Goal: Task Accomplishment & Management: Use online tool/utility

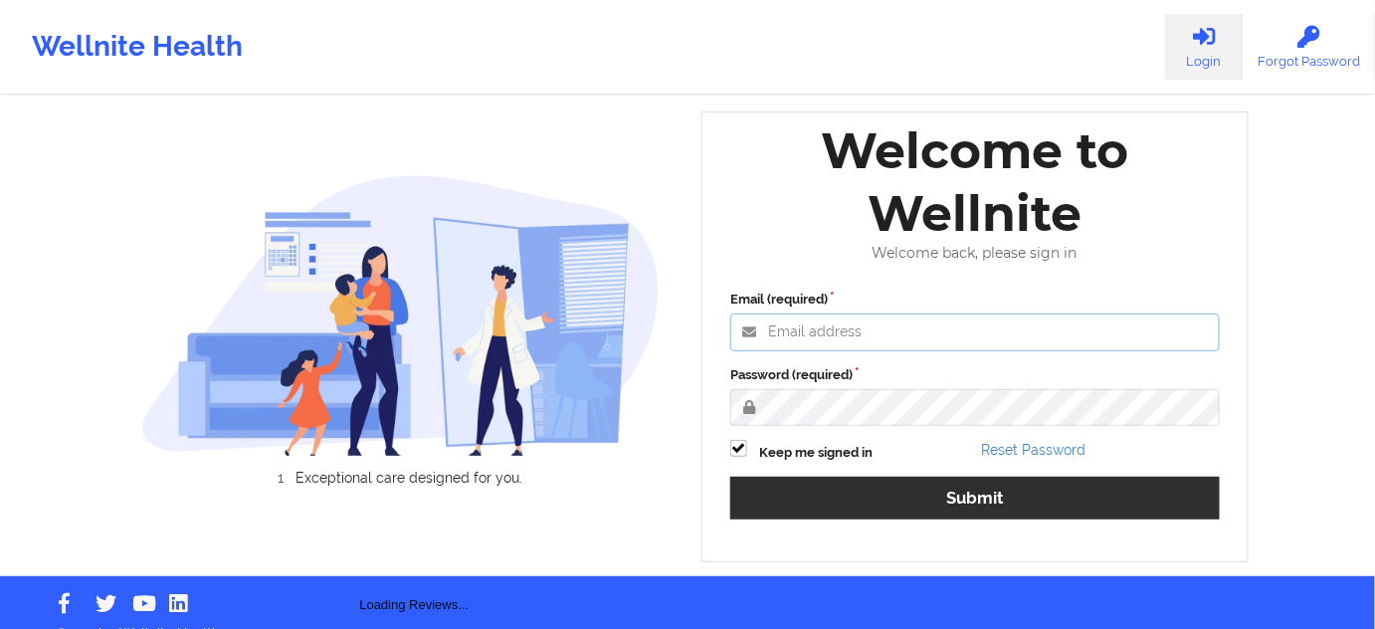
type input "[PERSON_NAME][EMAIL_ADDRESS][PERSON_NAME][DOMAIN_NAME]"
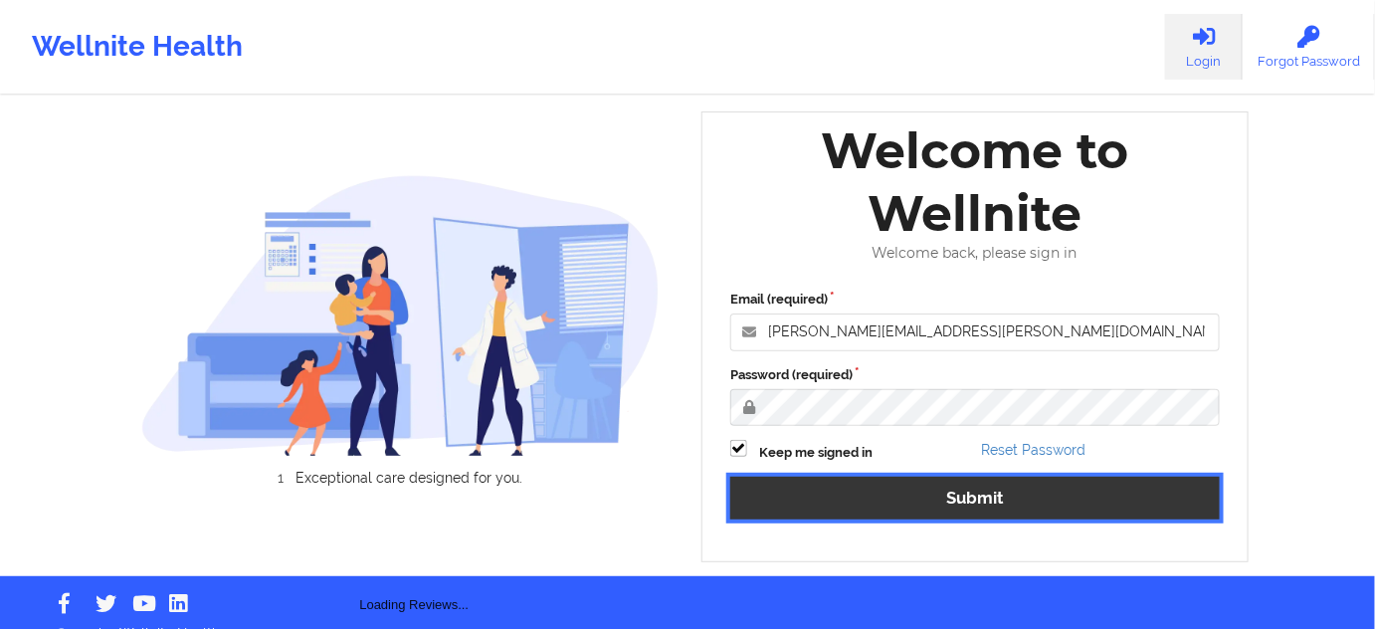
drag, startPoint x: 828, startPoint y: 493, endPoint x: 456, endPoint y: 7, distance: 611.9
click at [828, 493] on button "Submit" at bounding box center [976, 498] width 490 height 43
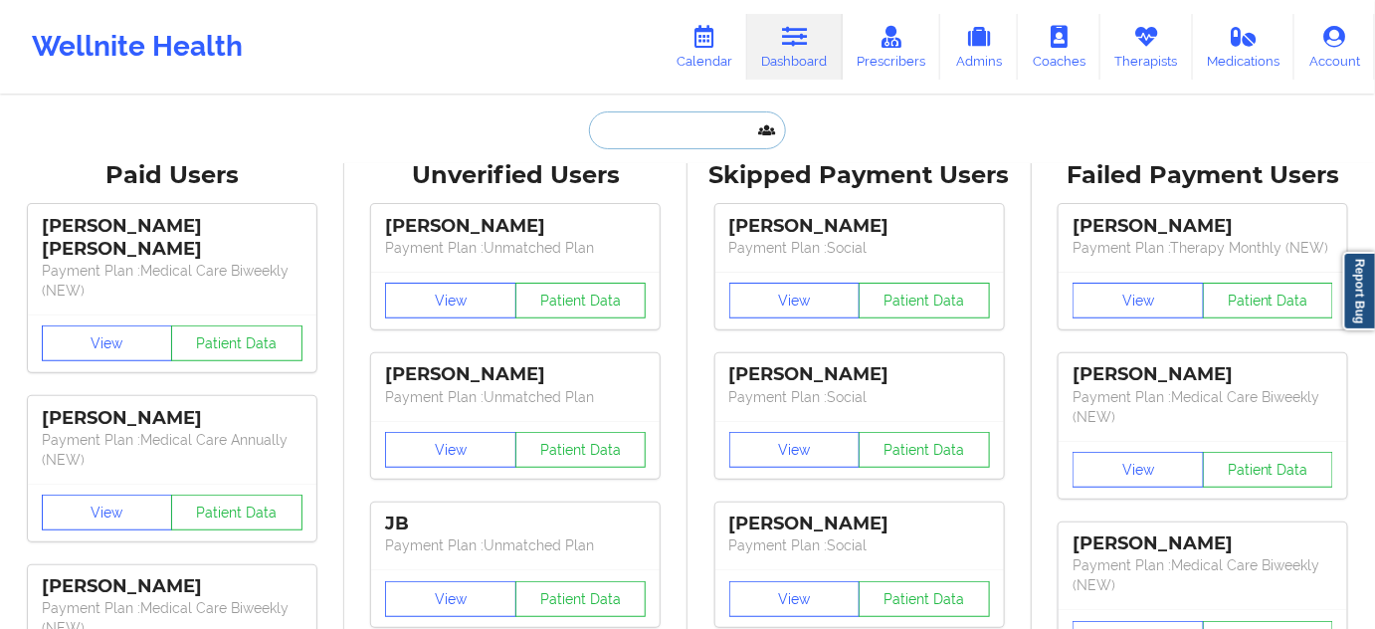
click at [715, 142] on input "text" at bounding box center [687, 130] width 197 height 38
paste input "[EMAIL_ADDRESS][DOMAIN_NAME]"
type input "[EMAIL_ADDRESS][DOMAIN_NAME]"
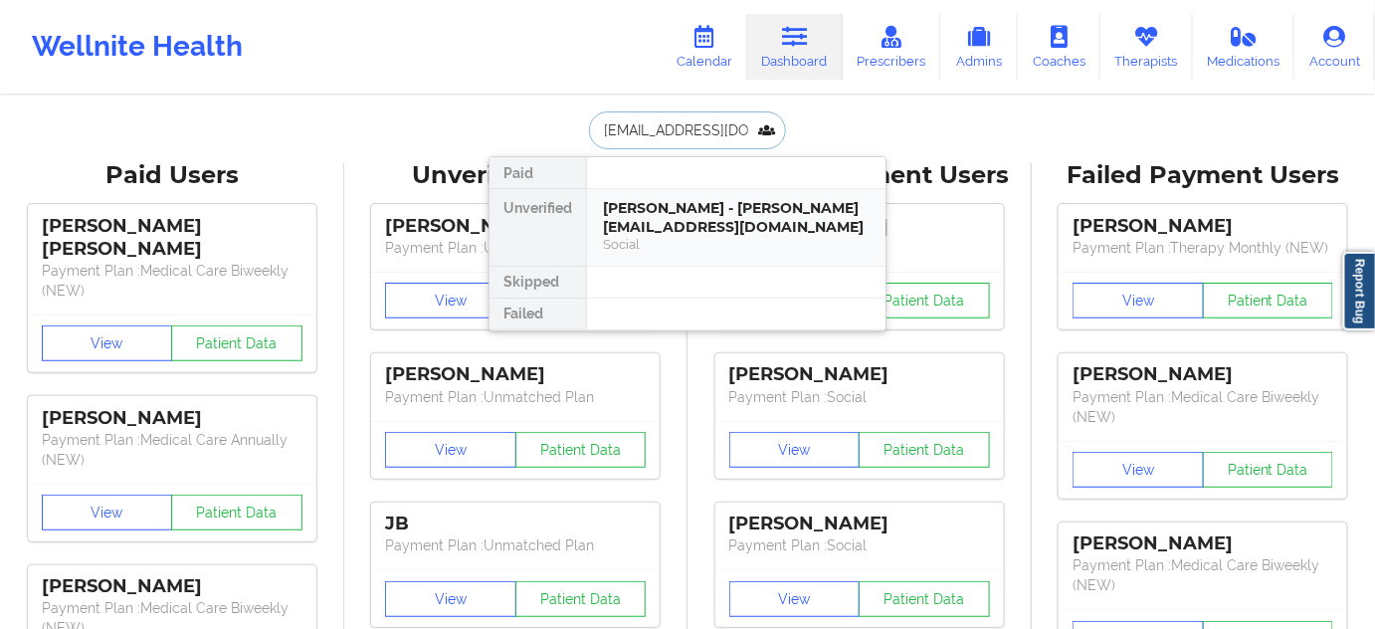
click at [673, 214] on div "[PERSON_NAME] - [PERSON_NAME][EMAIL_ADDRESS][DOMAIN_NAME]" at bounding box center [736, 217] width 267 height 37
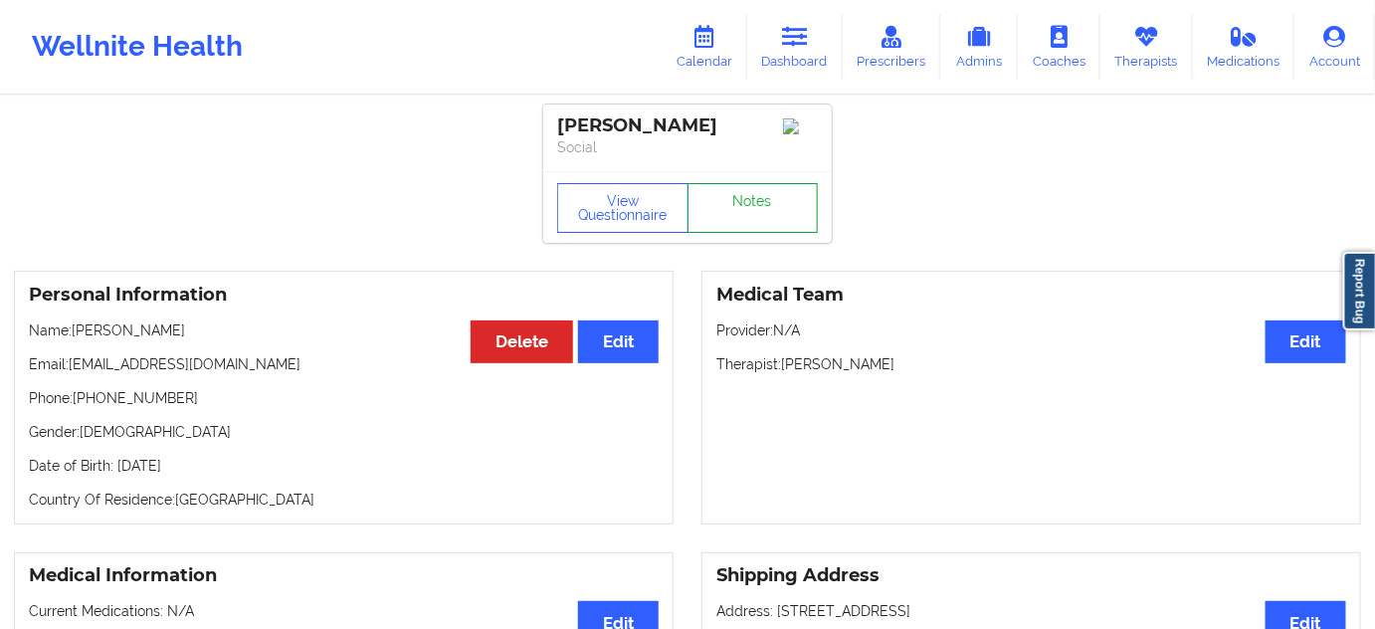
click at [762, 198] on link "Notes" at bounding box center [753, 208] width 131 height 50
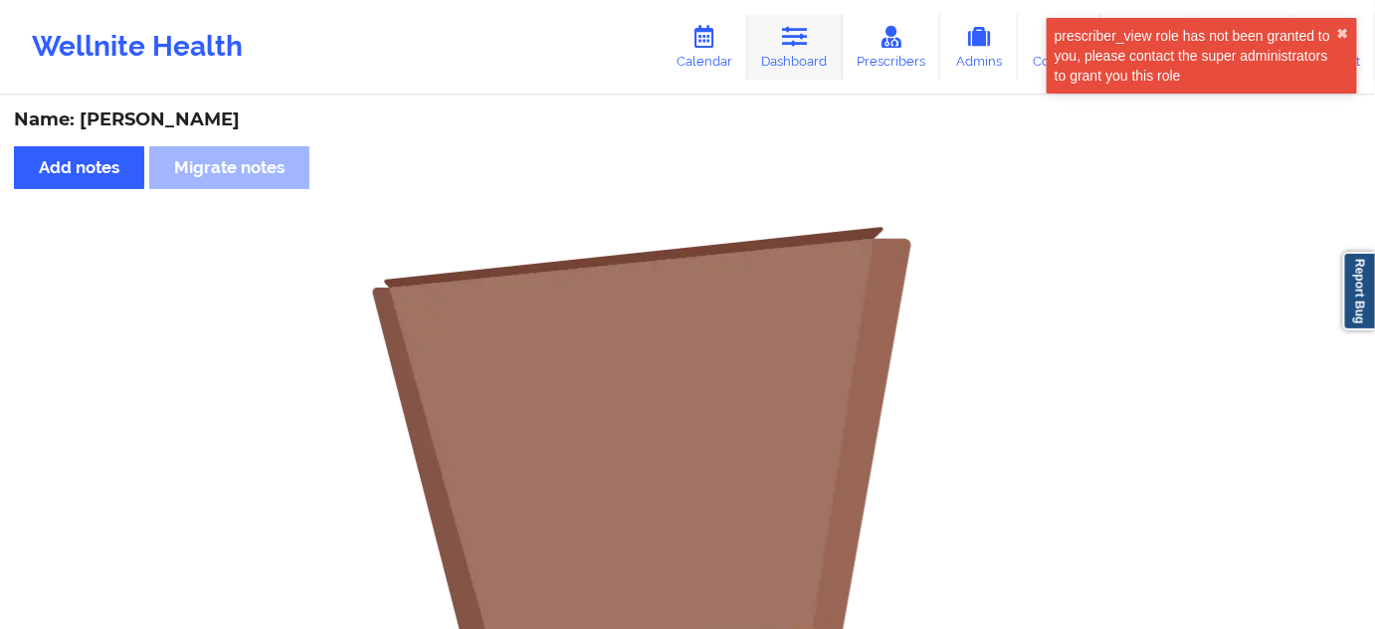
click at [806, 46] on icon at bounding box center [795, 37] width 26 height 22
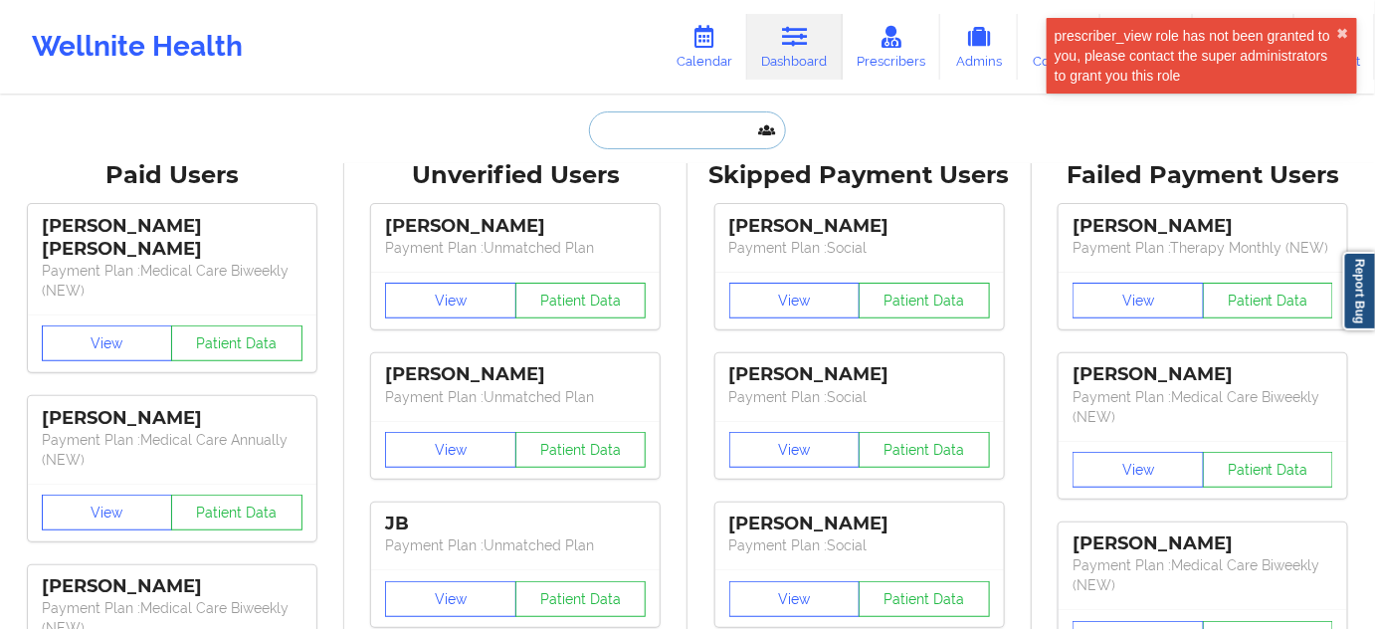
click at [677, 142] on input "text" at bounding box center [687, 130] width 197 height 38
paste input "[EMAIL_ADDRESS][DOMAIN_NAME]"
type input "[EMAIL_ADDRESS][DOMAIN_NAME]"
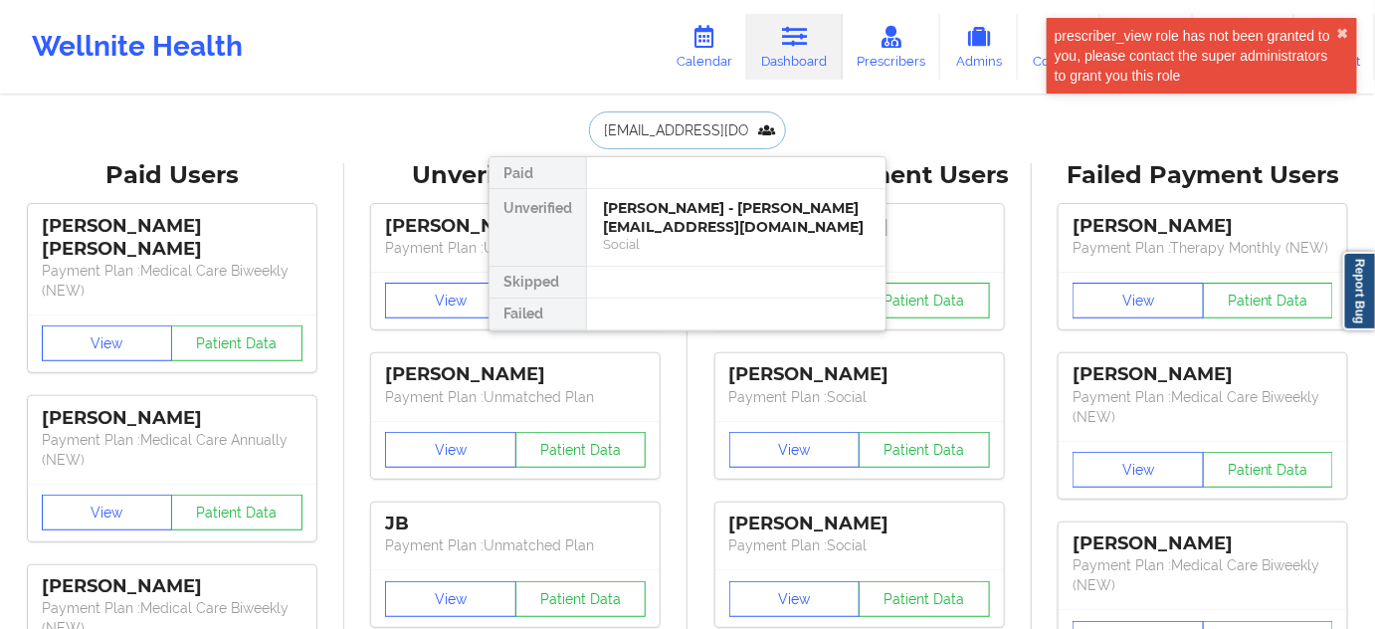
scroll to position [0, 3]
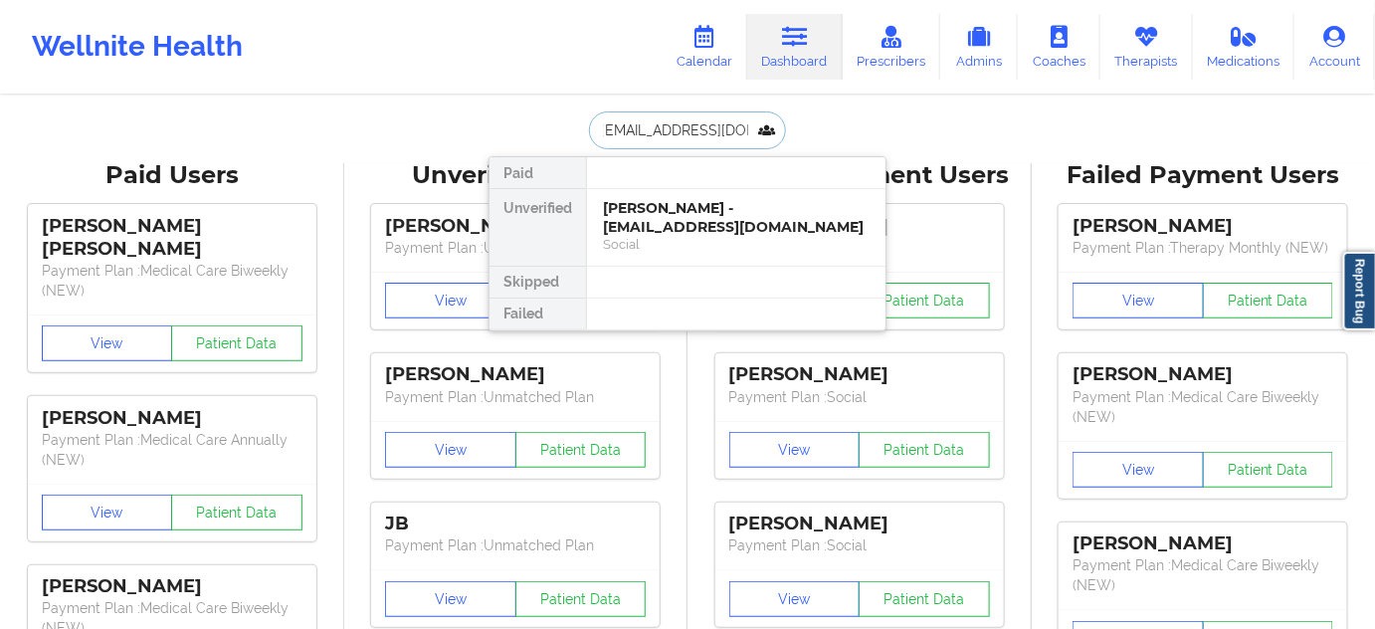
click at [675, 209] on div "[PERSON_NAME] - [EMAIL_ADDRESS][DOMAIN_NAME]" at bounding box center [736, 217] width 267 height 37
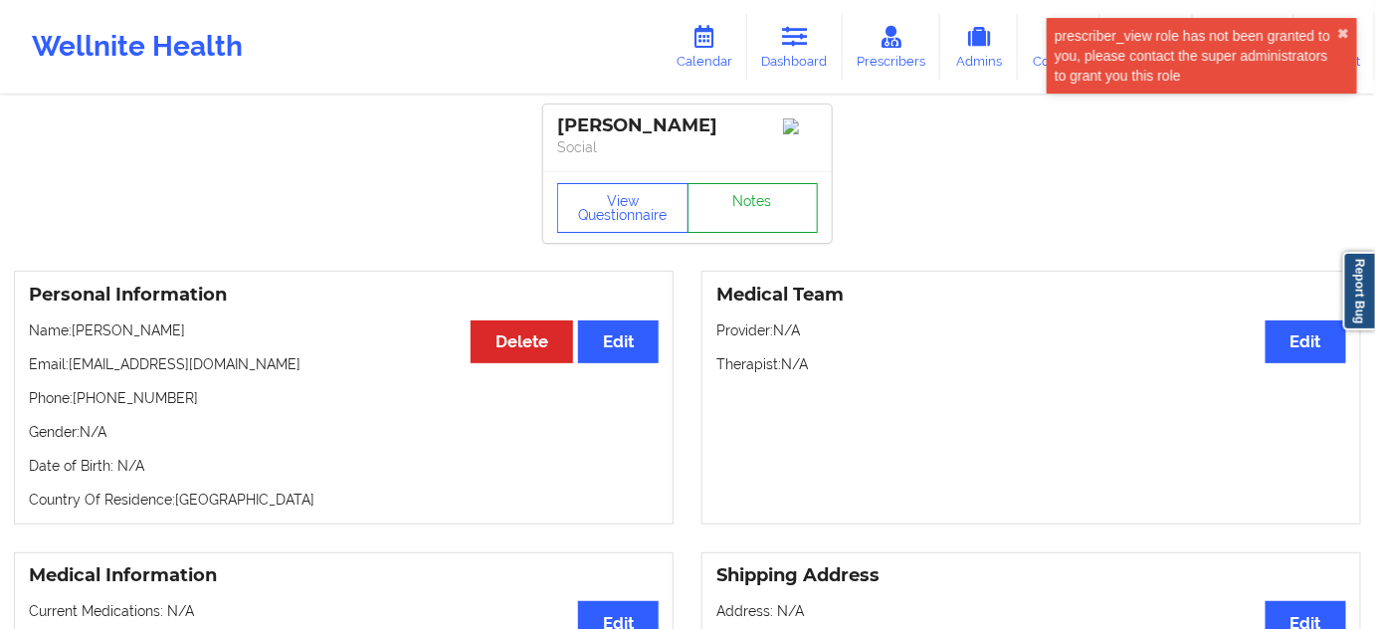
click at [751, 214] on link "Notes" at bounding box center [753, 208] width 131 height 50
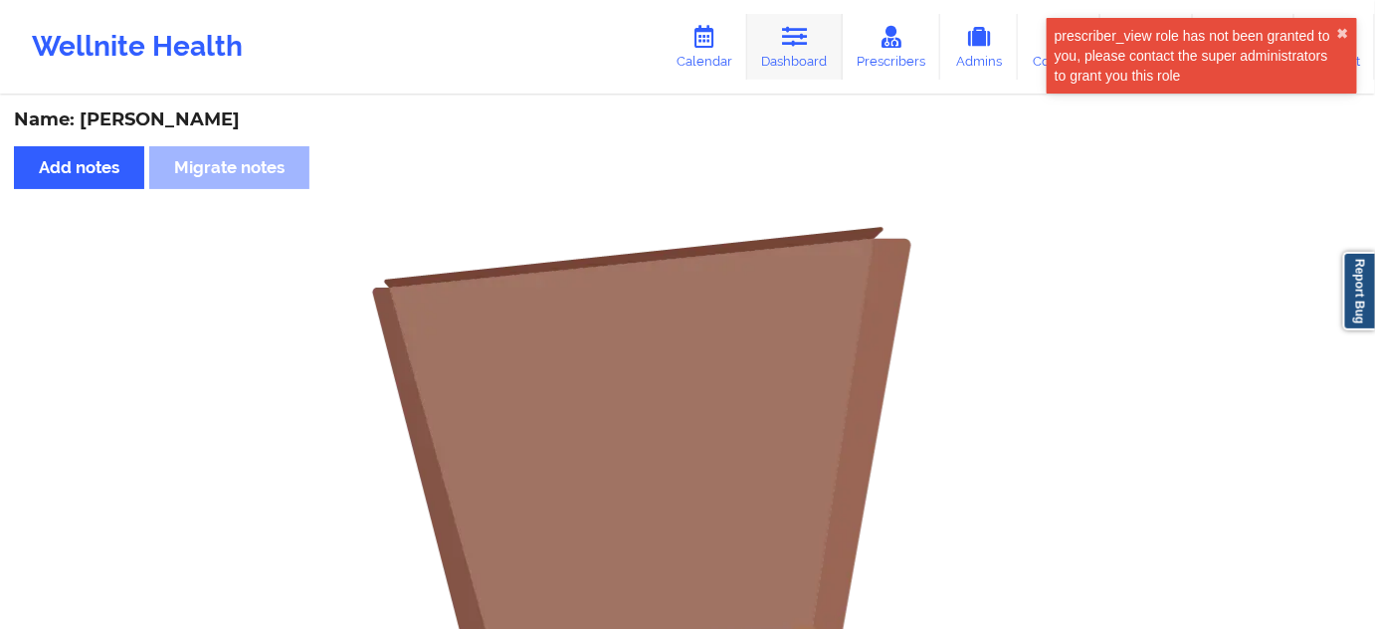
click at [761, 56] on link "Dashboard" at bounding box center [795, 47] width 96 height 66
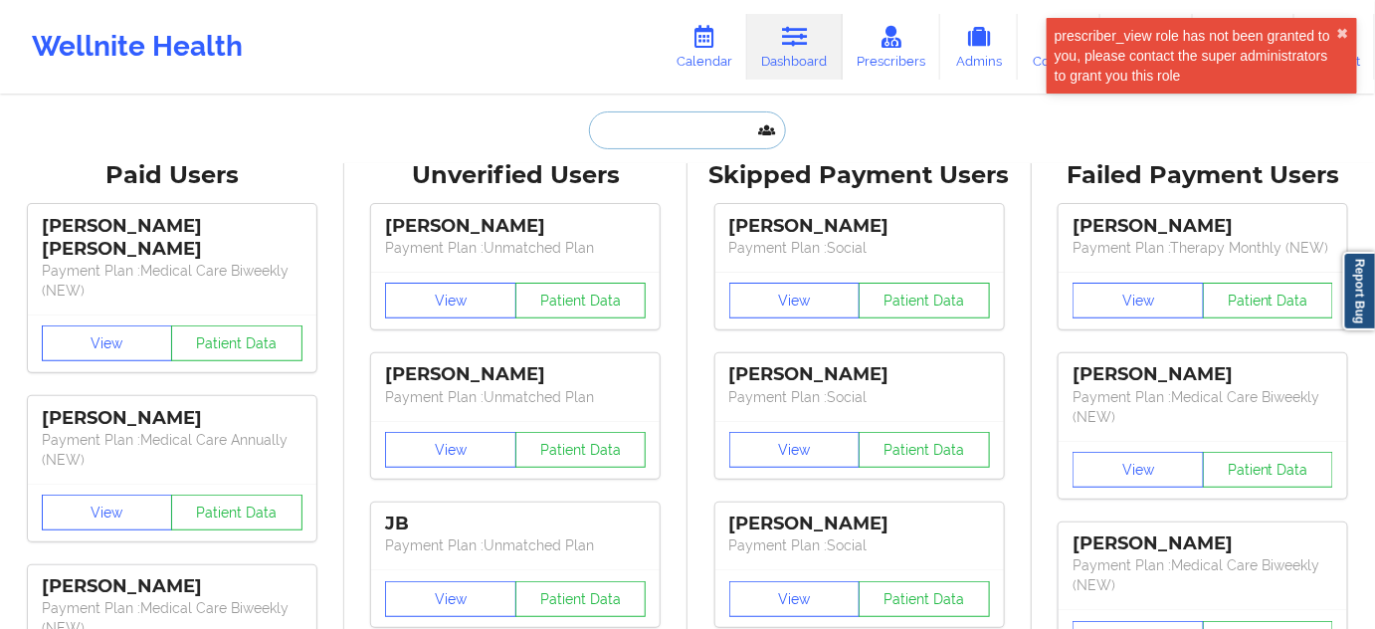
click at [618, 129] on input "text" at bounding box center [687, 130] width 197 height 38
paste input "[PERSON_NAME][EMAIL_ADDRESS][DOMAIN_NAME]"
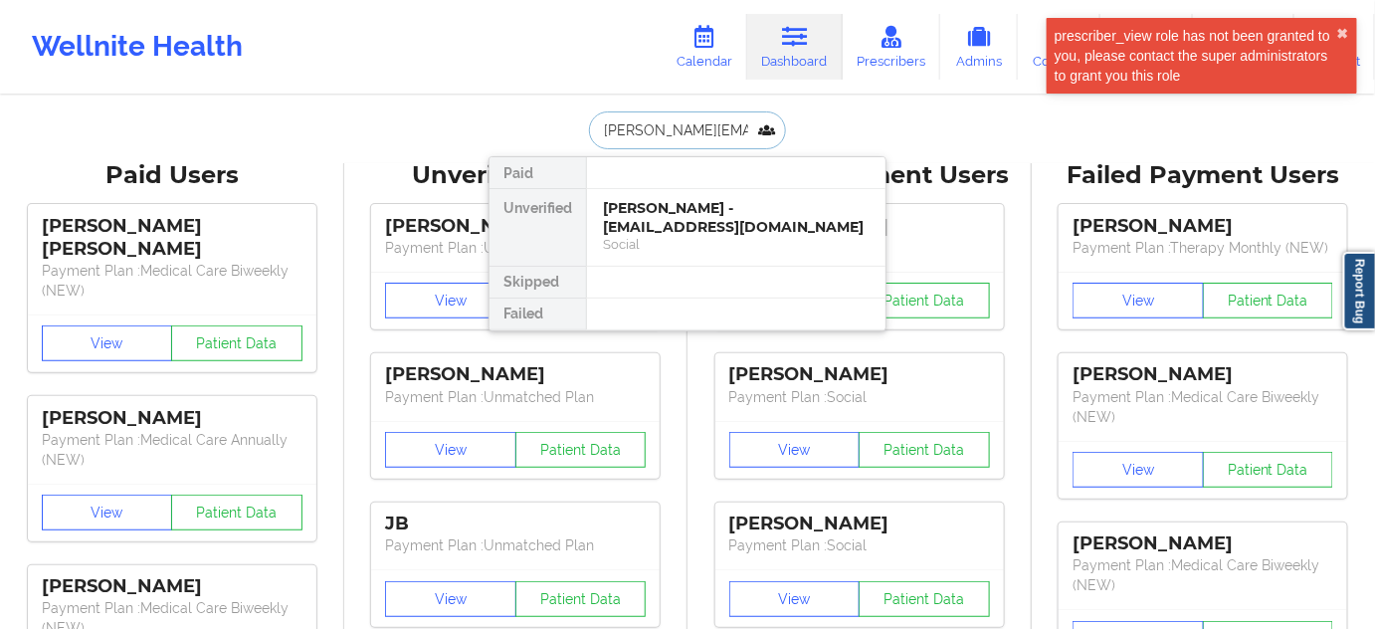
scroll to position [0, 16]
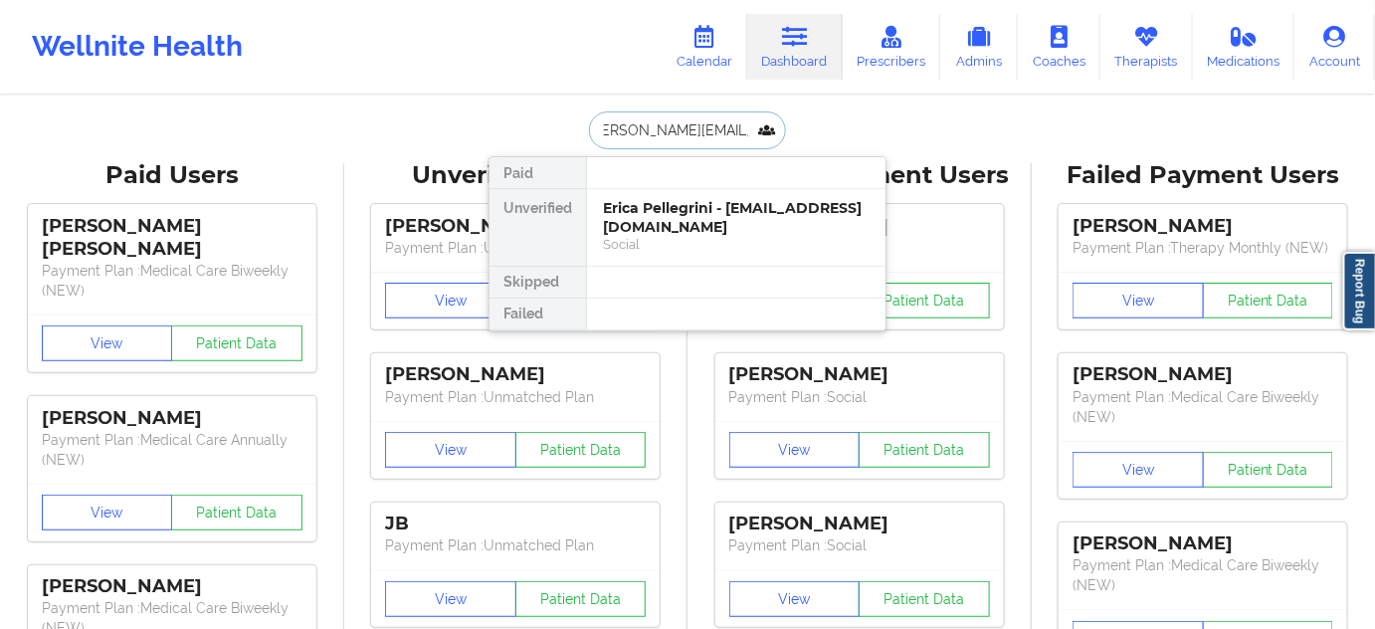
type input "[PERSON_NAME][EMAIL_ADDRESS][DOMAIN_NAME]"
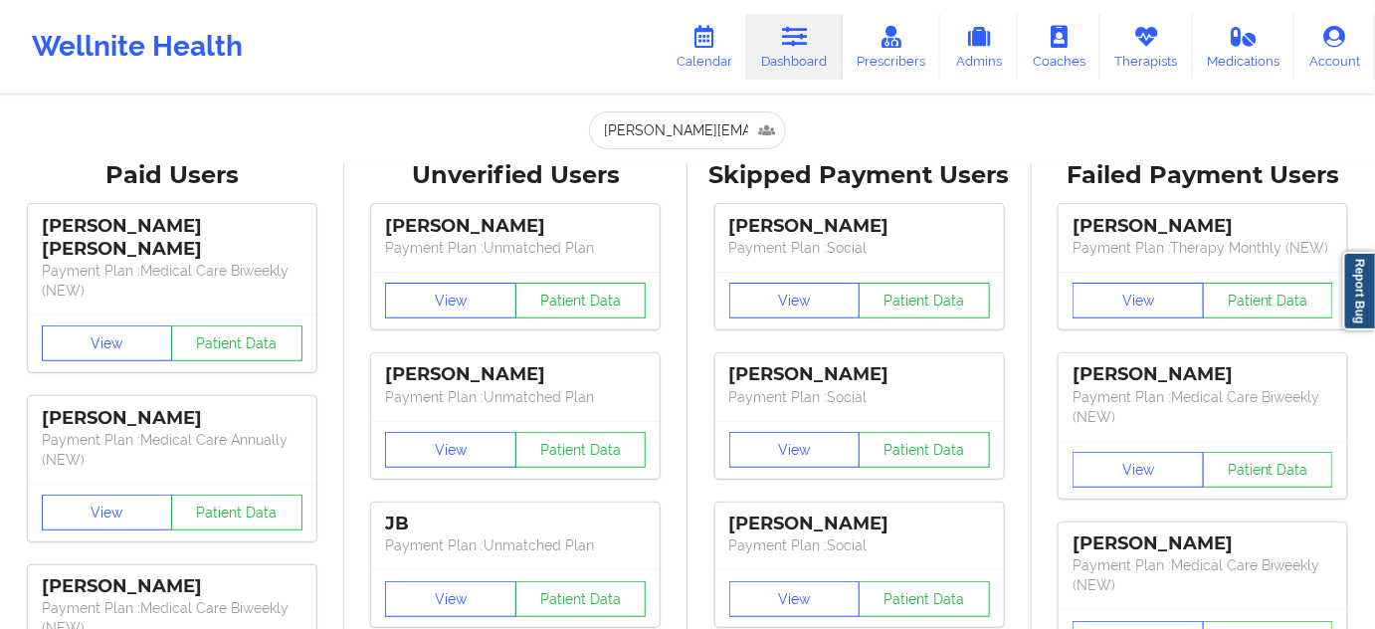
click at [440, 87] on div "Wellnite Health Calendar Dashboard Prescribers Admins Coaches Therapists Medica…" at bounding box center [687, 47] width 1375 height 94
click at [738, 55] on link "Calendar" at bounding box center [705, 47] width 86 height 66
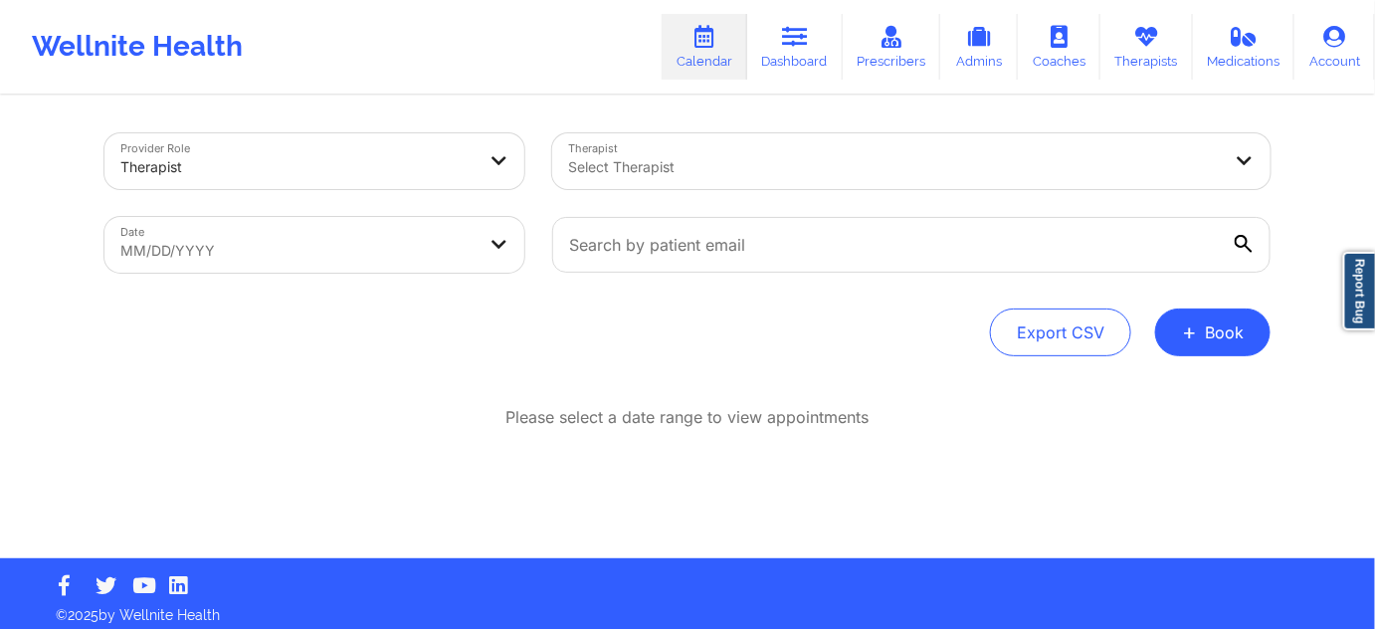
select select "2025-8"
select select "2025-9"
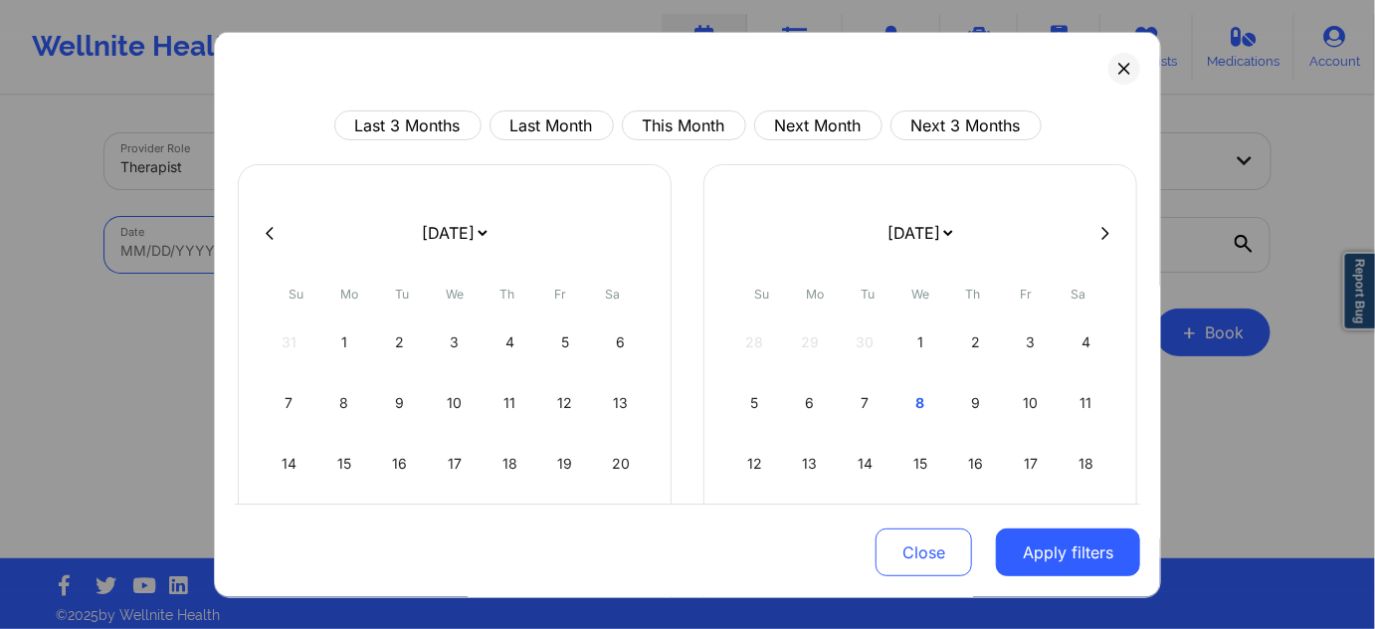
click at [477, 249] on body "Wellnite Health Calendar Dashboard Prescribers Admins Coaches Therapists Medica…" at bounding box center [687, 314] width 1375 height 629
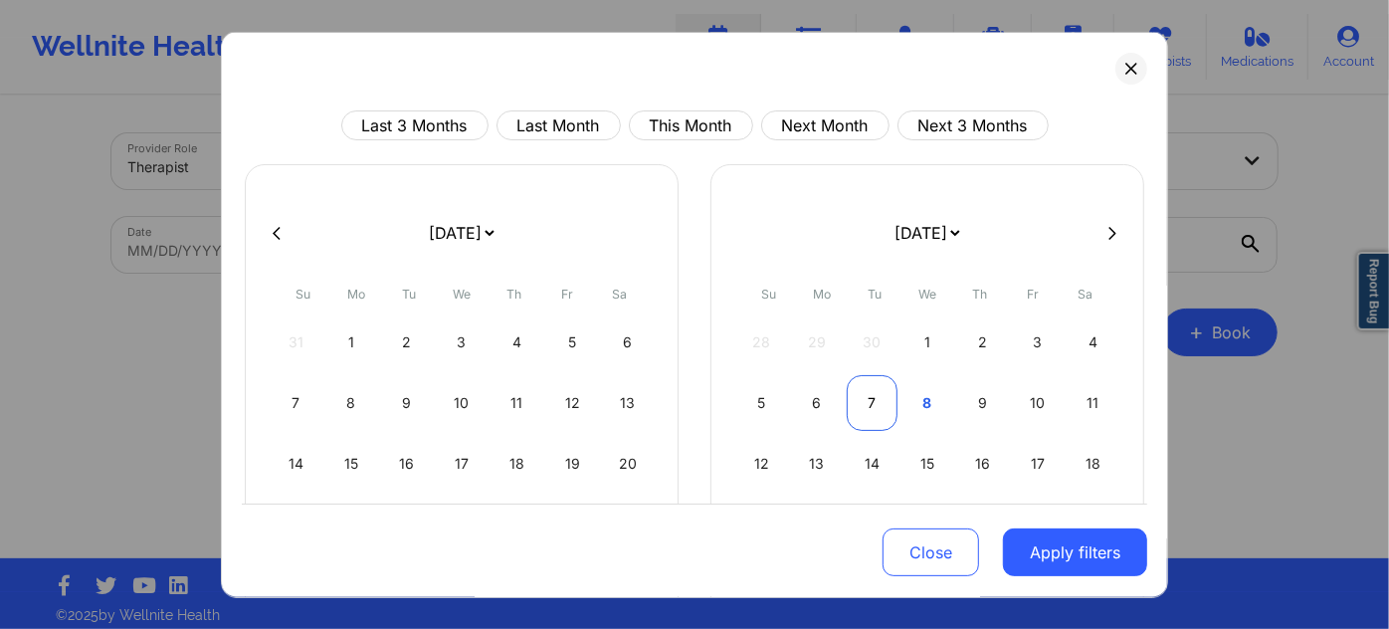
click at [855, 394] on div "7" at bounding box center [872, 403] width 51 height 56
select select "2025-9"
select select "2025-10"
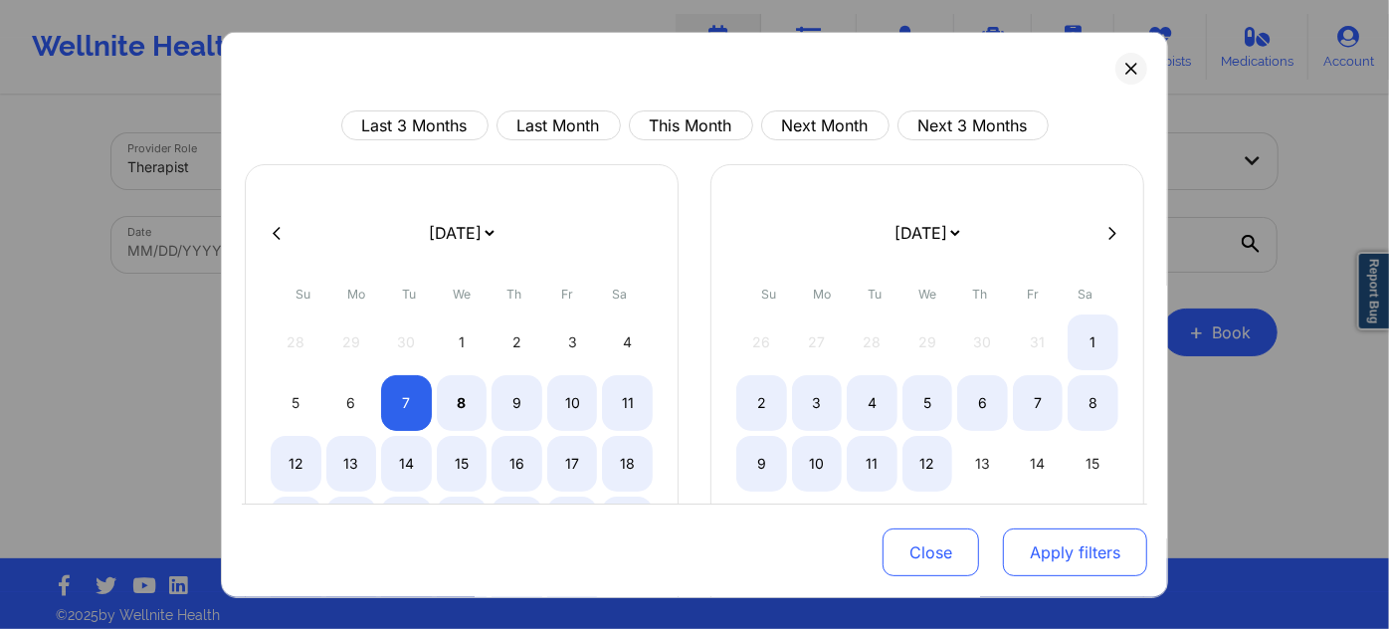
select select "2025-9"
select select "2025-10"
click at [1060, 553] on button "Apply filters" at bounding box center [1075, 552] width 144 height 48
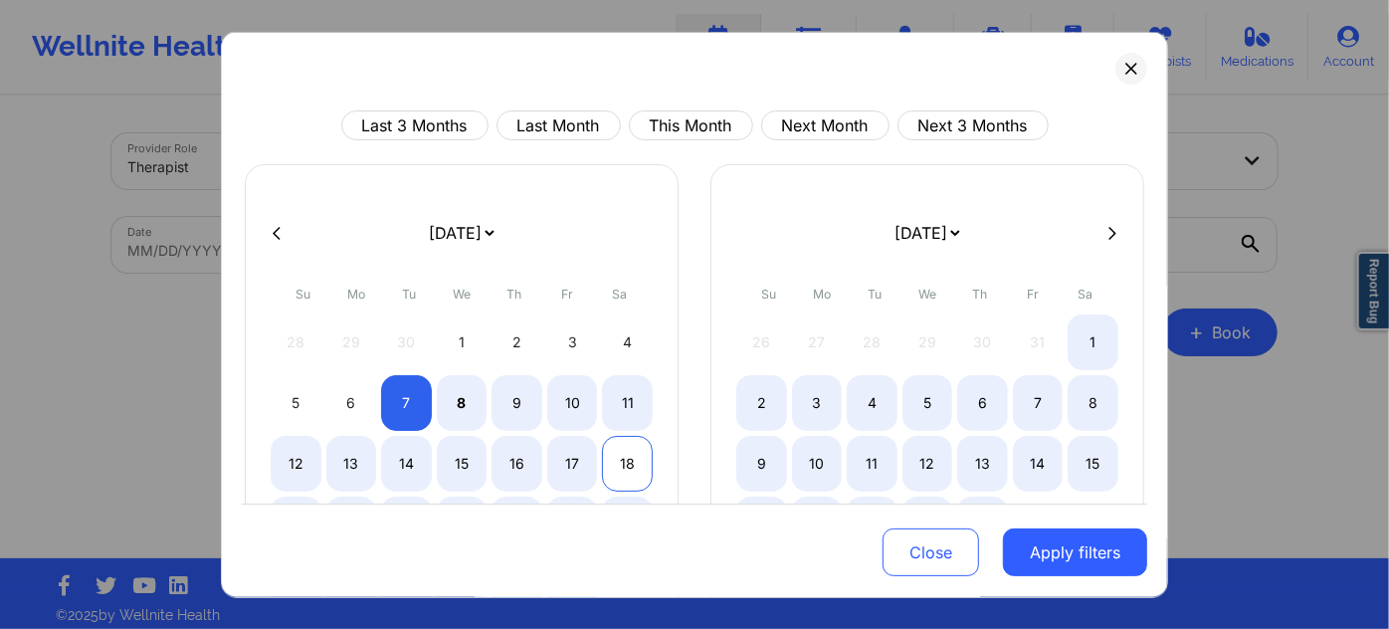
select select "2025-9"
select select "2025-10"
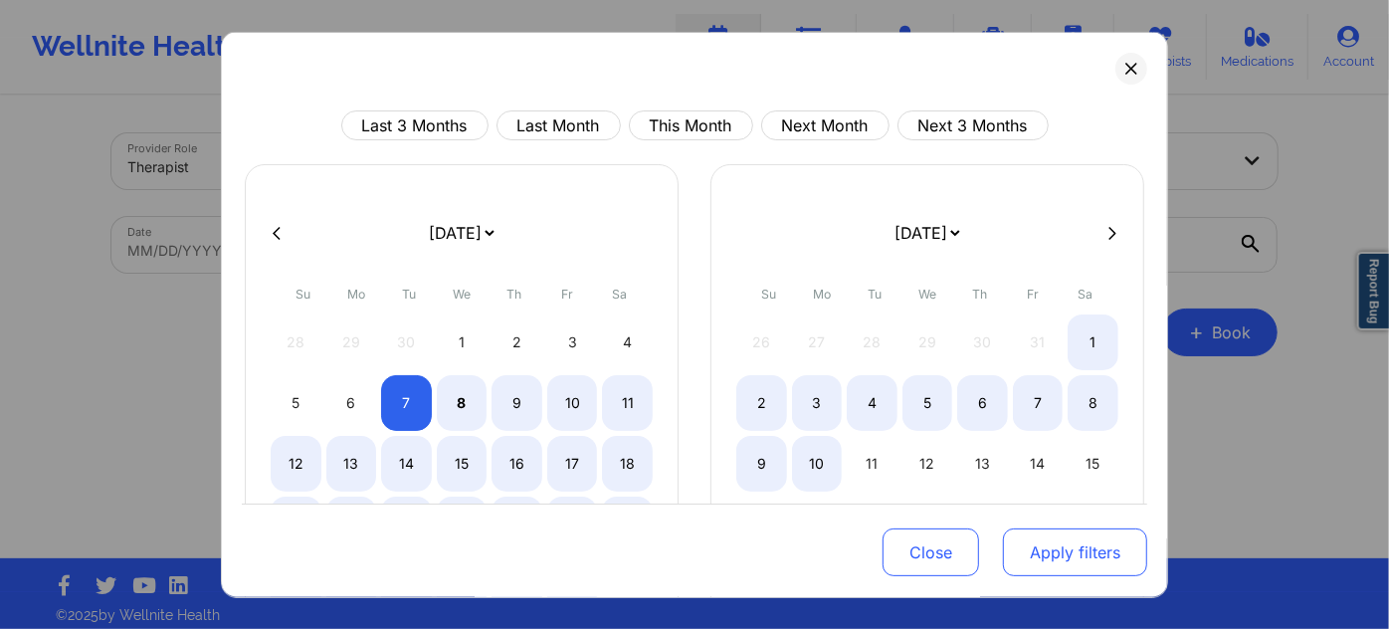
select select "2025-9"
select select "2025-10"
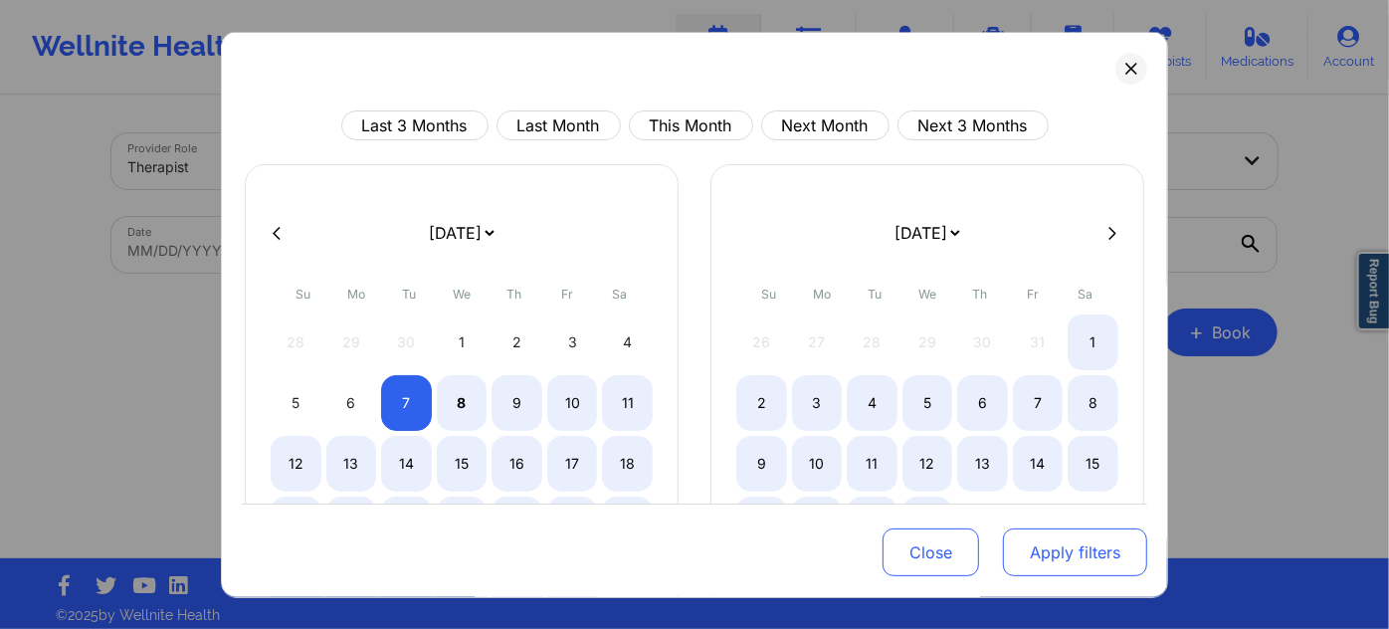
click at [1068, 564] on button "Apply filters" at bounding box center [1075, 552] width 144 height 48
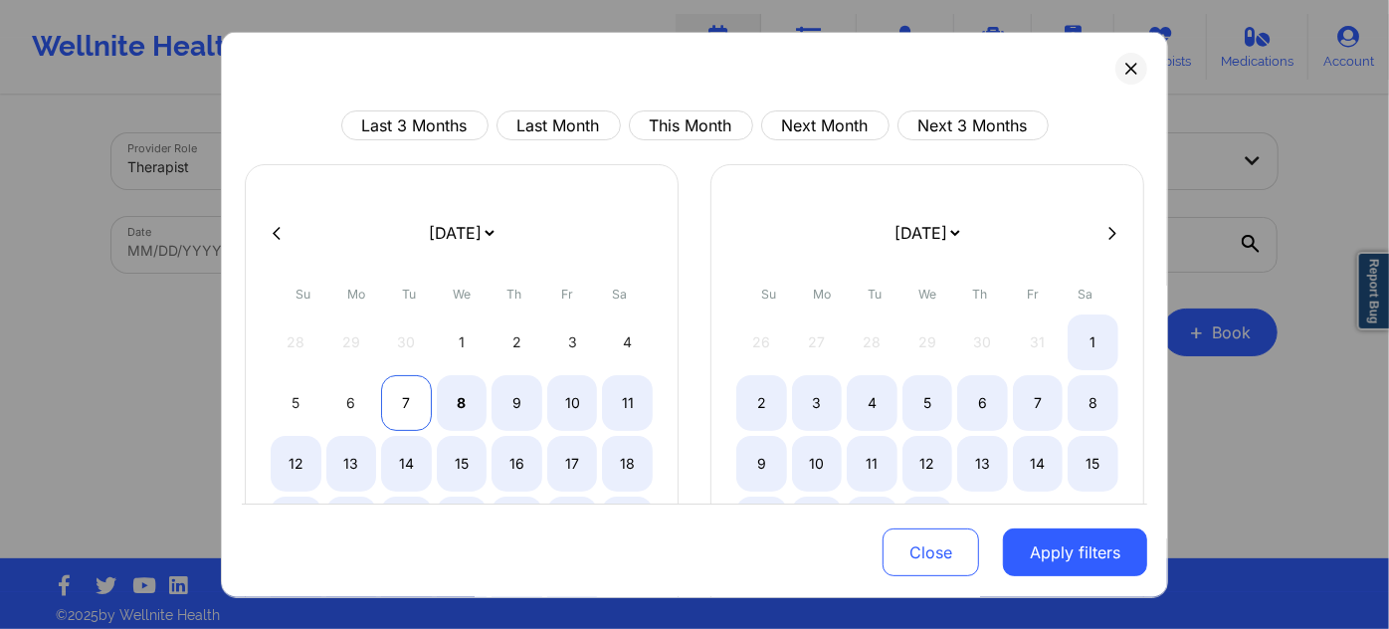
select select "2025-9"
select select "2025-10"
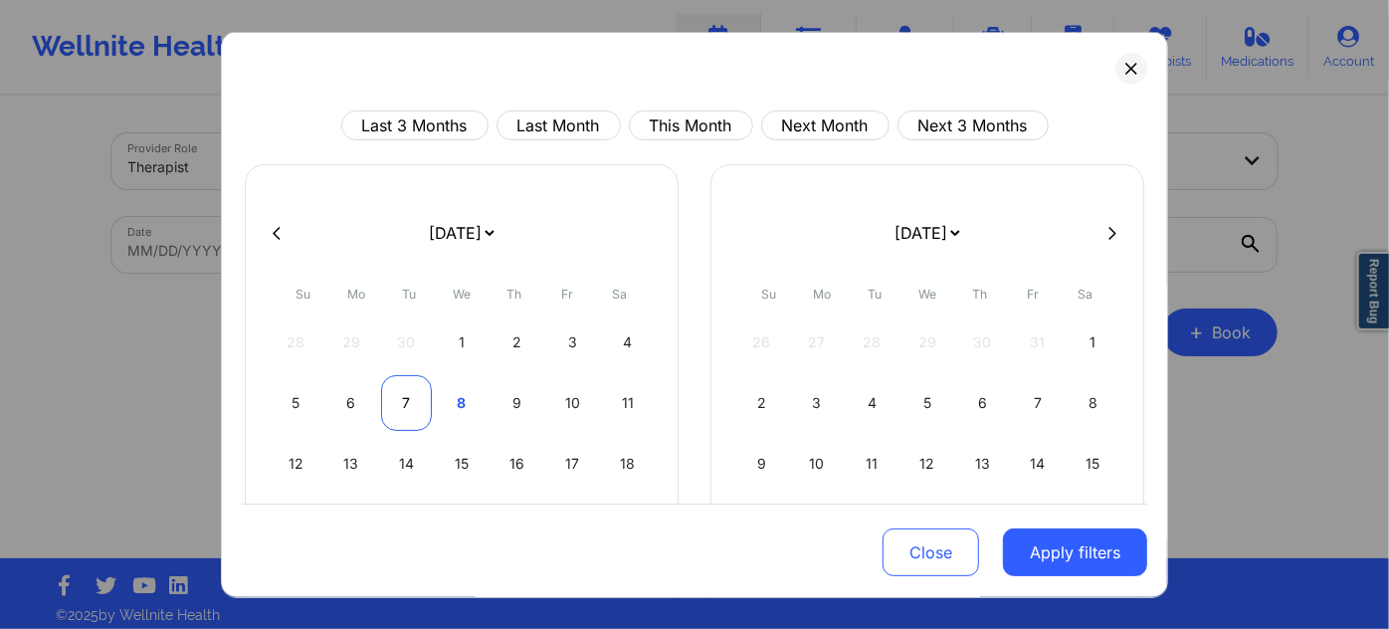
click at [419, 394] on div "7" at bounding box center [406, 403] width 51 height 56
select select "2025-9"
select select "2025-10"
click at [419, 394] on div "7" at bounding box center [406, 403] width 51 height 56
select select "2025-9"
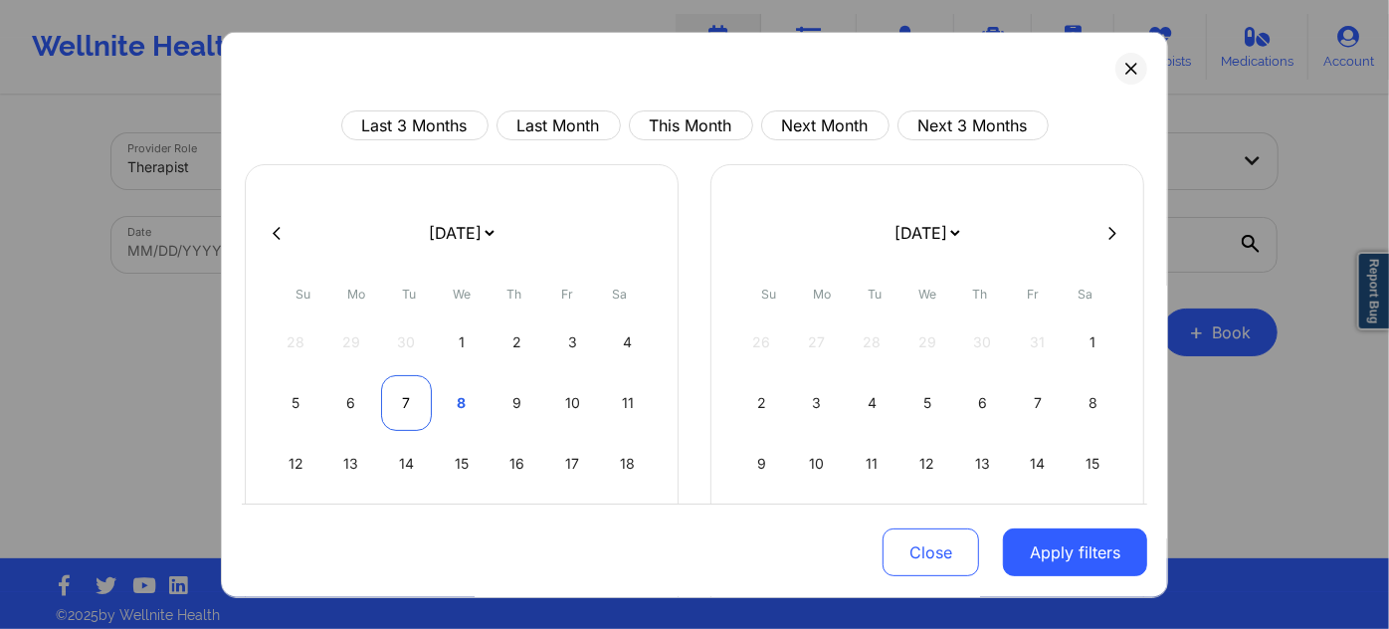
select select "2025-10"
click at [419, 394] on div "7" at bounding box center [406, 403] width 51 height 56
select select "2025-9"
select select "2025-10"
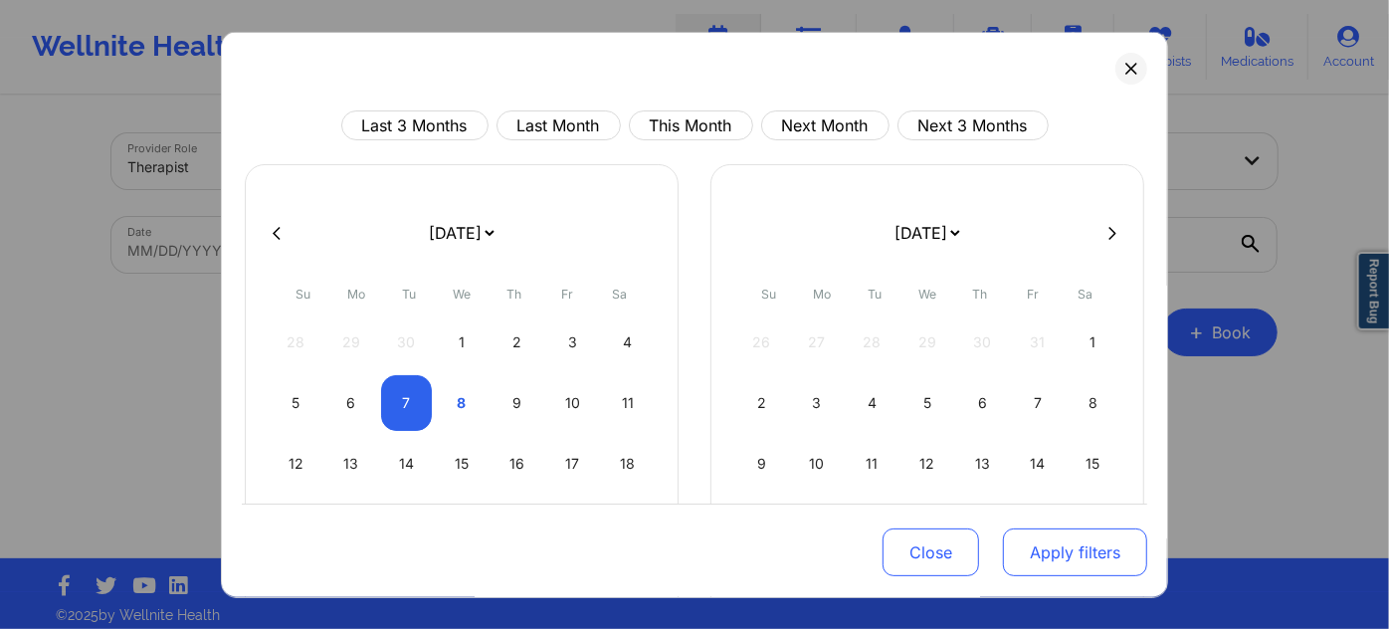
drag, startPoint x: 1155, startPoint y: 573, endPoint x: 1112, endPoint y: 551, distance: 48.1
click at [1153, 573] on div "Last 3 Months Last Month This Month Next Month Next 3 Months [DATE] [DATE] [DAT…" at bounding box center [695, 315] width 948 height 566
click at [1104, 553] on button "Apply filters" at bounding box center [1075, 552] width 144 height 48
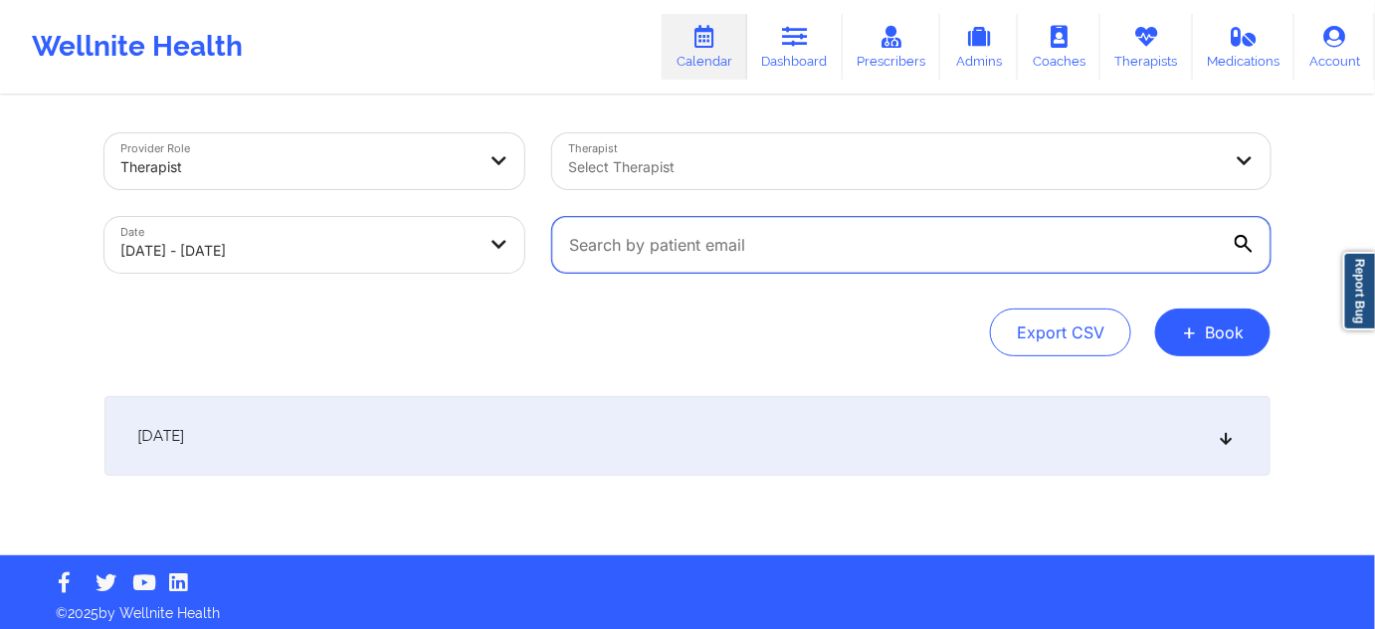
click at [674, 248] on input "text" at bounding box center [911, 245] width 719 height 56
paste input "[PERSON_NAME][EMAIL_ADDRESS][DOMAIN_NAME]"
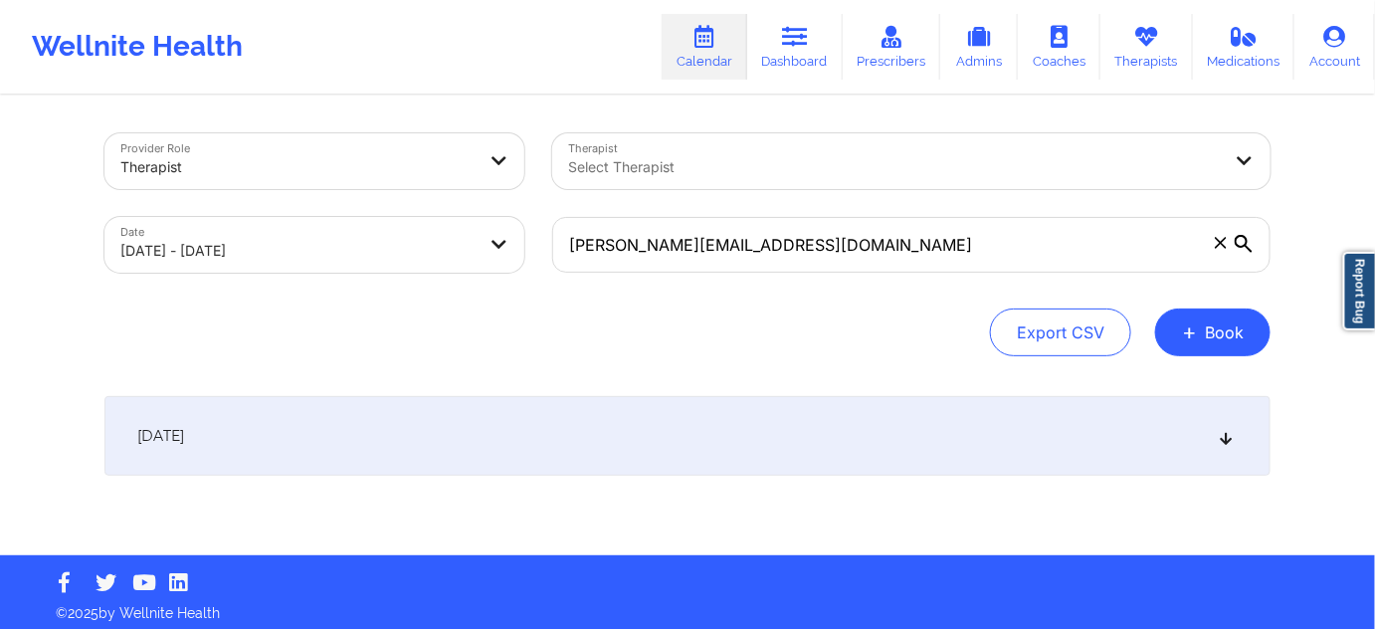
click at [518, 428] on div "[DATE]" at bounding box center [688, 436] width 1166 height 80
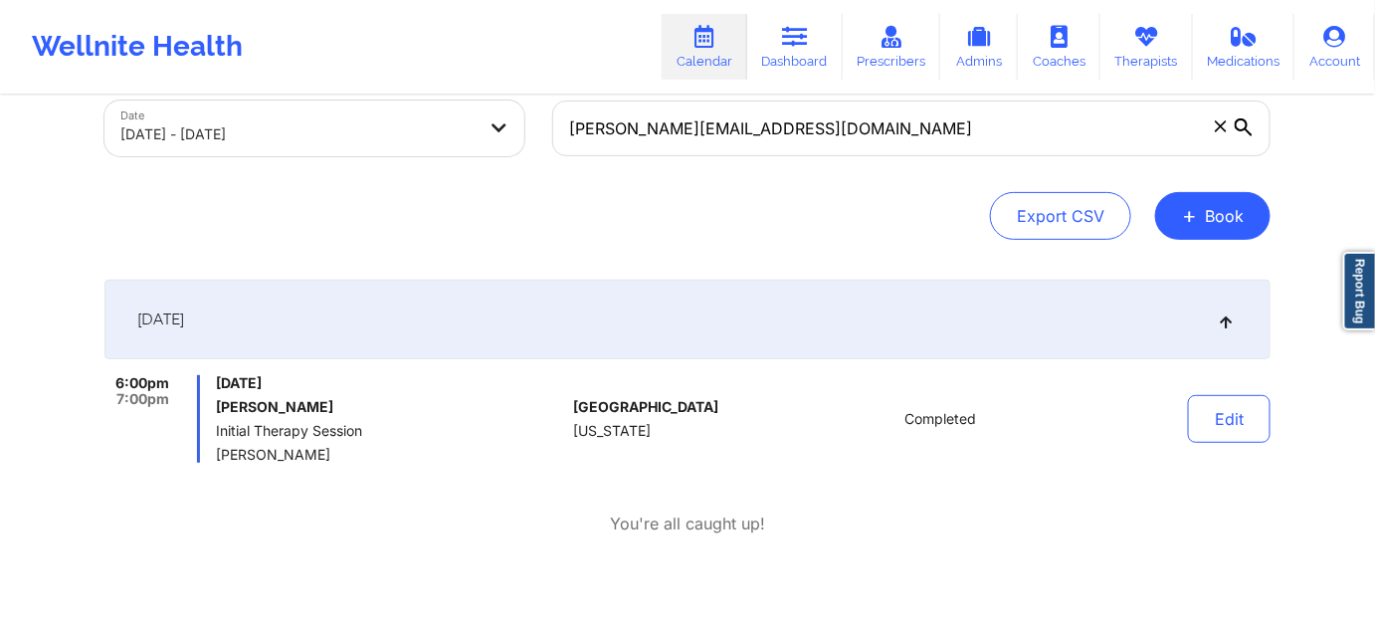
scroll to position [120, 0]
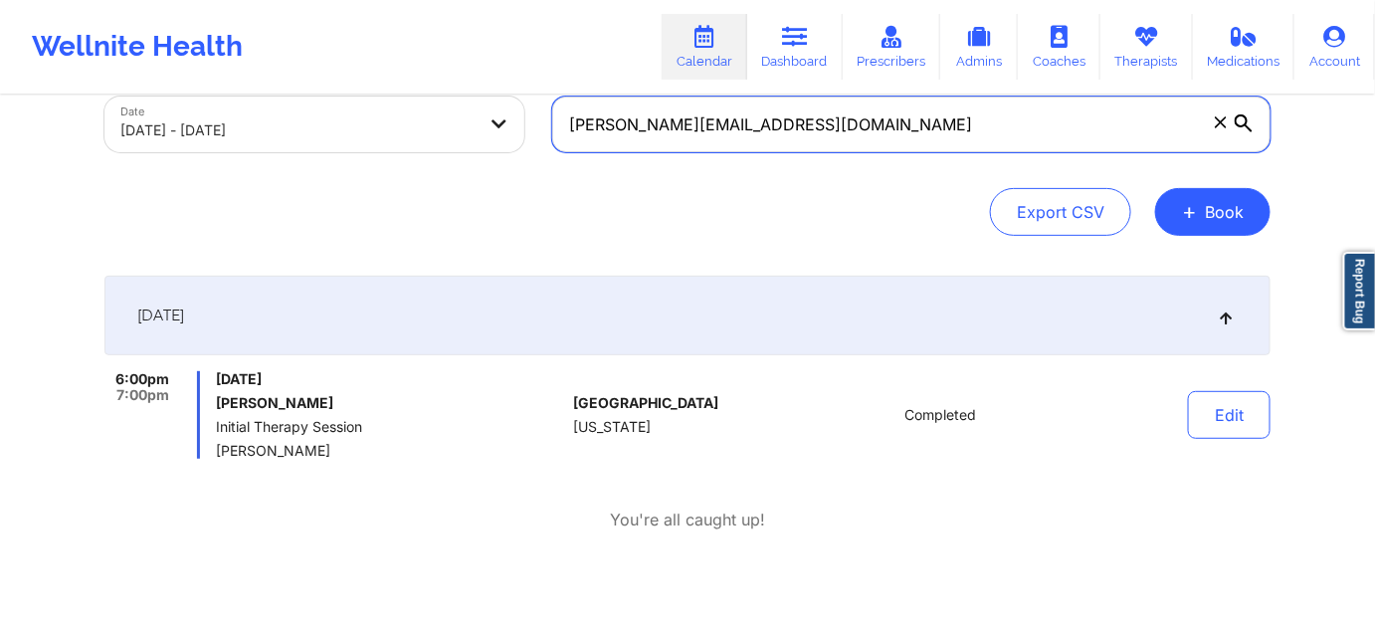
click at [828, 121] on input "[PERSON_NAME][EMAIL_ADDRESS][DOMAIN_NAME]" at bounding box center [911, 125] width 719 height 56
paste input "[EMAIL_ADDRESS][DOMAIN_NAME]"
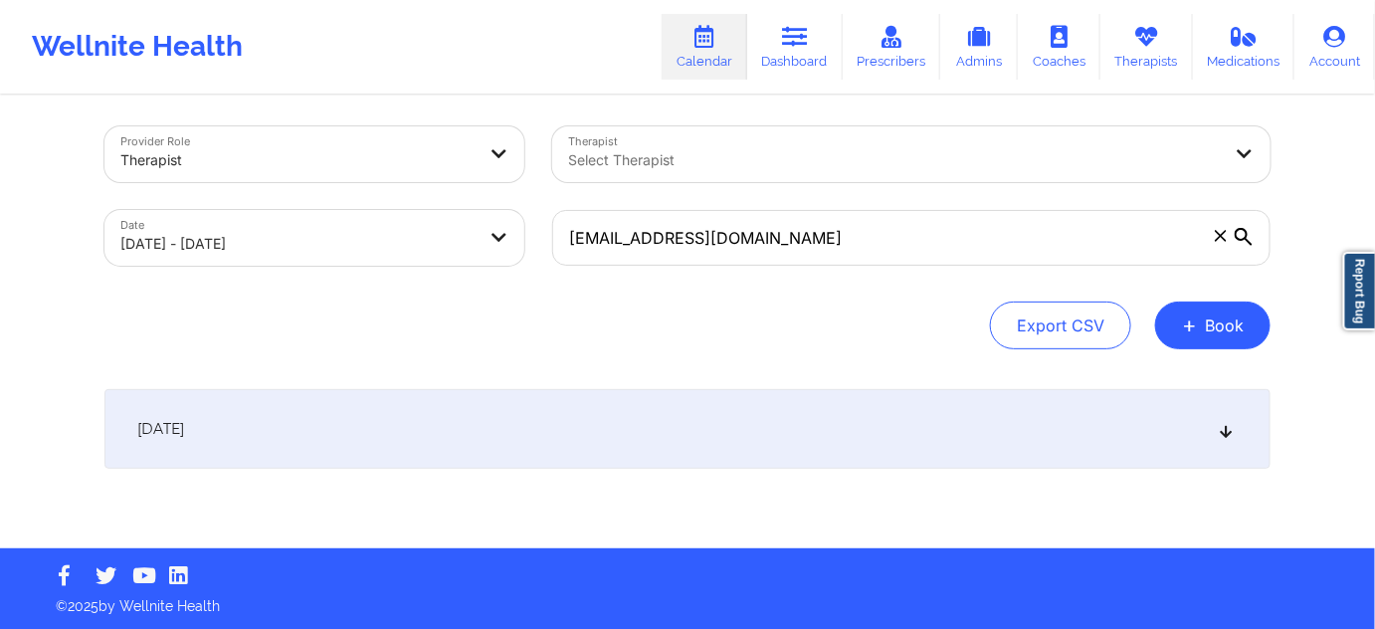
click at [688, 429] on div "[DATE]" at bounding box center [688, 429] width 1166 height 80
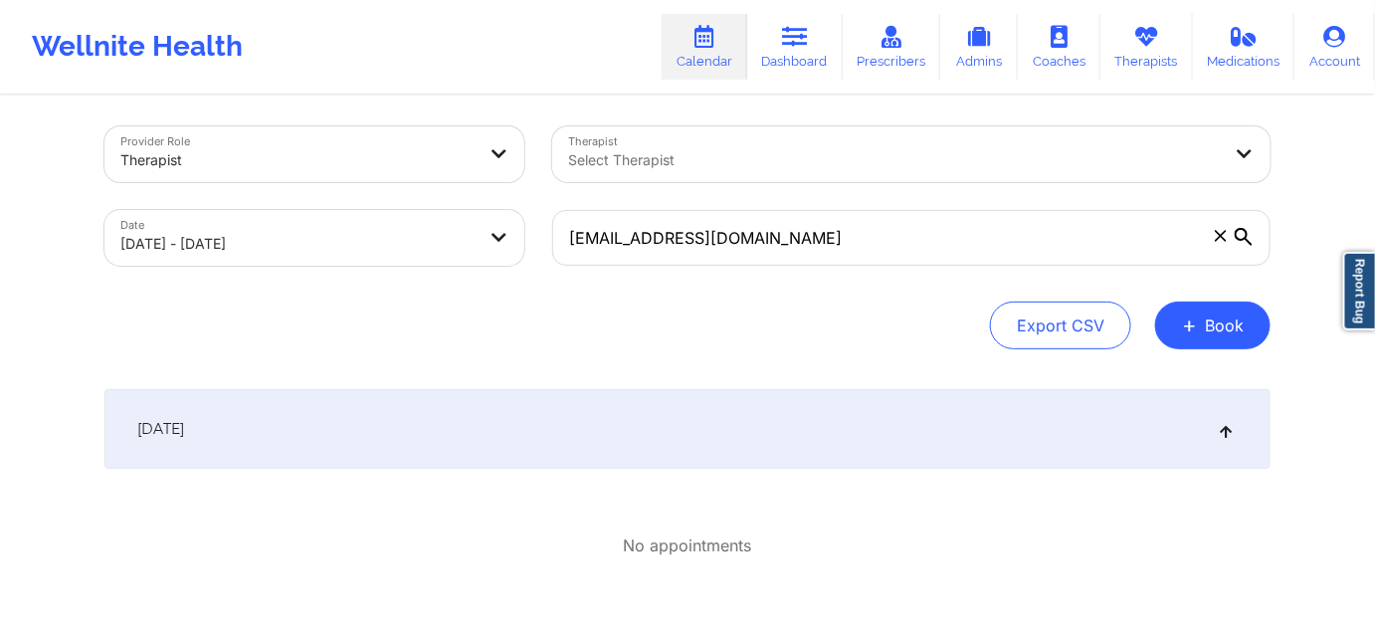
click at [431, 523] on div "No appointments" at bounding box center [688, 546] width 1166 height 122
click at [410, 437] on div "[DATE]" at bounding box center [688, 429] width 1166 height 80
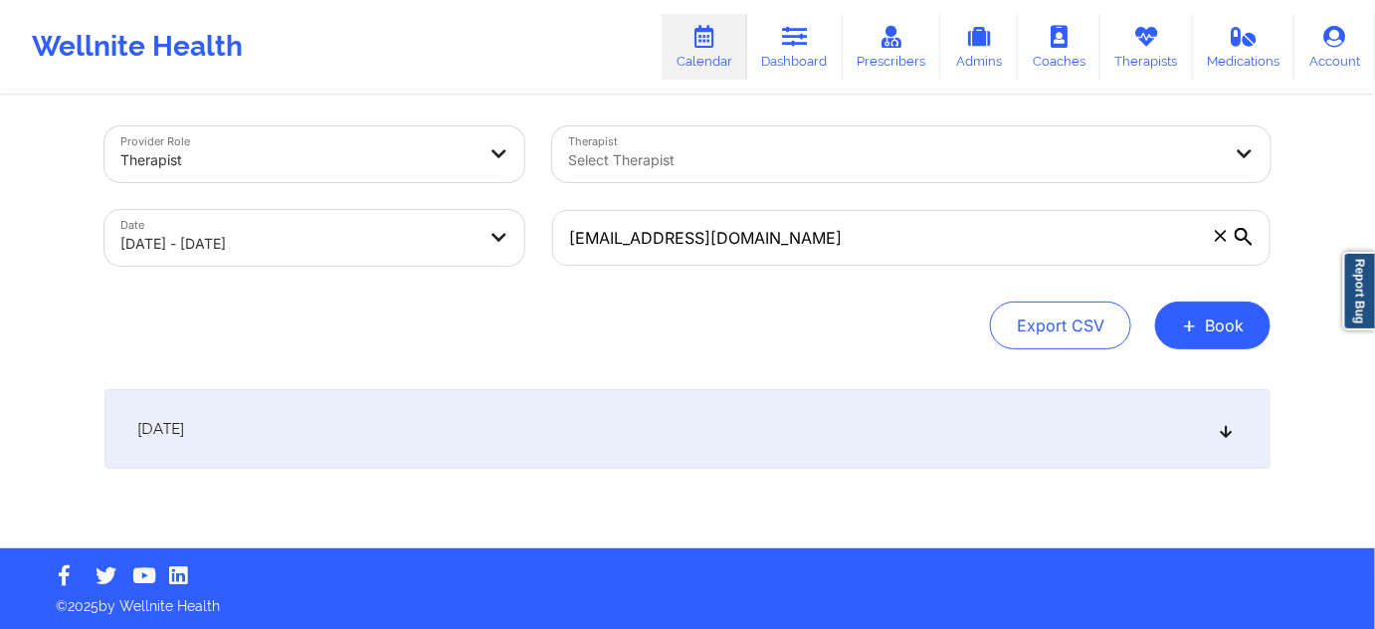
click at [490, 429] on div "[DATE]" at bounding box center [688, 429] width 1166 height 80
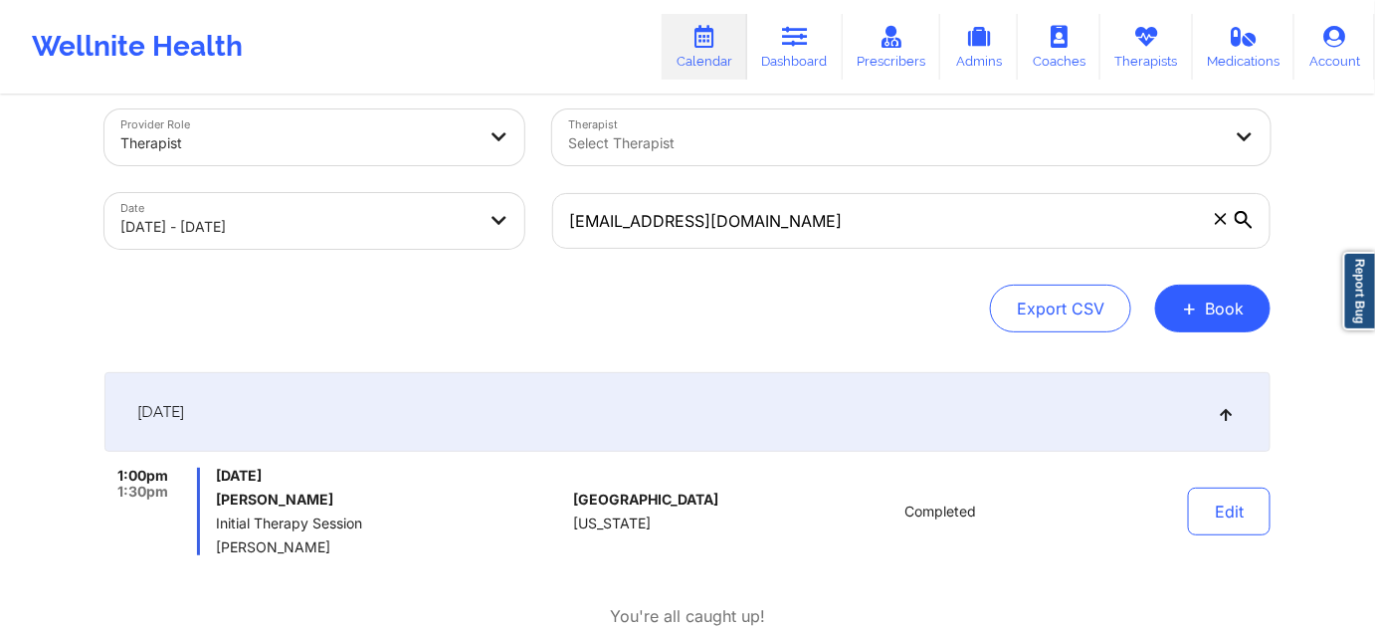
scroll to position [0, 0]
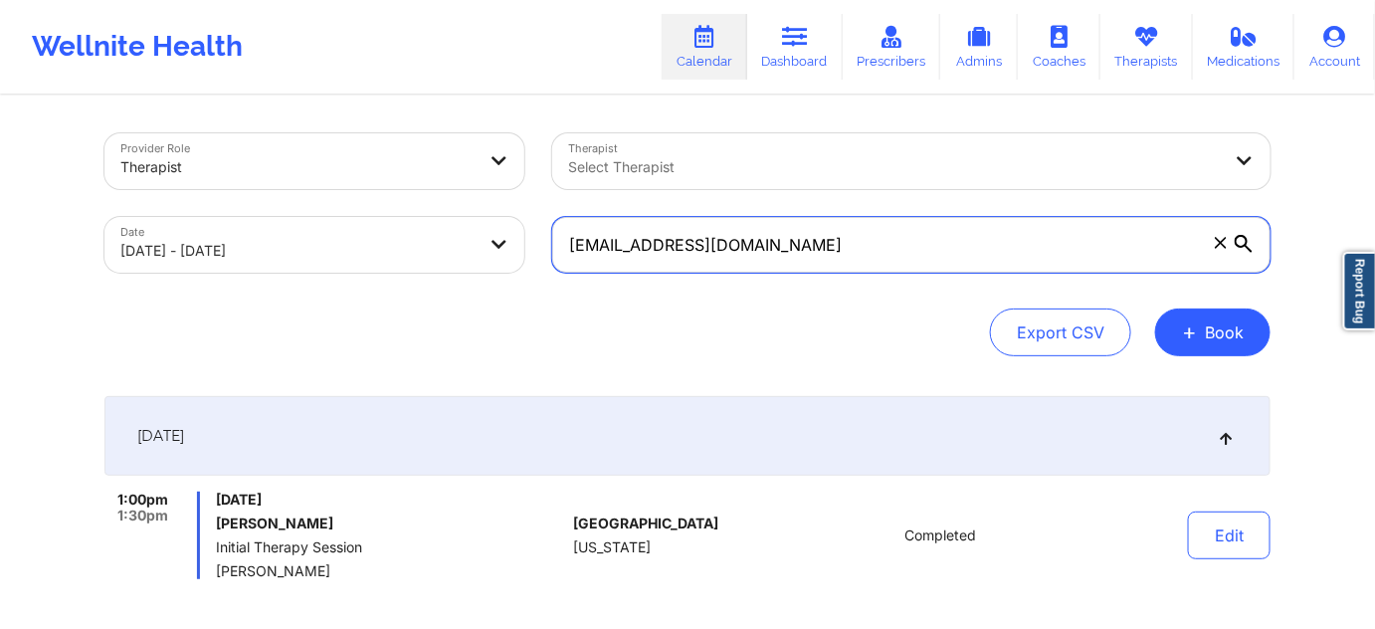
click at [818, 251] on input "[EMAIL_ADDRESS][DOMAIN_NAME]" at bounding box center [911, 245] width 719 height 56
paste input "[PERSON_NAME][EMAIL_ADDRESS][DOMAIN_NAME]"
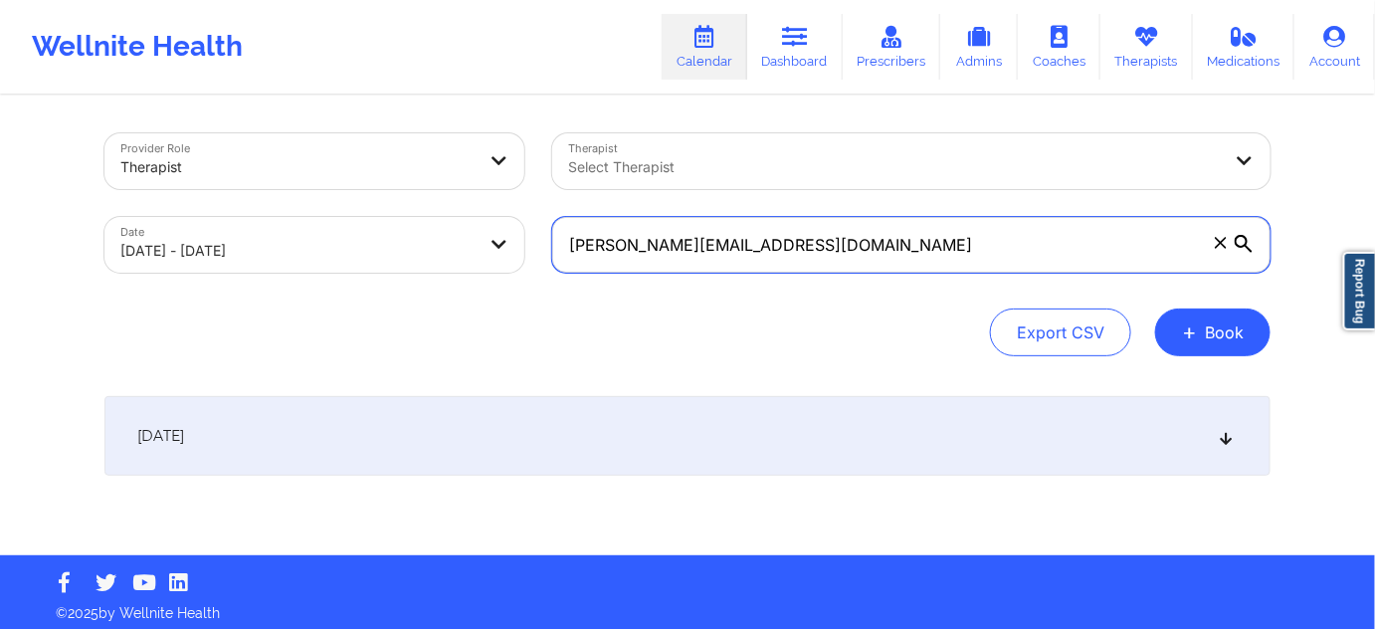
scroll to position [7, 0]
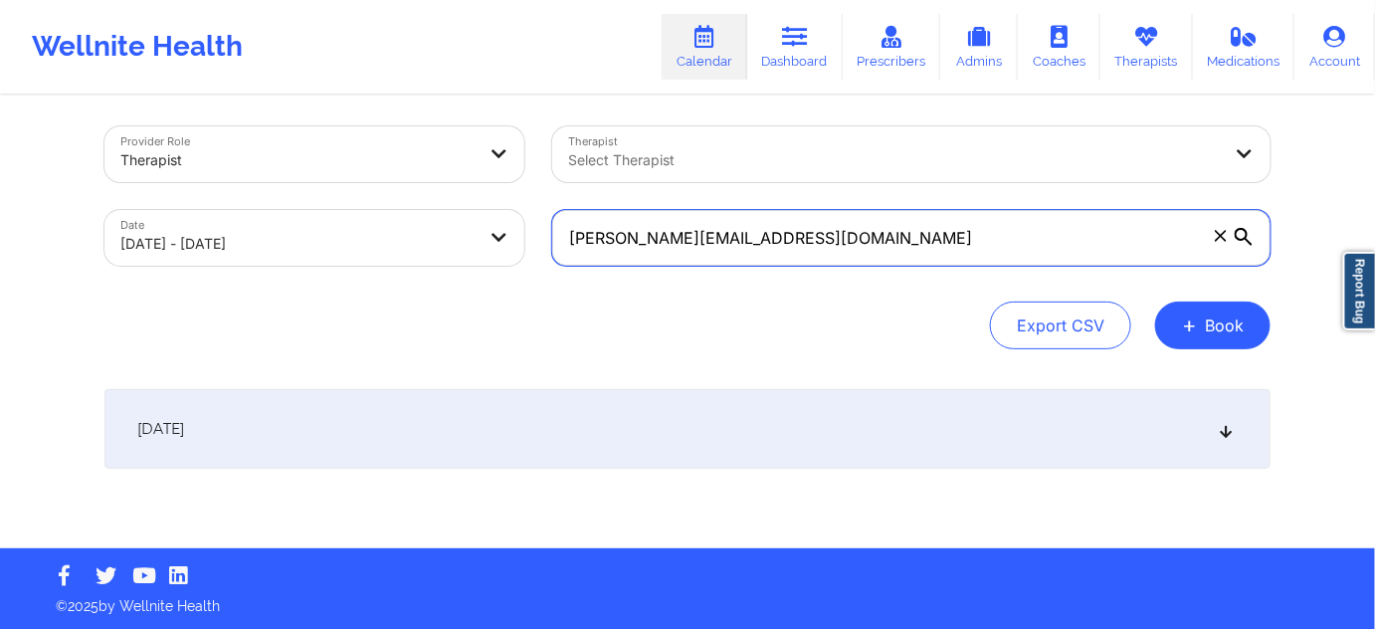
type input "[PERSON_NAME][EMAIL_ADDRESS][DOMAIN_NAME]"
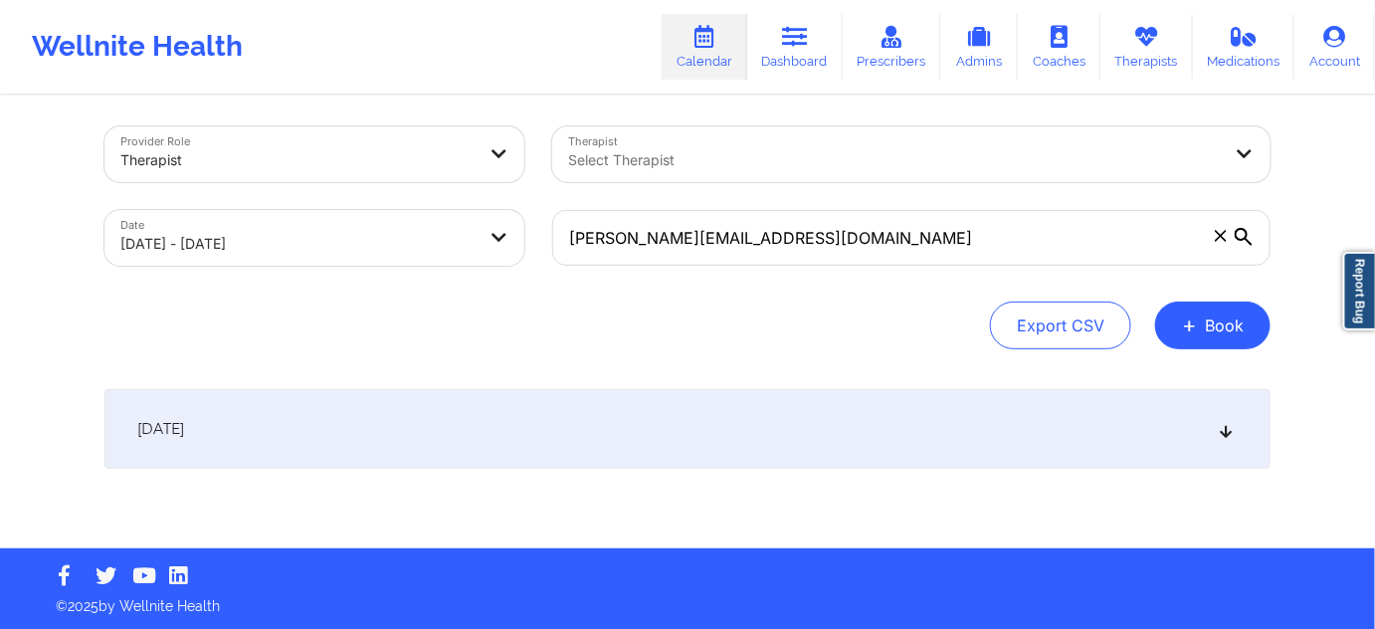
click at [682, 410] on div "[DATE]" at bounding box center [688, 429] width 1166 height 80
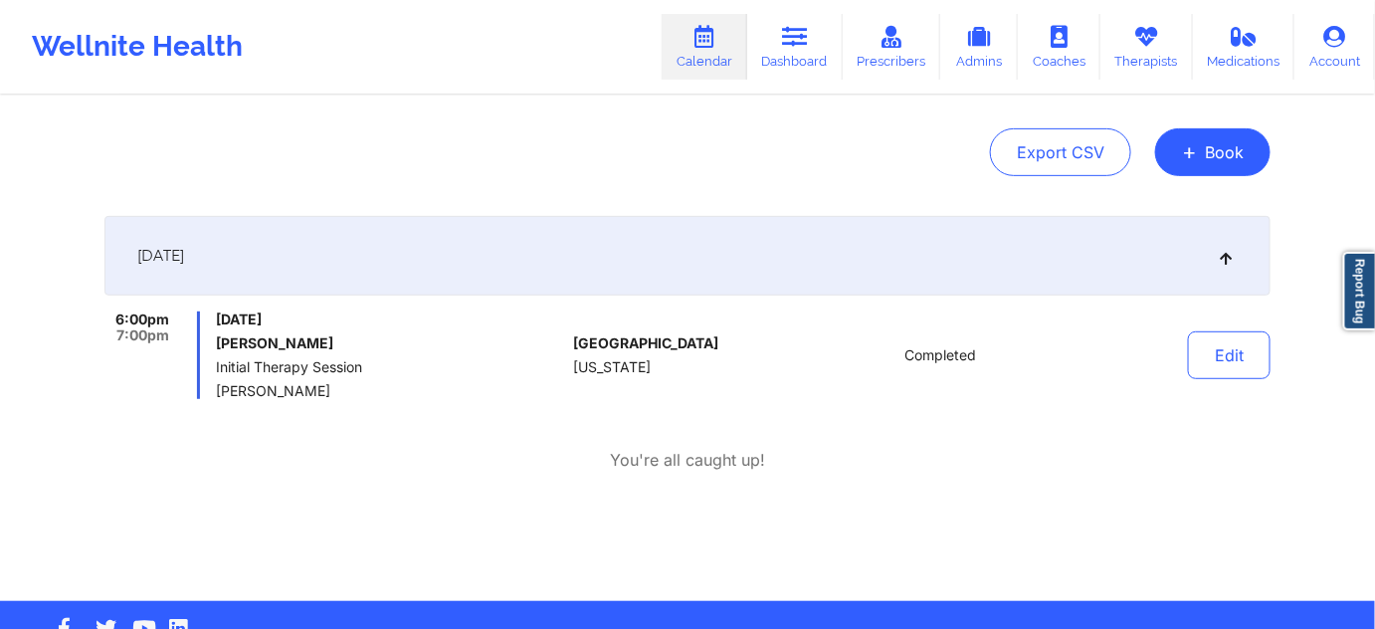
scroll to position [188, 0]
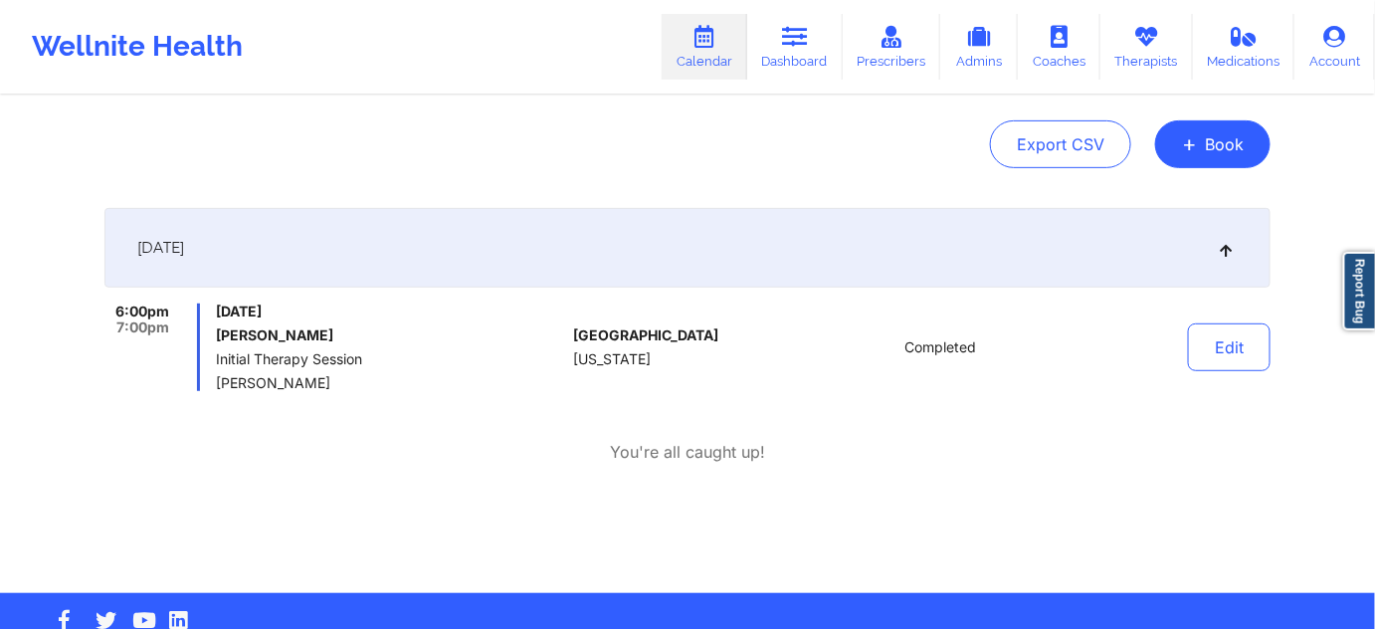
drag, startPoint x: 328, startPoint y: 333, endPoint x: 207, endPoint y: 328, distance: 121.5
click at [207, 328] on div "6:00pm 7:00pm [DATE] [PERSON_NAME] Initial Therapy Session [PERSON_NAME]" at bounding box center [335, 348] width 461 height 88
copy h6 "[PERSON_NAME]"
click at [814, 78] on link "Dashboard" at bounding box center [795, 47] width 96 height 66
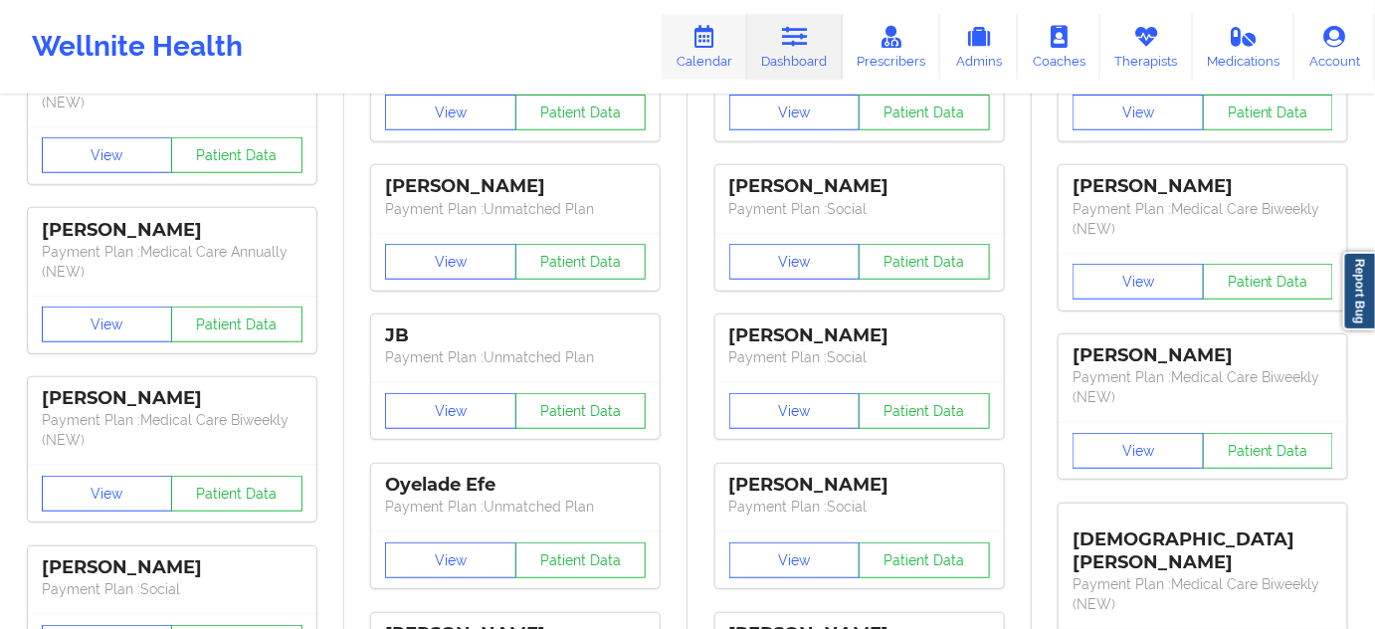
click at [717, 54] on link "Calendar" at bounding box center [705, 47] width 86 height 66
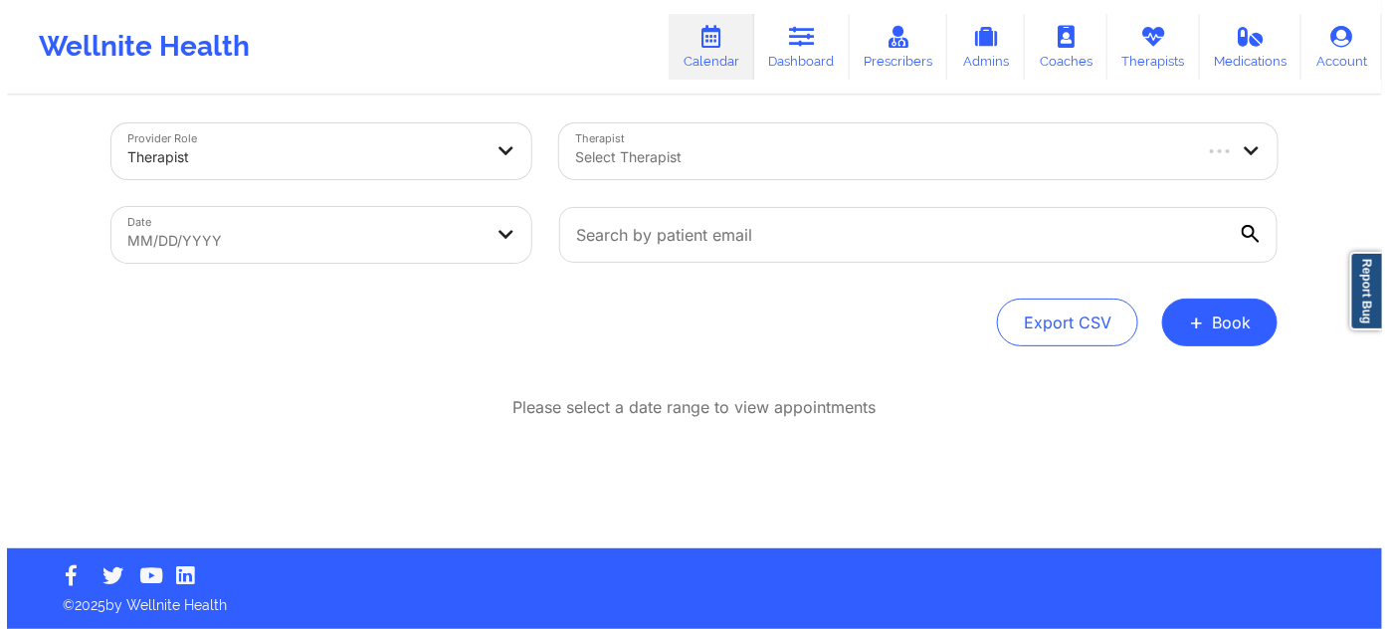
scroll to position [10, 0]
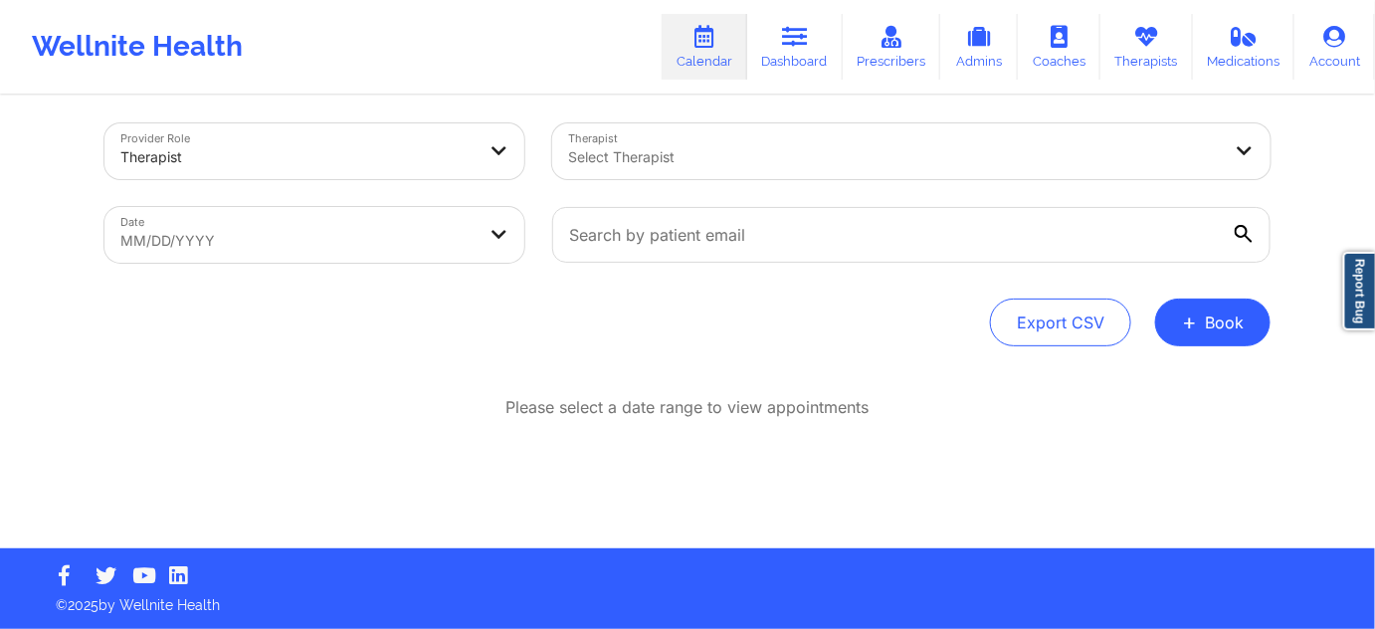
click at [382, 228] on body "Wellnite Health Calendar Dashboard Prescribers Admins Coaches Therapists Medica…" at bounding box center [687, 304] width 1375 height 629
select select "2025-8"
select select "2025-9"
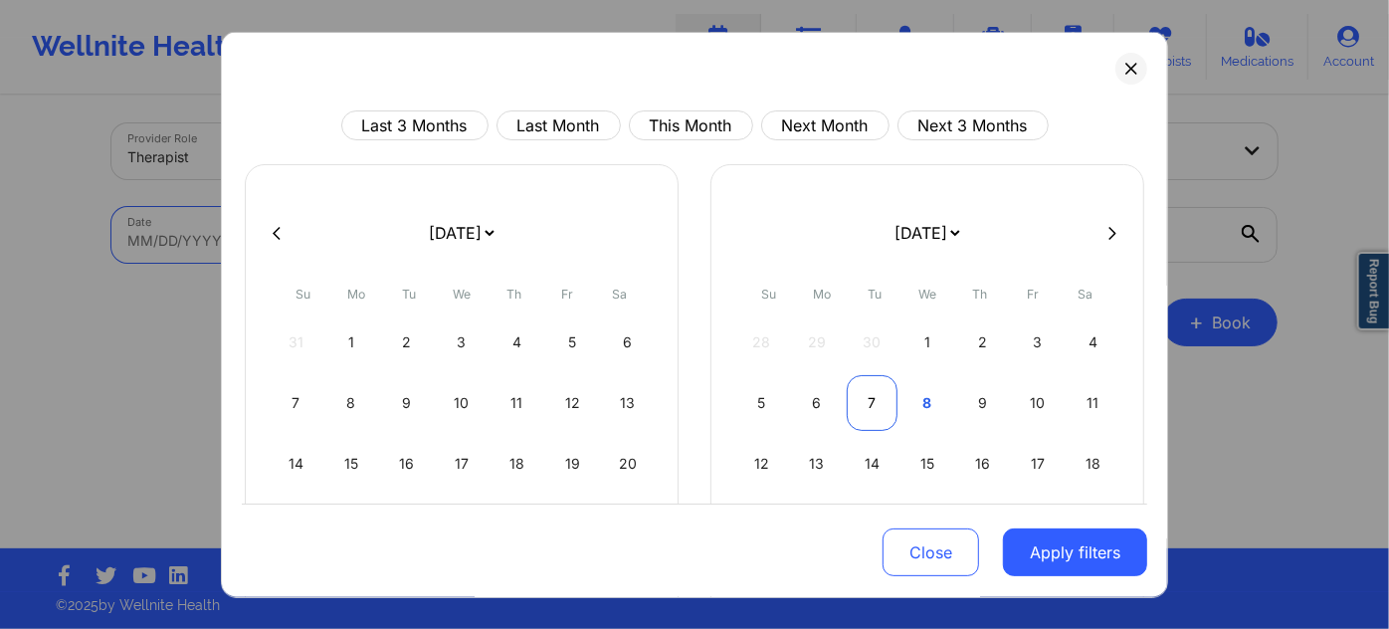
click at [884, 397] on div "7" at bounding box center [872, 403] width 51 height 56
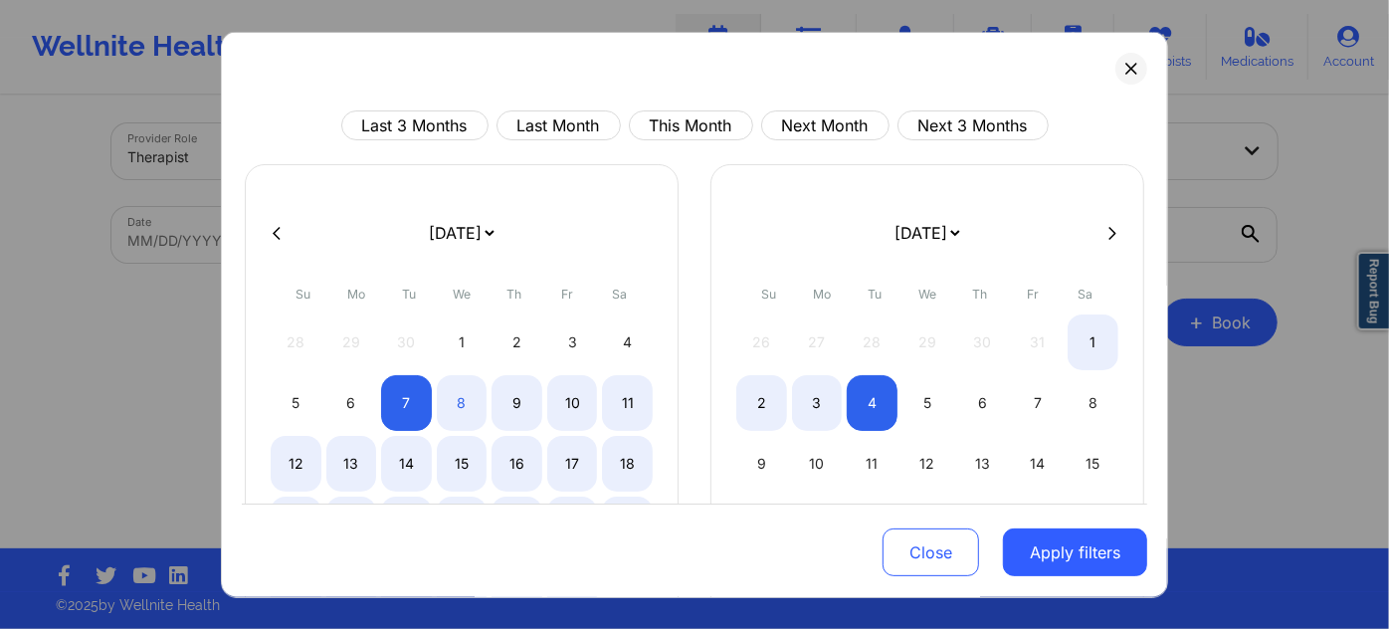
click at [884, 397] on div "4" at bounding box center [872, 403] width 51 height 56
select select "2025-10"
select select "2025-11"
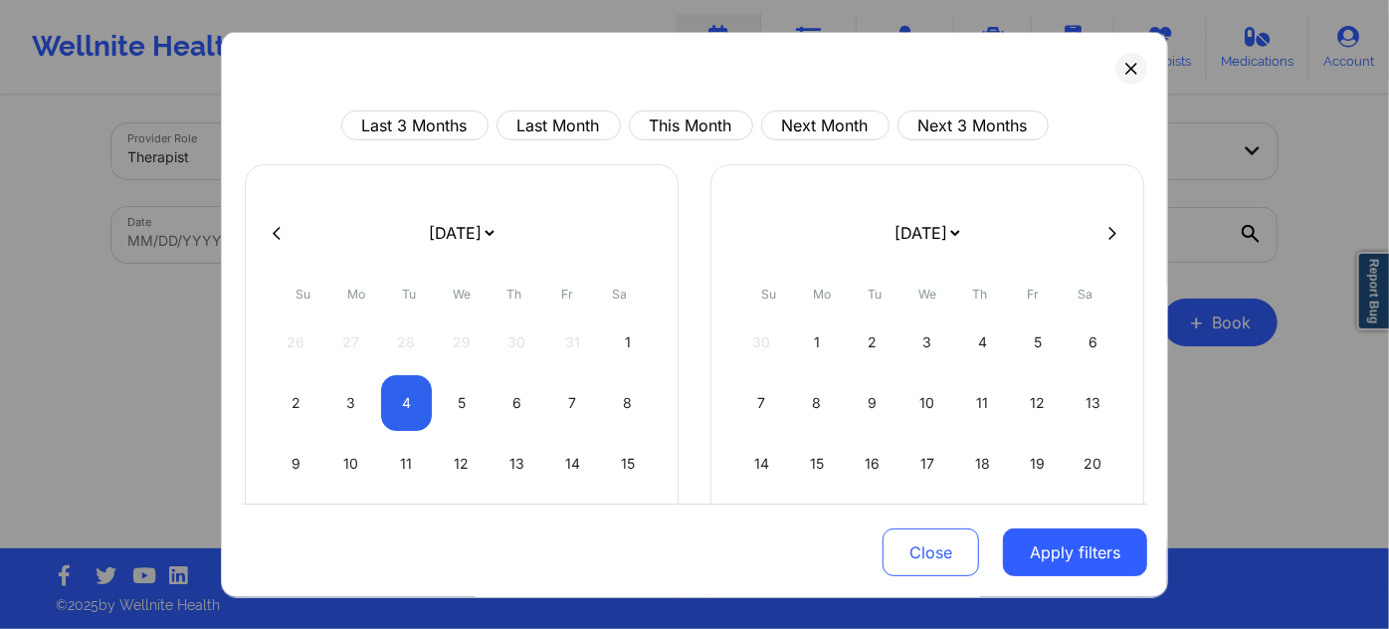
select select "2025-10"
select select "2025-11"
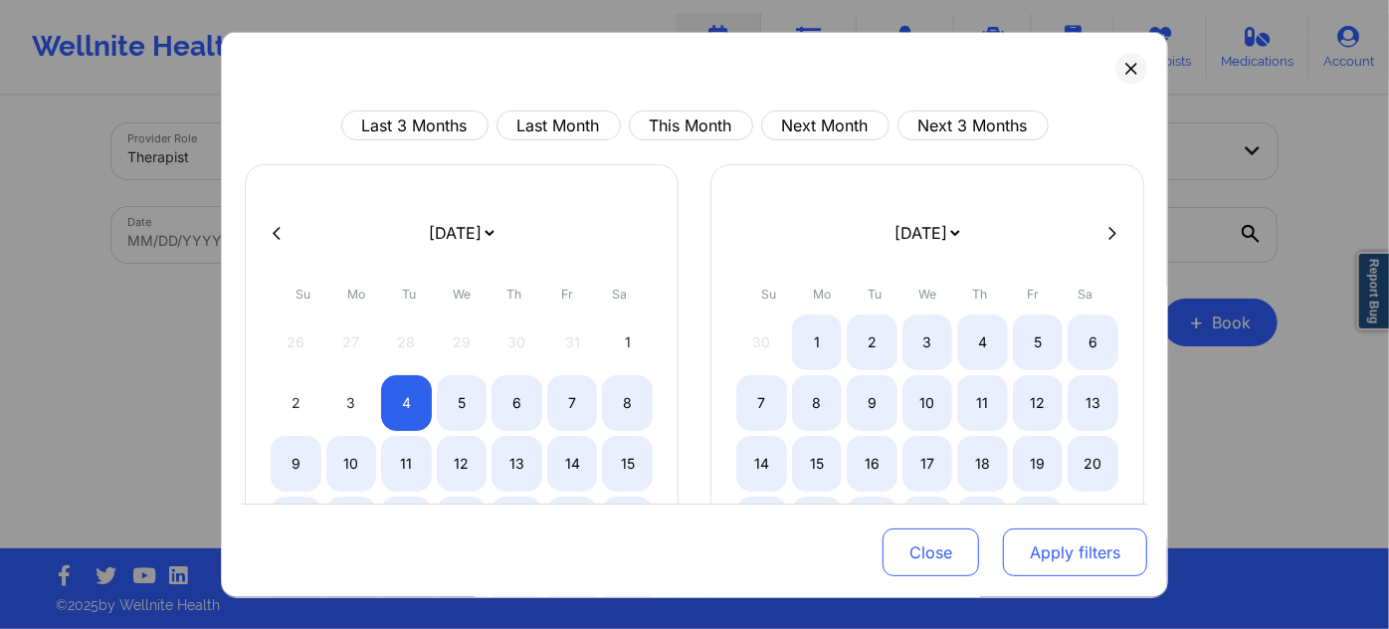
click at [1059, 556] on button "Apply filters" at bounding box center [1075, 552] width 144 height 48
select select "2025-10"
select select "2025-11"
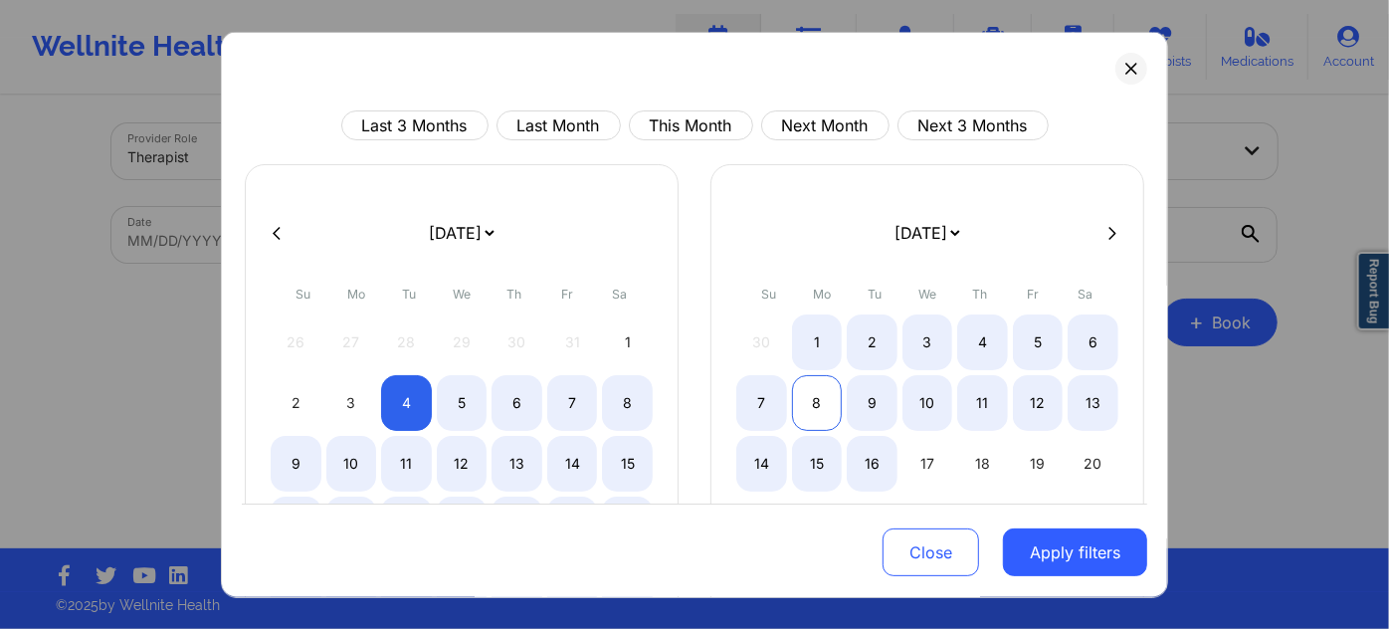
select select "2025-10"
select select "2025-11"
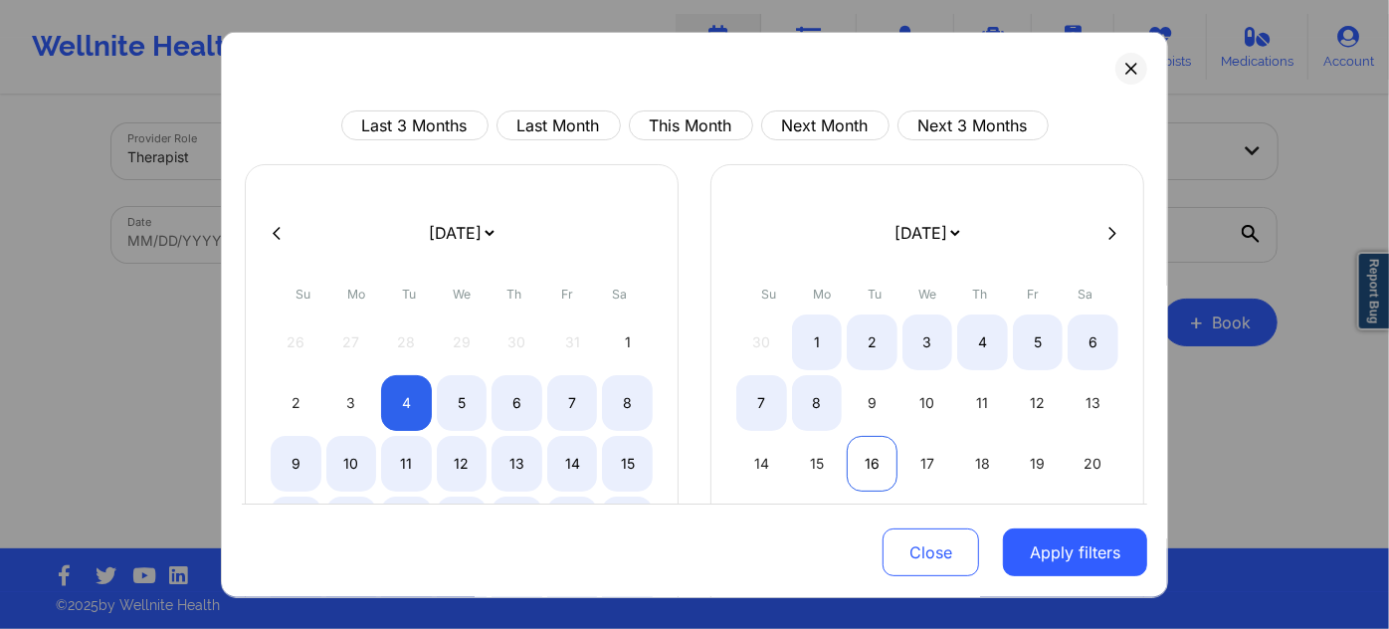
select select "2025-10"
select select "2025-11"
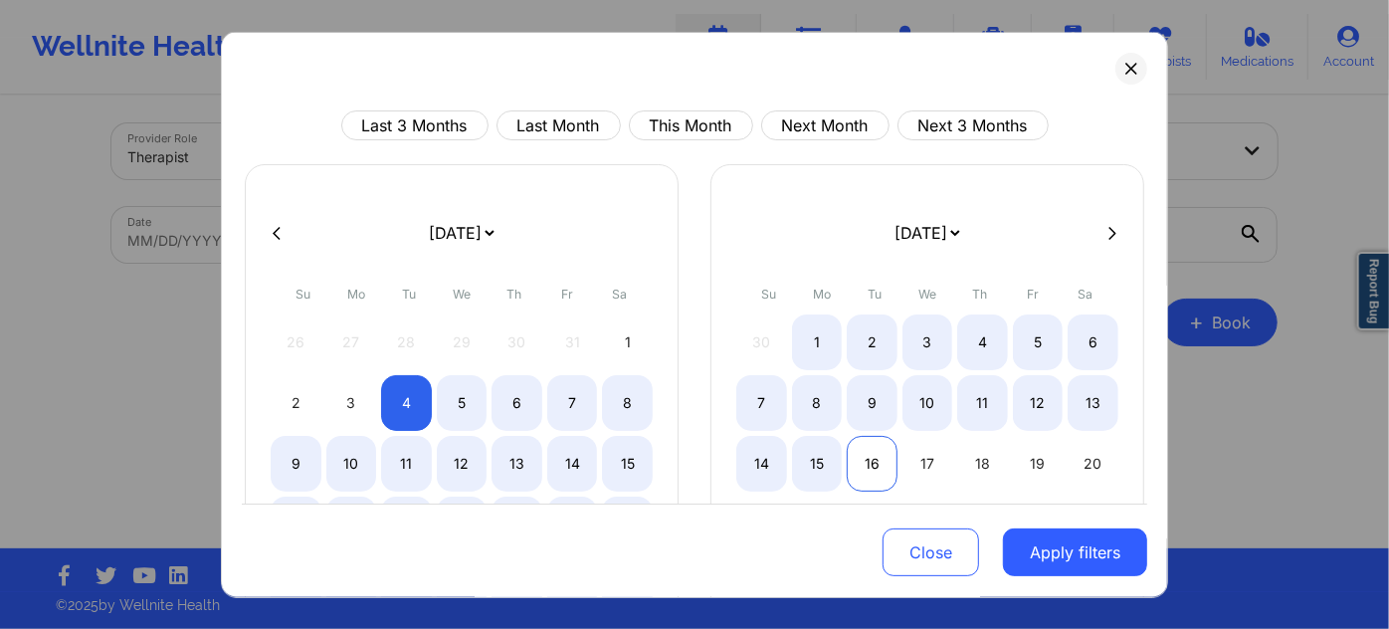
select select "2025-10"
select select "2025-11"
select select "2025-10"
select select "2025-11"
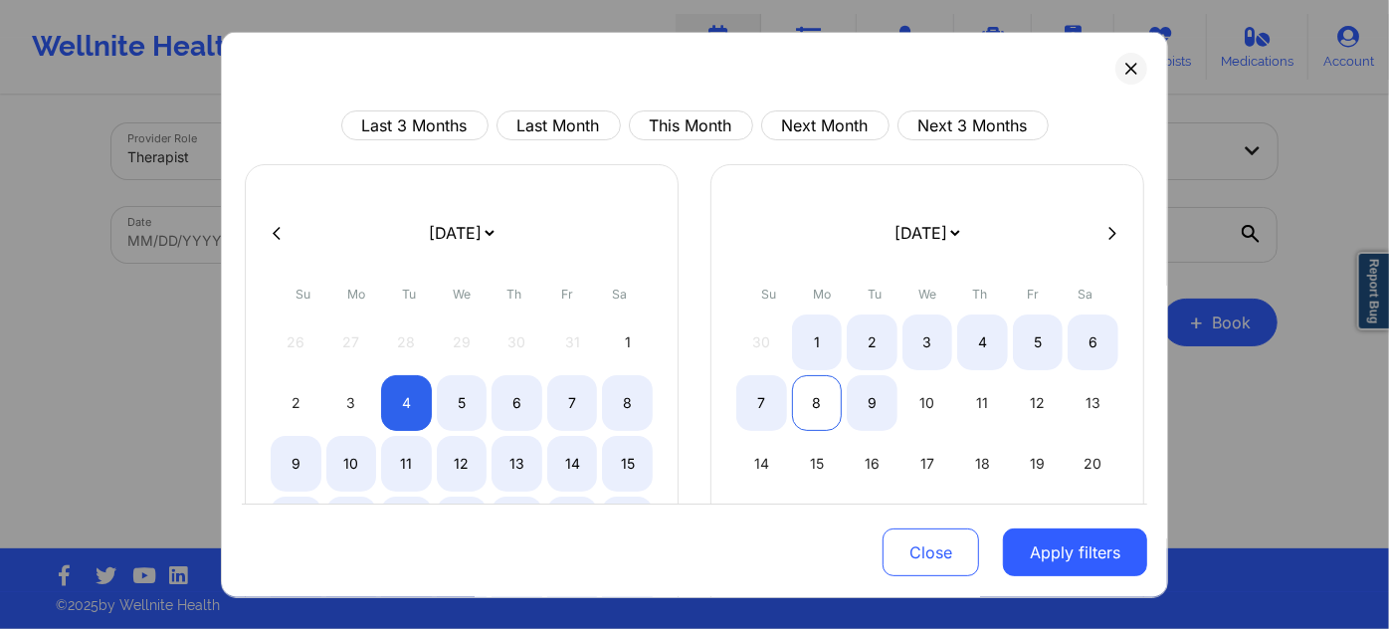
select select "2025-10"
select select "2025-11"
select select "2025-10"
select select "2025-11"
select select "2025-10"
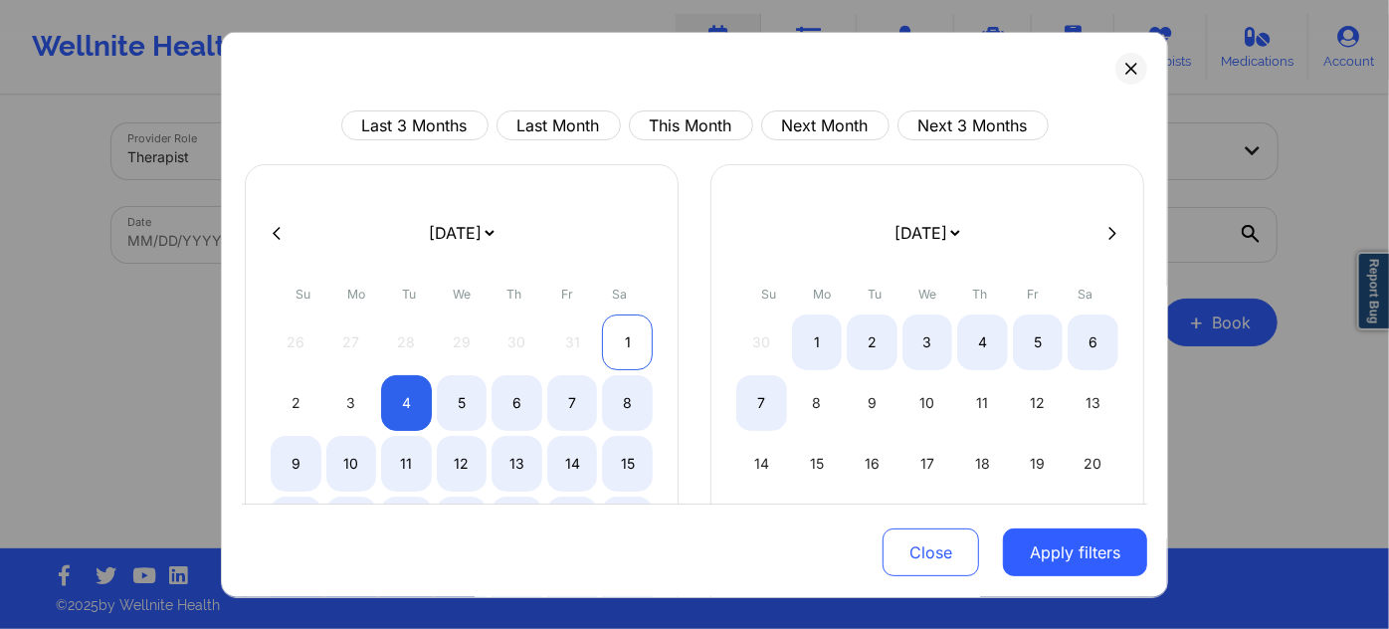
select select "2025-11"
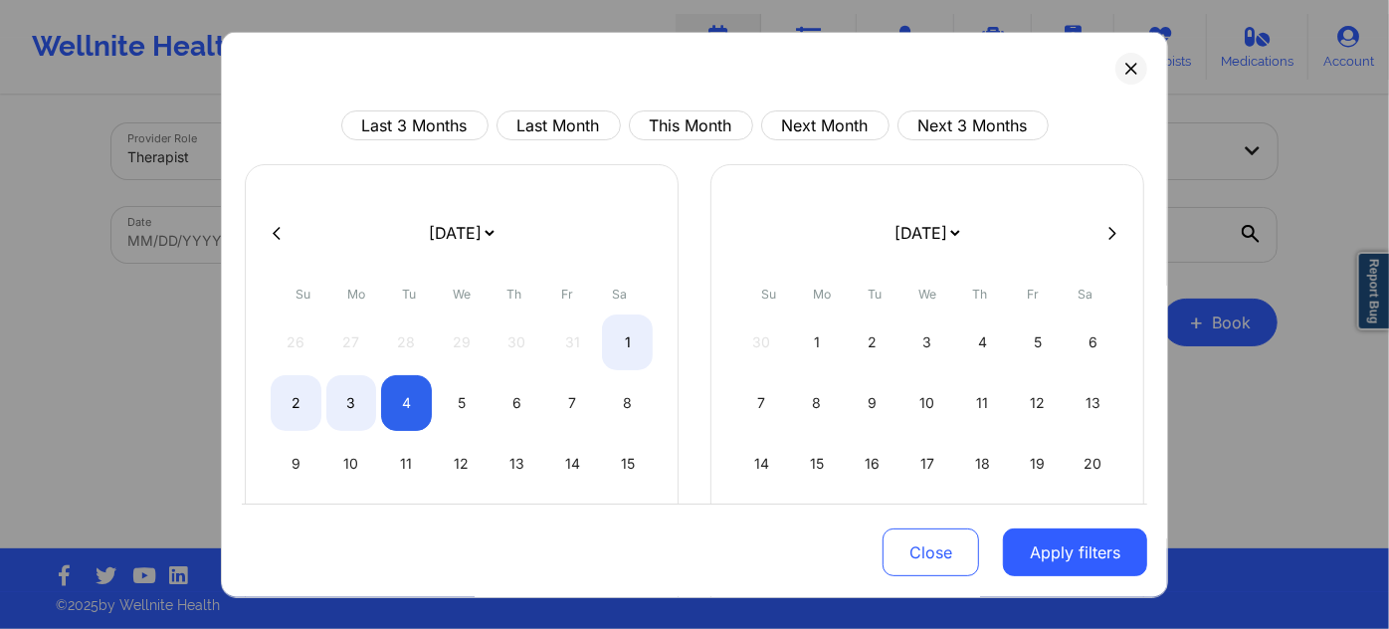
click at [279, 228] on icon at bounding box center [277, 232] width 8 height 15
select select "2025-9"
select select "2025-10"
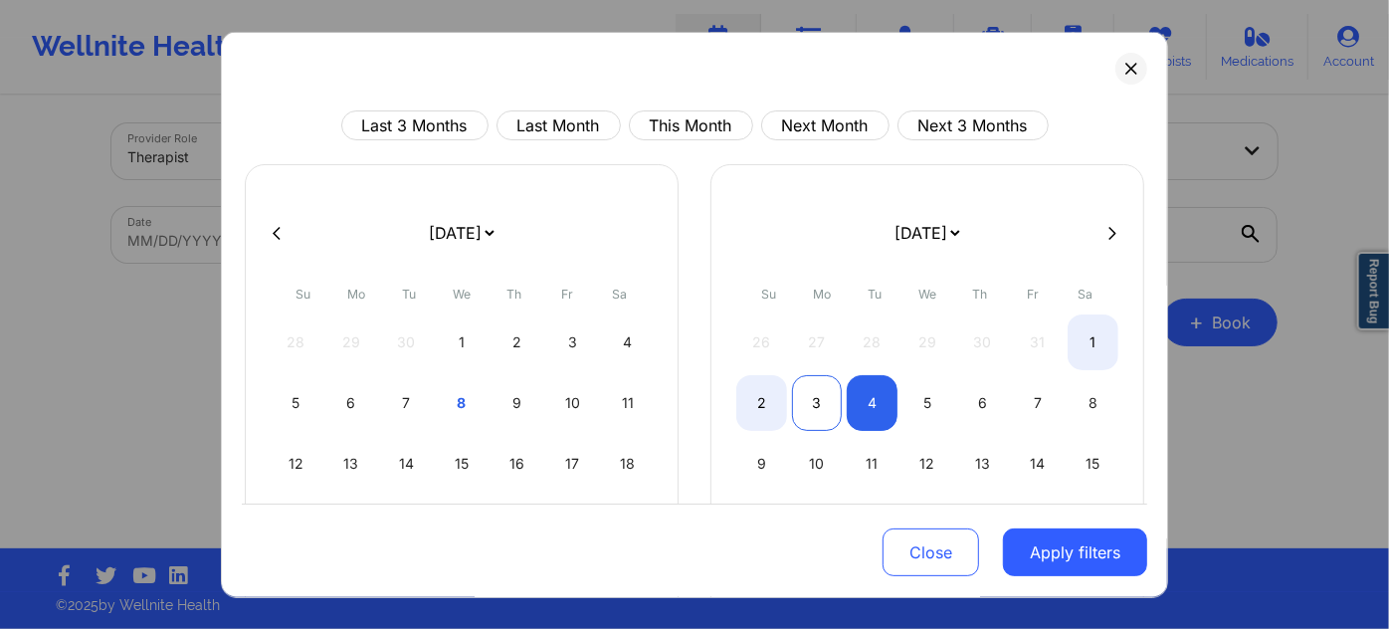
select select "2025-9"
select select "2025-10"
select select "2025-9"
select select "2025-10"
select select "2025-9"
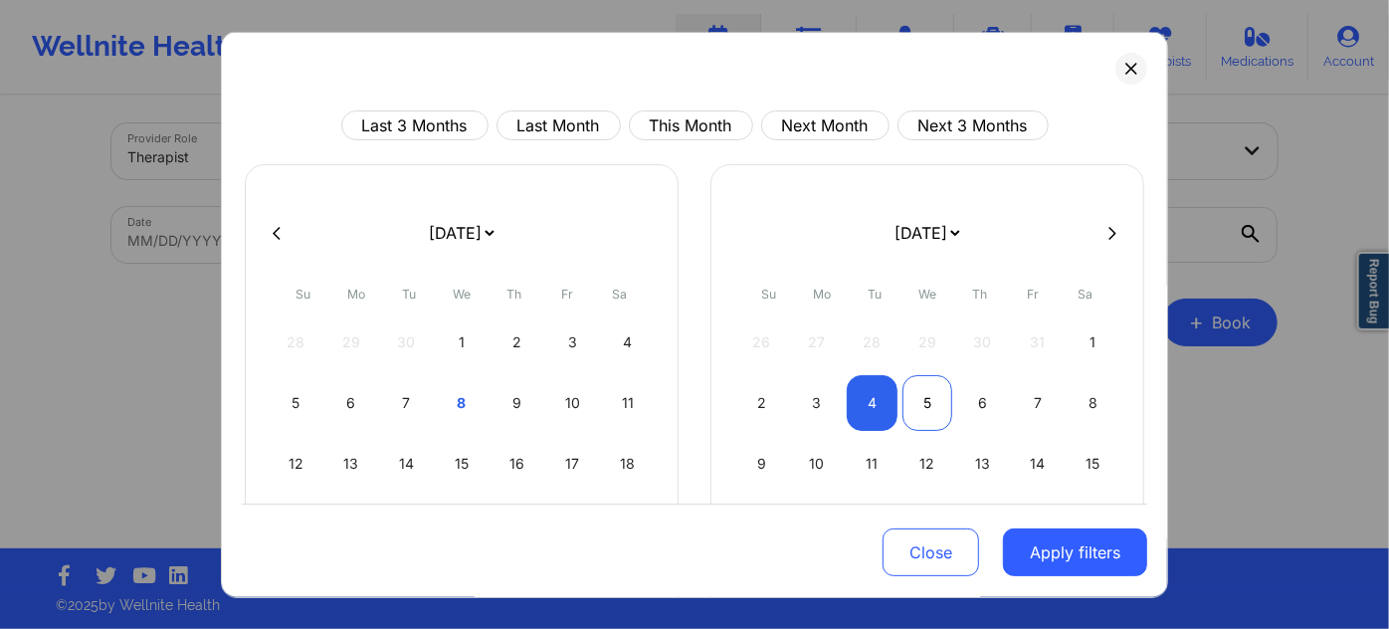
select select "2025-10"
select select "2025-9"
select select "2025-10"
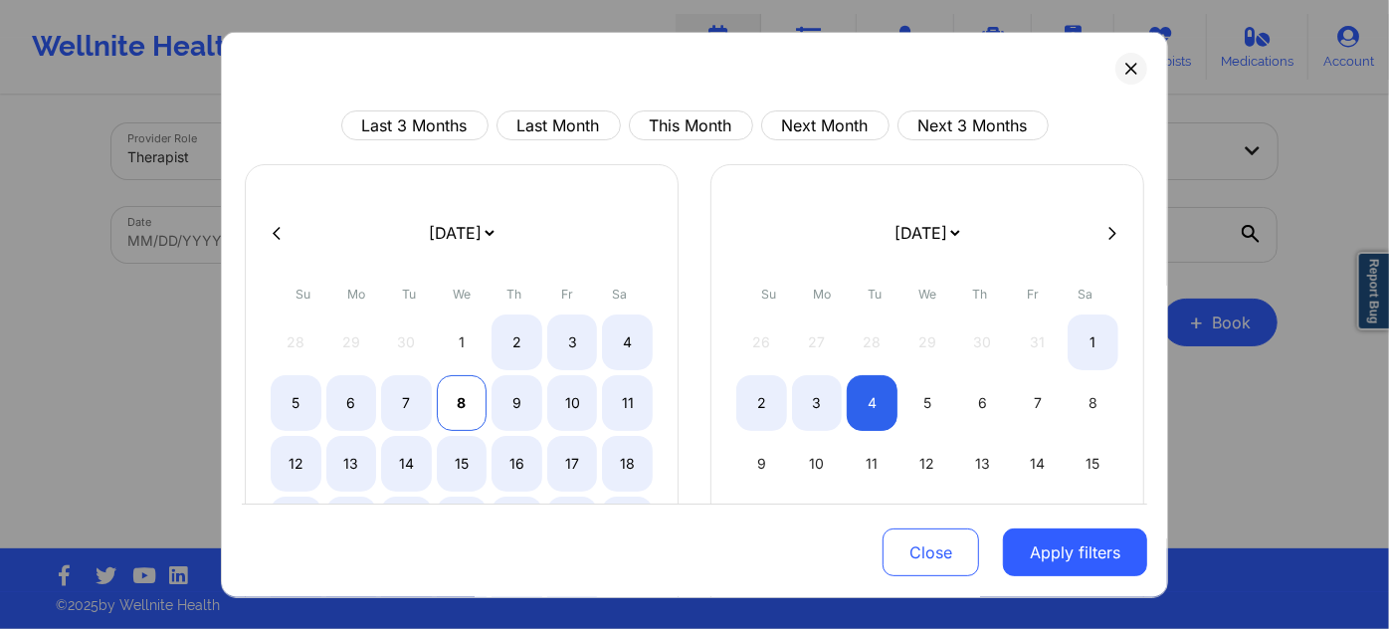
select select "2025-9"
select select "2025-10"
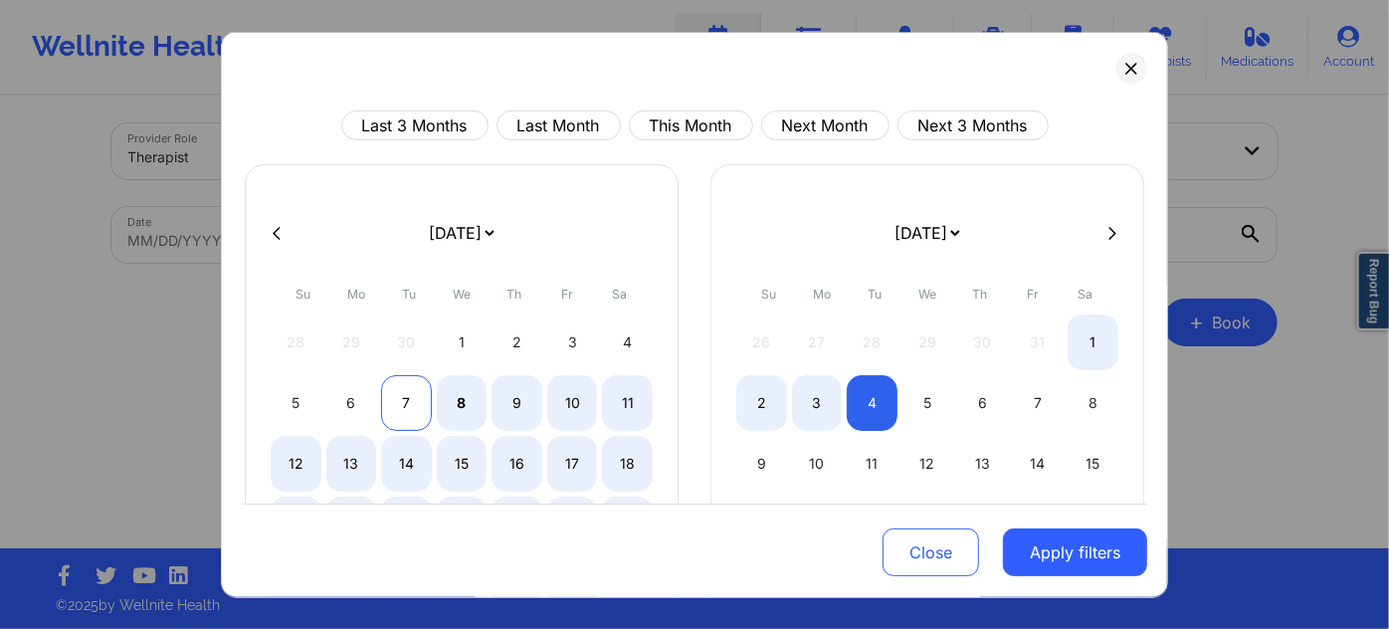
select select "2025-9"
select select "2025-10"
click at [408, 393] on div "7" at bounding box center [406, 403] width 51 height 56
select select "2025-9"
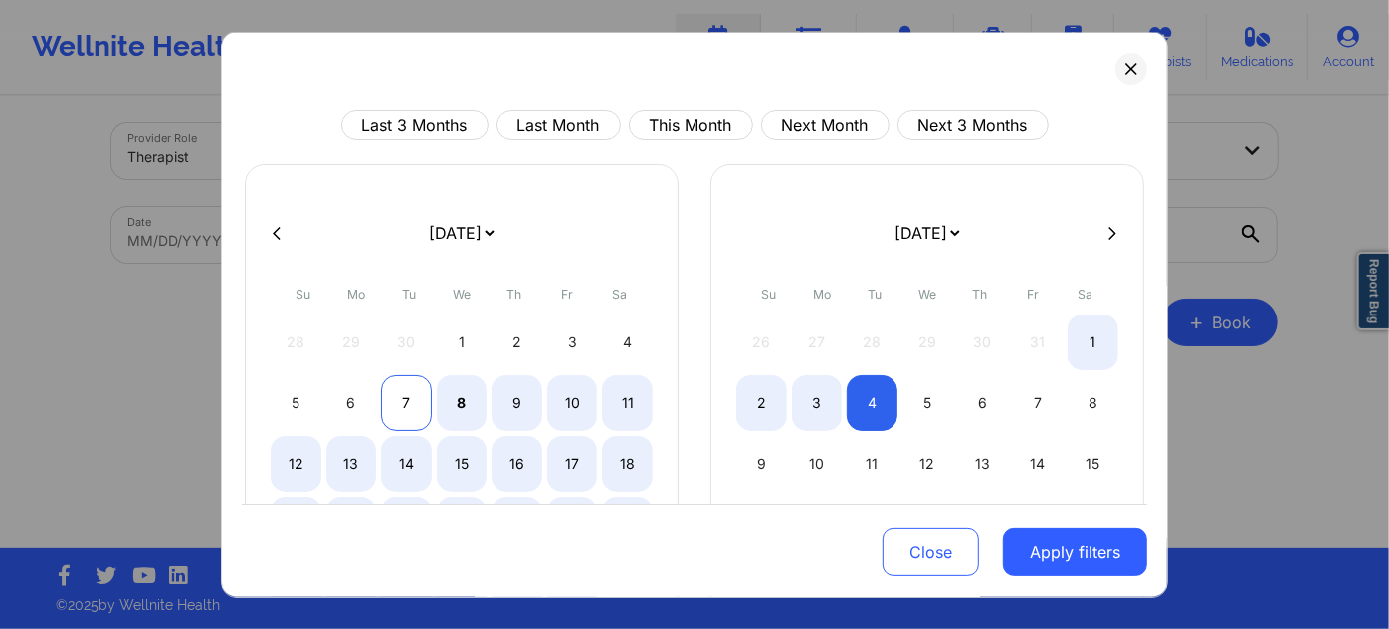
select select "2025-10"
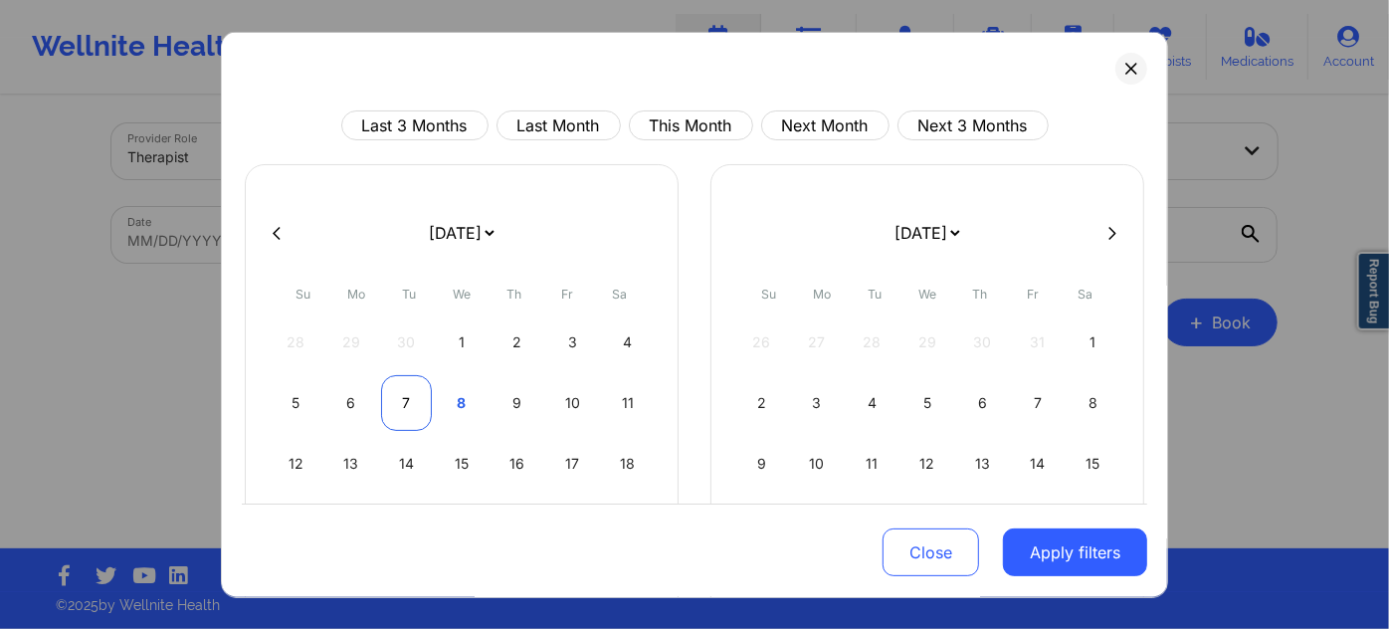
click at [408, 393] on div "7" at bounding box center [406, 403] width 51 height 56
select select "2025-9"
select select "2025-10"
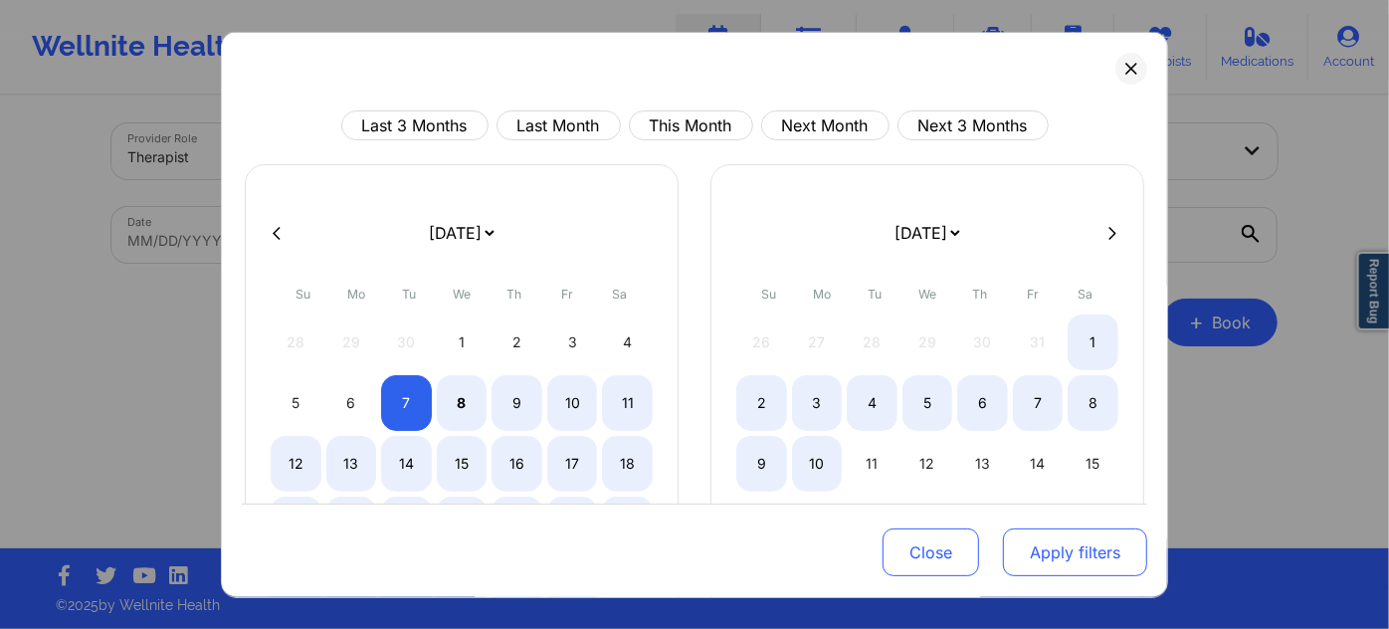
select select "2025-9"
select select "2025-10"
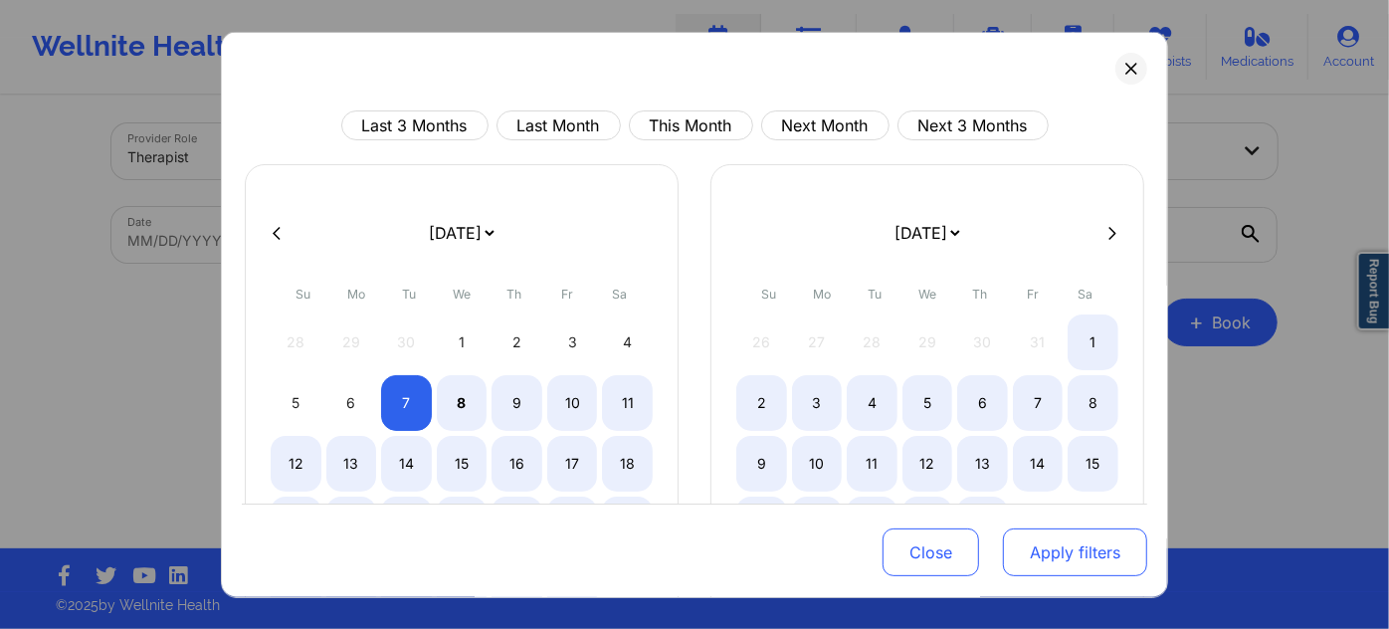
click at [1064, 537] on button "Apply filters" at bounding box center [1075, 552] width 144 height 48
click at [1068, 556] on button "Apply filters" at bounding box center [1075, 552] width 144 height 48
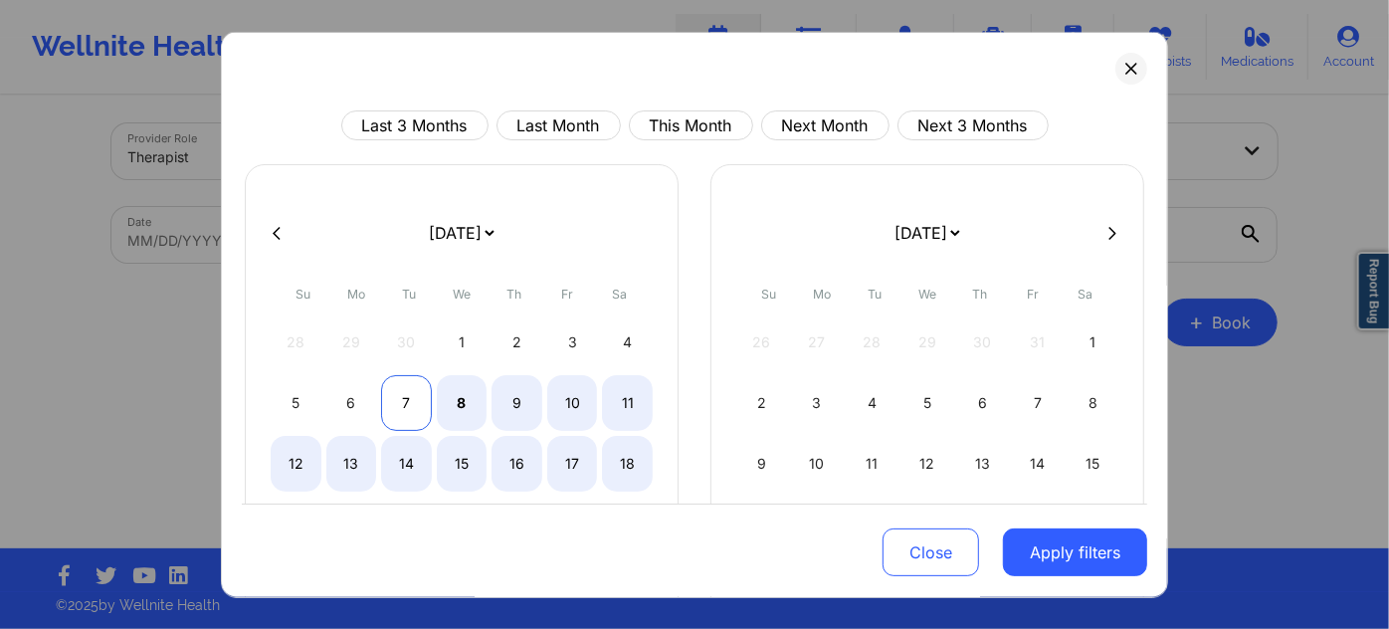
select select "2025-9"
select select "2025-10"
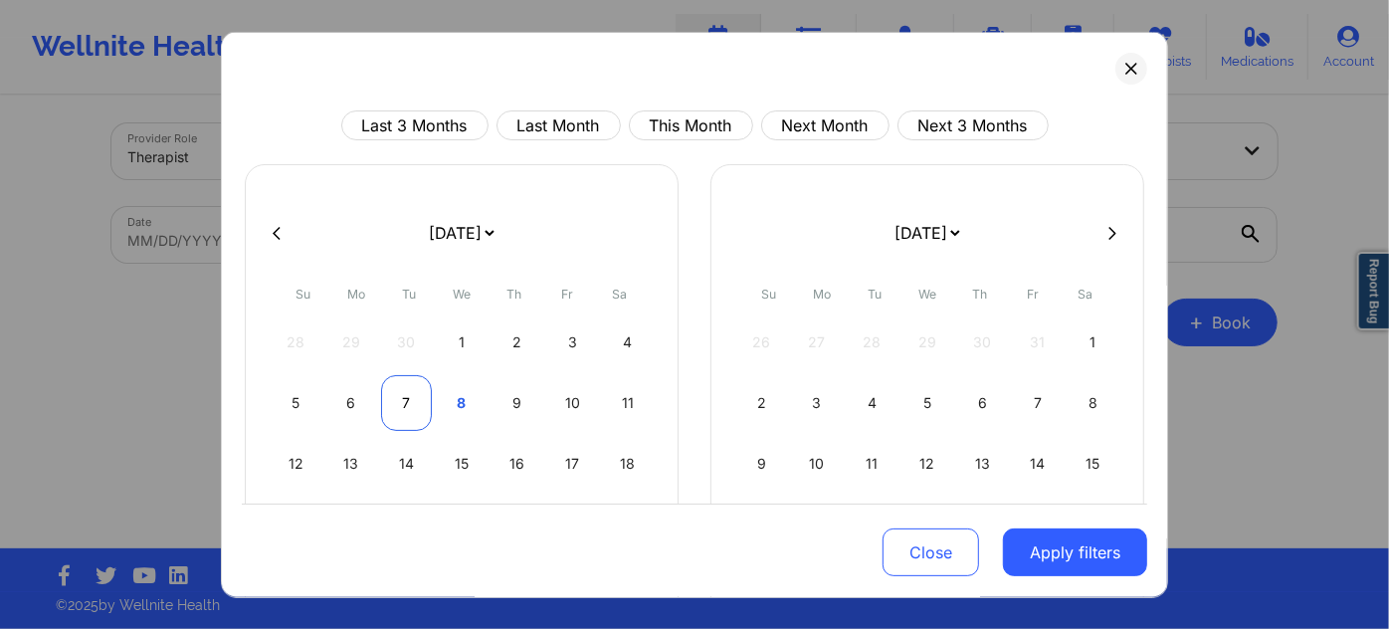
click at [393, 393] on div "7" at bounding box center [406, 403] width 51 height 56
select select "2025-9"
select select "2025-10"
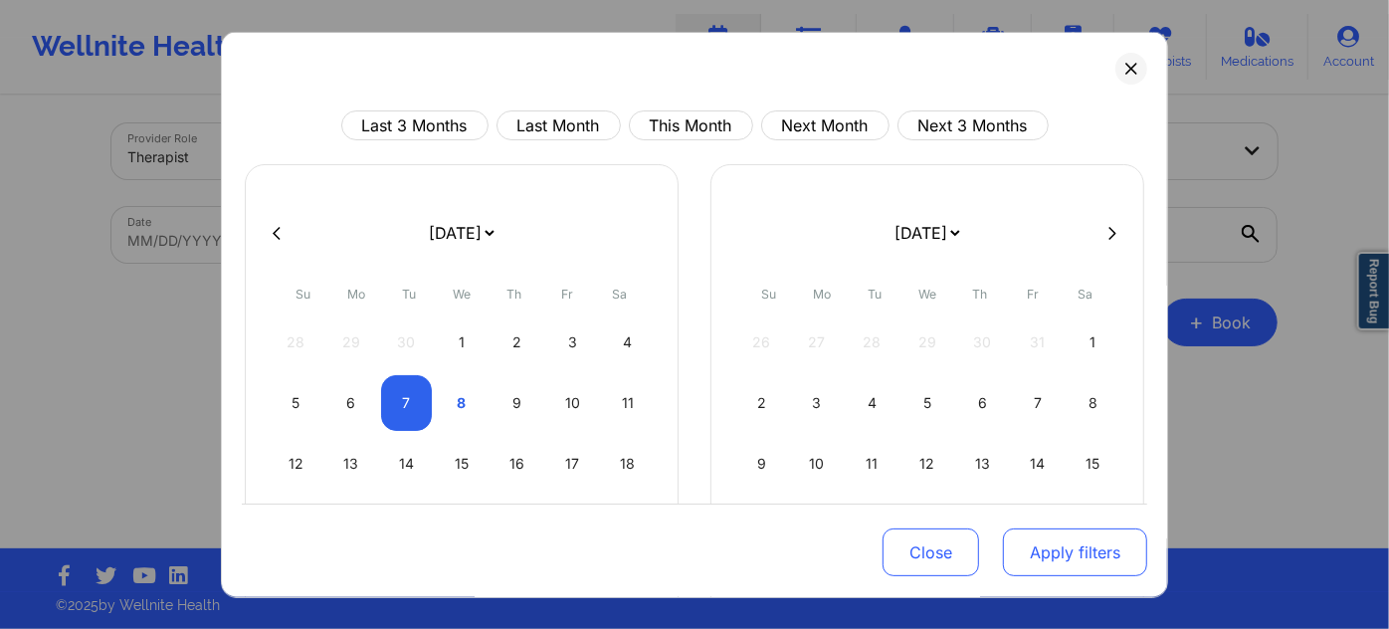
click at [1048, 556] on button "Apply filters" at bounding box center [1075, 552] width 144 height 48
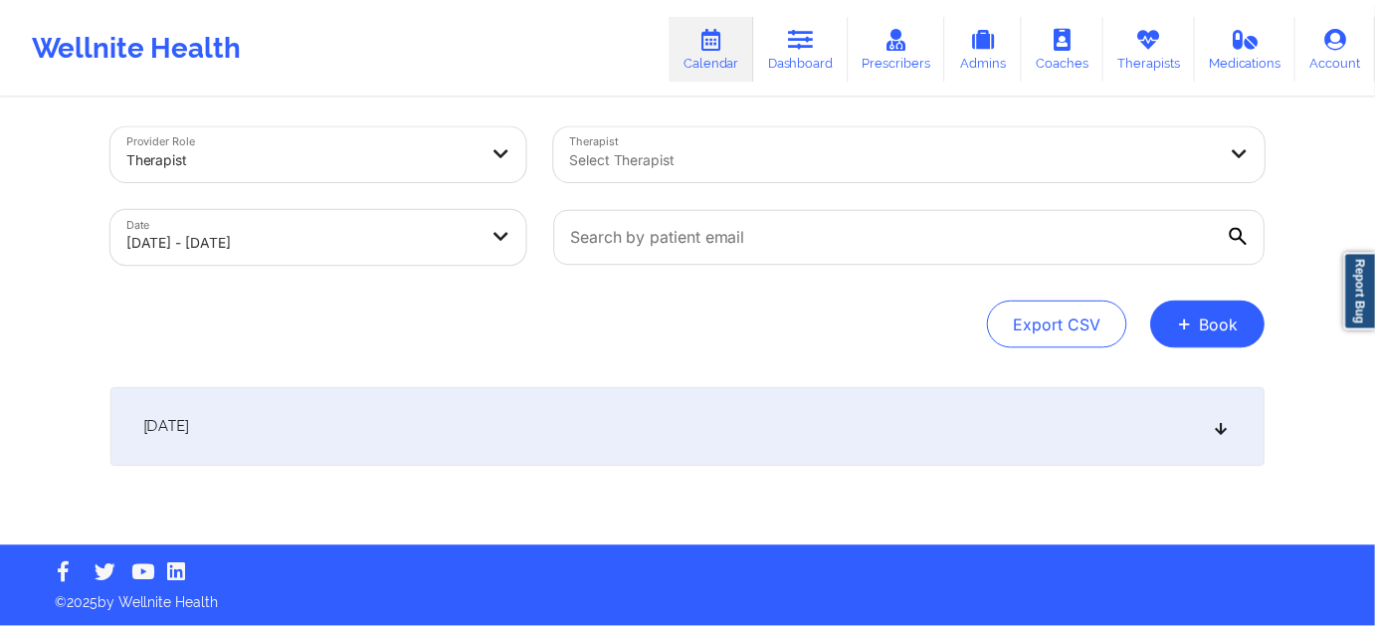
scroll to position [7, 0]
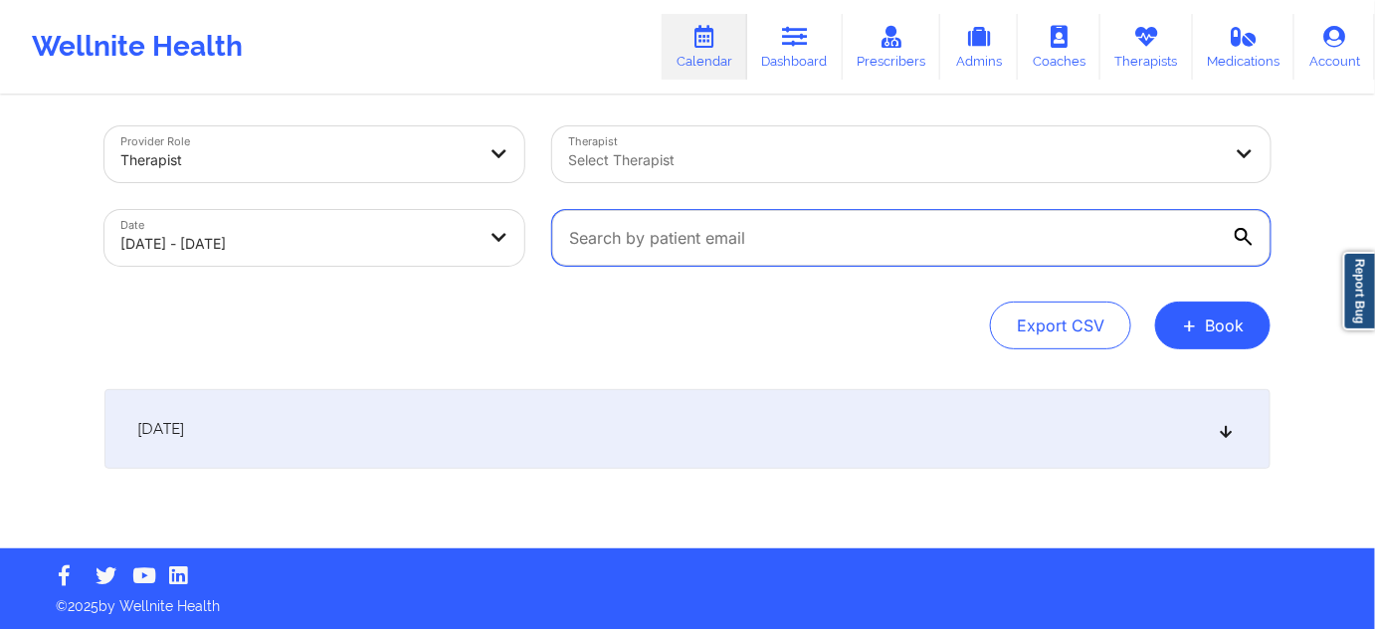
click at [759, 241] on input "text" at bounding box center [911, 238] width 719 height 56
paste input "[EMAIL_ADDRESS][DOMAIN_NAME]"
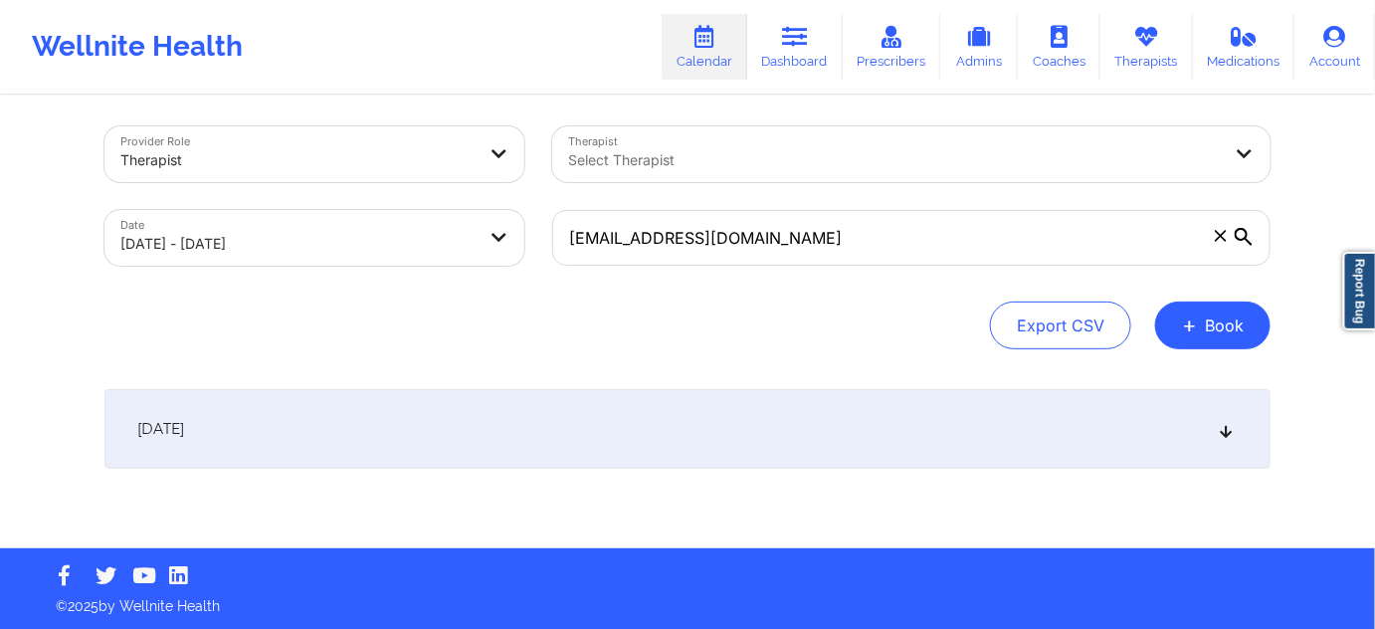
click at [779, 445] on div "[DATE]" at bounding box center [688, 429] width 1166 height 80
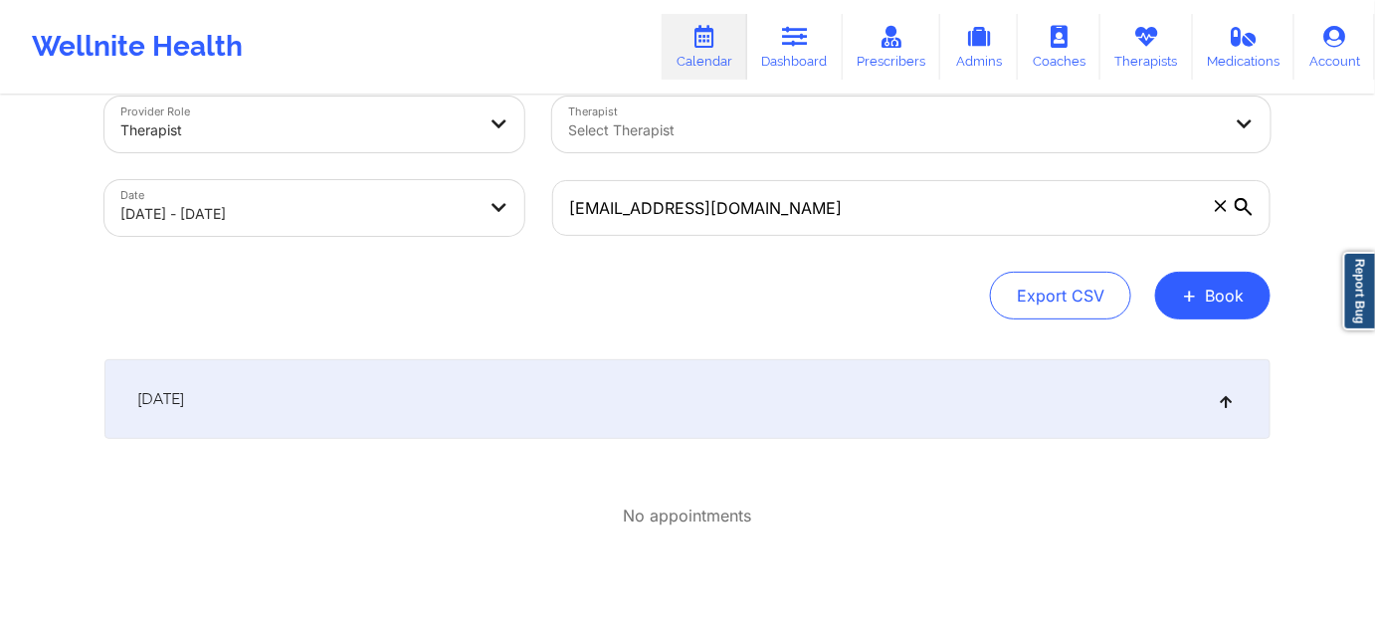
scroll to position [0, 0]
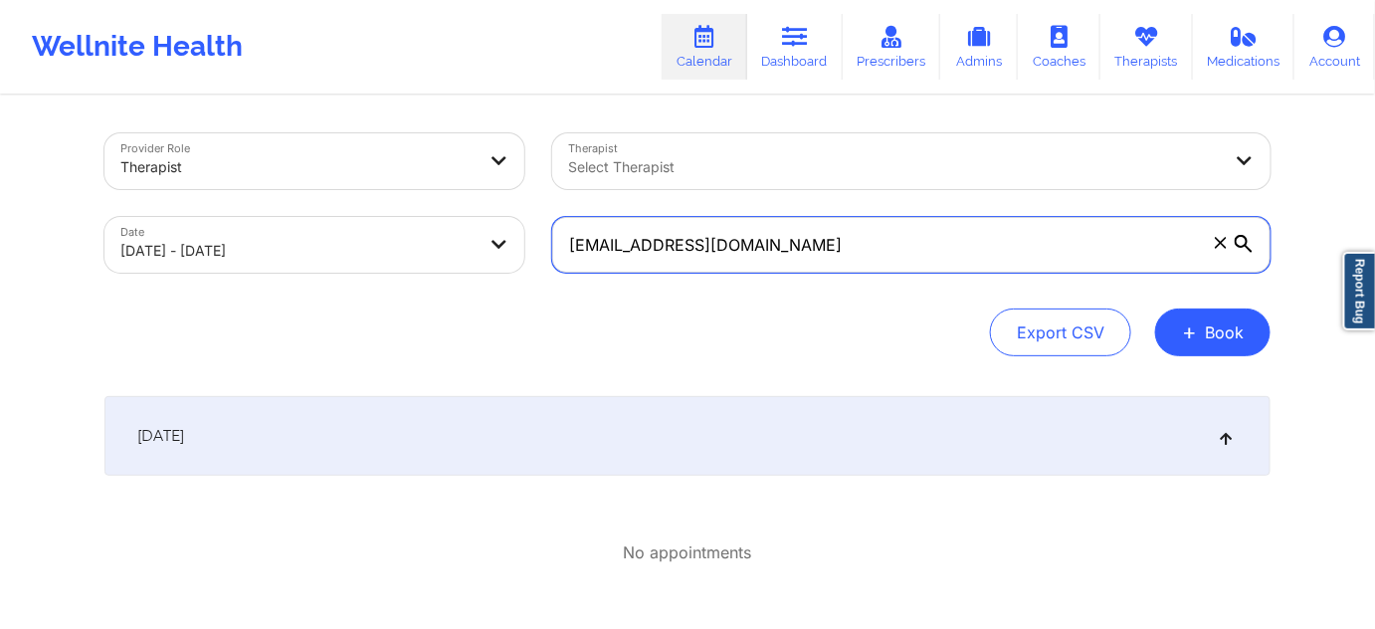
click at [806, 248] on input "[EMAIL_ADDRESS][DOMAIN_NAME]" at bounding box center [911, 245] width 719 height 56
paste input "erickaguirre677"
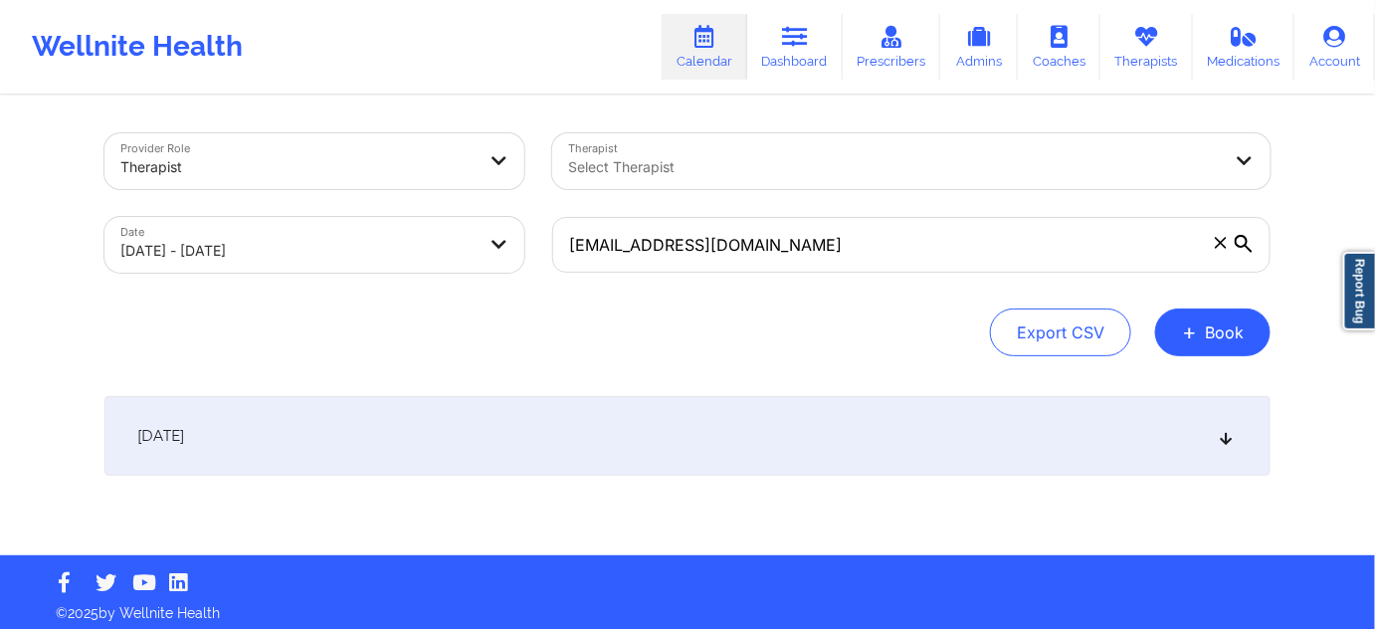
click at [669, 418] on div "[DATE]" at bounding box center [688, 436] width 1166 height 80
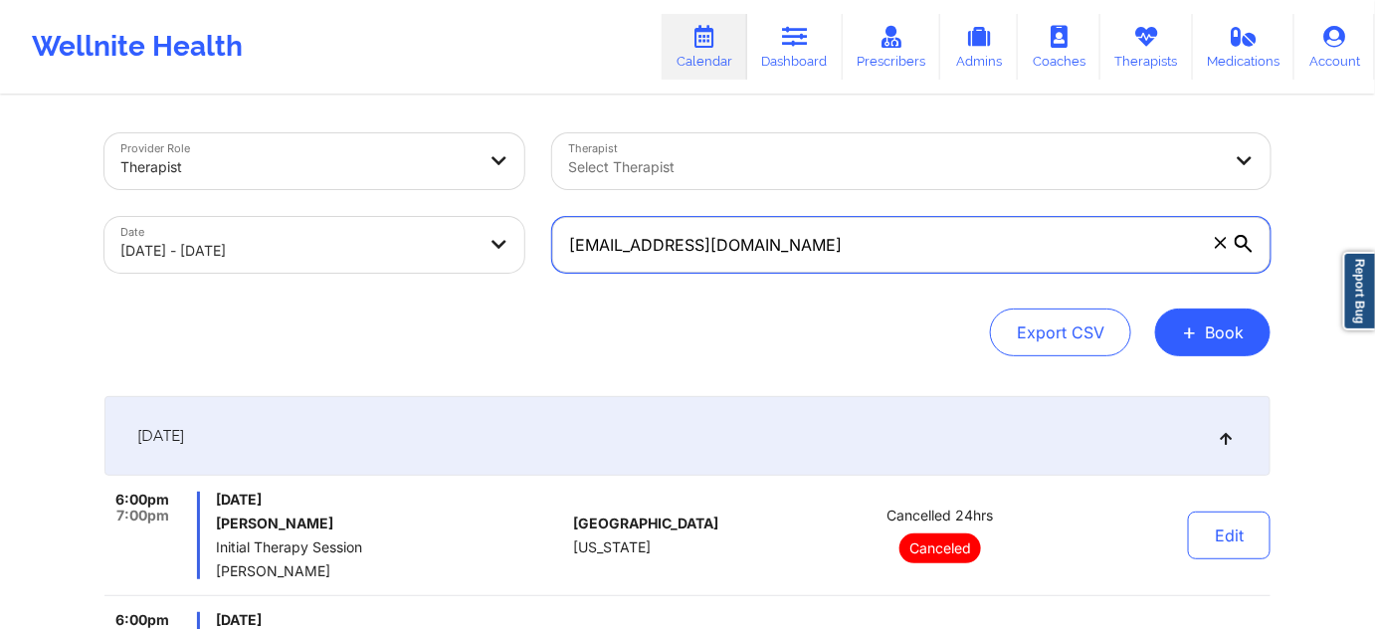
click at [817, 244] on input "[EMAIL_ADDRESS][DOMAIN_NAME]" at bounding box center [911, 245] width 719 height 56
paste input "[PERSON_NAME]"
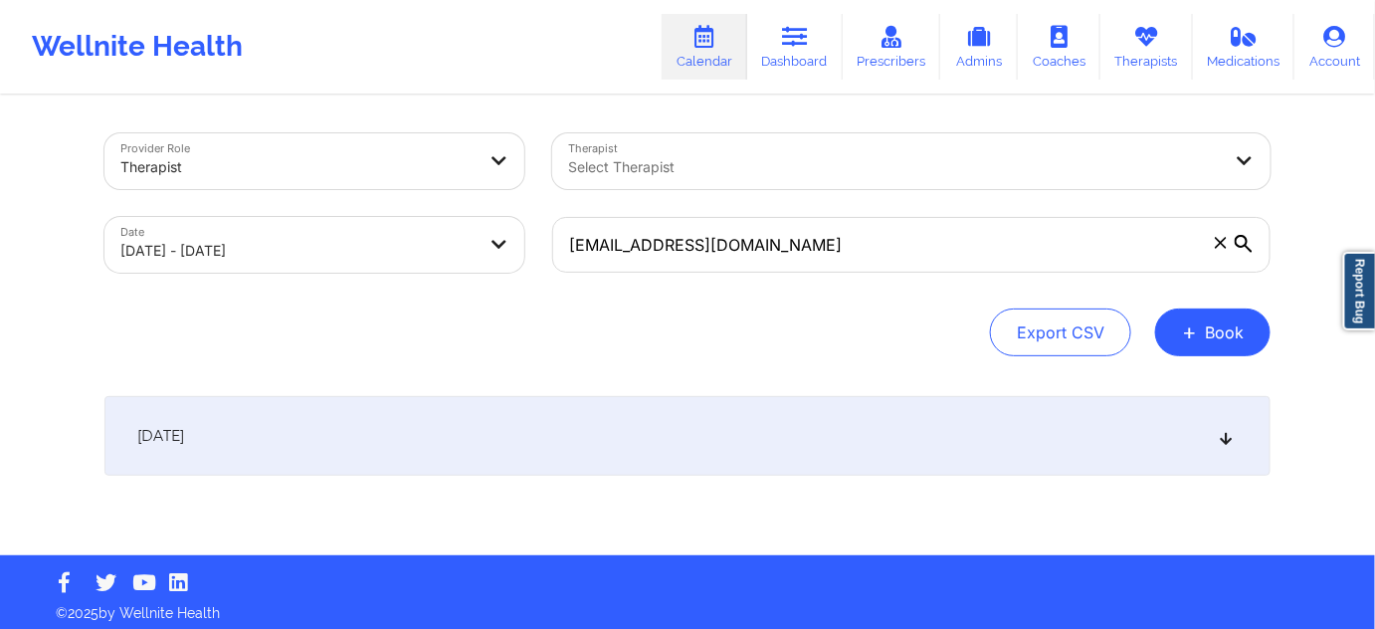
click at [639, 421] on div "[DATE]" at bounding box center [688, 436] width 1166 height 80
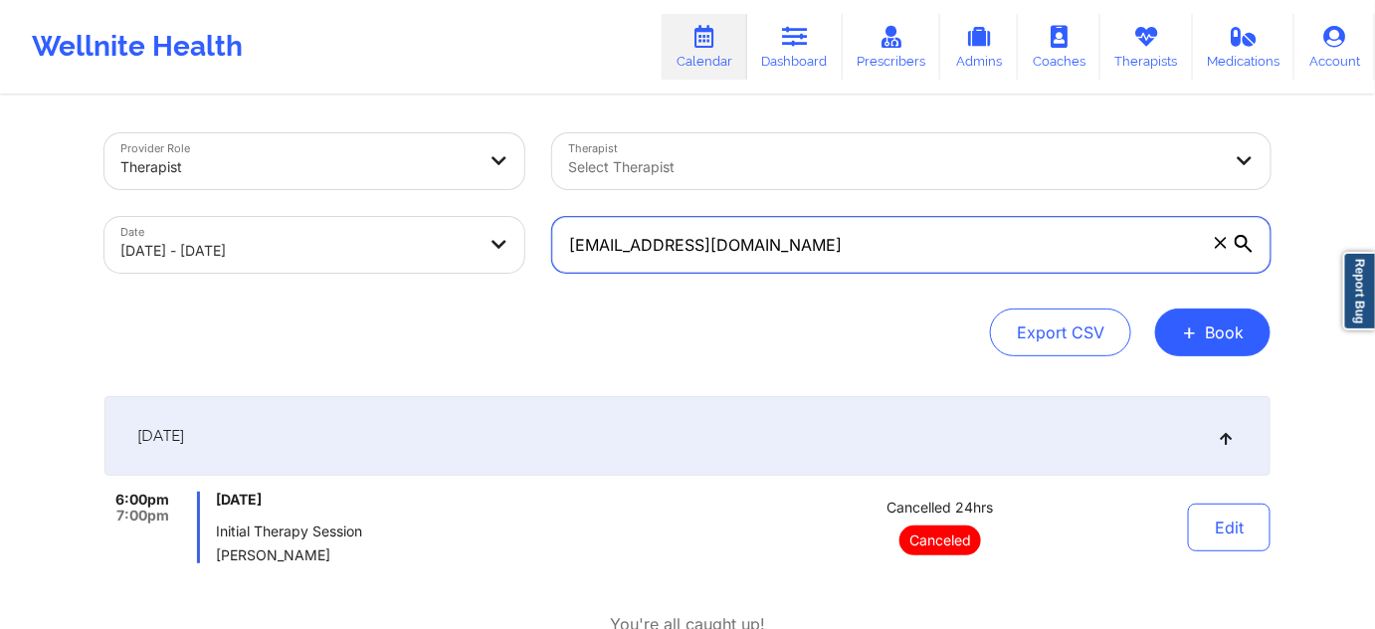
click at [934, 246] on input "[EMAIL_ADDRESS][DOMAIN_NAME]" at bounding box center [911, 245] width 719 height 56
paste input "[EMAIL_ADDRESS]"
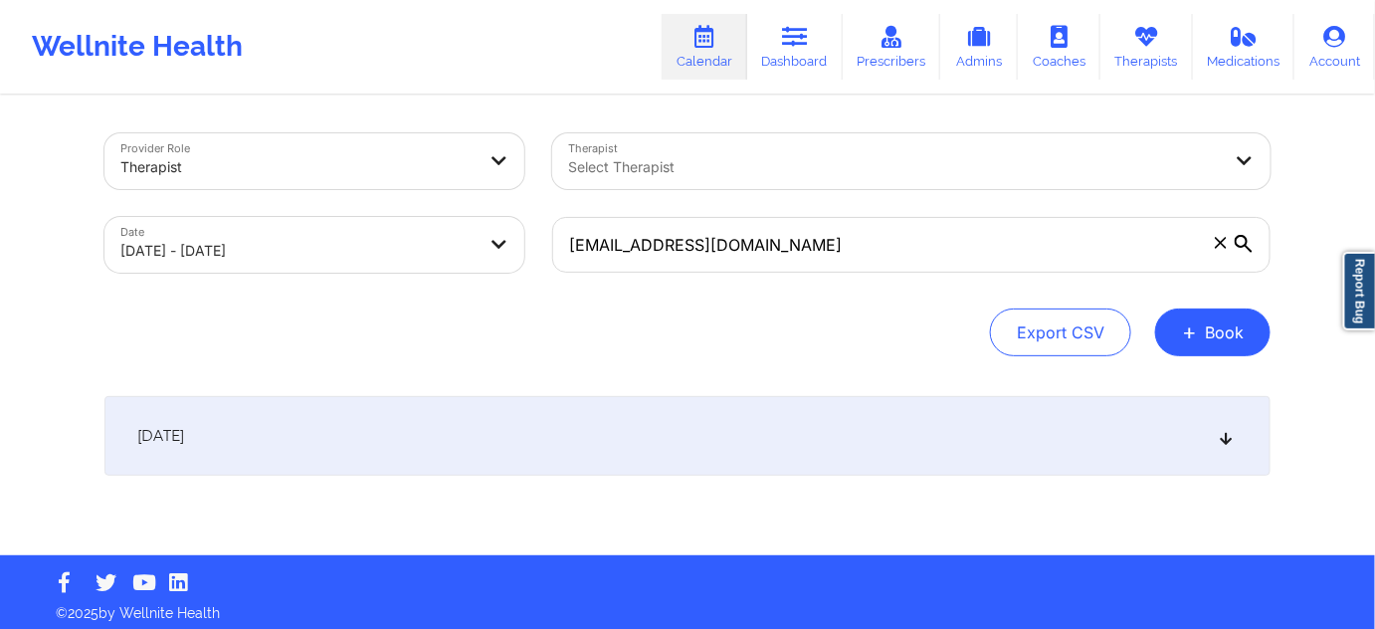
click at [908, 448] on div "[DATE]" at bounding box center [688, 436] width 1166 height 80
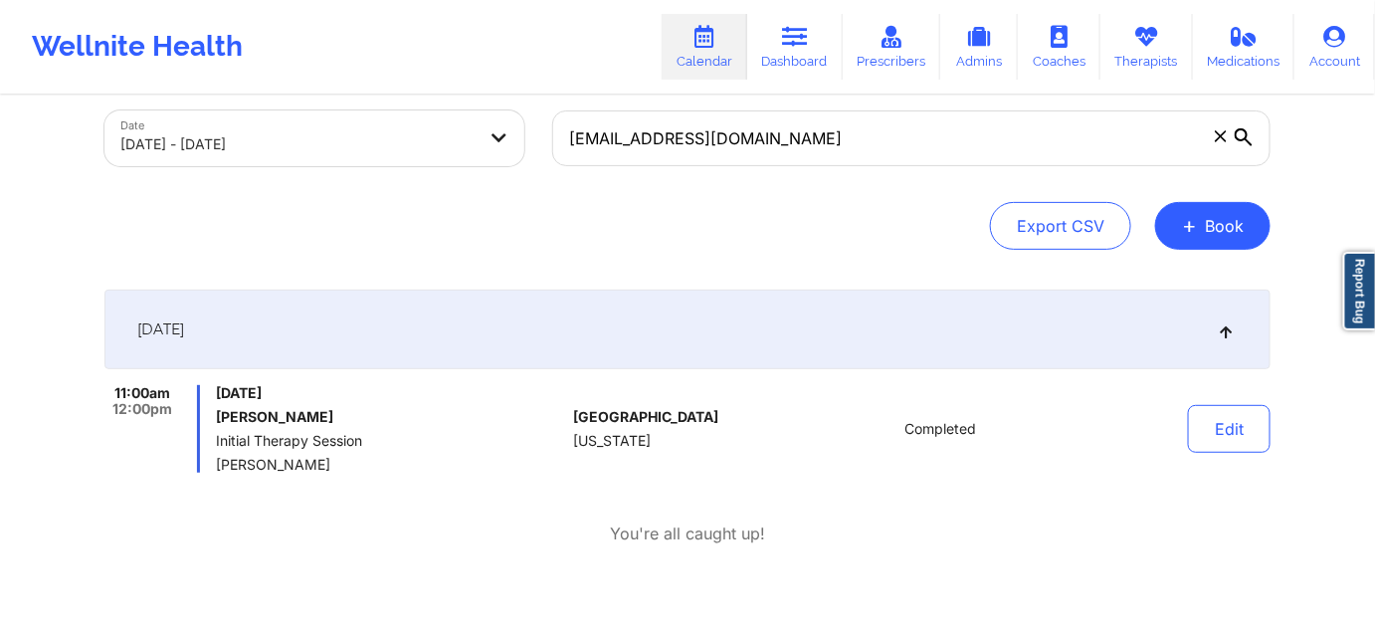
scroll to position [120, 0]
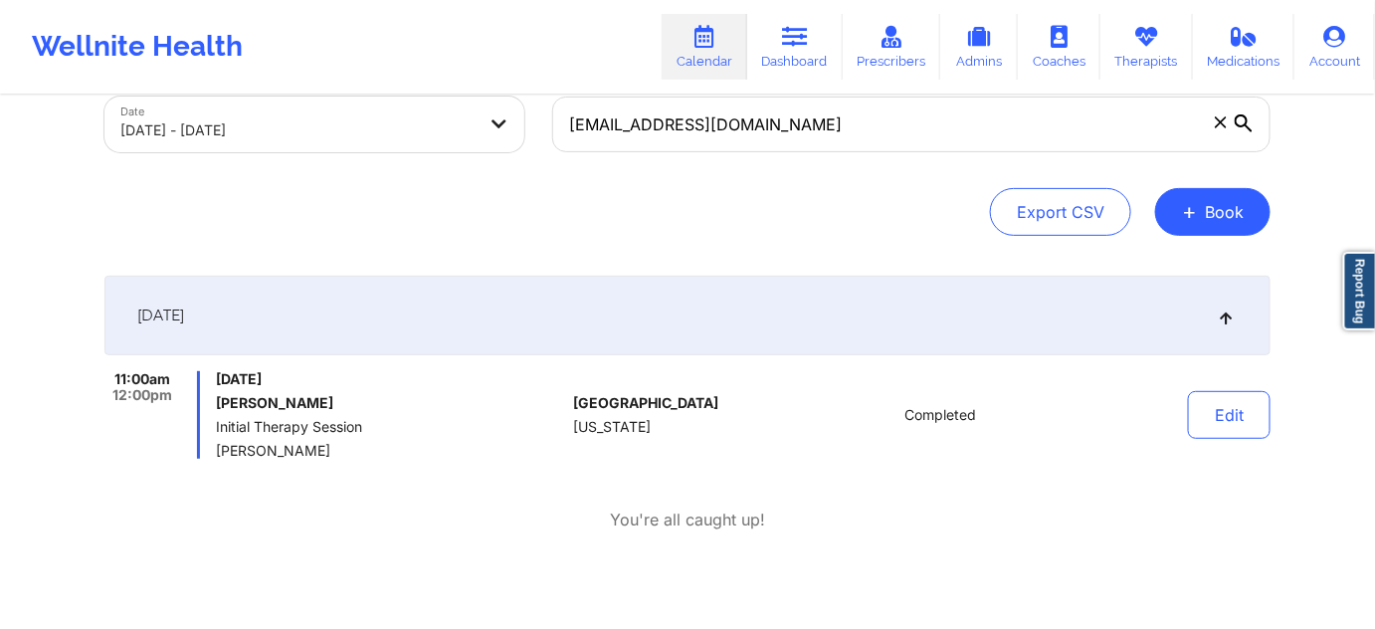
click at [291, 397] on h6 "[PERSON_NAME]" at bounding box center [390, 403] width 349 height 16
copy h6 "[PERSON_NAME]"
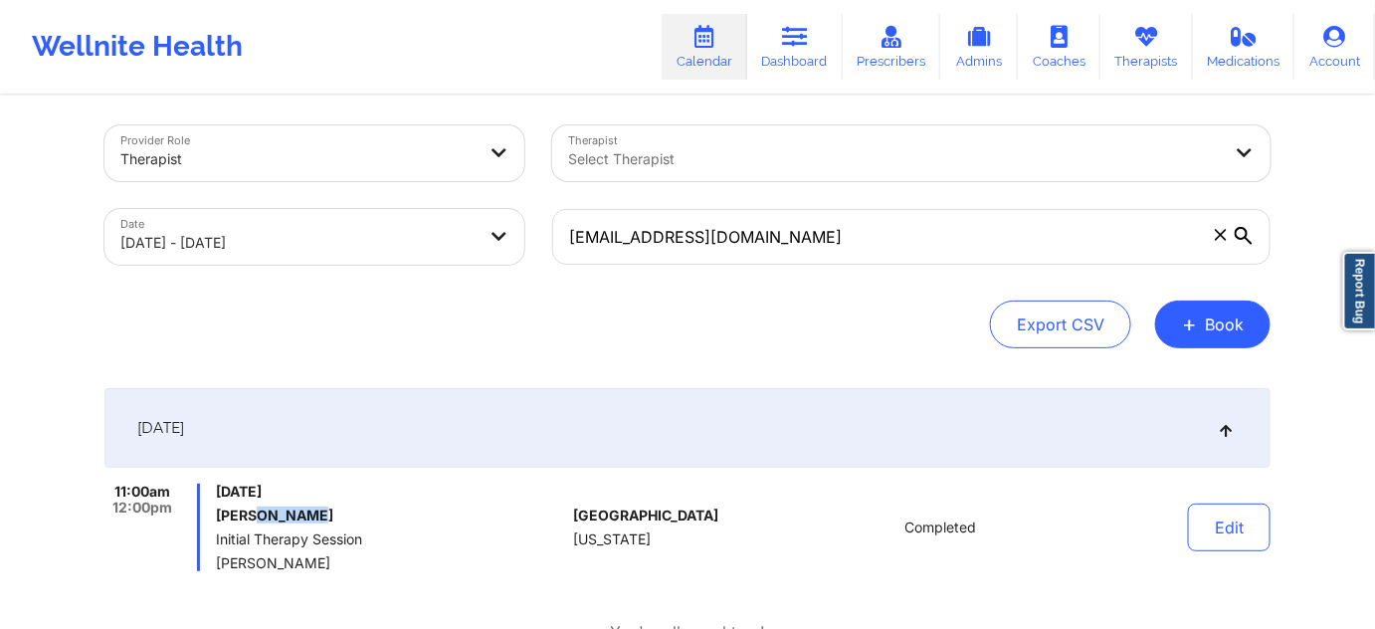
scroll to position [0, 0]
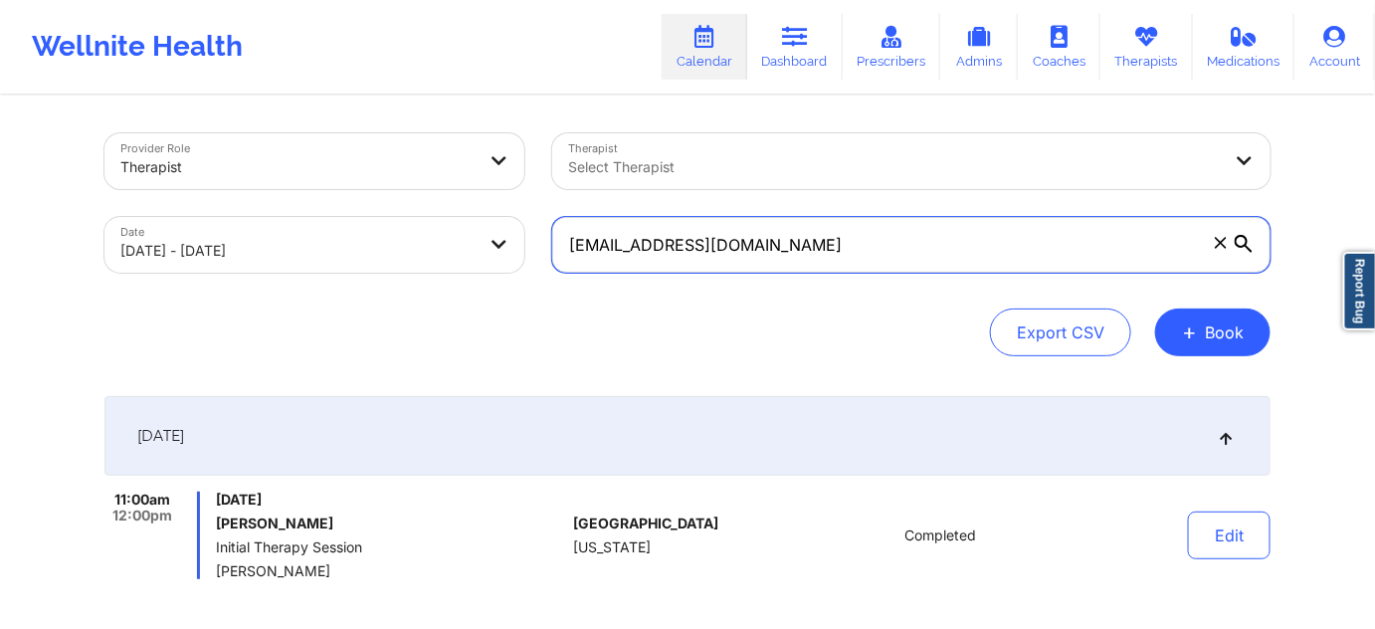
click at [833, 249] on input "[EMAIL_ADDRESS][DOMAIN_NAME]" at bounding box center [911, 245] width 719 height 56
paste input "[EMAIL_ADDRESS]"
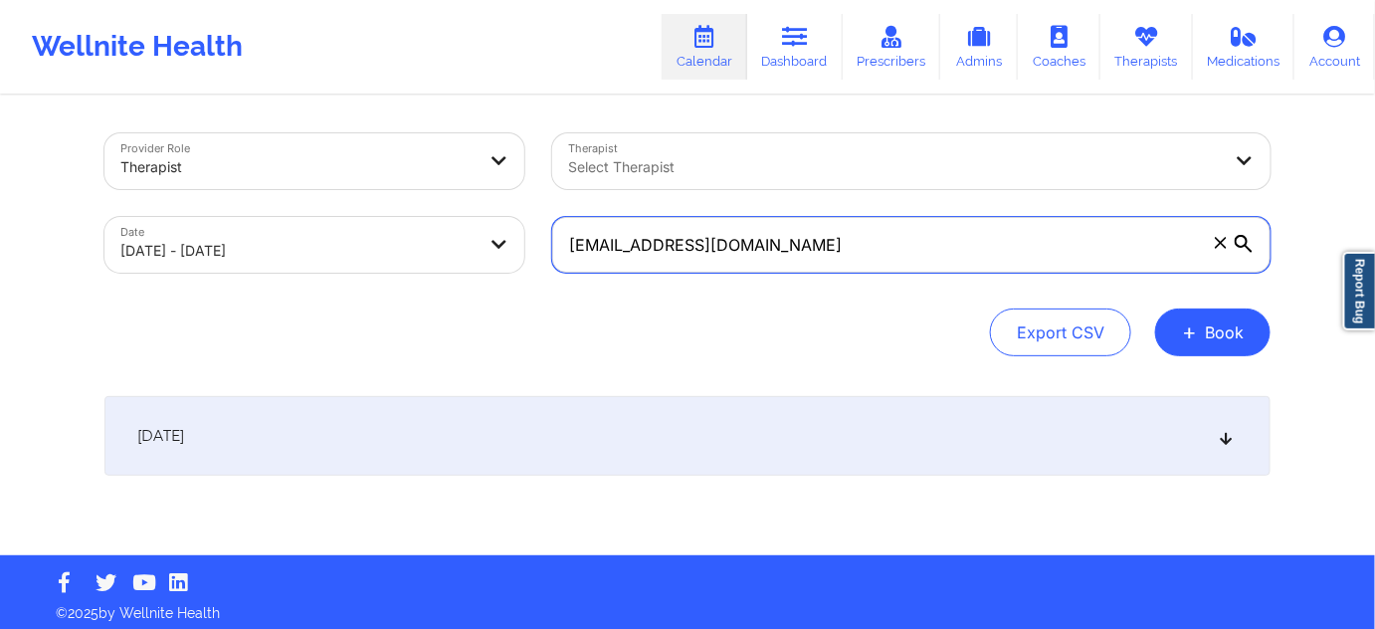
type input "[EMAIL_ADDRESS][DOMAIN_NAME]"
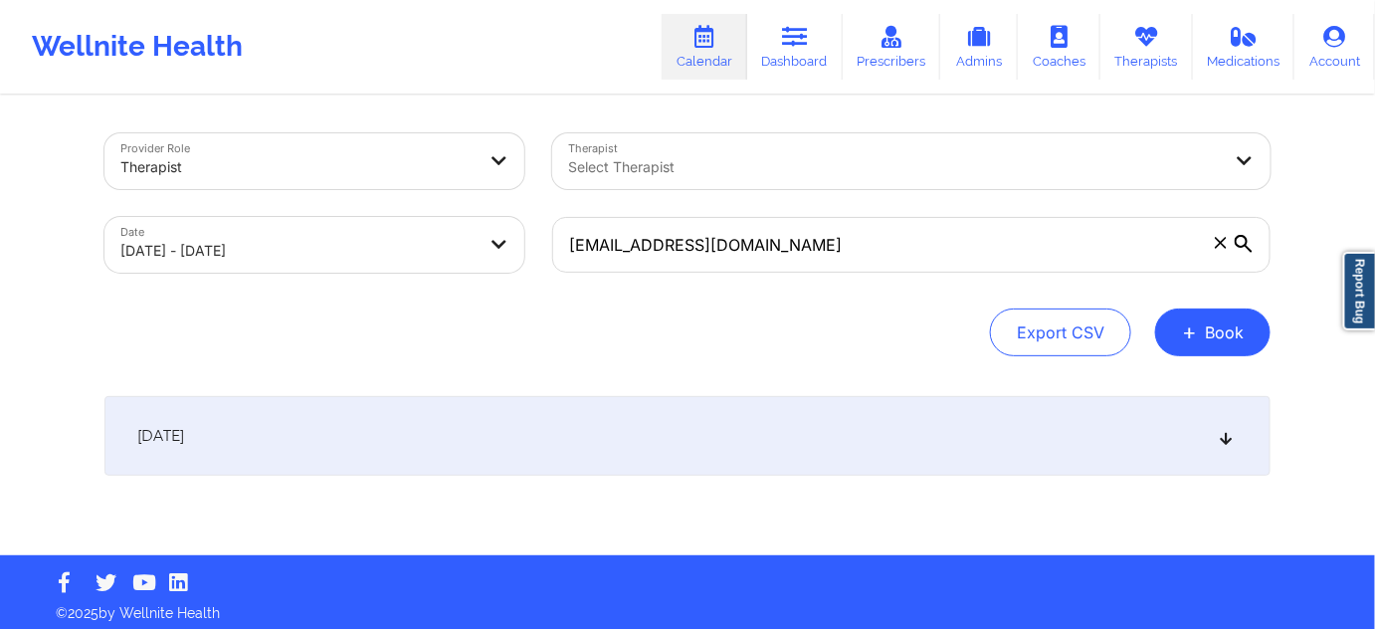
click at [756, 441] on div "[DATE]" at bounding box center [688, 436] width 1166 height 80
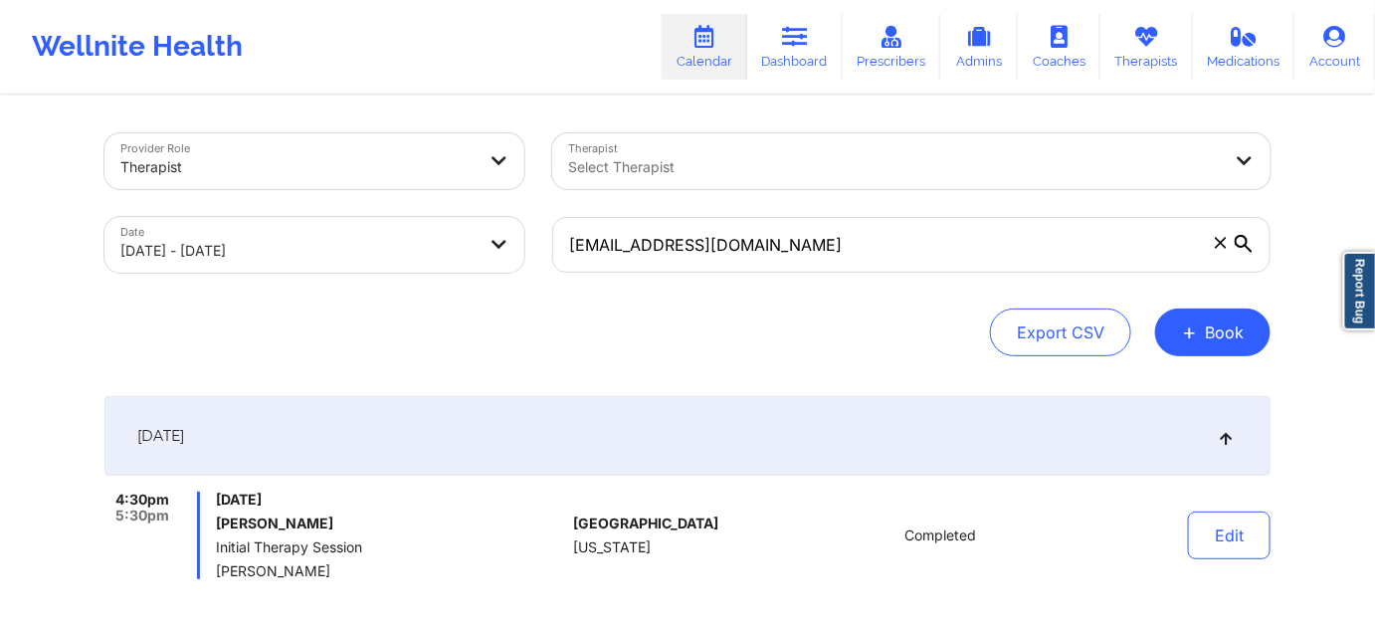
select select "2025-9"
select select "2025-10"
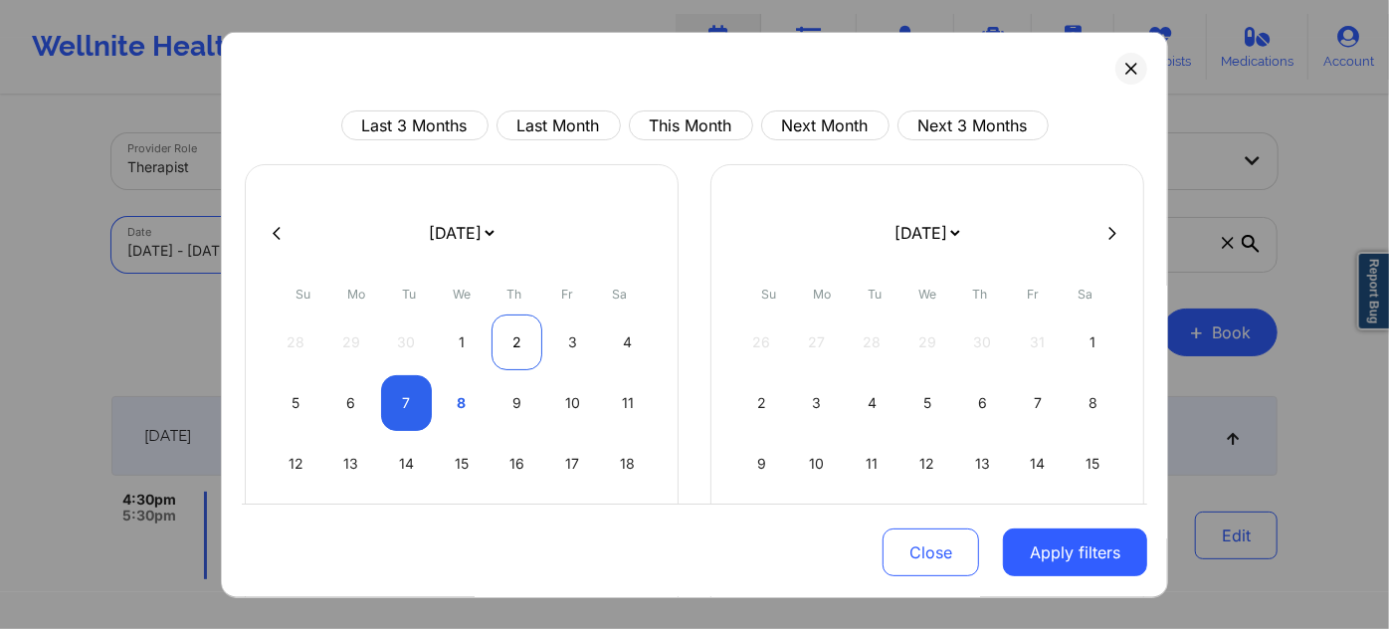
click at [515, 346] on div "2" at bounding box center [517, 343] width 51 height 56
select select "2025-9"
select select "2025-10"
click at [515, 346] on div "2" at bounding box center [517, 343] width 51 height 56
select select "2025-9"
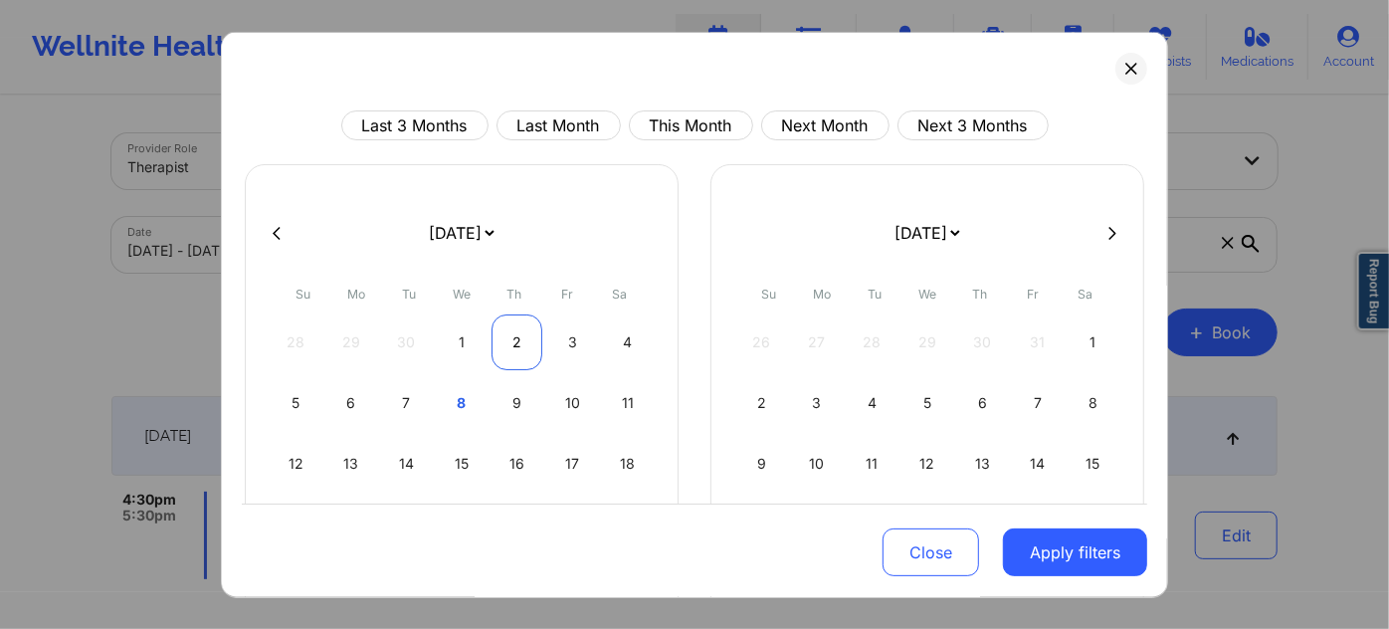
select select "2025-10"
drag, startPoint x: 1069, startPoint y: 558, endPoint x: 995, endPoint y: 507, distance: 90.0
click at [1067, 557] on button "Apply filters" at bounding box center [1075, 552] width 144 height 48
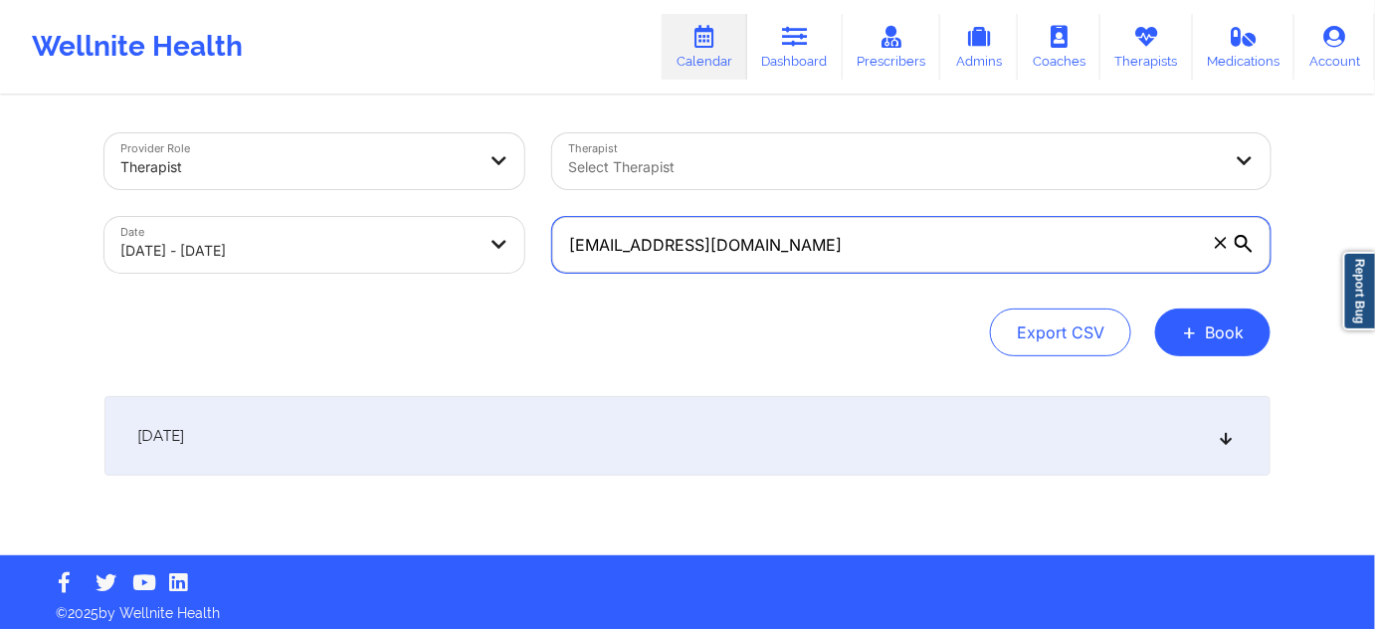
click at [826, 246] on input "[EMAIL_ADDRESS][DOMAIN_NAME]" at bounding box center [911, 245] width 719 height 56
paste input "[EMAIL_ADDRESS]"
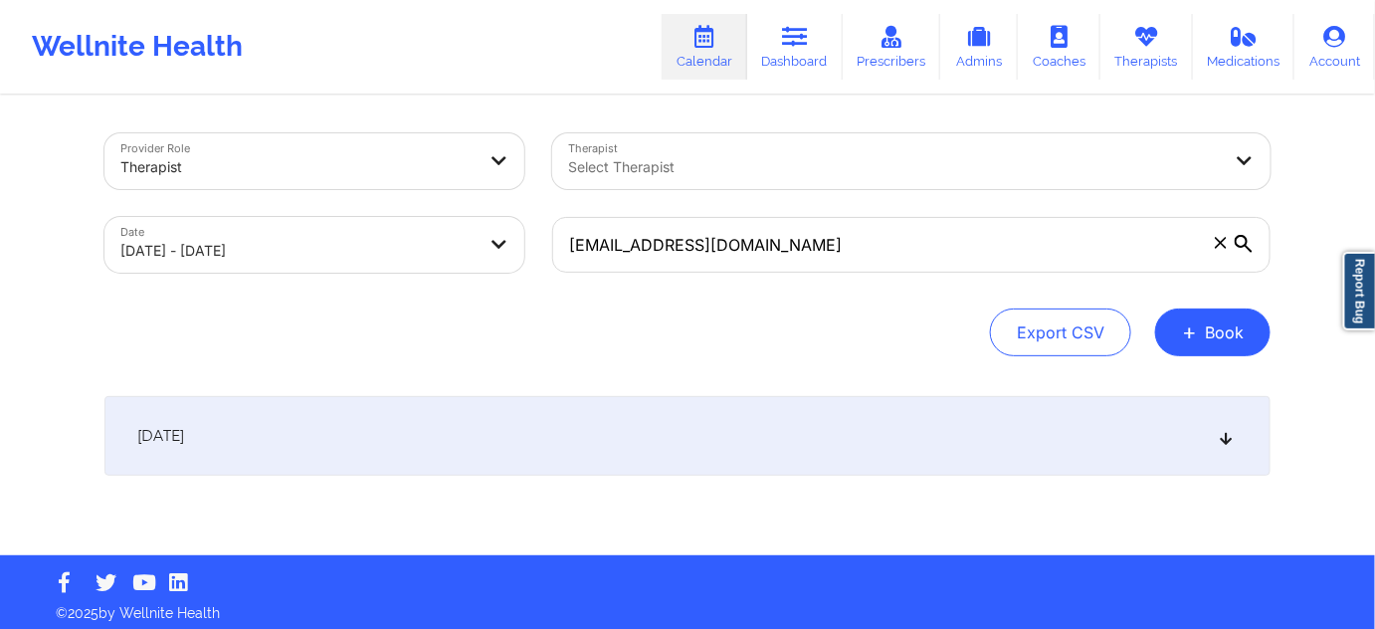
click at [719, 407] on div "[DATE]" at bounding box center [688, 436] width 1166 height 80
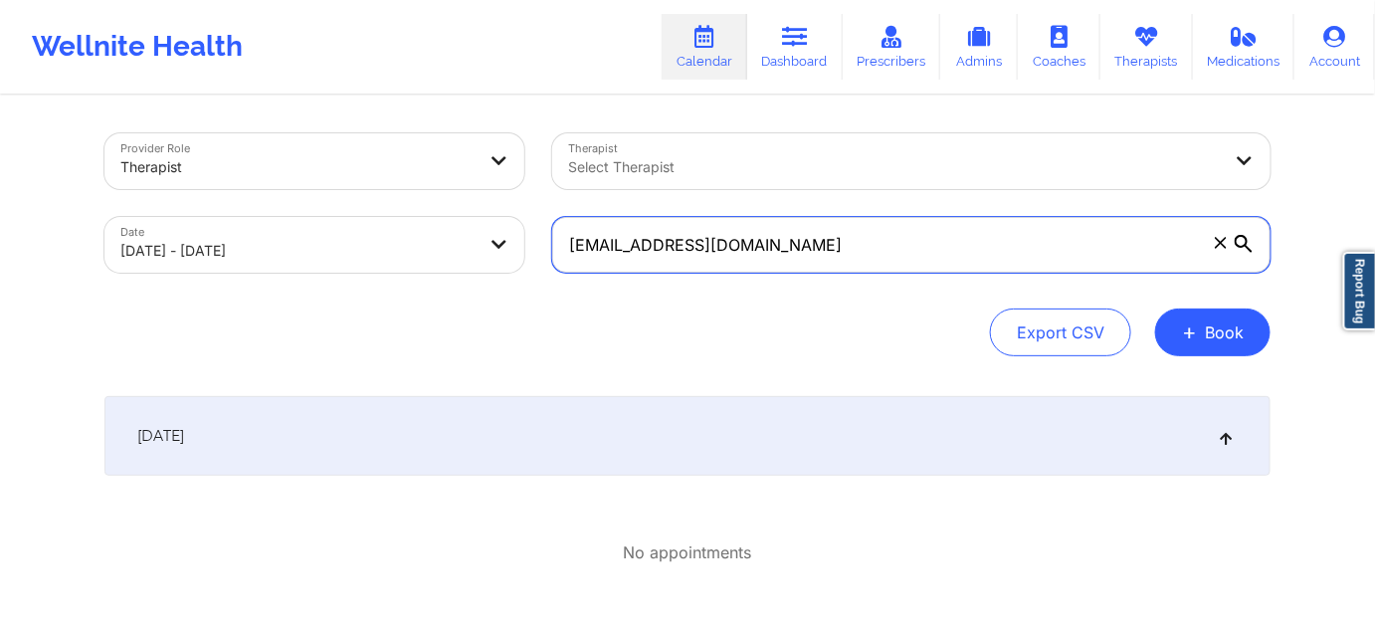
click at [822, 261] on input "[EMAIL_ADDRESS][DOMAIN_NAME]" at bounding box center [911, 245] width 719 height 56
paste input "bbritelmi"
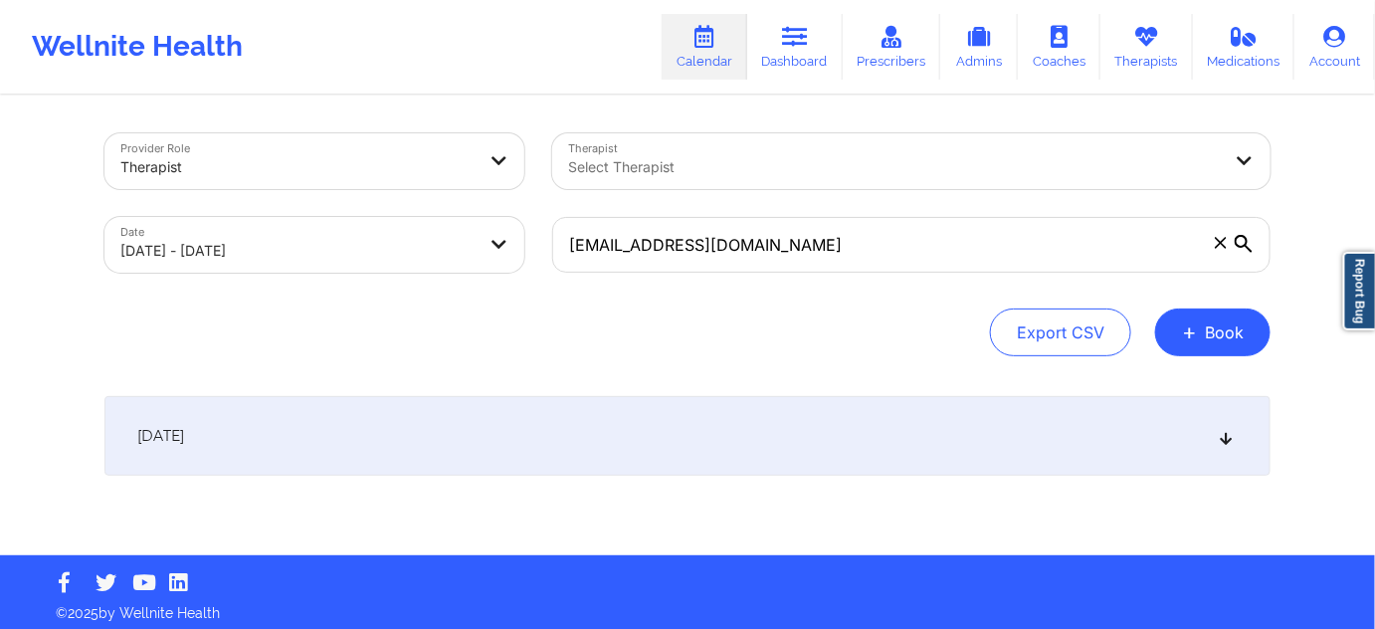
click at [563, 461] on div "[DATE]" at bounding box center [688, 436] width 1166 height 80
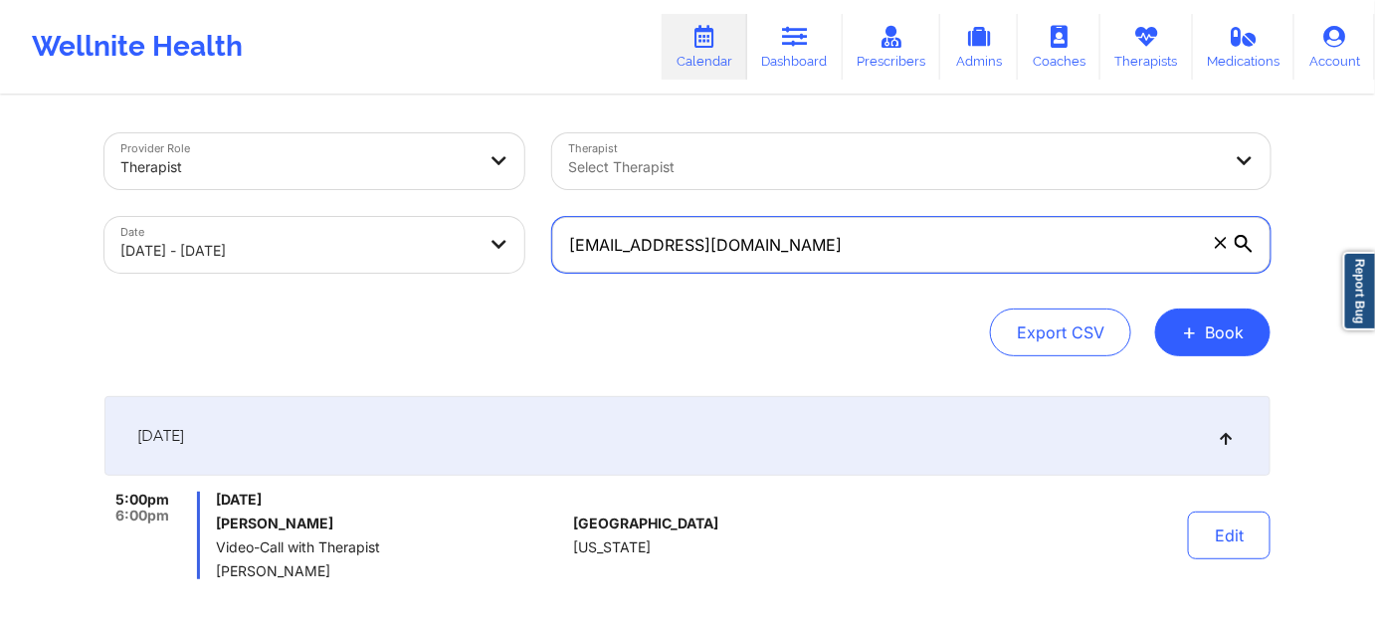
click at [813, 236] on input "[EMAIL_ADDRESS][DOMAIN_NAME]" at bounding box center [911, 245] width 719 height 56
paste input "enson.montgomery11"
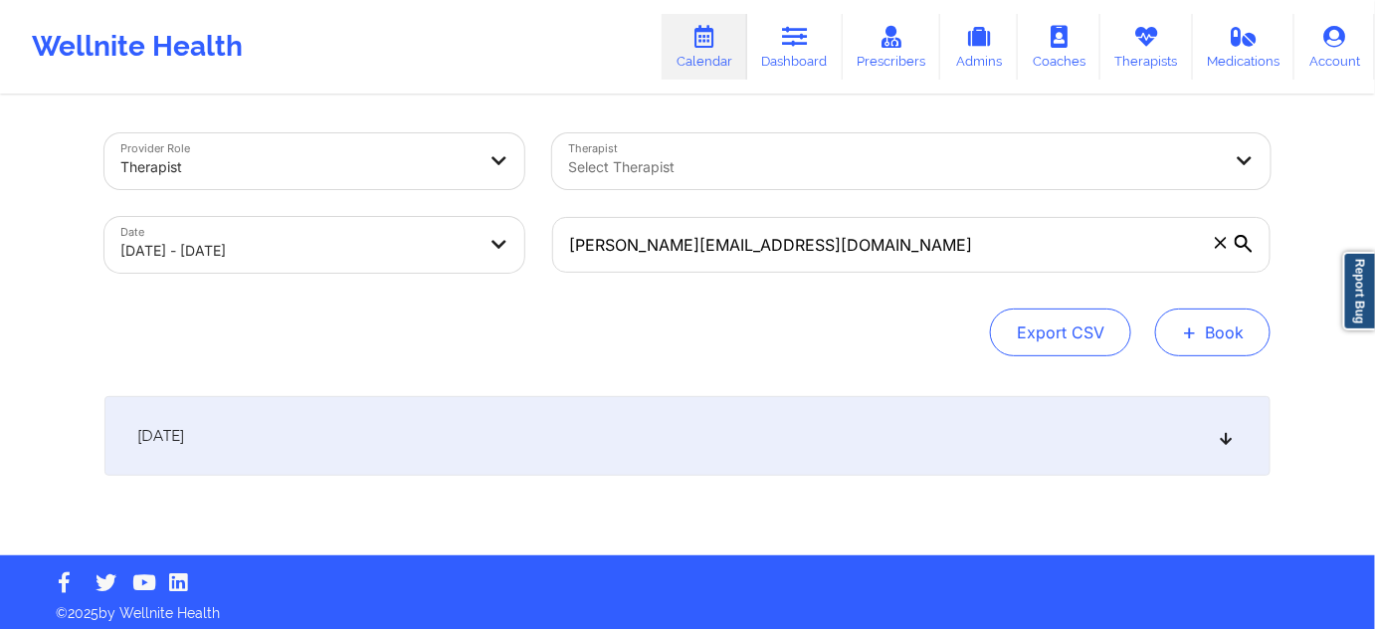
click at [1182, 337] on button "+ Book" at bounding box center [1213, 333] width 115 height 48
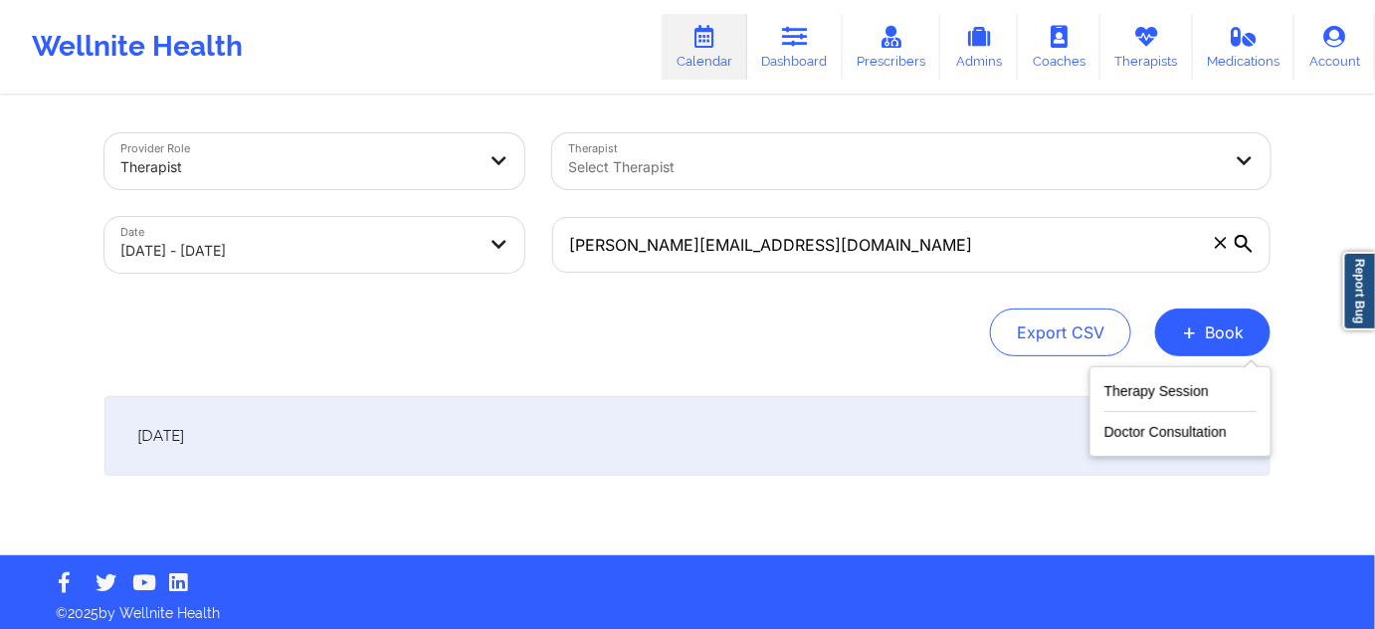
click at [818, 340] on div "Export CSV + Book" at bounding box center [688, 333] width 1166 height 48
click at [746, 440] on div "[DATE]" at bounding box center [688, 436] width 1166 height 80
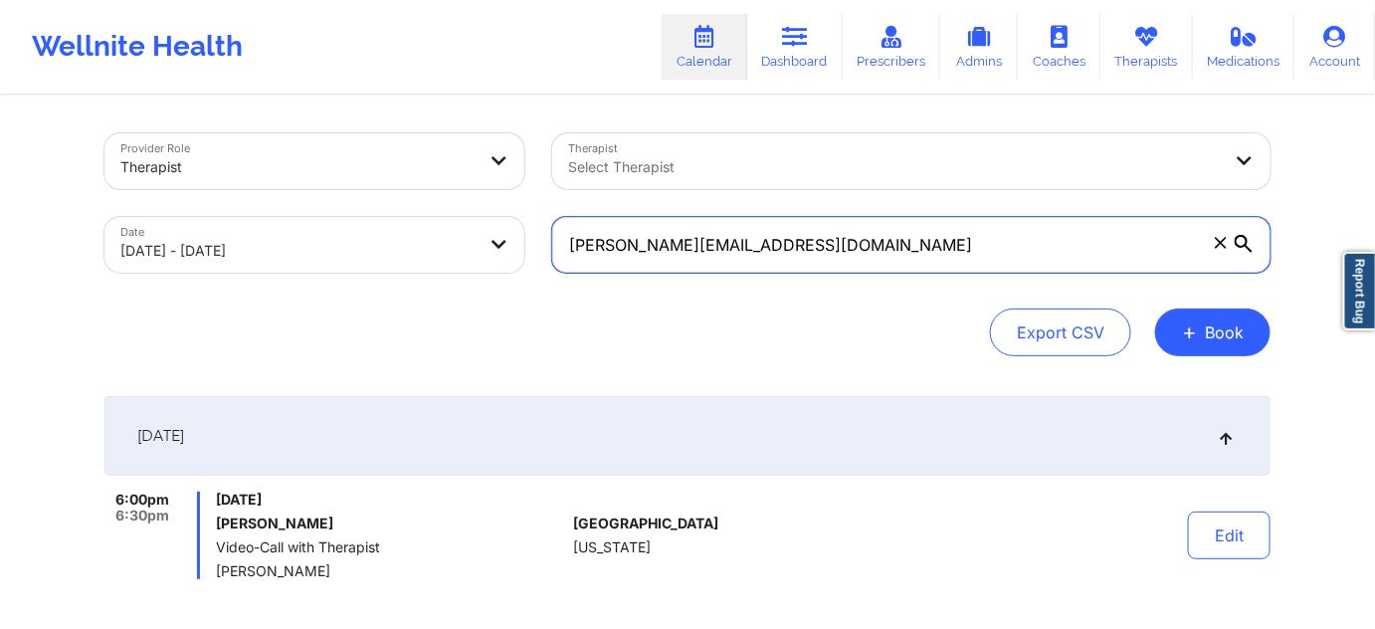
click at [909, 248] on input "[PERSON_NAME][EMAIL_ADDRESS][DOMAIN_NAME]" at bounding box center [911, 245] width 719 height 56
paste input "orkahms"
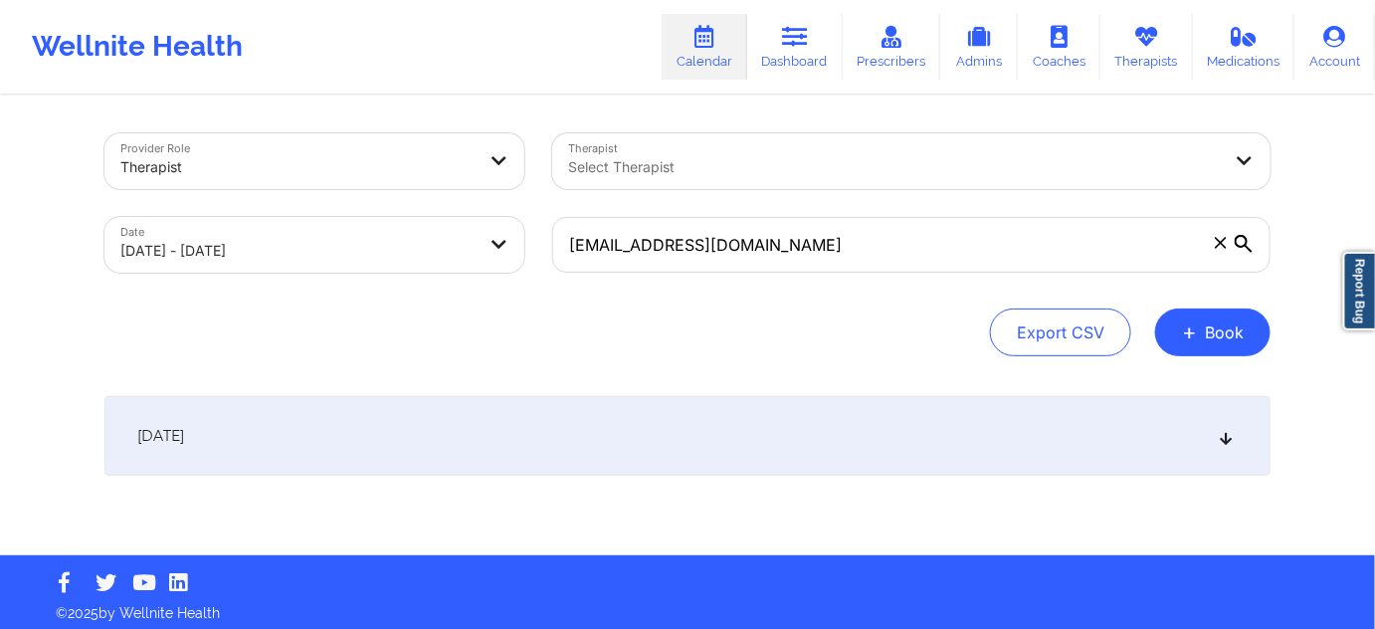
click at [770, 446] on div "[DATE]" at bounding box center [688, 436] width 1166 height 80
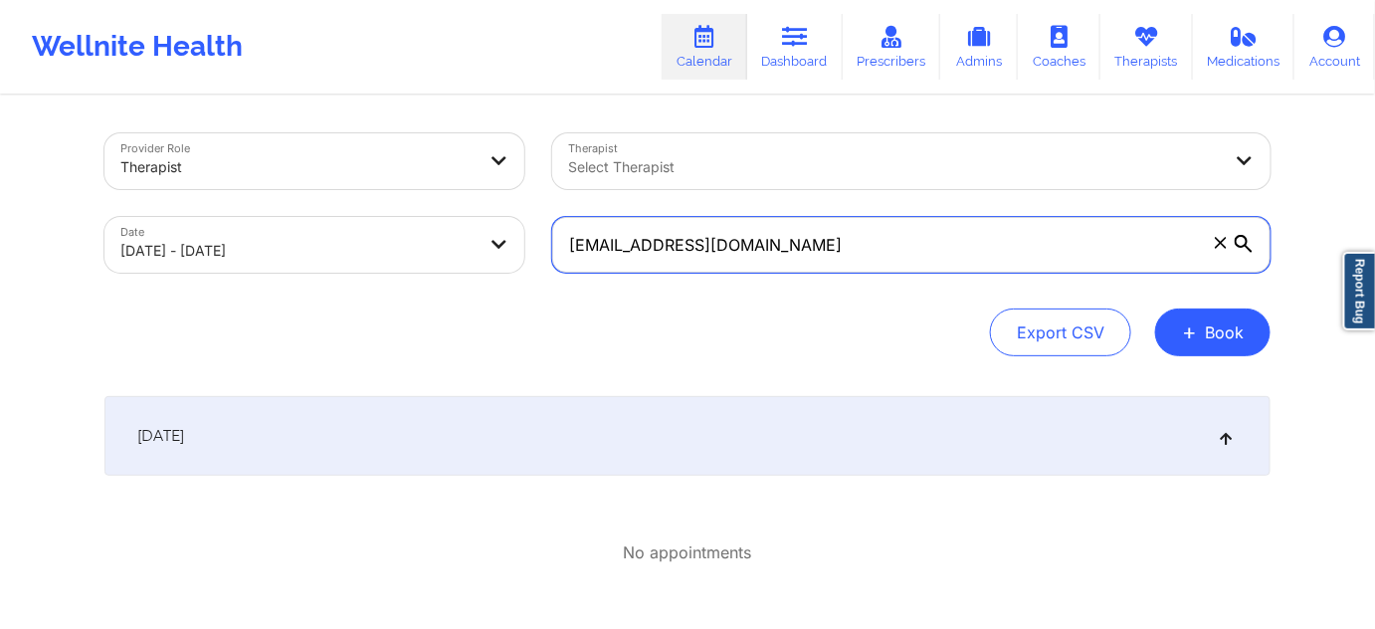
click at [830, 237] on input "[EMAIL_ADDRESS][DOMAIN_NAME]" at bounding box center [911, 245] width 719 height 56
paste input "[PERSON_NAME].[PERSON_NAME]"
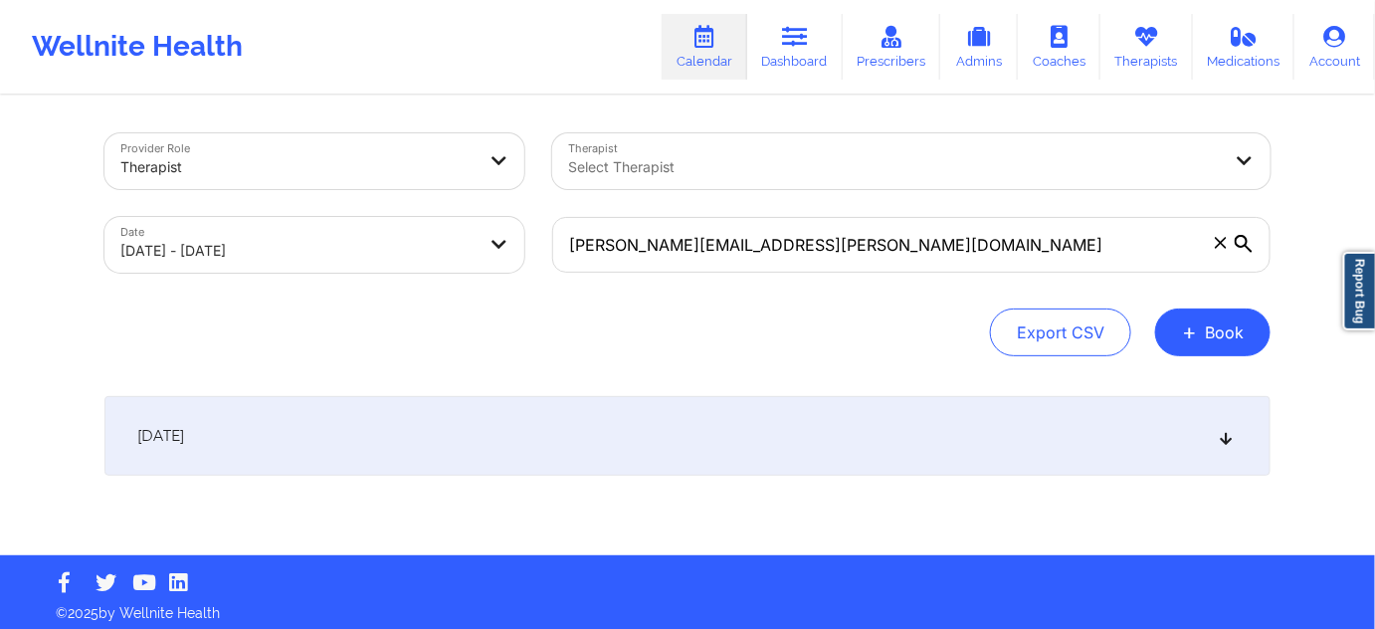
click at [804, 349] on div "Export CSV + Book" at bounding box center [688, 333] width 1166 height 48
click at [698, 415] on div "[DATE]" at bounding box center [688, 436] width 1166 height 80
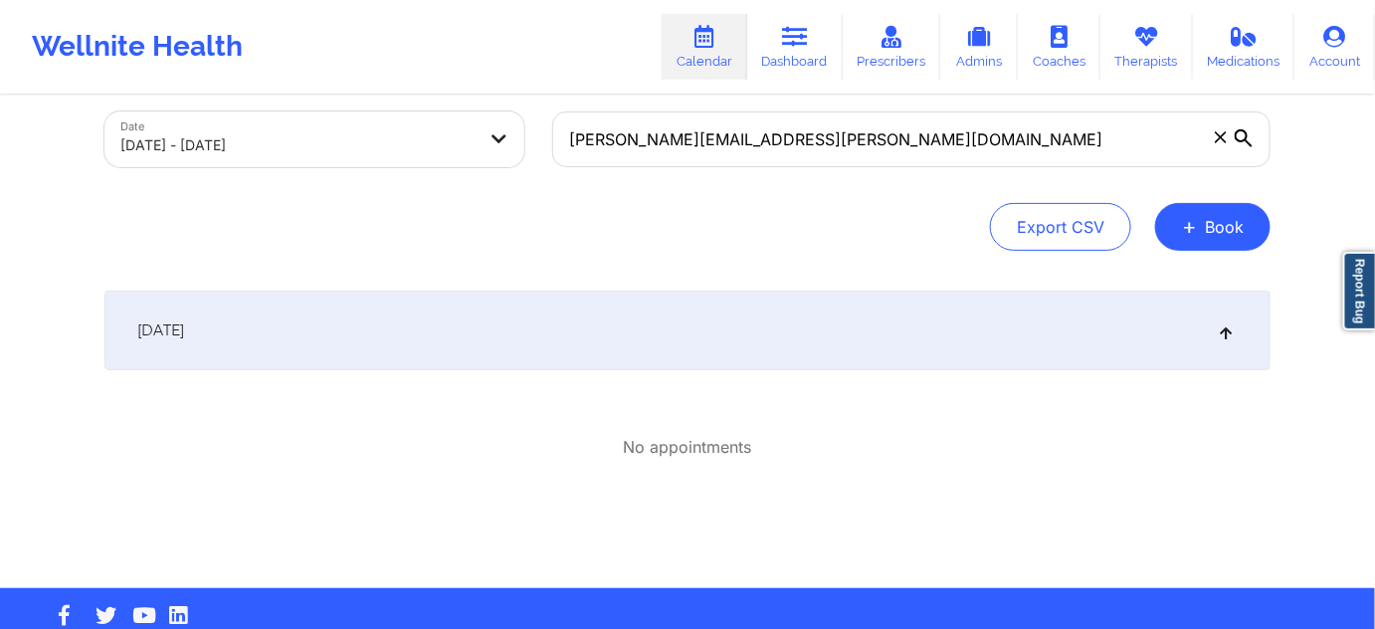
scroll to position [120, 0]
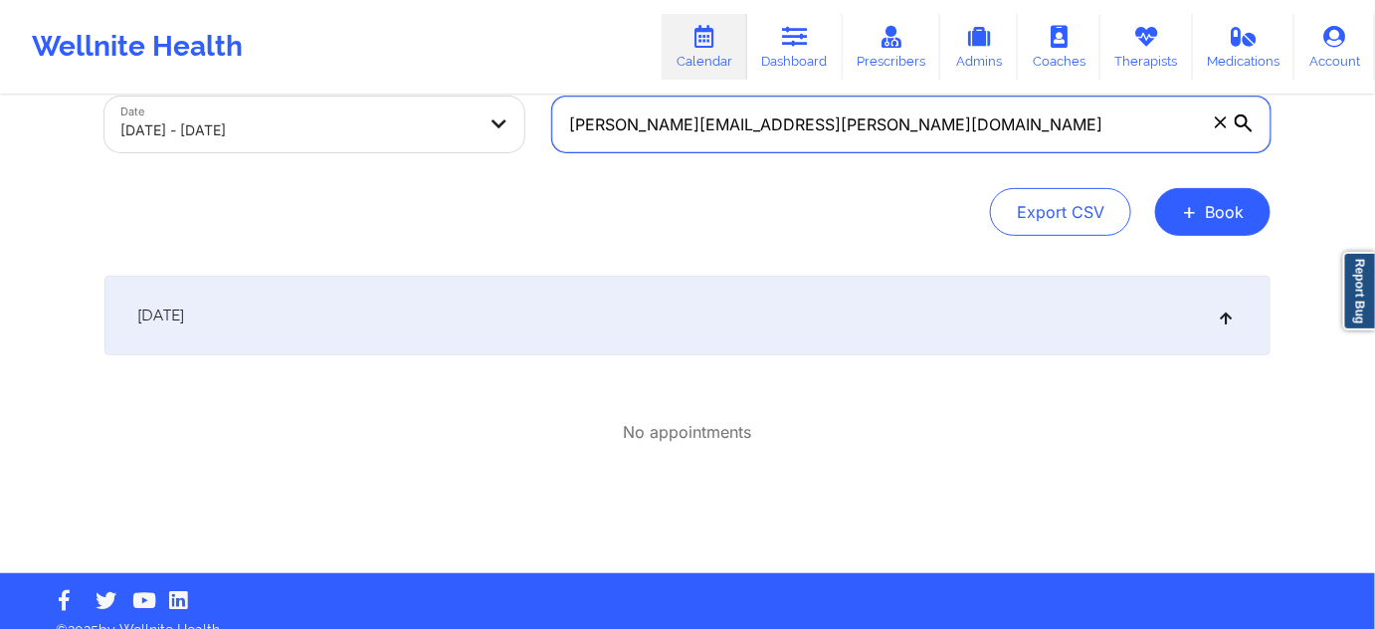
click at [852, 142] on input "[PERSON_NAME][EMAIL_ADDRESS][PERSON_NAME][DOMAIN_NAME]" at bounding box center [911, 125] width 719 height 56
paste input "stephaniebowe"
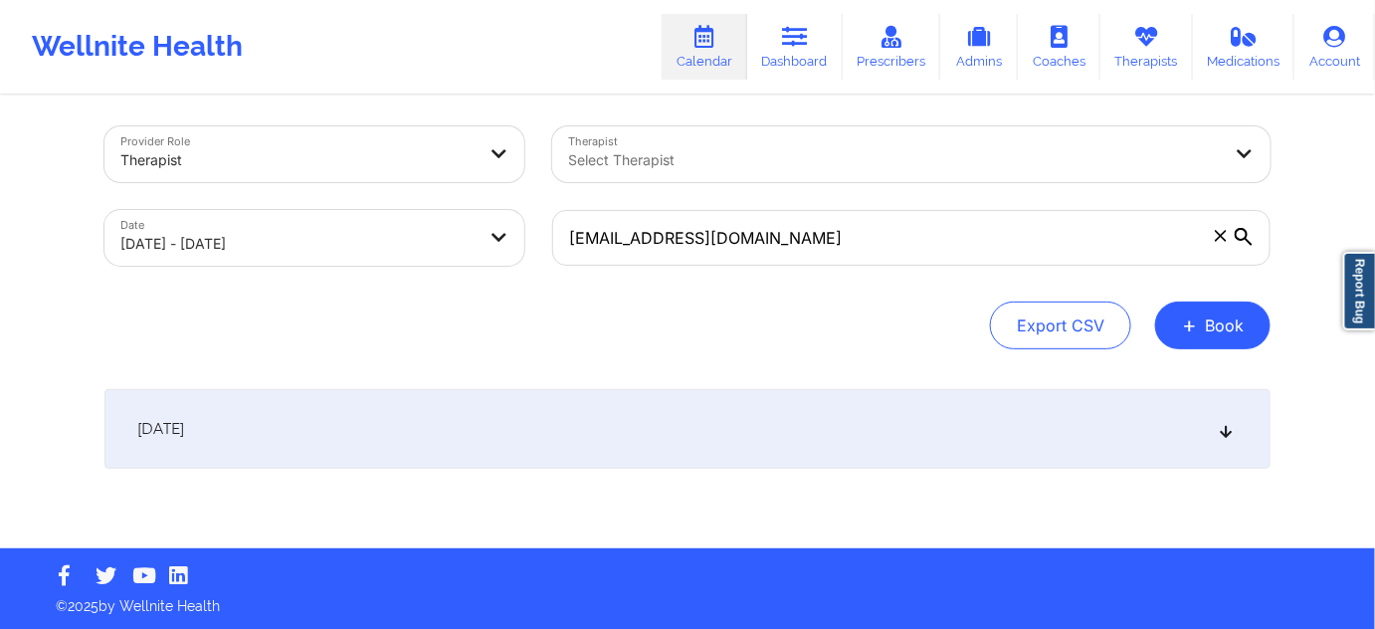
click at [687, 420] on div "[DATE]" at bounding box center [688, 429] width 1166 height 80
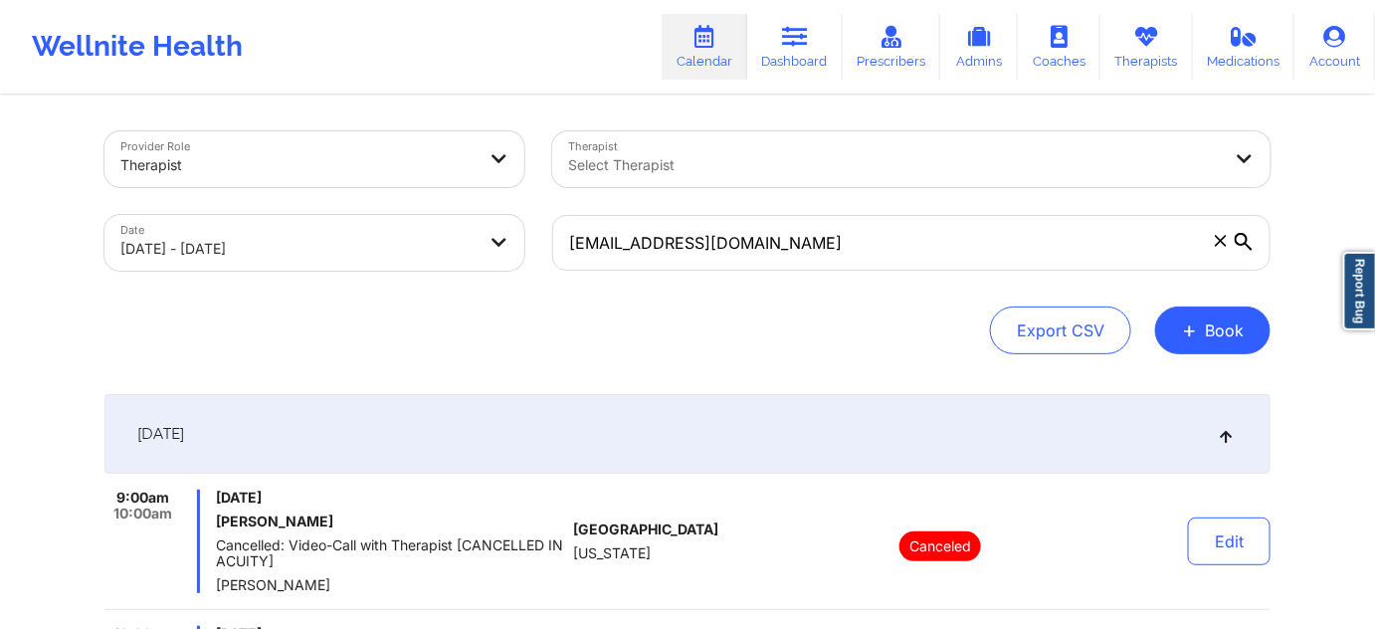
scroll to position [0, 0]
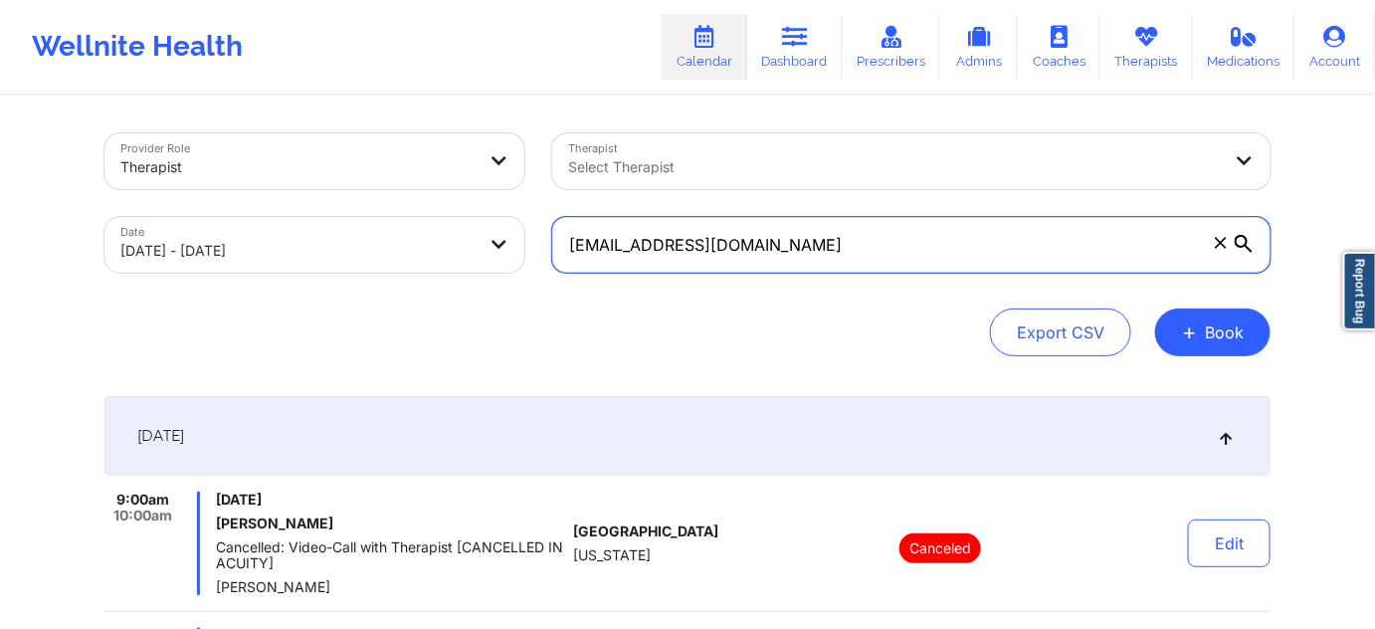
click at [810, 241] on input "[EMAIL_ADDRESS][DOMAIN_NAME]" at bounding box center [911, 245] width 719 height 56
paste input "floryrochelle"
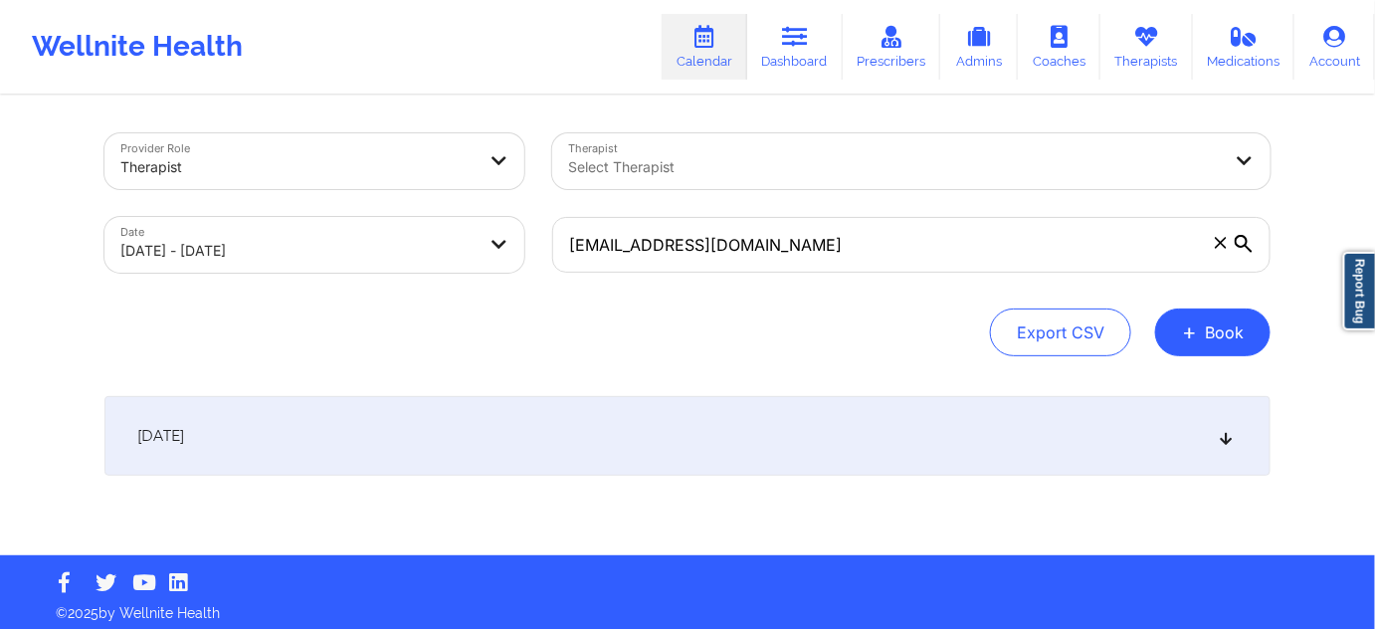
click at [790, 422] on div "[DATE]" at bounding box center [688, 436] width 1166 height 80
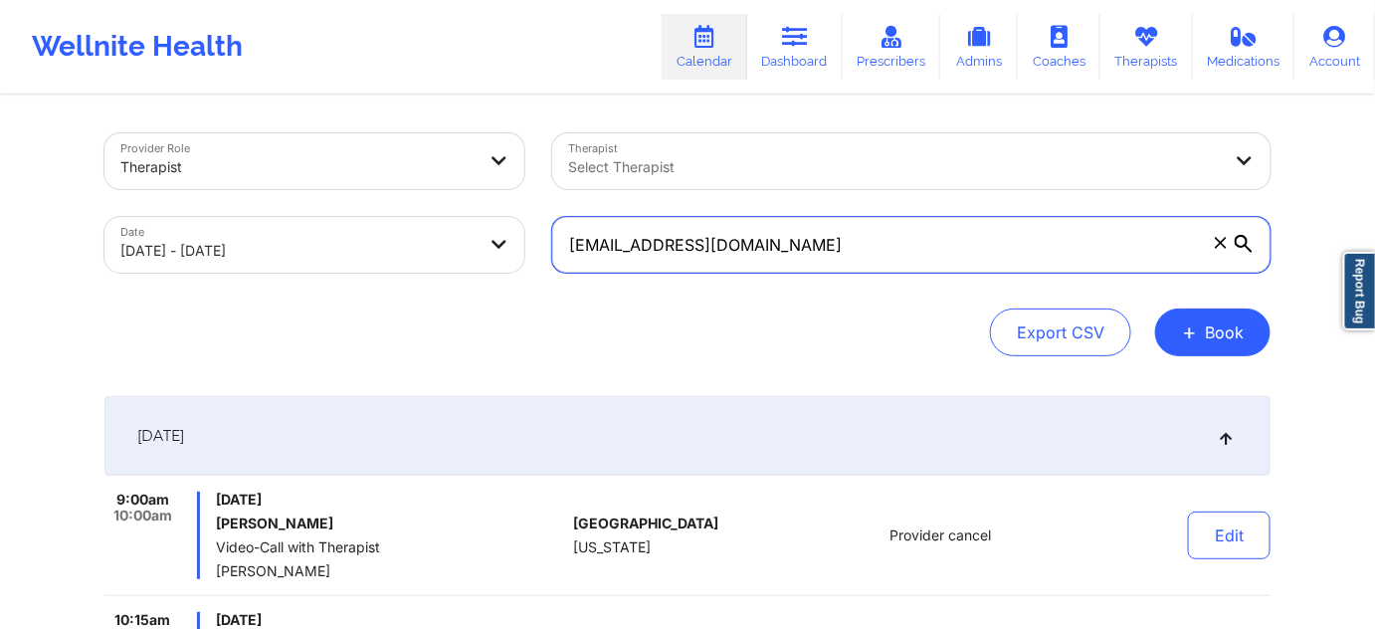
click at [836, 235] on input "[EMAIL_ADDRESS][DOMAIN_NAME]" at bounding box center [911, 245] width 719 height 56
paste input "johnandoh56"
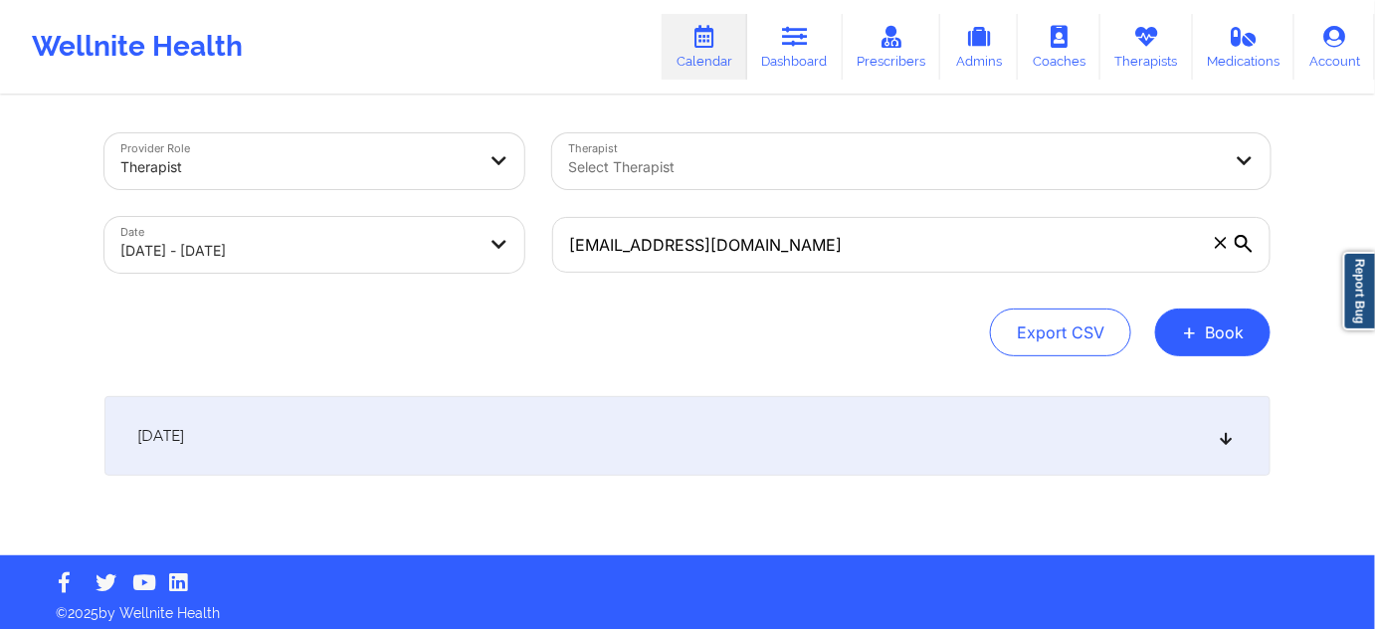
click at [785, 432] on div "[DATE]" at bounding box center [688, 436] width 1166 height 80
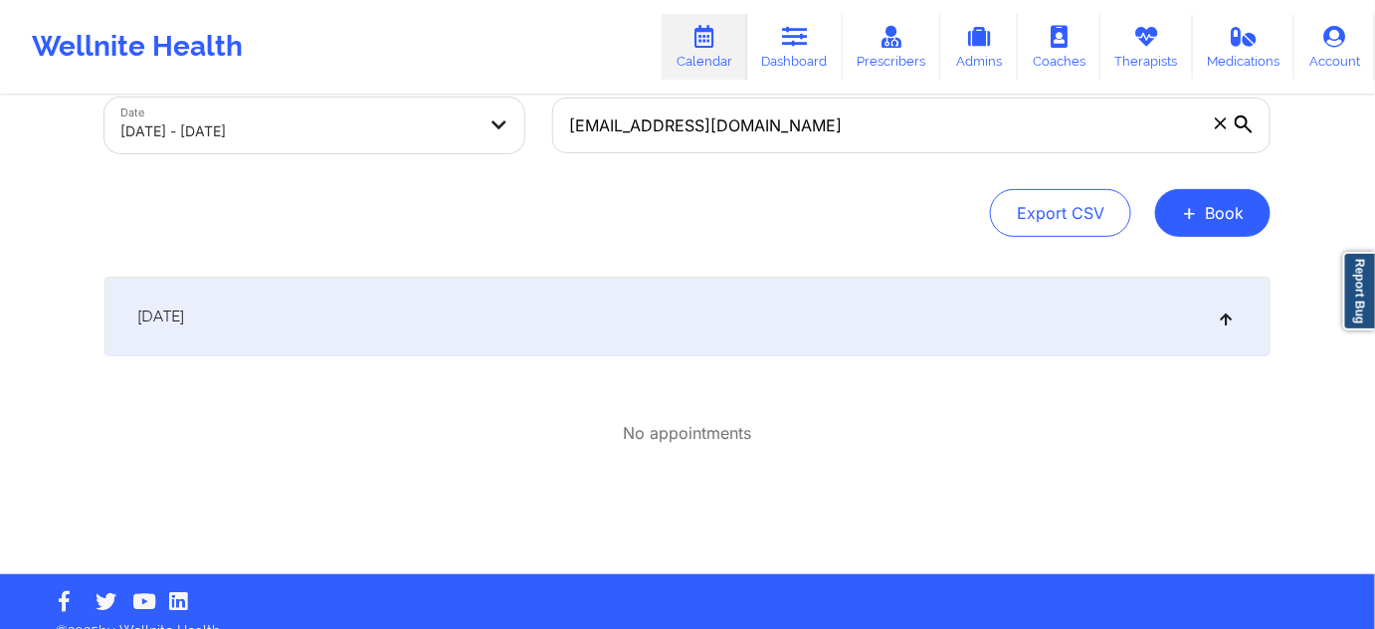
scroll to position [120, 0]
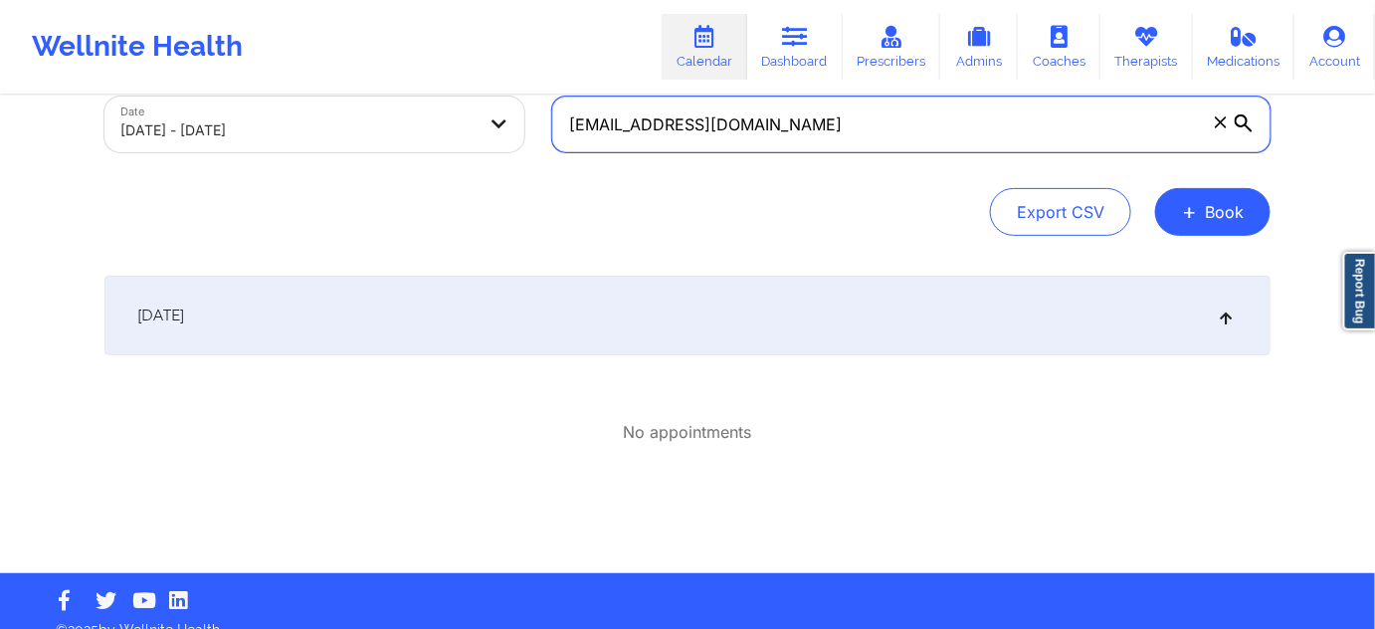
click at [801, 134] on input "[EMAIL_ADDRESS][DOMAIN_NAME]" at bounding box center [911, 125] width 719 height 56
paste input "kalebpivetz"
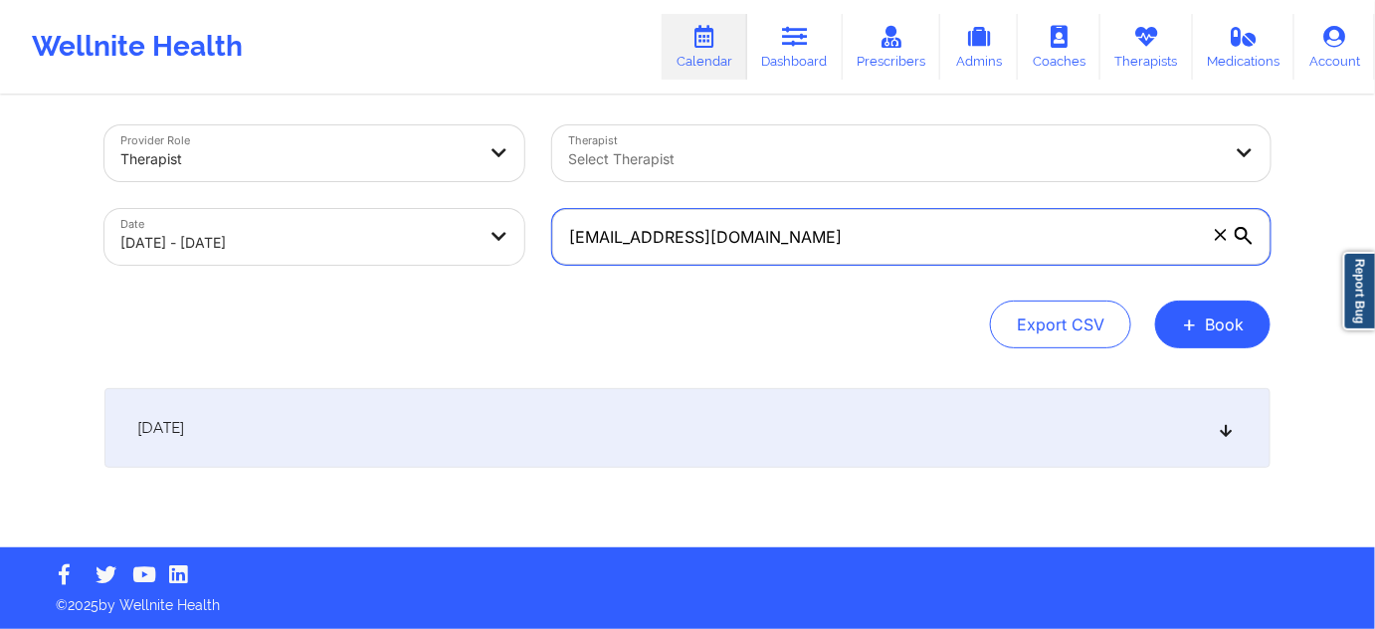
scroll to position [7, 0]
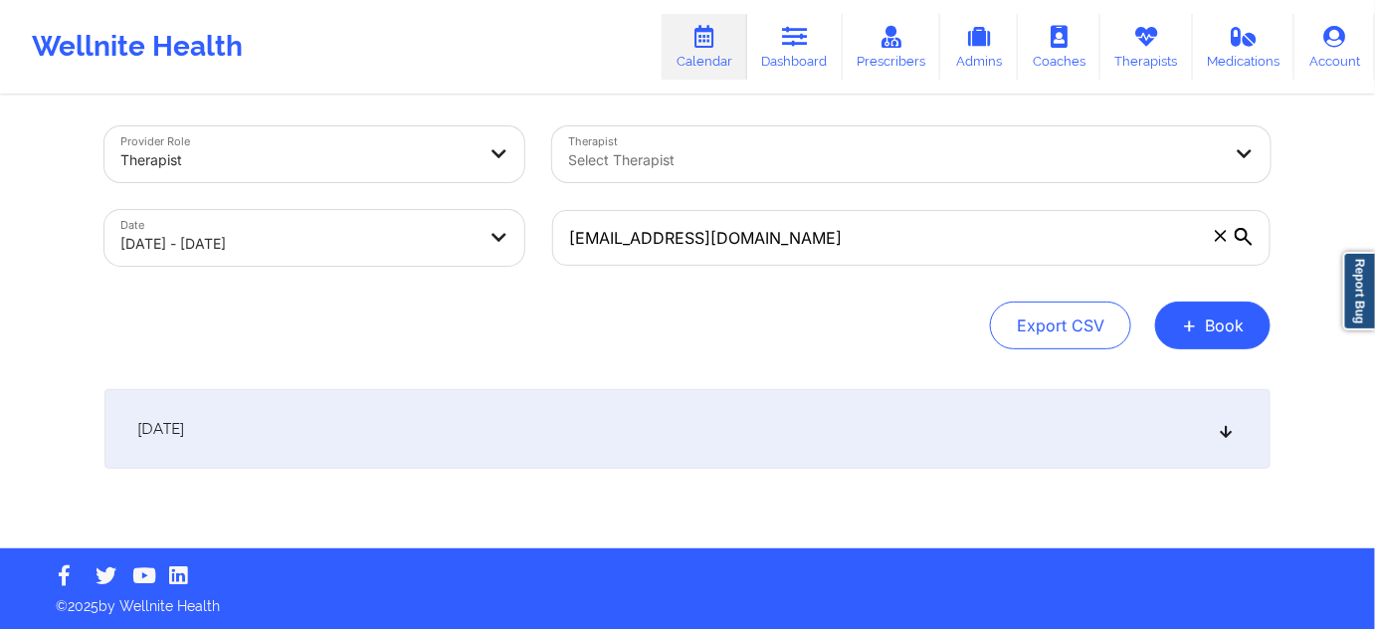
click at [634, 386] on div "Provider Role Therapist Therapist Select Therapist Date [DATE] - [DATE] [EMAIL_…" at bounding box center [688, 320] width 1194 height 458
click at [631, 388] on div "Provider Role Therapist Therapist Select Therapist Date [DATE] - [DATE] [EMAIL_…" at bounding box center [688, 320] width 1194 height 458
click at [631, 406] on div "[DATE]" at bounding box center [688, 429] width 1166 height 80
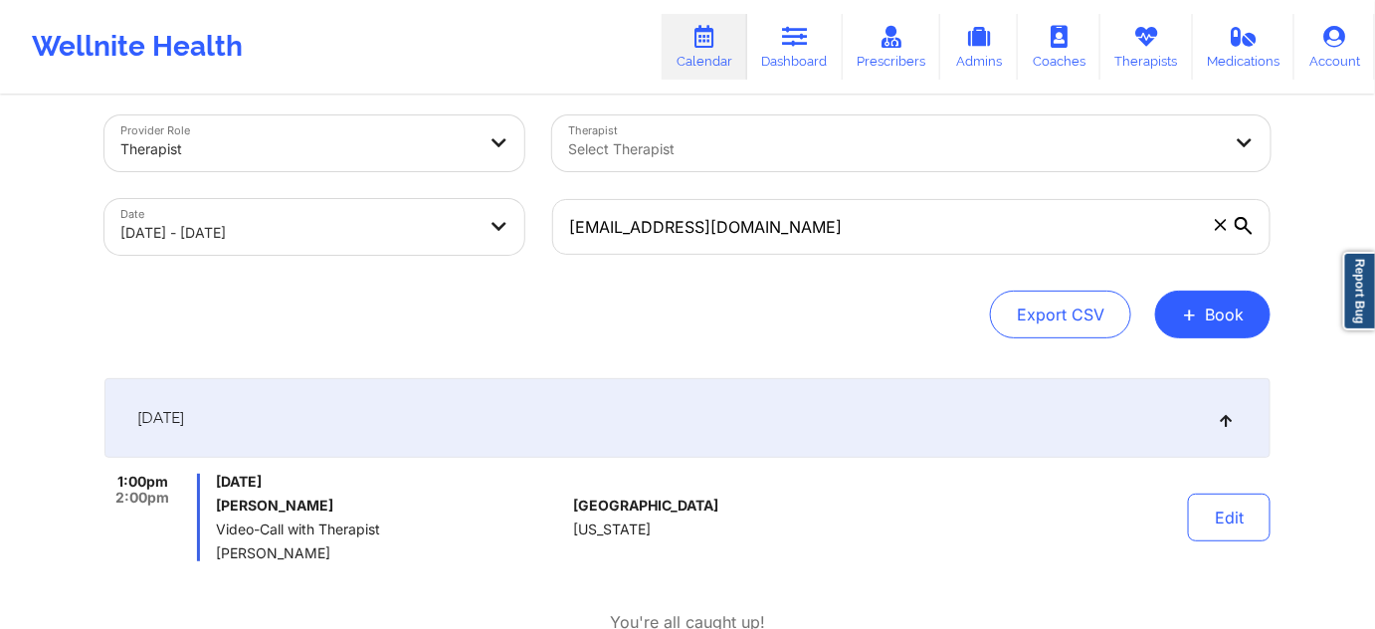
scroll to position [0, 0]
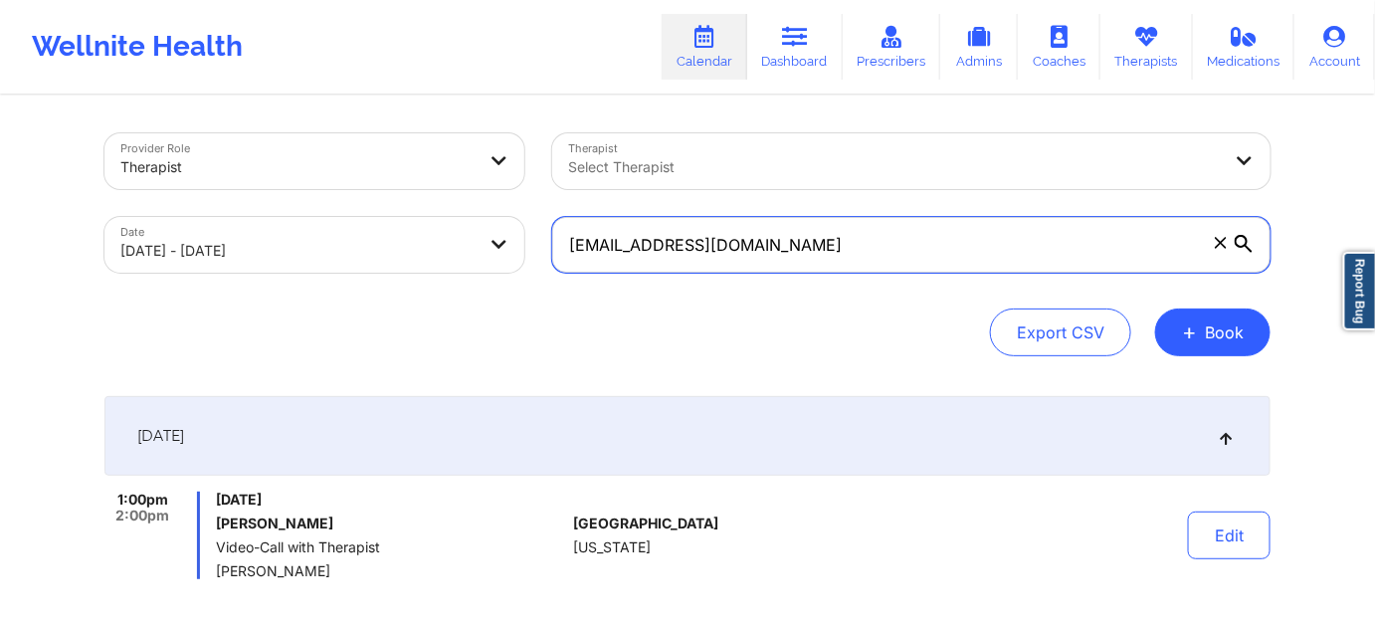
click at [942, 237] on input "[EMAIL_ADDRESS][DOMAIN_NAME]" at bounding box center [911, 245] width 719 height 56
paste input "[EMAIL_ADDRESS]"
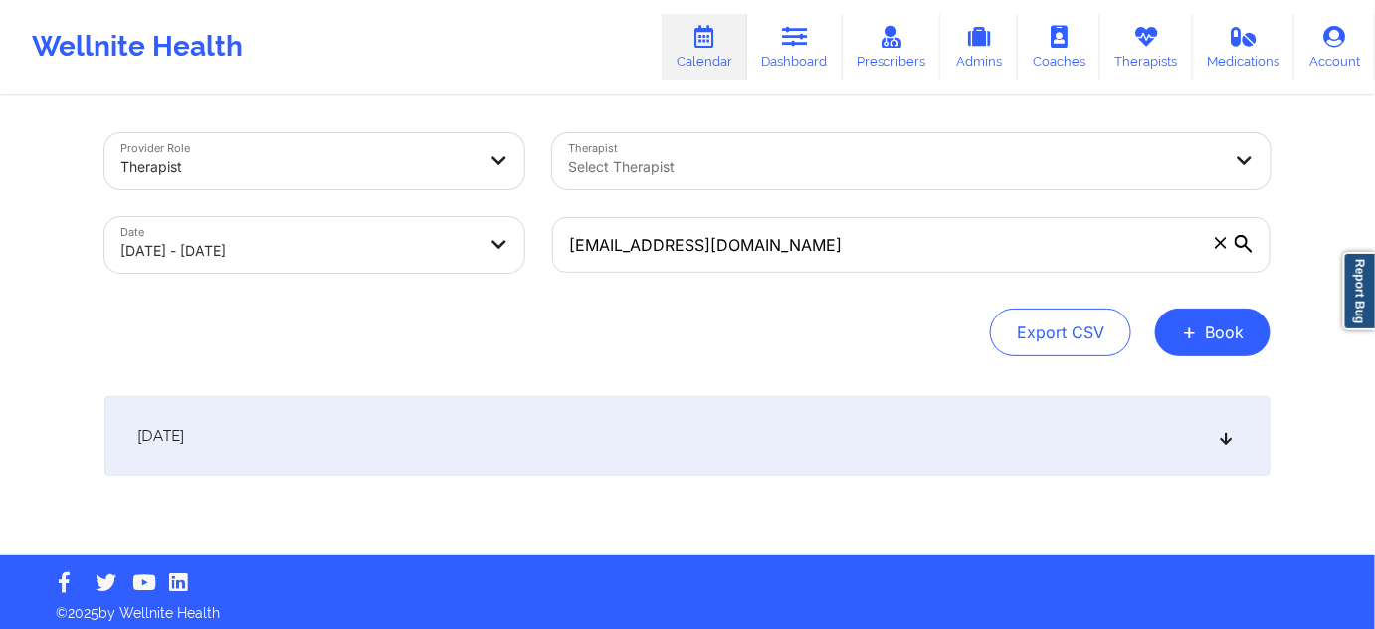
click at [787, 437] on div "[DATE]" at bounding box center [688, 436] width 1166 height 80
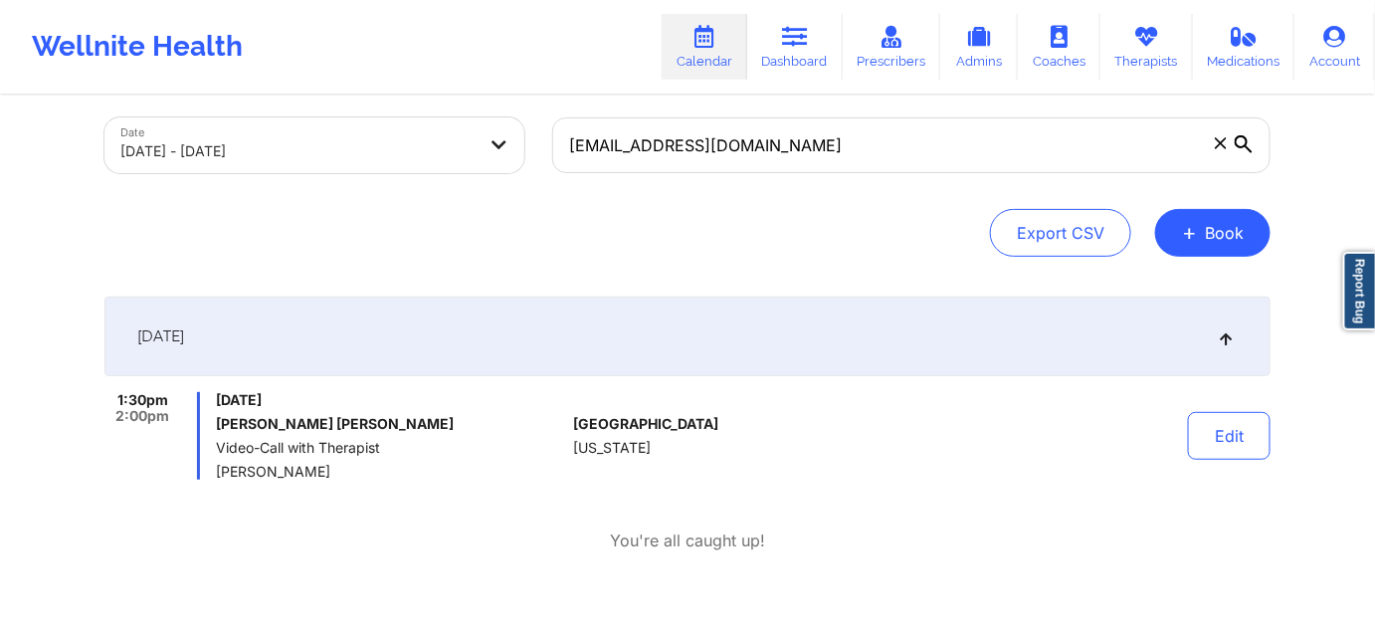
scroll to position [120, 0]
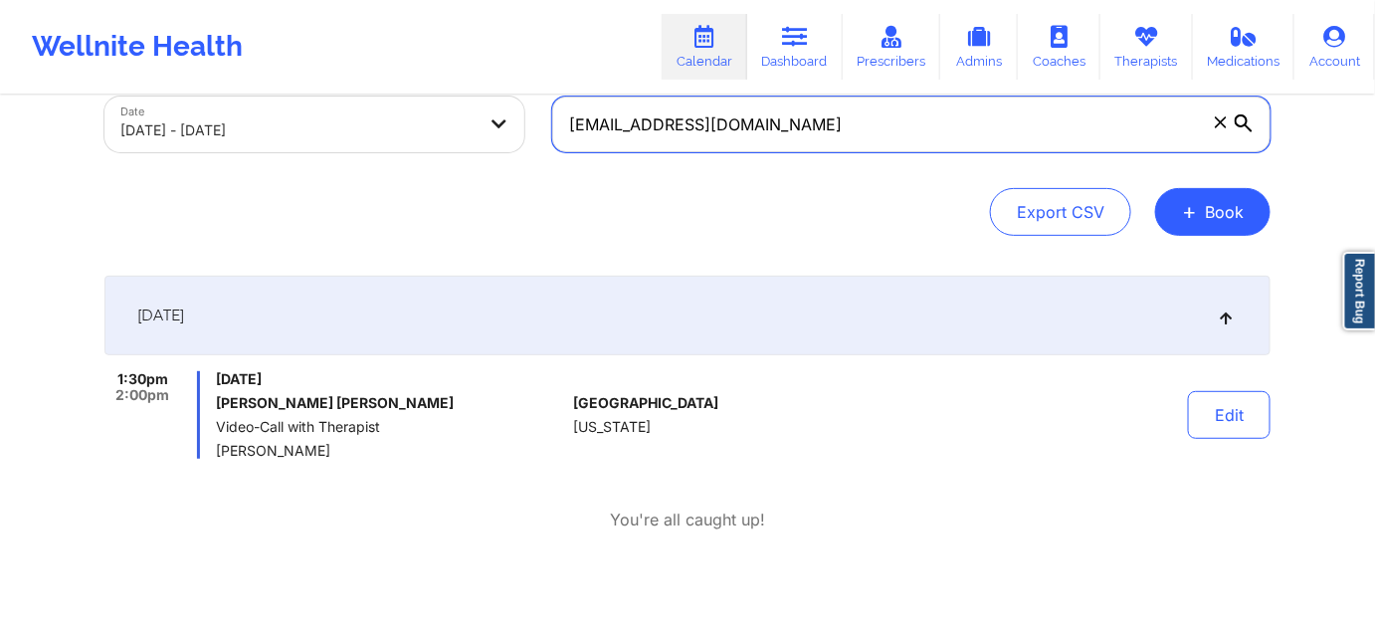
click at [859, 138] on input "[EMAIL_ADDRESS][DOMAIN_NAME]" at bounding box center [911, 125] width 719 height 56
paste input "[EMAIL_ADDRESS]"
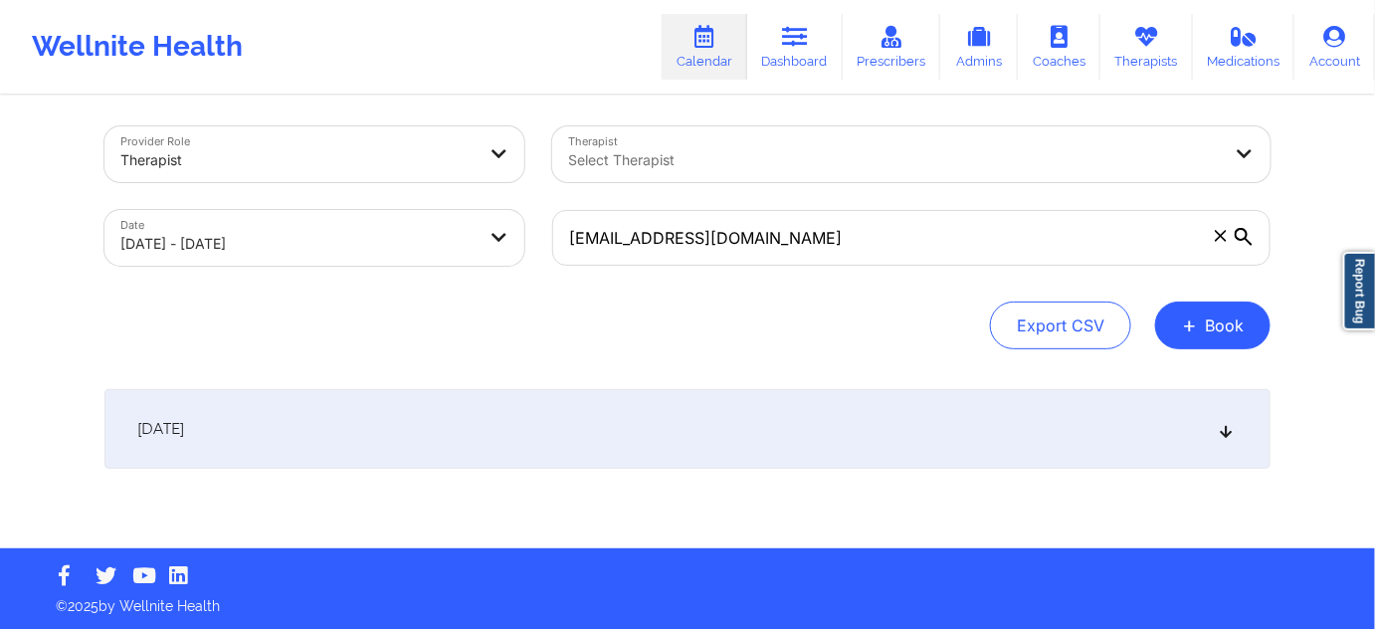
click at [676, 416] on div "[DATE]" at bounding box center [688, 429] width 1166 height 80
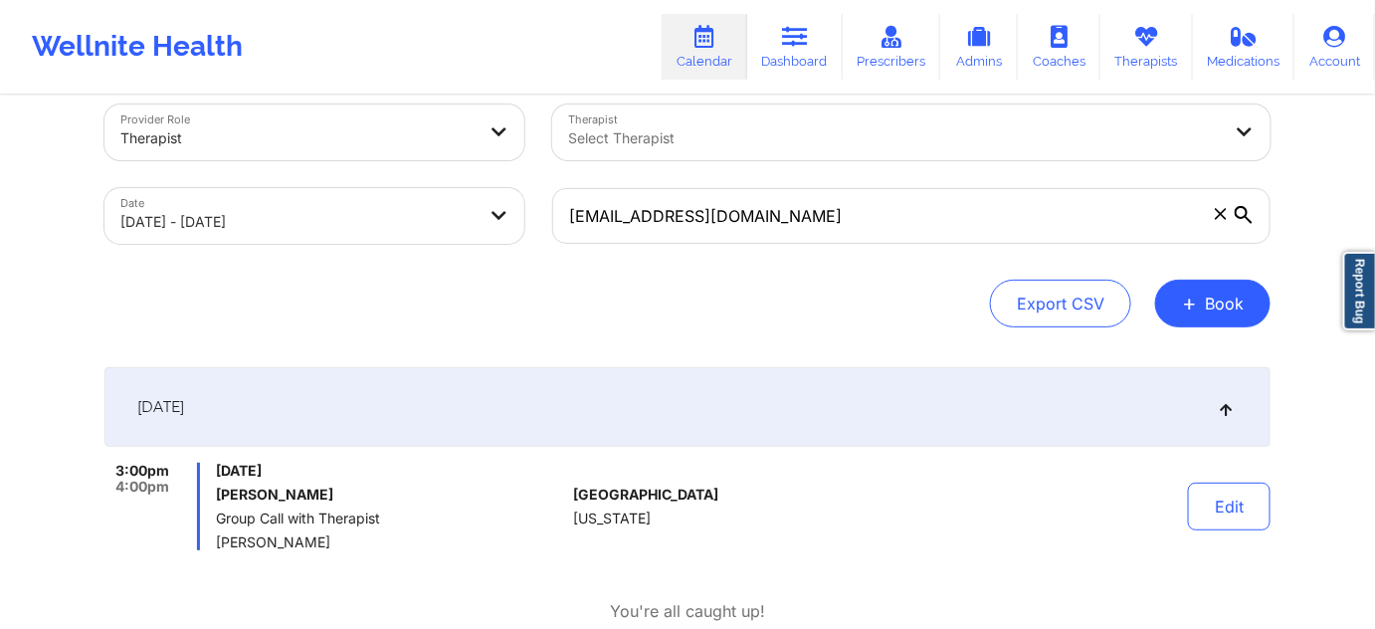
scroll to position [0, 0]
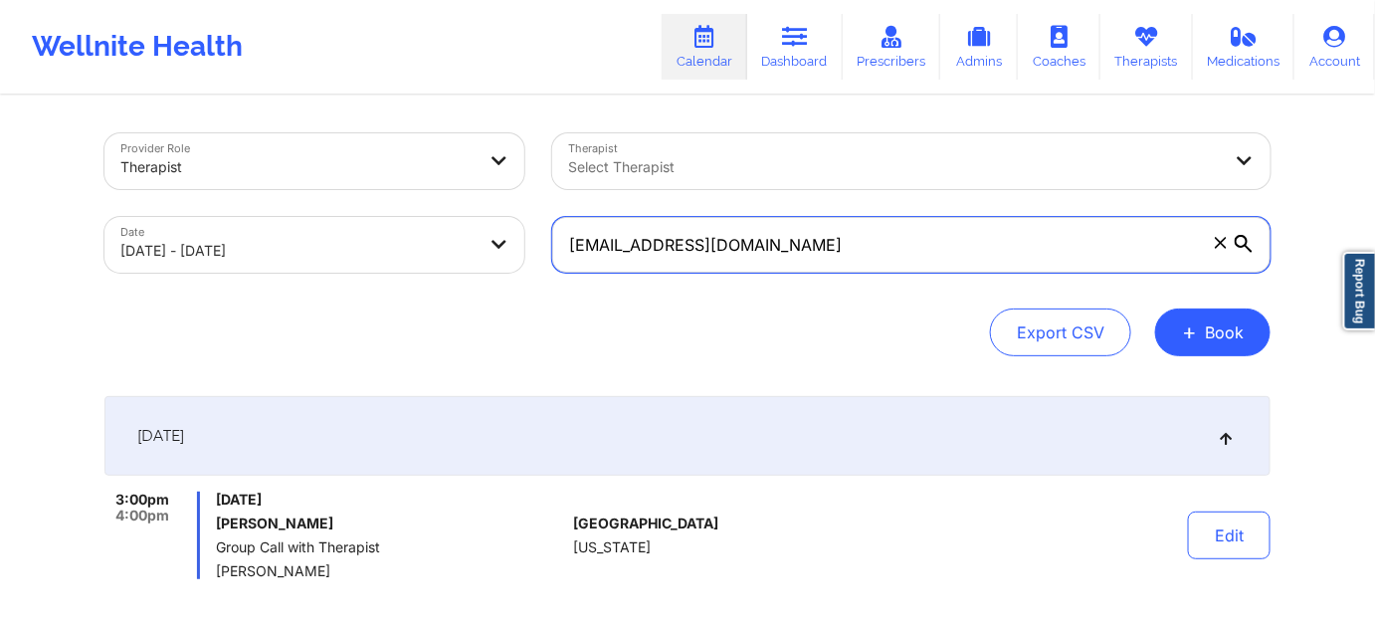
click at [888, 241] on input "[EMAIL_ADDRESS][DOMAIN_NAME]" at bounding box center [911, 245] width 719 height 56
paste input "[EMAIL_ADDRESS]"
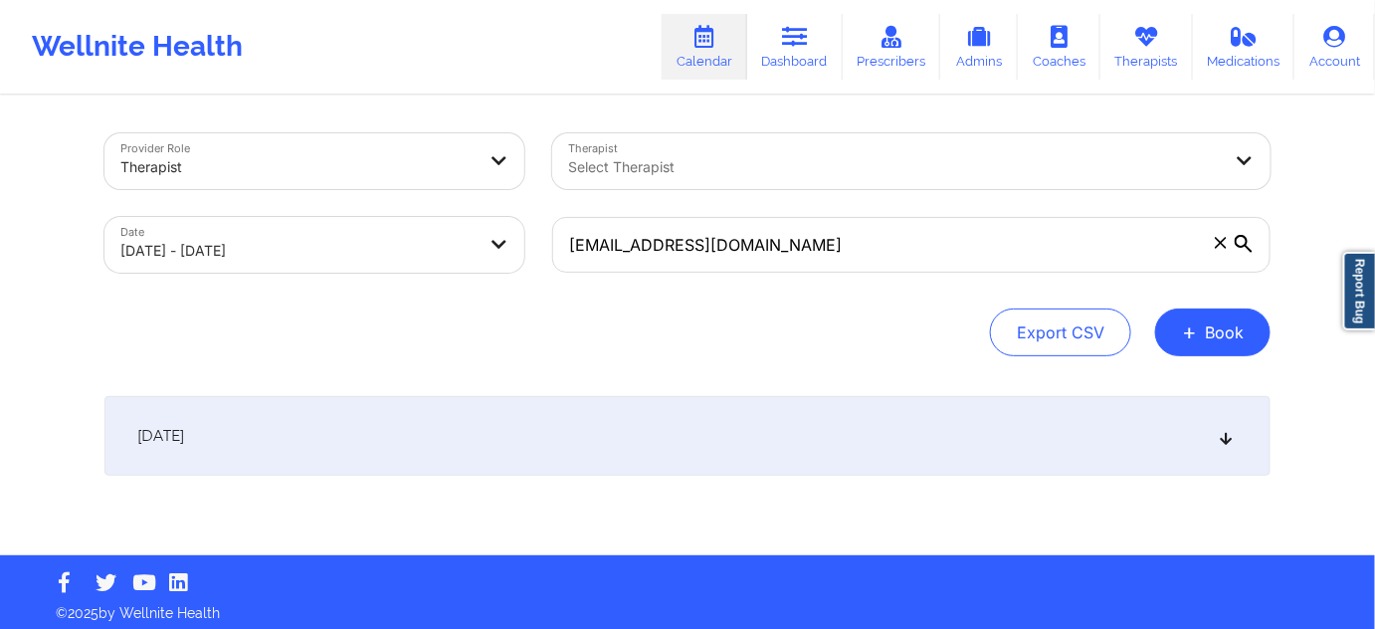
drag, startPoint x: 703, startPoint y: 427, endPoint x: 696, endPoint y: 391, distance: 36.5
click at [703, 426] on div "[DATE]" at bounding box center [688, 436] width 1166 height 80
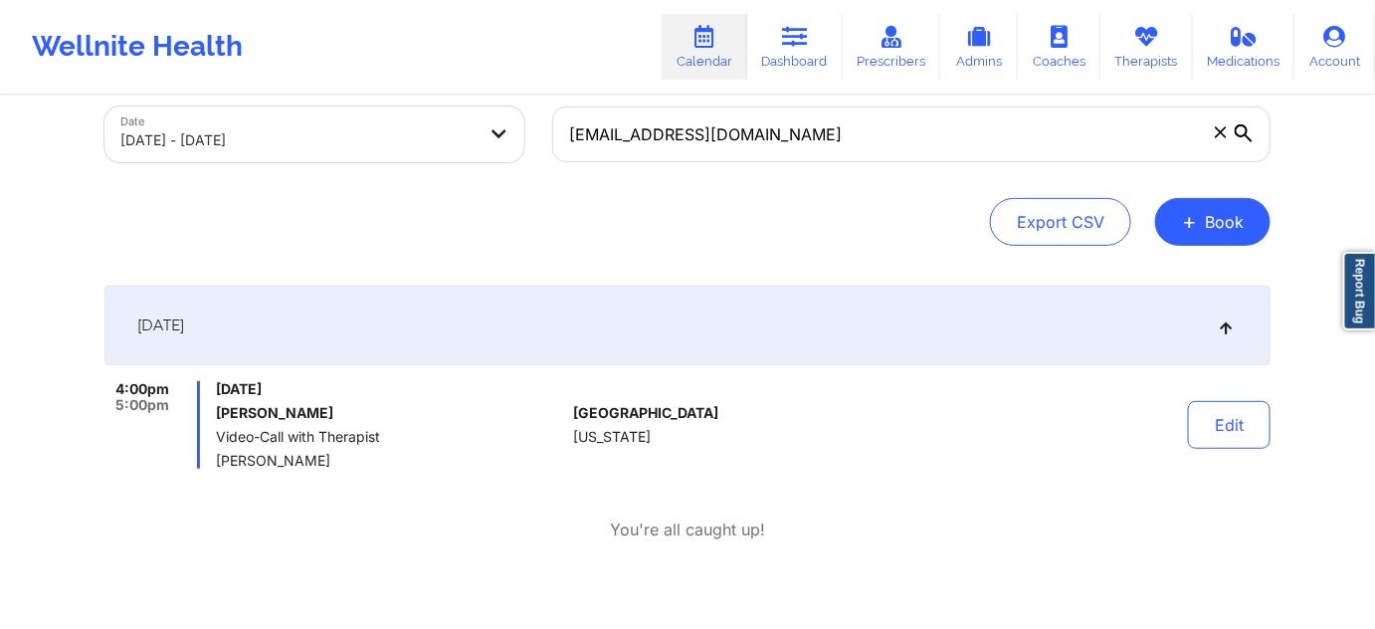
scroll to position [120, 0]
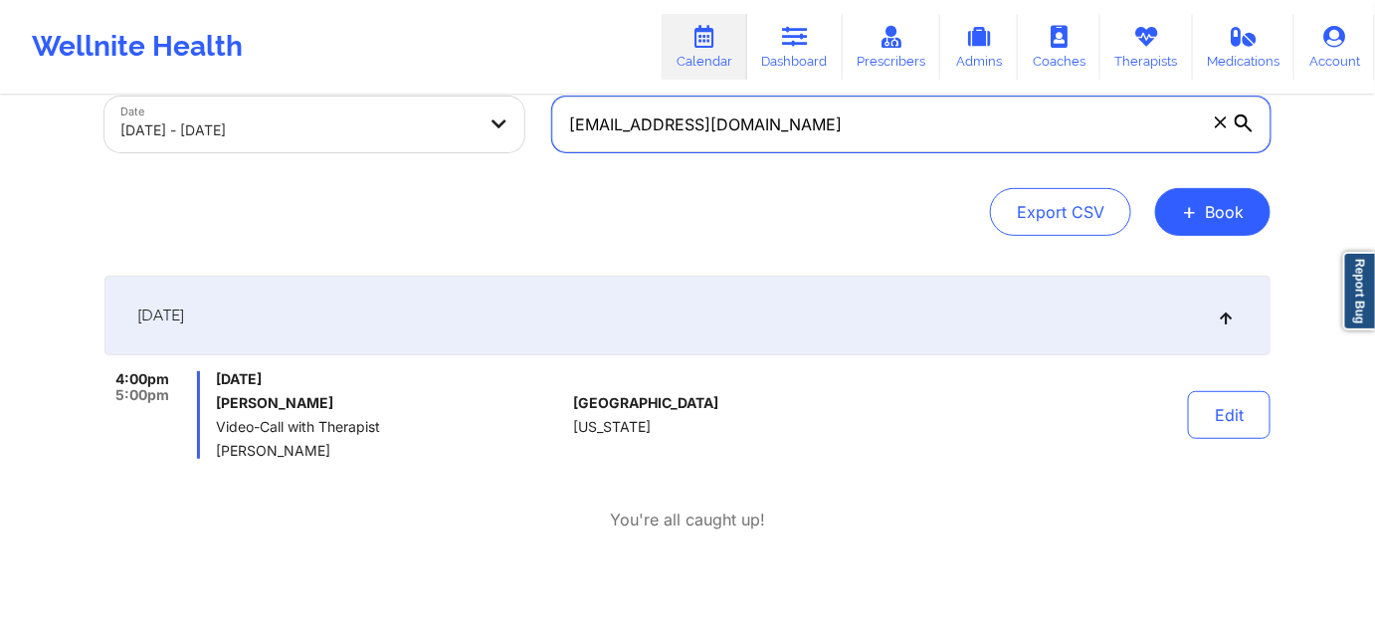
click at [854, 142] on input "[EMAIL_ADDRESS][DOMAIN_NAME]" at bounding box center [911, 125] width 719 height 56
paste input "nico655@live"
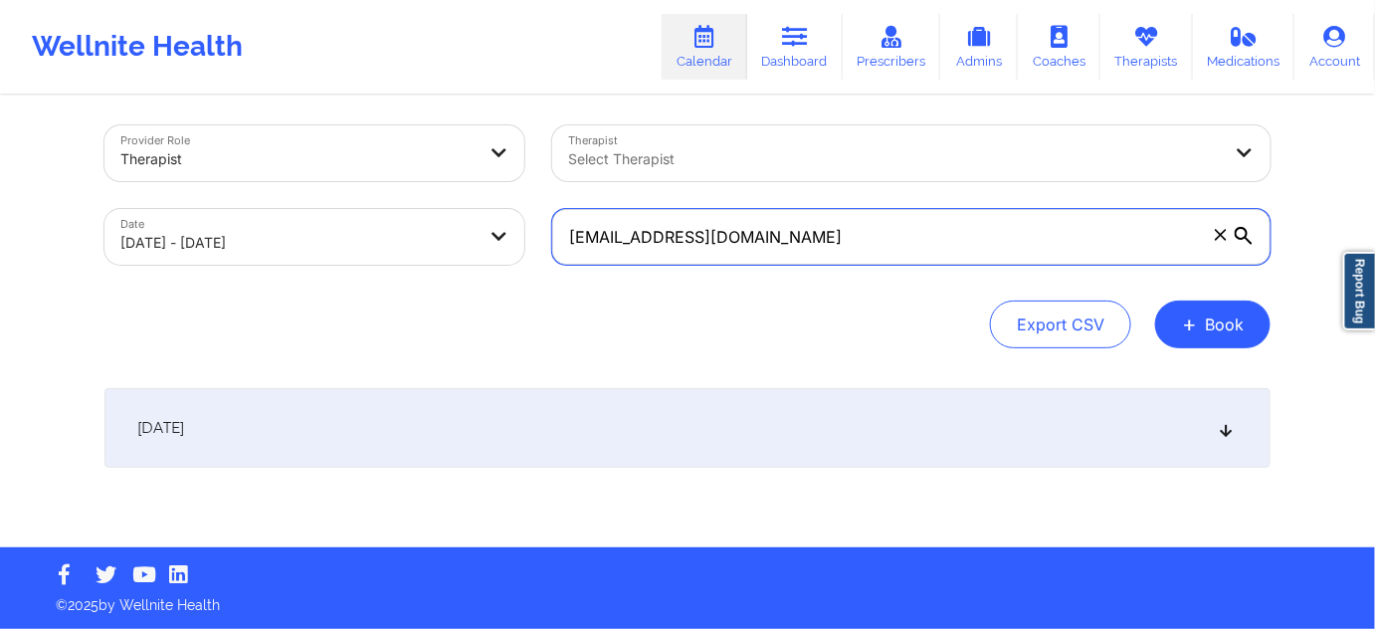
scroll to position [7, 0]
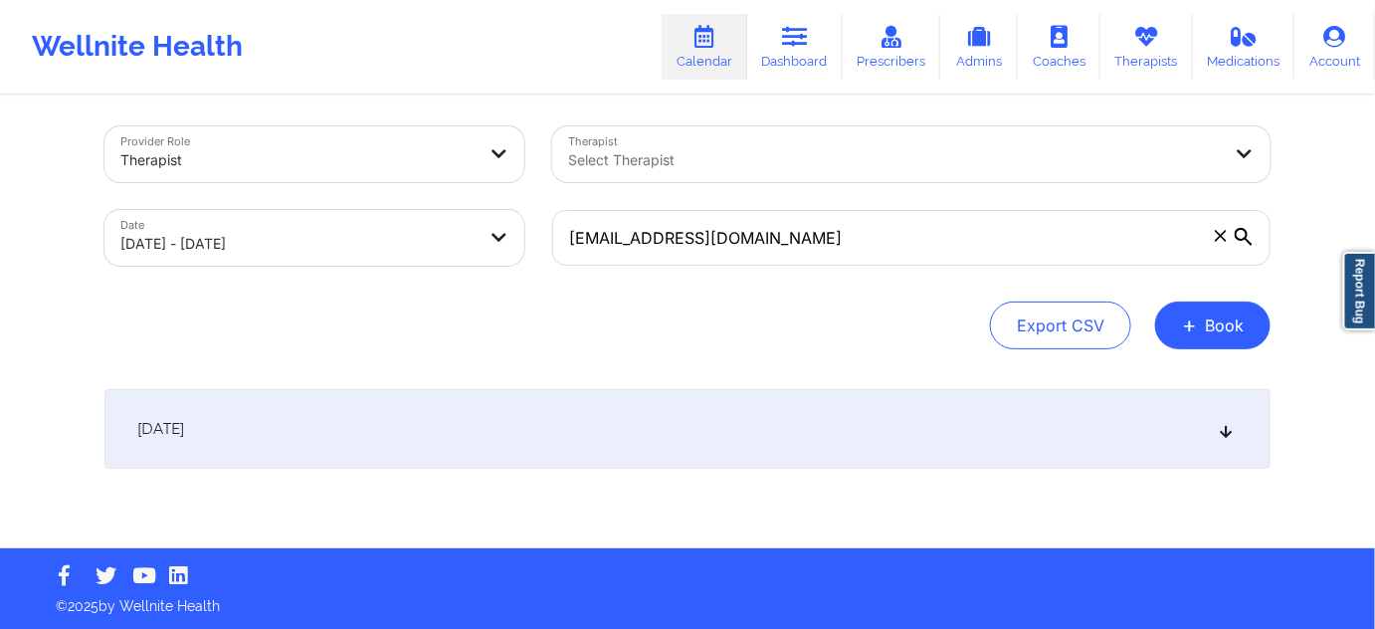
click at [716, 437] on div "[DATE]" at bounding box center [688, 429] width 1166 height 80
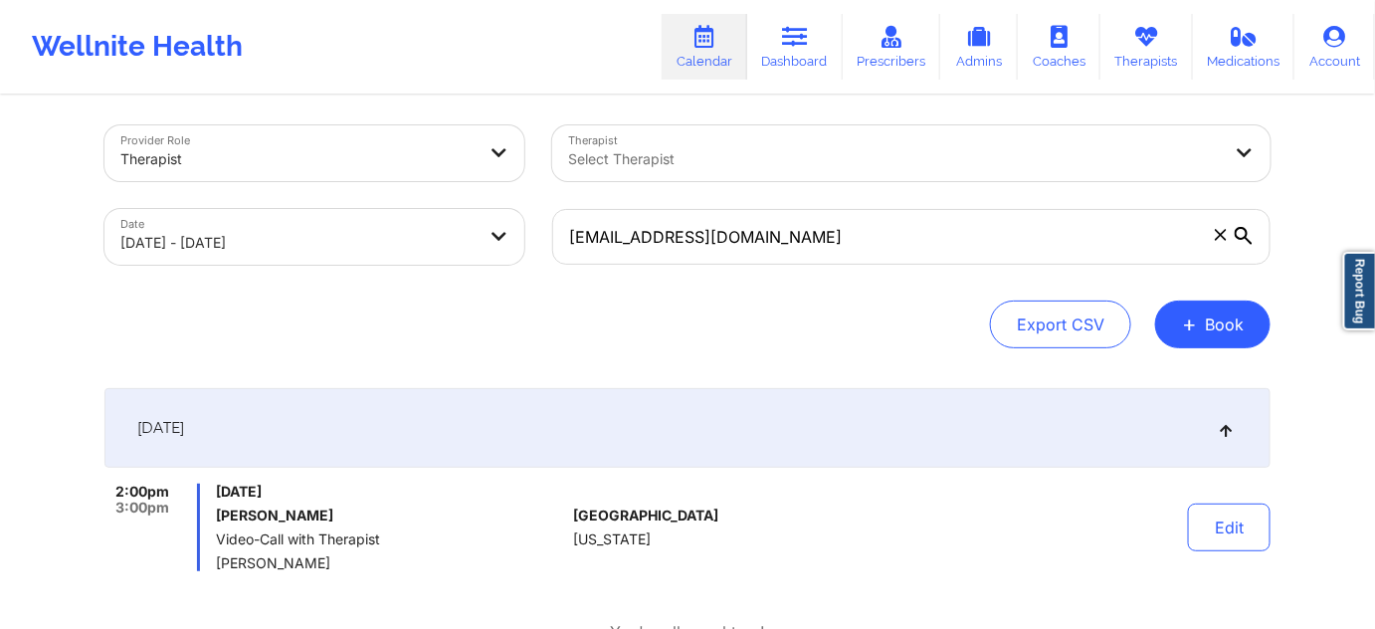
scroll to position [0, 0]
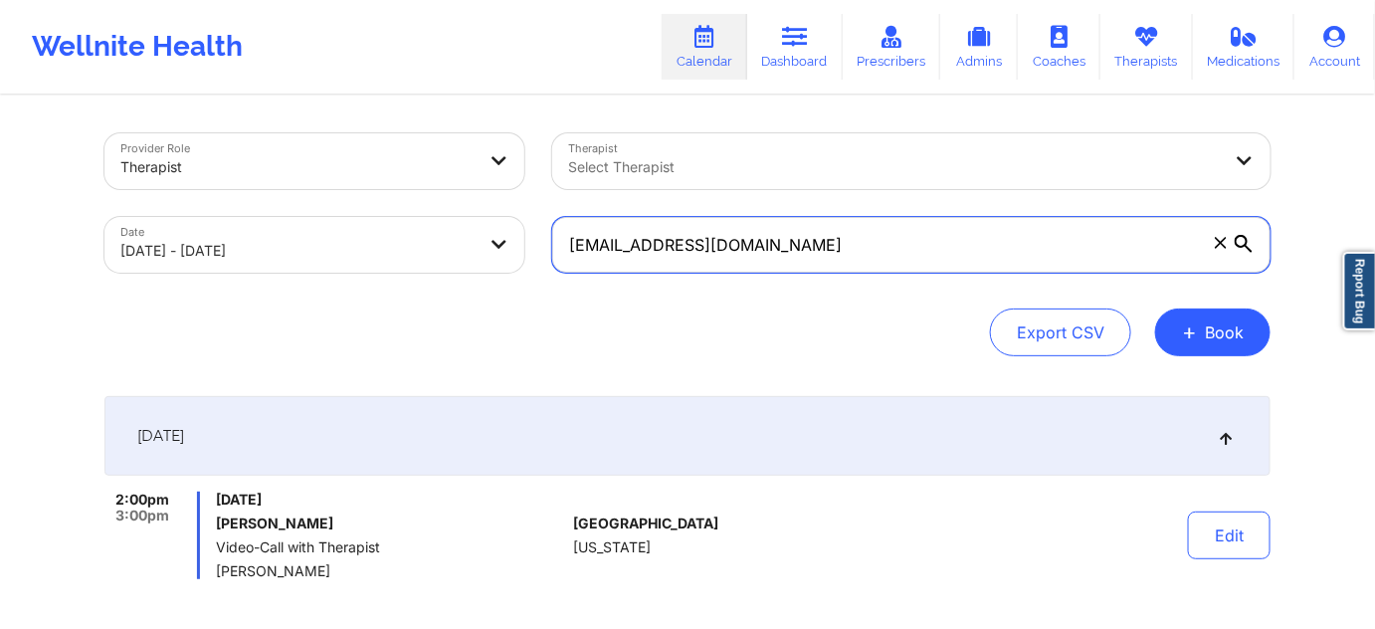
click at [815, 243] on input "[EMAIL_ADDRESS][DOMAIN_NAME]" at bounding box center [911, 245] width 719 height 56
paste input "[EMAIL_ADDRESS]"
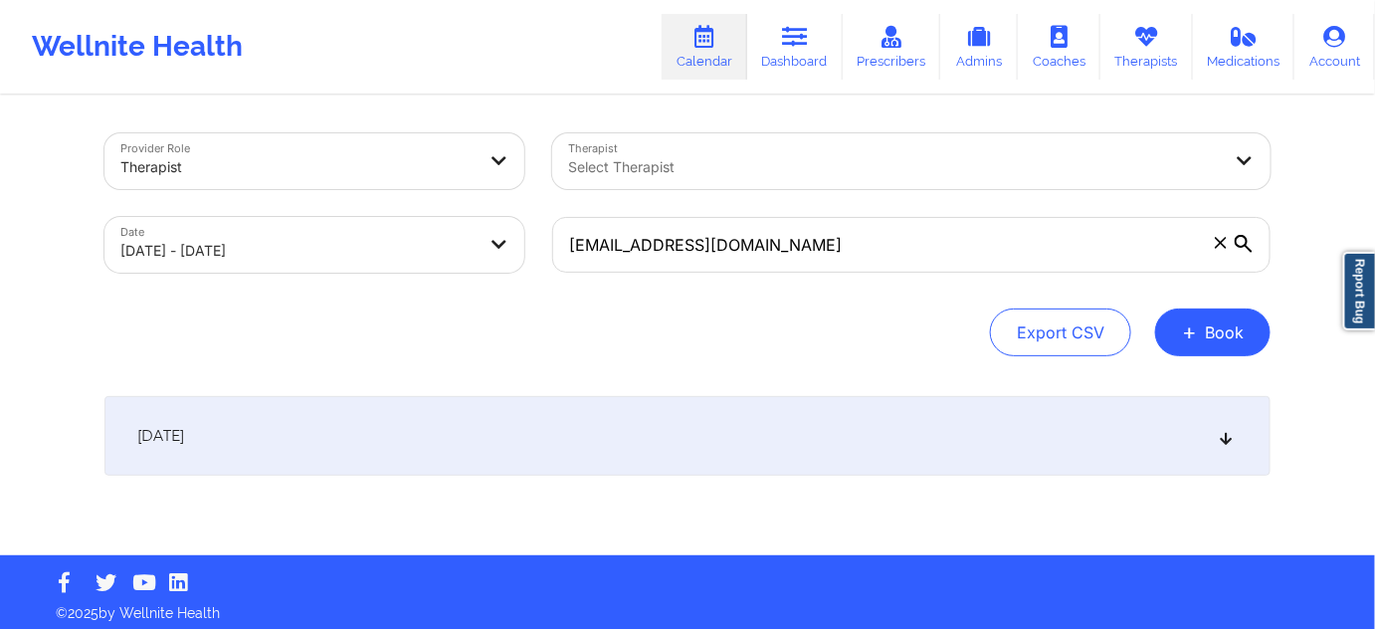
click at [759, 330] on div "Export CSV + Book" at bounding box center [688, 333] width 1166 height 48
click at [618, 456] on div "[DATE]" at bounding box center [688, 436] width 1166 height 80
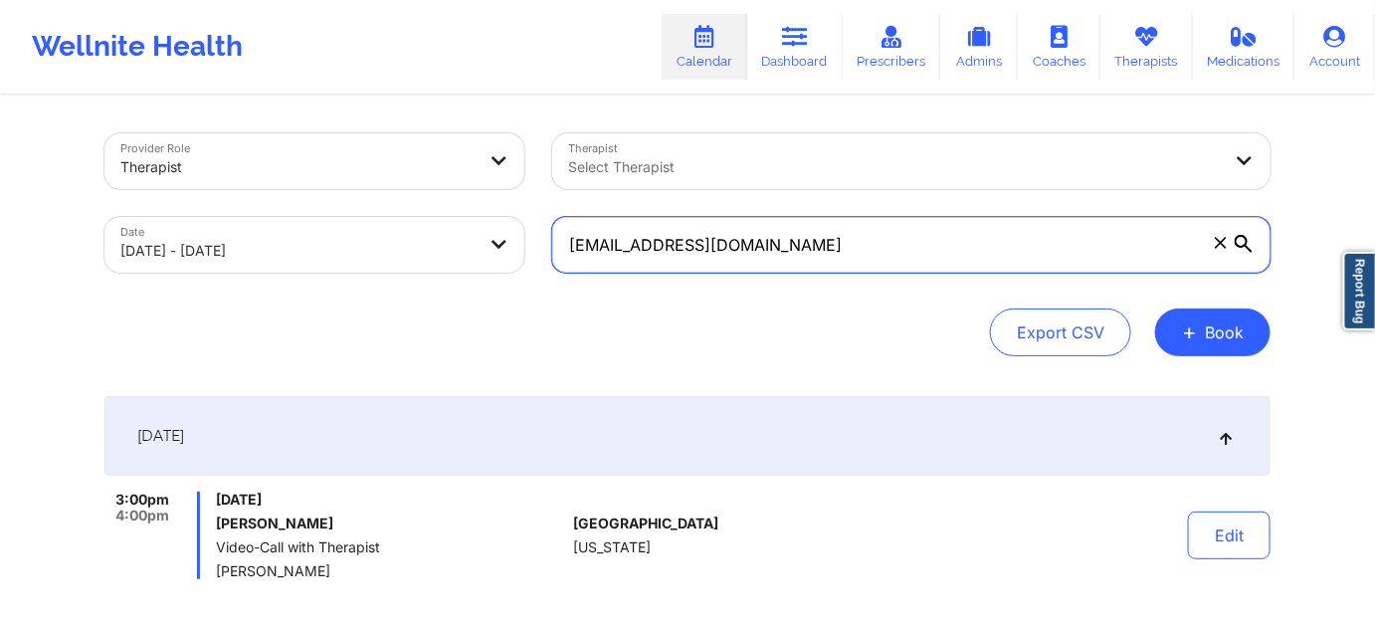
click at [841, 235] on input "[EMAIL_ADDRESS][DOMAIN_NAME]" at bounding box center [911, 245] width 719 height 56
paste input "sallimk11"
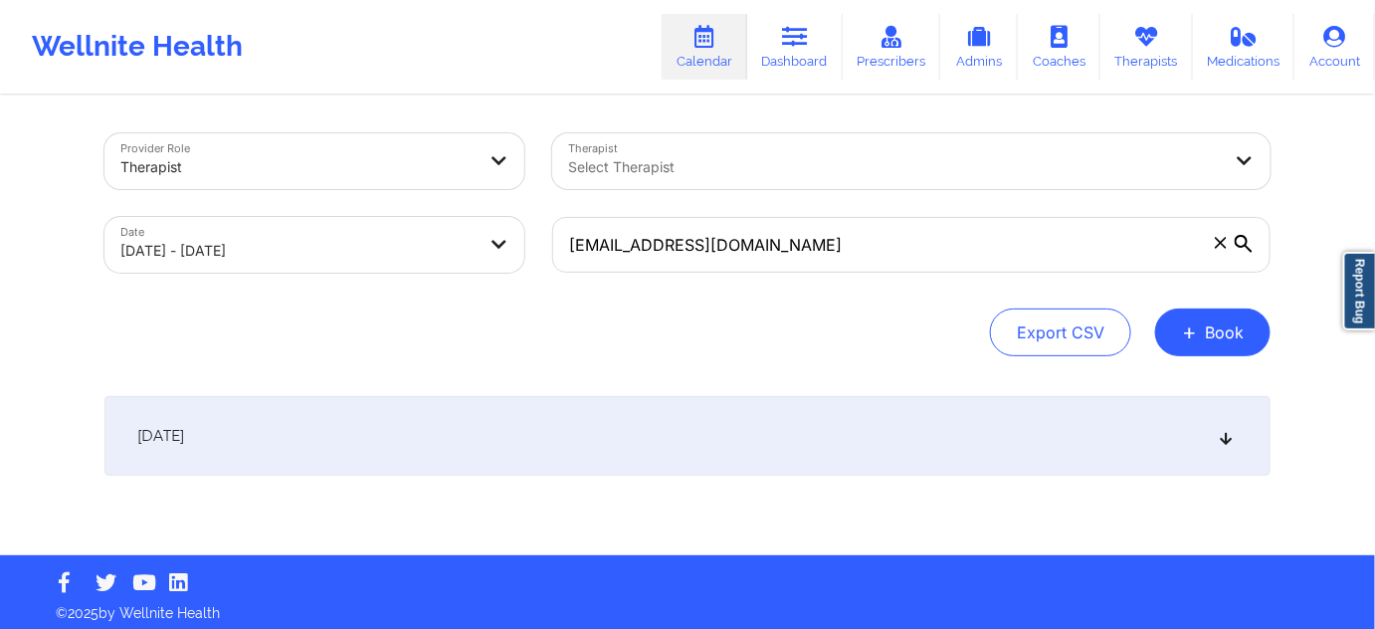
click at [794, 437] on div "[DATE]" at bounding box center [688, 436] width 1166 height 80
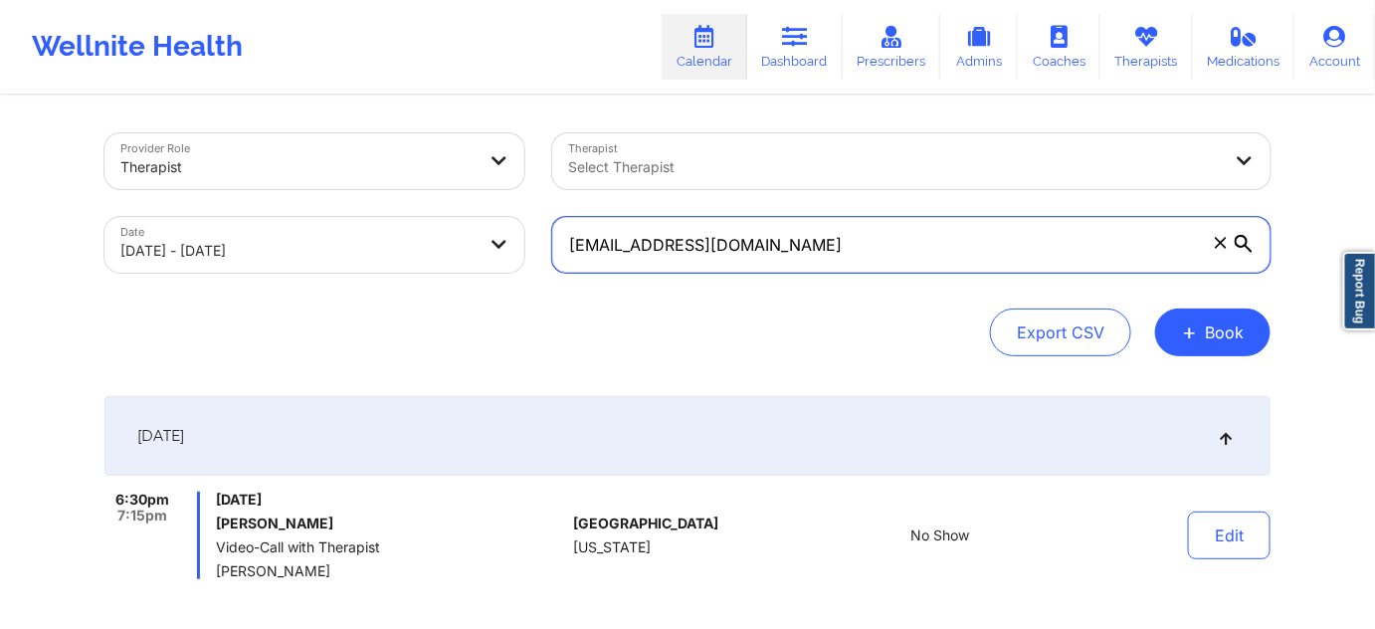
click at [923, 234] on input "[EMAIL_ADDRESS][DOMAIN_NAME]" at bounding box center [911, 245] width 719 height 56
paste input "[EMAIL_ADDRESS]"
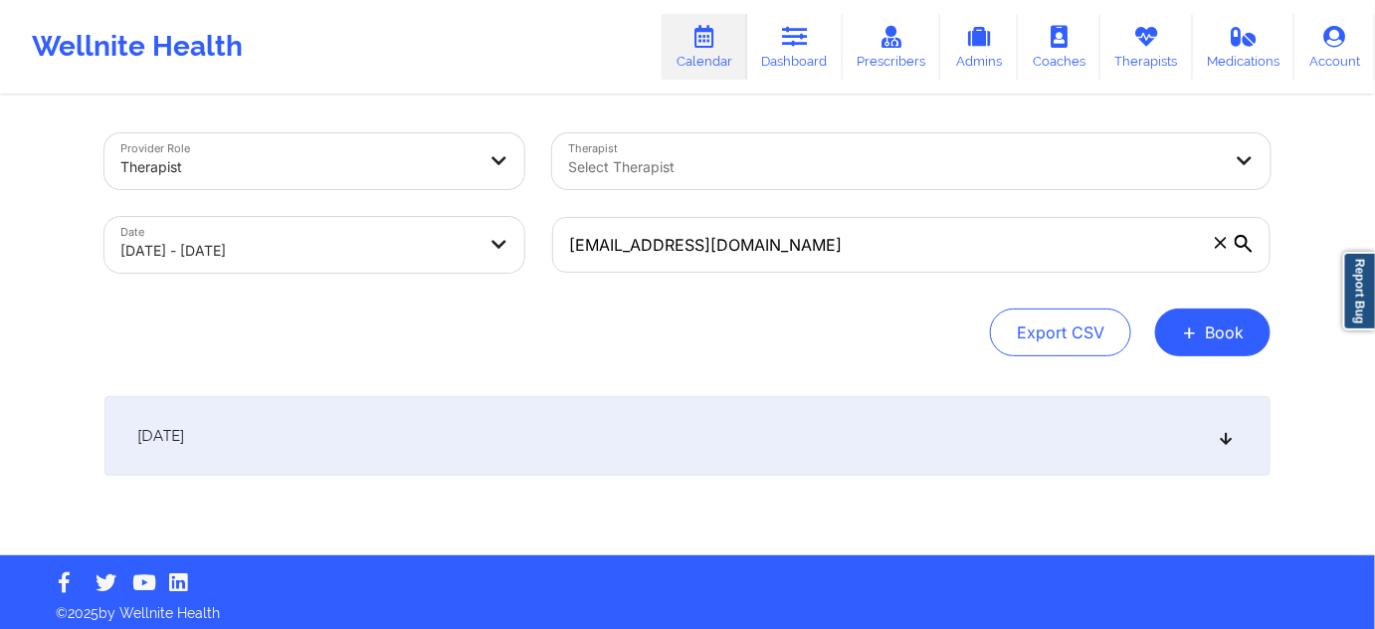
click at [781, 398] on div "[DATE]" at bounding box center [688, 436] width 1166 height 80
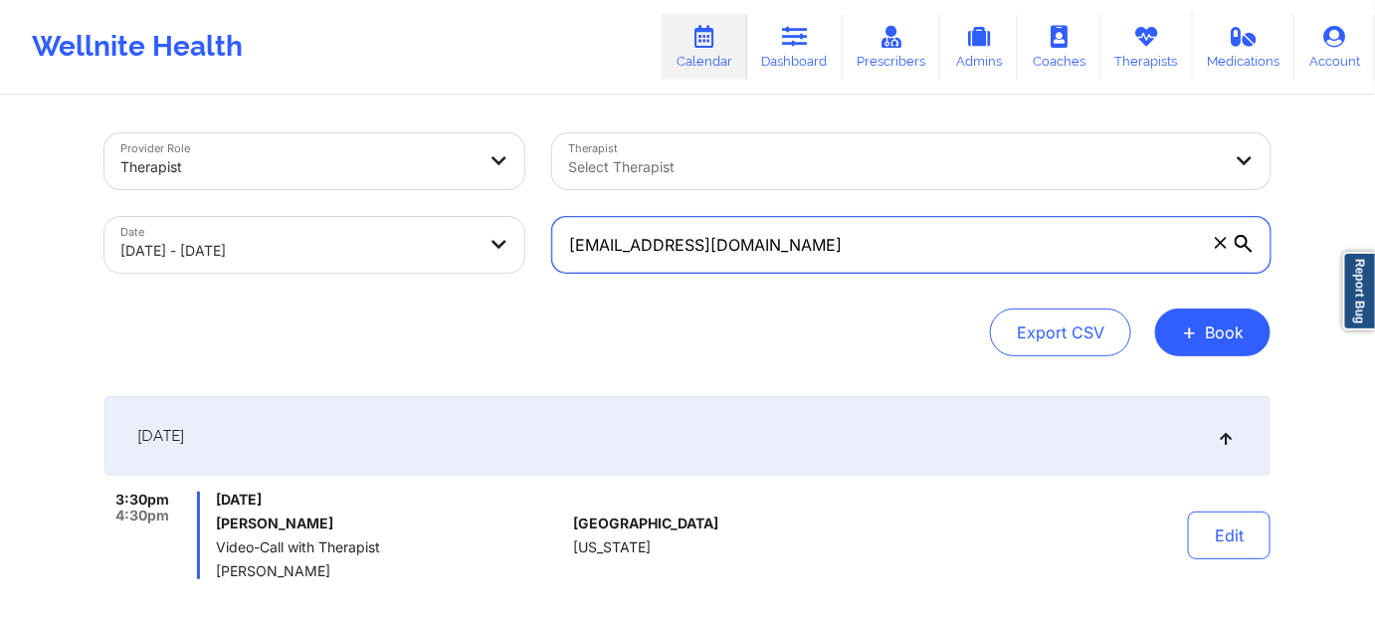
click at [830, 249] on input "[EMAIL_ADDRESS][DOMAIN_NAME]" at bounding box center [911, 245] width 719 height 56
paste input "[EMAIL_ADDRESS]"
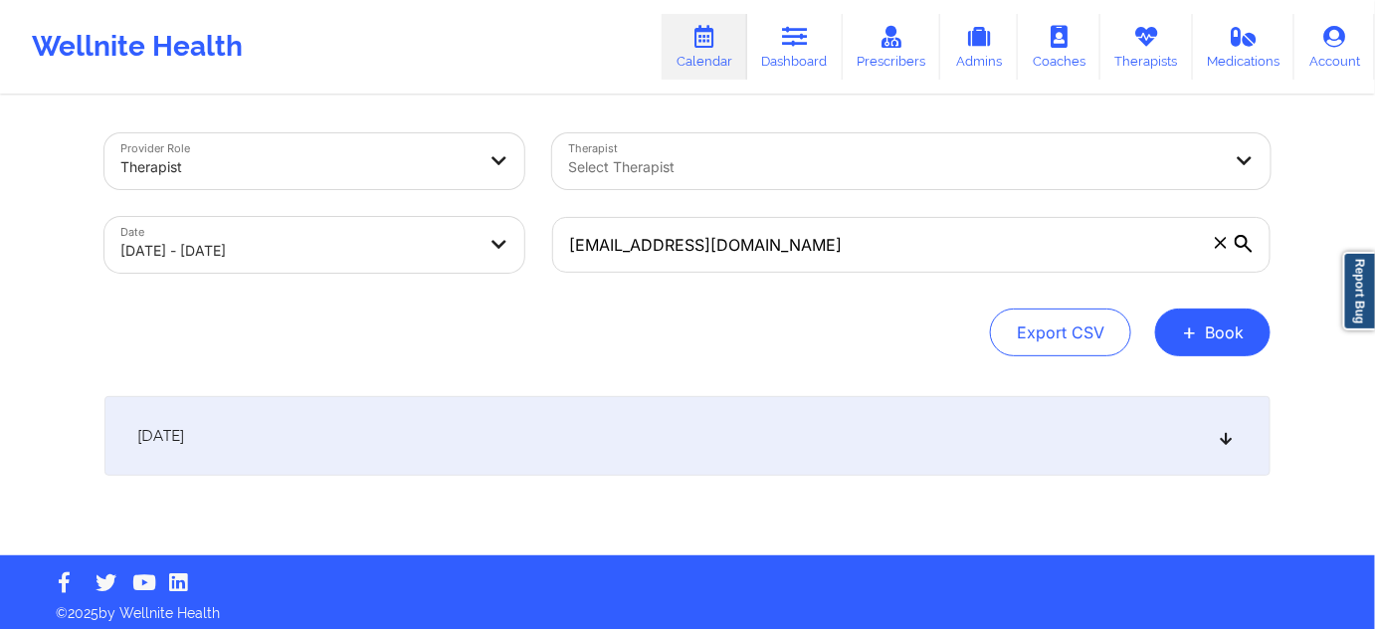
click at [710, 441] on div "[DATE]" at bounding box center [688, 436] width 1166 height 80
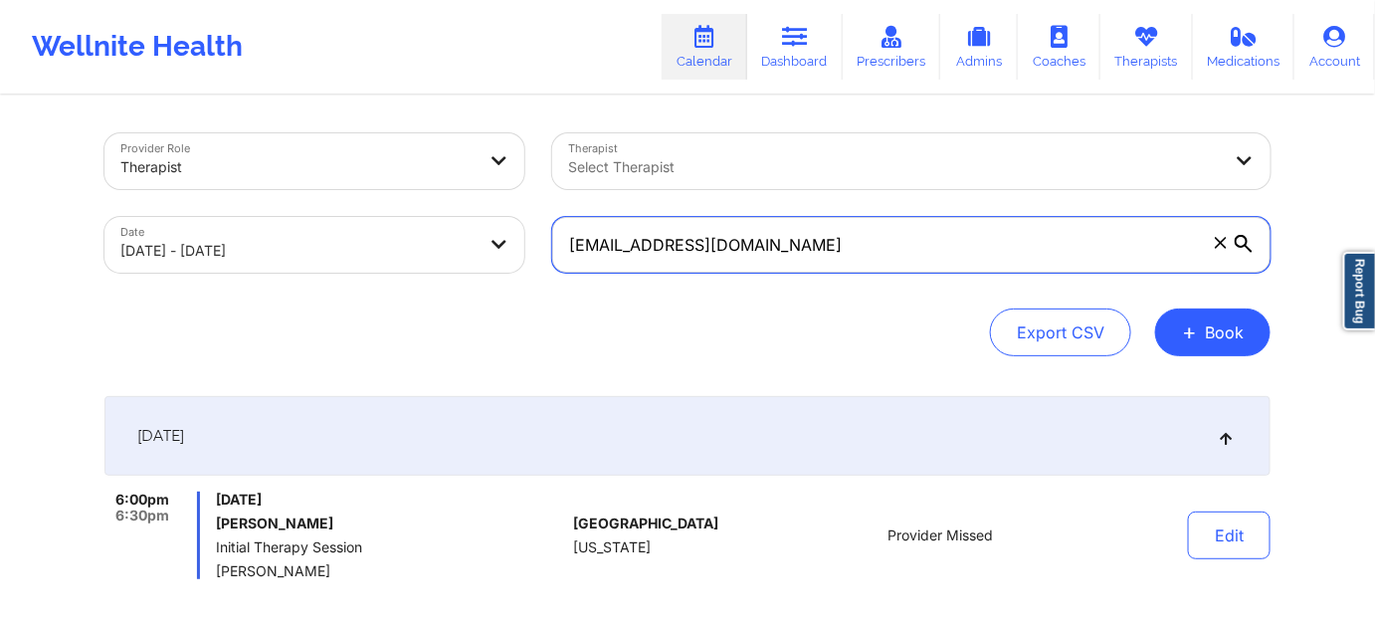
click at [814, 233] on input "[EMAIL_ADDRESS][DOMAIN_NAME]" at bounding box center [911, 245] width 719 height 56
paste input "mith.brittany443"
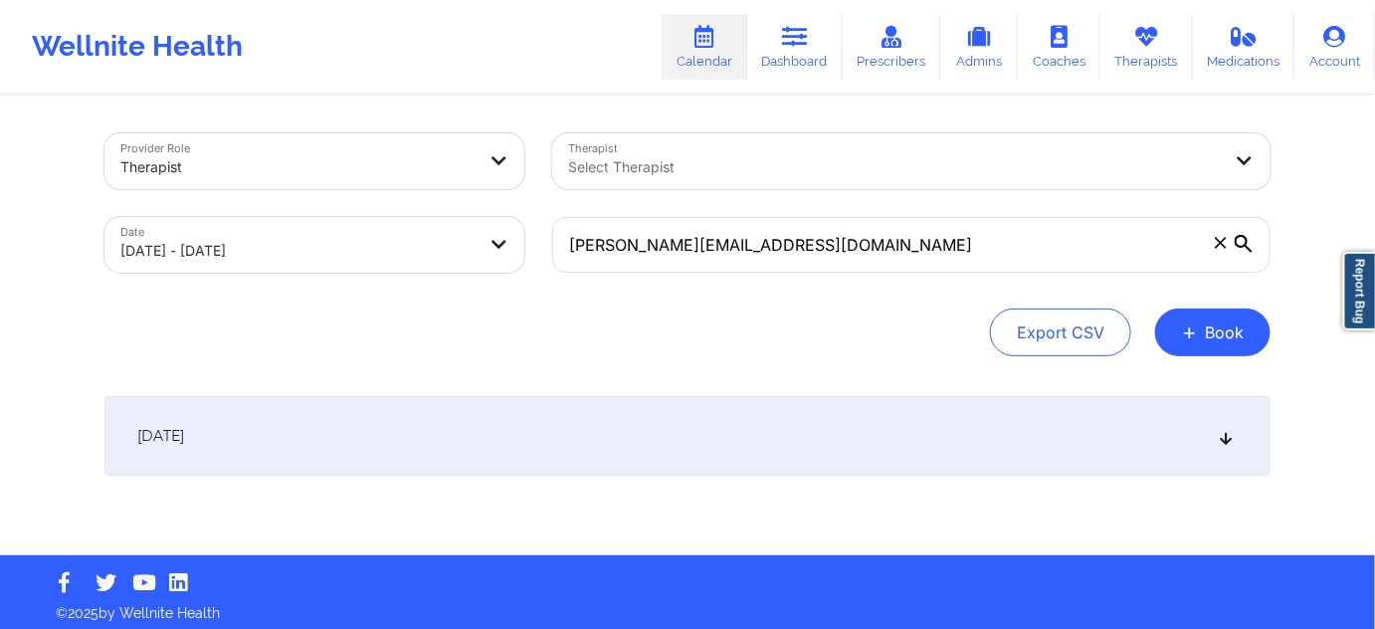
click at [827, 450] on div "[DATE]" at bounding box center [688, 436] width 1166 height 80
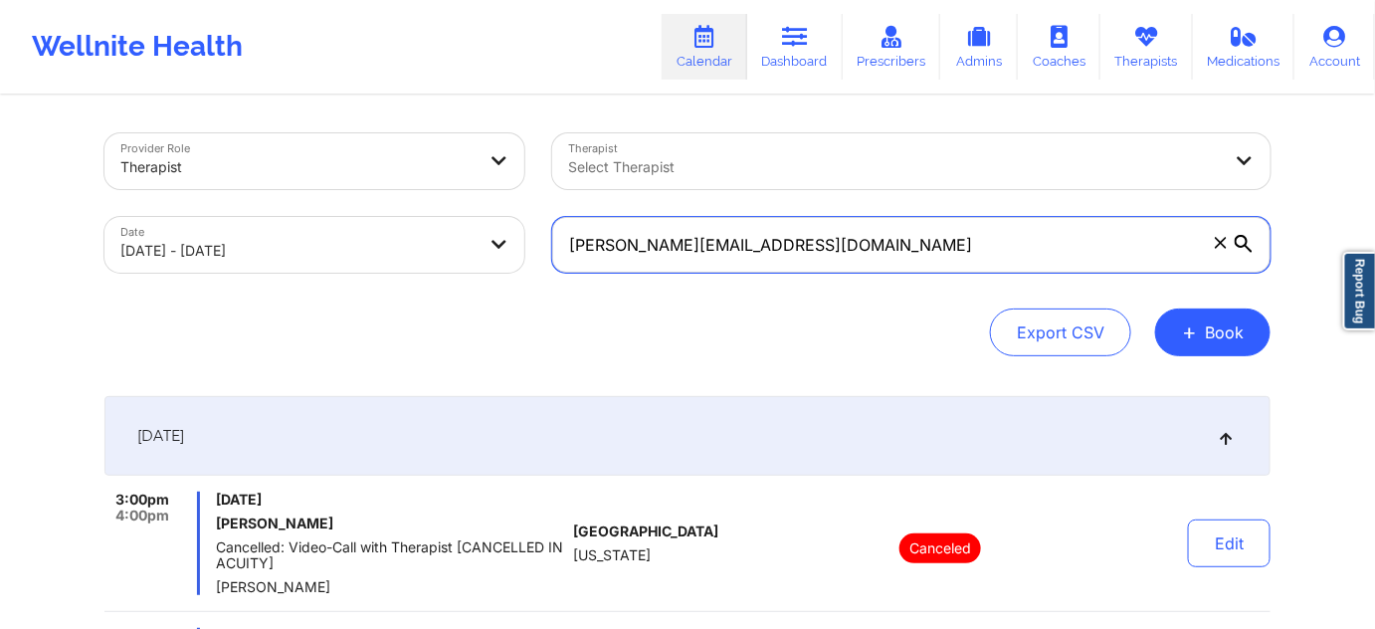
click at [913, 251] on input "[PERSON_NAME][EMAIL_ADDRESS][DOMAIN_NAME]" at bounding box center [911, 245] width 719 height 56
paste input "[PERSON_NAME].[PERSON_NAME]"
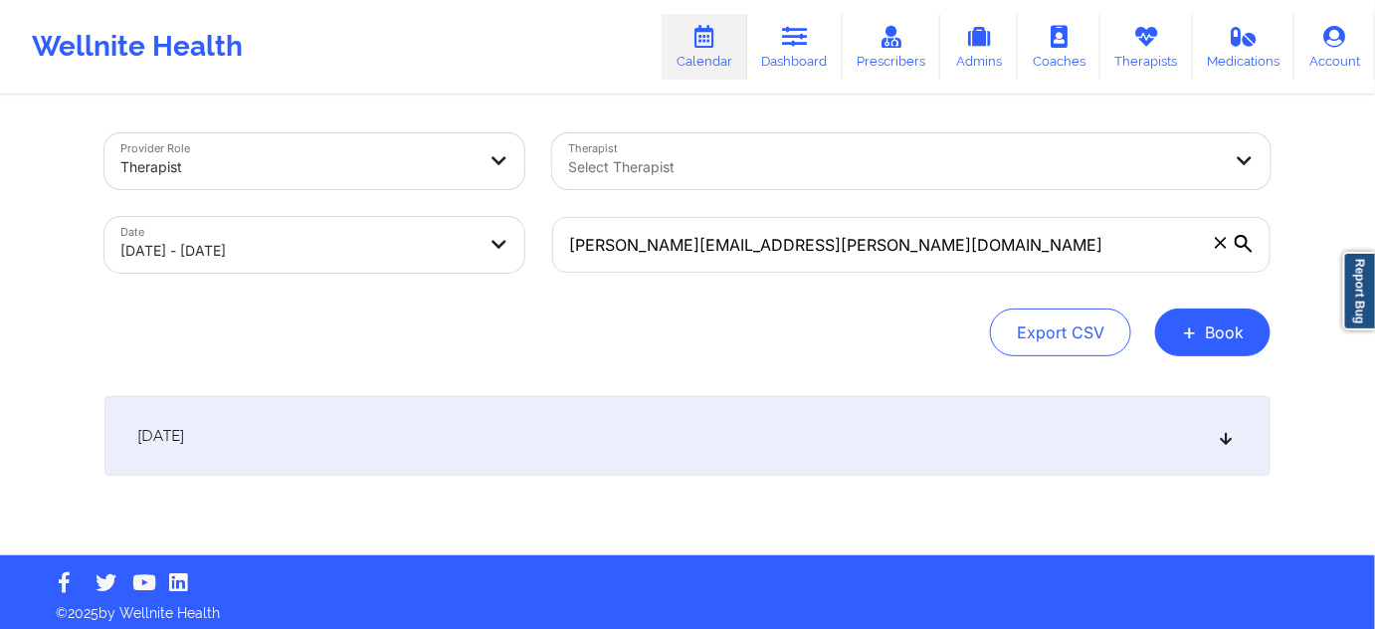
drag, startPoint x: 637, startPoint y: 443, endPoint x: 638, endPoint y: 431, distance: 12.0
click at [637, 444] on div "[DATE]" at bounding box center [688, 436] width 1166 height 80
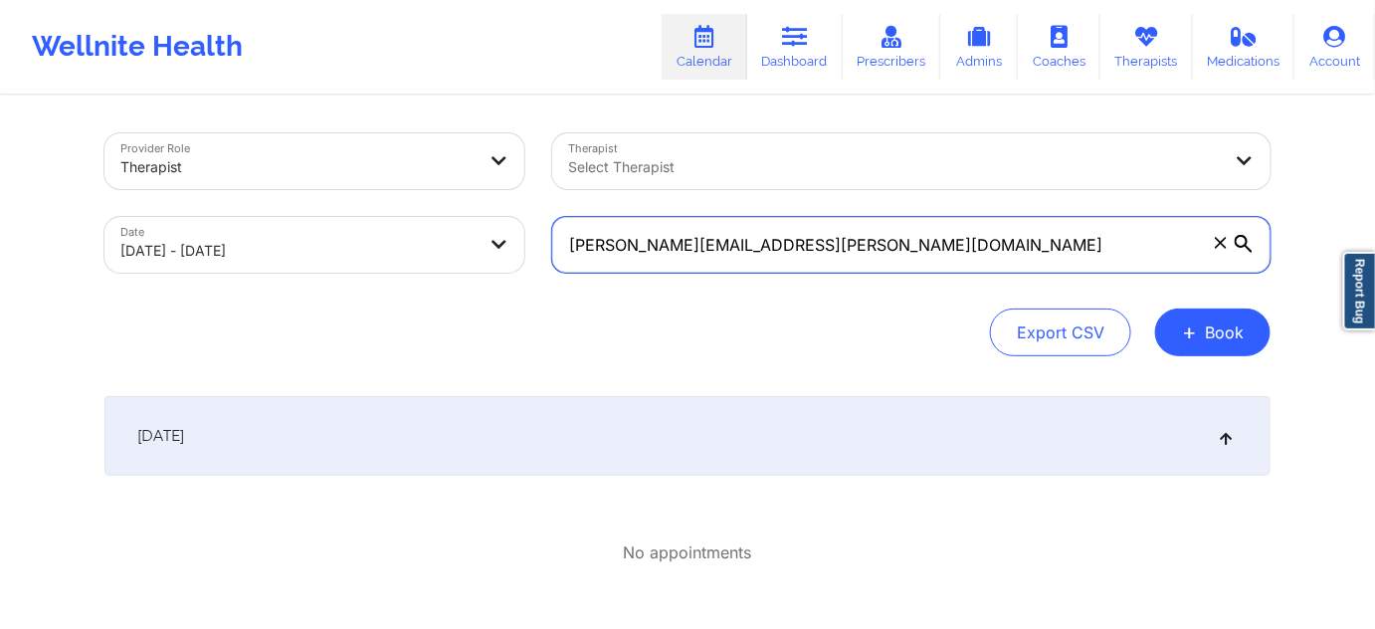
click at [855, 239] on input "[PERSON_NAME][EMAIL_ADDRESS][PERSON_NAME][DOMAIN_NAME]" at bounding box center [911, 245] width 719 height 56
paste input "careybarbar"
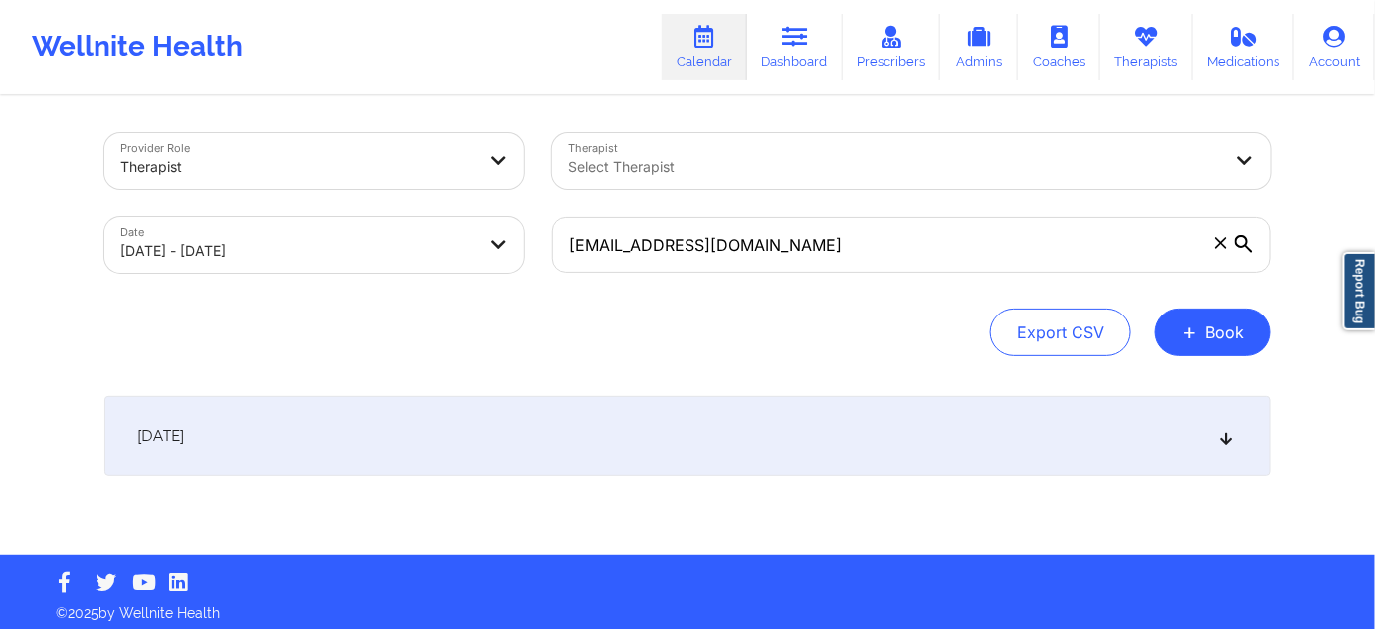
click at [835, 442] on div "[DATE]" at bounding box center [688, 436] width 1166 height 80
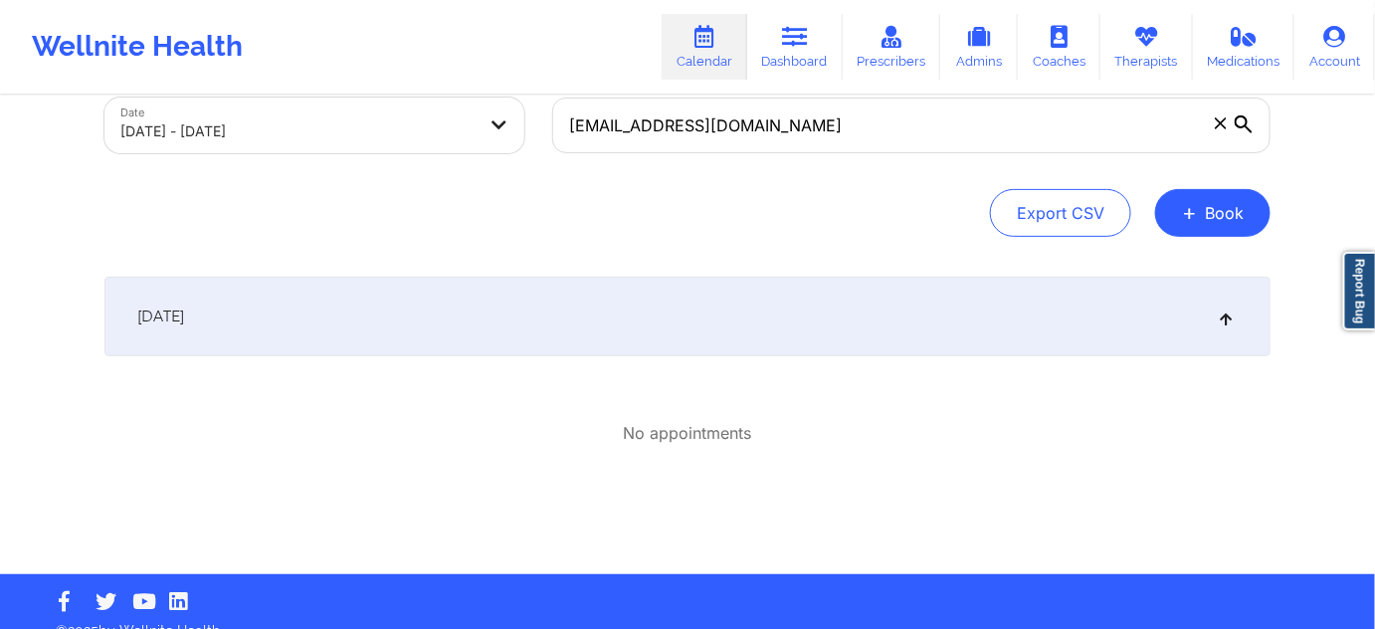
scroll to position [120, 0]
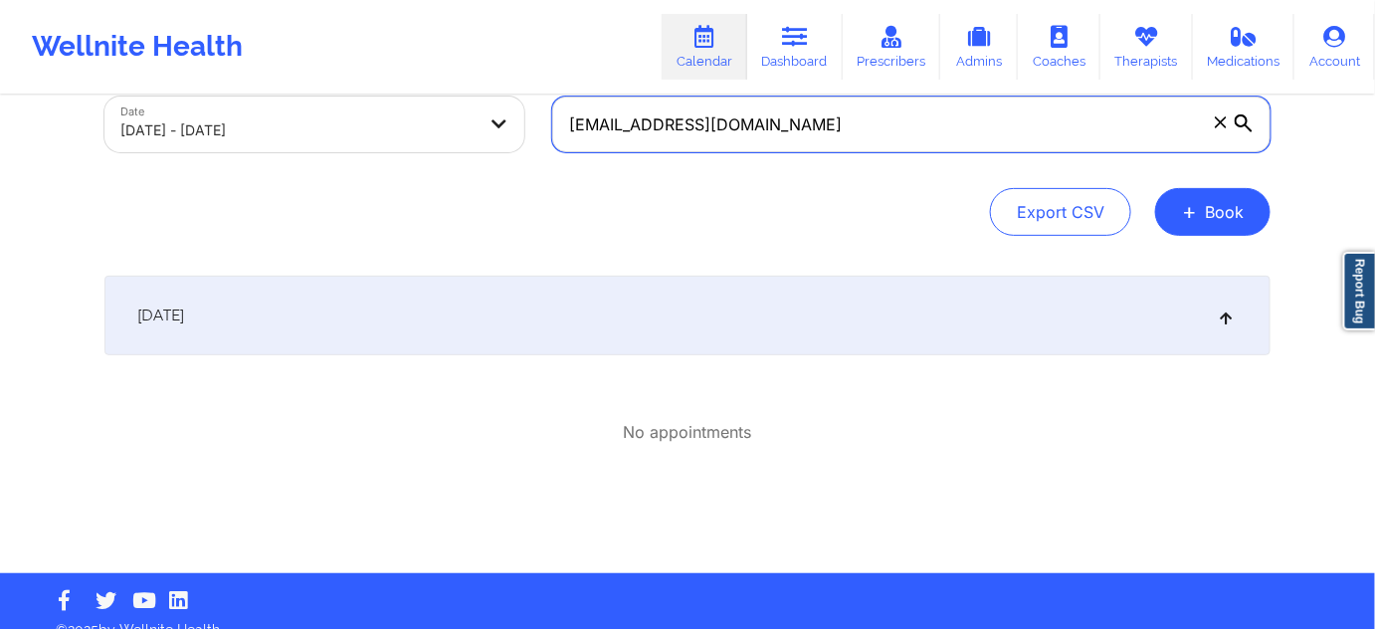
click at [872, 118] on input "[EMAIL_ADDRESS][DOMAIN_NAME]" at bounding box center [911, 125] width 719 height 56
paste input "[EMAIL_ADDRESS][DOMAIN_NAME]"
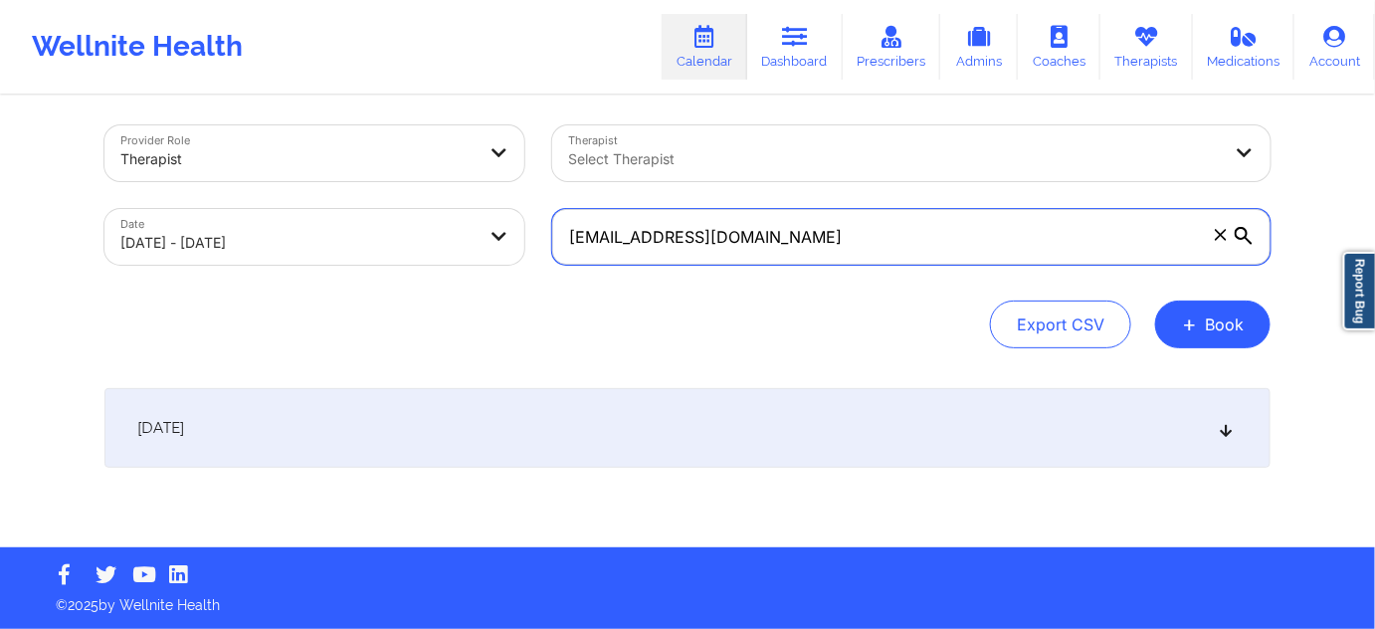
scroll to position [7, 0]
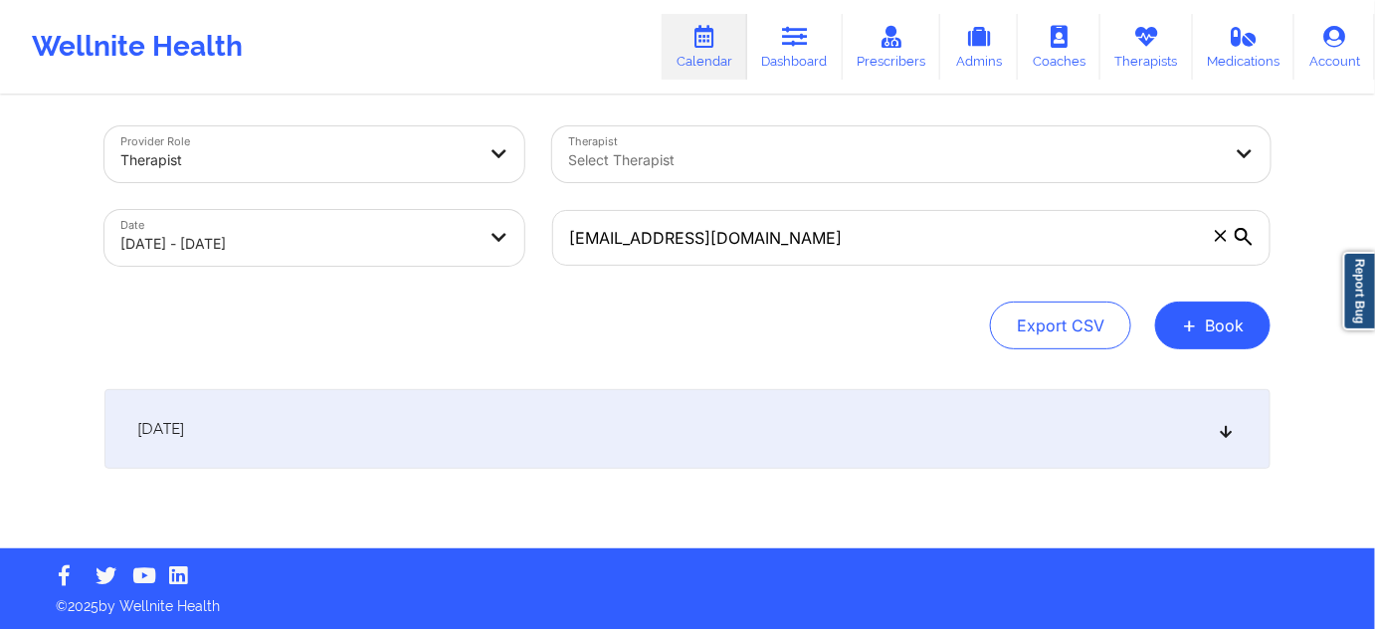
click at [665, 433] on div "[DATE]" at bounding box center [688, 429] width 1166 height 80
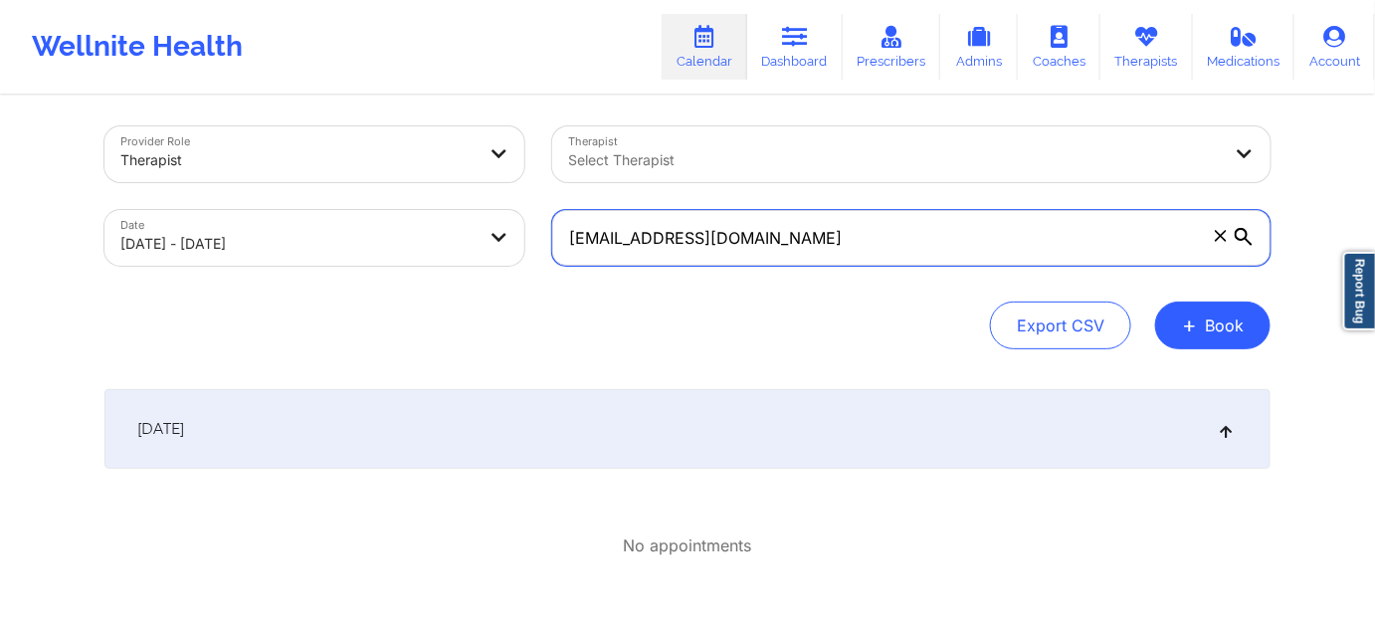
click at [762, 210] on input "[EMAIL_ADDRESS][DOMAIN_NAME]" at bounding box center [911, 238] width 719 height 56
paste input "[DOMAIN_NAME][EMAIL_ADDRESS][DOMAIN_NAME]"
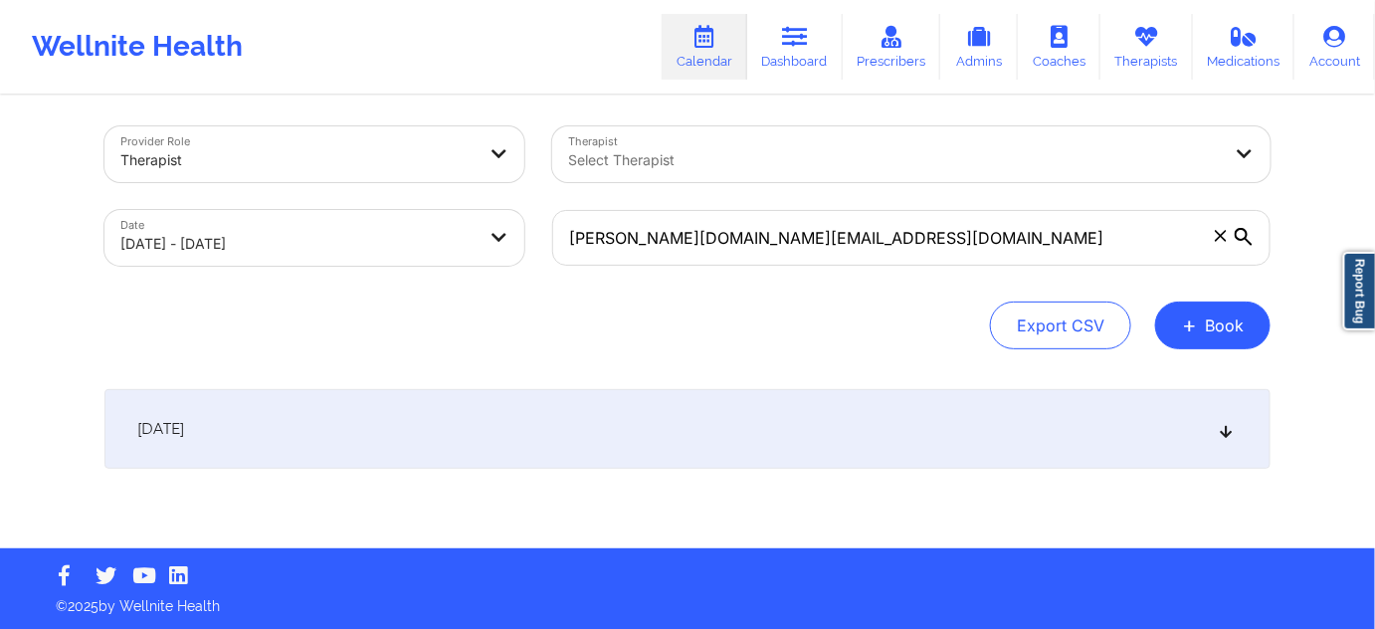
click at [776, 420] on div "[DATE]" at bounding box center [688, 429] width 1166 height 80
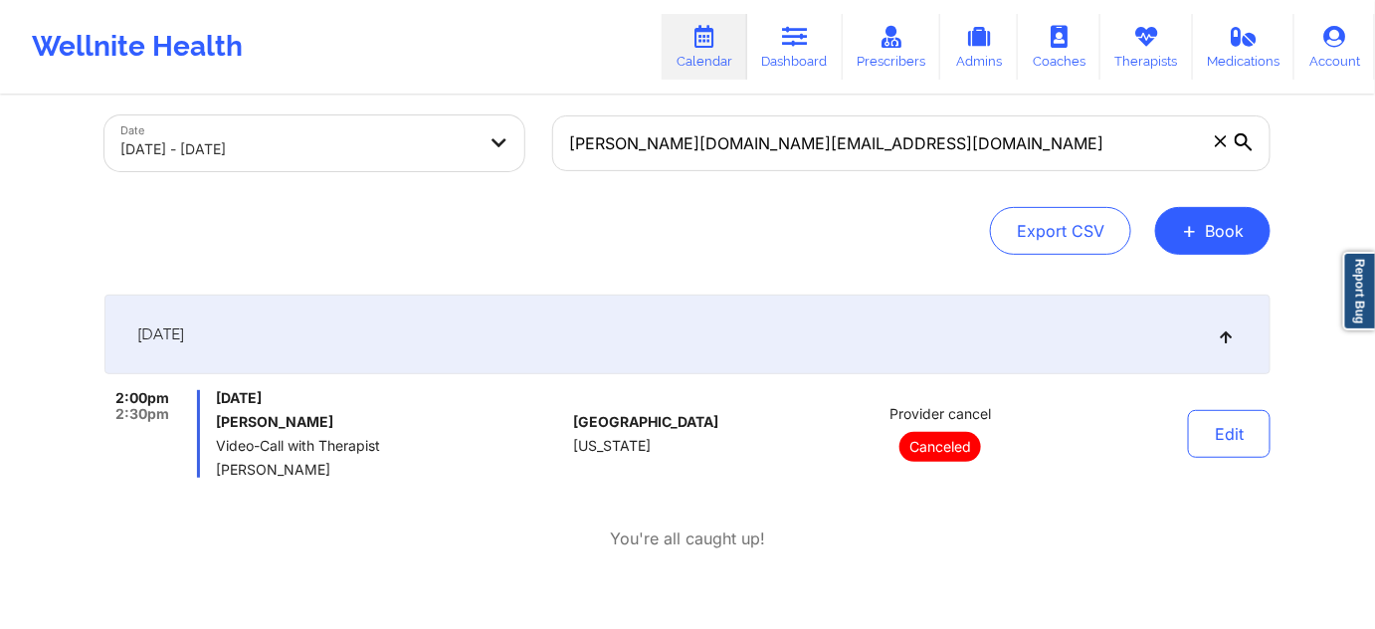
scroll to position [127, 0]
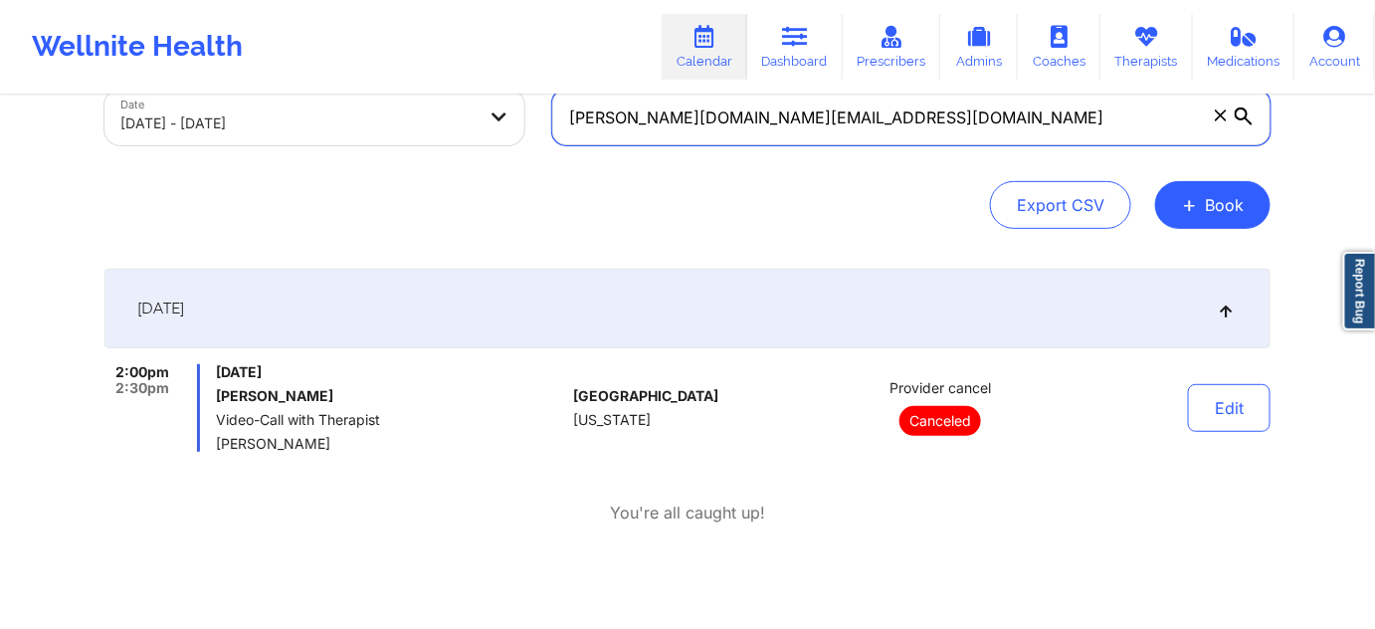
click at [899, 114] on input "[PERSON_NAME][DOMAIN_NAME][EMAIL_ADDRESS][DOMAIN_NAME]" at bounding box center [911, 118] width 719 height 56
paste input "[EMAIL_ADDRESS]"
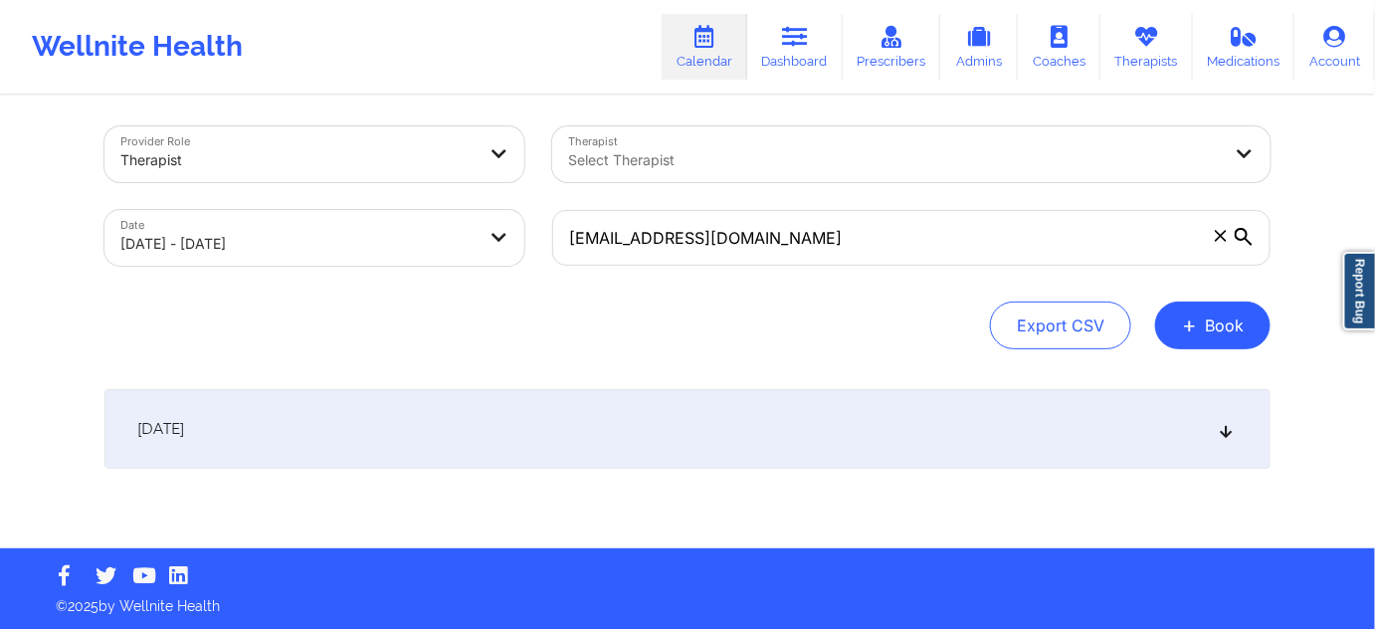
click at [725, 424] on div "[DATE]" at bounding box center [688, 429] width 1166 height 80
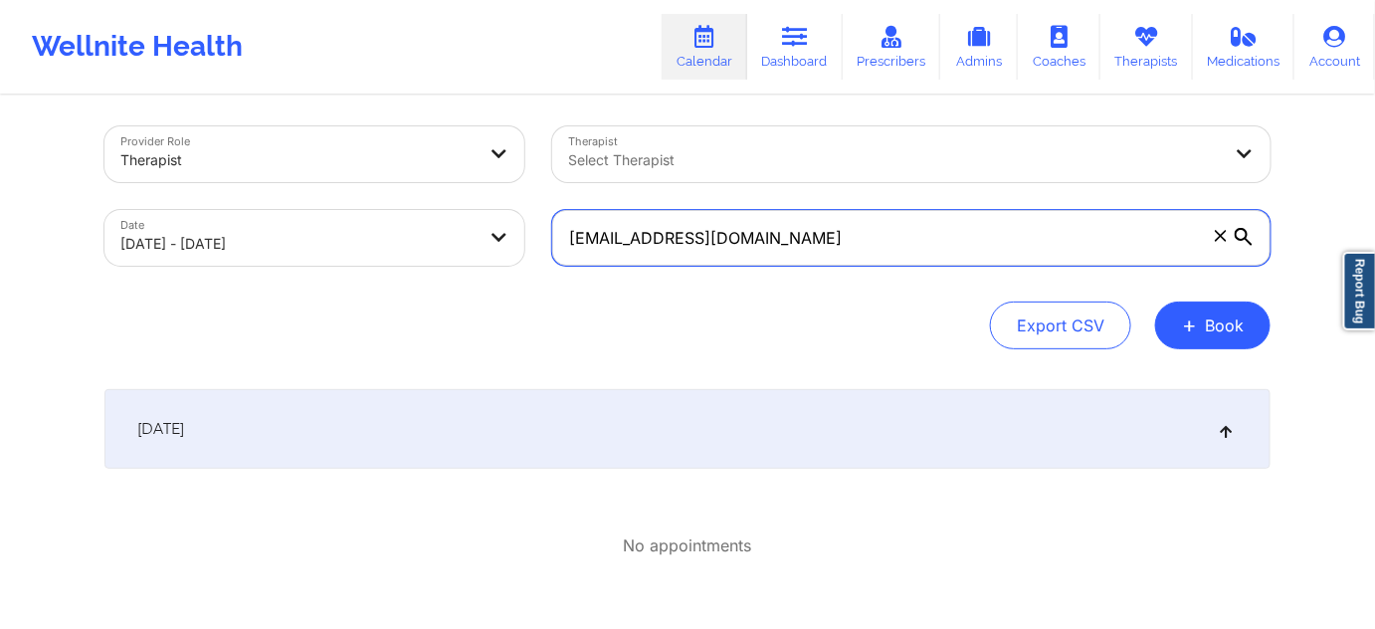
click at [822, 238] on input "[EMAIL_ADDRESS][DOMAIN_NAME]" at bounding box center [911, 238] width 719 height 56
paste input "uku4coco@g"
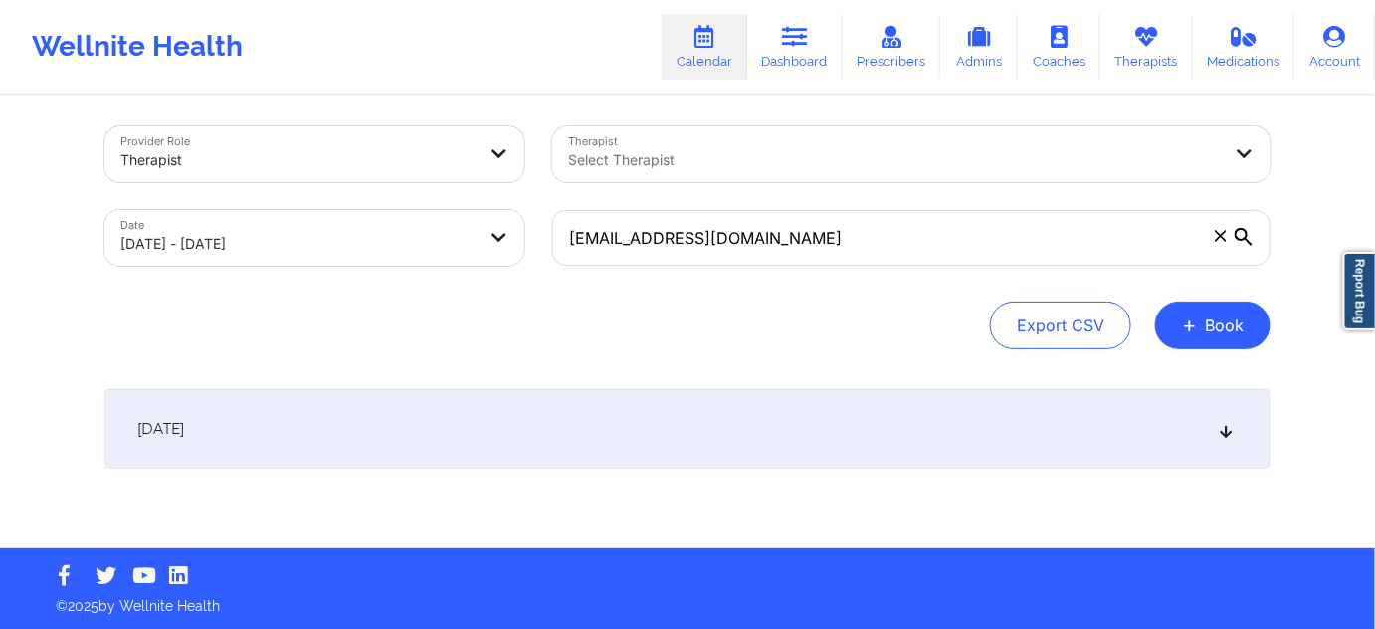
drag, startPoint x: 870, startPoint y: 428, endPoint x: 673, endPoint y: 360, distance: 208.4
click at [869, 428] on div "[DATE]" at bounding box center [688, 429] width 1166 height 80
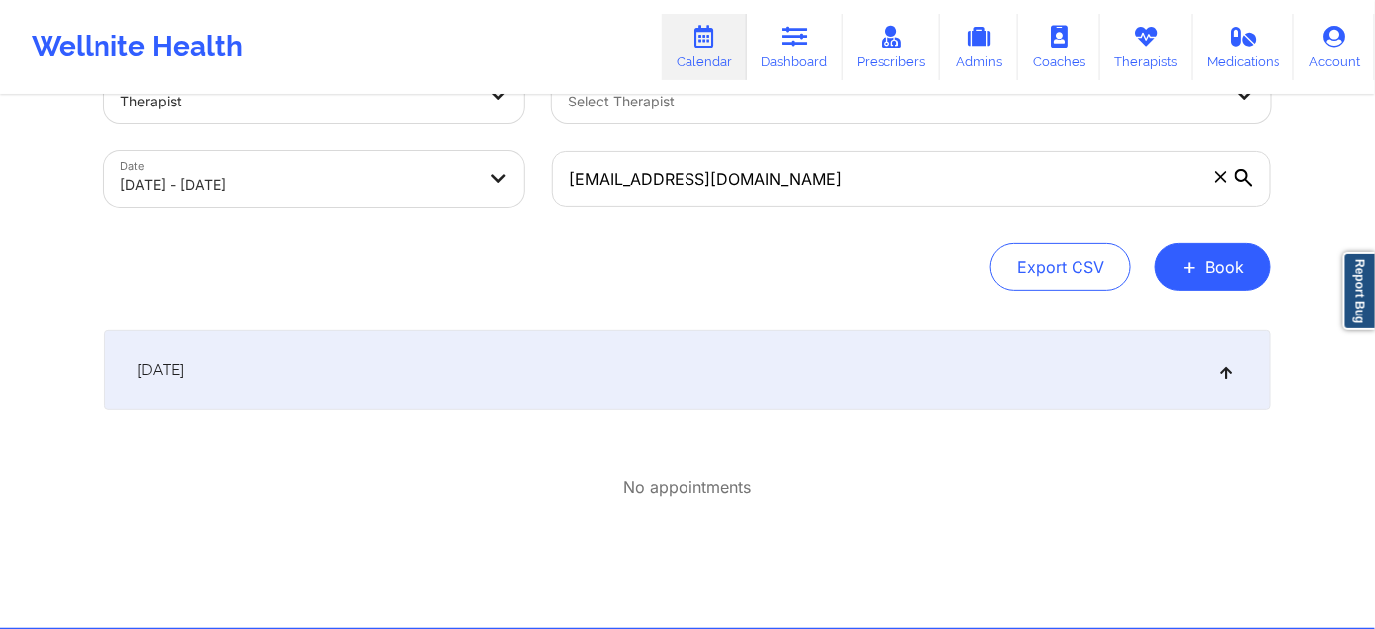
scroll to position [67, 0]
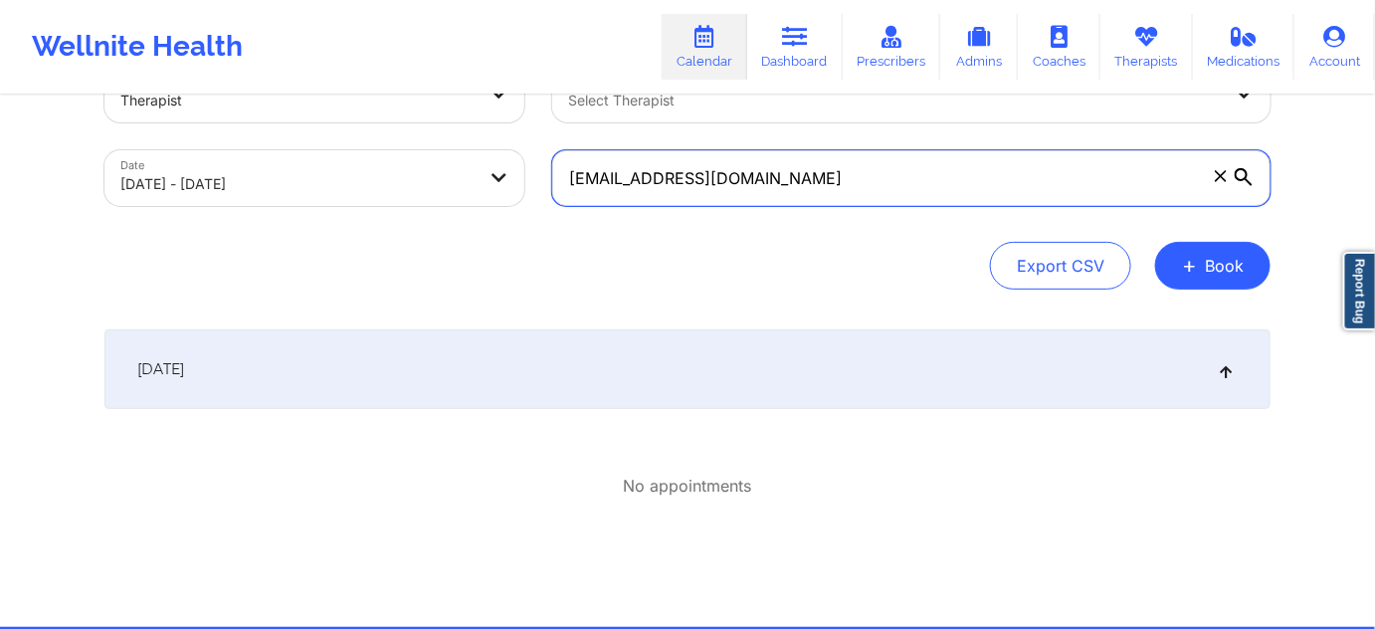
click at [880, 194] on input "[EMAIL_ADDRESS][DOMAIN_NAME]" at bounding box center [911, 178] width 719 height 56
paste input "daizahnelle"
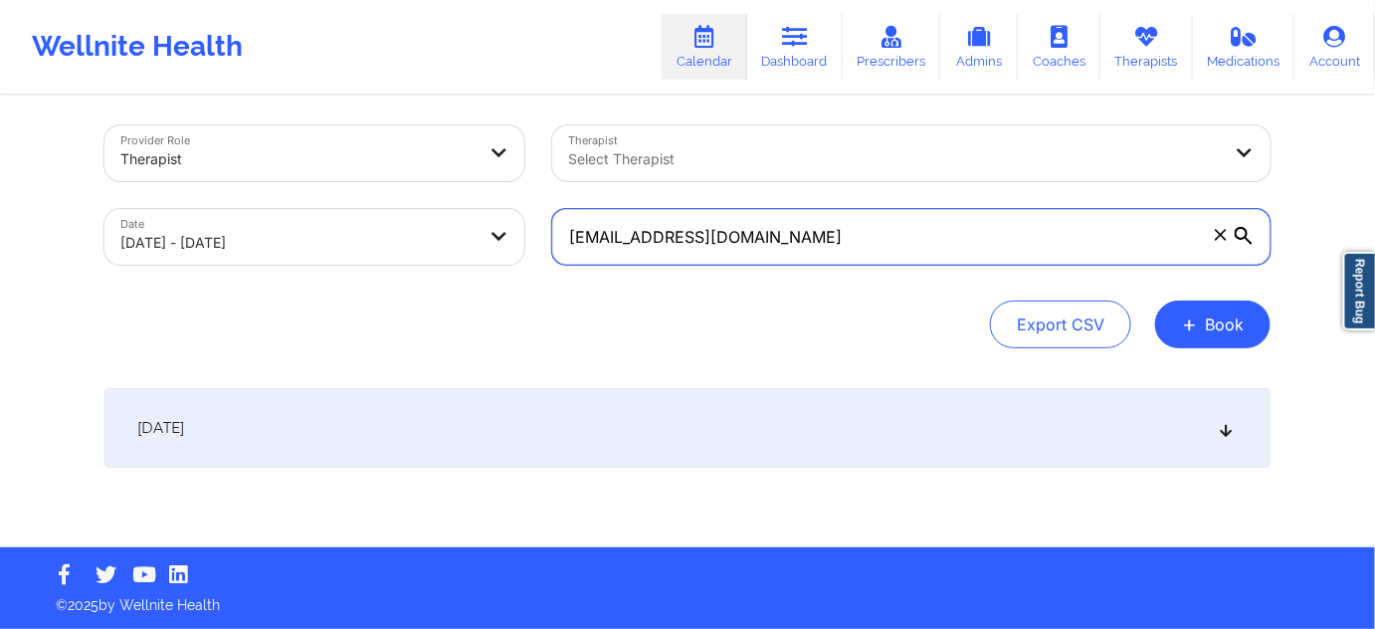
scroll to position [7, 0]
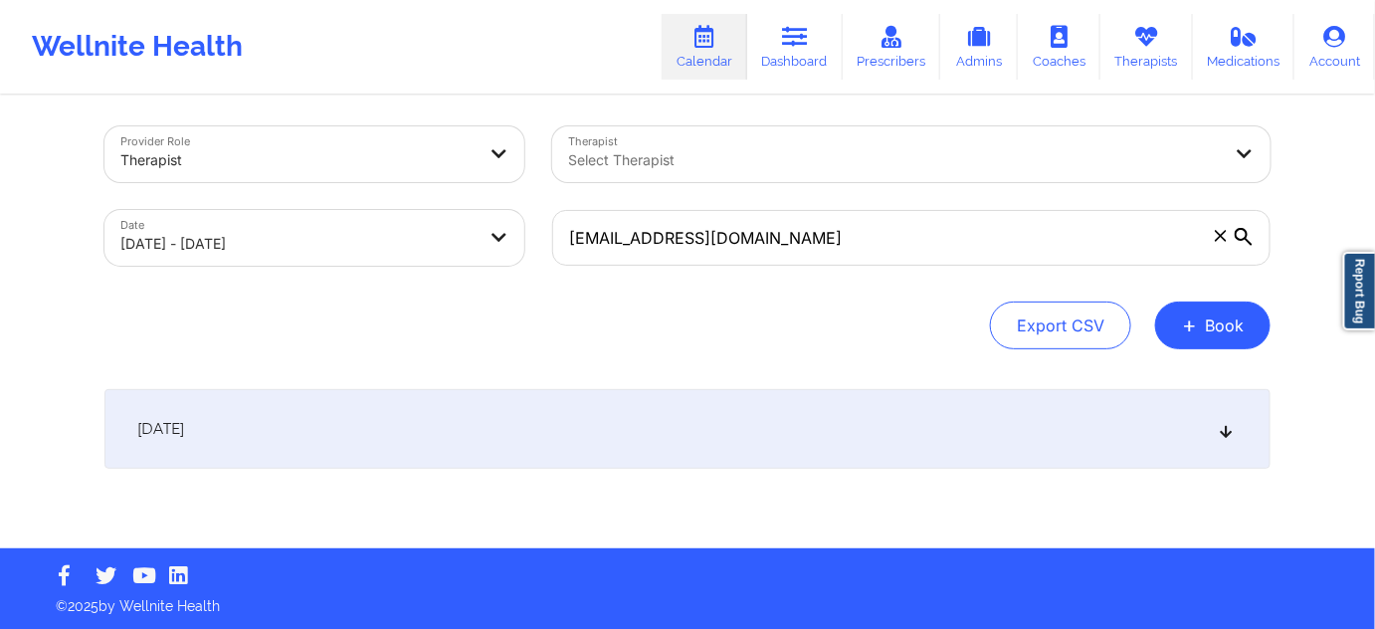
click at [854, 426] on div "[DATE]" at bounding box center [688, 429] width 1166 height 80
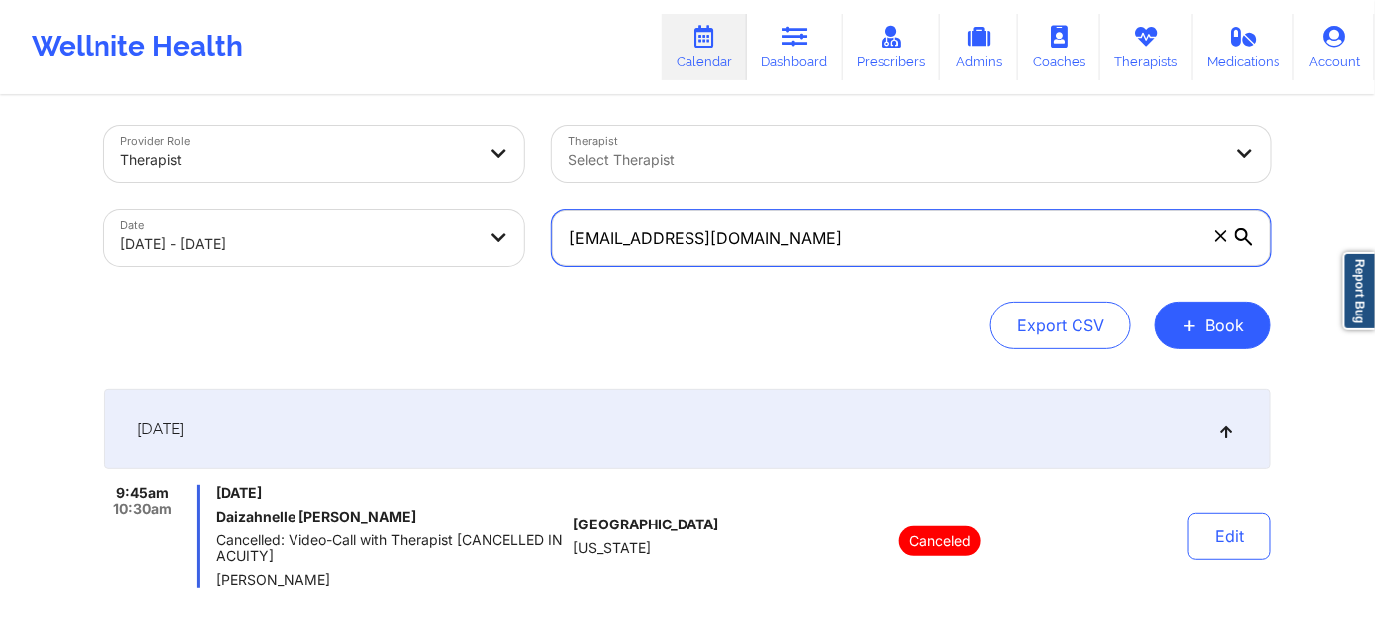
click at [817, 235] on input "[EMAIL_ADDRESS][DOMAIN_NAME]" at bounding box center [911, 238] width 719 height 56
paste input "cammarata1106"
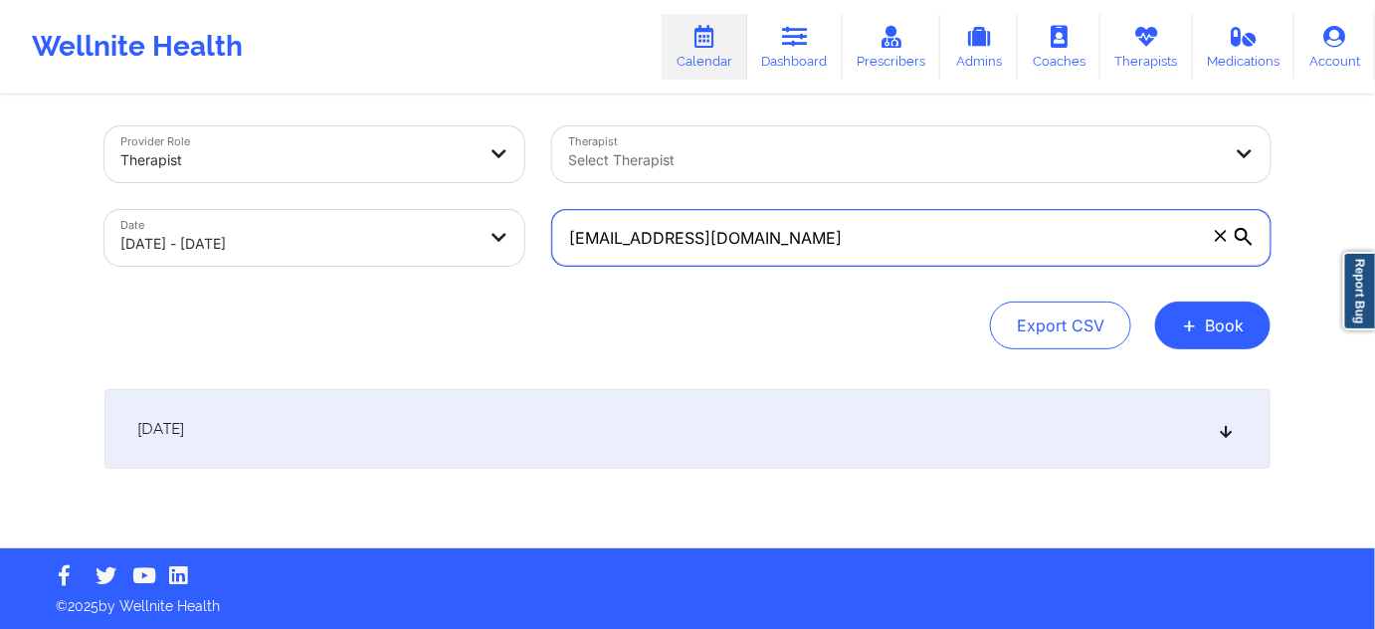
type input "[EMAIL_ADDRESS][DOMAIN_NAME]"
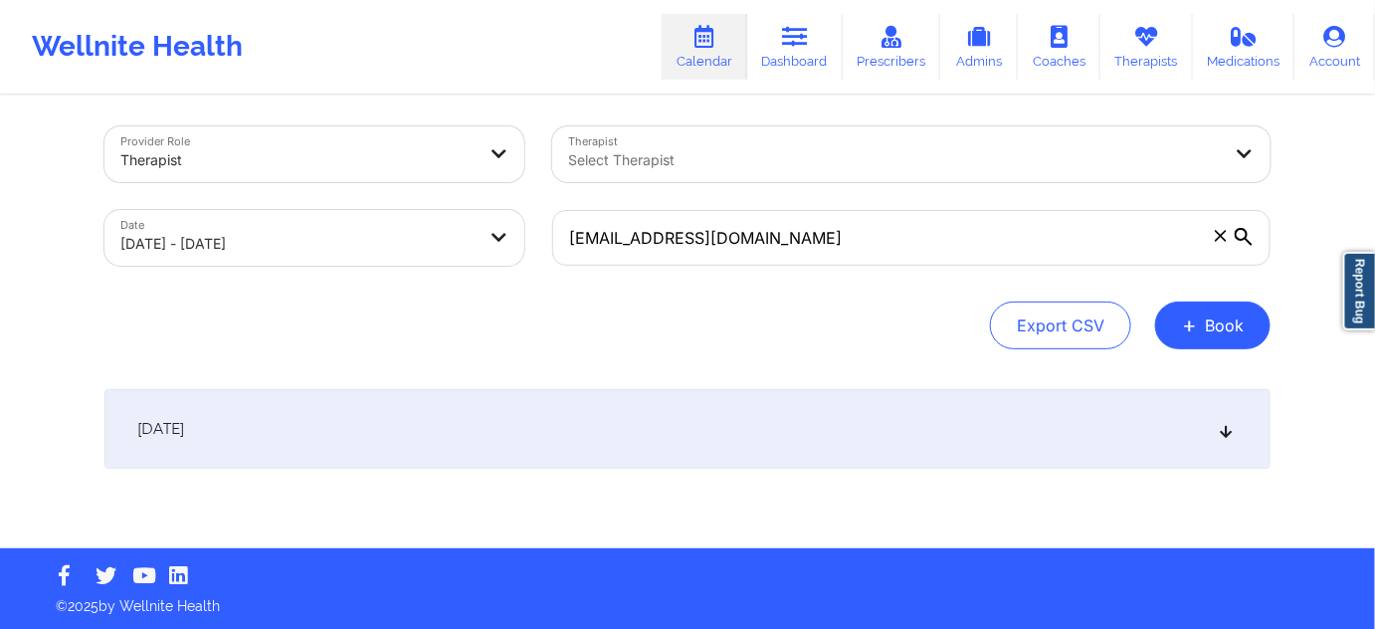
click at [715, 442] on div "[DATE]" at bounding box center [688, 429] width 1166 height 80
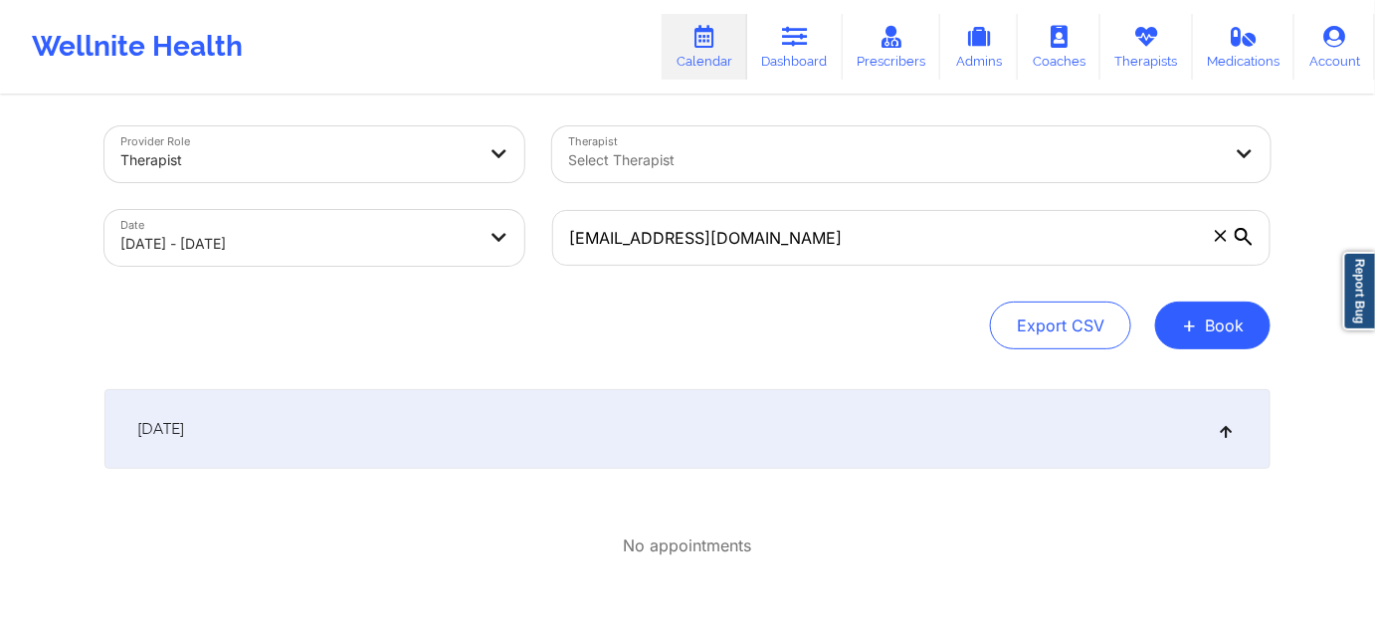
click at [316, 233] on body "Wellnite Health Calendar Dashboard Prescribers Admins Coaches Therapists Medica…" at bounding box center [687, 307] width 1375 height 629
select select "2025-9"
select select "2025-10"
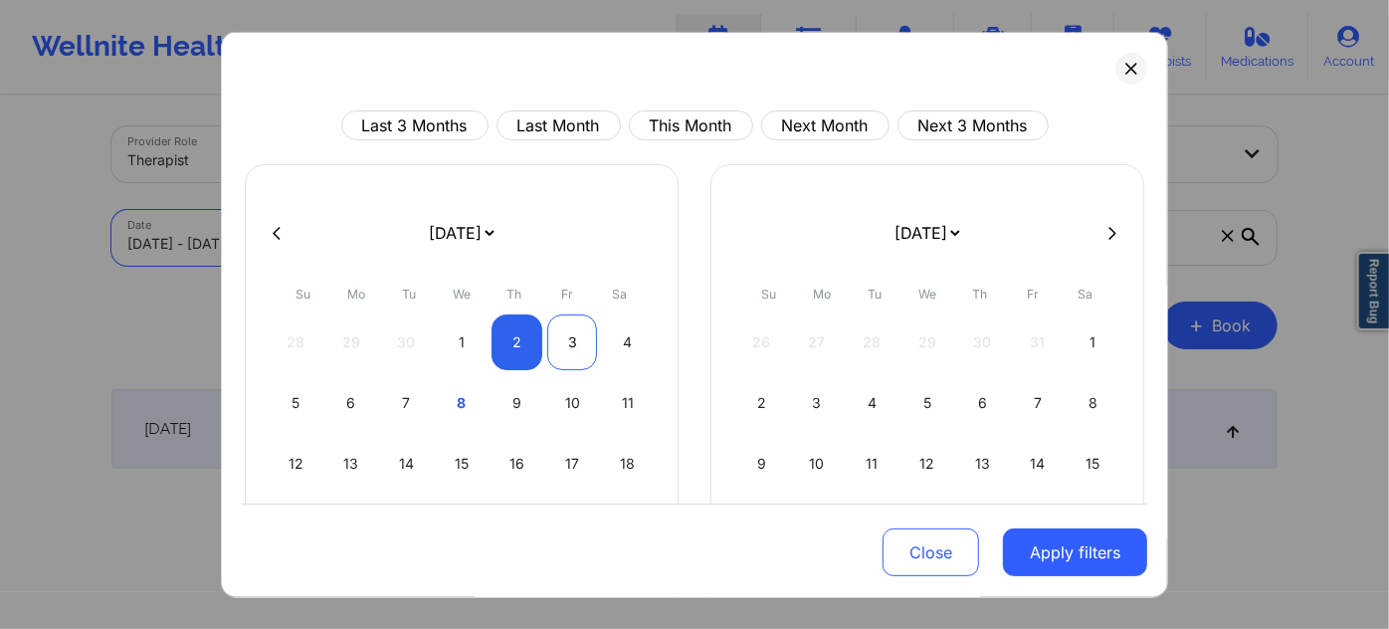
click at [559, 334] on div "3" at bounding box center [572, 343] width 51 height 56
select select "2025-9"
select select "2025-10"
click at [559, 334] on div "3" at bounding box center [572, 343] width 51 height 56
select select "2025-9"
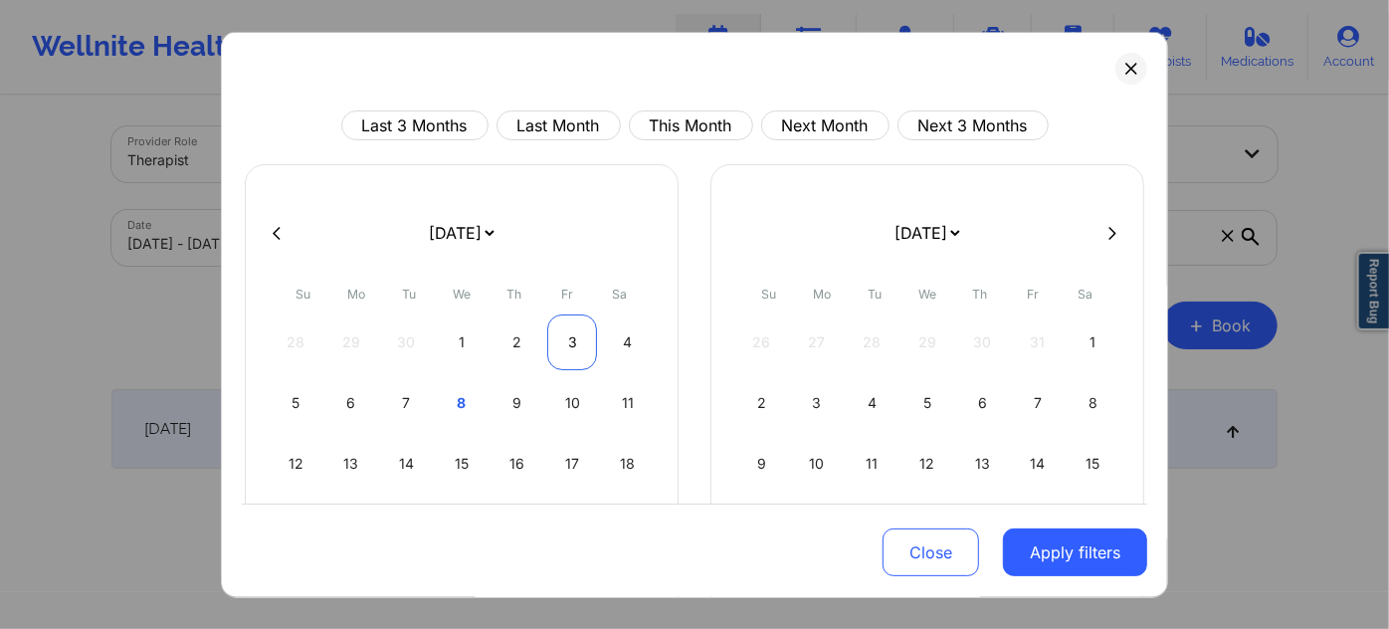
select select "2025-10"
click at [559, 334] on div "3" at bounding box center [572, 343] width 51 height 56
select select "2025-9"
select select "2025-10"
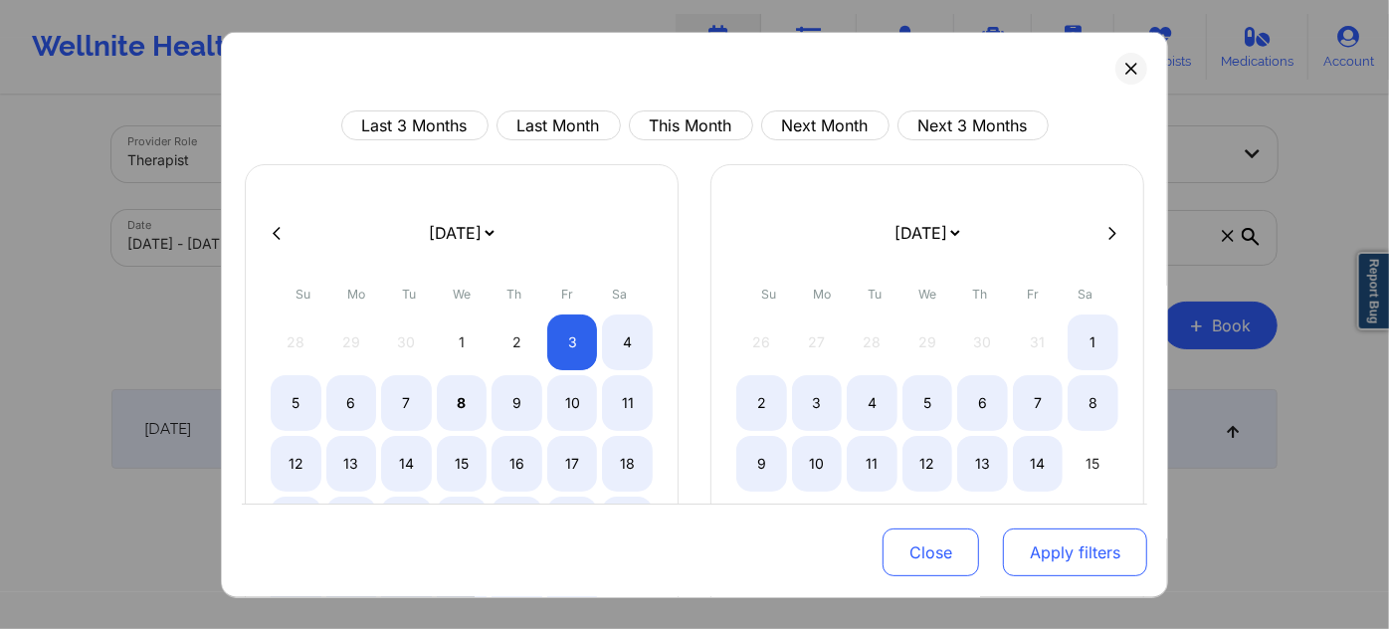
select select "2025-9"
select select "2025-10"
click at [1083, 554] on button "Apply filters" at bounding box center [1075, 552] width 144 height 48
select select "2025-9"
select select "2025-10"
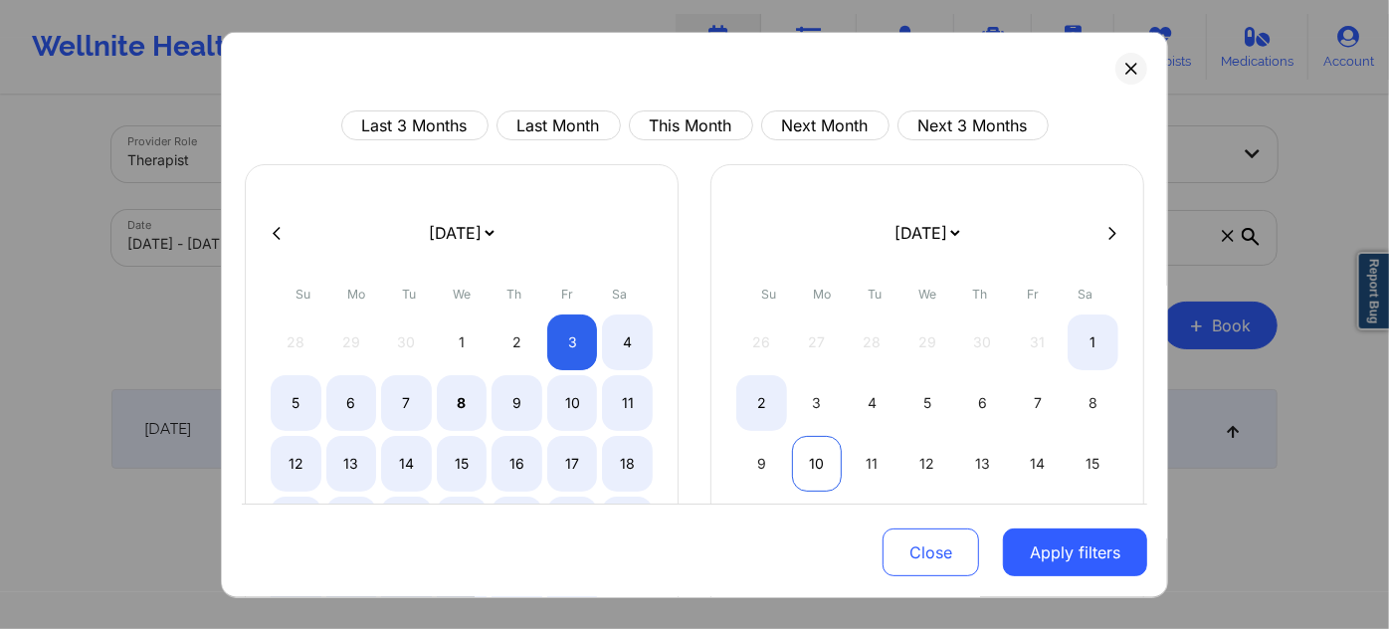
select select "2025-9"
select select "2025-10"
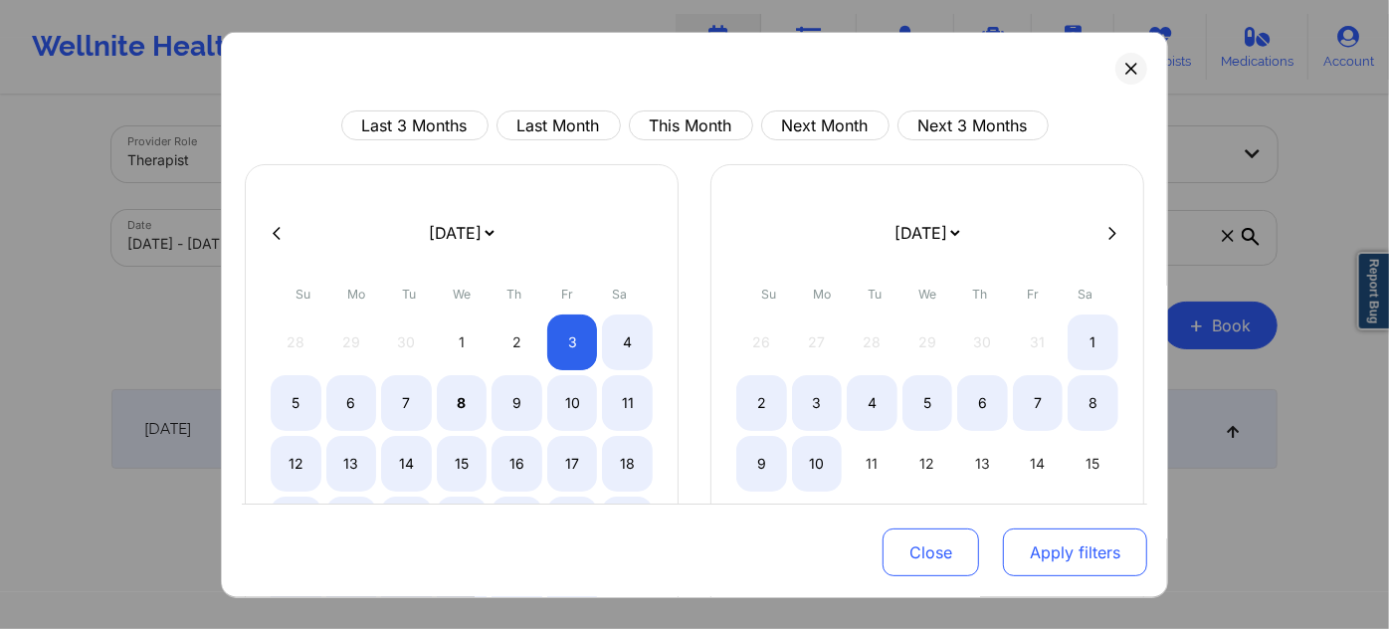
select select "2025-9"
select select "2025-10"
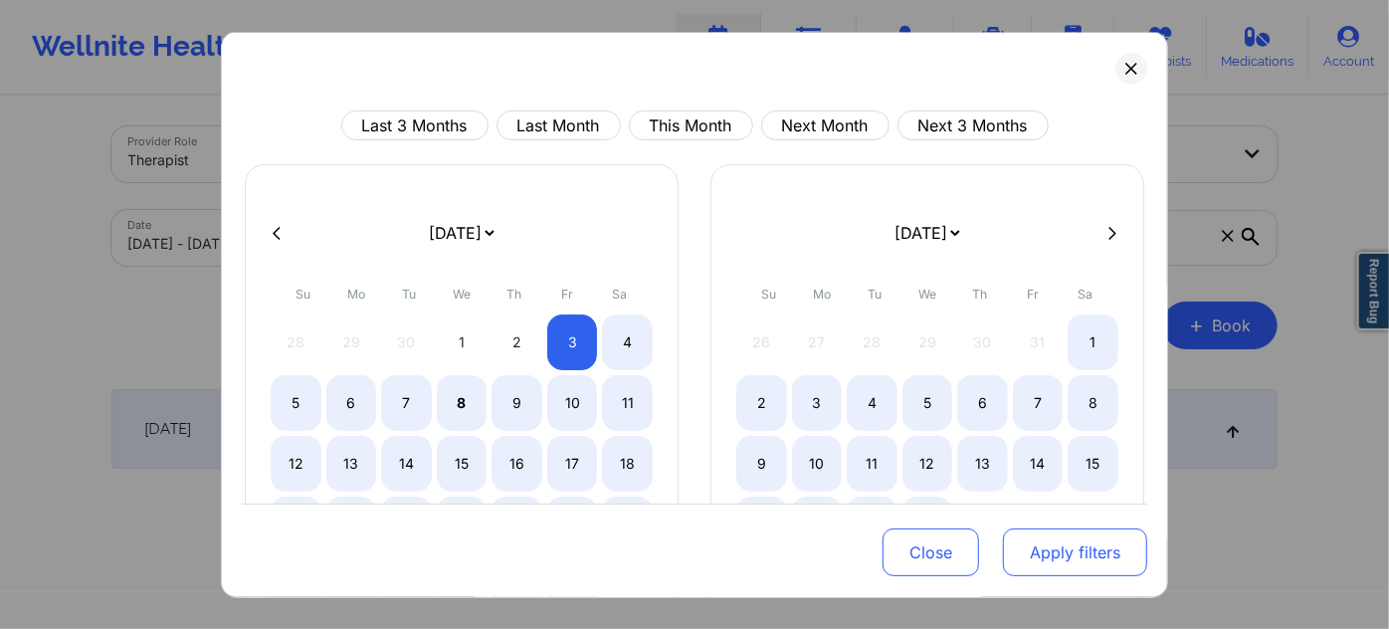
click at [1078, 559] on button "Apply filters" at bounding box center [1075, 552] width 144 height 48
select select "2025-9"
select select "2025-10"
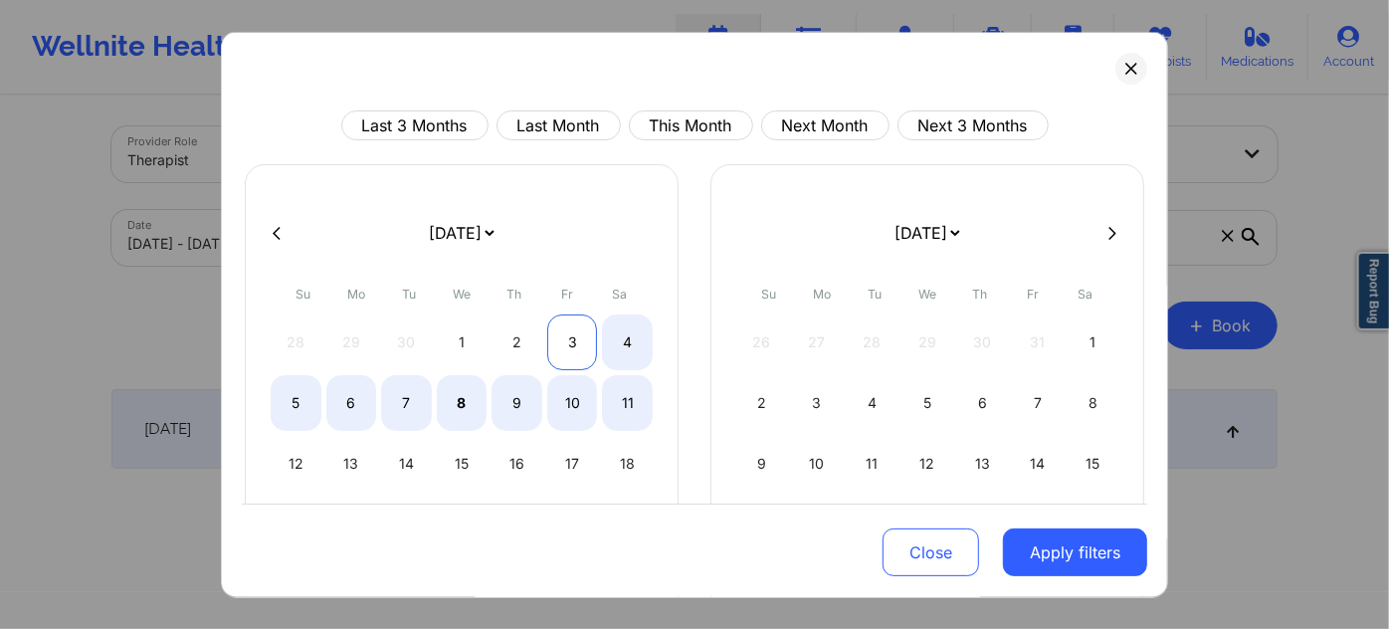
select select "2025-9"
select select "2025-10"
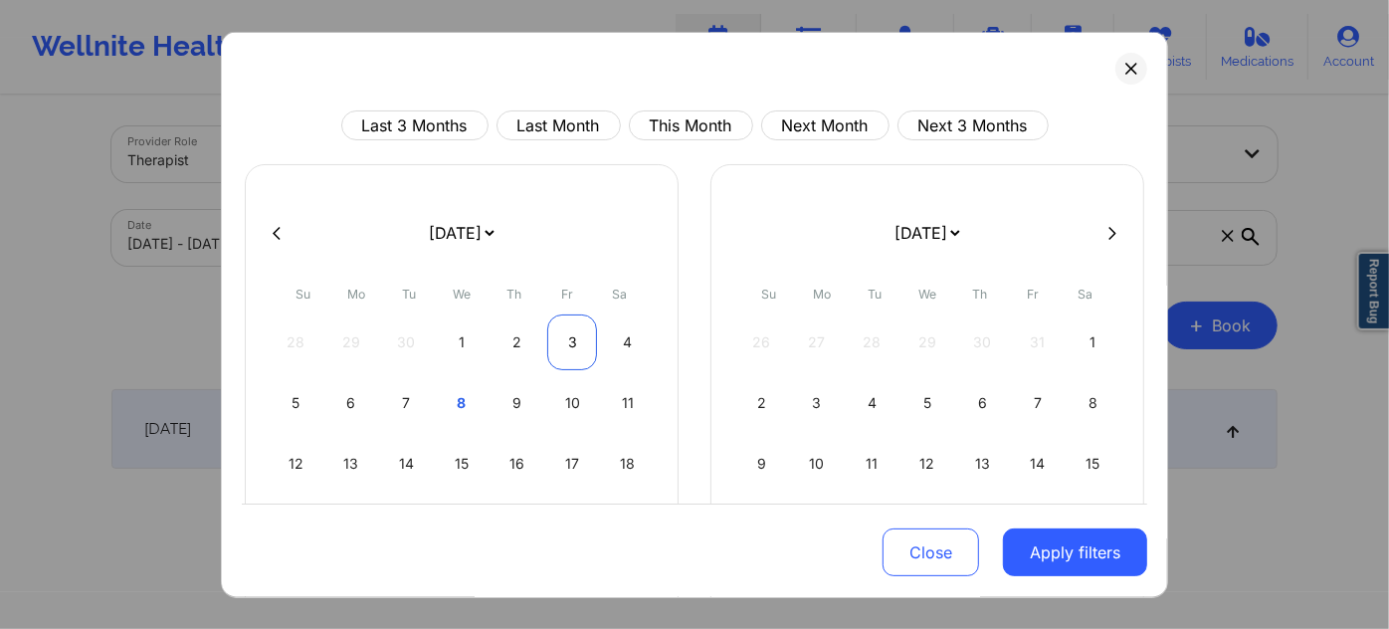
click at [568, 344] on div "3" at bounding box center [572, 343] width 51 height 56
select select "2025-9"
select select "2025-10"
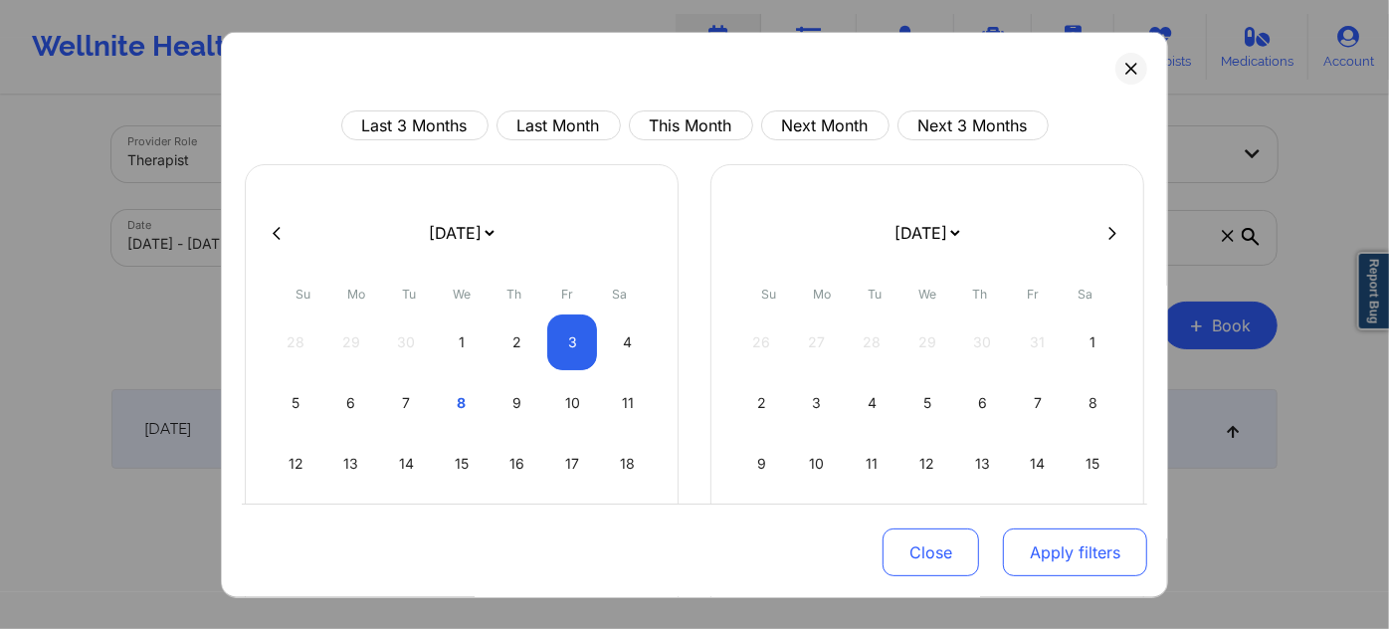
click at [1057, 551] on button "Apply filters" at bounding box center [1075, 552] width 144 height 48
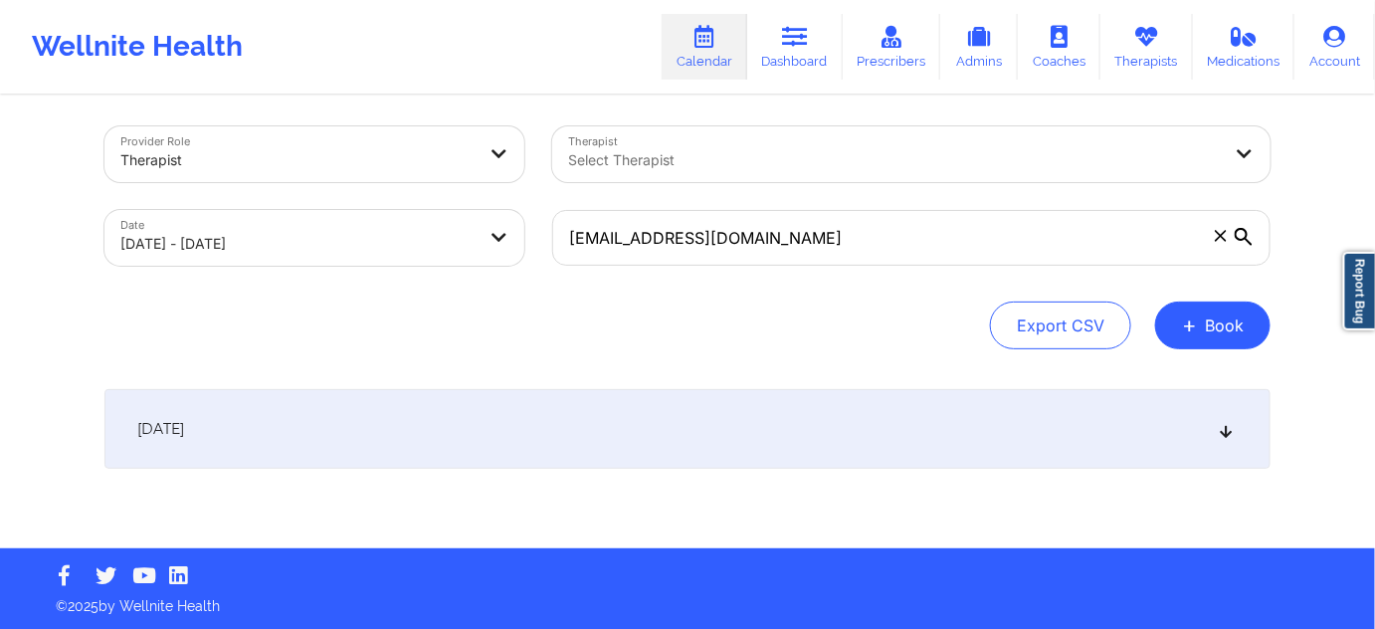
click at [618, 416] on div "[DATE]" at bounding box center [688, 429] width 1166 height 80
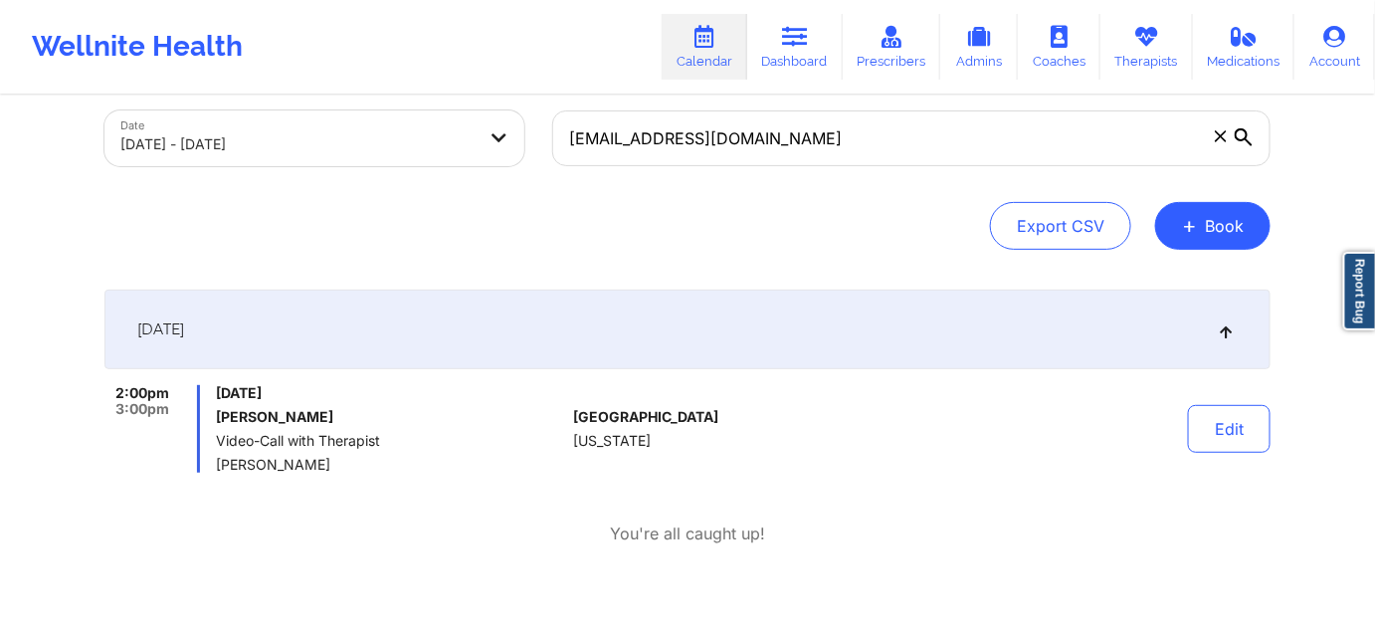
scroll to position [127, 0]
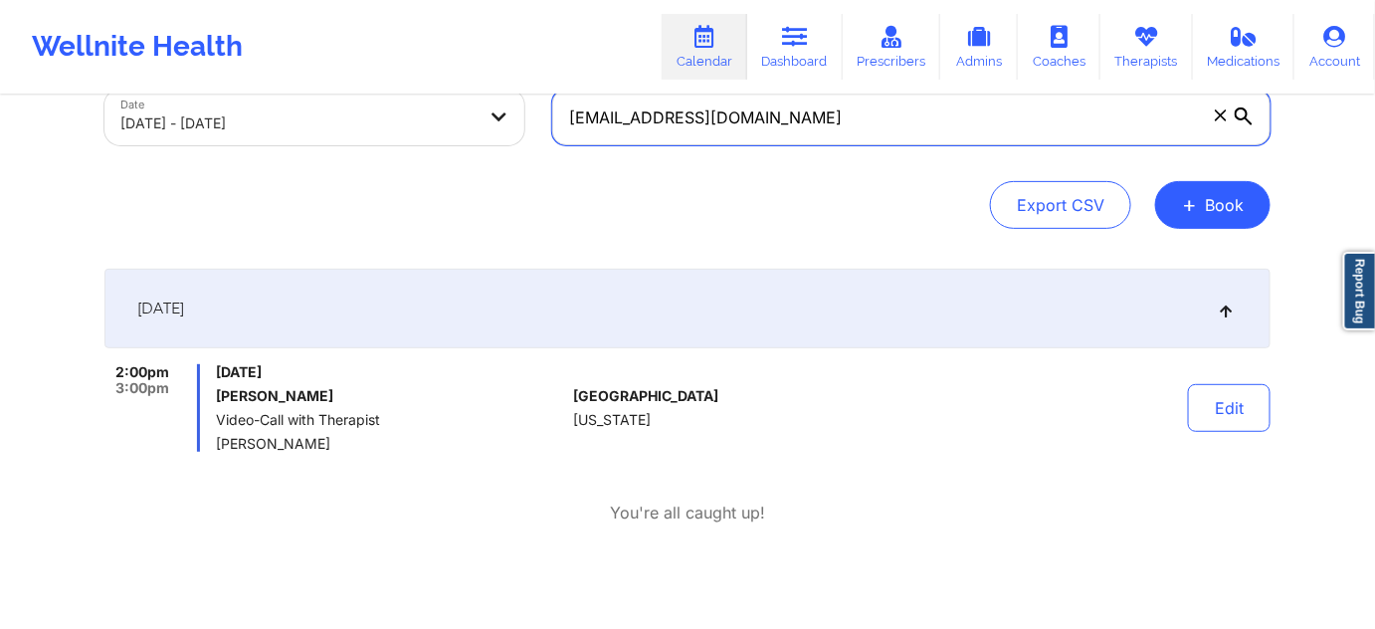
click at [909, 110] on input "[EMAIL_ADDRESS][DOMAIN_NAME]" at bounding box center [911, 118] width 719 height 56
paste input "yleyiaabram"
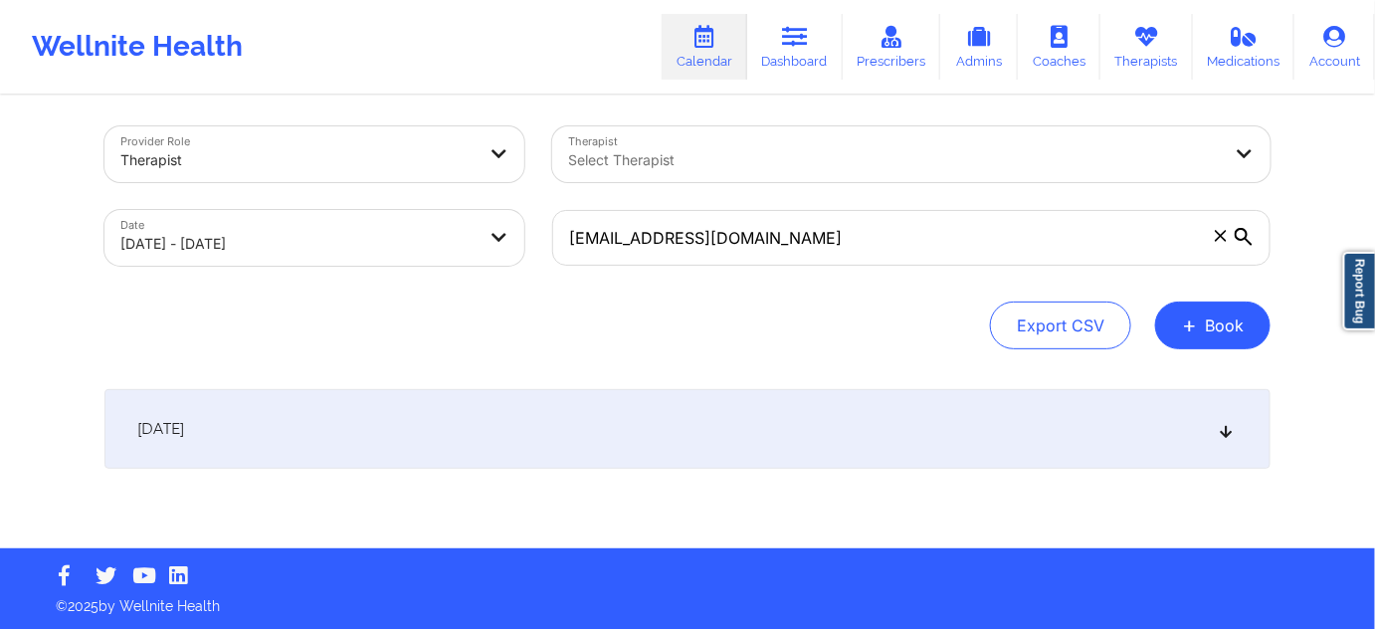
click at [884, 431] on div "[DATE]" at bounding box center [688, 429] width 1166 height 80
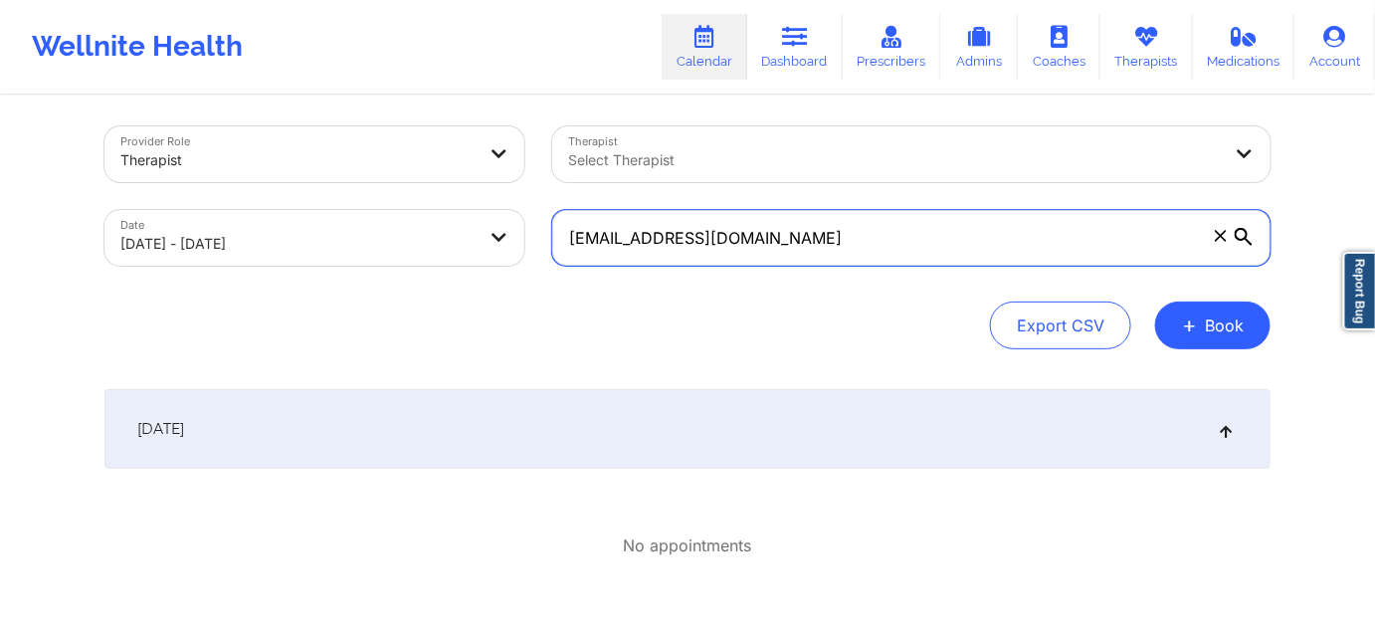
click at [831, 246] on input "[EMAIL_ADDRESS][DOMAIN_NAME]" at bounding box center [911, 238] width 719 height 56
paste input "ejoress"
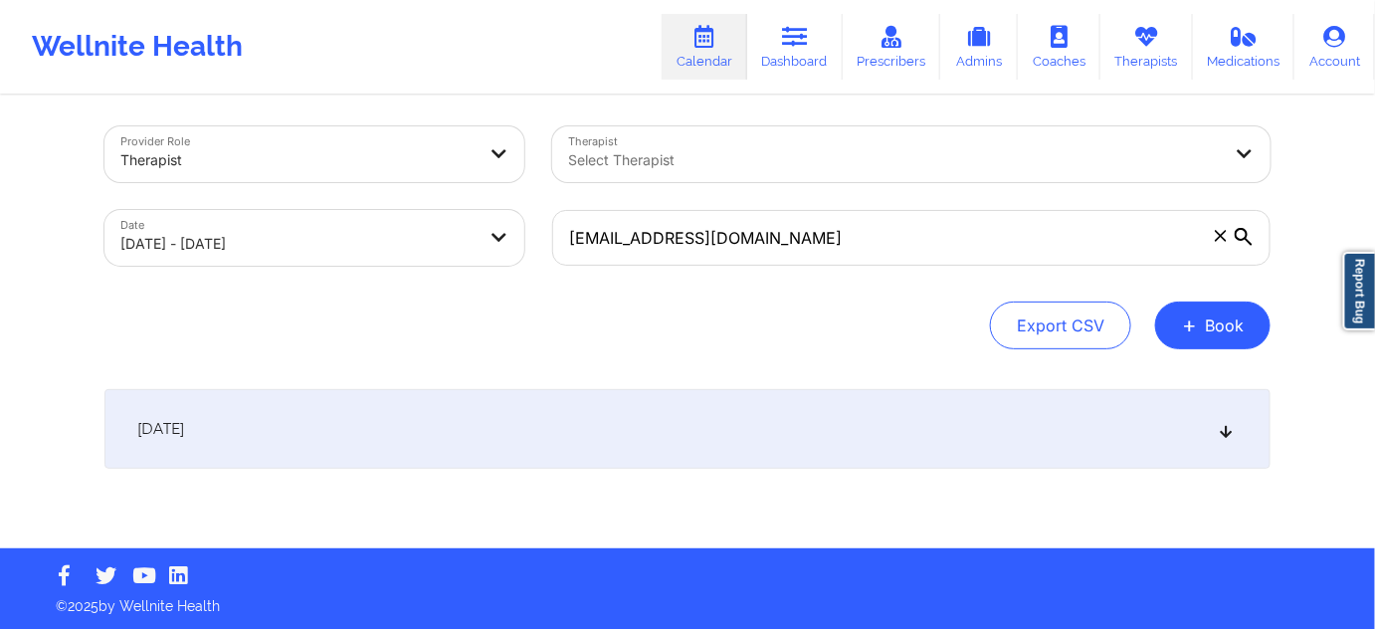
click at [759, 456] on div "[DATE]" at bounding box center [688, 429] width 1166 height 80
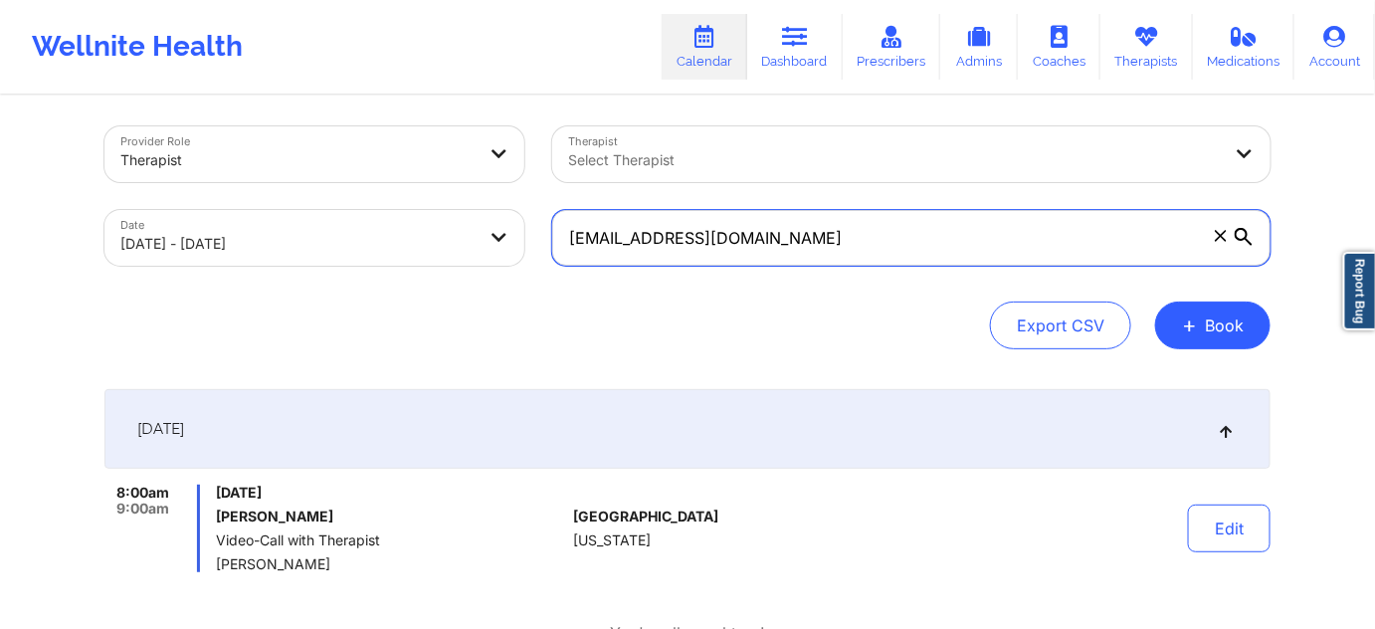
click at [849, 231] on input "[EMAIL_ADDRESS][DOMAIN_NAME]" at bounding box center [911, 238] width 719 height 56
paste input "jahlilda1"
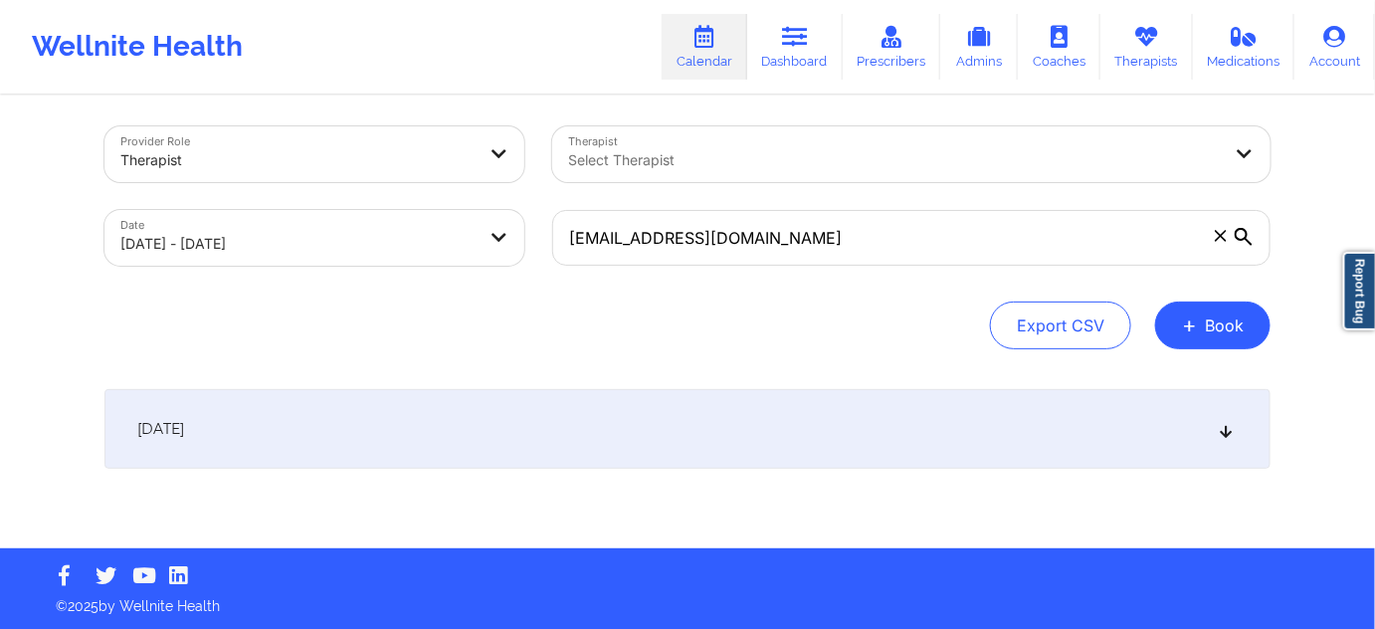
click at [703, 430] on div "[DATE]" at bounding box center [688, 429] width 1166 height 80
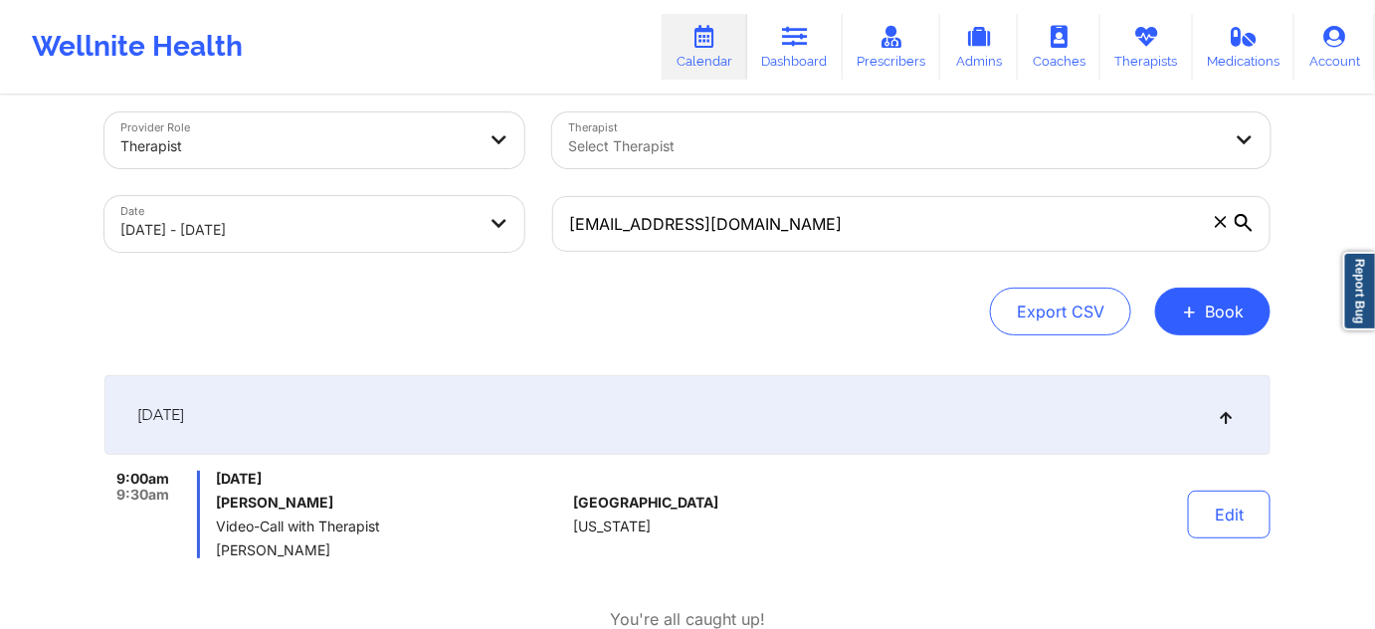
scroll to position [0, 0]
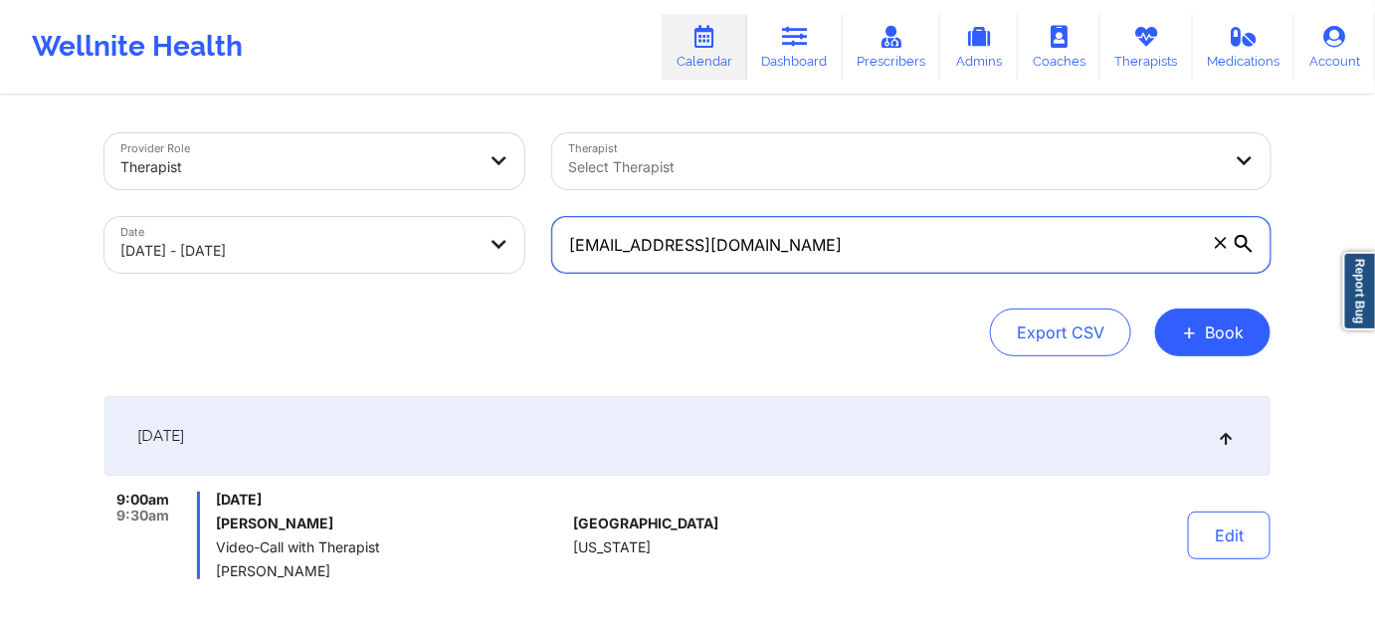
click at [872, 249] on input "[EMAIL_ADDRESS][DOMAIN_NAME]" at bounding box center [911, 245] width 719 height 56
paste input "sonfilms"
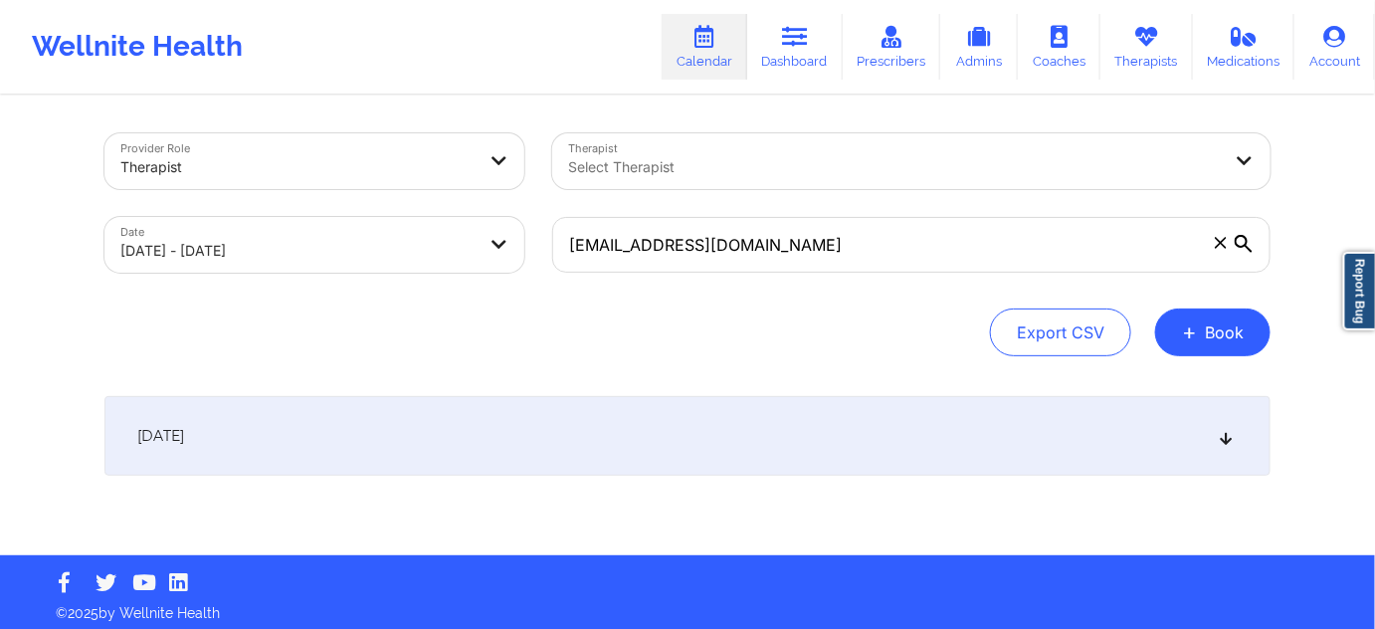
click at [804, 322] on div "Export CSV + Book" at bounding box center [688, 333] width 1166 height 48
click at [747, 454] on div "[DATE]" at bounding box center [688, 436] width 1166 height 80
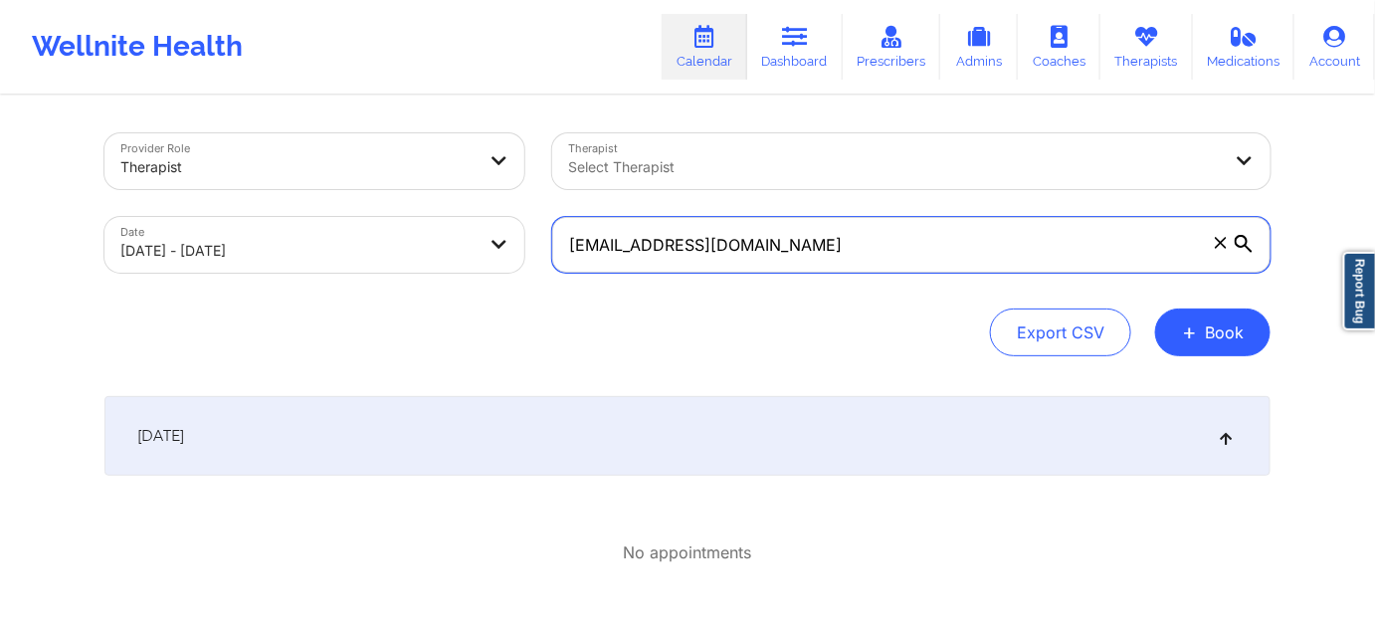
click at [811, 242] on input "[EMAIL_ADDRESS][DOMAIN_NAME]" at bounding box center [911, 245] width 719 height 56
paste input "[PERSON_NAME][EMAIL_ADDRESS][PERSON_NAME]"
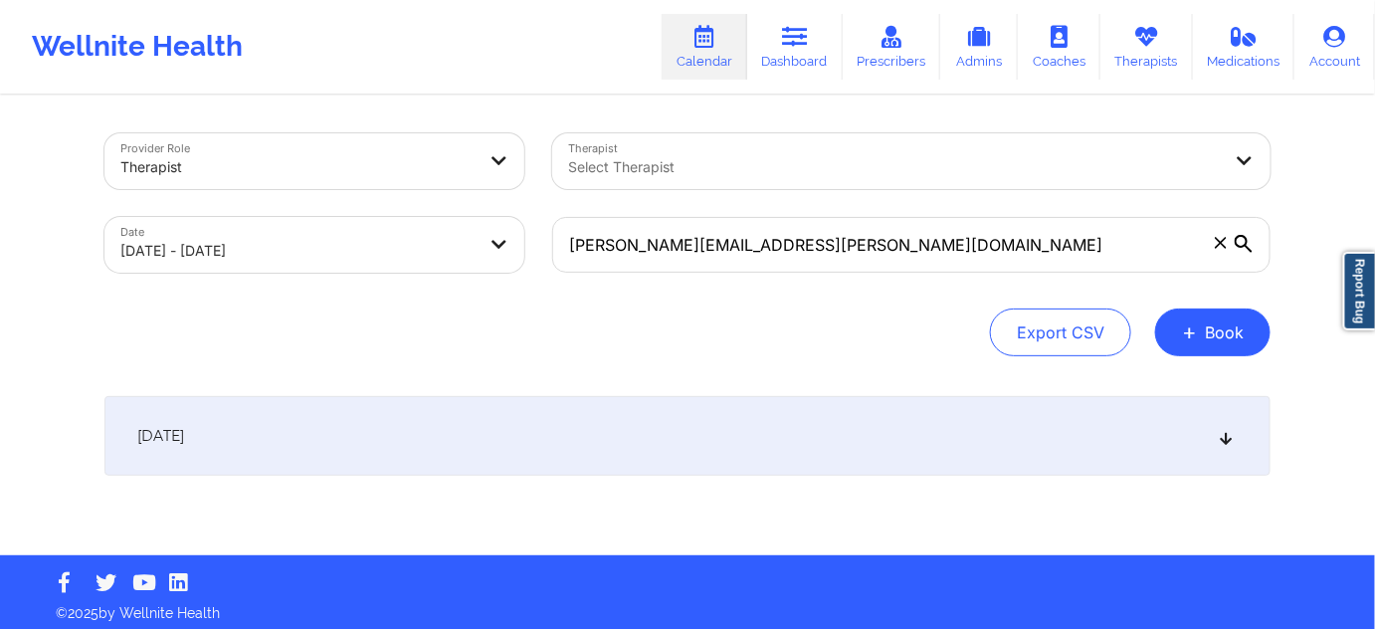
click at [763, 430] on div "[DATE]" at bounding box center [688, 436] width 1166 height 80
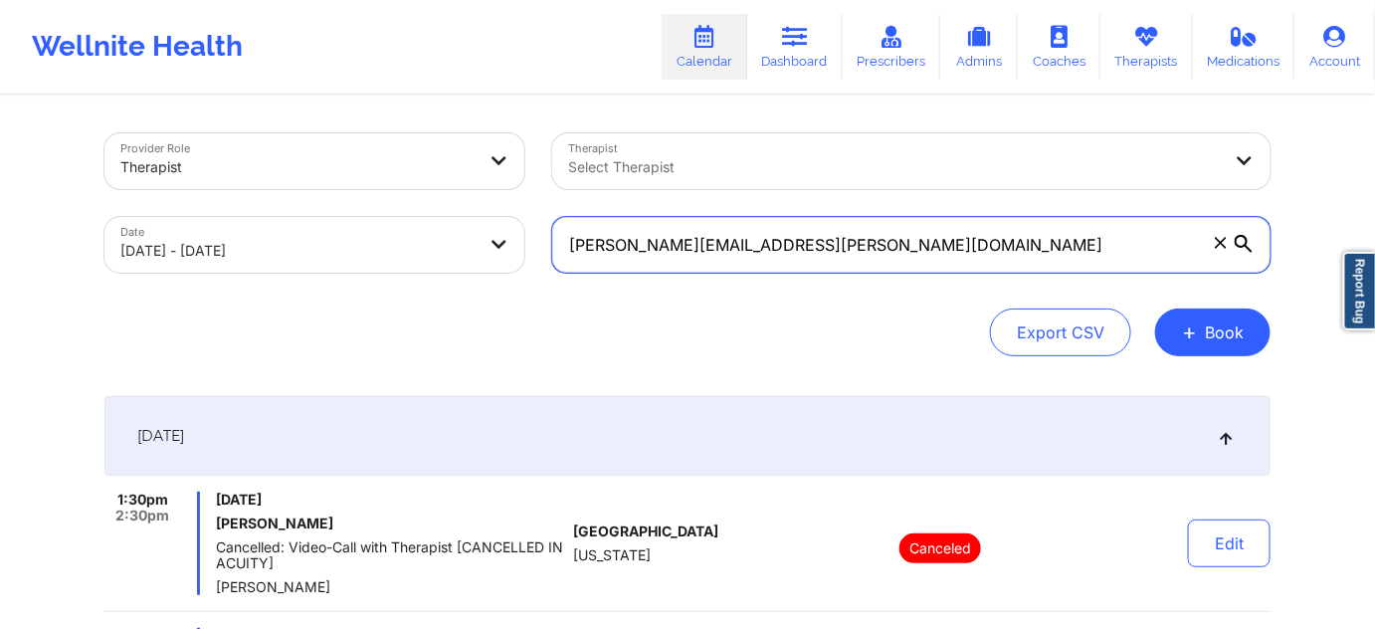
click at [827, 250] on input "[PERSON_NAME][EMAIL_ADDRESS][PERSON_NAME][DOMAIN_NAME]" at bounding box center [911, 245] width 719 height 56
paste input "reciausa"
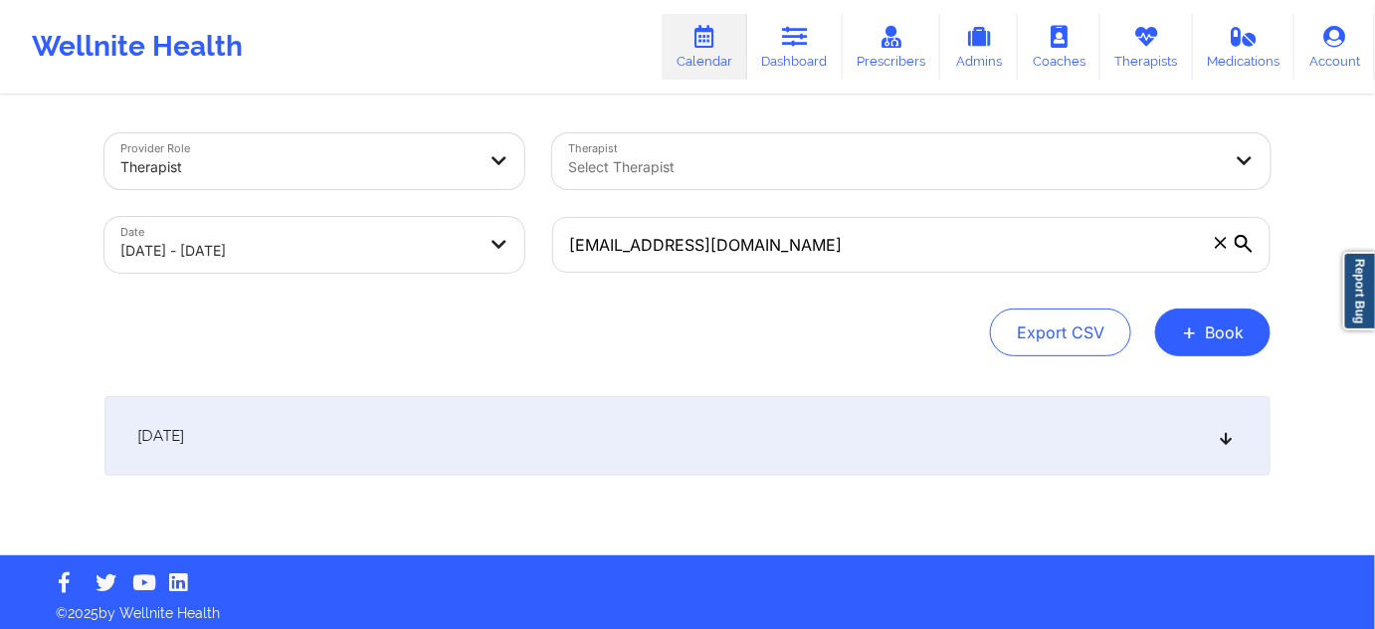
click at [751, 452] on div "[DATE]" at bounding box center [688, 436] width 1166 height 80
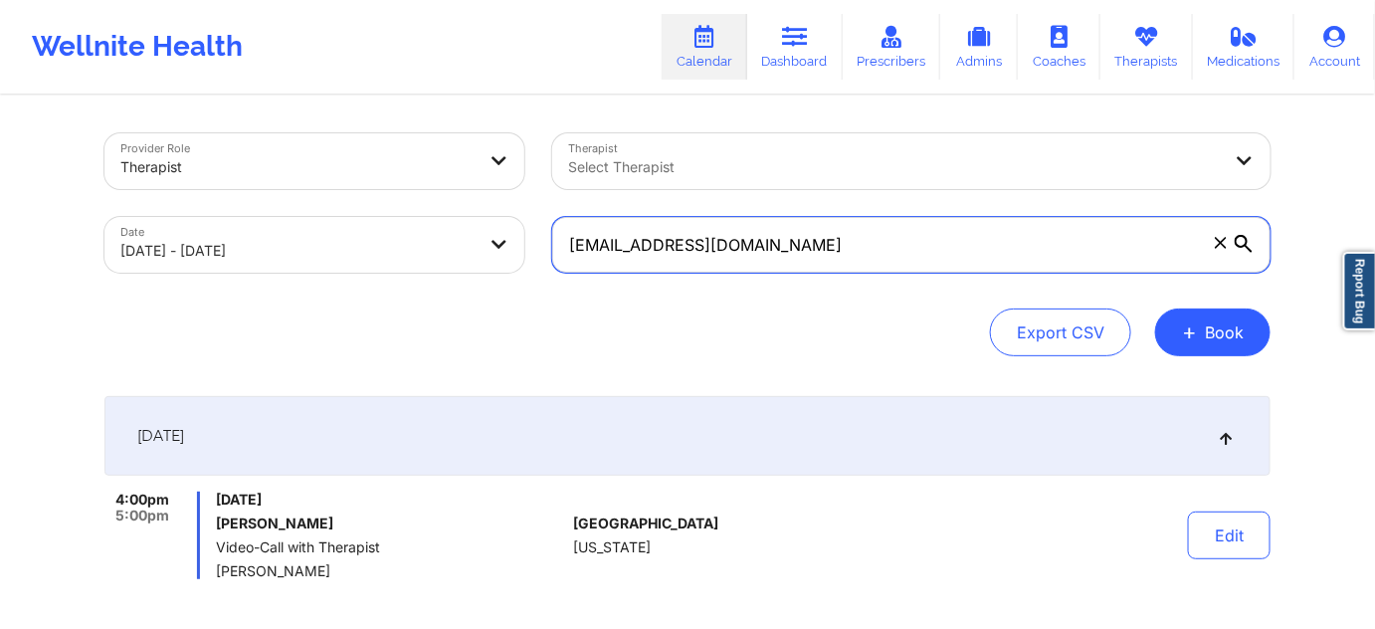
click at [922, 244] on input "[EMAIL_ADDRESS][DOMAIN_NAME]" at bounding box center [911, 245] width 719 height 56
paste input "[EMAIL_ADDRESS]"
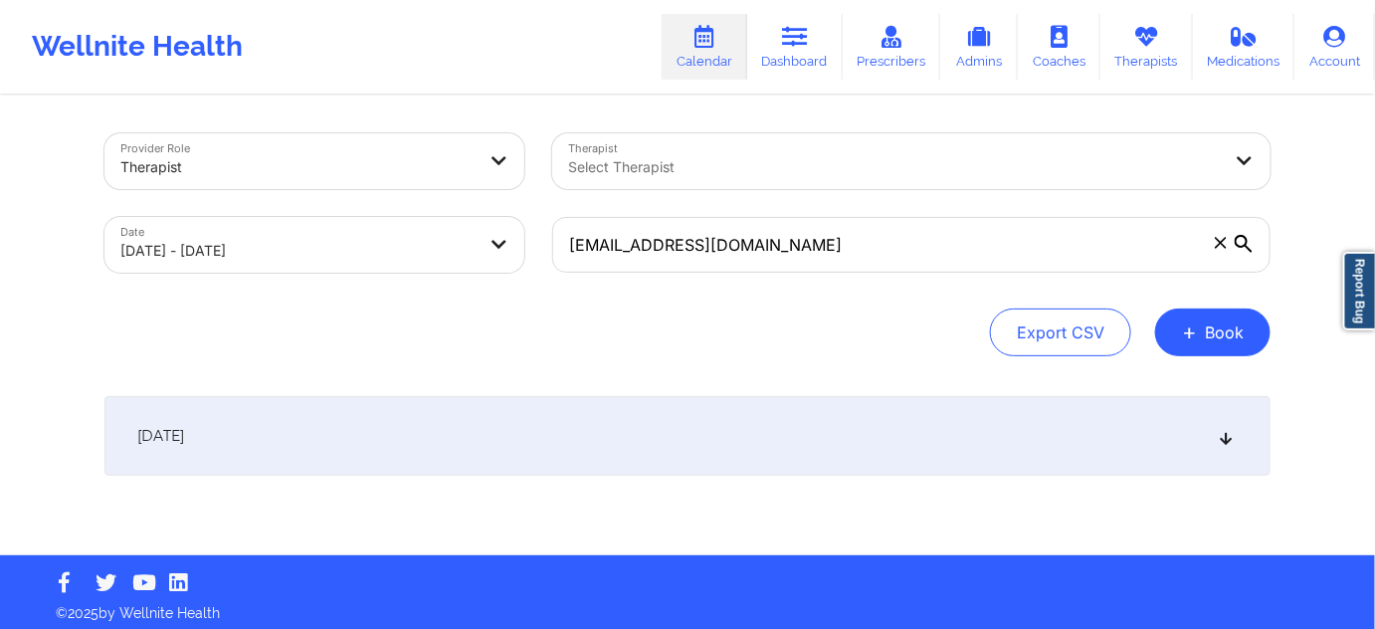
click at [744, 441] on div "[DATE]" at bounding box center [688, 436] width 1166 height 80
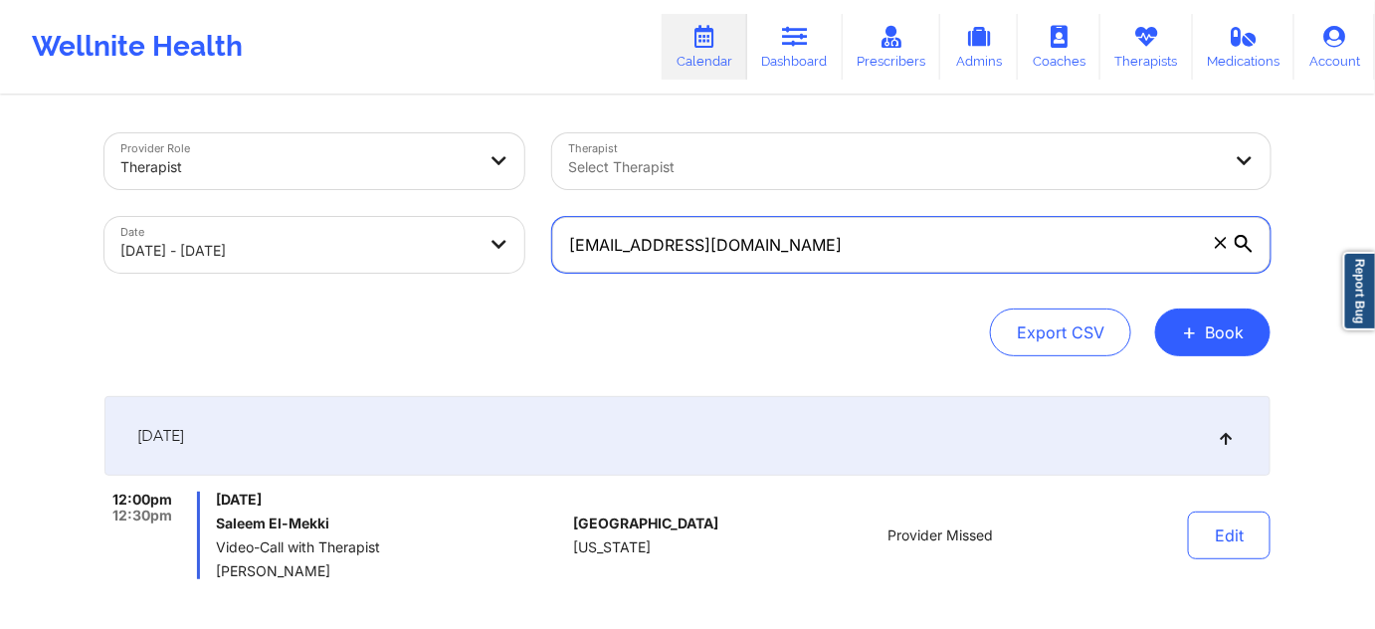
click at [884, 236] on input "[EMAIL_ADDRESS][DOMAIN_NAME]" at bounding box center [911, 245] width 719 height 56
paste input "[PERSON_NAME]@clarkepsi"
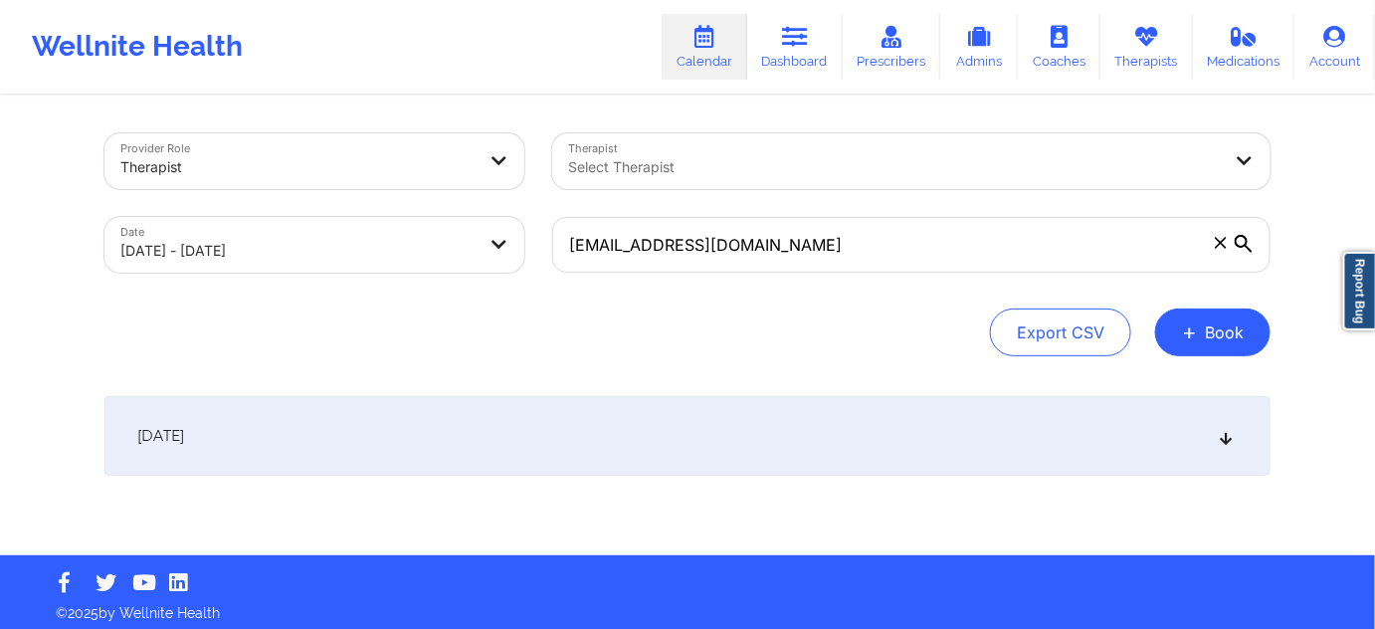
click at [794, 402] on div "[DATE]" at bounding box center [688, 436] width 1166 height 80
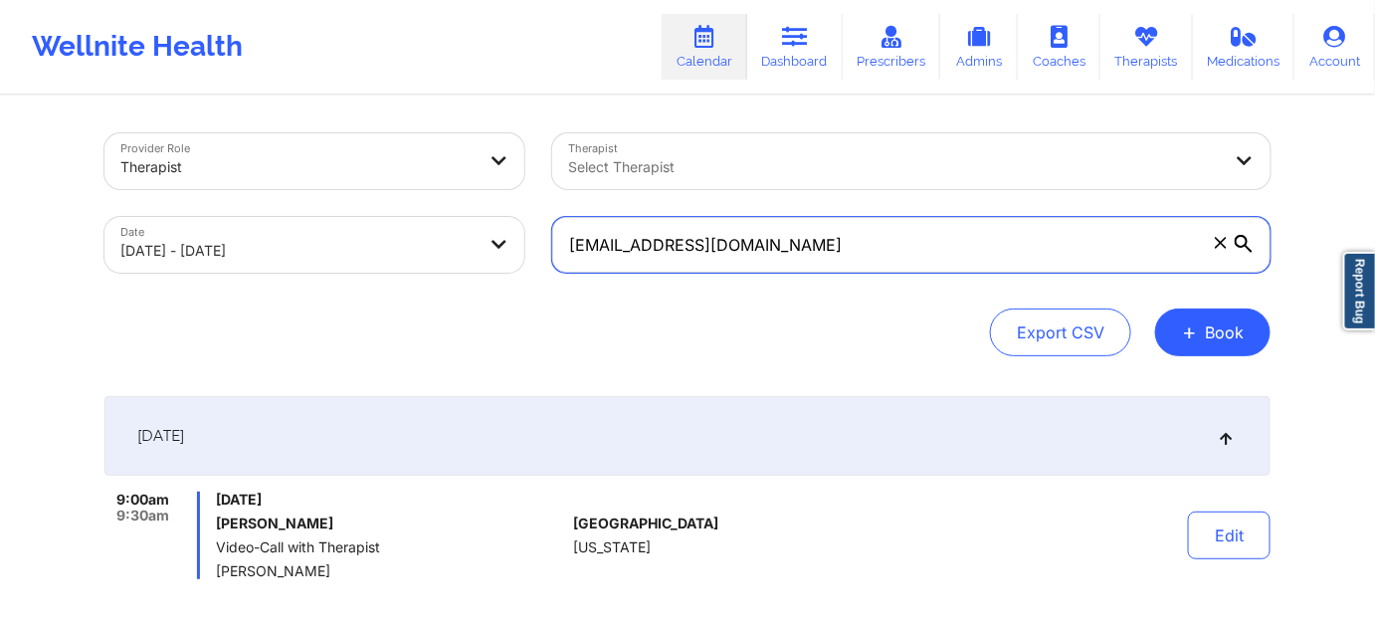
click at [948, 226] on input "[EMAIL_ADDRESS][DOMAIN_NAME]" at bounding box center [911, 245] width 719 height 56
paste input "[EMAIL_ADDRESS]"
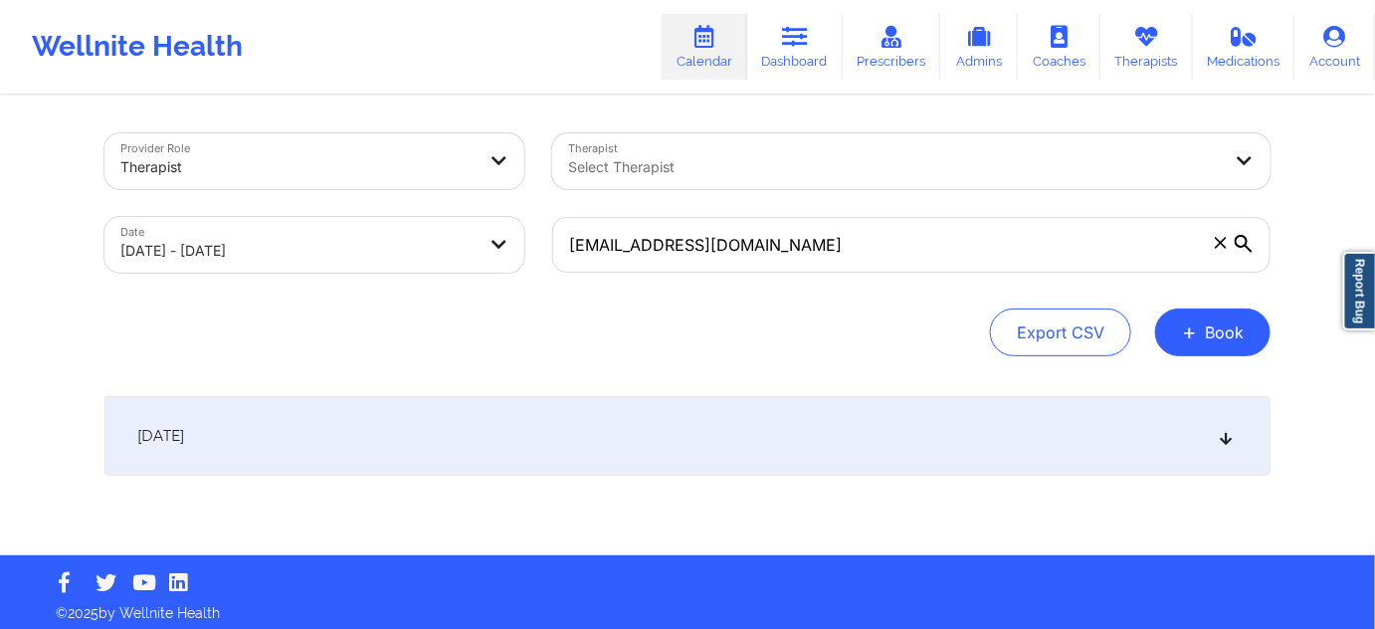
click at [790, 410] on div "[DATE]" at bounding box center [688, 436] width 1166 height 80
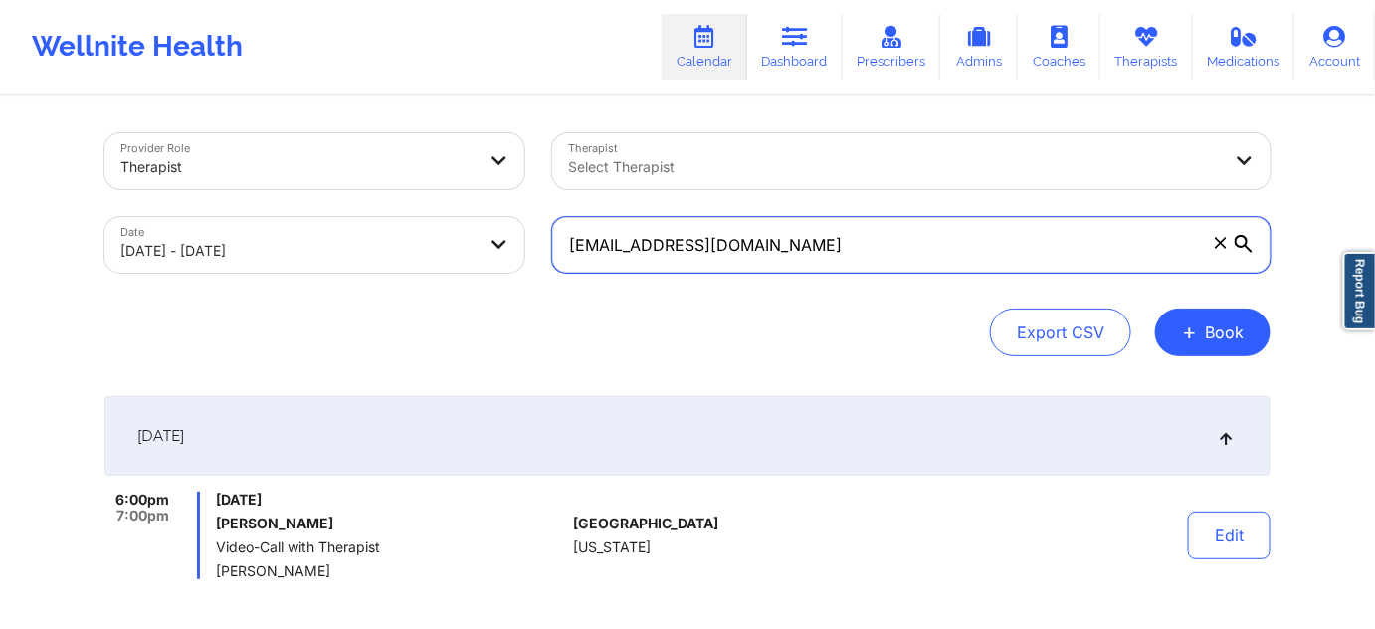
click at [817, 236] on input "[EMAIL_ADDRESS][DOMAIN_NAME]" at bounding box center [911, 245] width 719 height 56
paste input "nyliste"
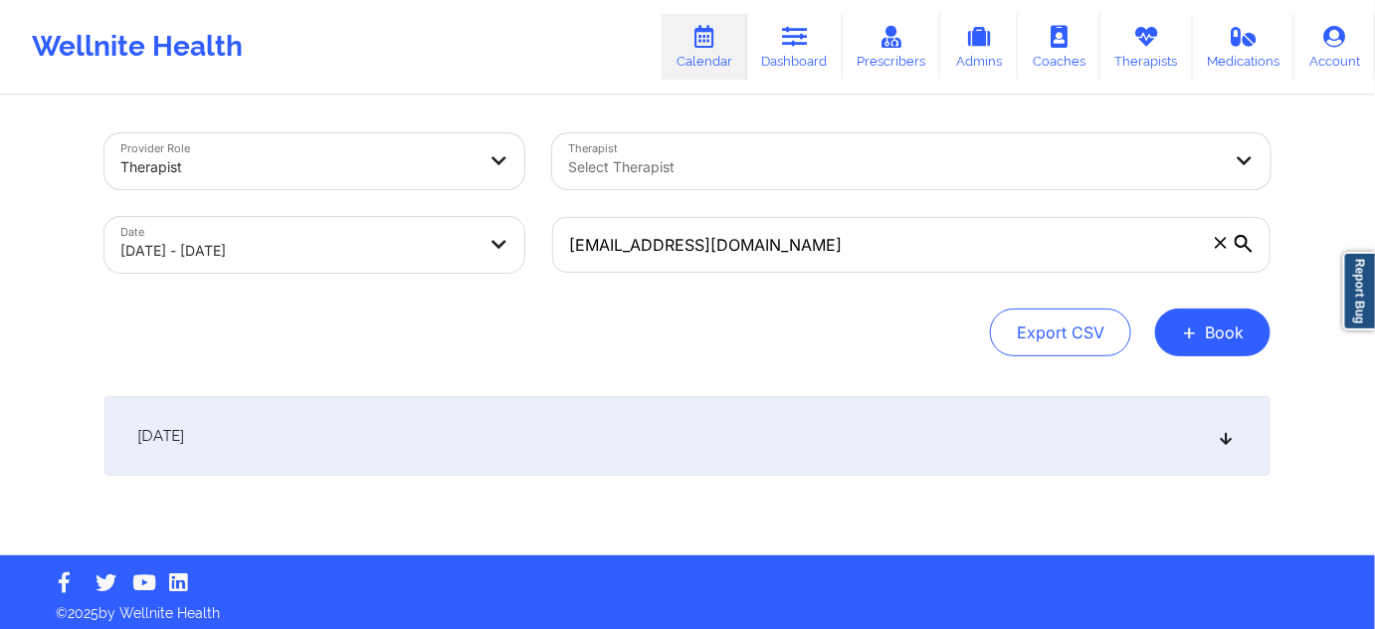
click at [711, 461] on div "[DATE]" at bounding box center [688, 436] width 1166 height 80
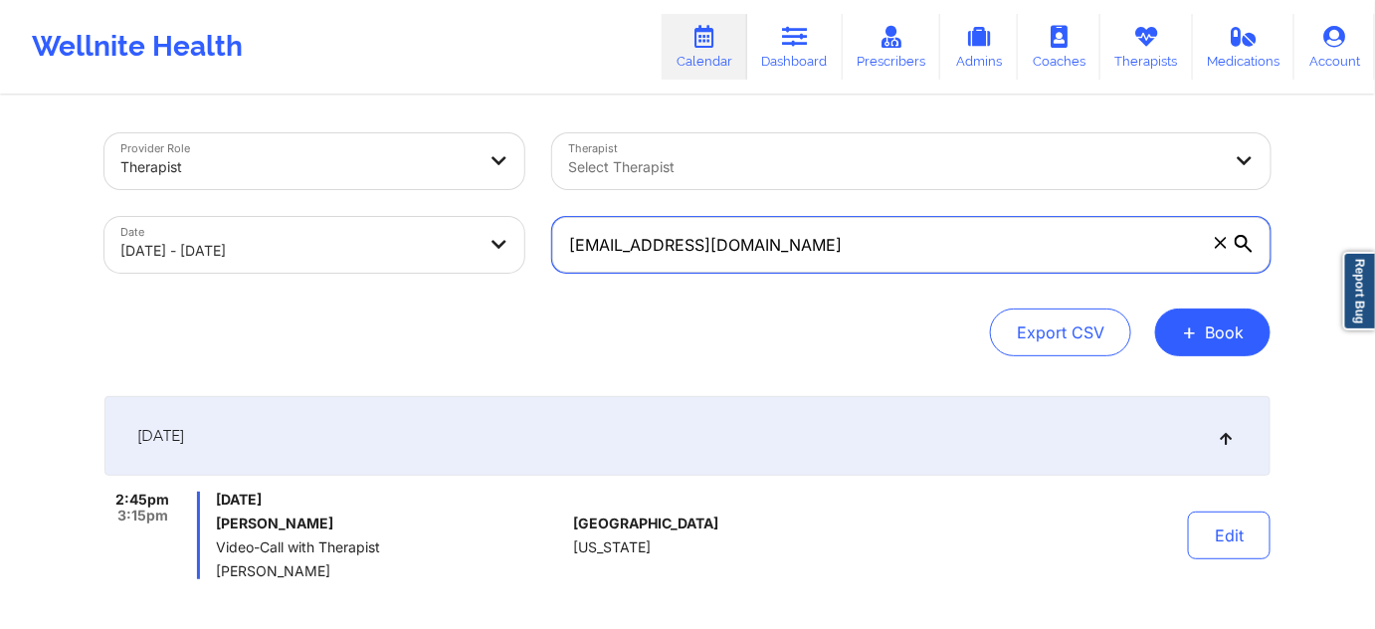
click at [811, 233] on input "[EMAIL_ADDRESS][DOMAIN_NAME]" at bounding box center [911, 245] width 719 height 56
paste input "tarbrinasulliva"
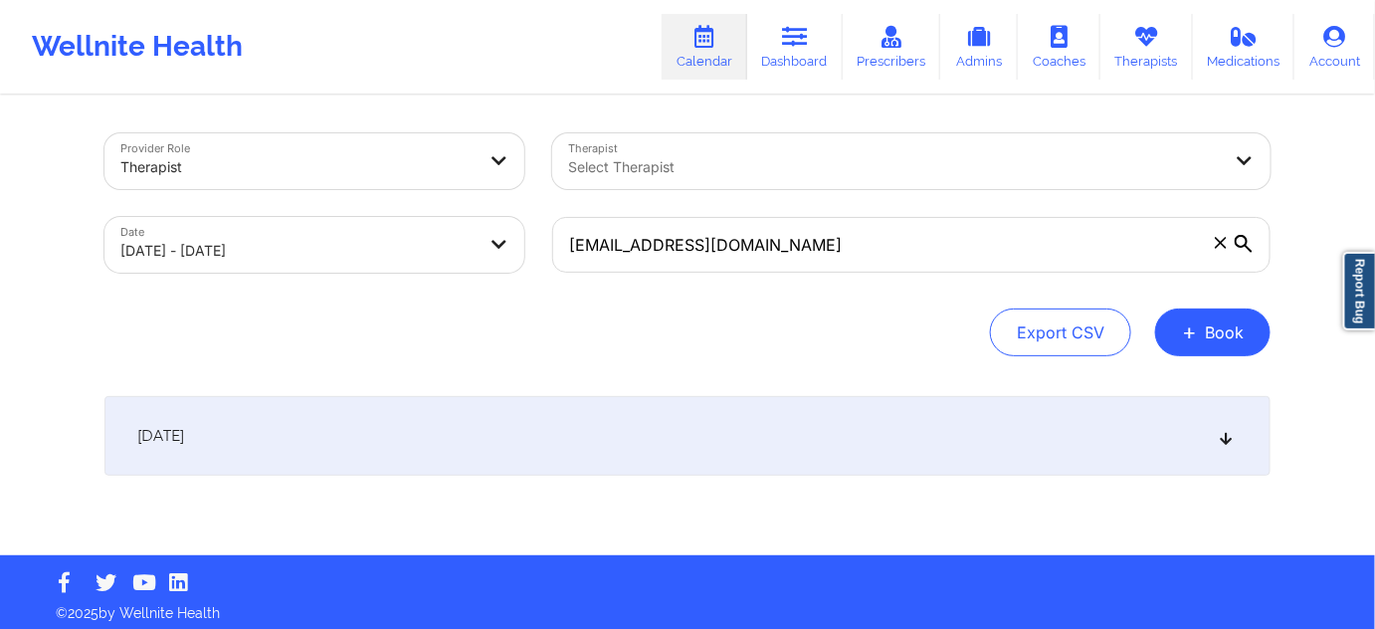
click at [770, 442] on div "[DATE]" at bounding box center [688, 436] width 1166 height 80
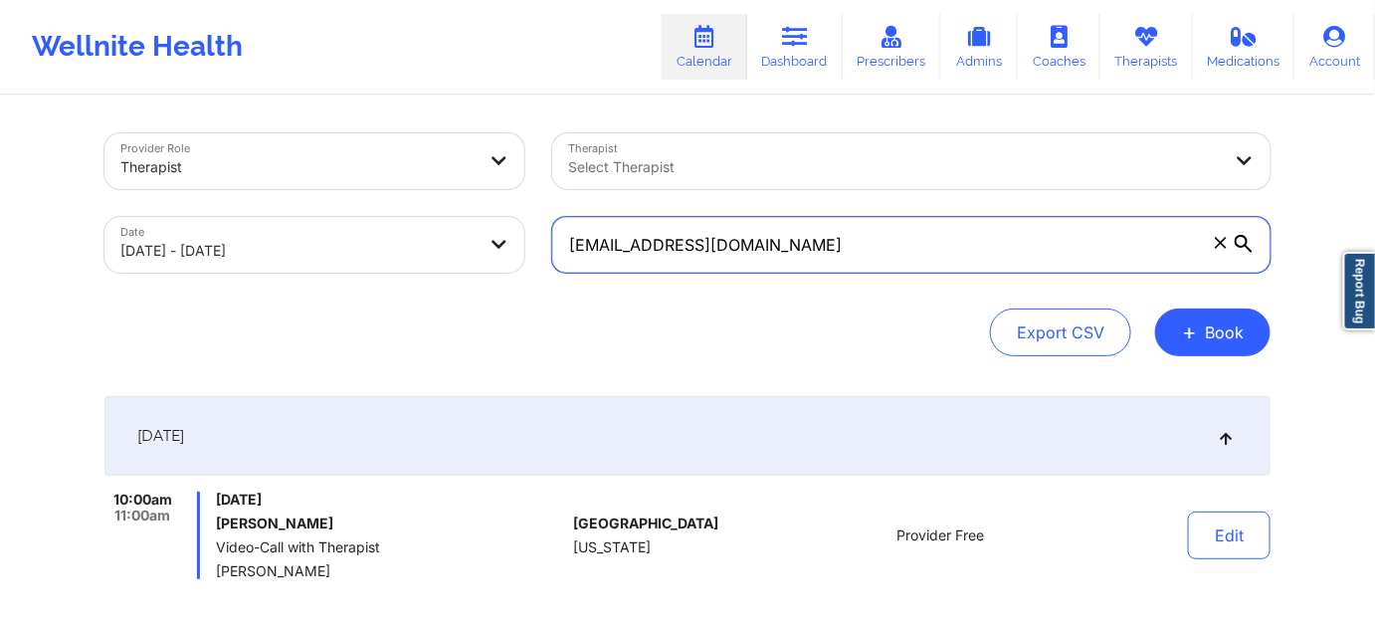
click at [884, 247] on input "[EMAIL_ADDRESS][DOMAIN_NAME]" at bounding box center [911, 245] width 719 height 56
paste input "tmc2791"
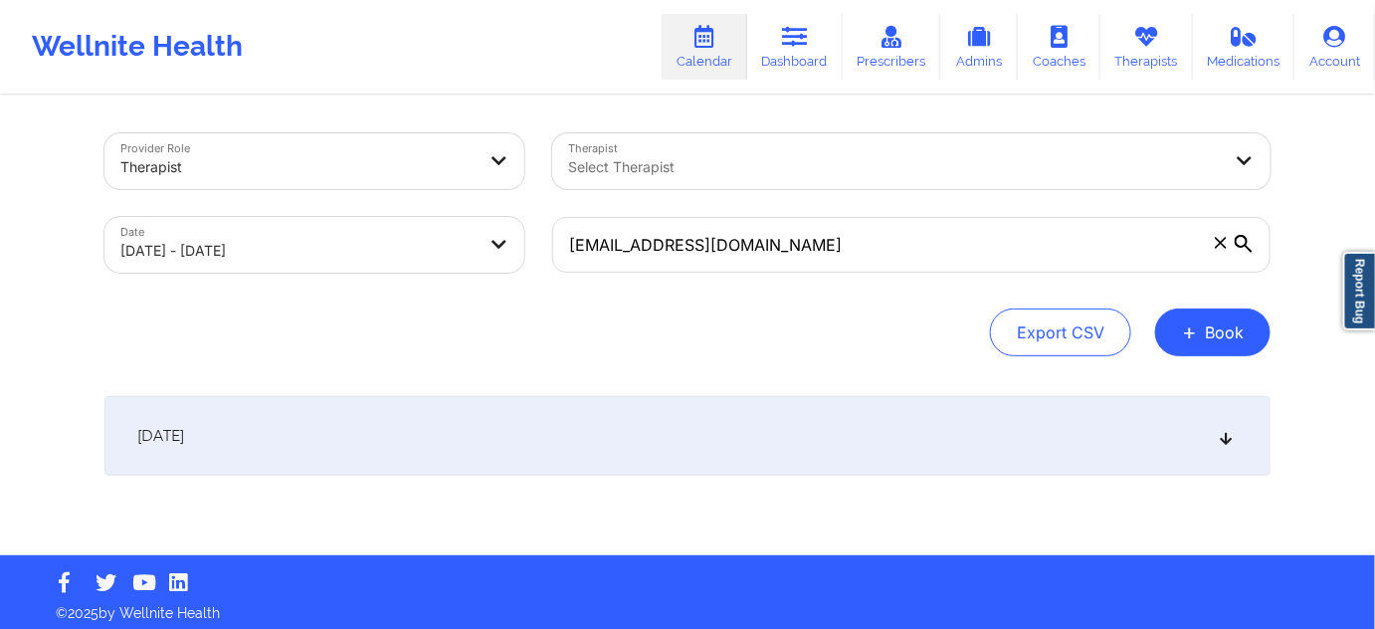
click at [857, 427] on div "[DATE]" at bounding box center [688, 436] width 1166 height 80
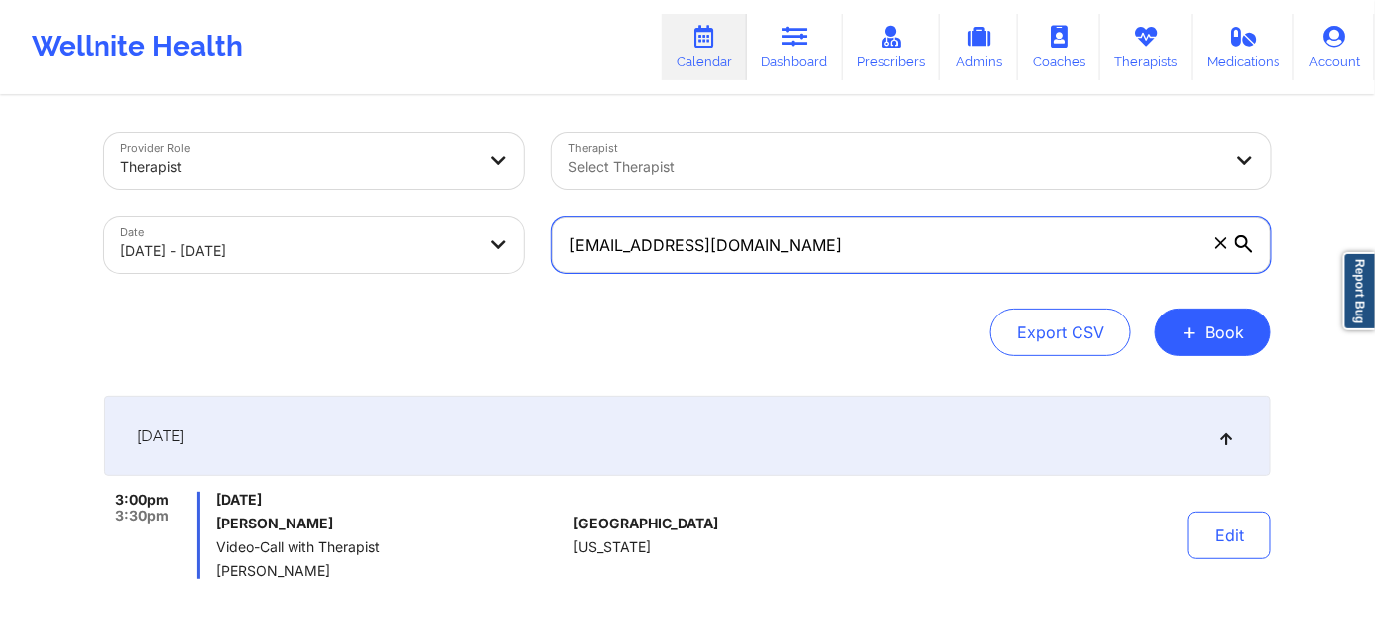
click at [909, 251] on input "[EMAIL_ADDRESS][DOMAIN_NAME]" at bounding box center [911, 245] width 719 height 56
paste input "wendymariejohnson123"
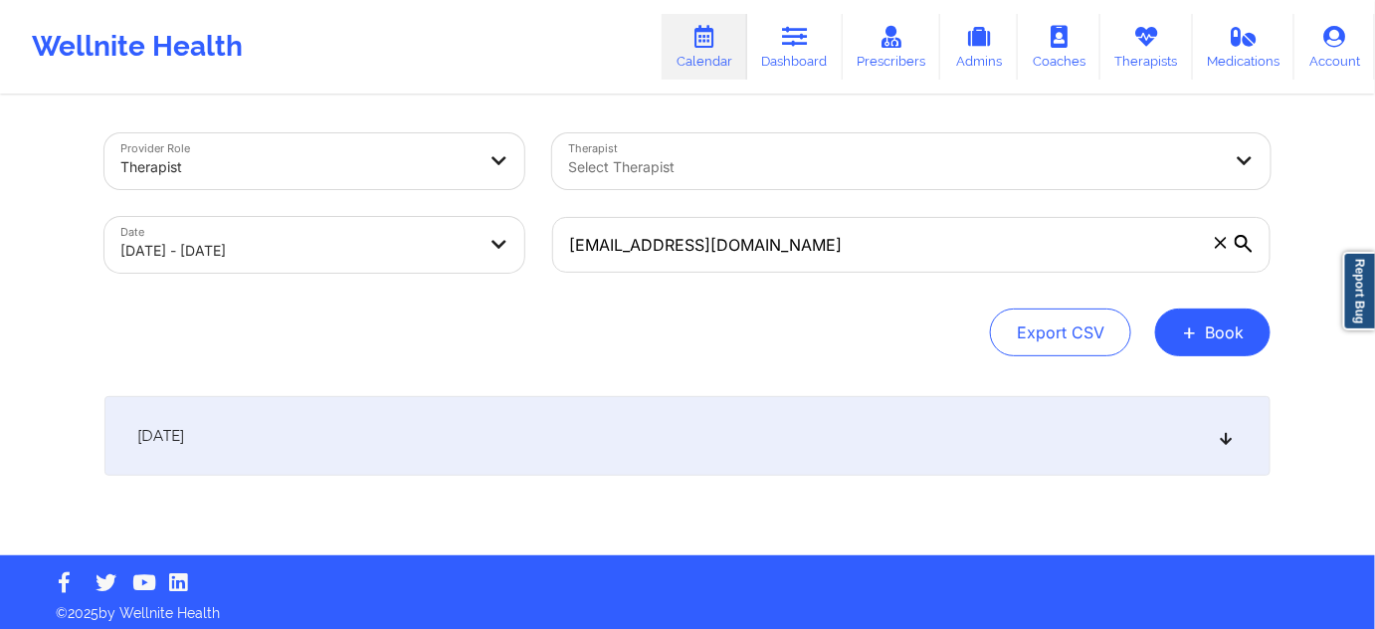
click at [814, 412] on div "[DATE]" at bounding box center [688, 436] width 1166 height 80
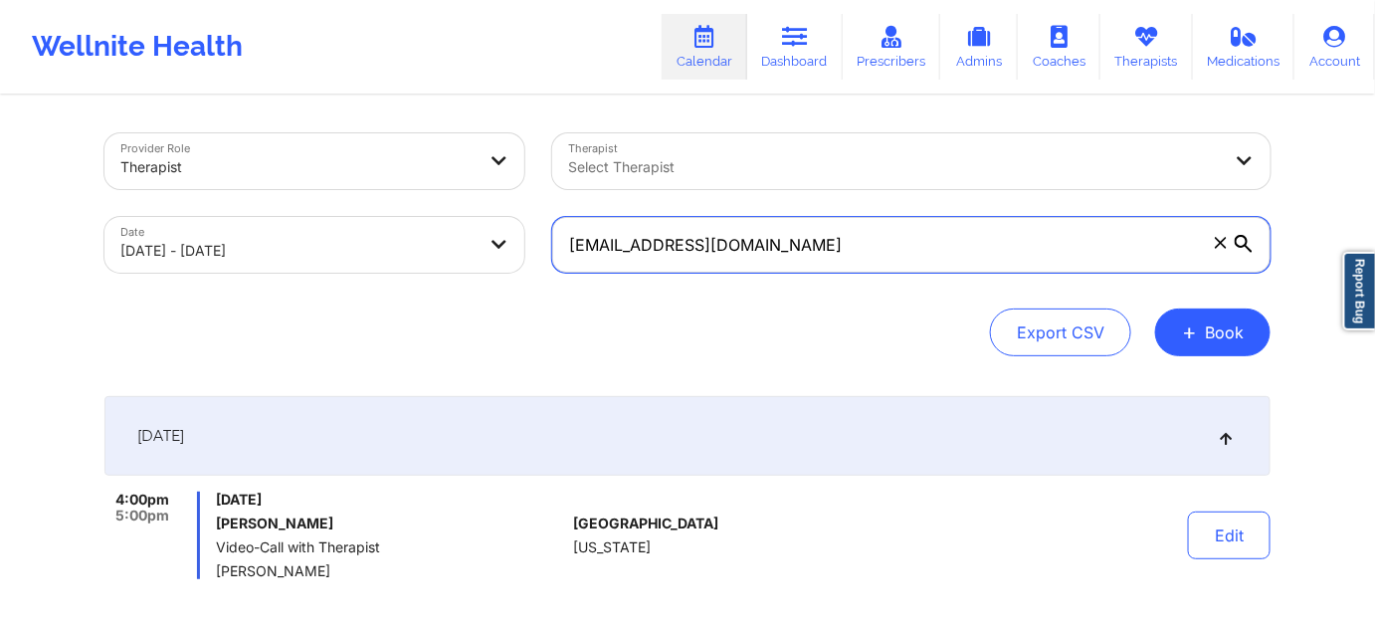
click at [932, 241] on input "[EMAIL_ADDRESS][DOMAIN_NAME]" at bounding box center [911, 245] width 719 height 56
paste input "pgrace88"
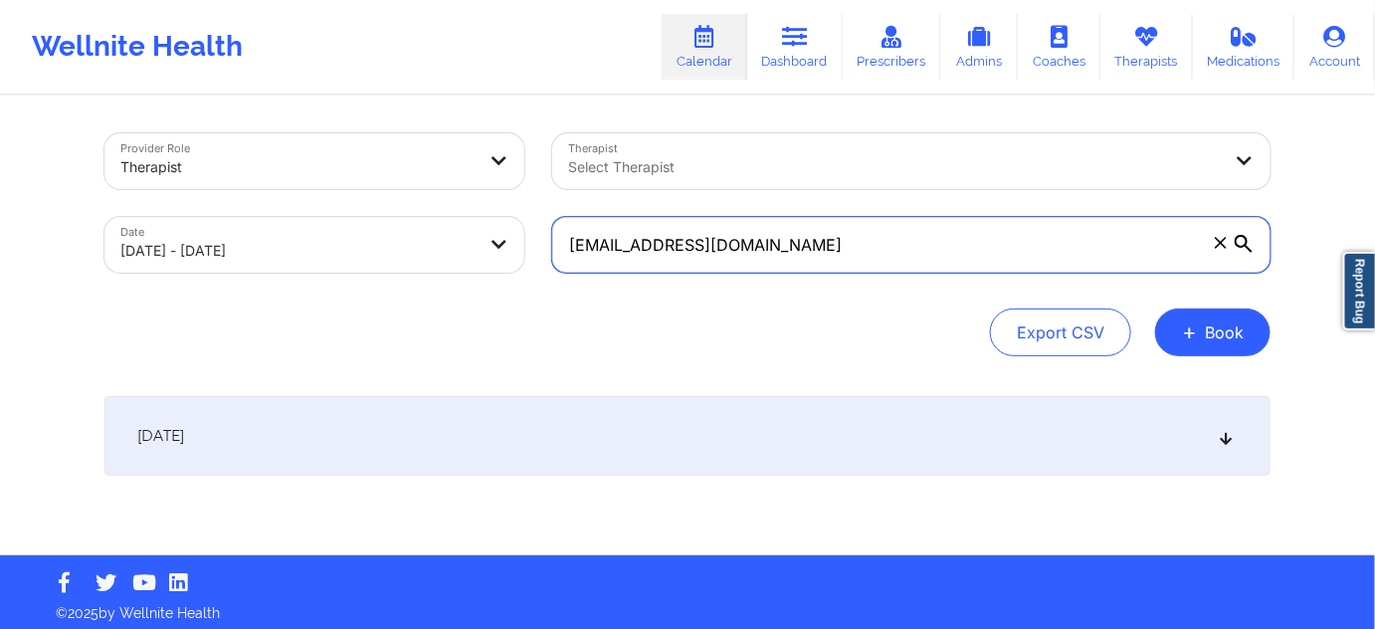
type input "[EMAIL_ADDRESS][DOMAIN_NAME]"
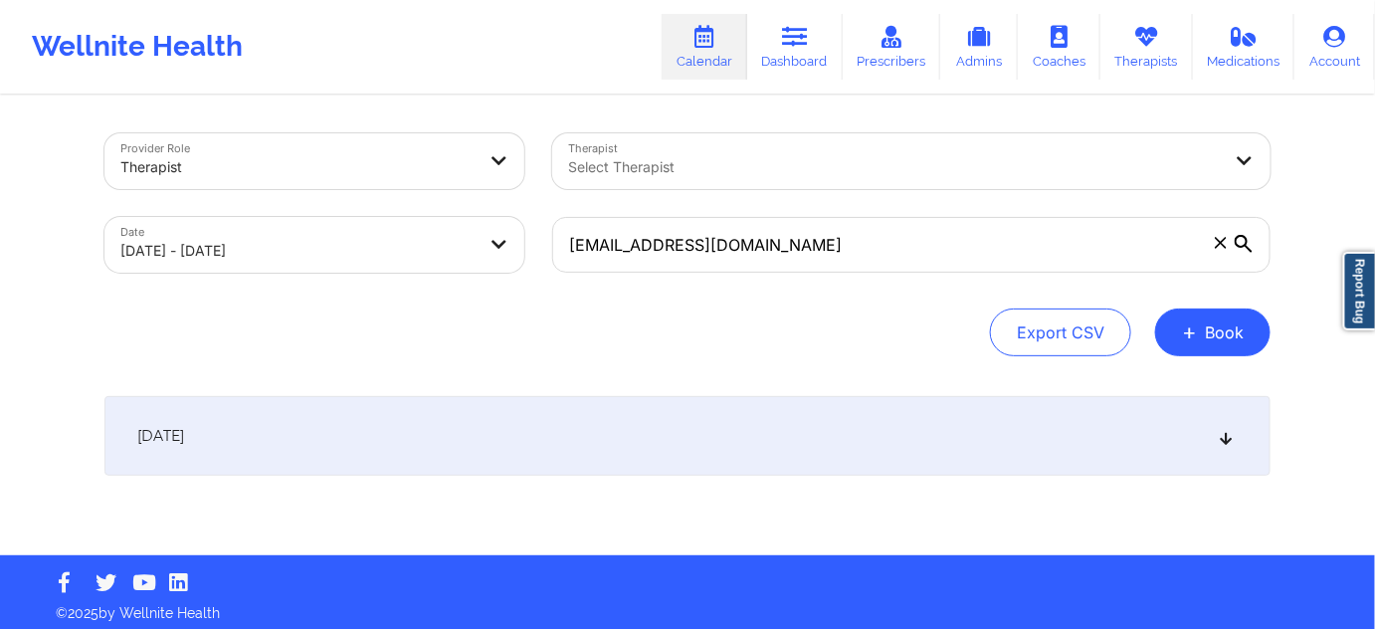
click at [773, 444] on div "[DATE]" at bounding box center [688, 436] width 1166 height 80
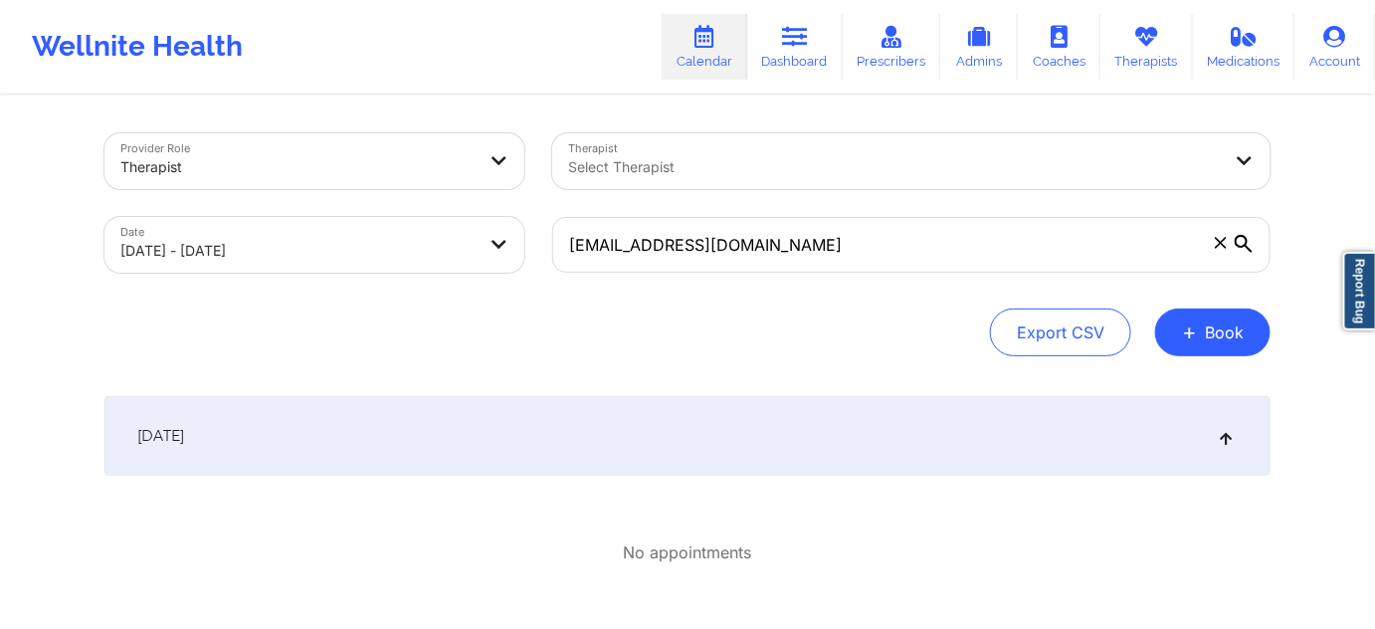
click at [328, 245] on body "Wellnite Health Calendar Dashboard Prescribers Admins Coaches Therapists Medica…" at bounding box center [687, 314] width 1375 height 629
select select "2025-9"
select select "2025-10"
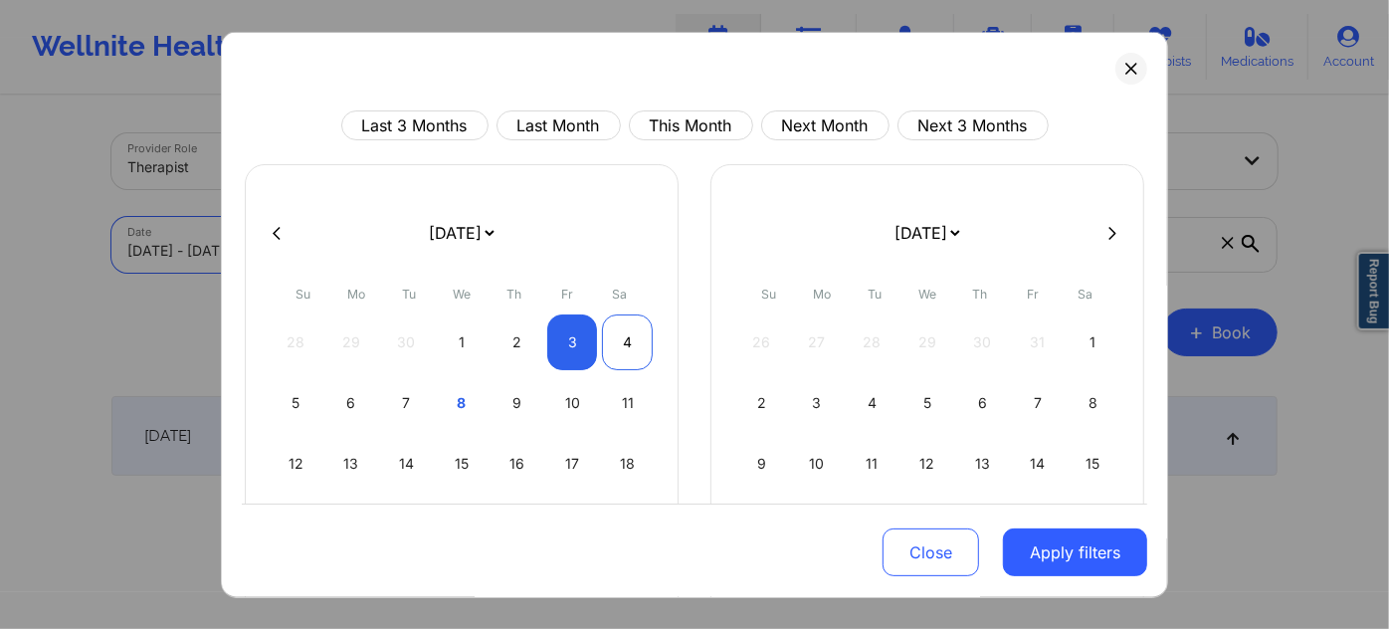
click at [613, 338] on div "4" at bounding box center [627, 343] width 51 height 56
select select "2025-9"
select select "2025-10"
click at [613, 338] on div "4" at bounding box center [627, 343] width 51 height 56
select select "2025-9"
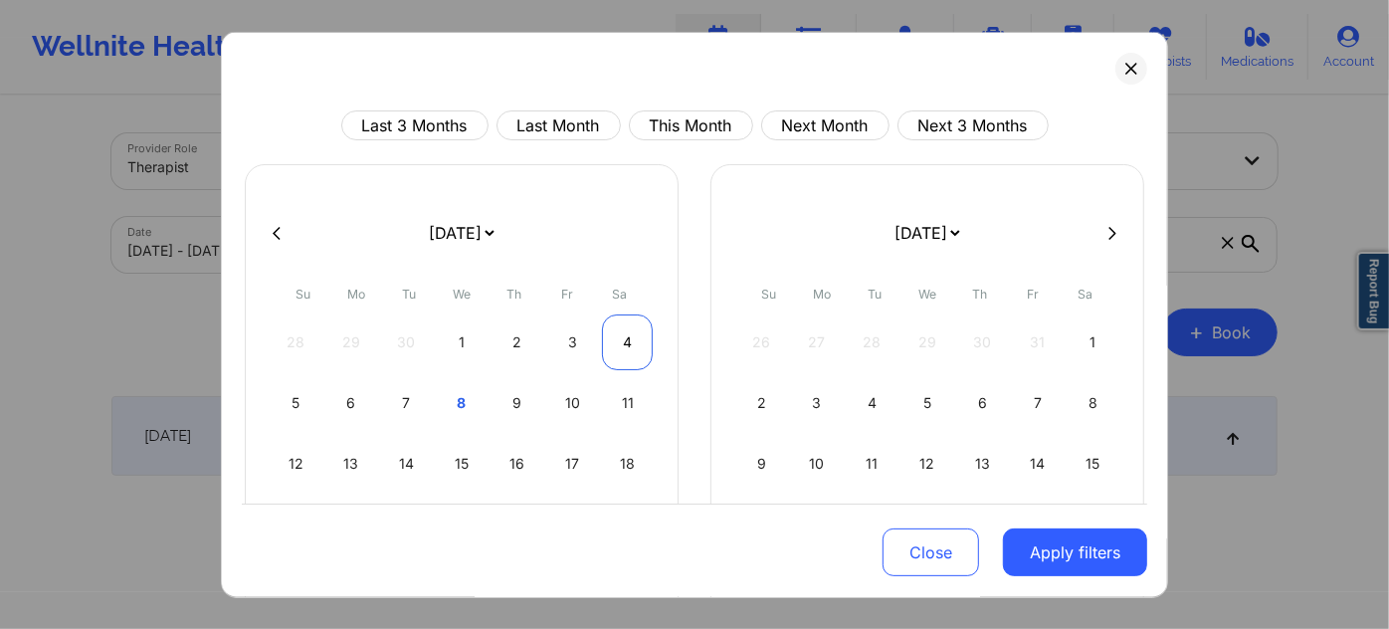
select select "2025-10"
click at [613, 338] on div "4" at bounding box center [627, 343] width 51 height 56
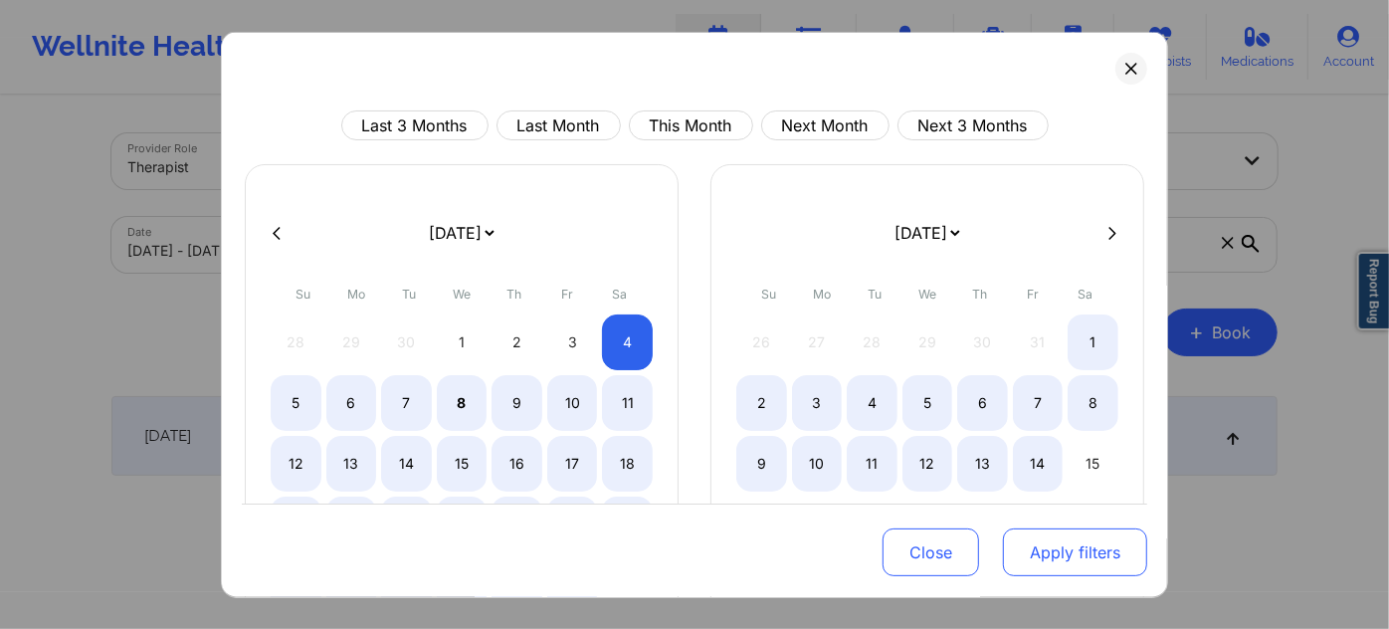
select select "2025-9"
select select "2025-10"
click at [1089, 548] on button "Apply filters" at bounding box center [1075, 552] width 144 height 48
select select "2025-9"
select select "2025-10"
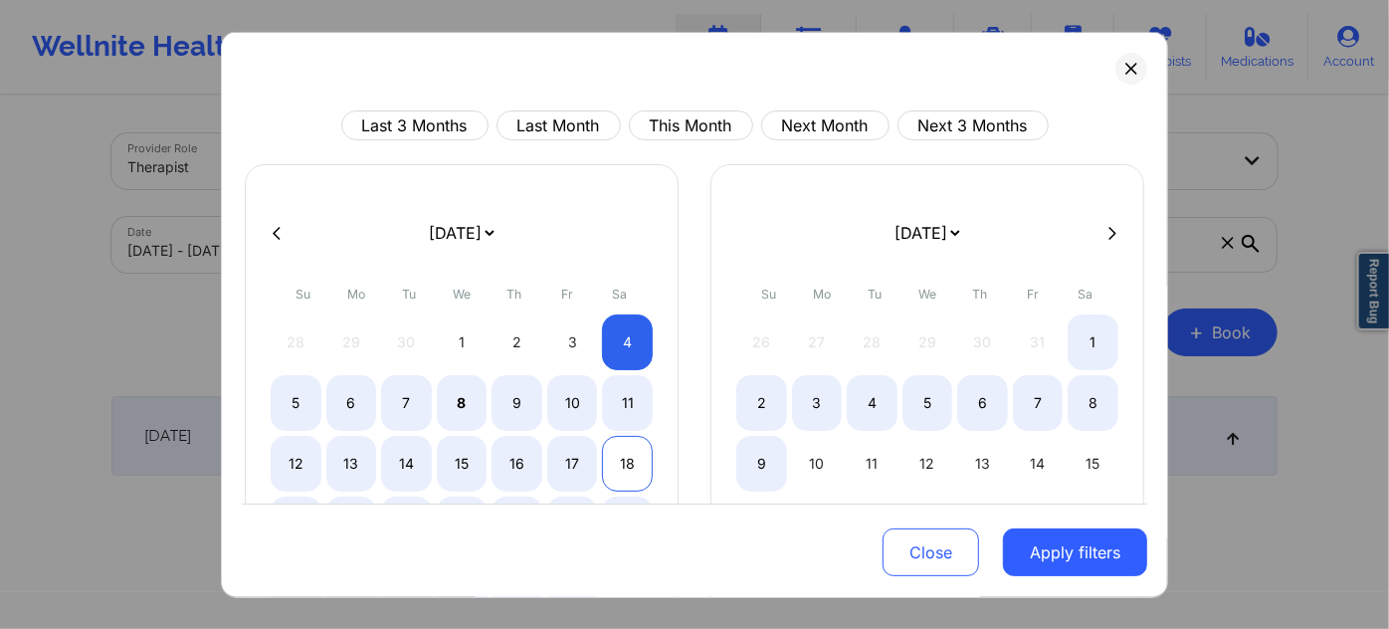
select select "2025-9"
select select "2025-10"
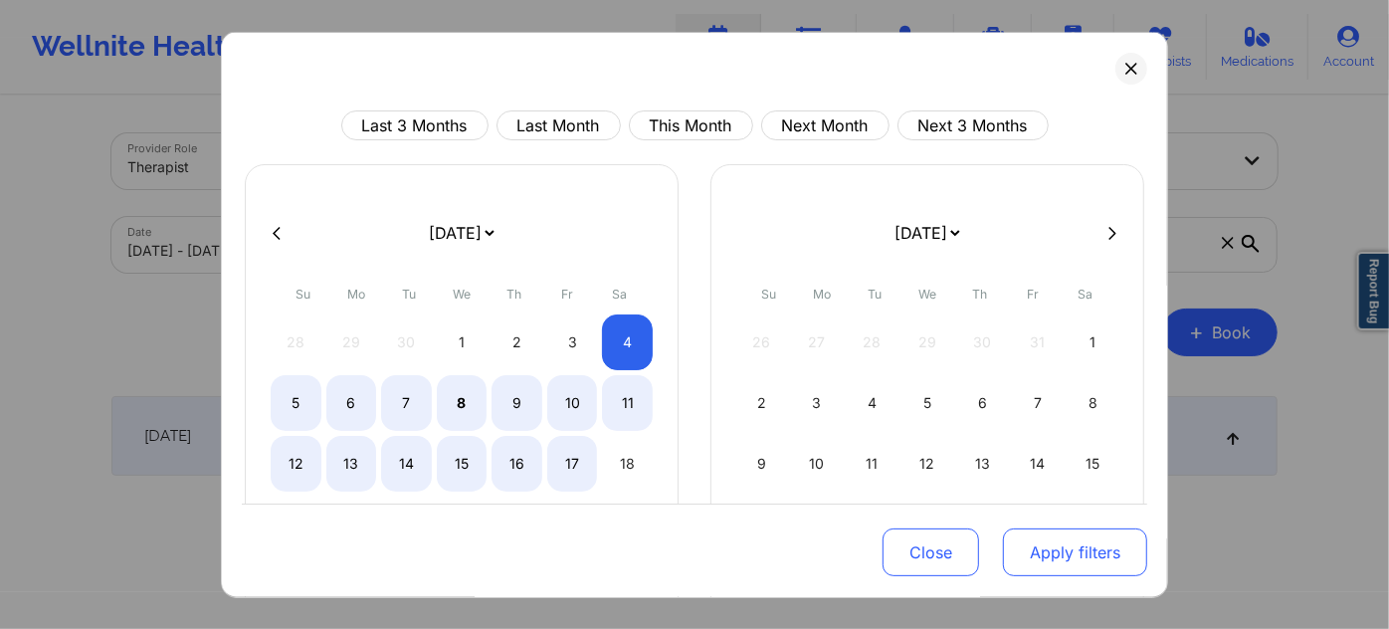
select select "2025-9"
select select "2025-10"
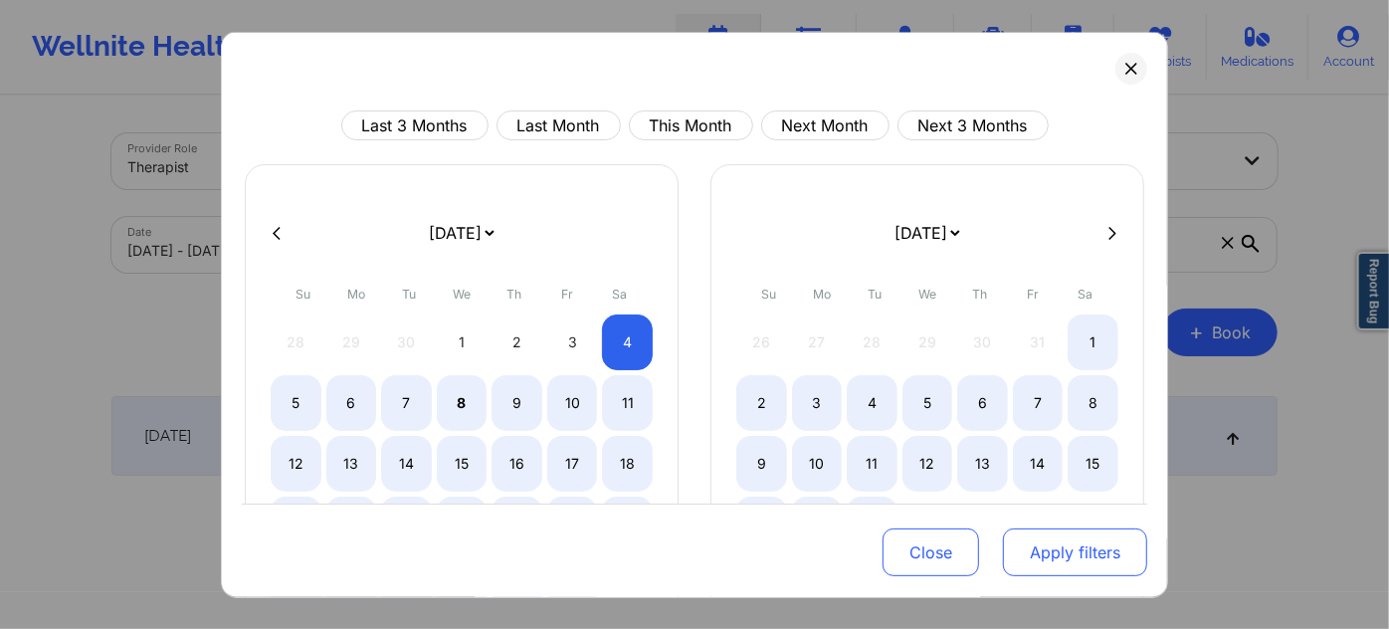
drag, startPoint x: 1064, startPoint y: 564, endPoint x: 1053, endPoint y: 562, distance: 11.1
click at [1053, 562] on button "Apply filters" at bounding box center [1075, 552] width 144 height 48
select select "2025-9"
select select "2025-10"
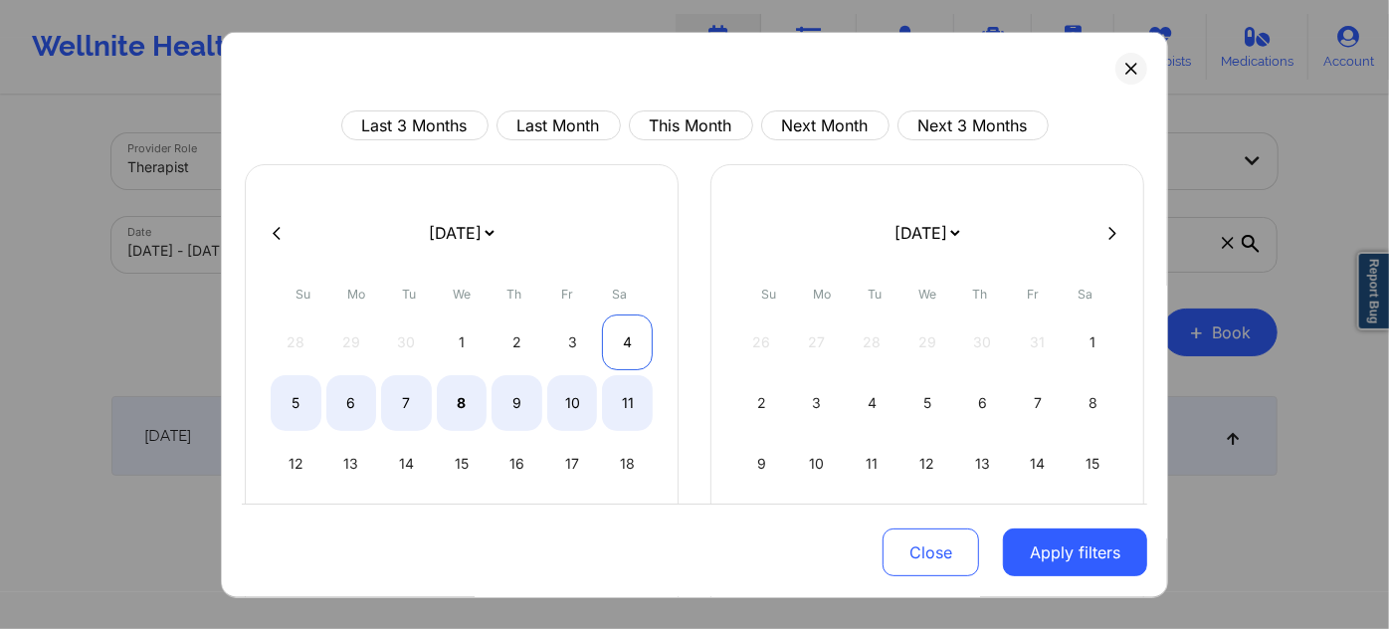
select select "2025-9"
select select "2025-10"
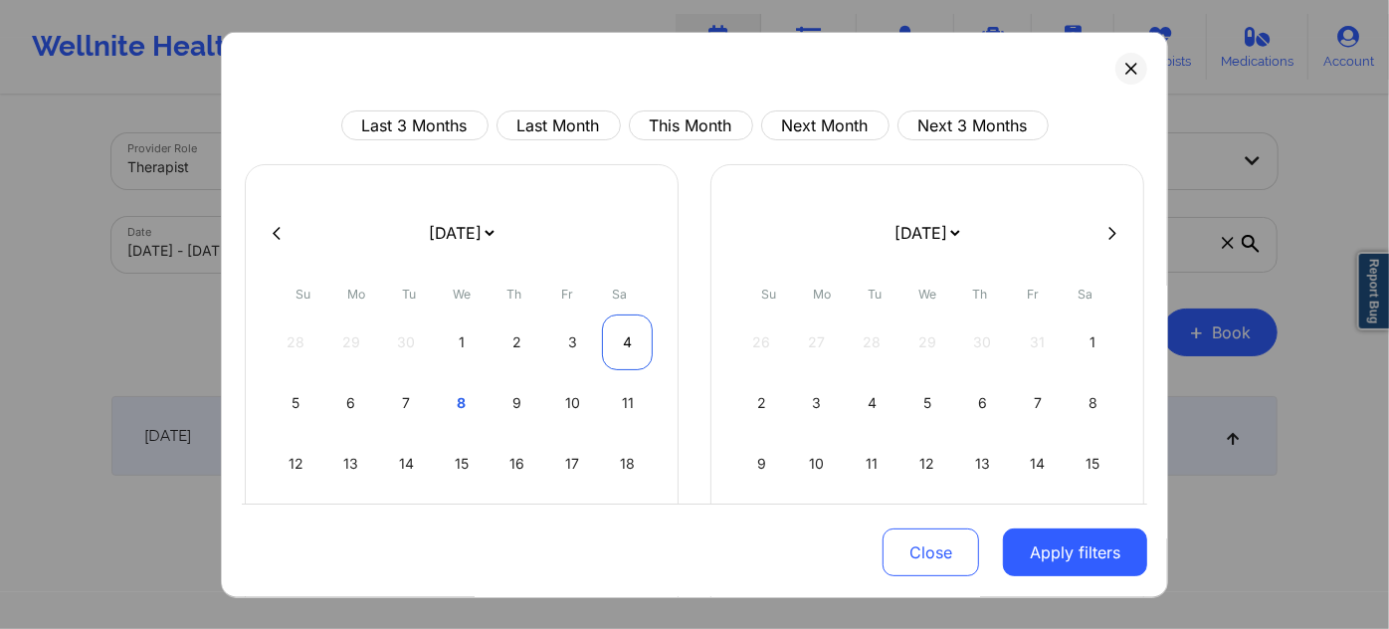
click at [628, 355] on div "4" at bounding box center [627, 343] width 51 height 56
select select "2025-9"
select select "2025-10"
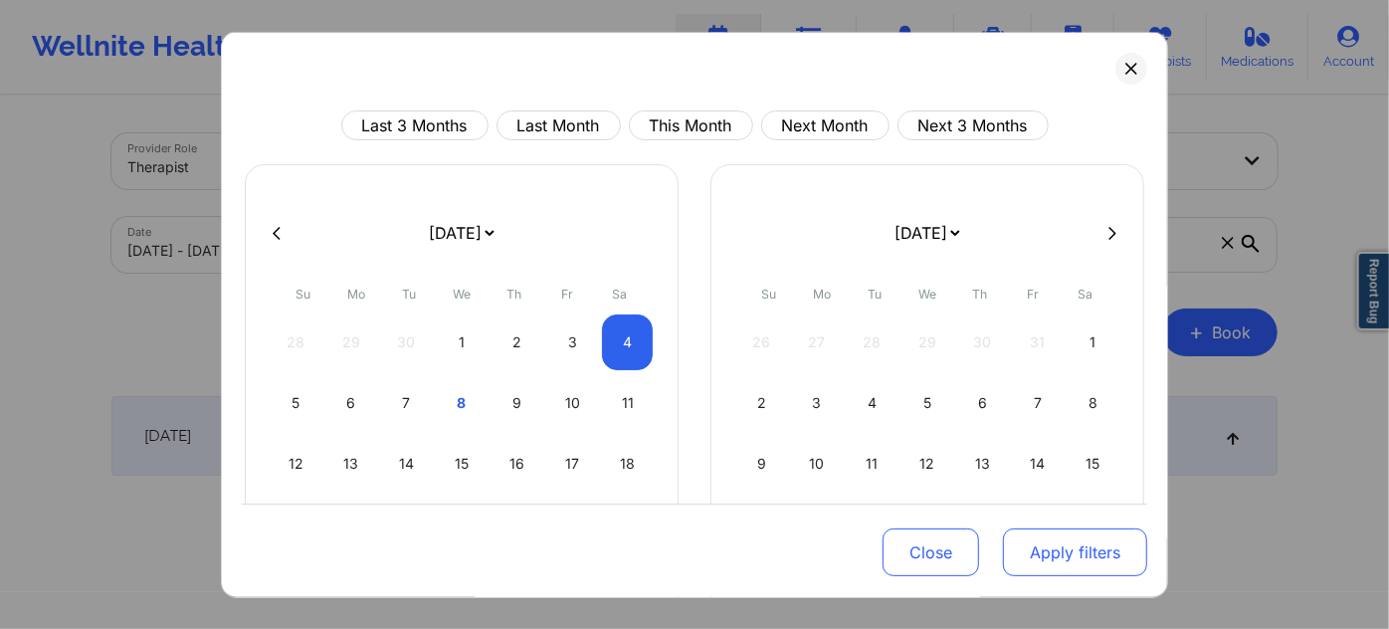
click at [1042, 548] on button "Apply filters" at bounding box center [1075, 552] width 144 height 48
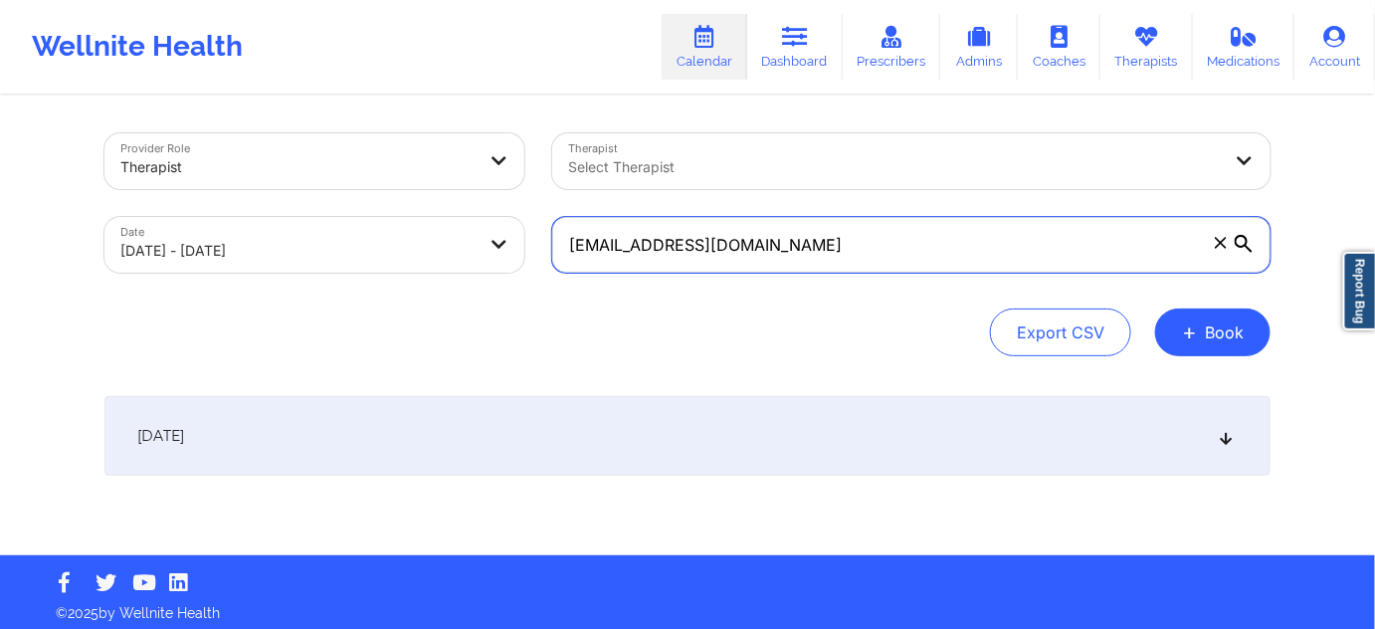
click at [796, 244] on input "[EMAIL_ADDRESS][DOMAIN_NAME]" at bounding box center [911, 245] width 719 height 56
paste input "[PERSON_NAME]"
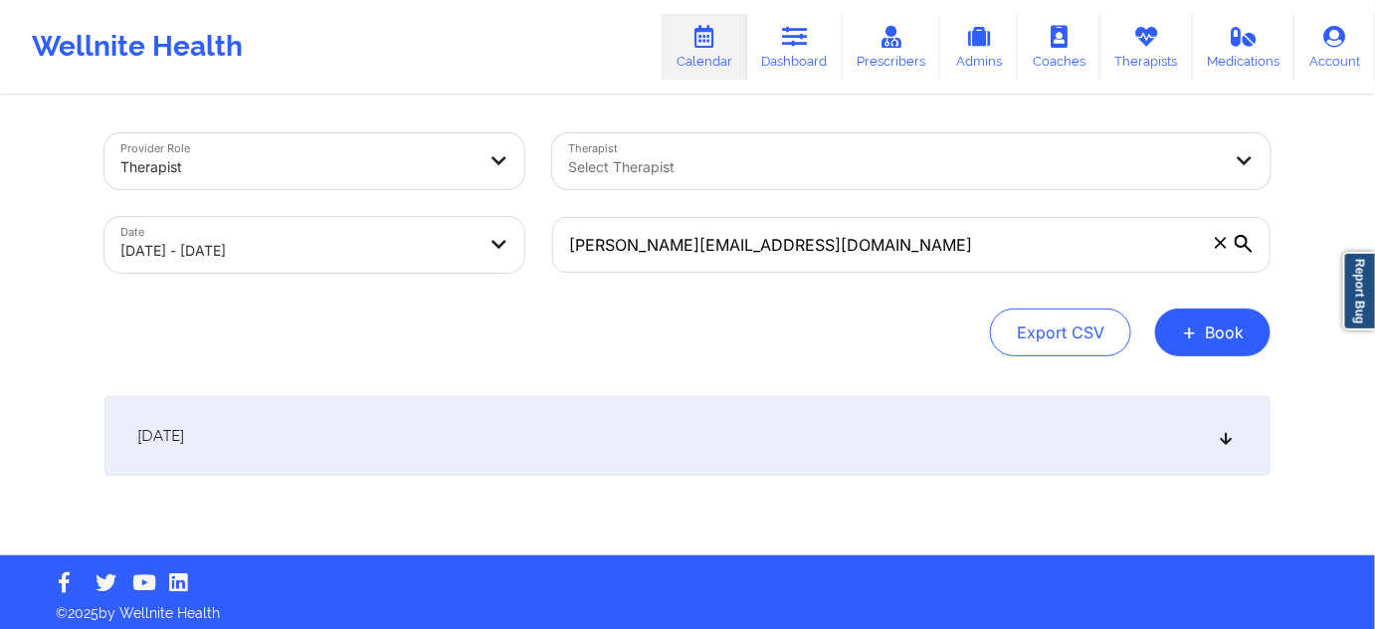
click at [718, 421] on div "[DATE]" at bounding box center [688, 436] width 1166 height 80
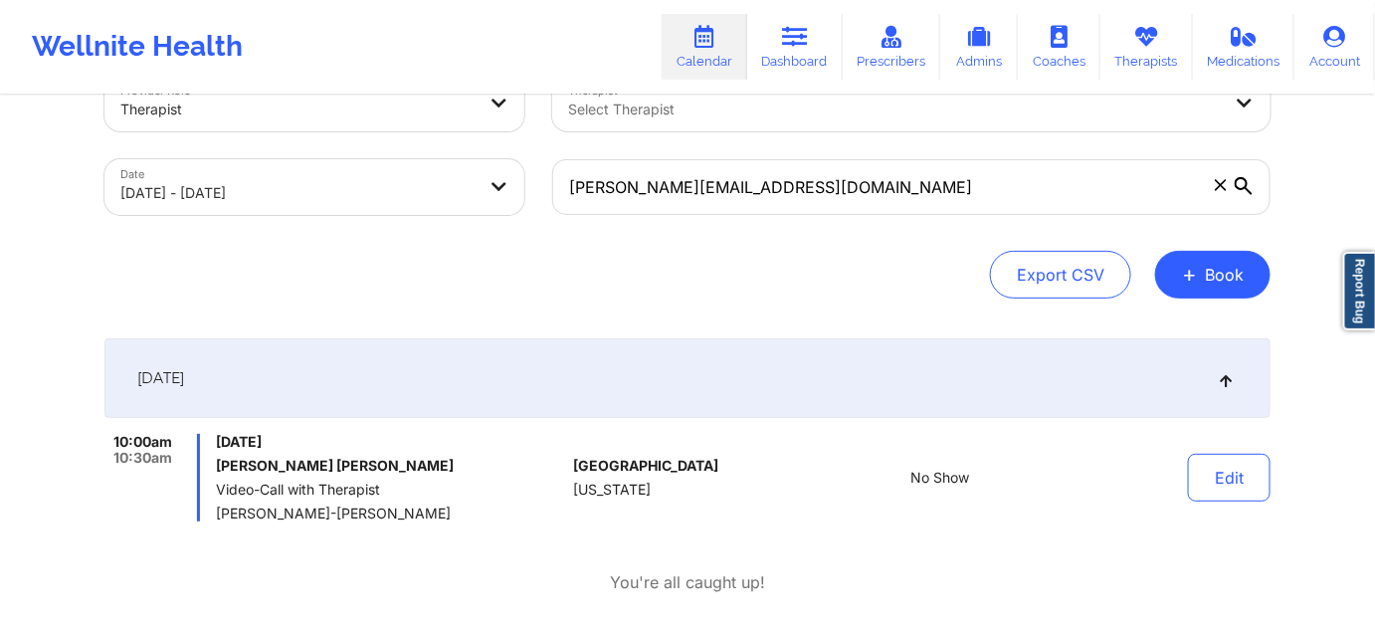
scroll to position [60, 0]
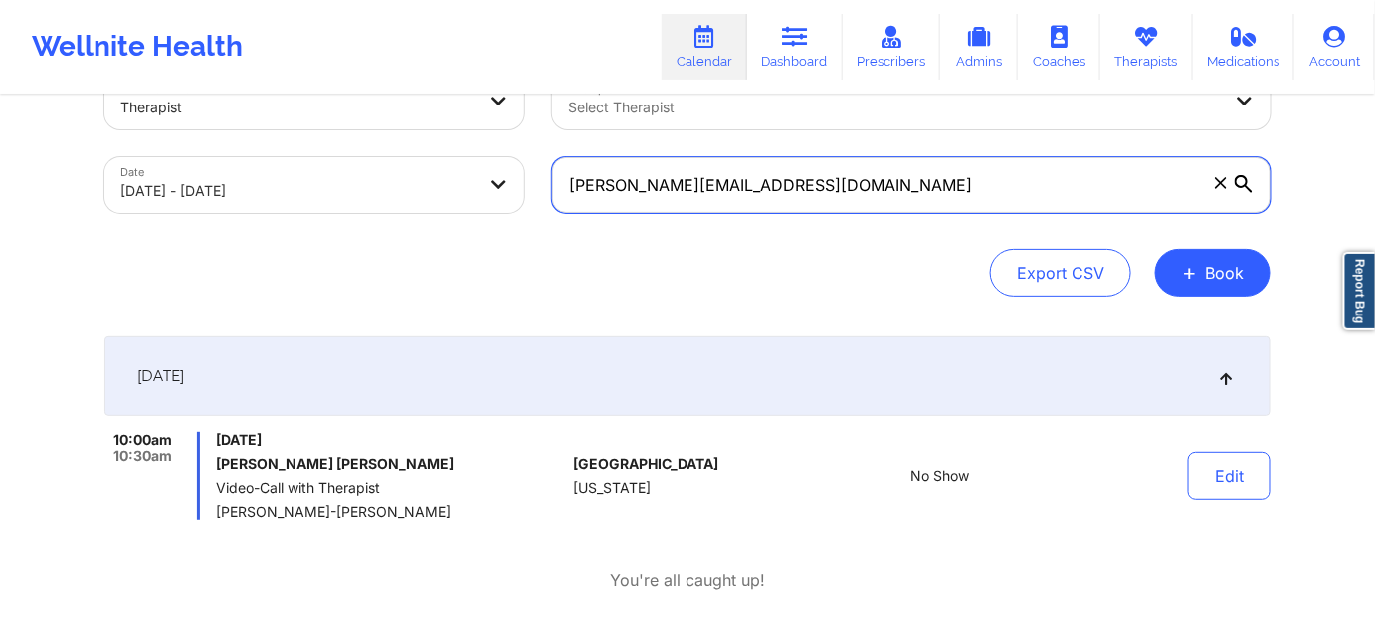
click at [855, 193] on input "[PERSON_NAME][EMAIL_ADDRESS][DOMAIN_NAME]" at bounding box center [911, 185] width 719 height 56
paste input "[PERSON_NAME][EMAIL_ADDRESS]"
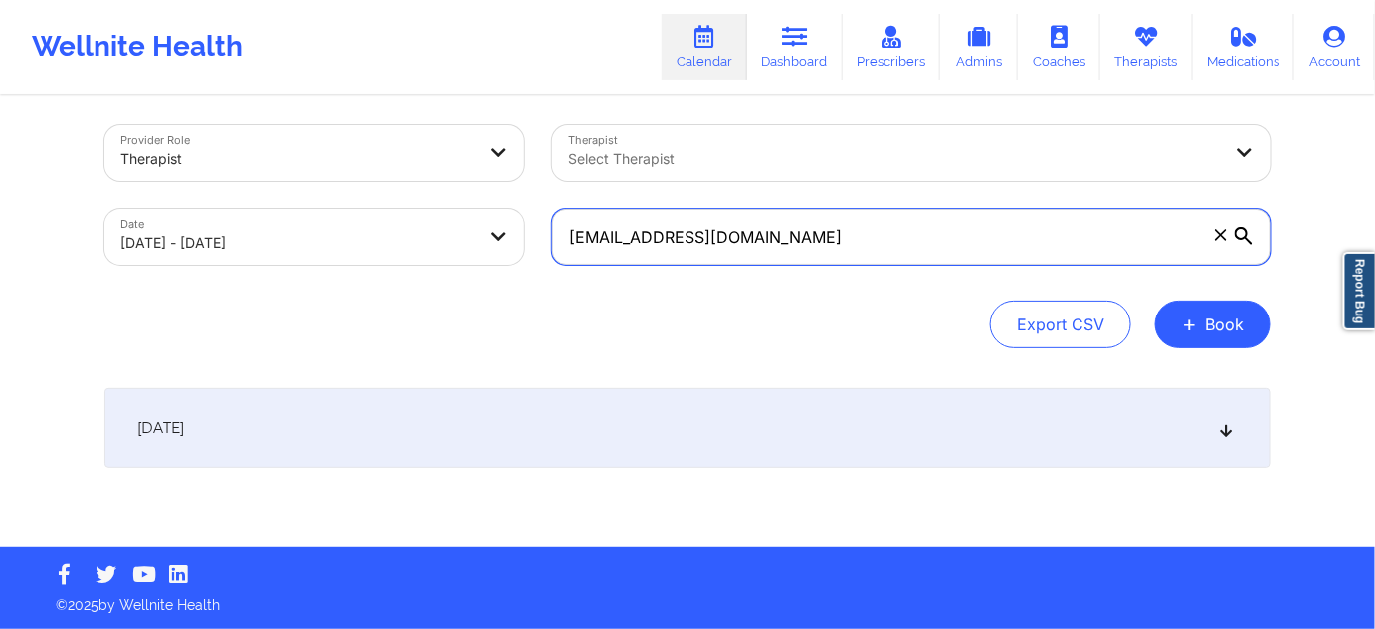
scroll to position [7, 0]
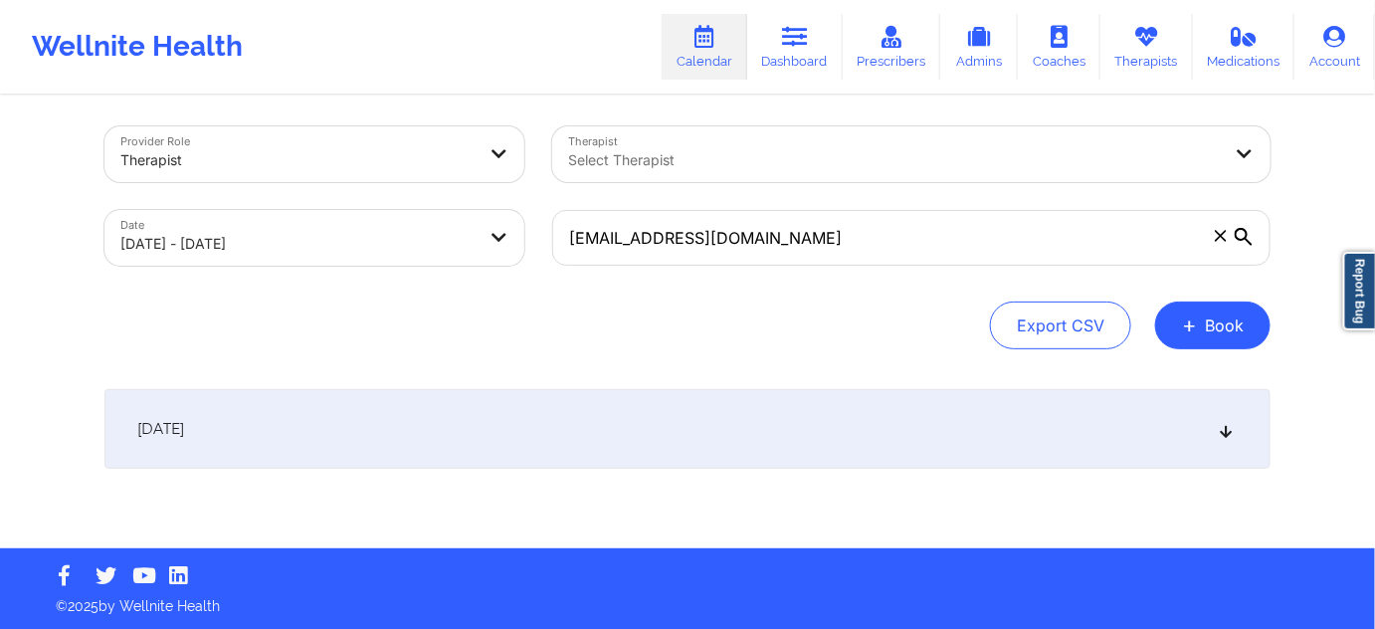
click at [892, 429] on div "[DATE]" at bounding box center [688, 429] width 1166 height 80
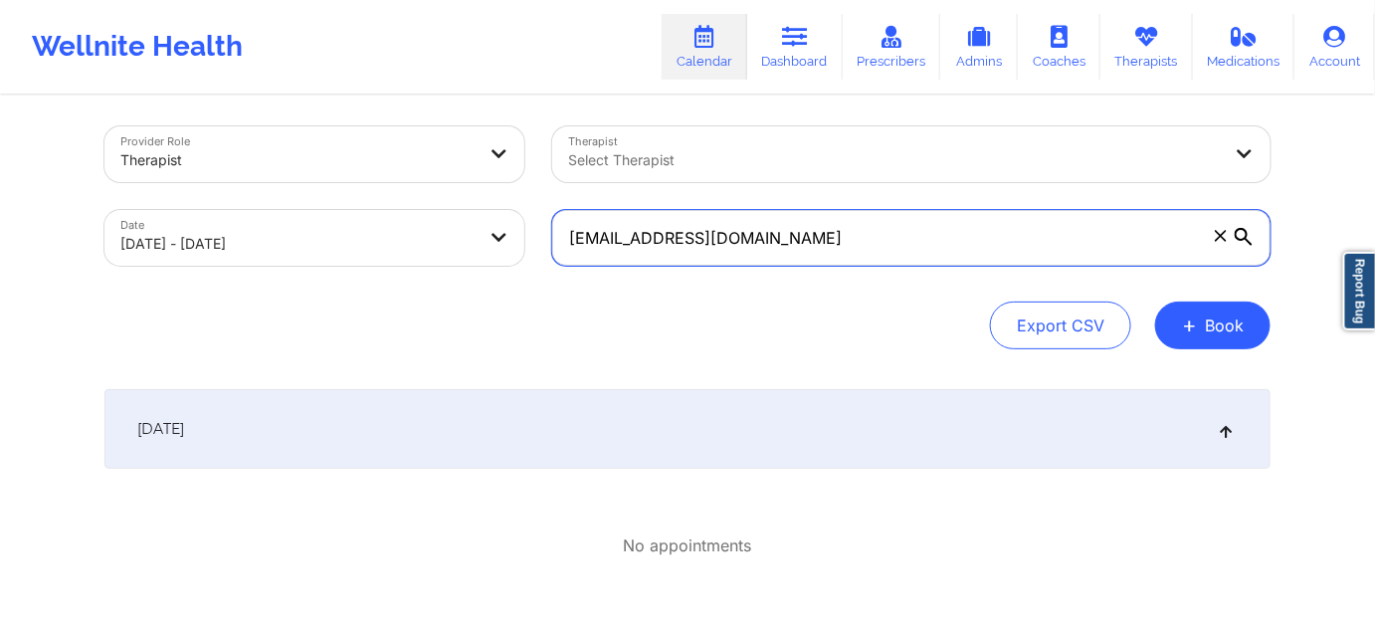
click at [939, 210] on input "[EMAIL_ADDRESS][DOMAIN_NAME]" at bounding box center [911, 238] width 719 height 56
paste input "deejaymillsnyc"
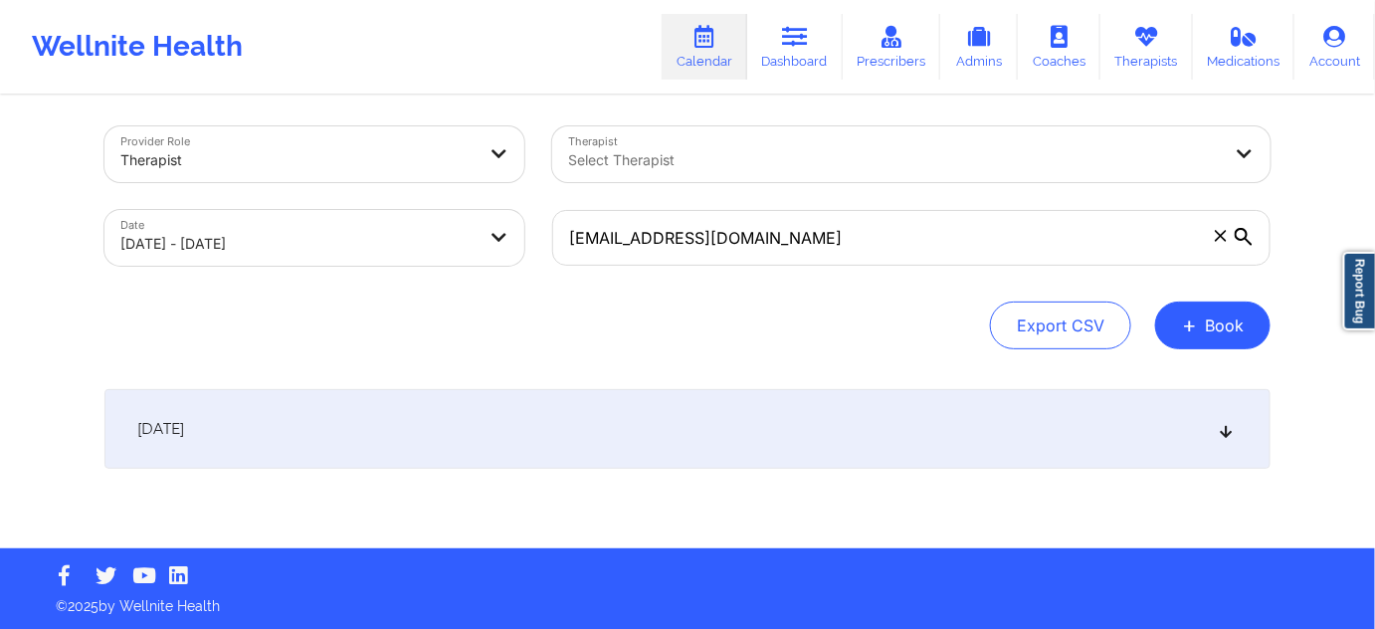
click at [788, 400] on div "[DATE]" at bounding box center [688, 429] width 1166 height 80
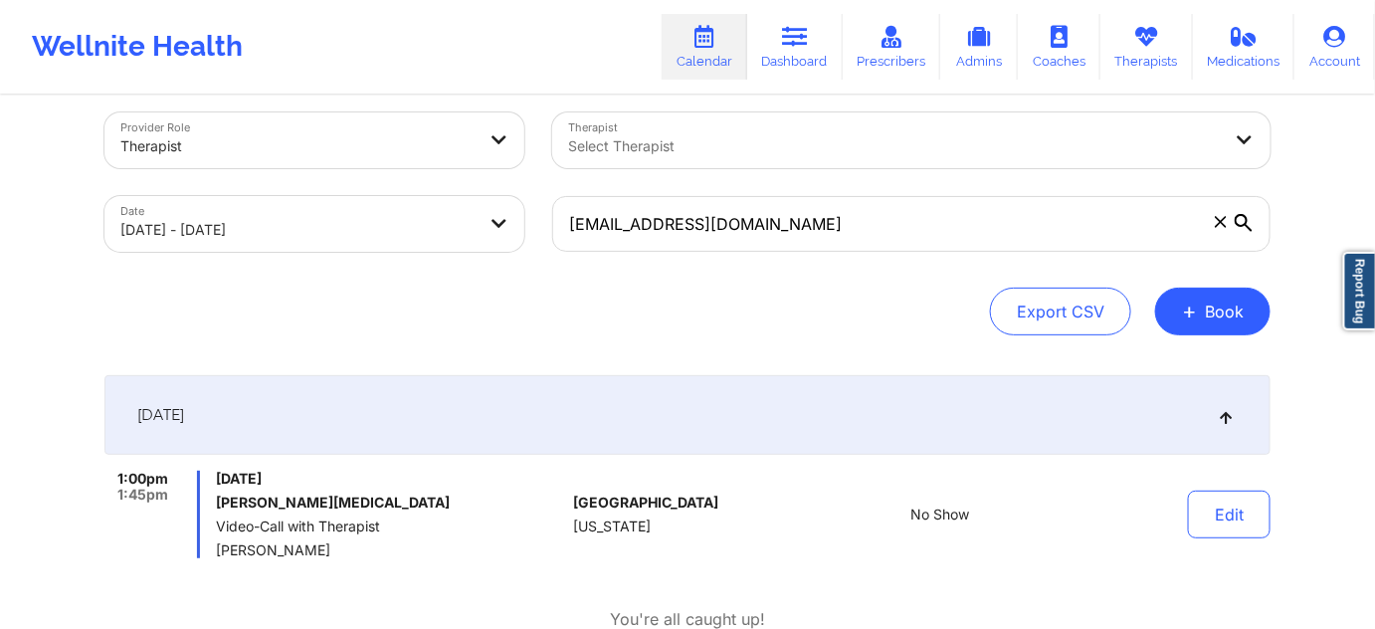
scroll to position [0, 0]
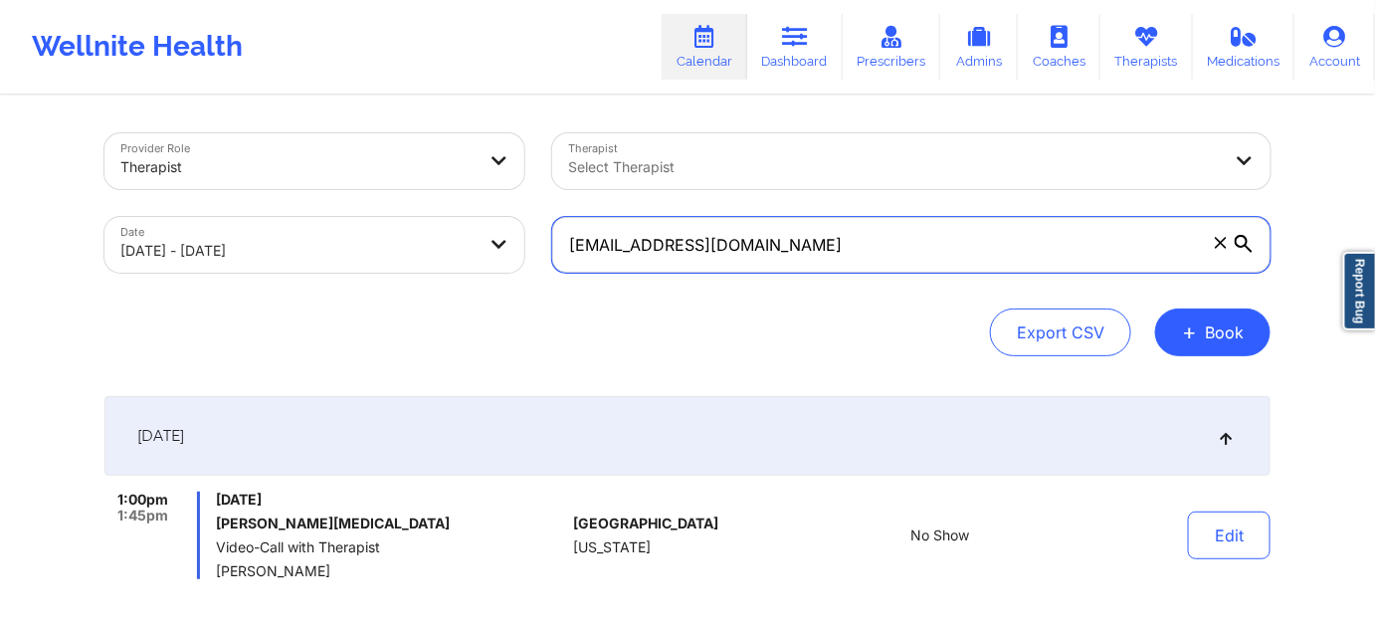
click at [795, 247] on input "[EMAIL_ADDRESS][DOMAIN_NAME]" at bounding box center [911, 245] width 719 height 56
paste input "oherty.[PERSON_NAME].s"
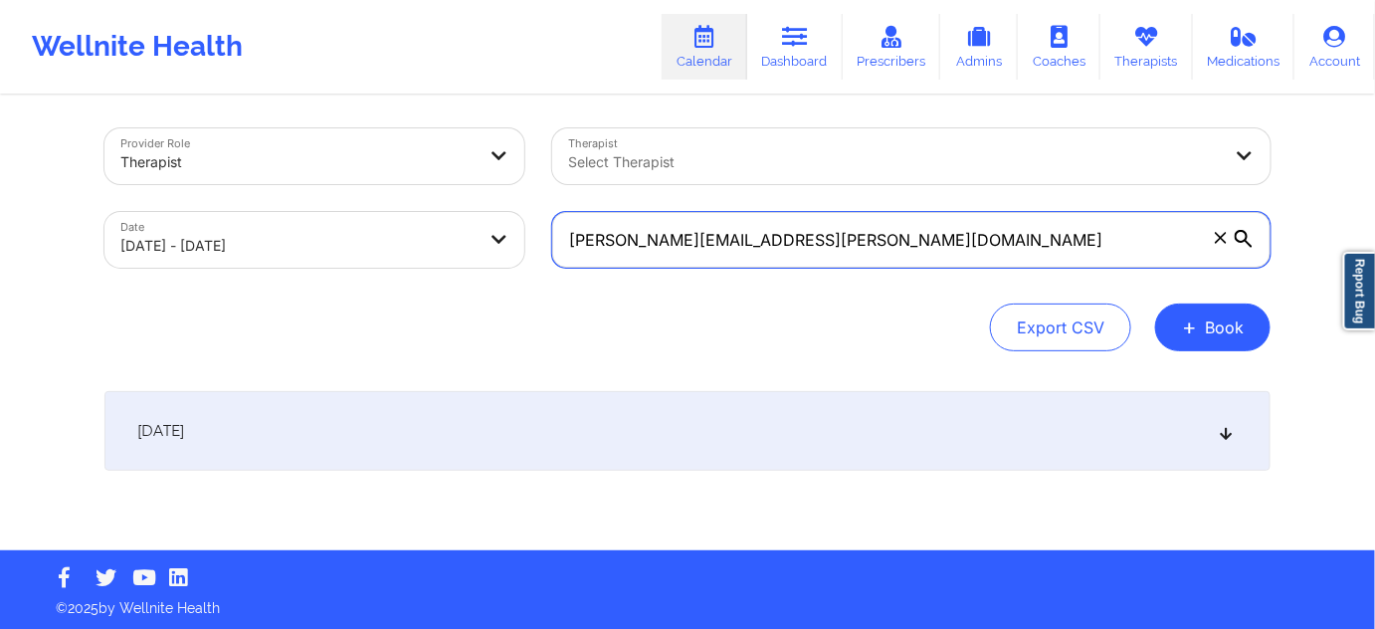
scroll to position [7, 0]
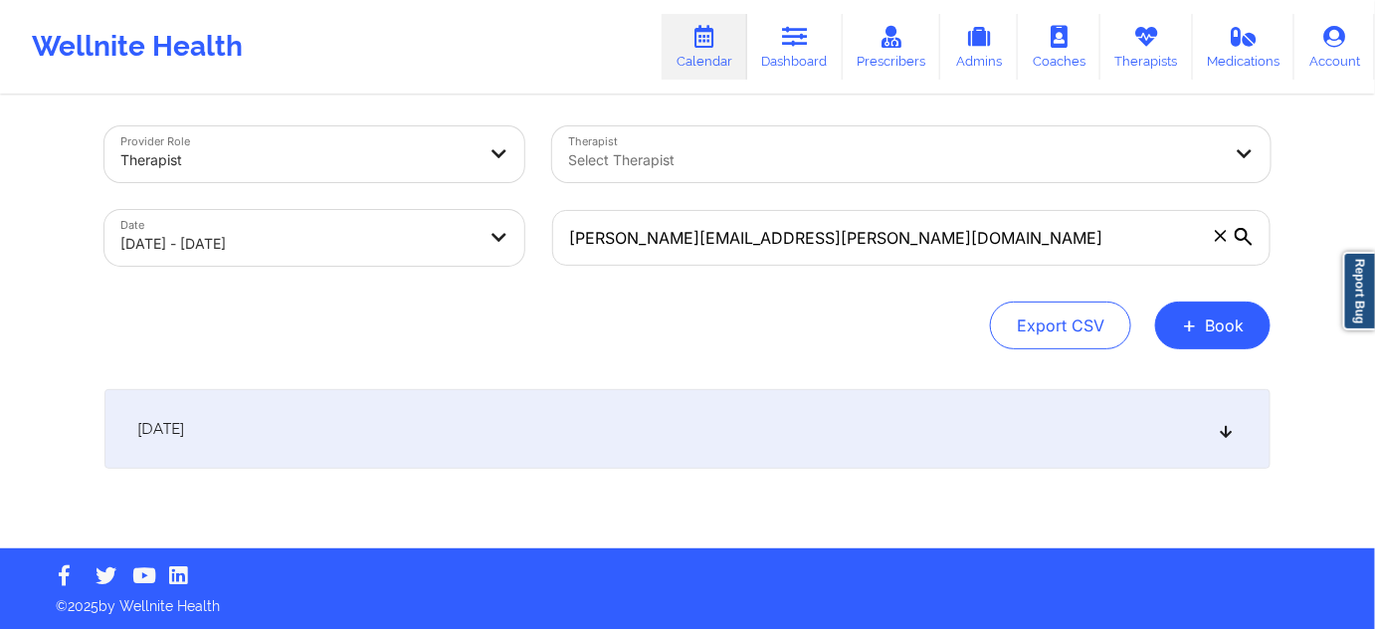
click at [747, 400] on div "[DATE]" at bounding box center [688, 429] width 1166 height 80
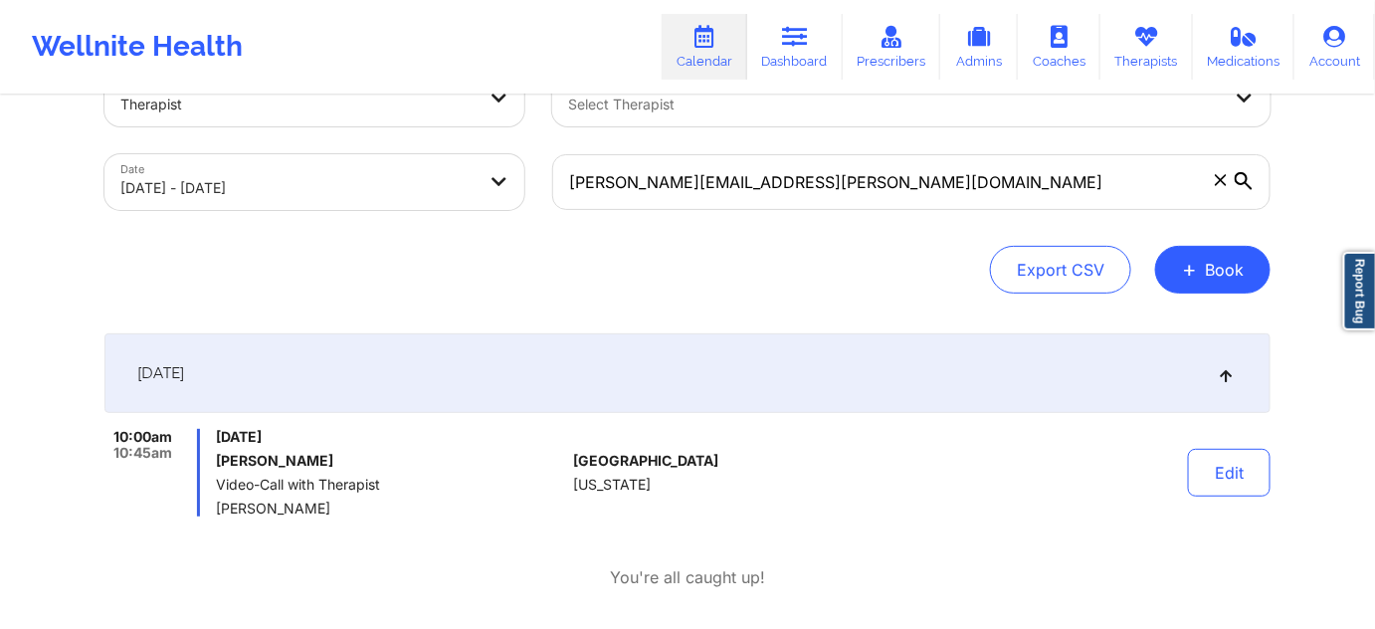
scroll to position [0, 0]
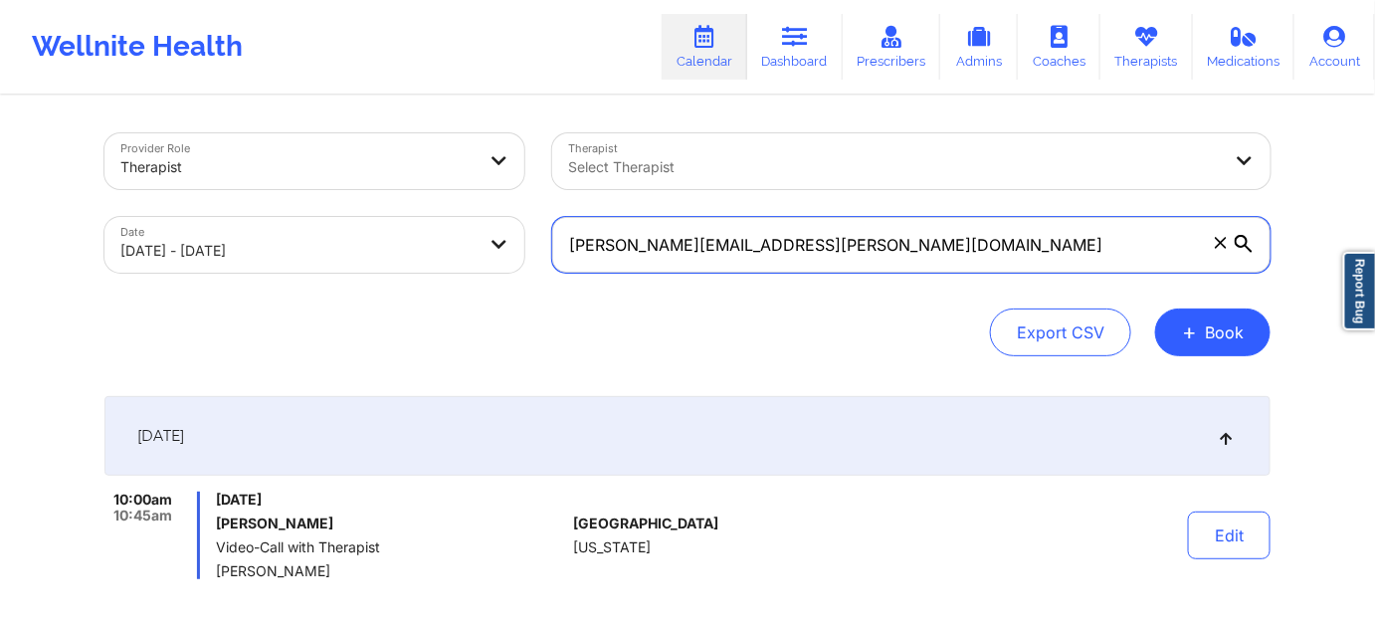
click at [937, 241] on input "[PERSON_NAME][EMAIL_ADDRESS][PERSON_NAME][DOMAIN_NAME]" at bounding box center [911, 245] width 719 height 56
paste input "eszara"
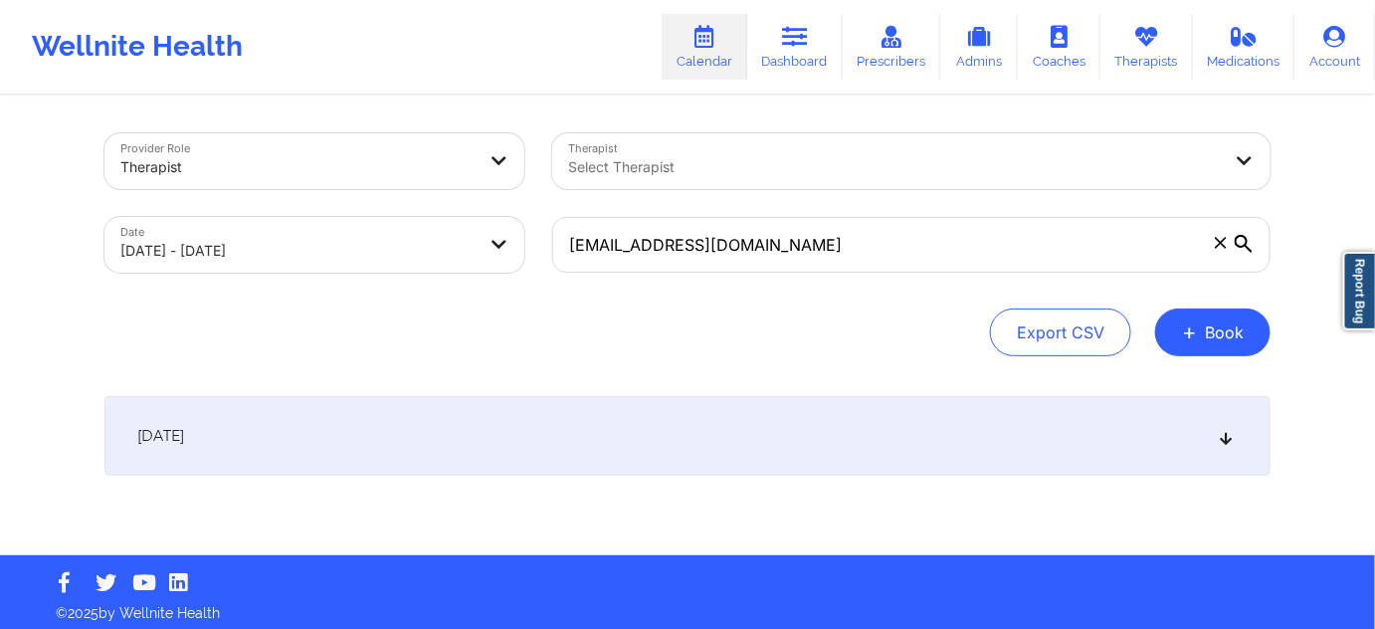
click at [771, 416] on div "[DATE]" at bounding box center [688, 436] width 1166 height 80
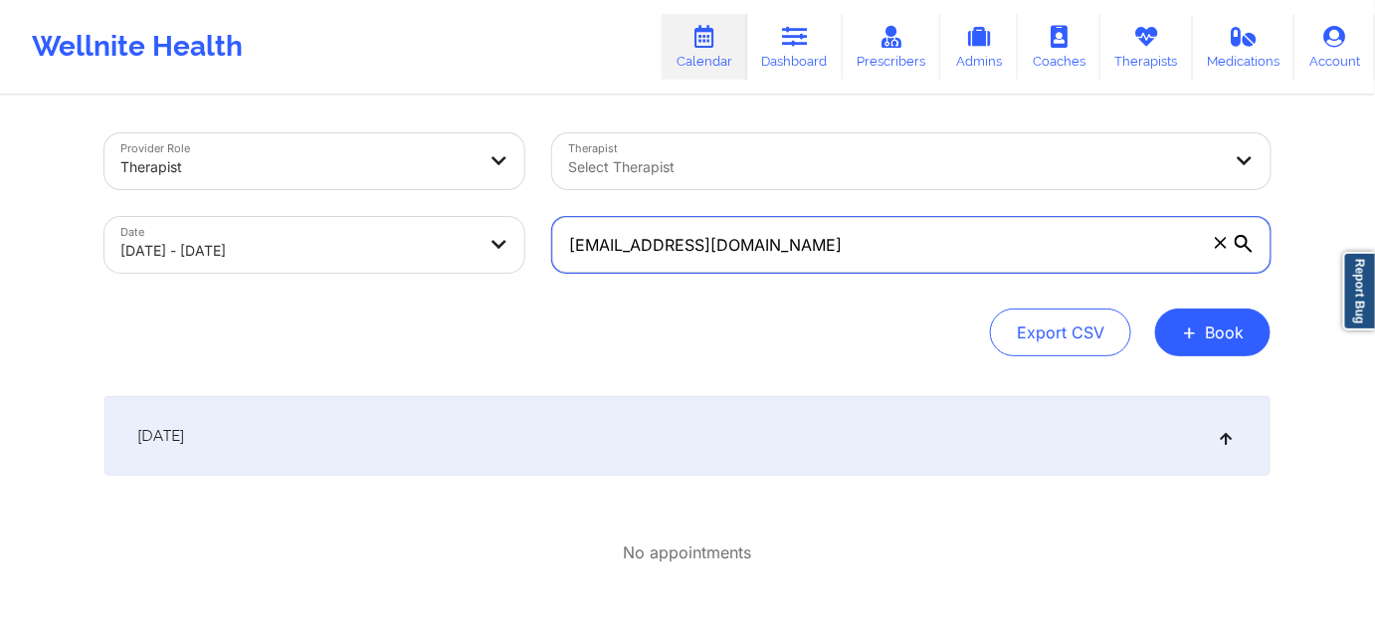
click at [878, 247] on input "[EMAIL_ADDRESS][DOMAIN_NAME]" at bounding box center [911, 245] width 719 height 56
paste input "garymonches585"
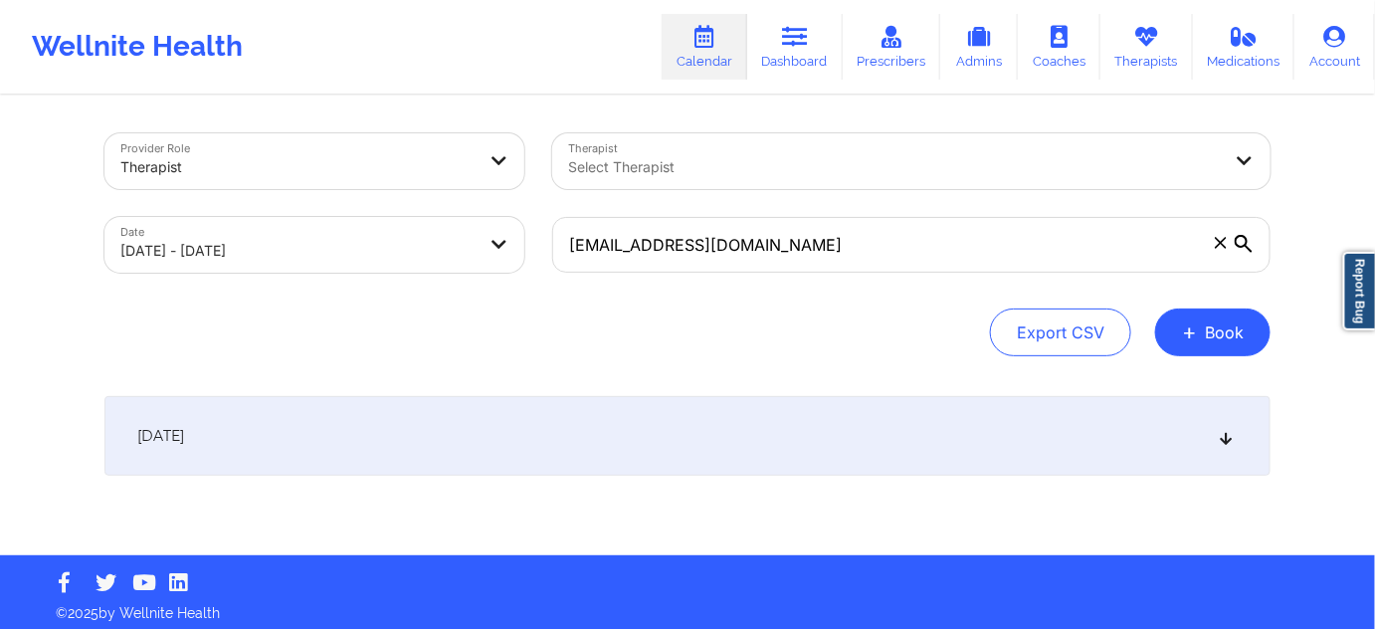
click at [793, 423] on div "[DATE]" at bounding box center [688, 436] width 1166 height 80
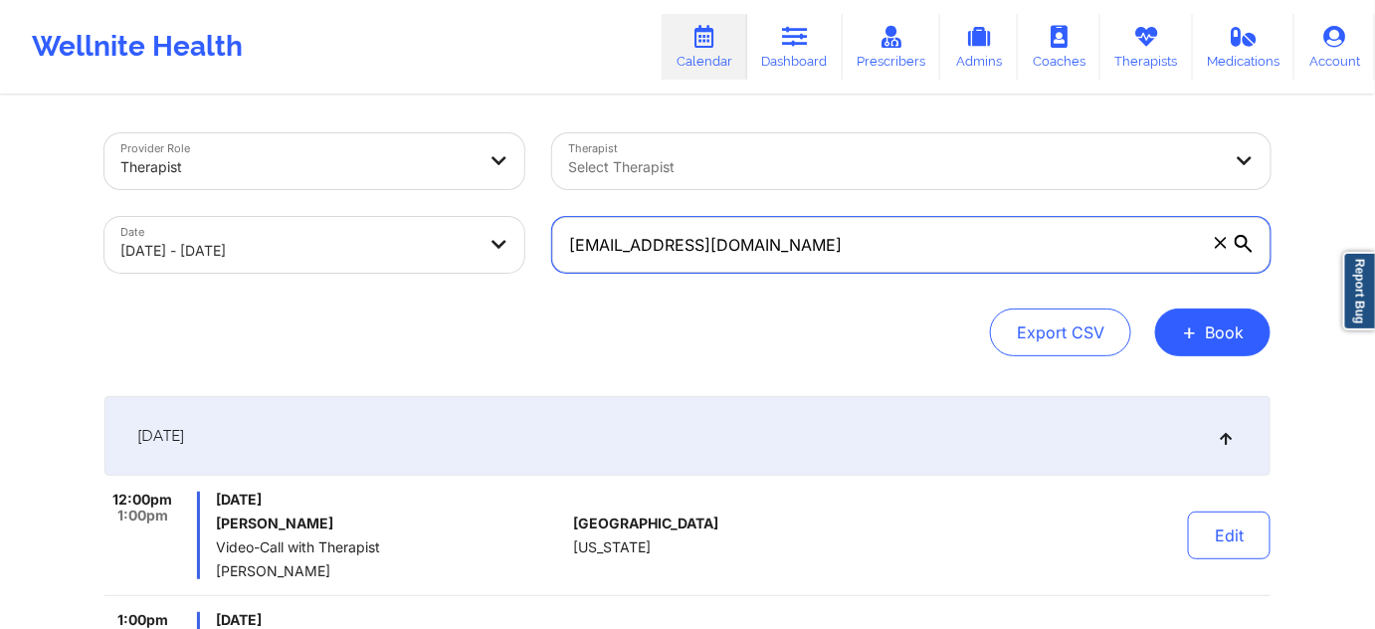
click at [921, 238] on input "[EMAIL_ADDRESS][DOMAIN_NAME]" at bounding box center [911, 245] width 719 height 56
paste input "omez.luisak"
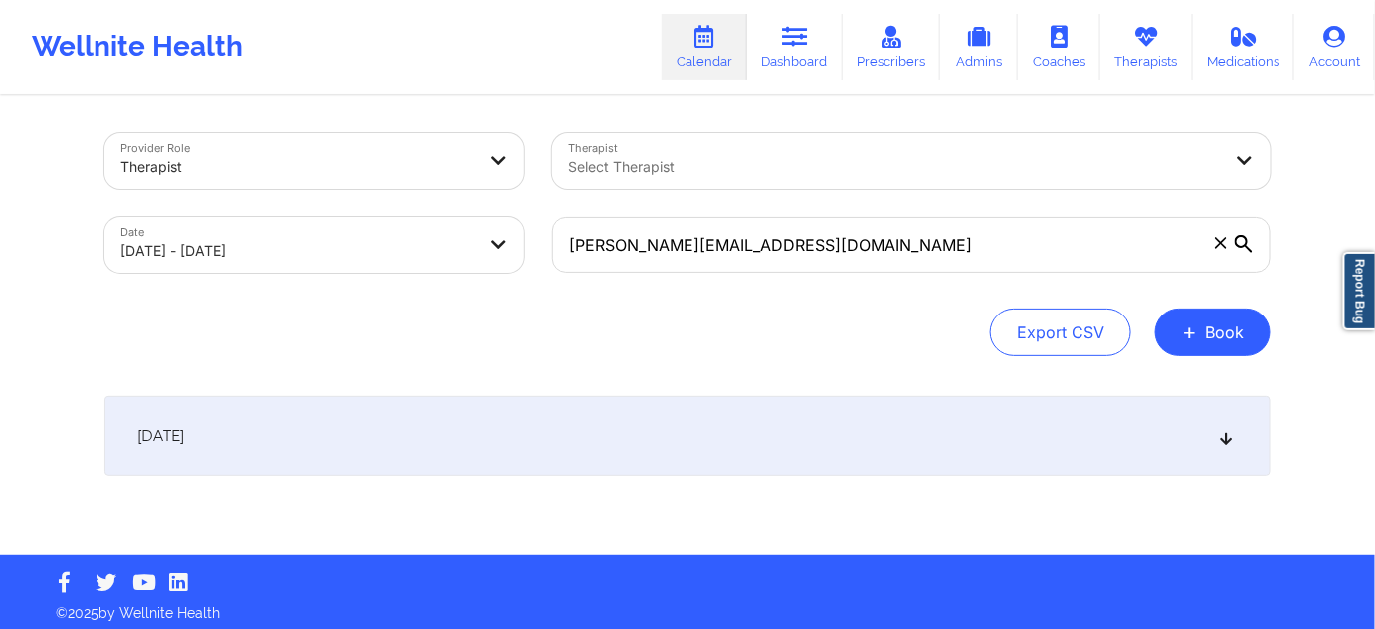
click at [781, 436] on div "[DATE]" at bounding box center [688, 436] width 1166 height 80
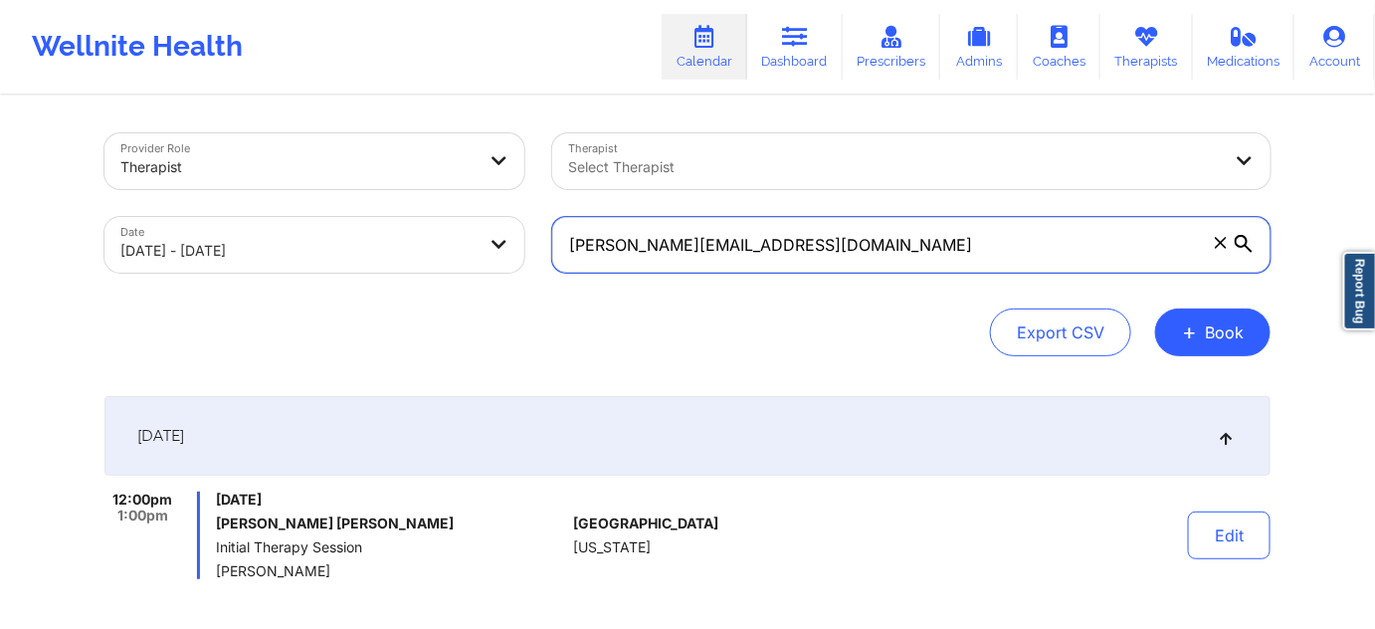
click at [926, 246] on input "[PERSON_NAME][EMAIL_ADDRESS][DOMAIN_NAME]" at bounding box center [911, 245] width 719 height 56
paste input "its.dara"
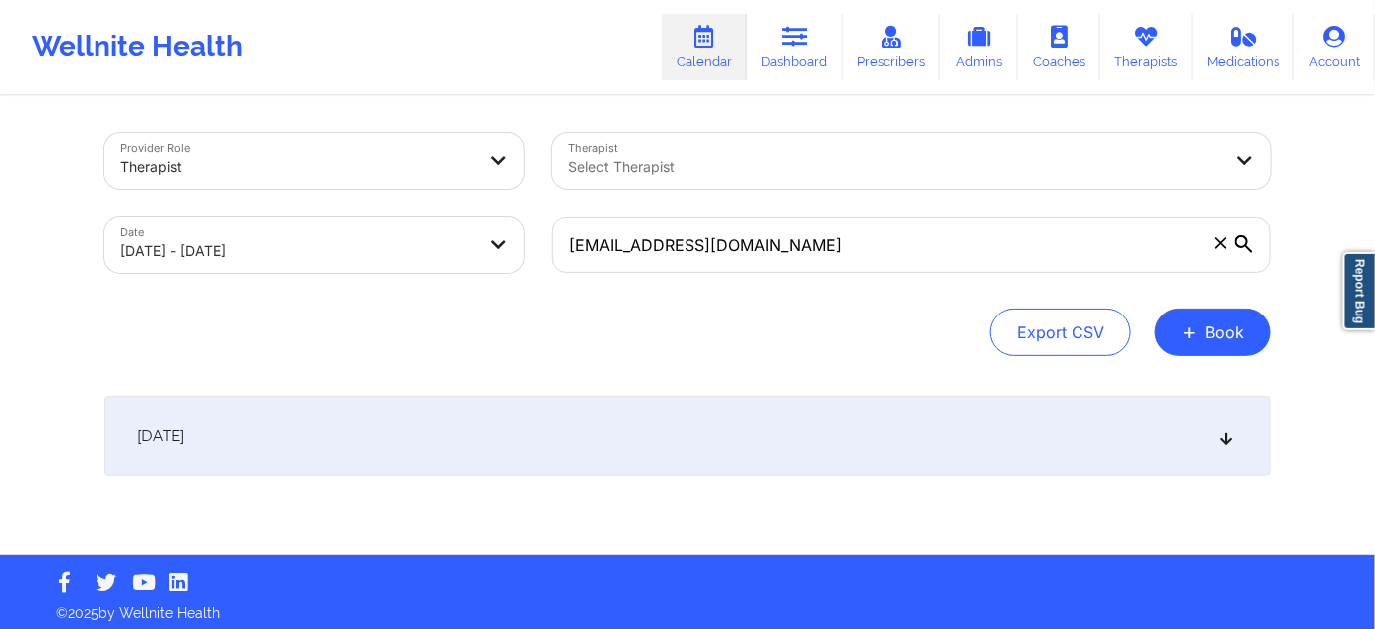
click at [801, 432] on div "[DATE]" at bounding box center [688, 436] width 1166 height 80
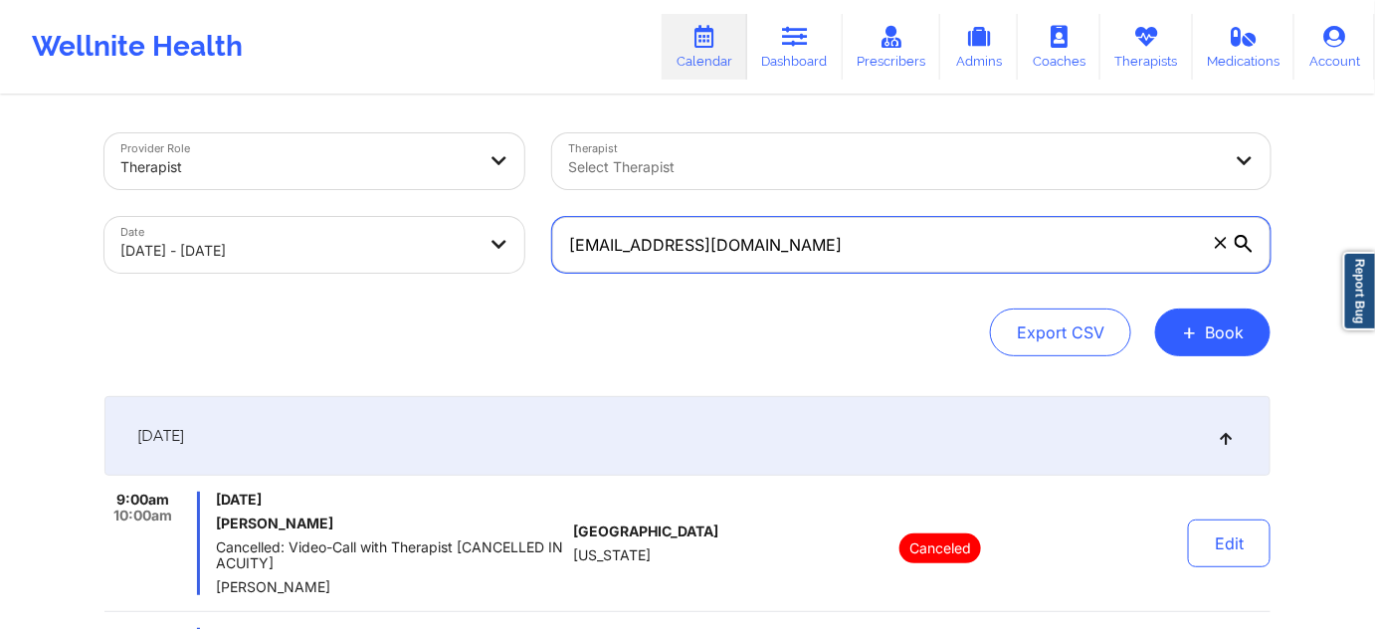
click at [783, 237] on input "[EMAIL_ADDRESS][DOMAIN_NAME]" at bounding box center [911, 245] width 719 height 56
paste input "kelsey.[PERSON_NAME]@"
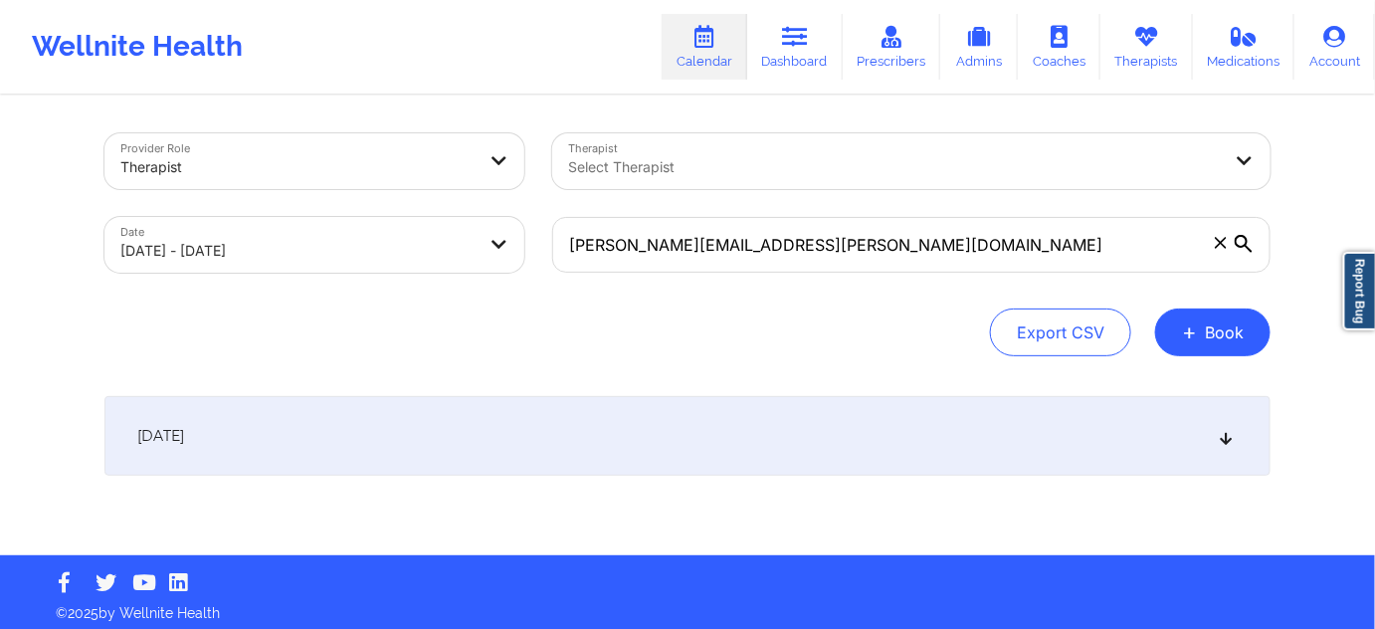
click at [756, 349] on div "Export CSV + Book" at bounding box center [688, 333] width 1166 height 48
click at [750, 430] on div "[DATE]" at bounding box center [688, 436] width 1166 height 80
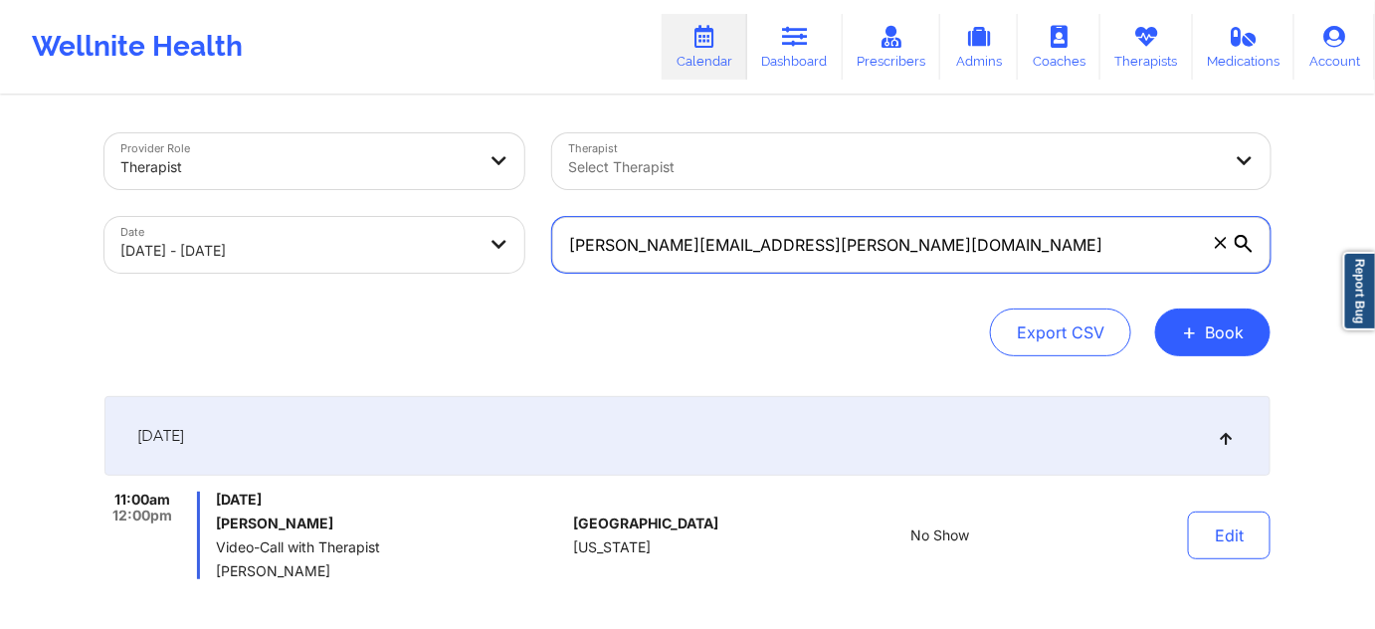
click at [804, 247] on input "[PERSON_NAME][EMAIL_ADDRESS][PERSON_NAME][DOMAIN_NAME]" at bounding box center [911, 245] width 719 height 56
paste input "nnedyhootman@g"
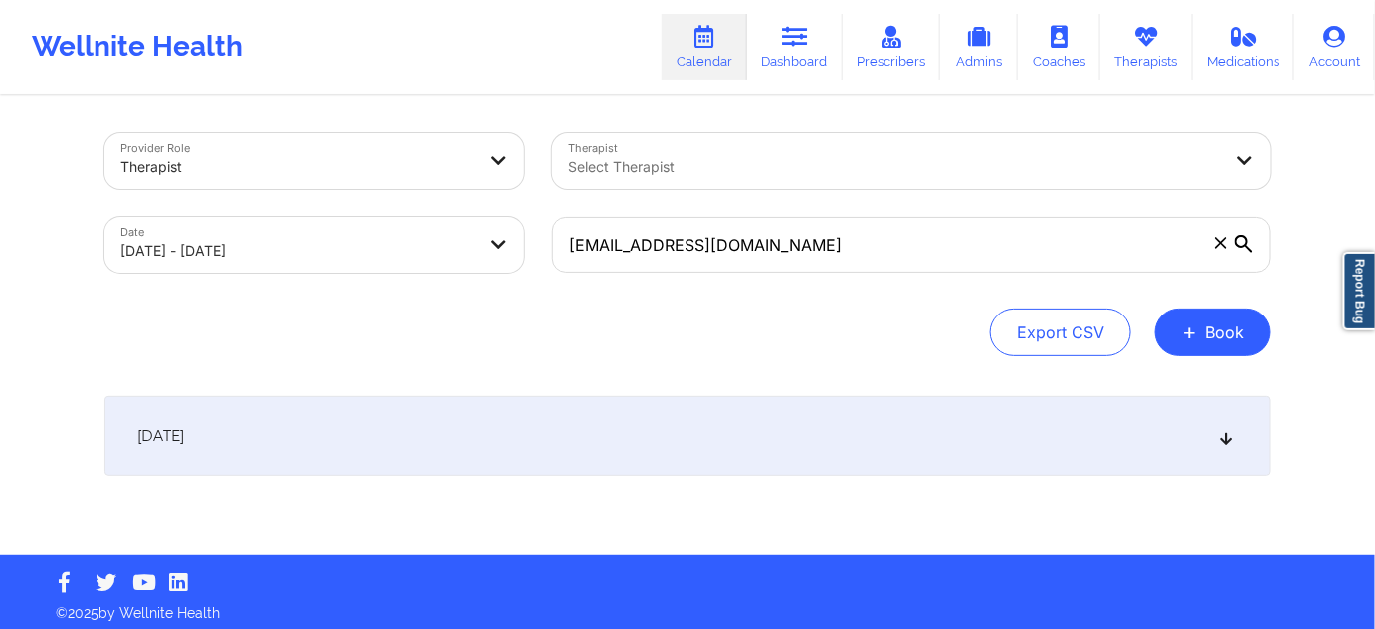
click at [725, 442] on div "[DATE]" at bounding box center [688, 436] width 1166 height 80
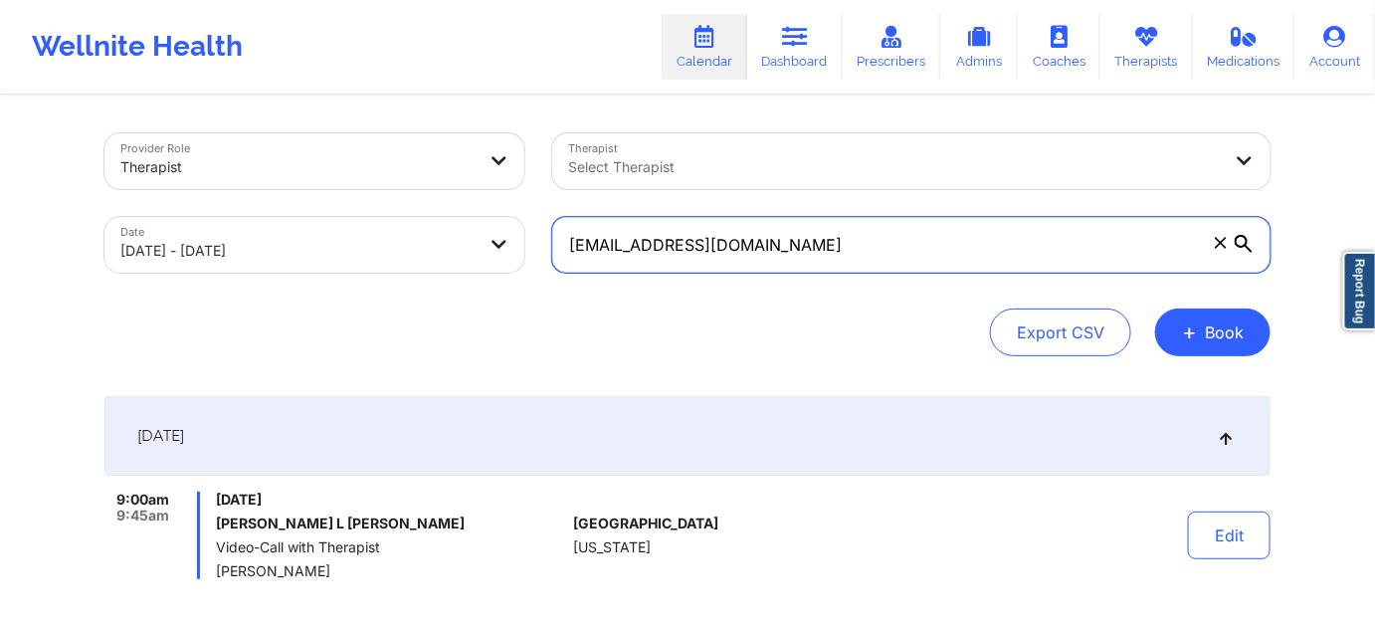
click at [860, 255] on input "[EMAIL_ADDRESS][DOMAIN_NAME]" at bounding box center [911, 245] width 719 height 56
paste input "reynita.mcmill"
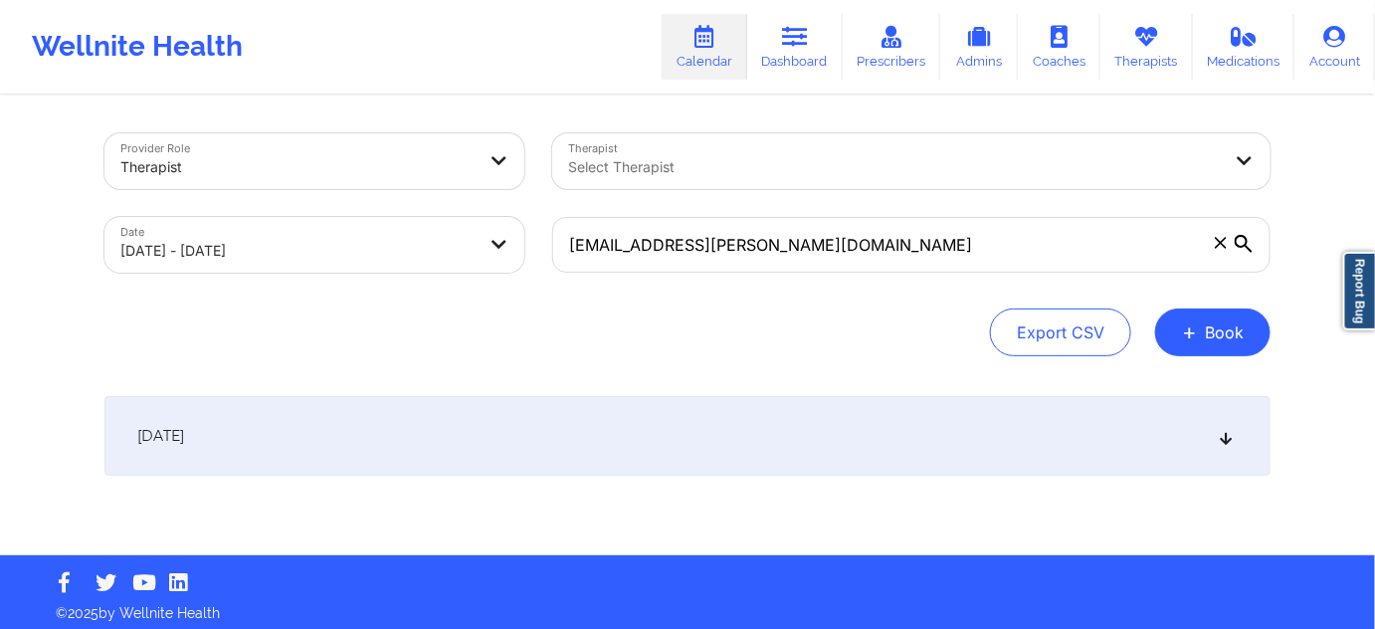
click at [759, 429] on div "[DATE]" at bounding box center [688, 436] width 1166 height 80
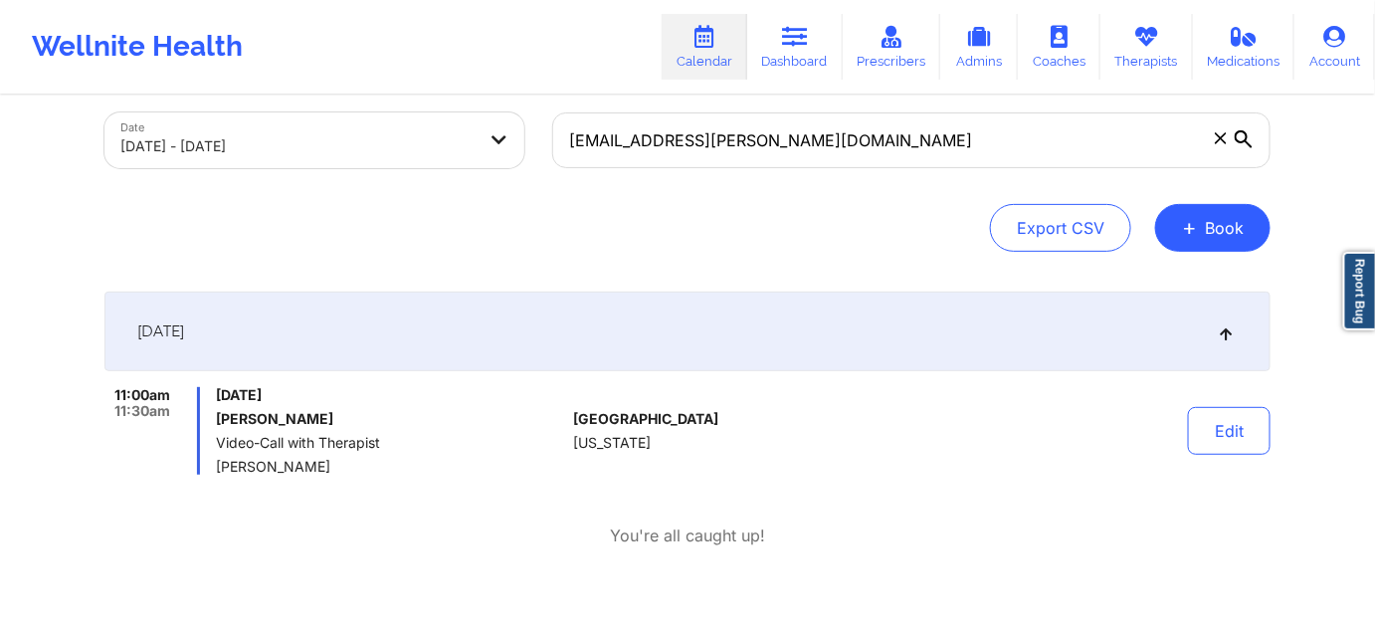
scroll to position [120, 0]
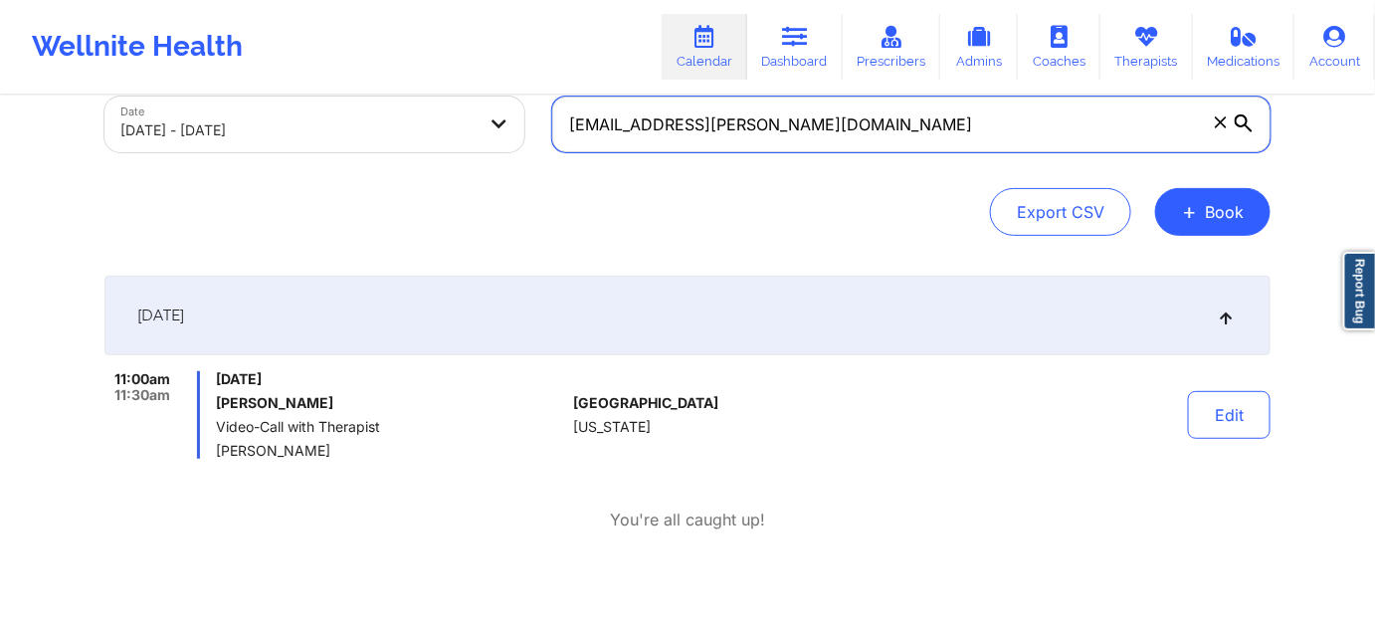
click at [942, 143] on input "[EMAIL_ADDRESS][PERSON_NAME][DOMAIN_NAME]" at bounding box center [911, 125] width 719 height 56
paste input "soiussophie"
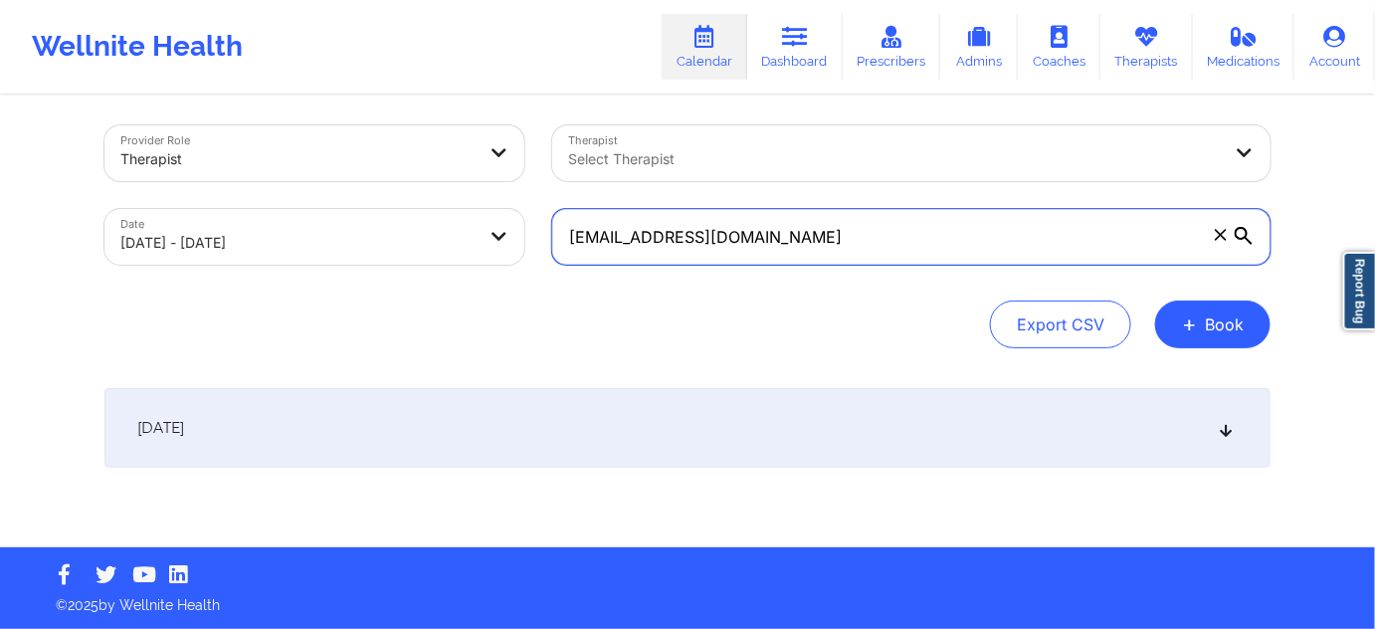
scroll to position [7, 0]
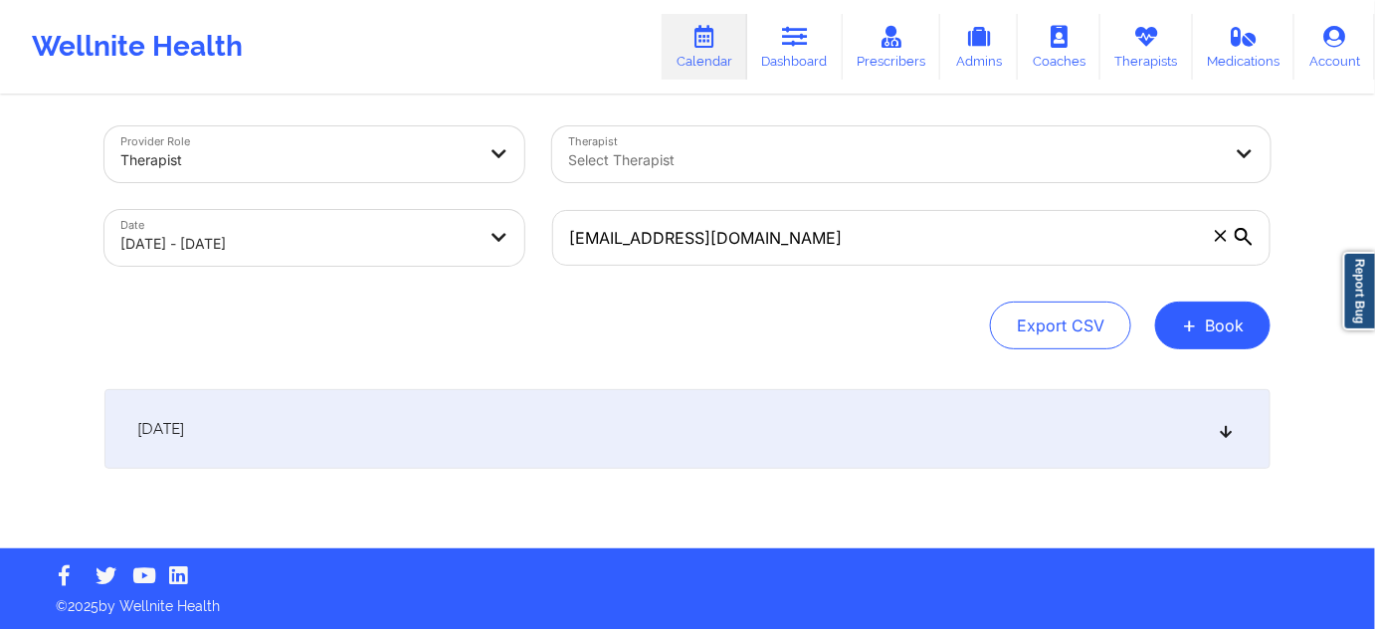
click at [779, 436] on div "[DATE]" at bounding box center [688, 429] width 1166 height 80
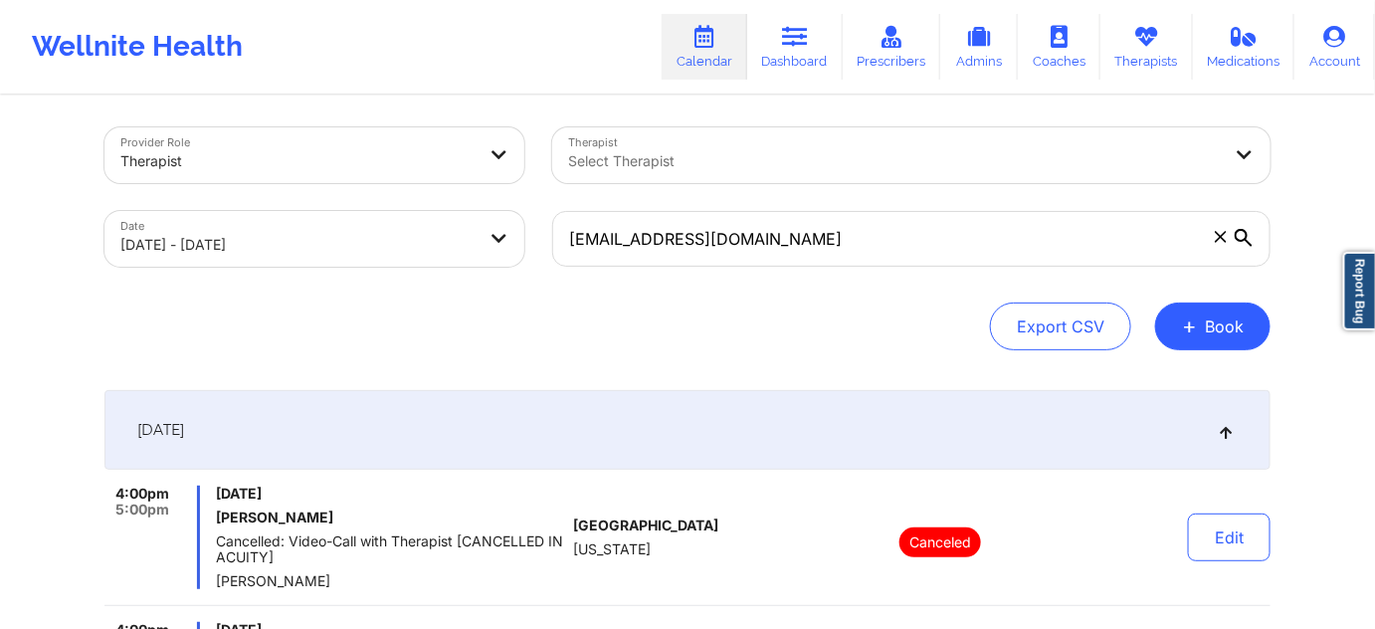
scroll to position [0, 0]
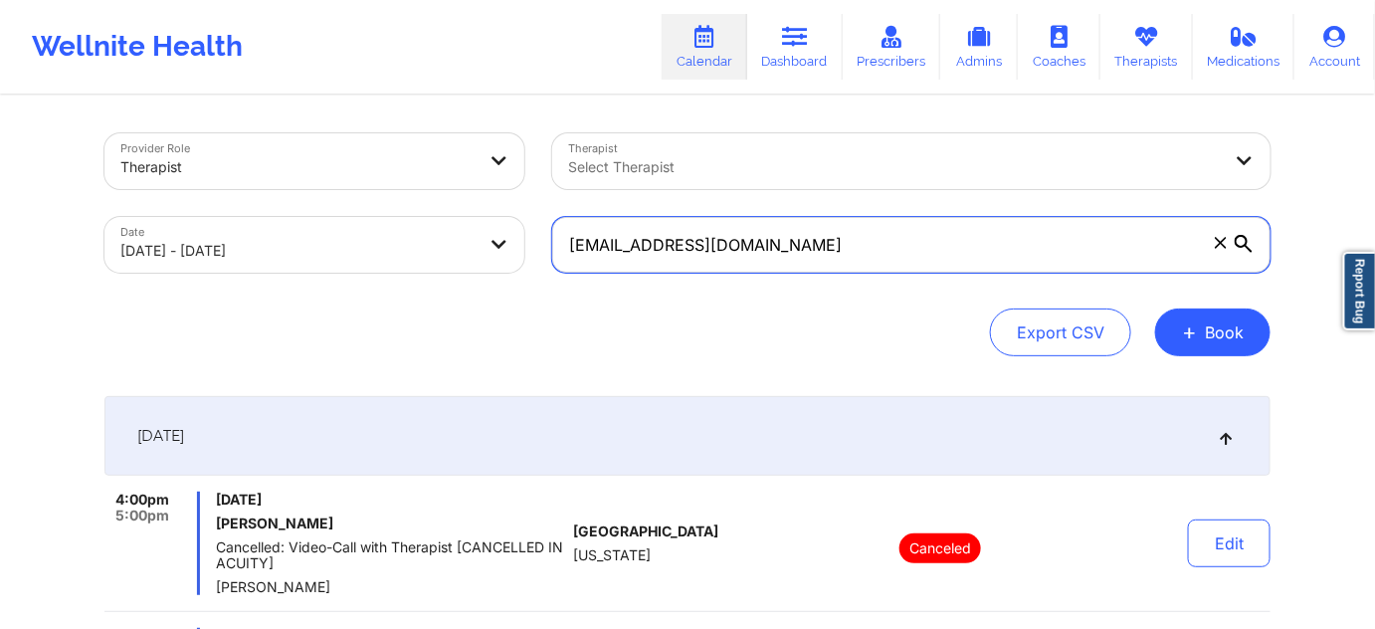
click at [928, 254] on input "[EMAIL_ADDRESS][DOMAIN_NAME]" at bounding box center [911, 245] width 719 height 56
paste input "[EMAIL_ADDRESS]"
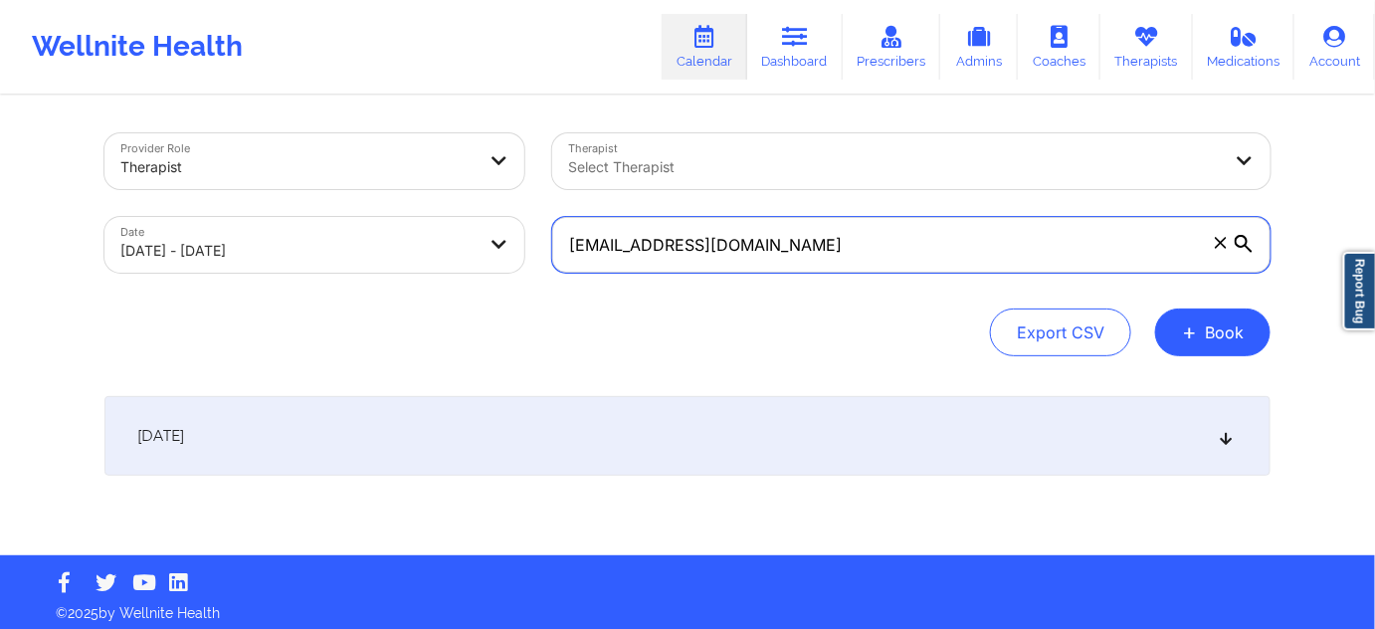
type input "[EMAIL_ADDRESS][DOMAIN_NAME]"
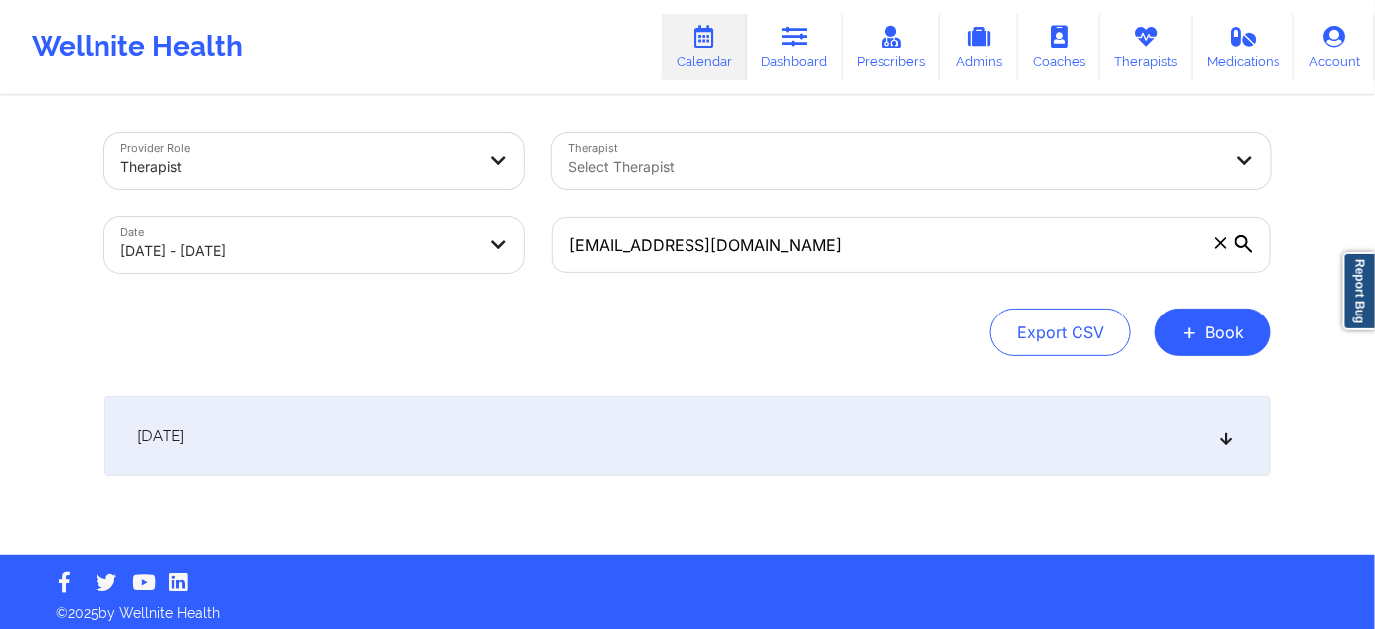
click at [771, 433] on div "[DATE]" at bounding box center [688, 436] width 1166 height 80
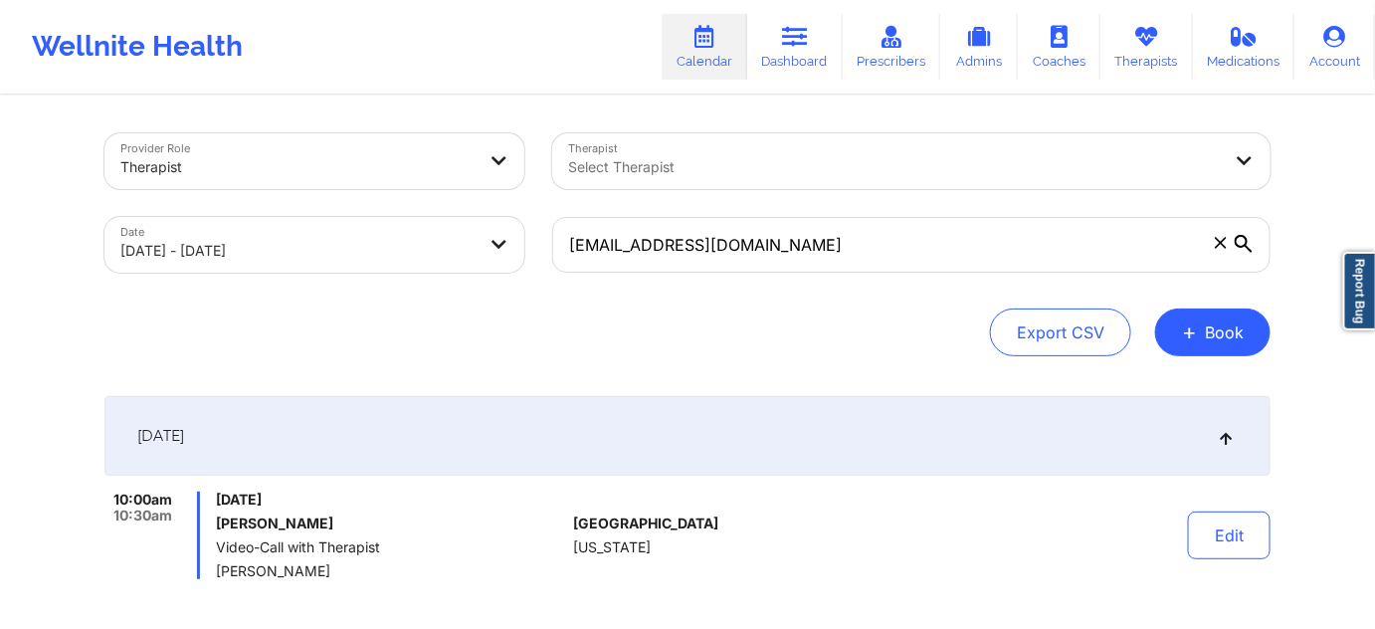
select select "2025-9"
select select "2025-10"
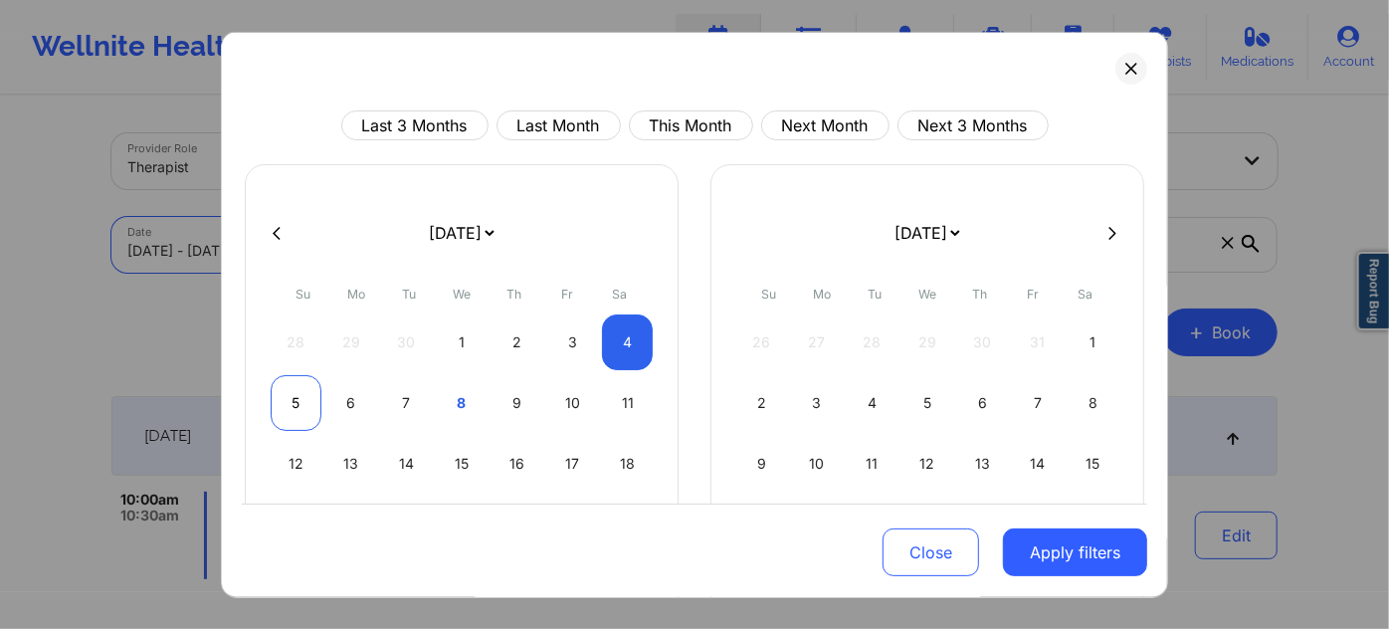
click at [286, 407] on div "5" at bounding box center [296, 403] width 51 height 56
select select "2025-9"
select select "2025-10"
click at [286, 407] on div "5" at bounding box center [296, 403] width 51 height 56
select select "2025-9"
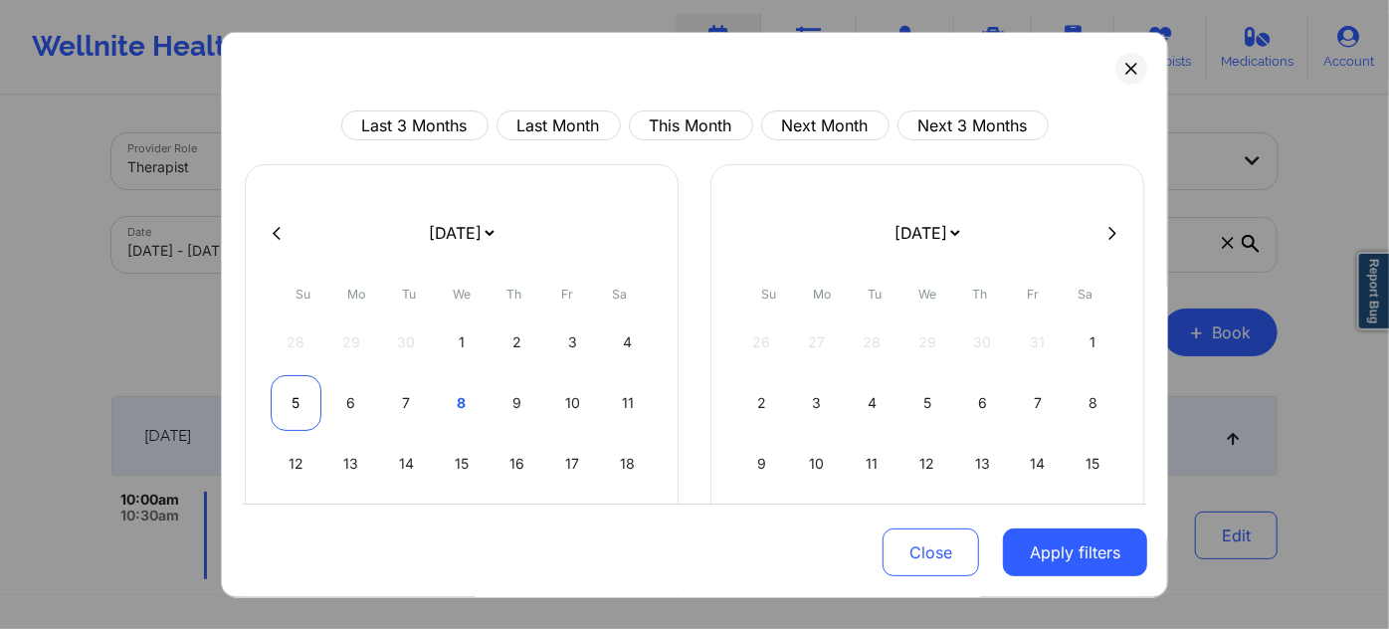
select select "2025-10"
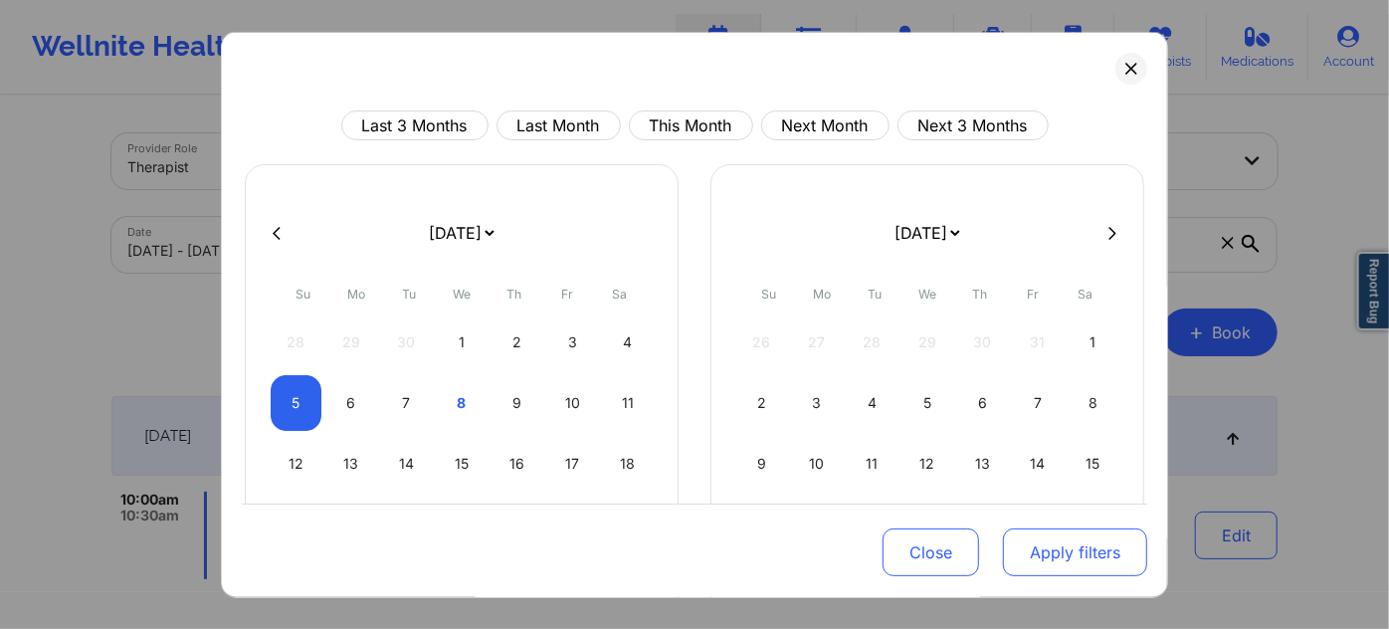
click at [1065, 545] on button "Apply filters" at bounding box center [1075, 552] width 144 height 48
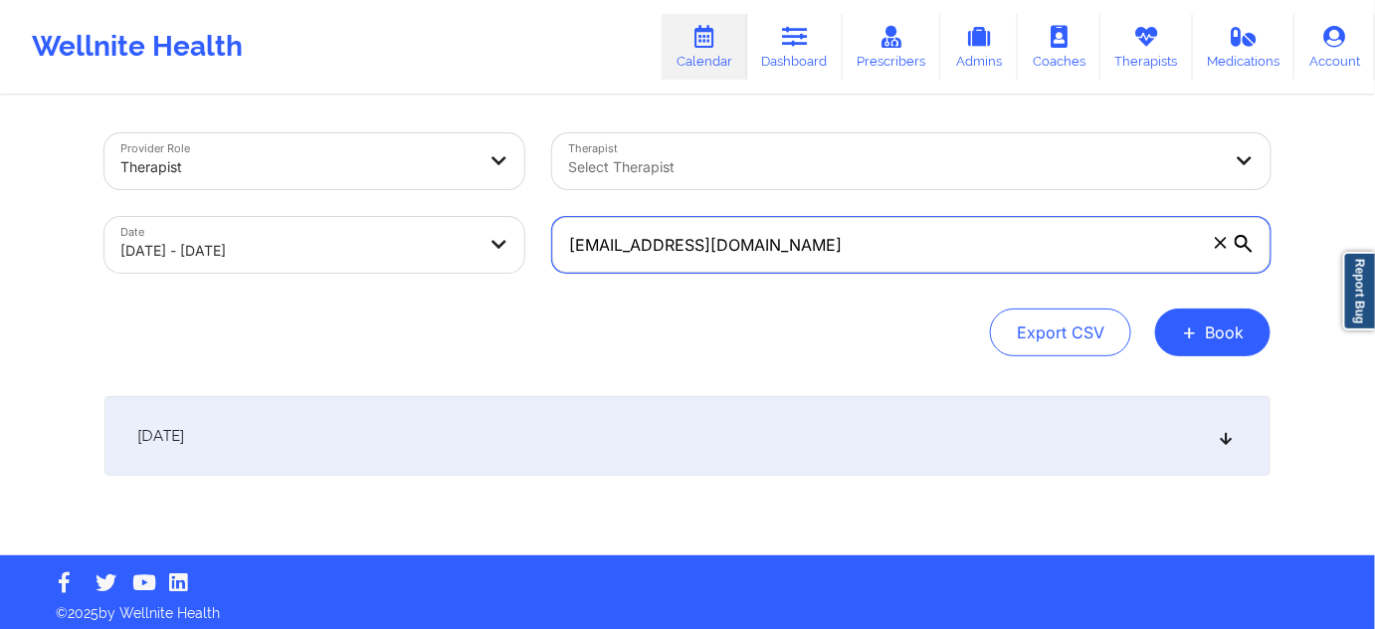
click at [804, 249] on input "[EMAIL_ADDRESS][DOMAIN_NAME]" at bounding box center [911, 245] width 719 height 56
paste input "[EMAIL_ADDRESS]"
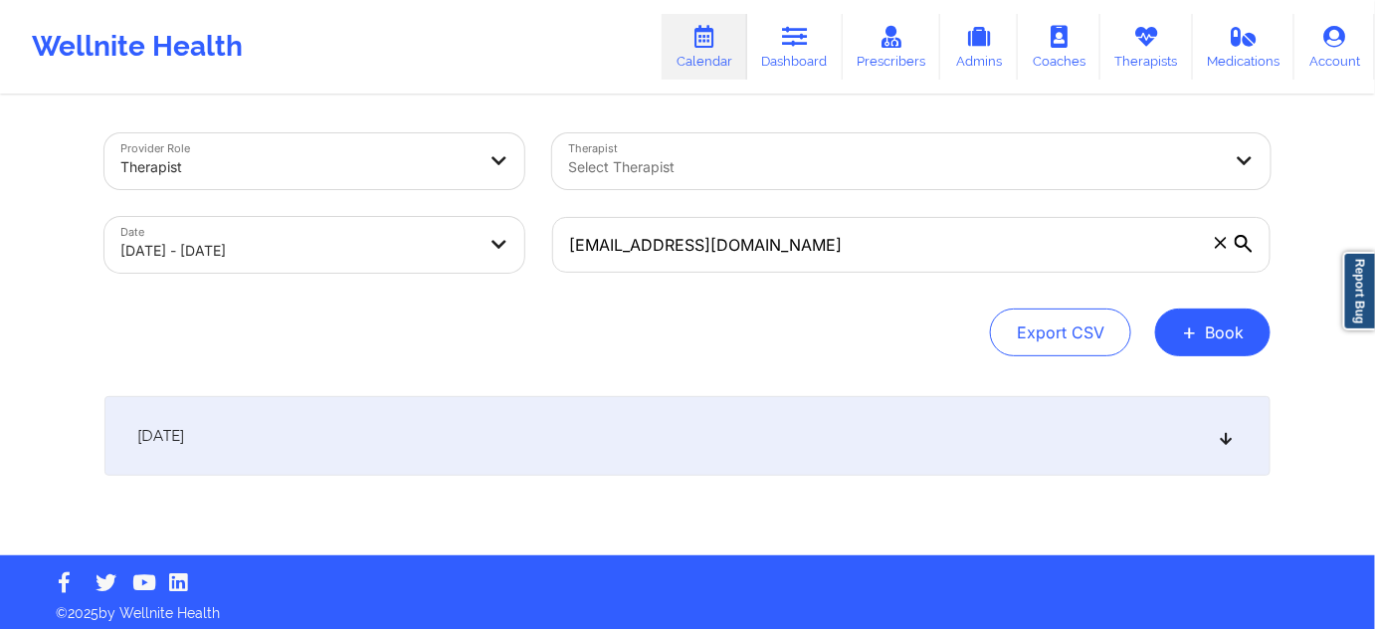
click at [734, 448] on div "[DATE]" at bounding box center [688, 436] width 1166 height 80
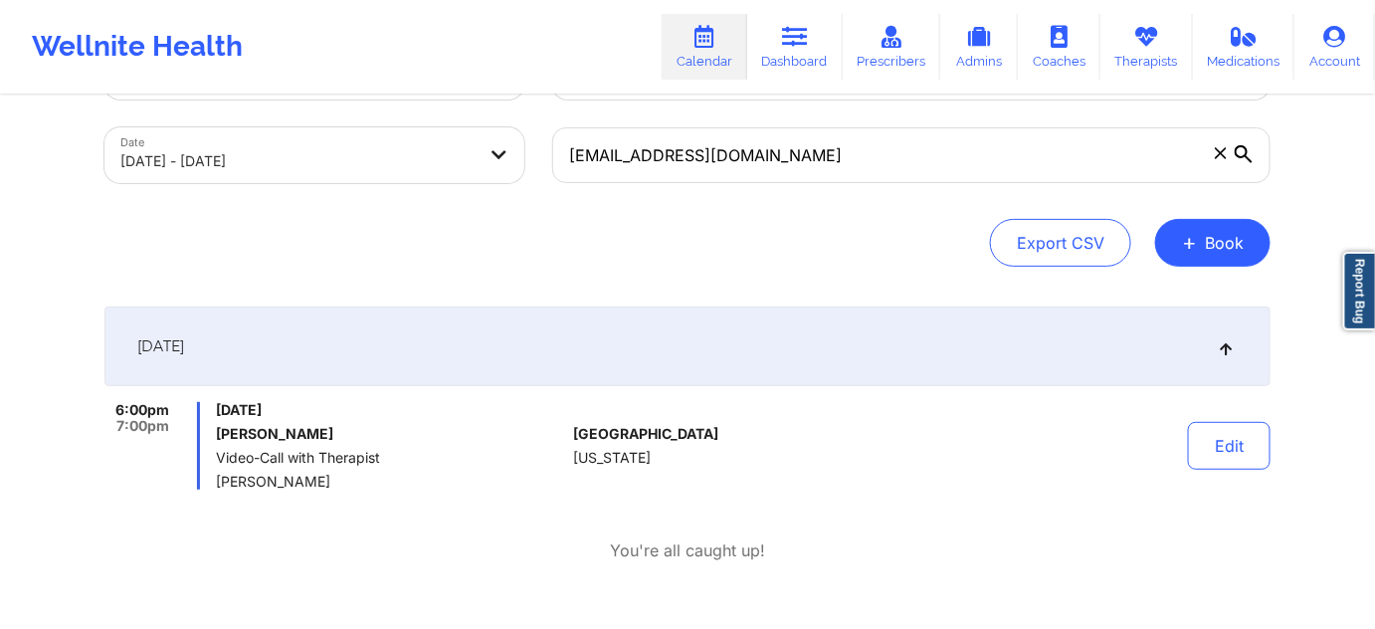
scroll to position [120, 0]
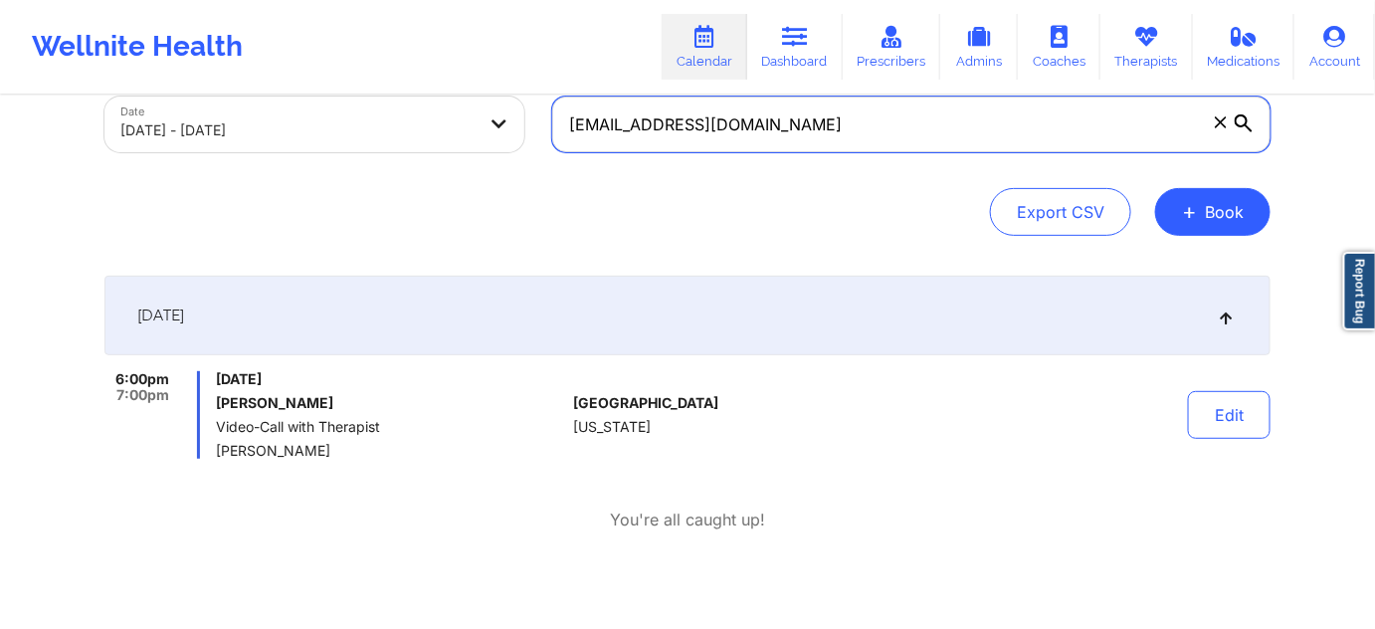
click at [870, 128] on input "[EMAIL_ADDRESS][DOMAIN_NAME]" at bounding box center [911, 125] width 719 height 56
paste input "jackhumm64"
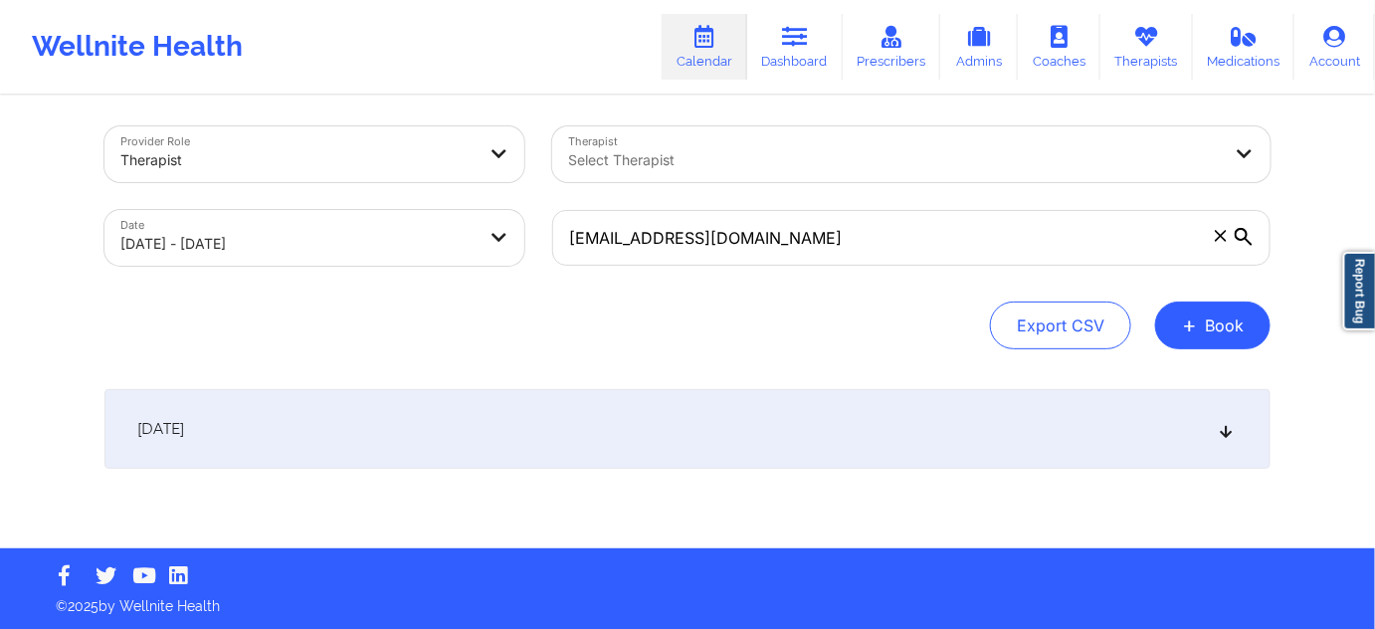
click at [738, 410] on div "[DATE]" at bounding box center [688, 429] width 1166 height 80
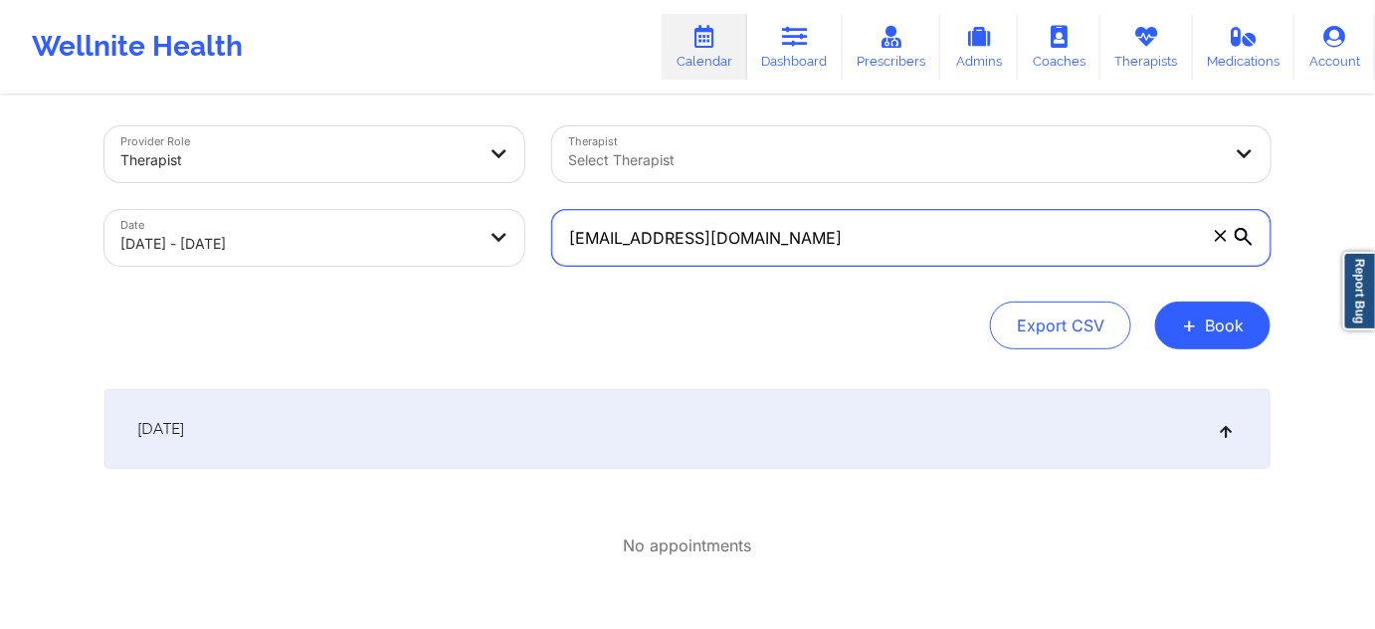
click at [830, 233] on input "[EMAIL_ADDRESS][DOMAIN_NAME]" at bounding box center [911, 238] width 719 height 56
paste input "reatzhunter"
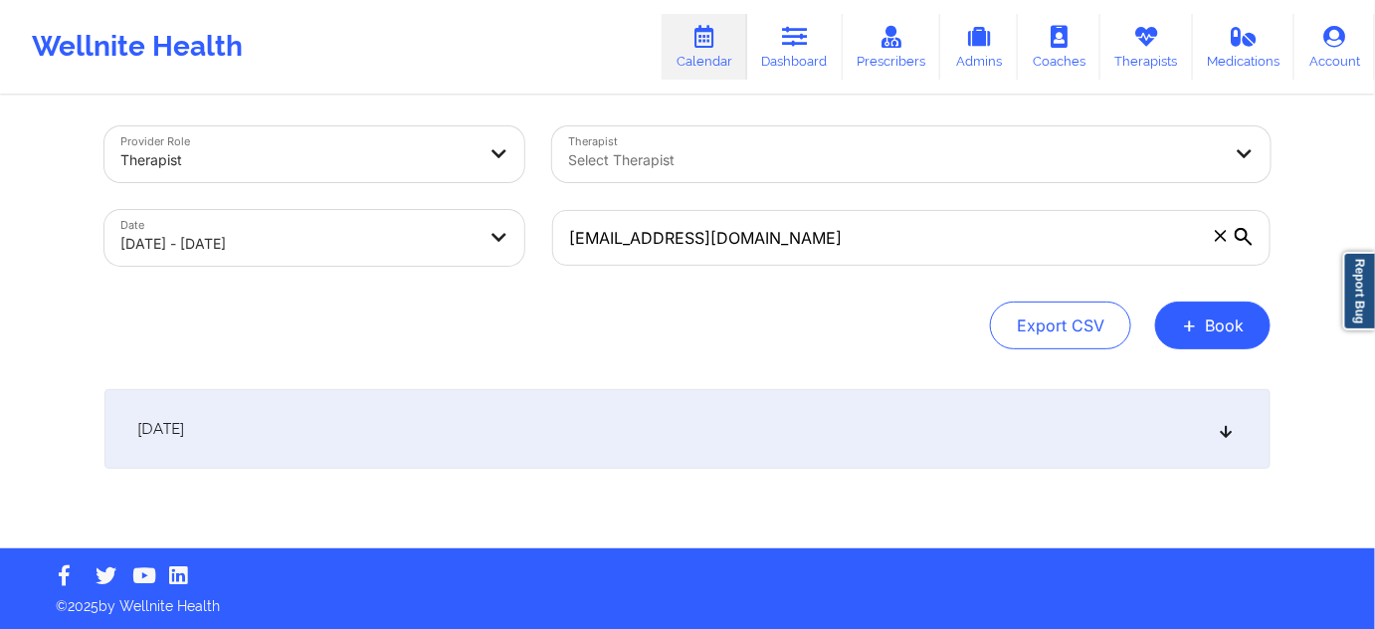
click at [754, 416] on div "[DATE]" at bounding box center [688, 429] width 1166 height 80
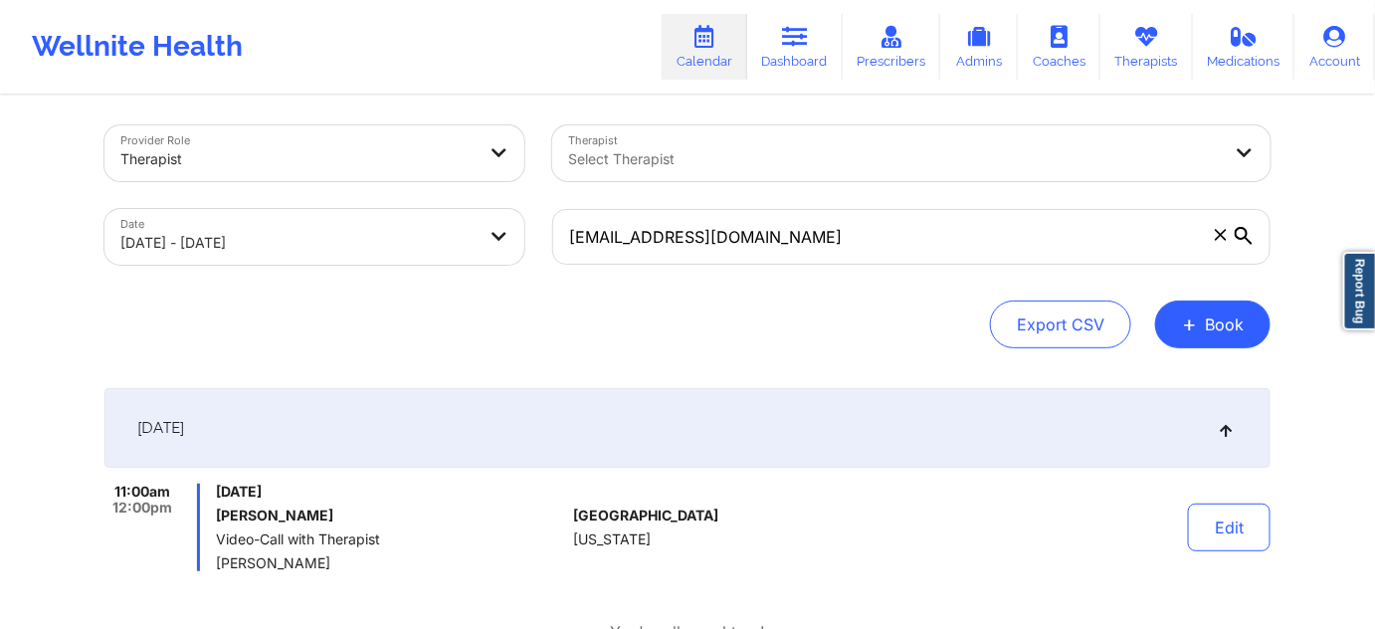
scroll to position [0, 0]
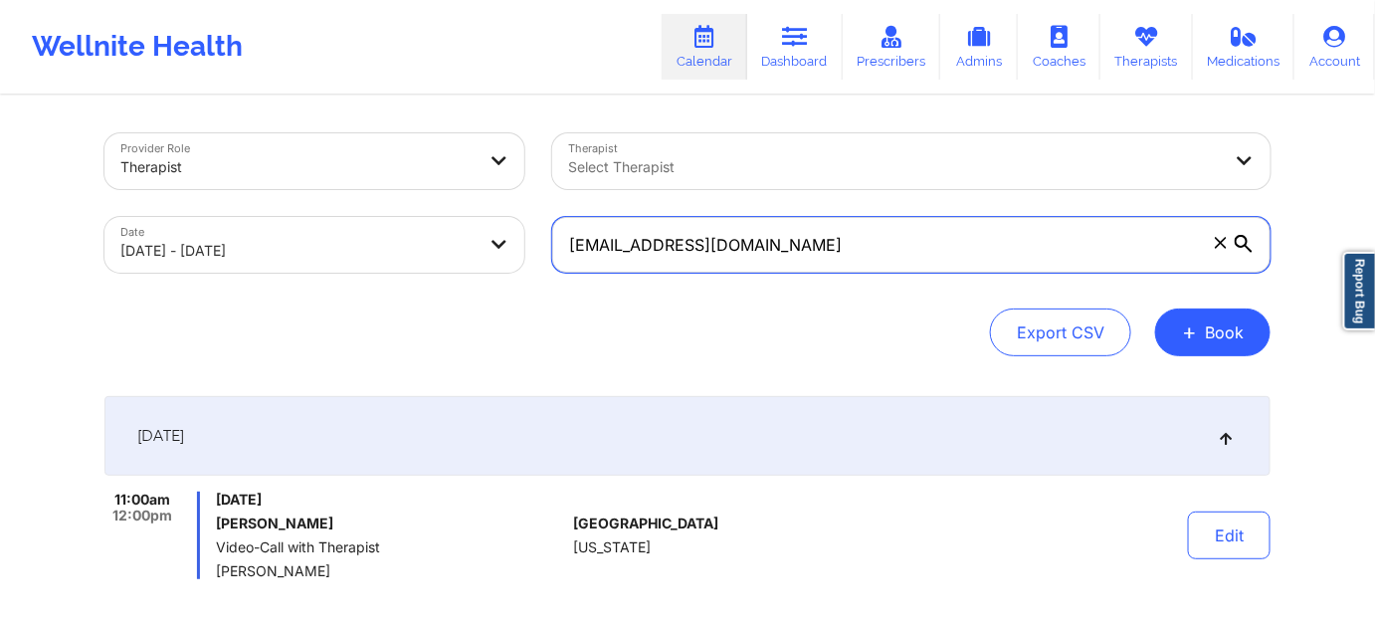
click at [901, 230] on input "[EMAIL_ADDRESS][DOMAIN_NAME]" at bounding box center [911, 245] width 719 height 56
paste input "k.barasliev"
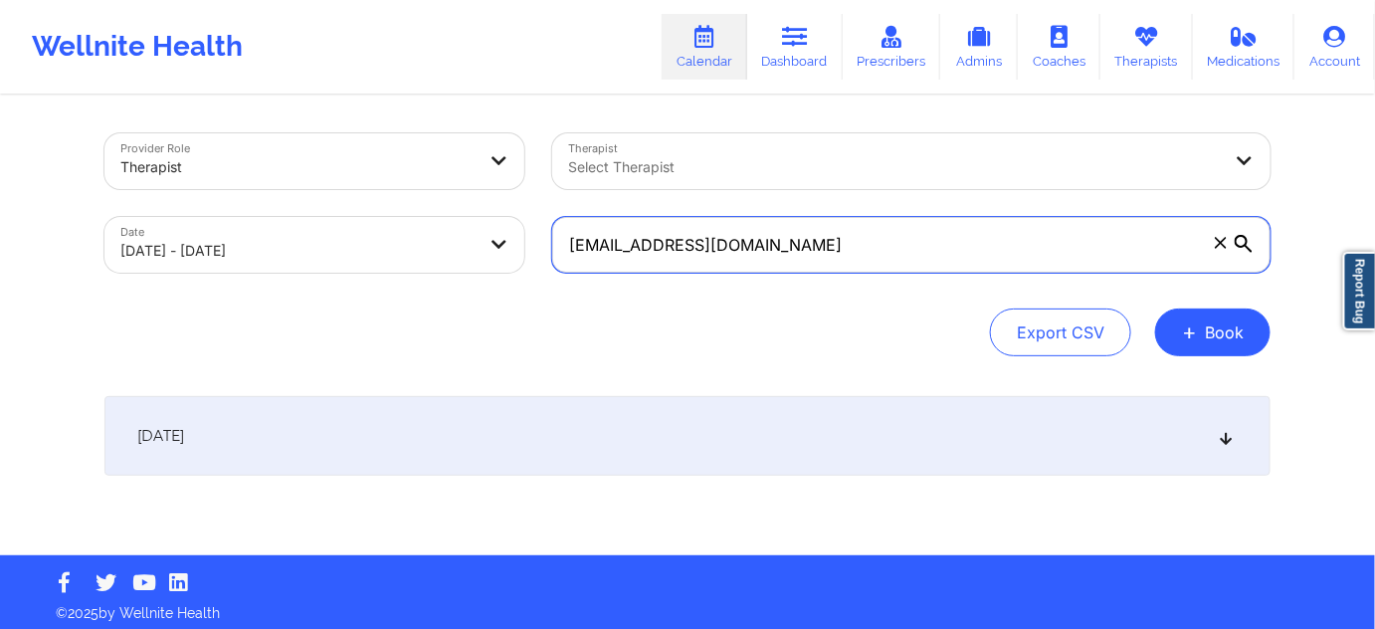
type input "[EMAIL_ADDRESS][DOMAIN_NAME]"
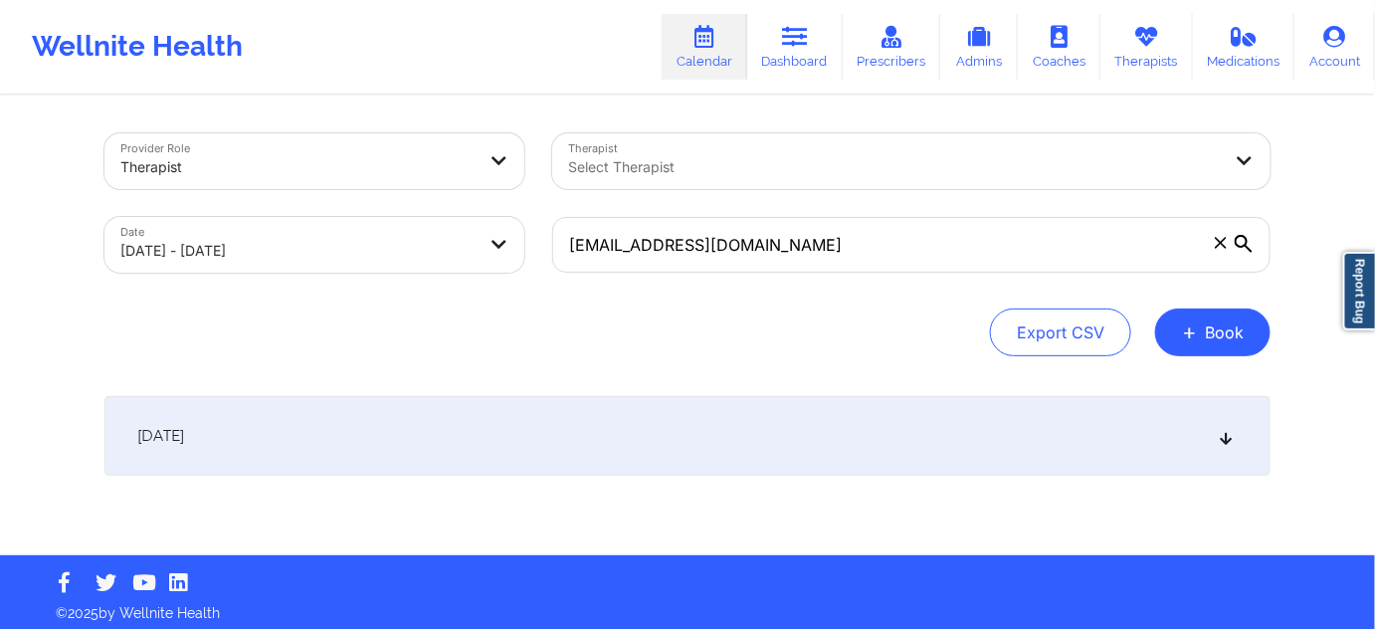
click at [755, 430] on div "[DATE]" at bounding box center [688, 436] width 1166 height 80
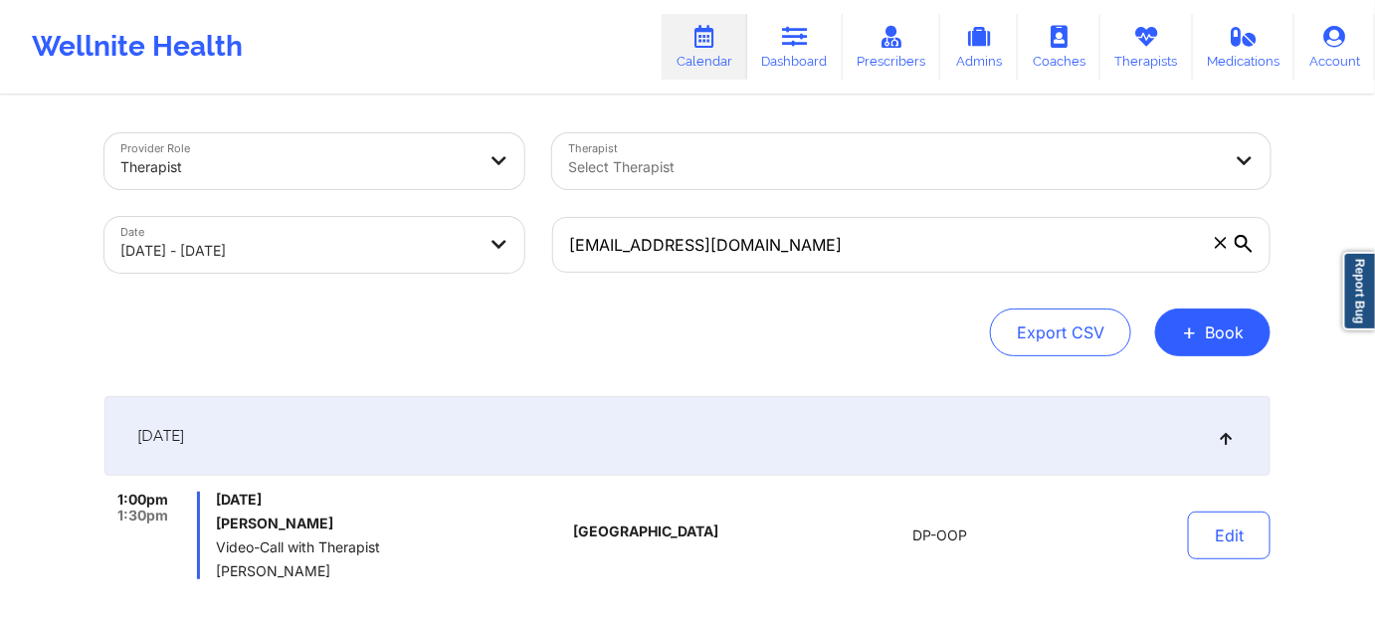
select select "2025-9"
select select "2025-10"
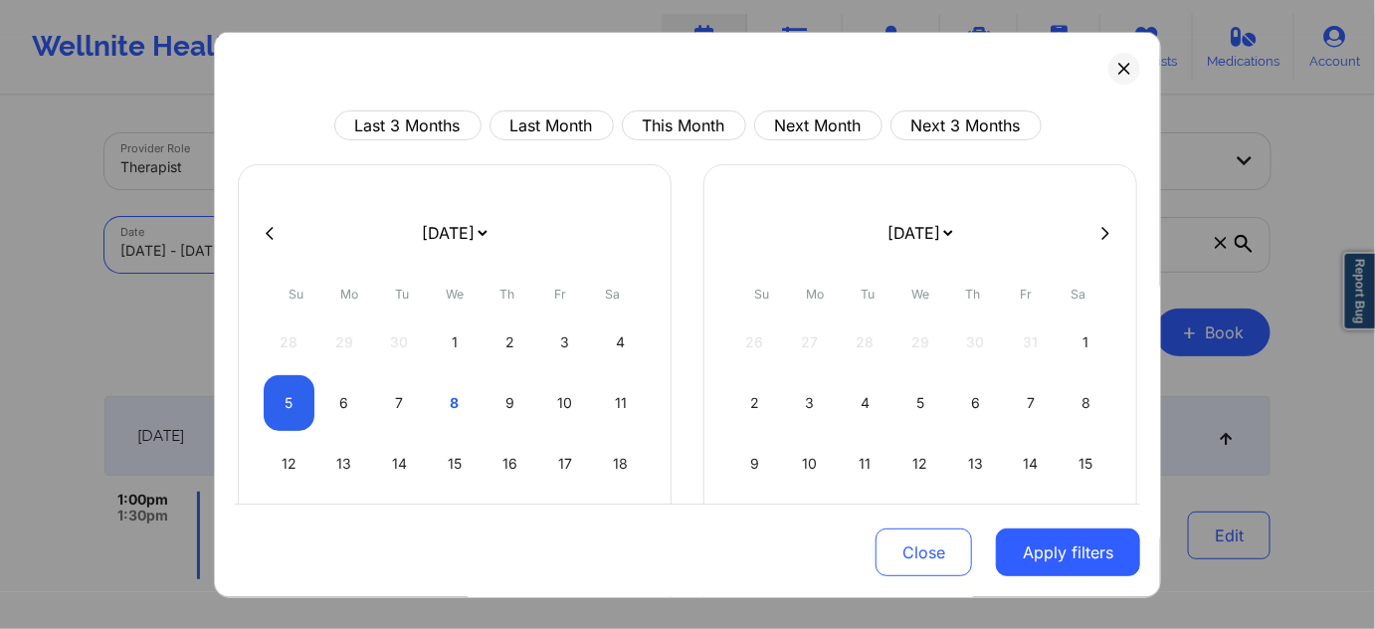
click at [377, 235] on body "Wellnite Health Calendar Dashboard Prescribers Admins Coaches Therapists Medica…" at bounding box center [687, 314] width 1375 height 629
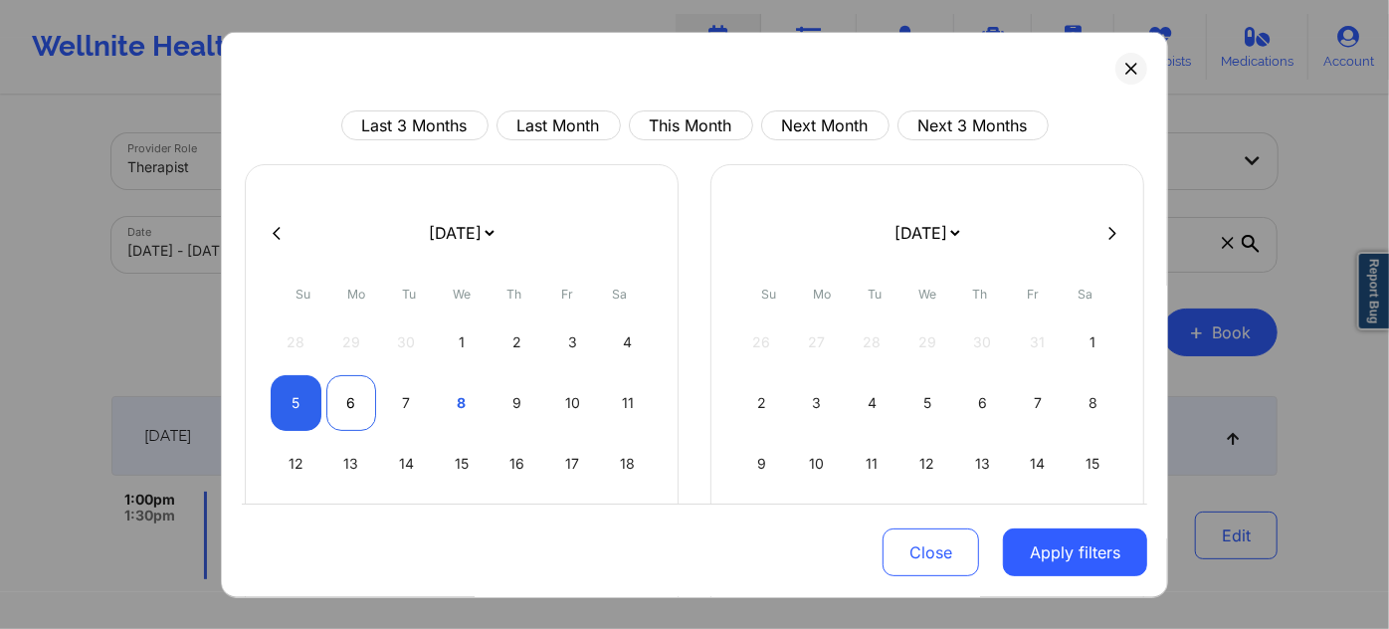
click at [342, 402] on div "6" at bounding box center [351, 403] width 51 height 56
select select "2025-9"
select select "2025-10"
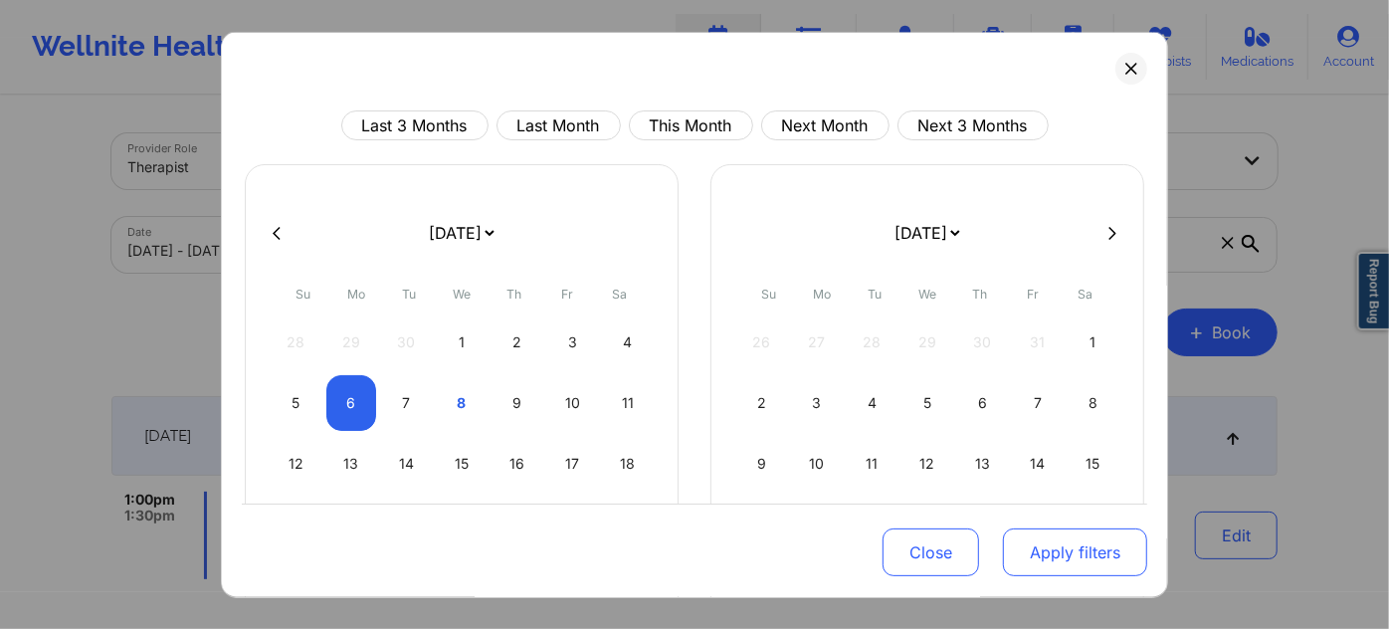
click at [1041, 566] on button "Apply filters" at bounding box center [1075, 552] width 144 height 48
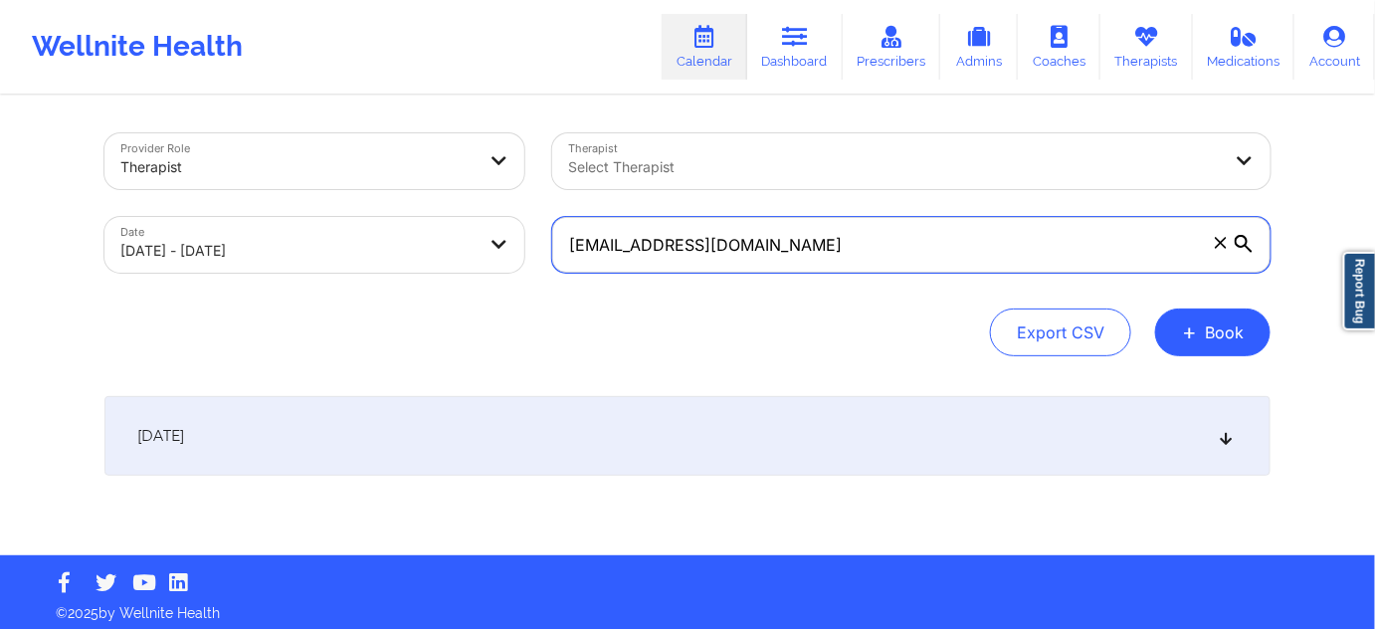
click at [862, 247] on input "[EMAIL_ADDRESS][DOMAIN_NAME]" at bounding box center [911, 245] width 719 height 56
paste input "[PERSON_NAME].mitchxelle"
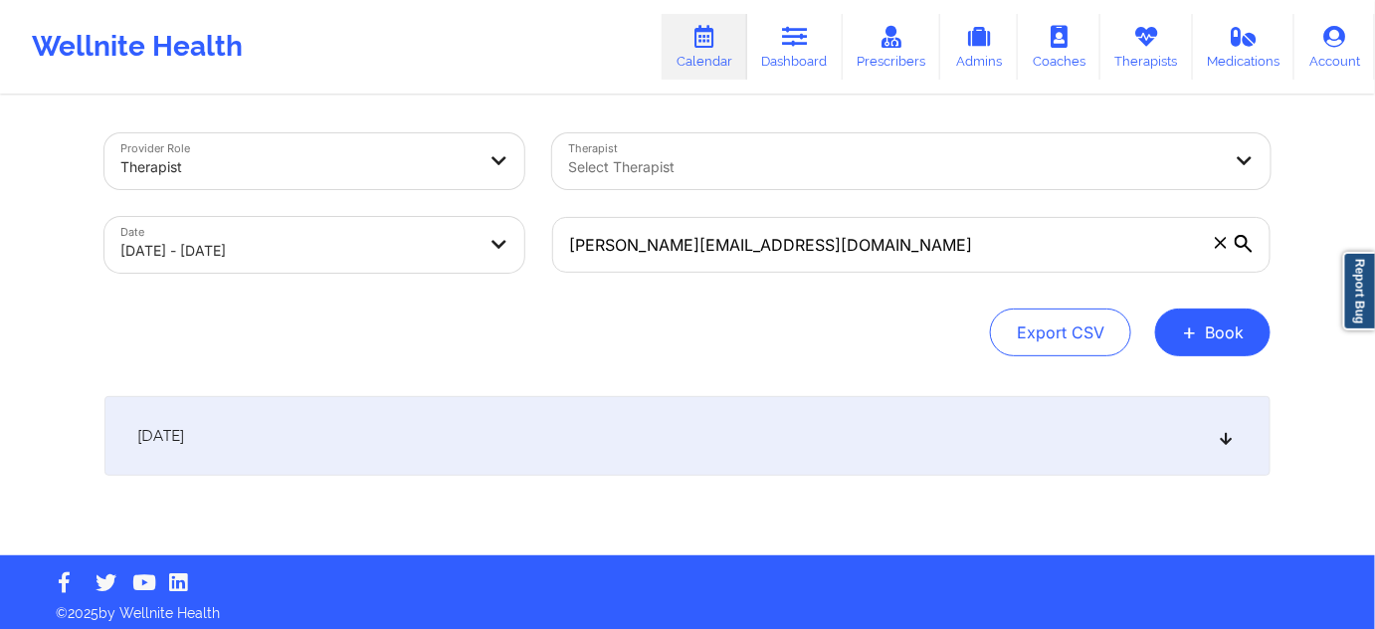
drag, startPoint x: 720, startPoint y: 458, endPoint x: 737, endPoint y: 428, distance: 34.3
click at [720, 460] on div "[DATE]" at bounding box center [688, 436] width 1166 height 80
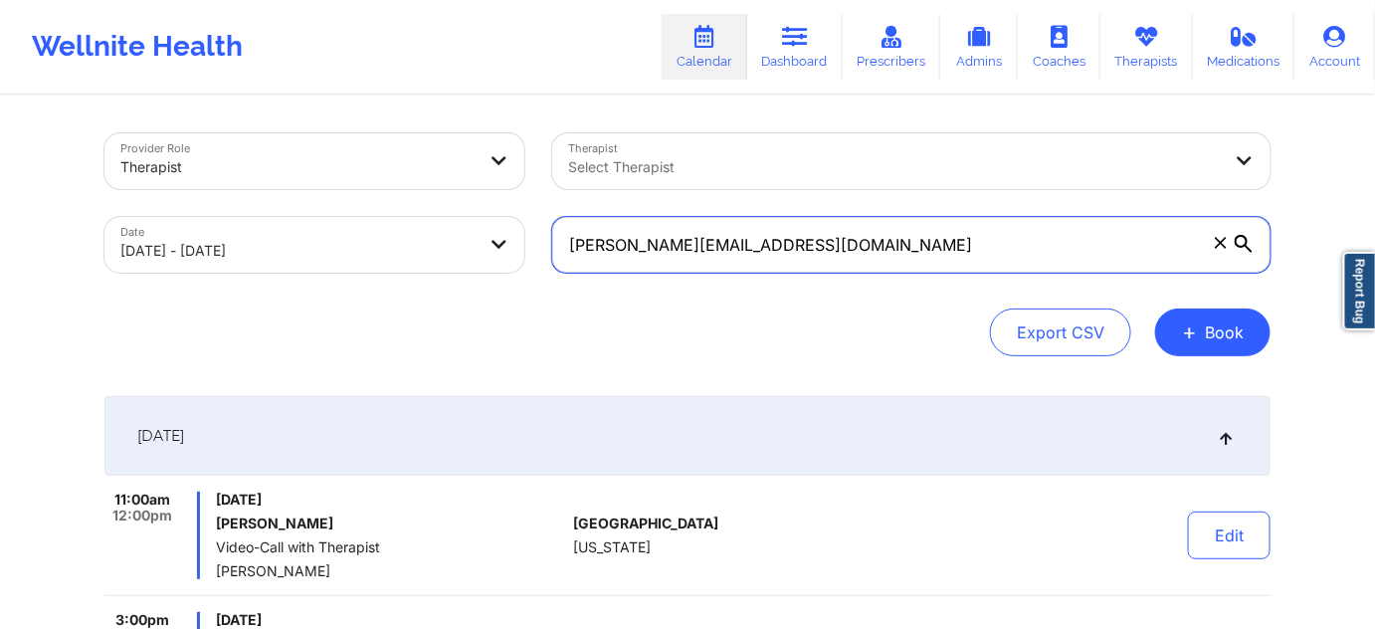
click at [878, 258] on input "[PERSON_NAME][EMAIL_ADDRESS][DOMAIN_NAME]" at bounding box center [911, 245] width 719 height 56
paste input "wfcamdub"
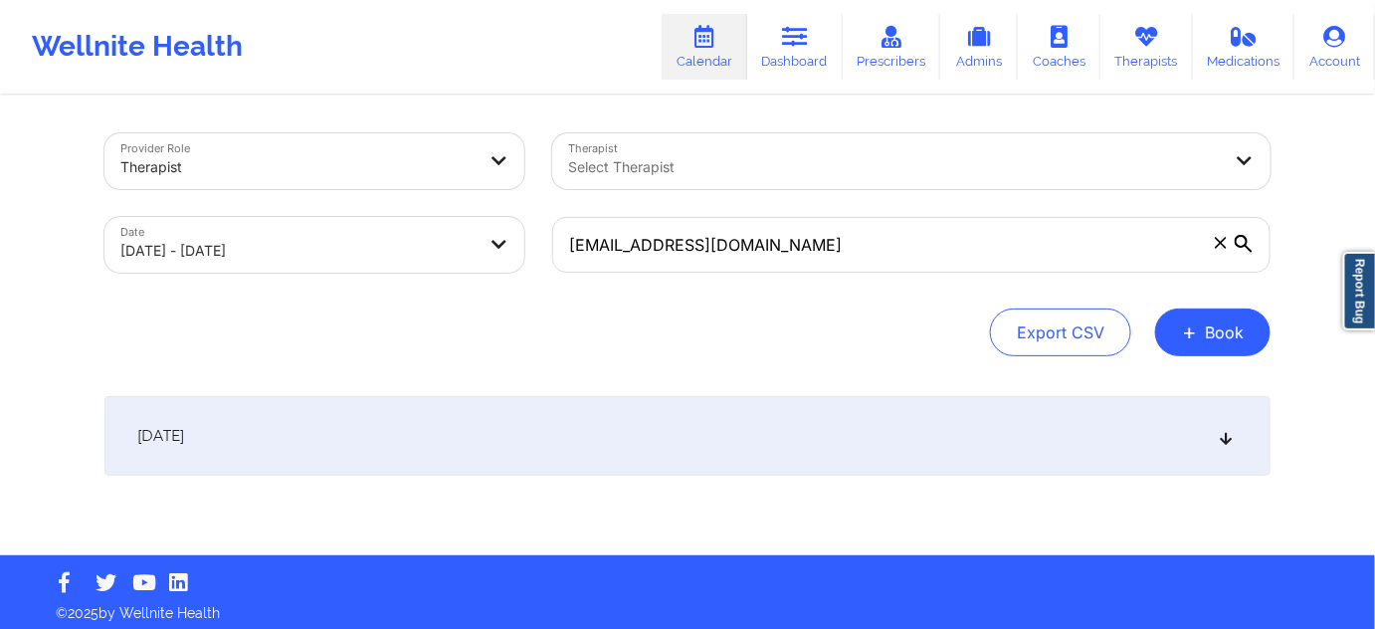
click at [756, 429] on div "[DATE]" at bounding box center [688, 436] width 1166 height 80
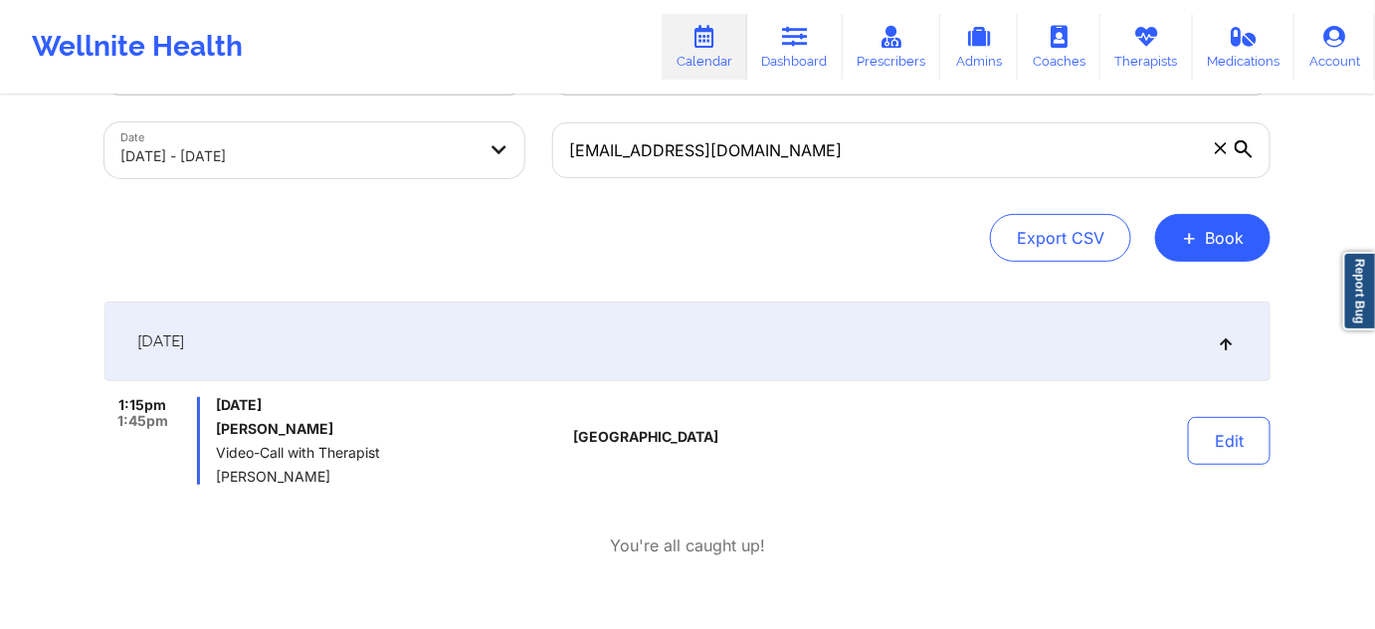
scroll to position [120, 0]
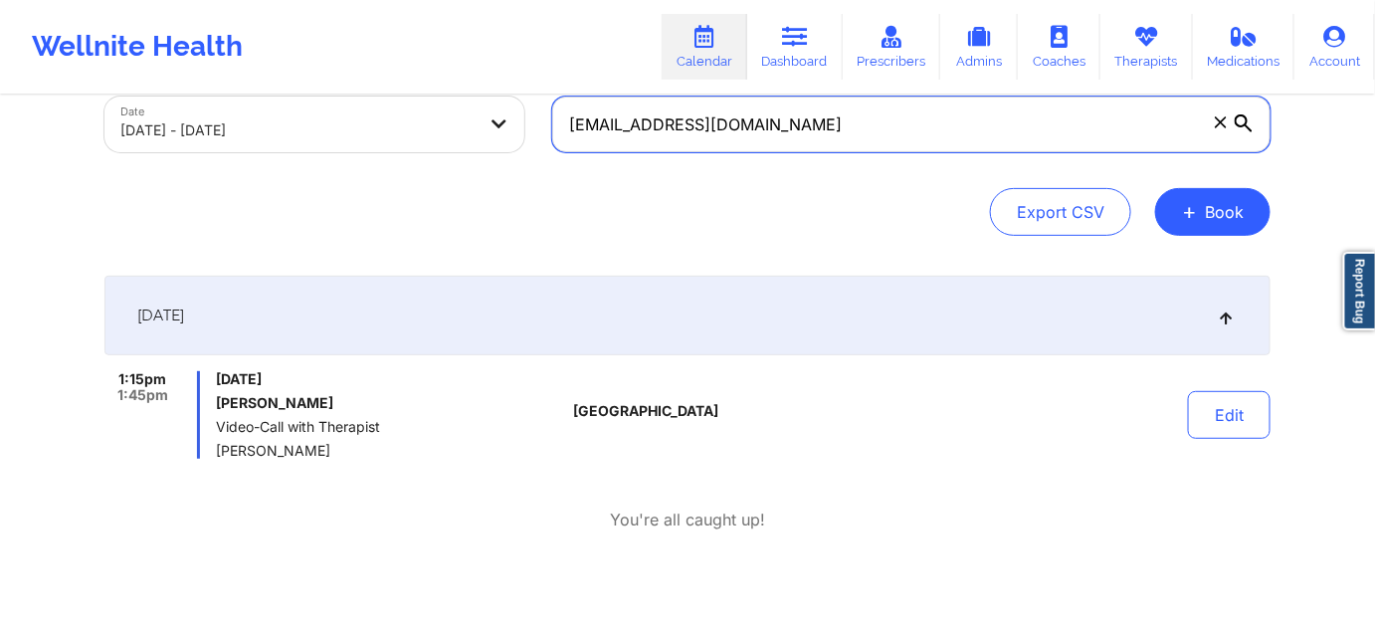
click at [822, 131] on input "[EMAIL_ADDRESS][DOMAIN_NAME]" at bounding box center [911, 125] width 719 height 56
paste input "brackinmichelle"
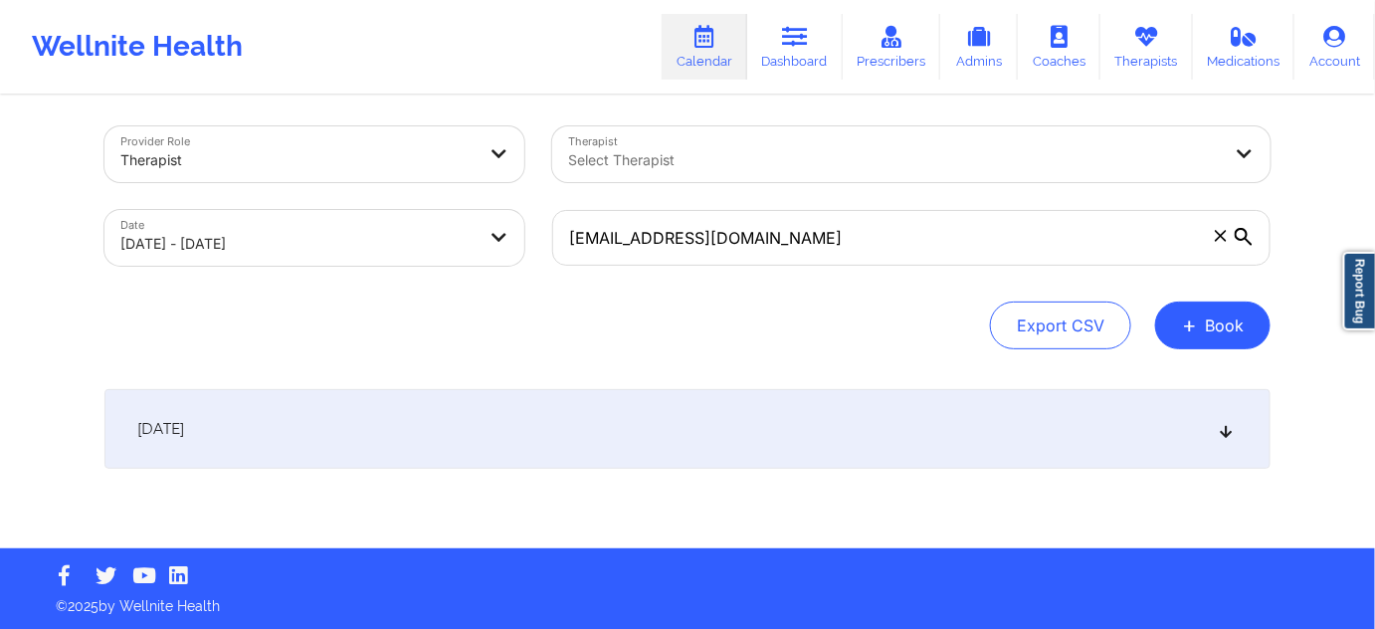
click at [753, 437] on div "[DATE]" at bounding box center [688, 429] width 1166 height 80
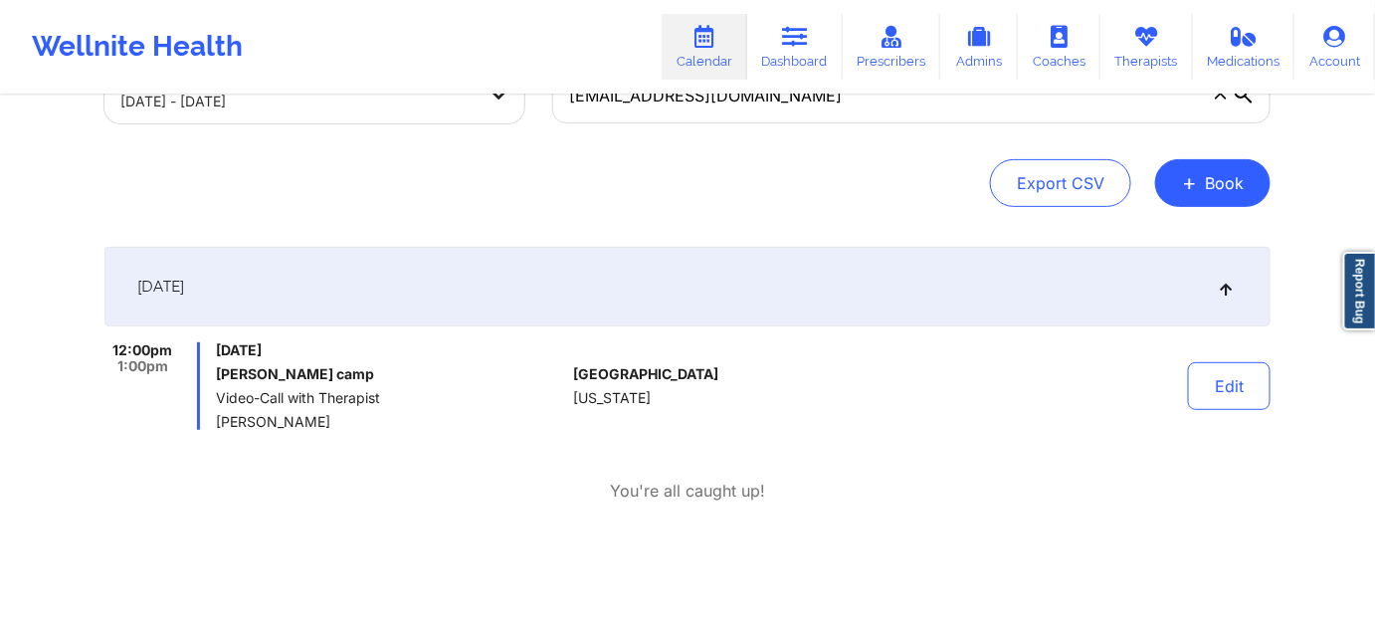
scroll to position [0, 0]
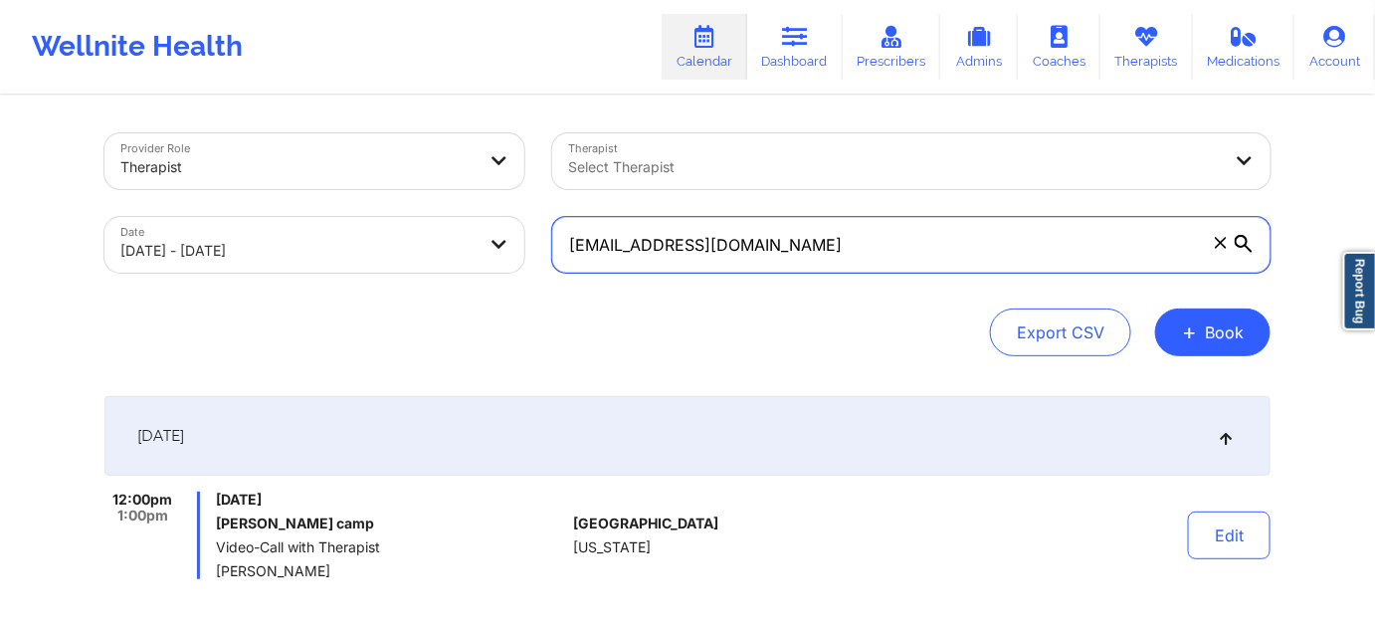
click at [825, 253] on input "[EMAIL_ADDRESS][DOMAIN_NAME]" at bounding box center [911, 245] width 719 height 56
paste input "[PERSON_NAME].sarhani"
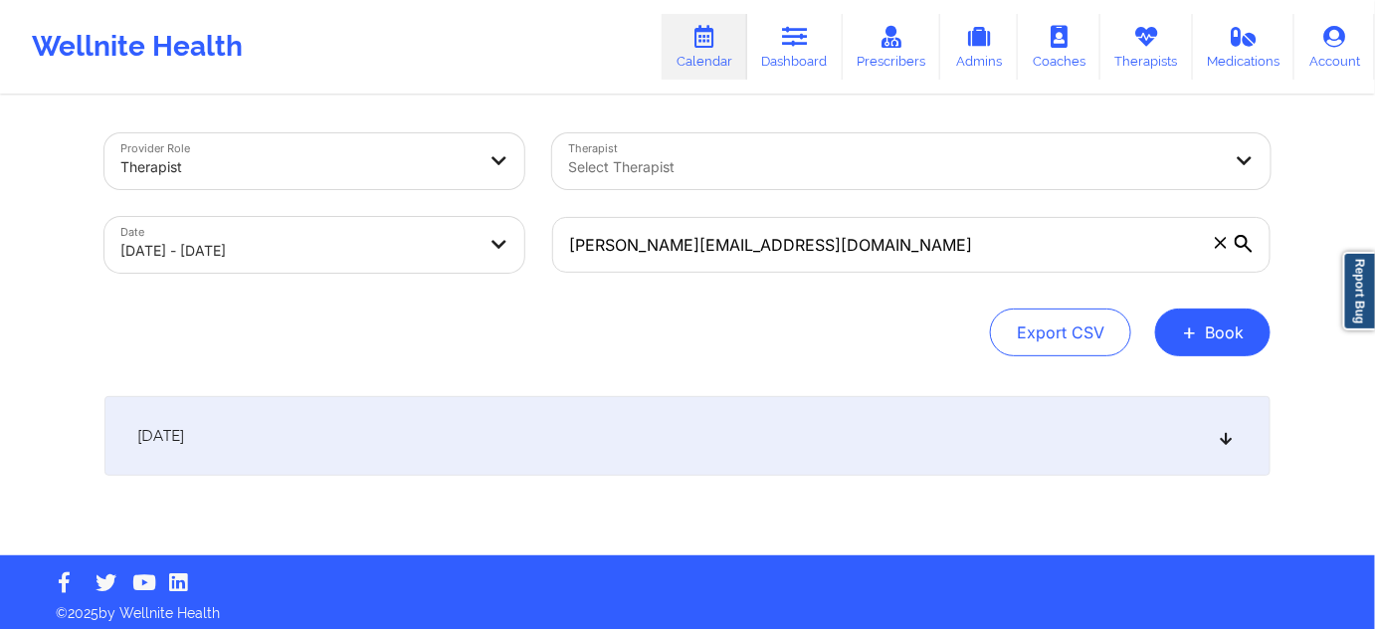
click at [742, 434] on div "[DATE]" at bounding box center [688, 436] width 1166 height 80
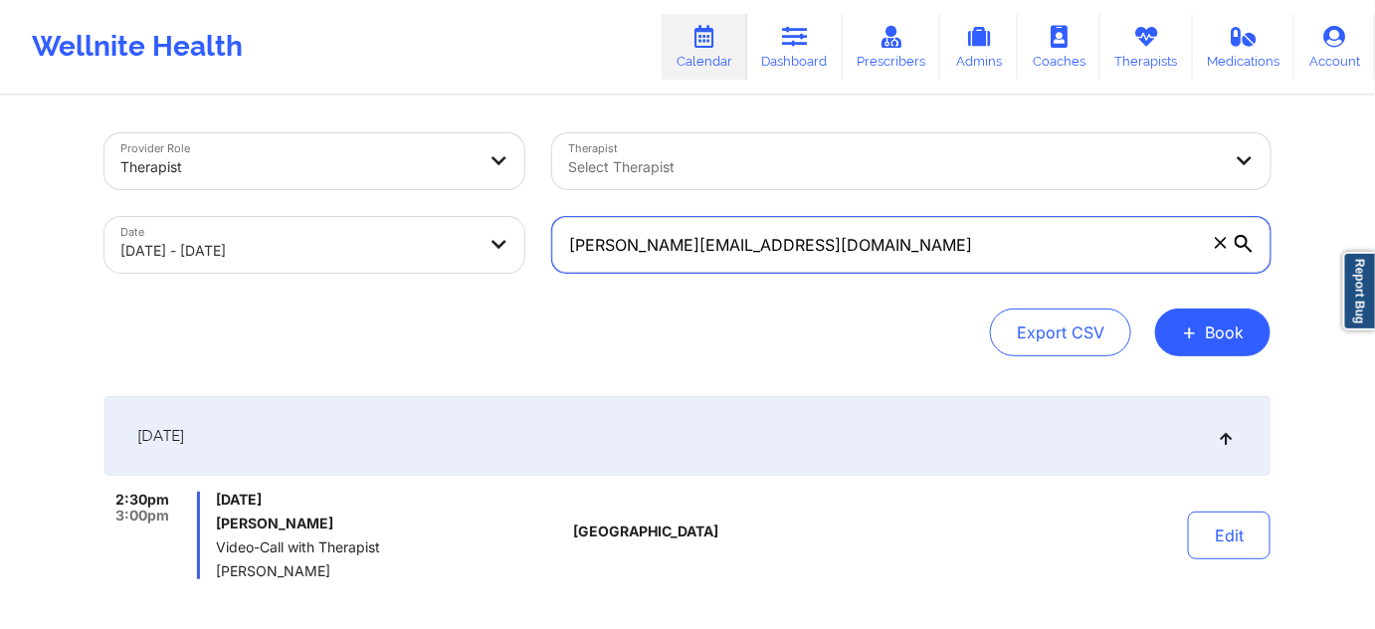
click at [825, 231] on input "[PERSON_NAME][EMAIL_ADDRESS][DOMAIN_NAME]" at bounding box center [911, 245] width 719 height 56
paste input "ppeterson07"
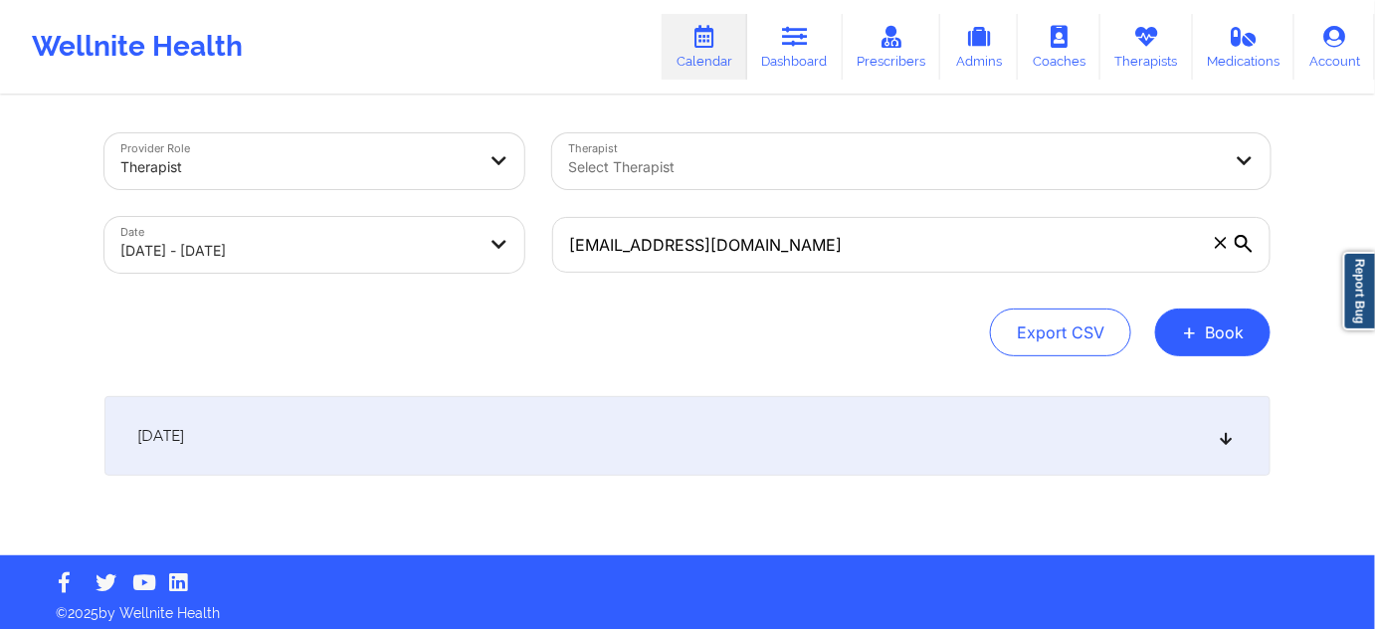
click at [765, 424] on div "[DATE]" at bounding box center [688, 436] width 1166 height 80
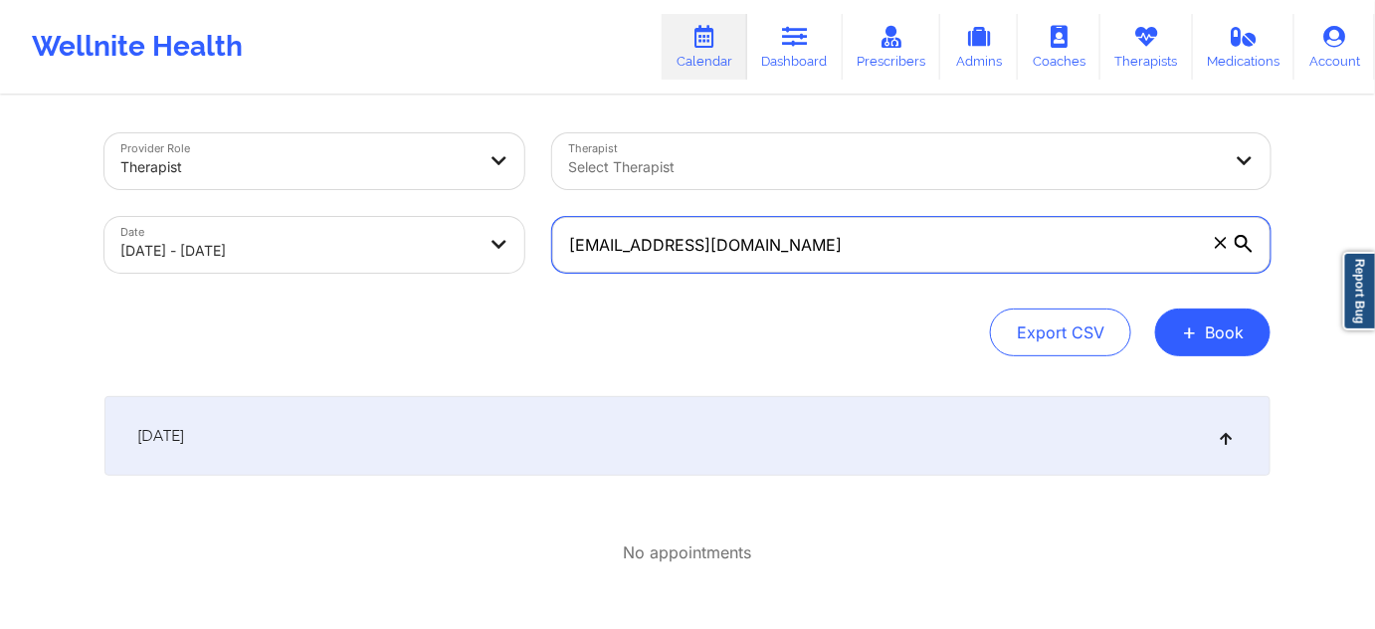
click at [928, 244] on input "[EMAIL_ADDRESS][DOMAIN_NAME]" at bounding box center [911, 245] width 719 height 56
paste input "rfrockt@hot"
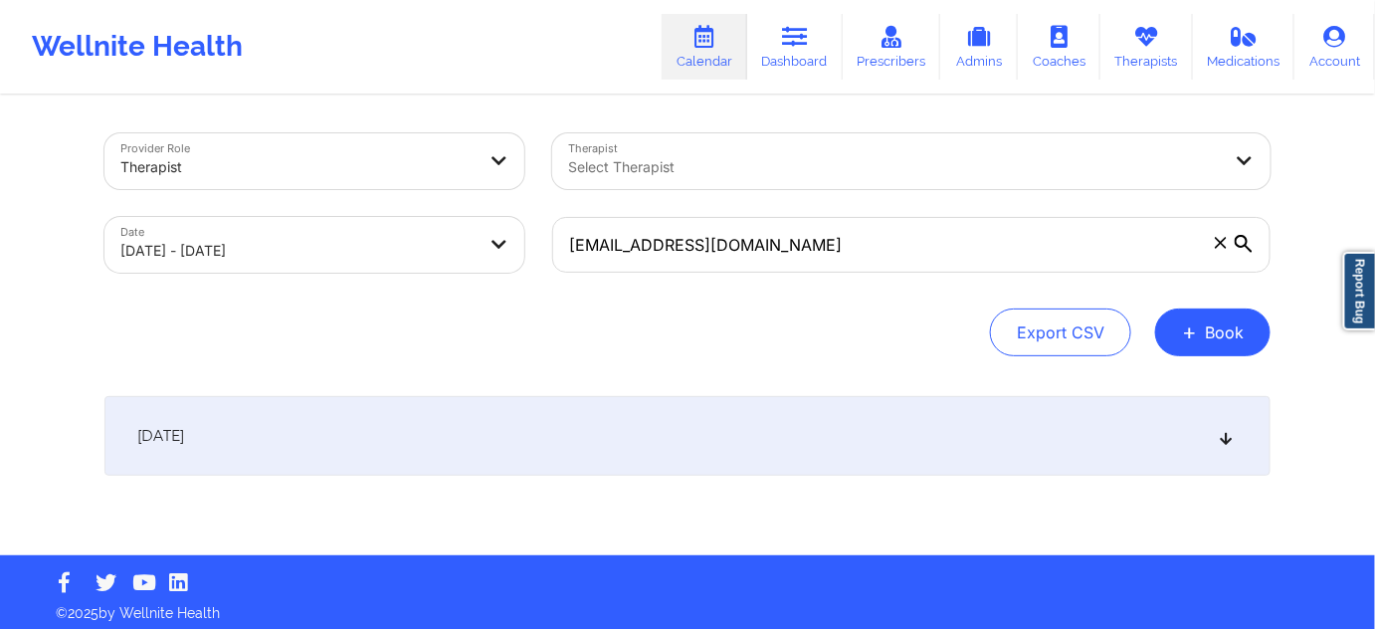
drag, startPoint x: 868, startPoint y: 418, endPoint x: 811, endPoint y: 344, distance: 93.0
click at [868, 419] on div "[DATE]" at bounding box center [688, 436] width 1166 height 80
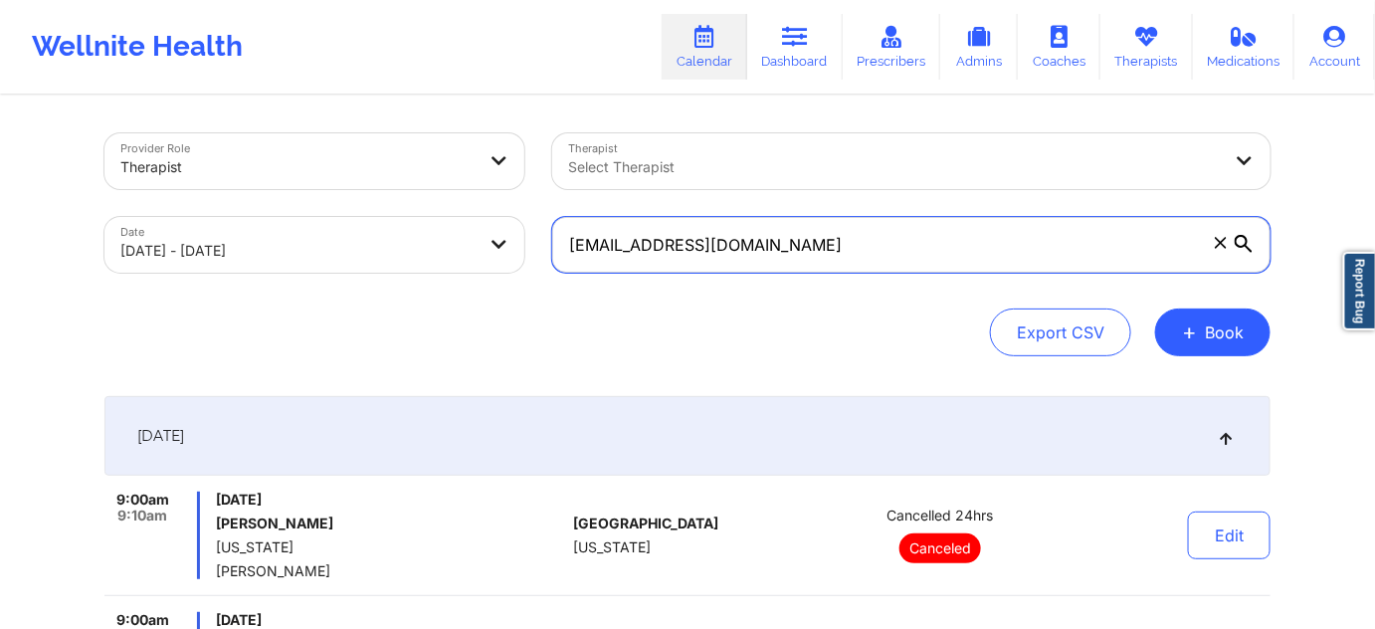
click at [862, 237] on input "[EMAIL_ADDRESS][DOMAIN_NAME]" at bounding box center [911, 245] width 719 height 56
paste input "scarb91@g"
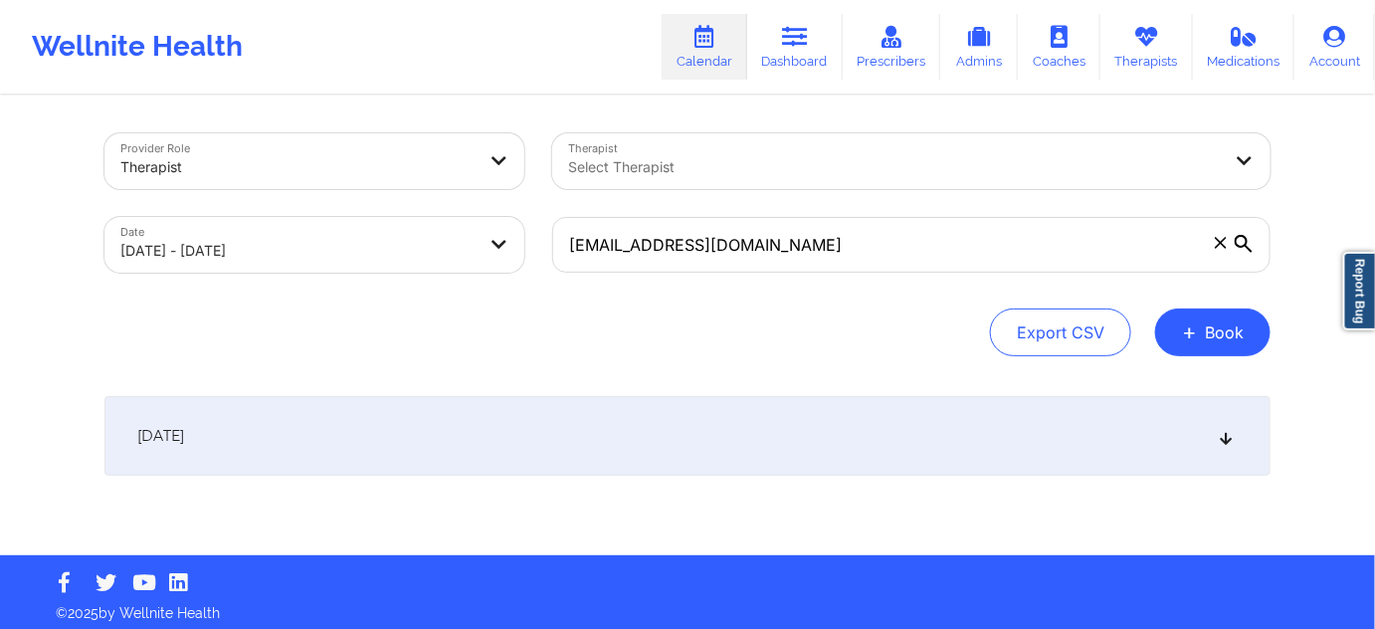
drag, startPoint x: 730, startPoint y: 433, endPoint x: 735, endPoint y: 397, distance: 36.2
click at [730, 434] on div "[DATE]" at bounding box center [688, 436] width 1166 height 80
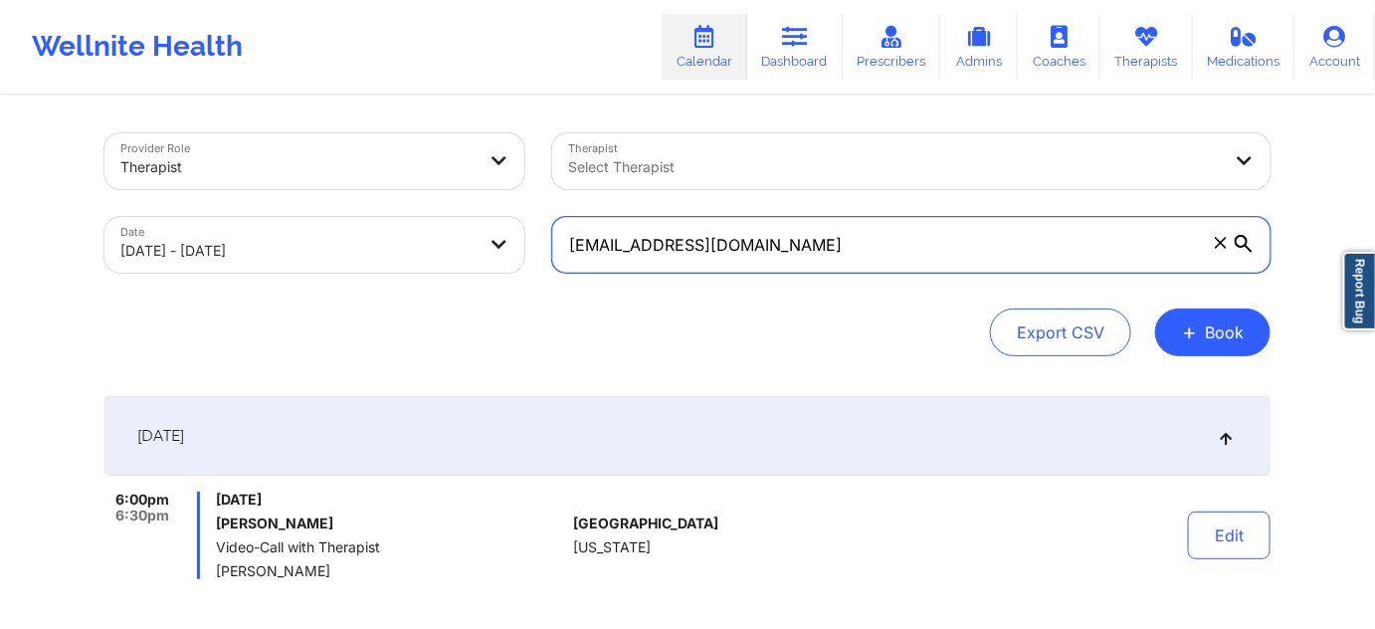
click at [804, 246] on input "[EMAIL_ADDRESS][DOMAIN_NAME]" at bounding box center [911, 245] width 719 height 56
paste input "tagarcia10"
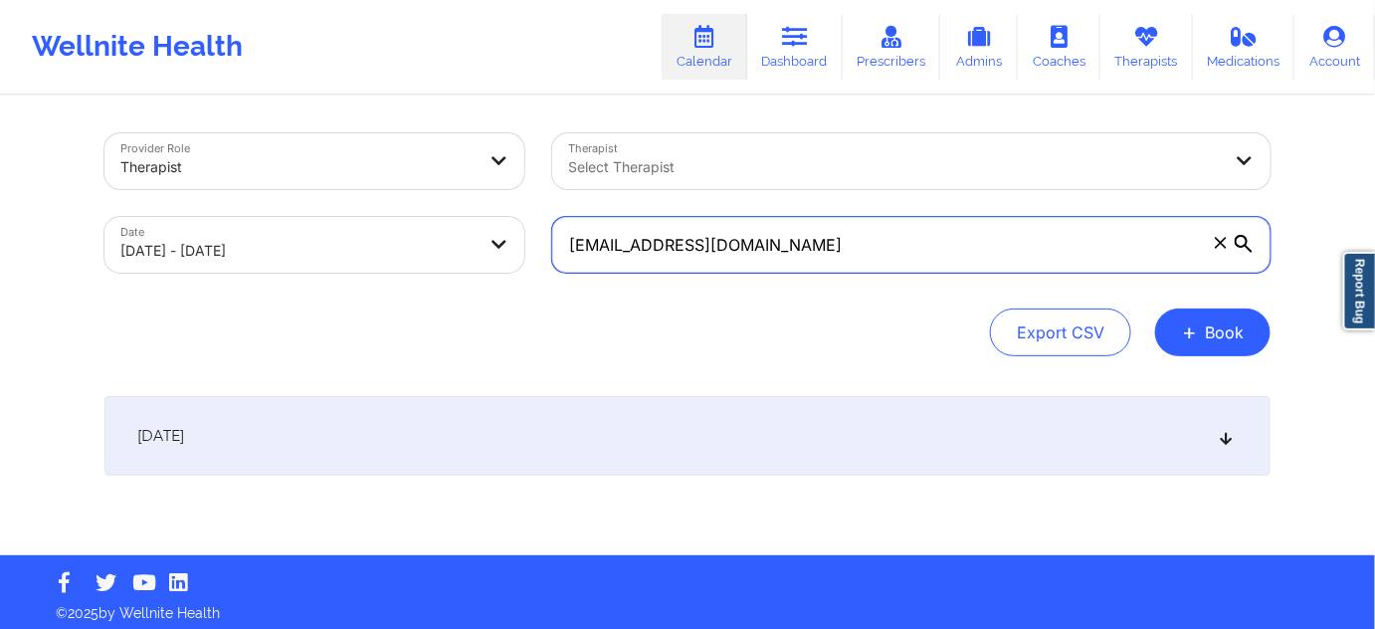
type input "[EMAIL_ADDRESS][DOMAIN_NAME]"
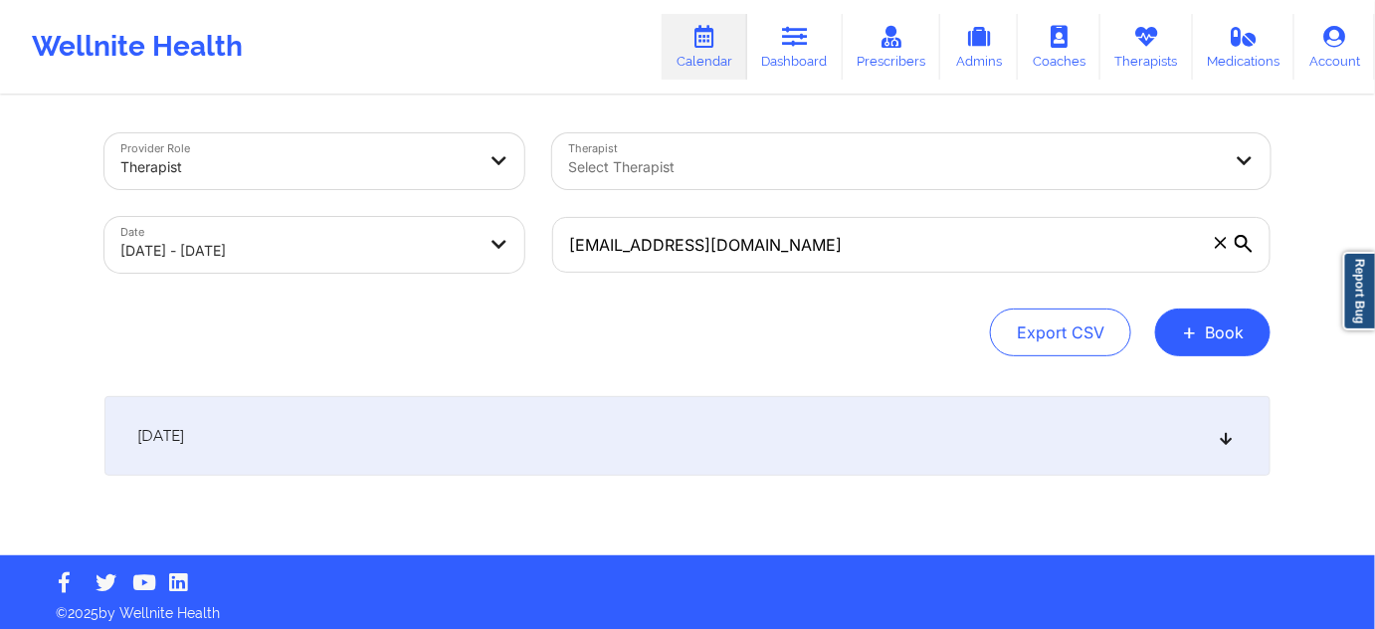
click at [690, 438] on div "[DATE]" at bounding box center [688, 436] width 1166 height 80
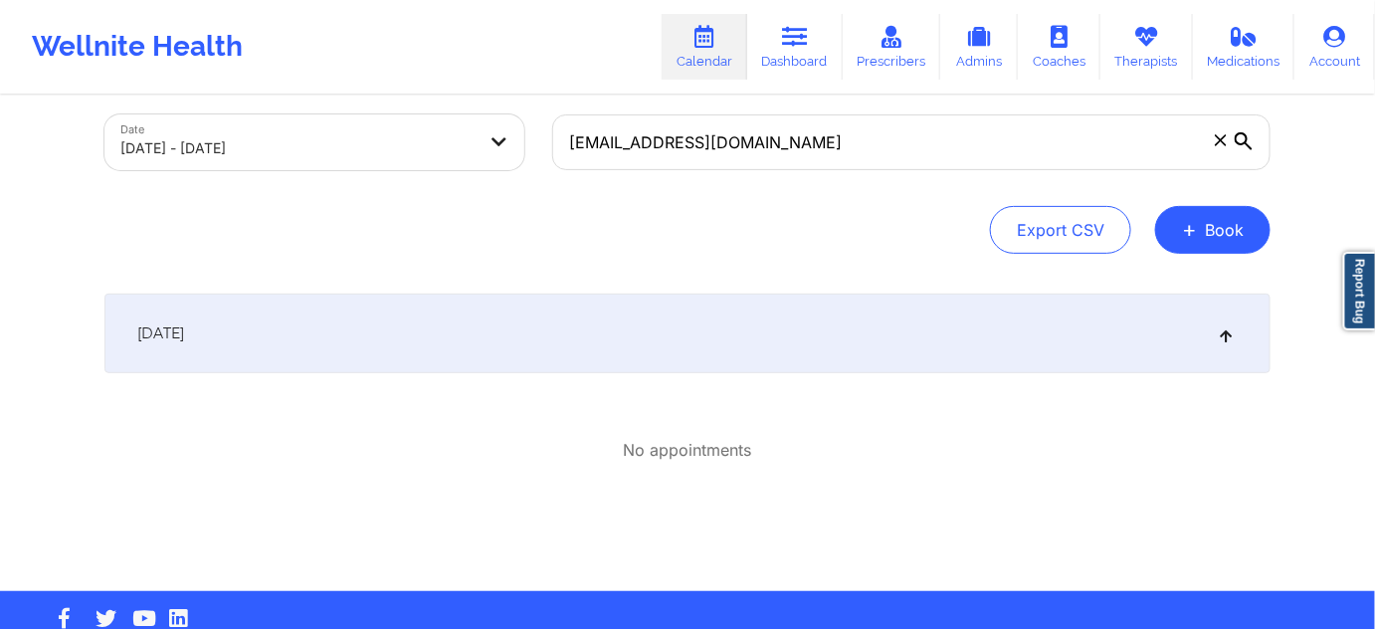
scroll to position [145, 0]
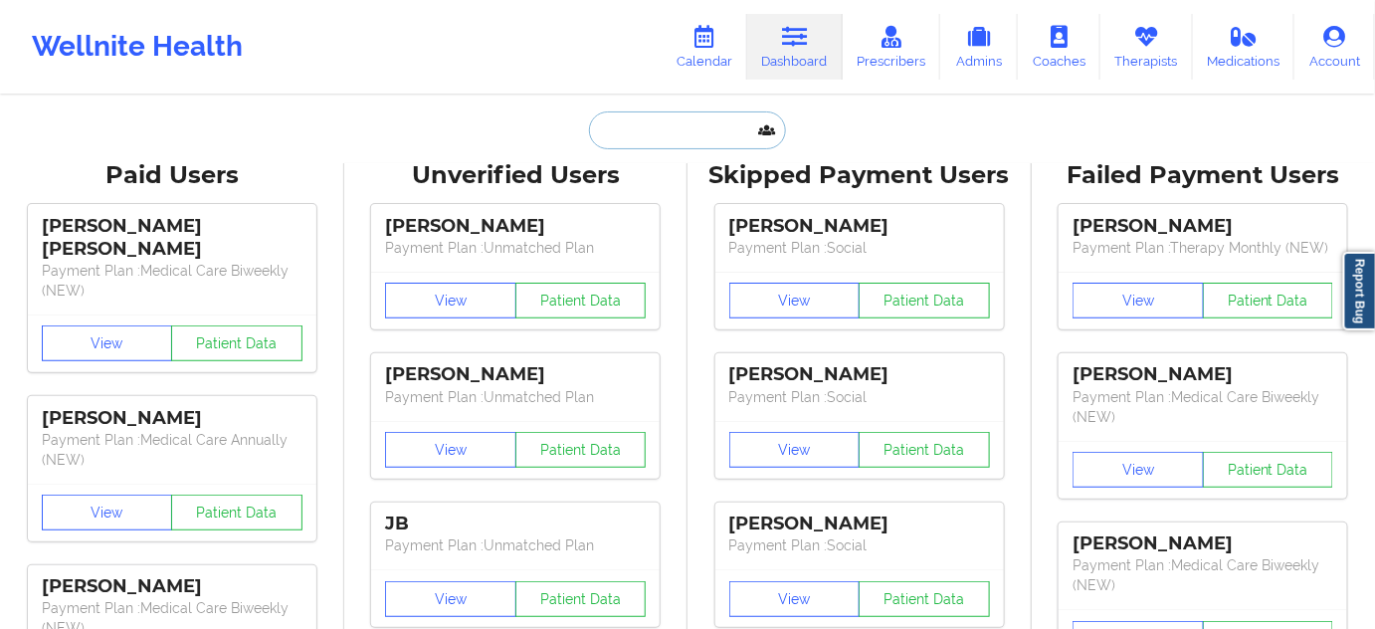
click at [722, 130] on input "text" at bounding box center [687, 130] width 197 height 38
paste input "[EMAIL_ADDRESS][DOMAIN_NAME]"
type input "[EMAIL_ADDRESS][DOMAIN_NAME]"
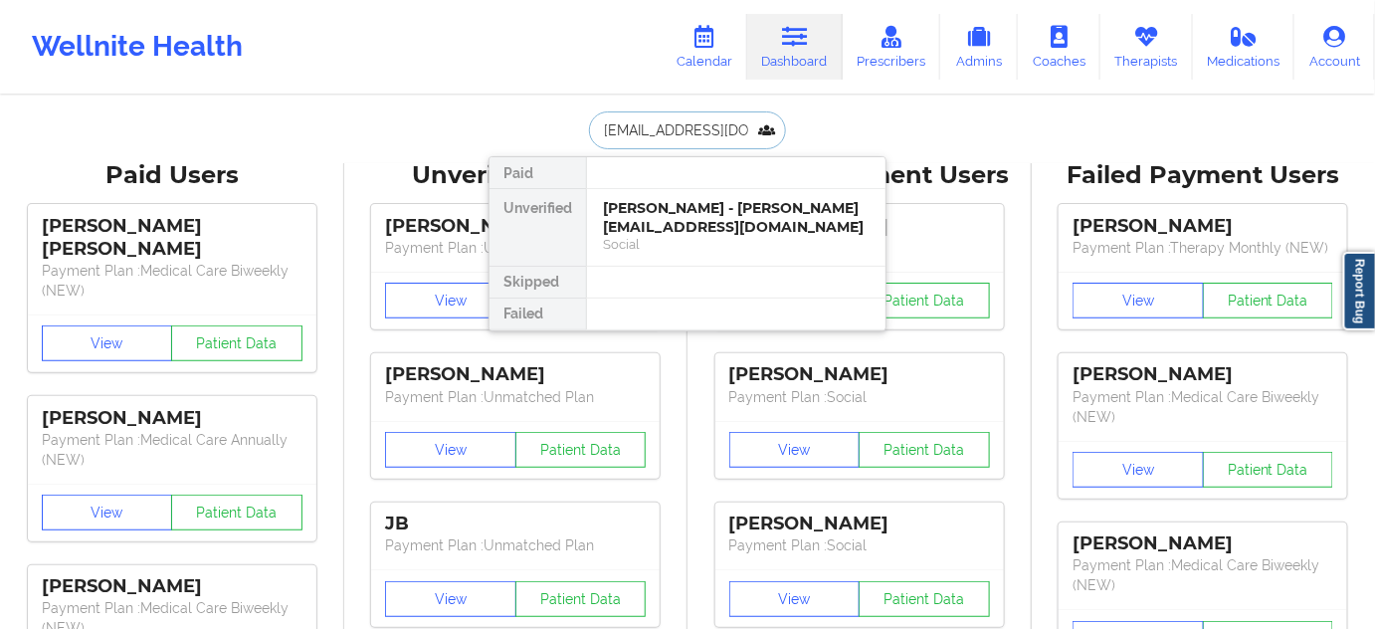
click at [676, 212] on div "[PERSON_NAME] - [PERSON_NAME][EMAIL_ADDRESS][DOMAIN_NAME]" at bounding box center [736, 217] width 267 height 37
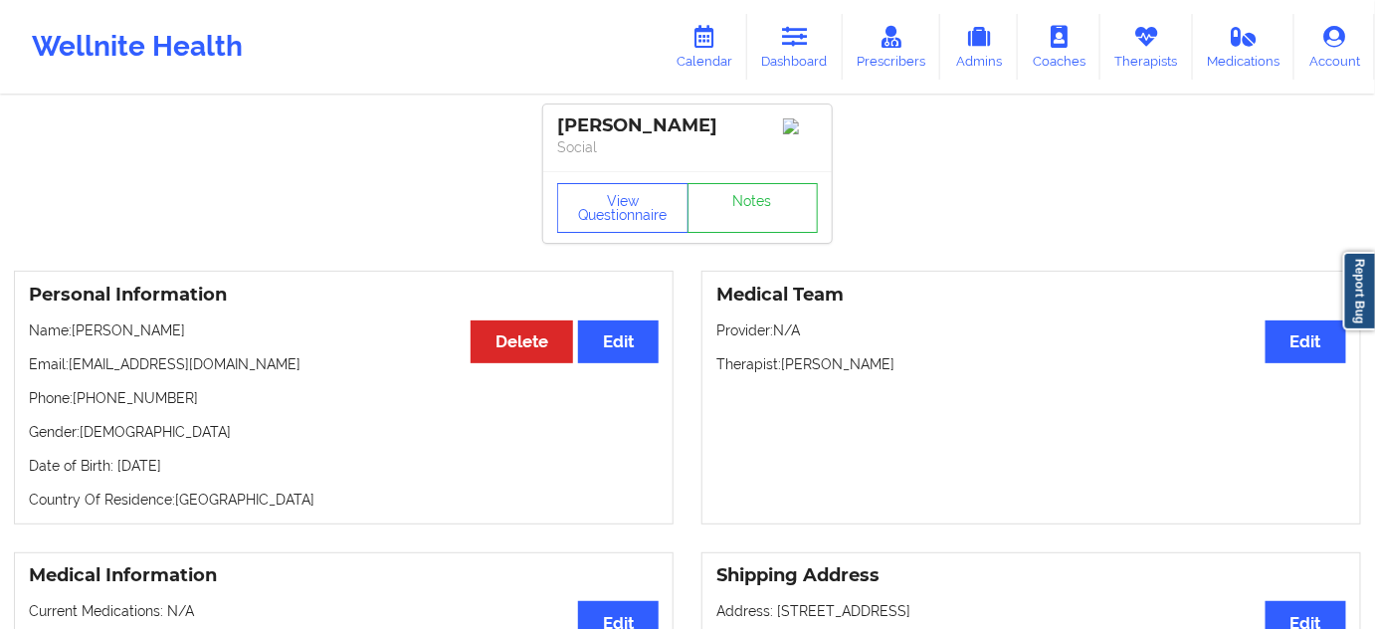
drag, startPoint x: 783, startPoint y: 368, endPoint x: 930, endPoint y: 354, distance: 147.0
click at [930, 354] on div "Medical Team Edit Provider: N/A Therapist: Helen G. Lehman" at bounding box center [1032, 398] width 660 height 254
copy p "[PERSON_NAME]"
drag, startPoint x: 695, startPoint y: 113, endPoint x: 531, endPoint y: 114, distance: 163.2
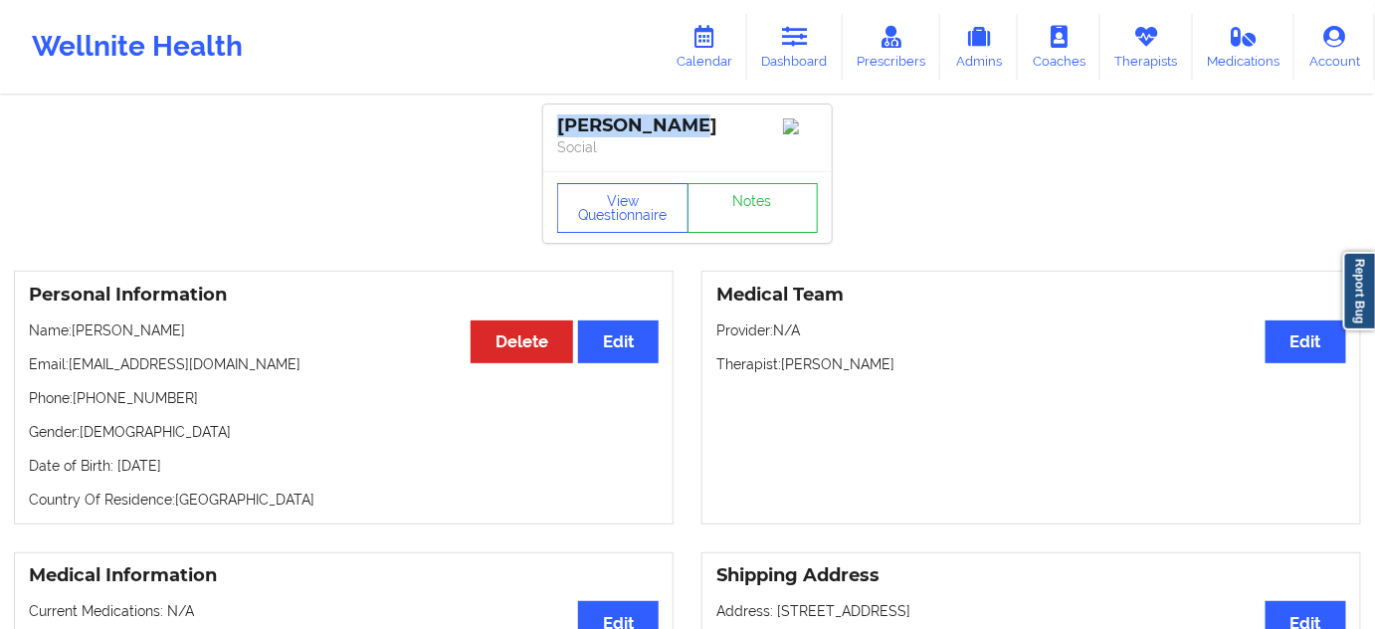
copy div "[PERSON_NAME]"
drag, startPoint x: 777, startPoint y: 46, endPoint x: 706, endPoint y: 89, distance: 83.5
click at [777, 46] on link "Dashboard" at bounding box center [795, 47] width 96 height 66
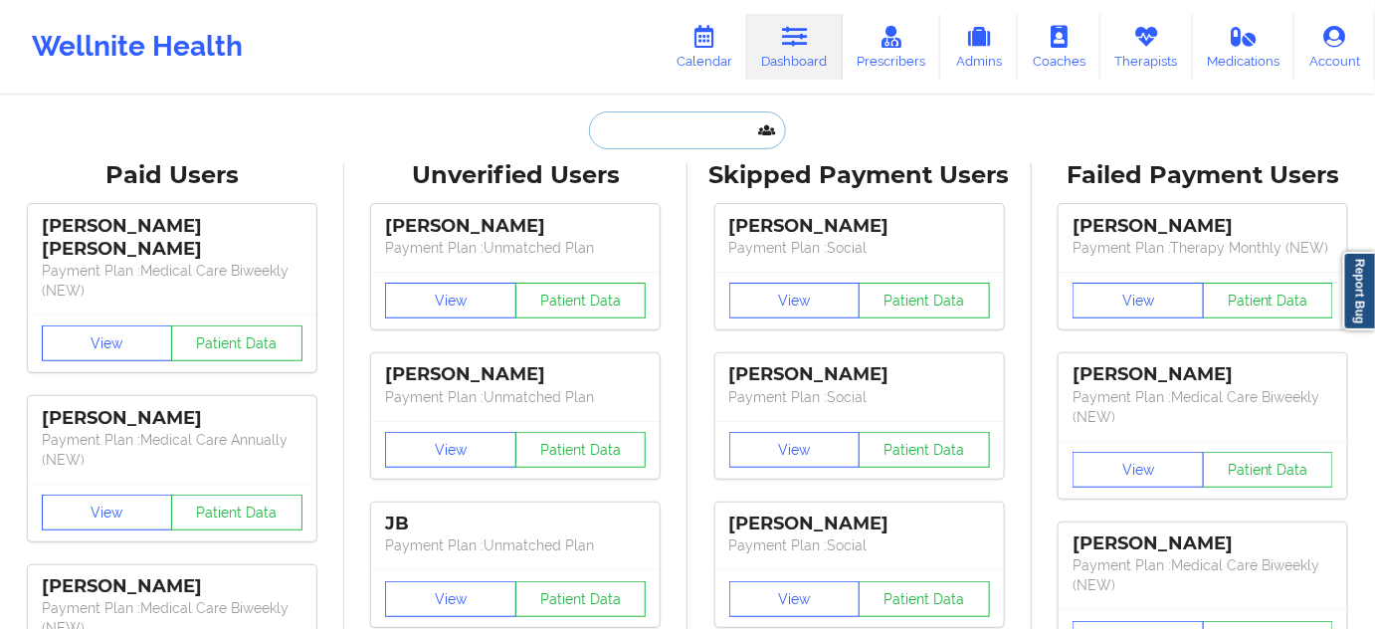
click at [673, 128] on input "text" at bounding box center [687, 130] width 197 height 38
paste input "[PERSON_NAME]"
type input "[PERSON_NAME]"
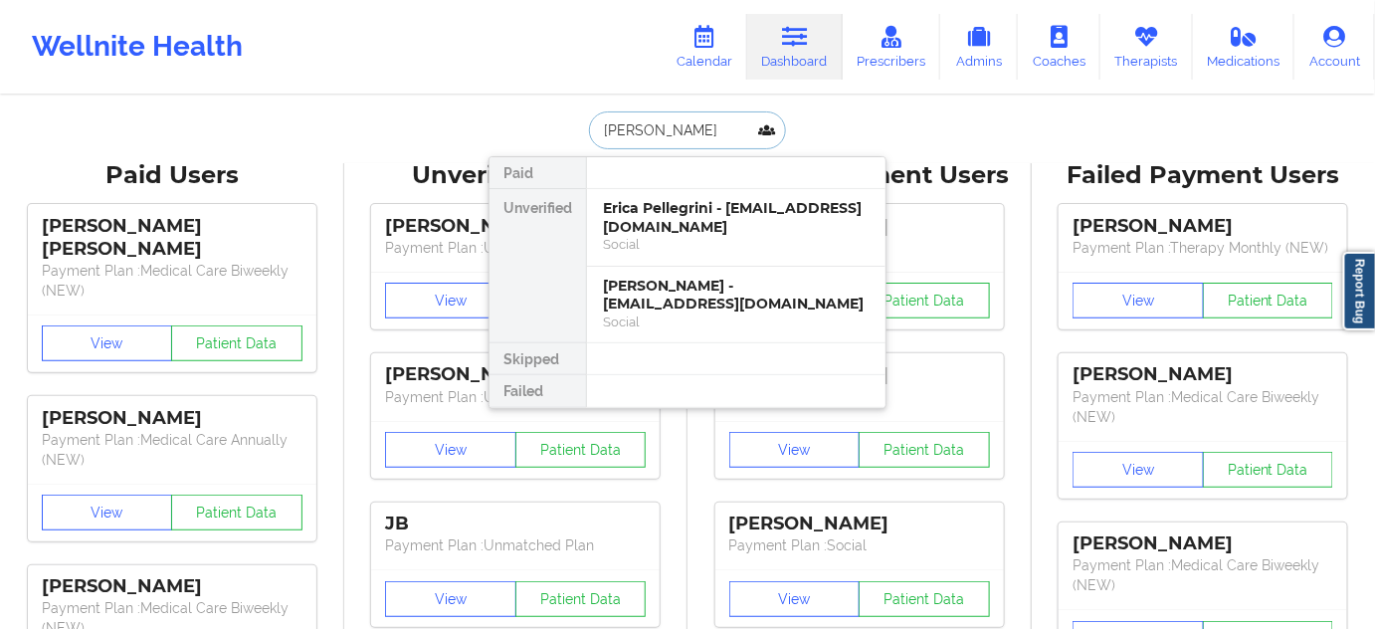
click at [673, 208] on div "Erica Pellegrini - [EMAIL_ADDRESS][DOMAIN_NAME]" at bounding box center [736, 217] width 267 height 37
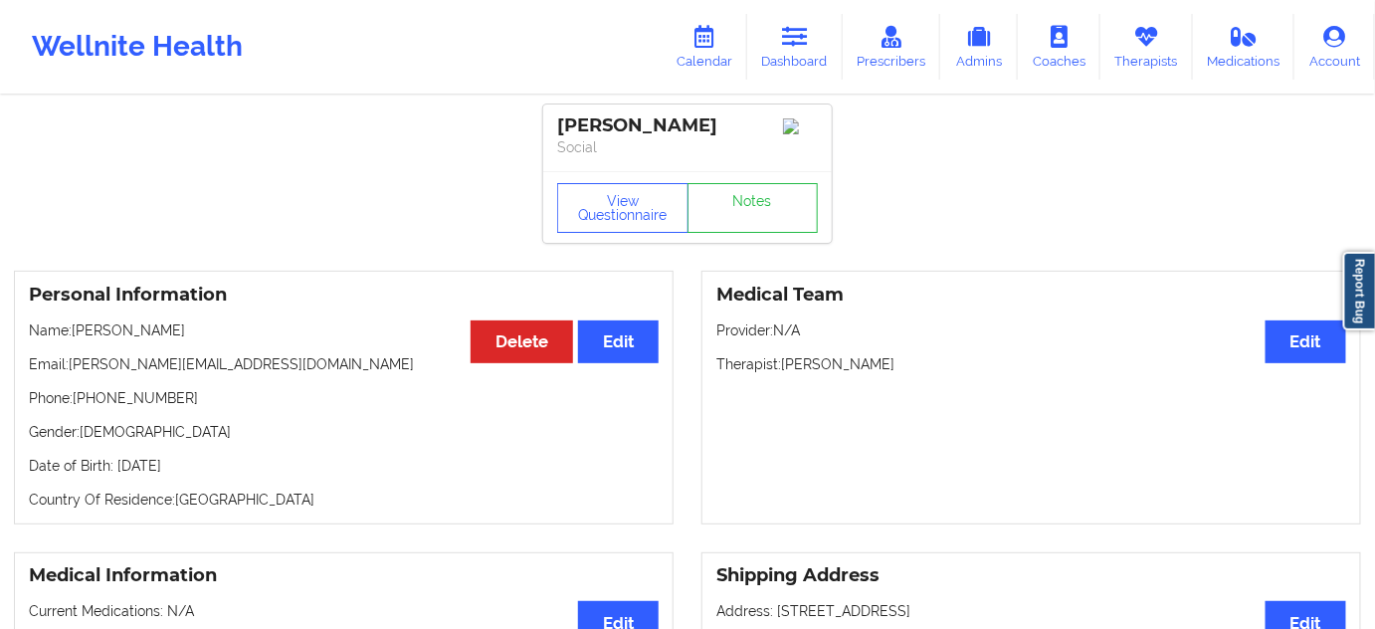
drag, startPoint x: 695, startPoint y: 125, endPoint x: 536, endPoint y: 113, distance: 158.7
copy div "Erica Pellegrin"
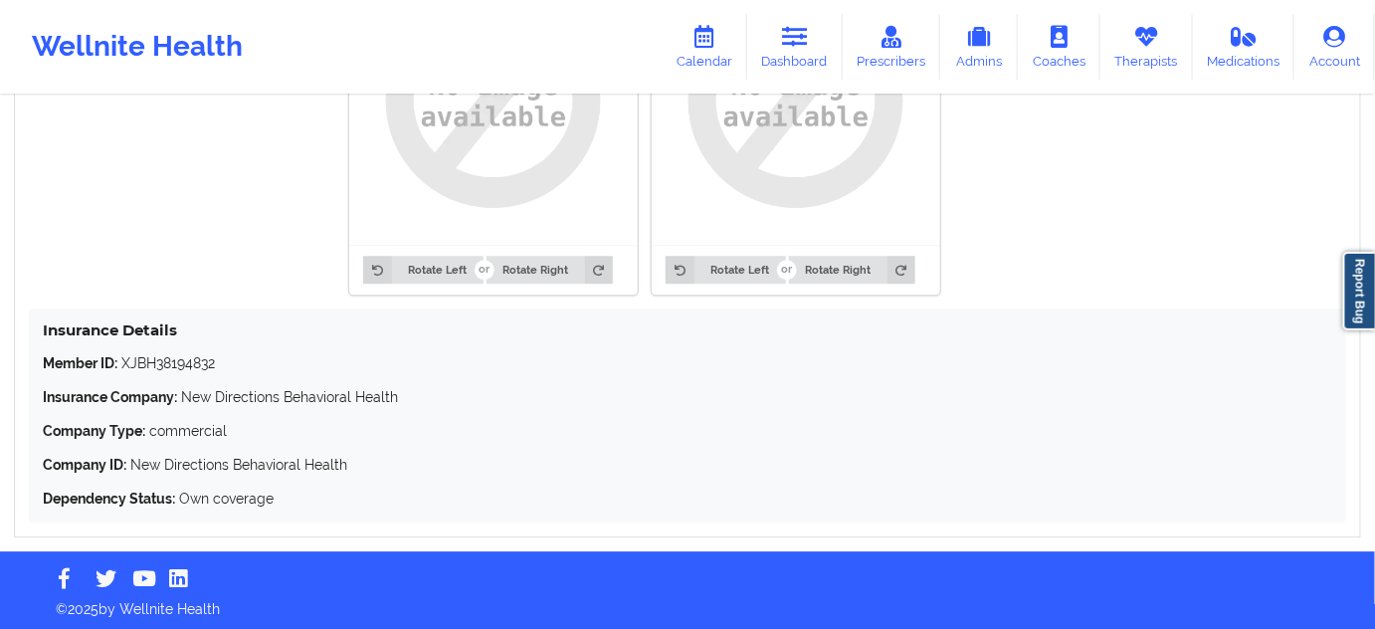
scroll to position [1678, 0]
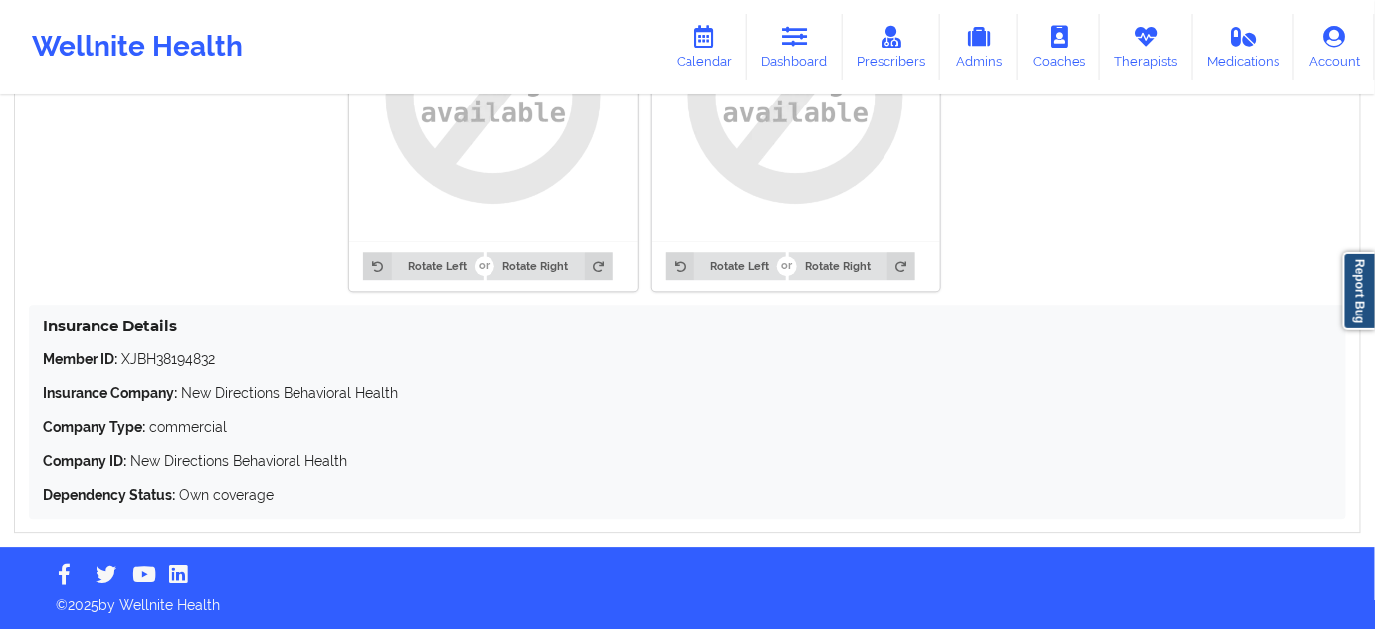
click at [153, 360] on p "Member ID: XJBH38194832" at bounding box center [688, 359] width 1290 height 20
copy p "XJBH38194832"
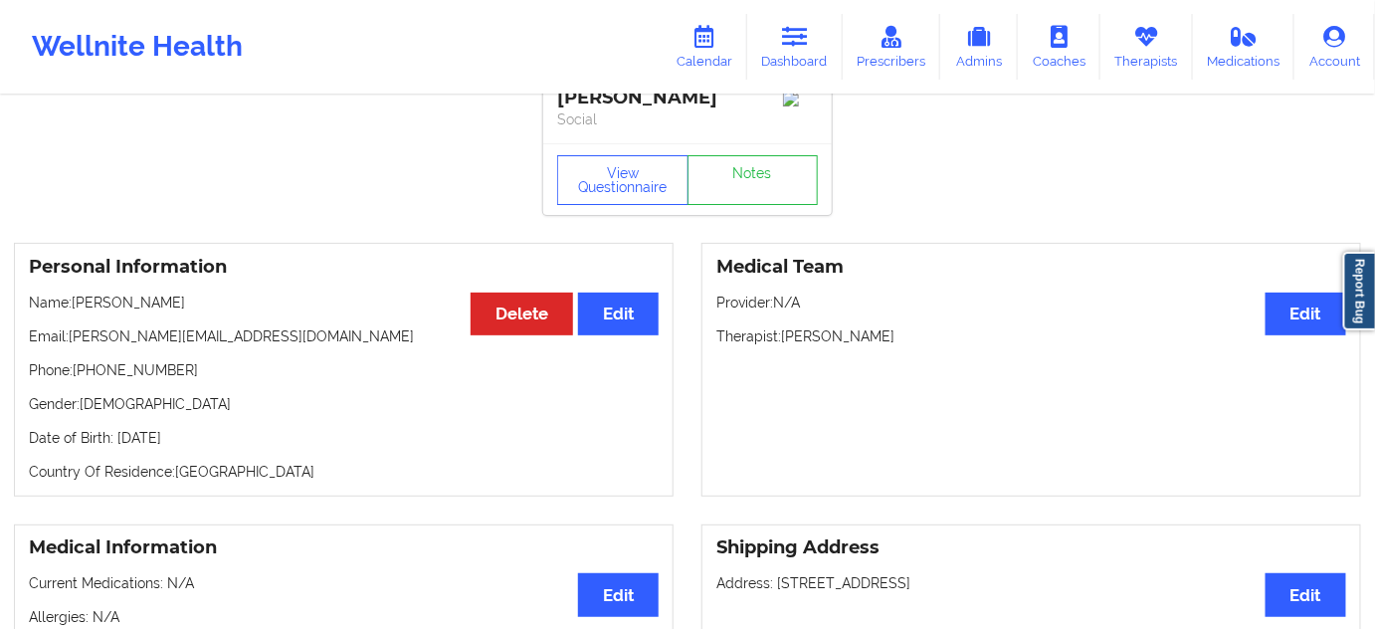
scroll to position [0, 0]
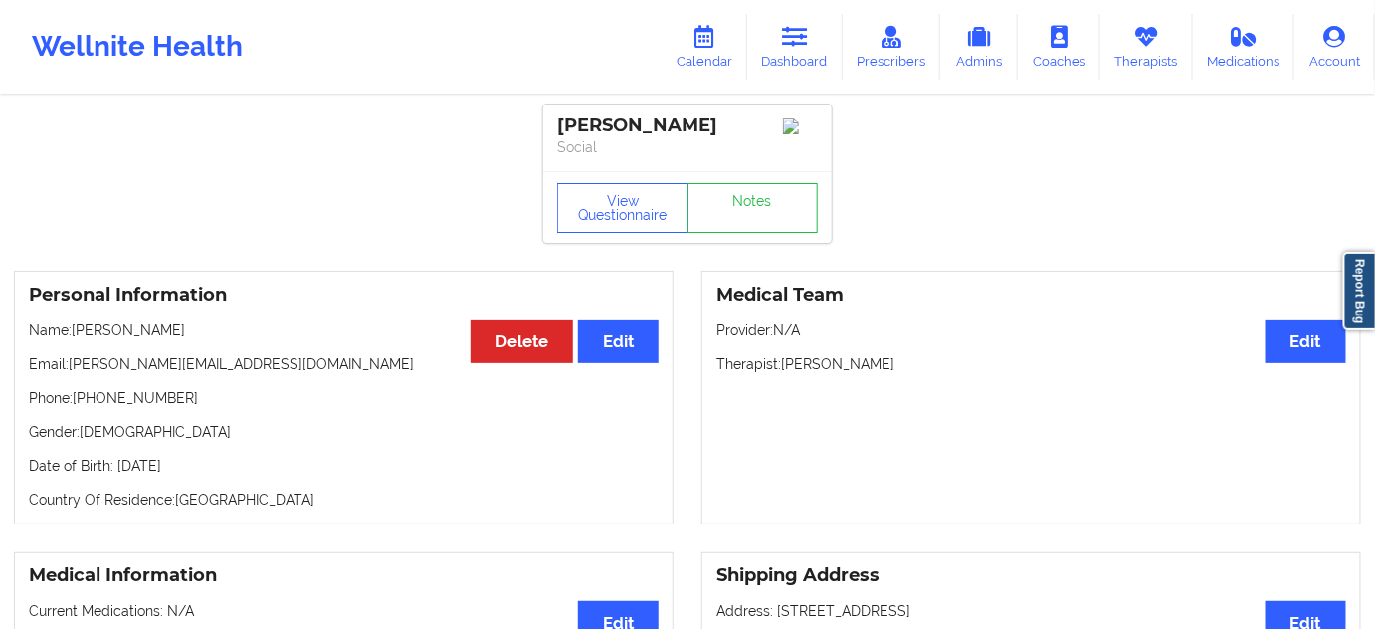
click at [669, 129] on div "[PERSON_NAME]" at bounding box center [687, 125] width 261 height 23
copy div "Pellegrini"
click at [581, 123] on div "[PERSON_NAME]" at bounding box center [687, 125] width 261 height 23
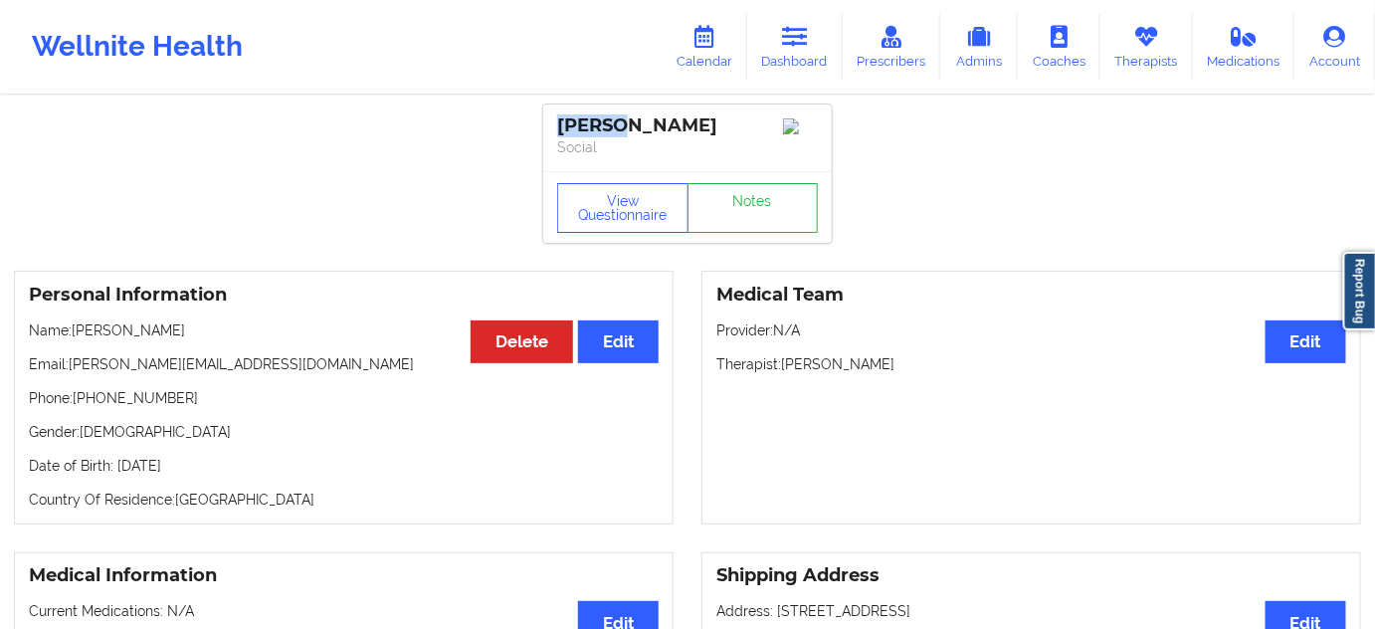
copy div "Erica"
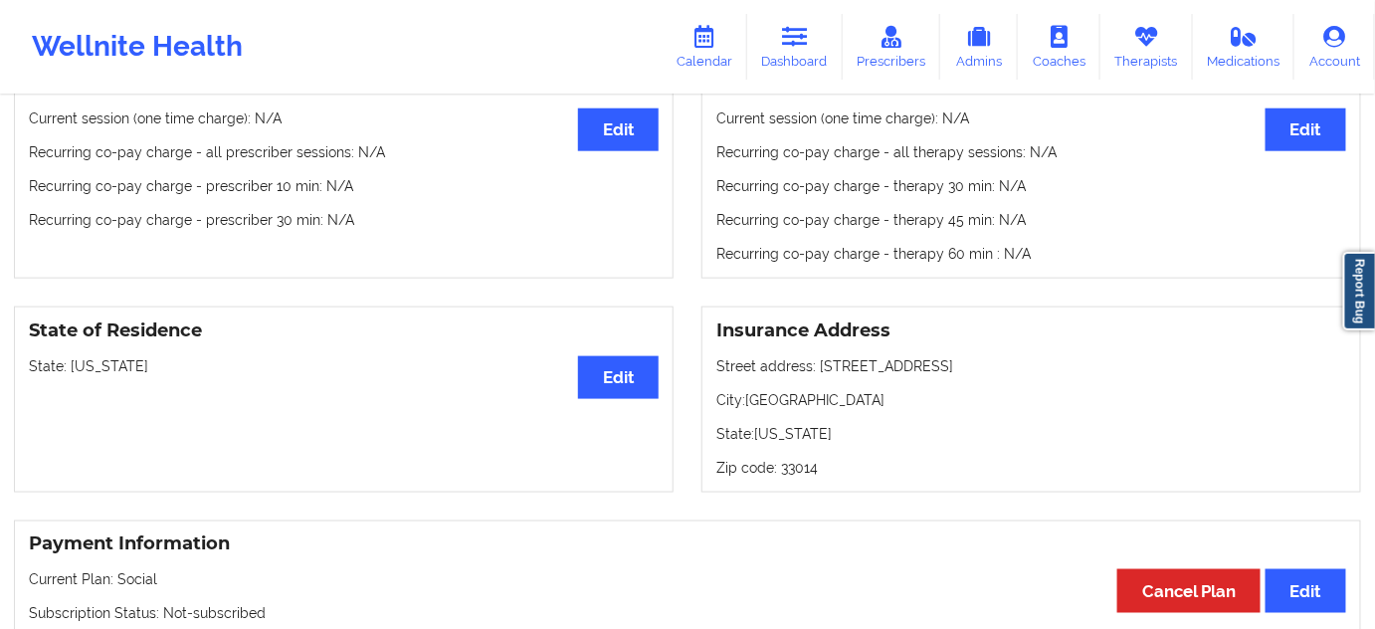
scroll to position [663, 0]
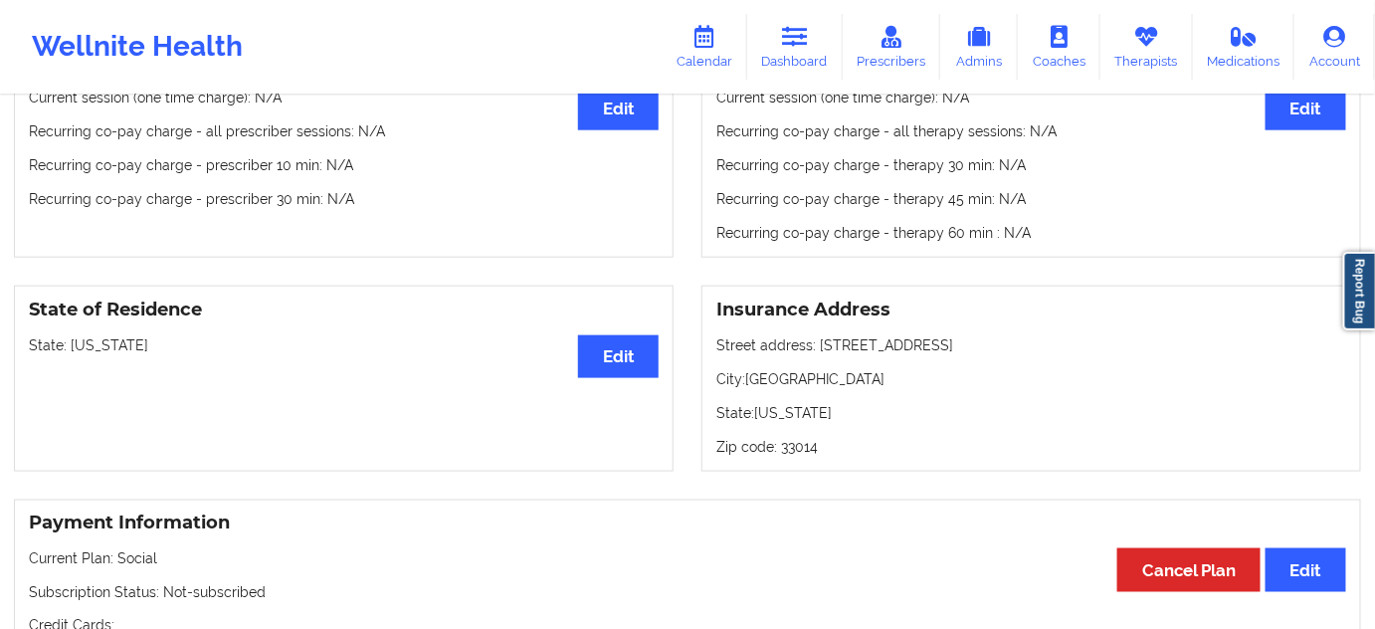
drag, startPoint x: 817, startPoint y: 350, endPoint x: 1006, endPoint y: 338, distance: 189.5
click at [1006, 338] on p "Street address: 6600 Main Street, apt 1530" at bounding box center [1032, 345] width 630 height 20
copy p "6600 Main Street, apt 1530"
drag, startPoint x: 748, startPoint y: 381, endPoint x: 837, endPoint y: 379, distance: 88.6
click at [837, 379] on p "City: Miami Lakes" at bounding box center [1032, 379] width 630 height 20
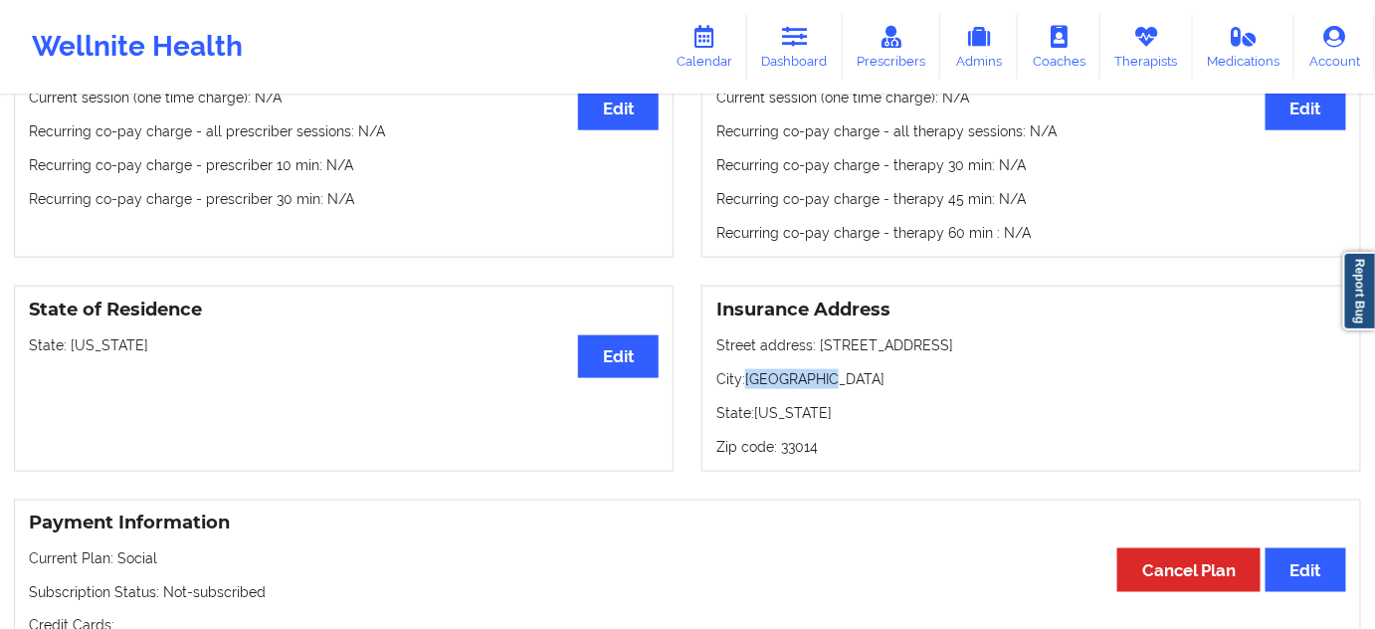
copy p "Miami Lakes"
click at [789, 457] on p "Zip code: 33014" at bounding box center [1032, 447] width 630 height 20
copy p "33014"
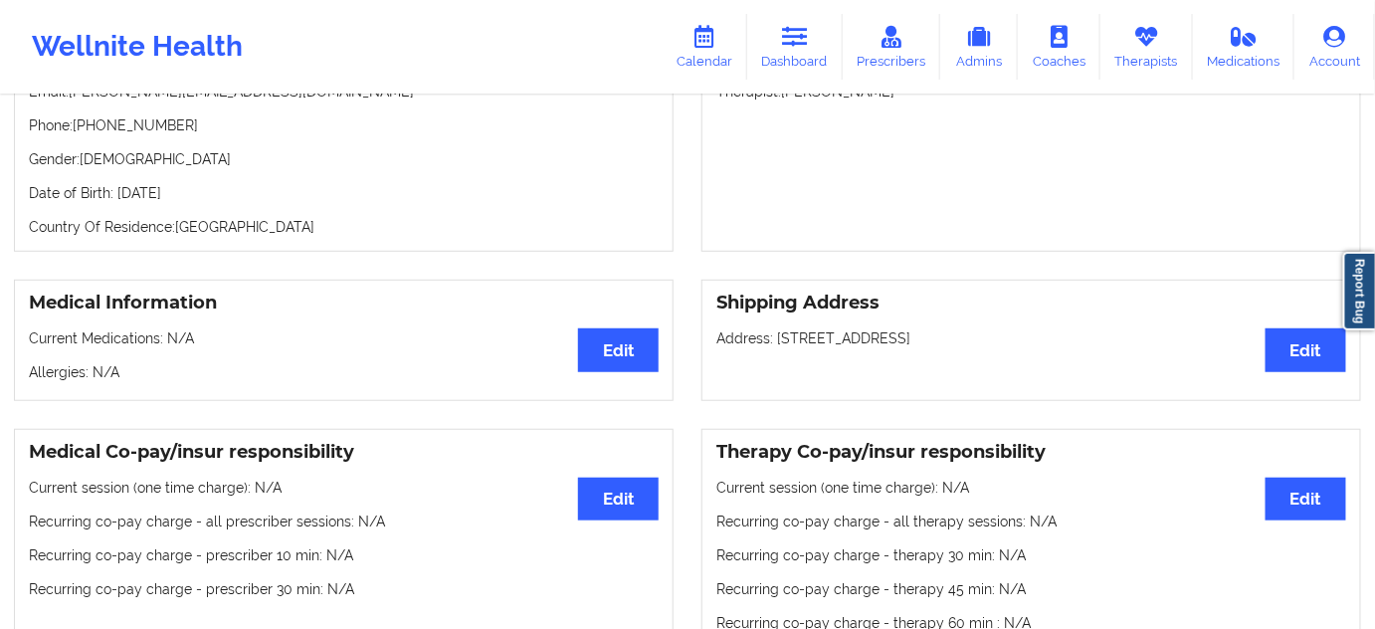
scroll to position [0, 0]
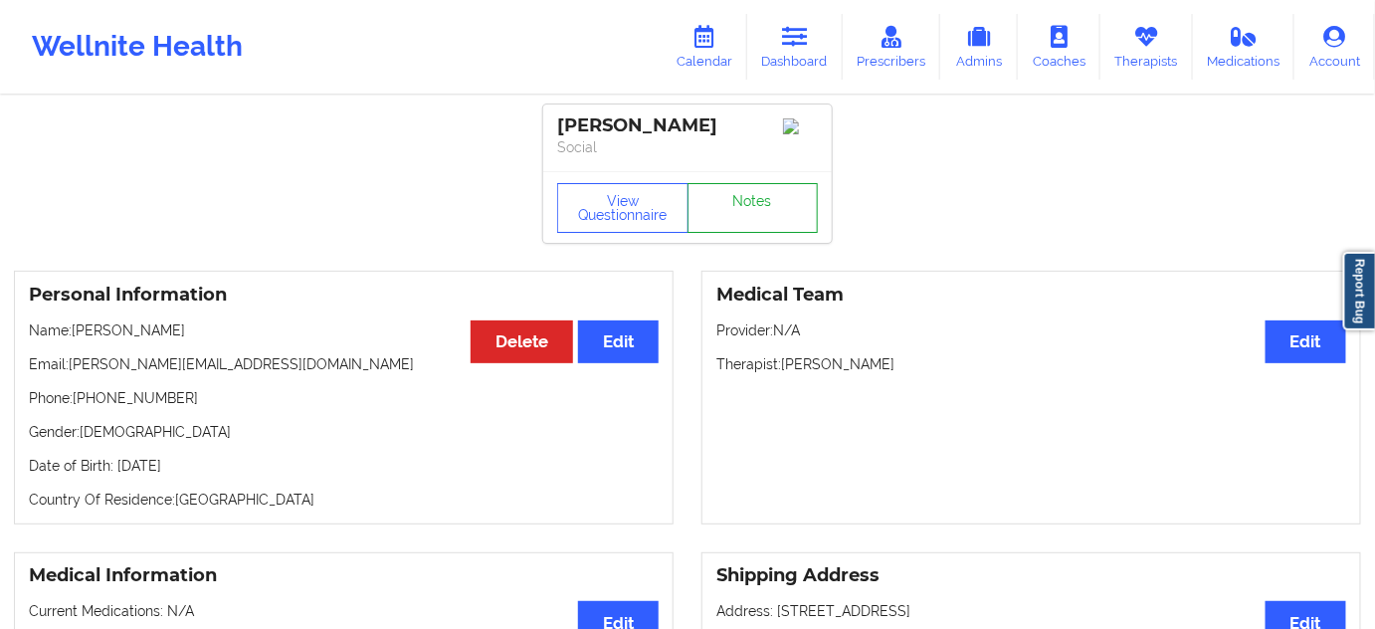
click at [745, 222] on link "Notes" at bounding box center [753, 208] width 131 height 50
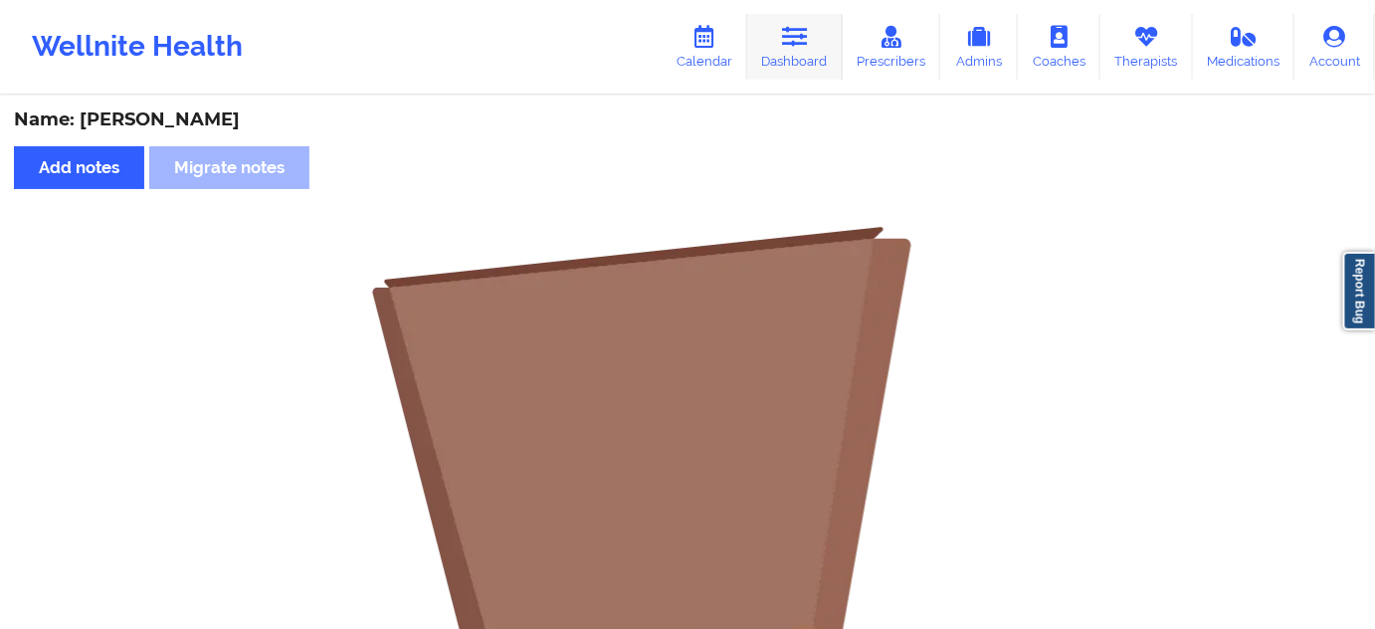
click at [758, 43] on link "Dashboard" at bounding box center [795, 47] width 96 height 66
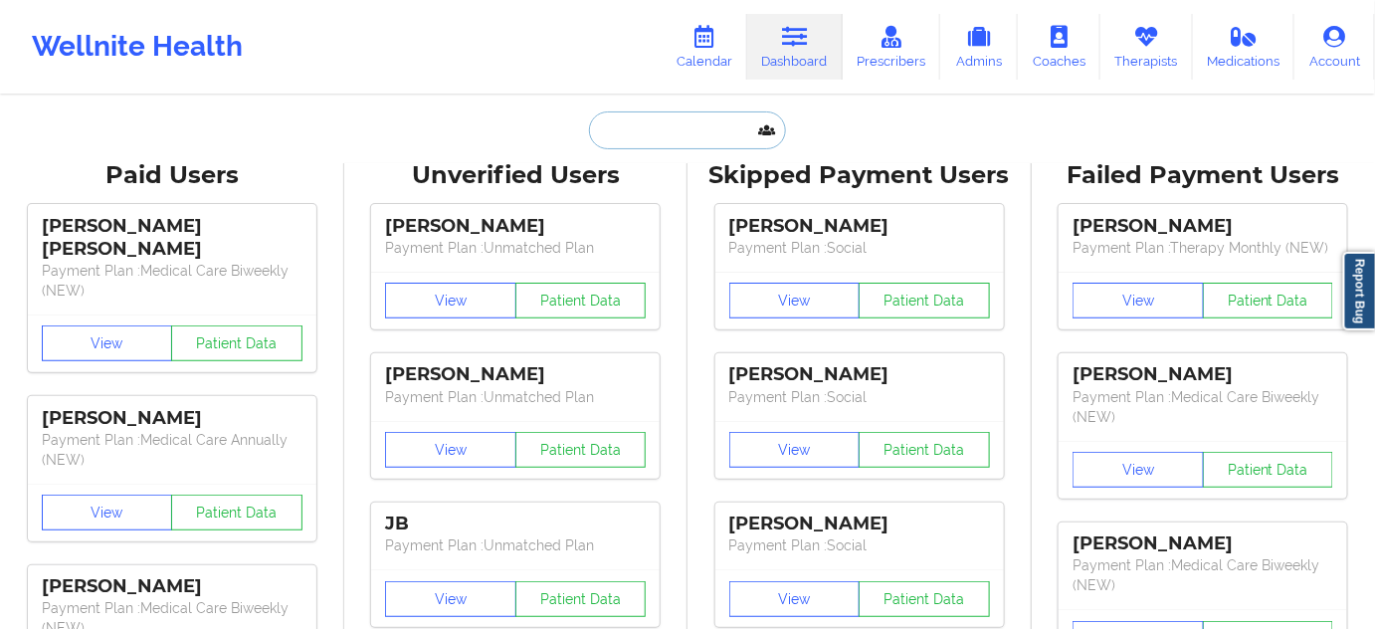
click at [719, 137] on input "text" at bounding box center [687, 130] width 197 height 38
paste input "[EMAIL_ADDRESS][DOMAIN_NAME]"
type input "[EMAIL_ADDRESS][DOMAIN_NAME]"
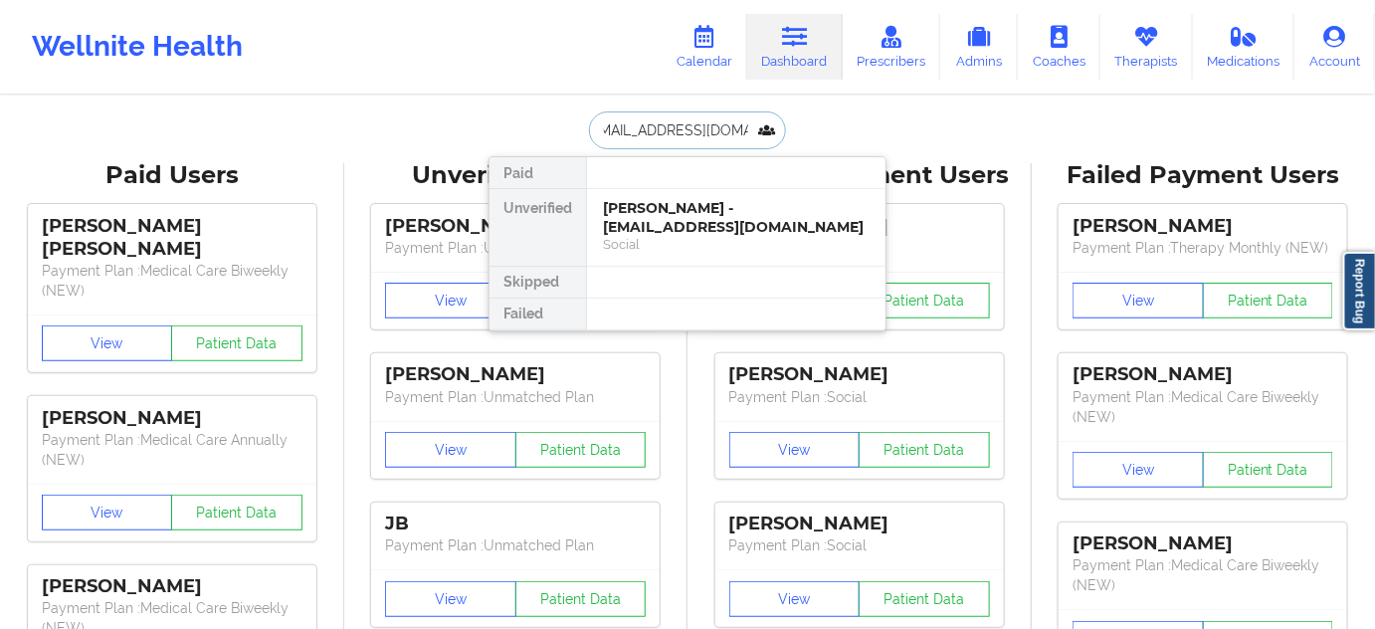
click at [714, 219] on div "Erick Aguirre Cantu - erickaguirre677@gmail.com" at bounding box center [736, 217] width 267 height 37
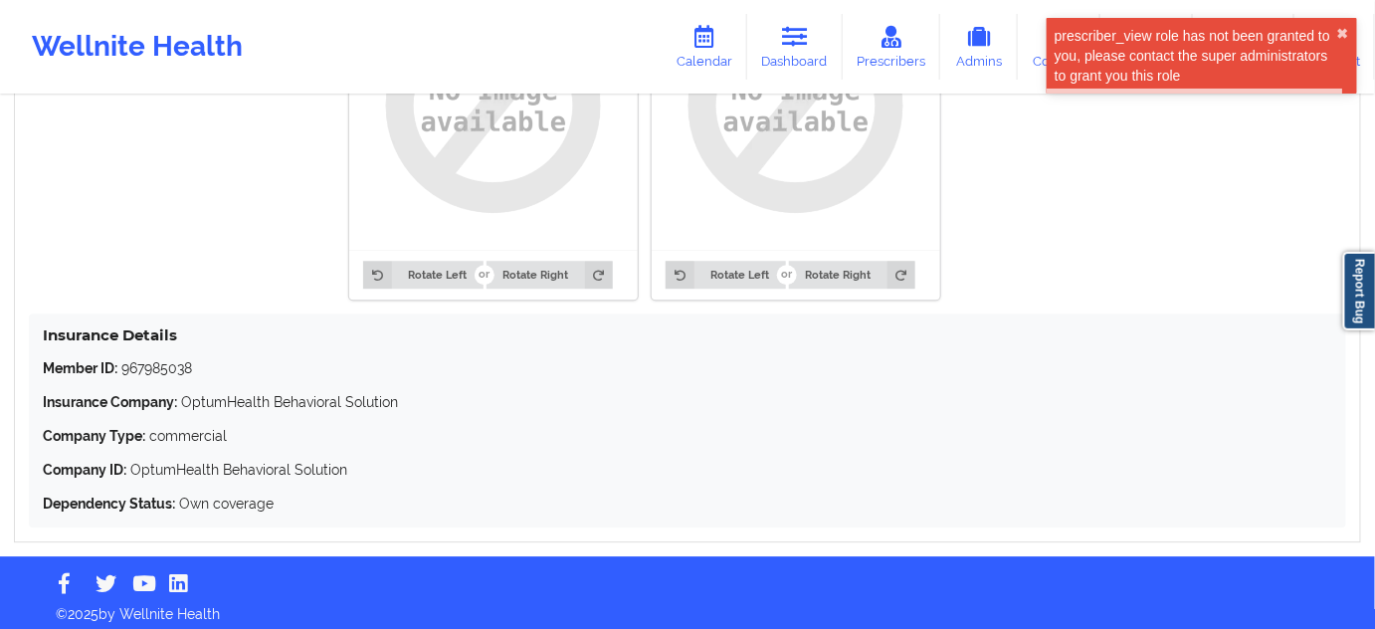
scroll to position [1678, 0]
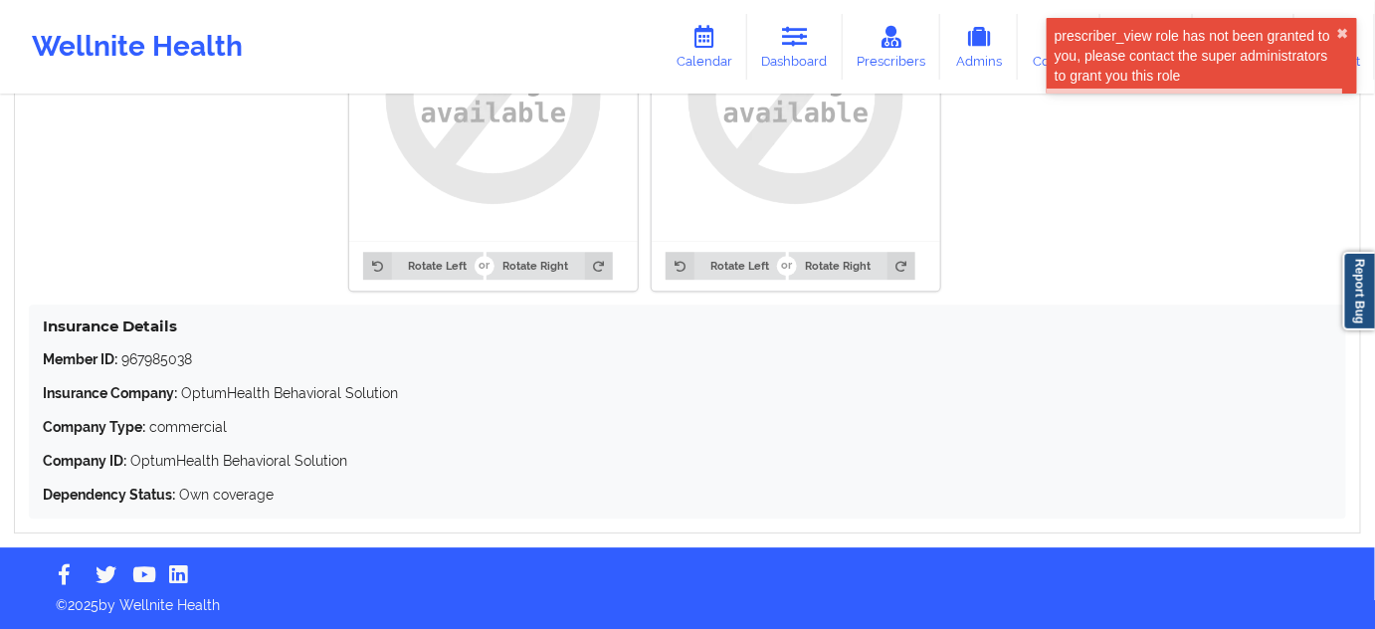
click at [168, 364] on p "Member ID: 967985038" at bounding box center [688, 359] width 1290 height 20
copy p "967985038"
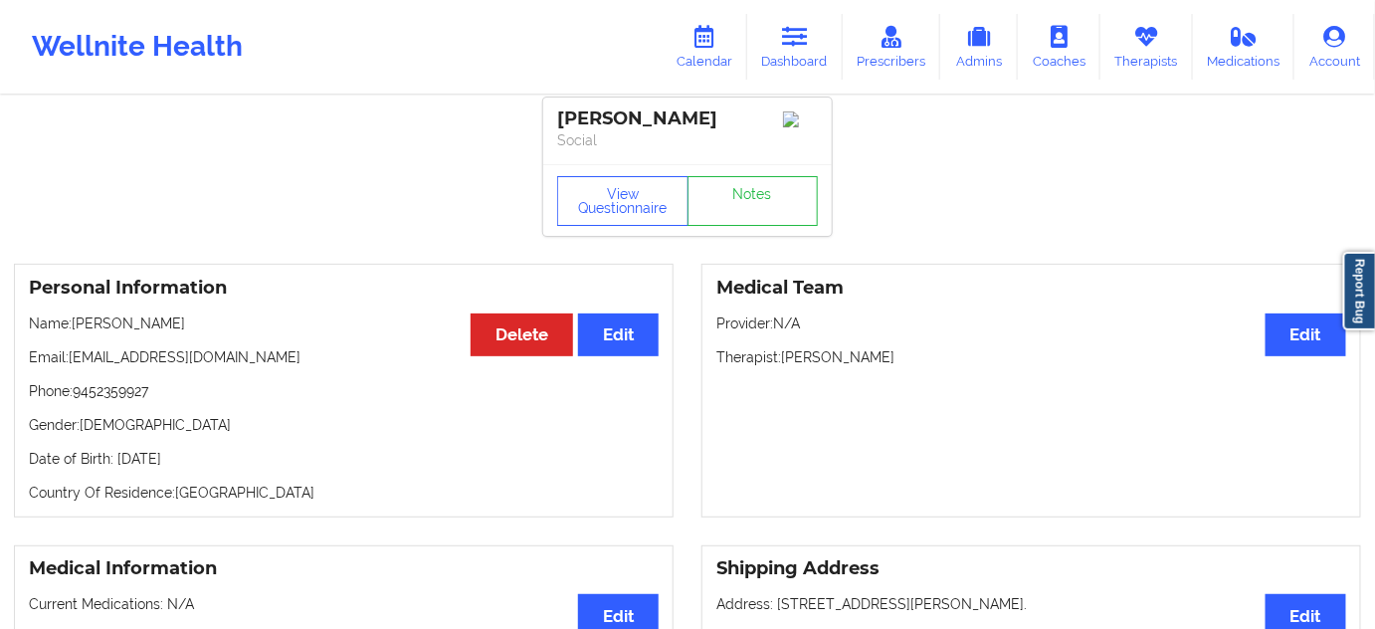
scroll to position [0, 0]
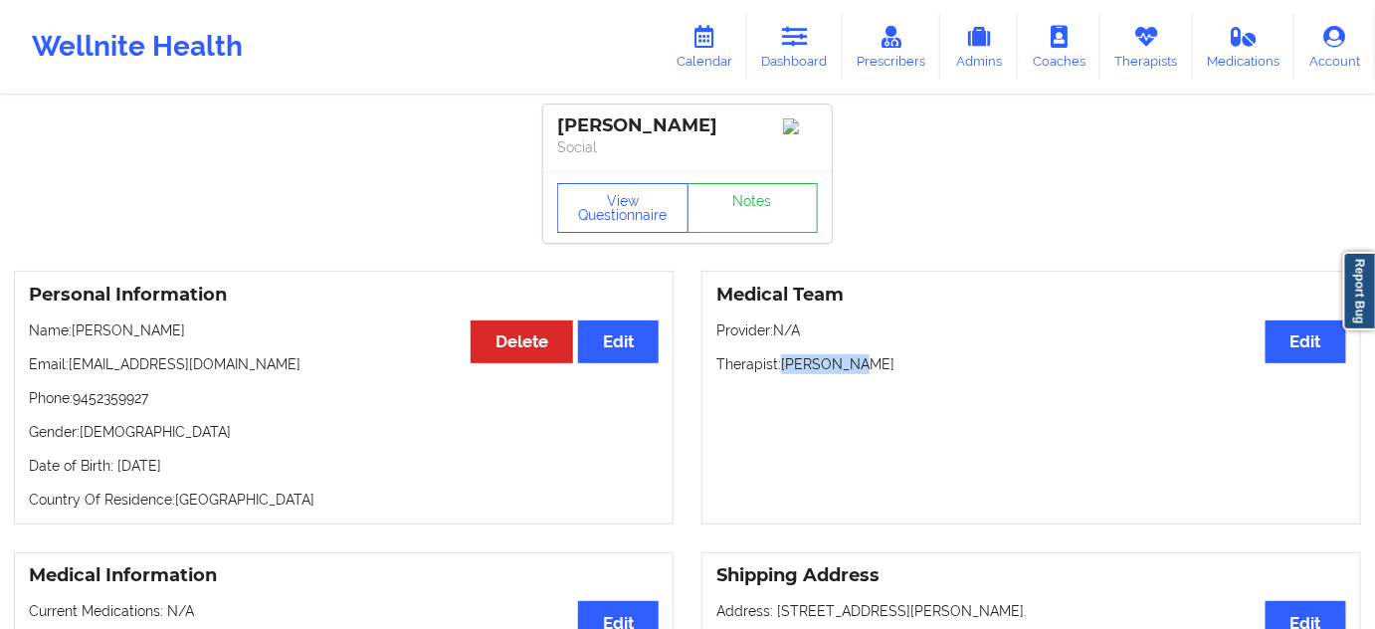
drag, startPoint x: 783, startPoint y: 363, endPoint x: 857, endPoint y: 365, distance: 73.7
click at [857, 365] on p "Therapist: Kim Willis" at bounding box center [1032, 364] width 630 height 20
drag, startPoint x: 750, startPoint y: 129, endPoint x: 569, endPoint y: 115, distance: 181.7
click at [569, 115] on div "[PERSON_NAME]" at bounding box center [687, 125] width 261 height 23
drag, startPoint x: 559, startPoint y: 120, endPoint x: 709, endPoint y: 107, distance: 149.9
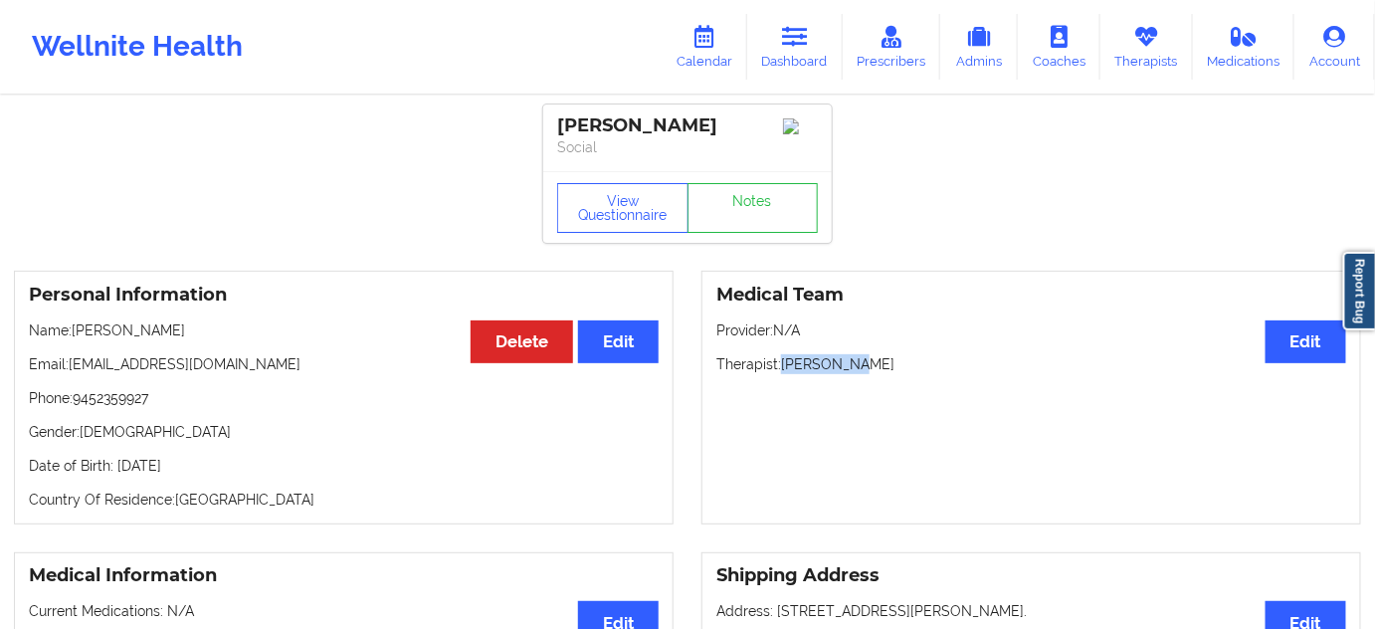
click at [753, 126] on div "[PERSON_NAME]" at bounding box center [687, 125] width 261 height 23
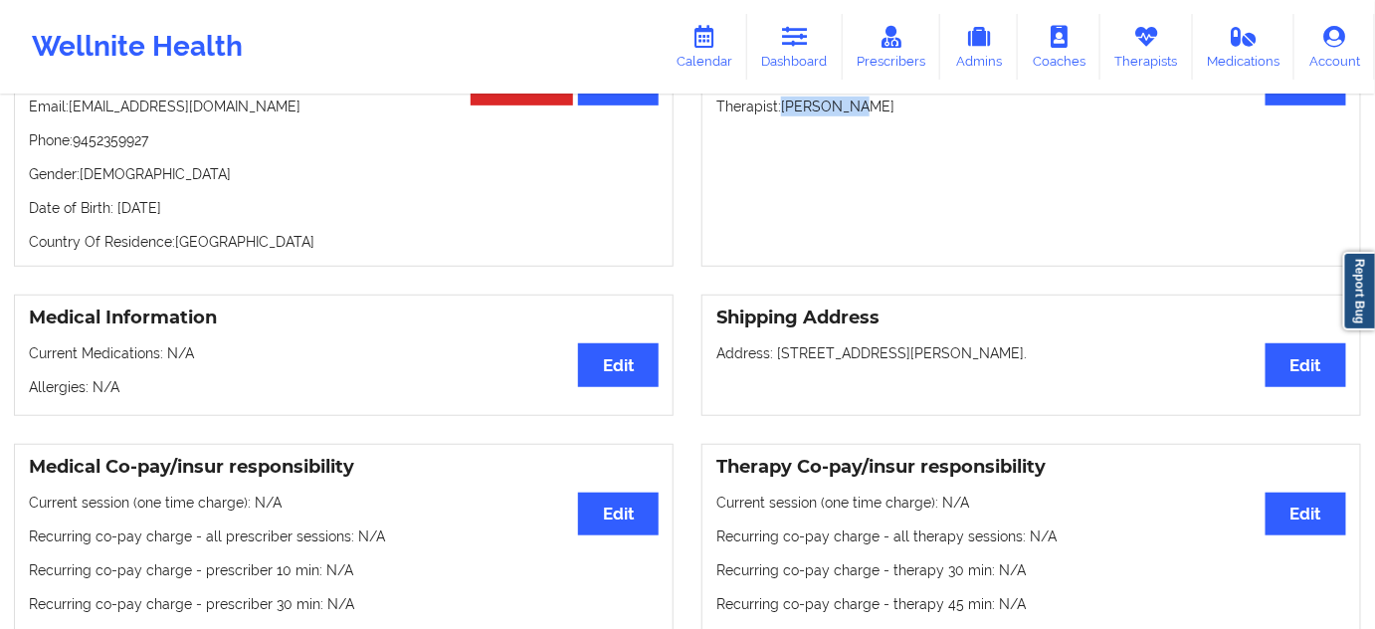
scroll to position [241, 0]
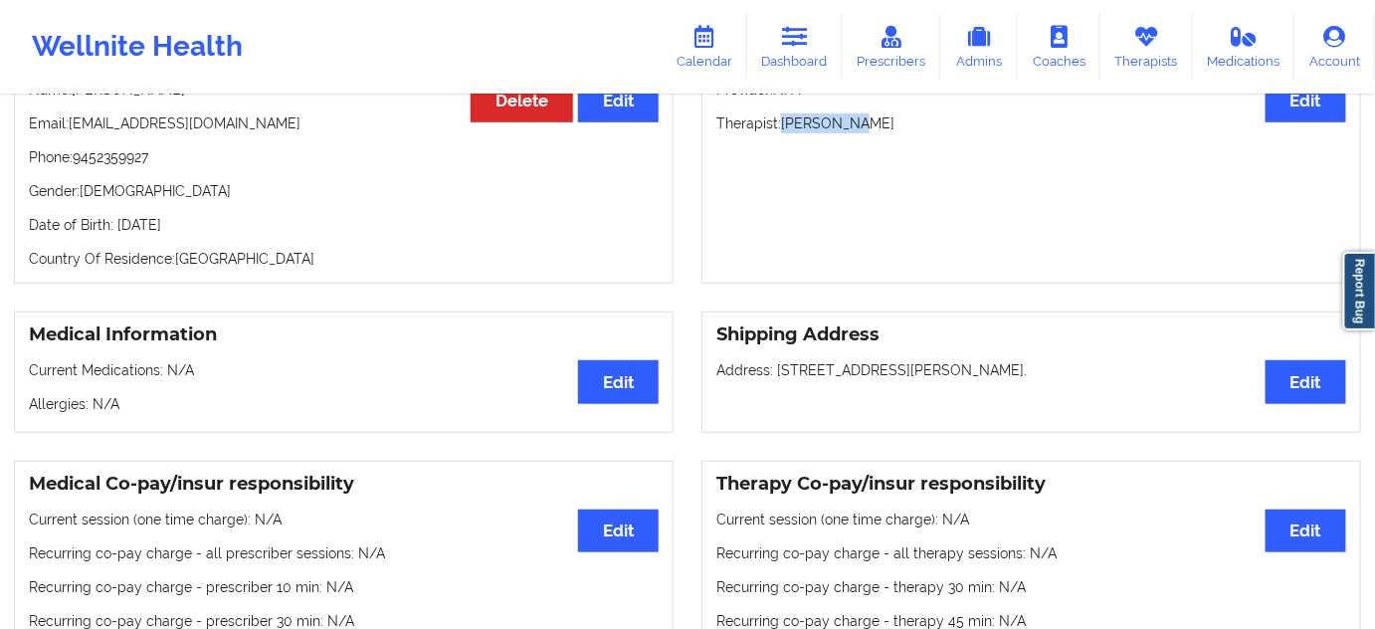
drag, startPoint x: 775, startPoint y: 376, endPoint x: 984, endPoint y: 373, distance: 209.0
click at [984, 373] on p "Address: 16505 La Cantera Pkwy Apt. 1013, San Antonio, 78256, TX, United States." at bounding box center [1032, 370] width 630 height 20
drag, startPoint x: 992, startPoint y: 373, endPoint x: 1022, endPoint y: 365, distance: 30.9
click at [1067, 374] on p "Address: 16505 La Cantera Pkwy Apt. 1013, San Antonio, 78256, TX, United States." at bounding box center [1032, 370] width 630 height 20
click at [1096, 368] on p "Address: 16505 La Cantera Pkwy Apt. 1013, San Antonio, 78256, TX, United States." at bounding box center [1032, 370] width 630 height 20
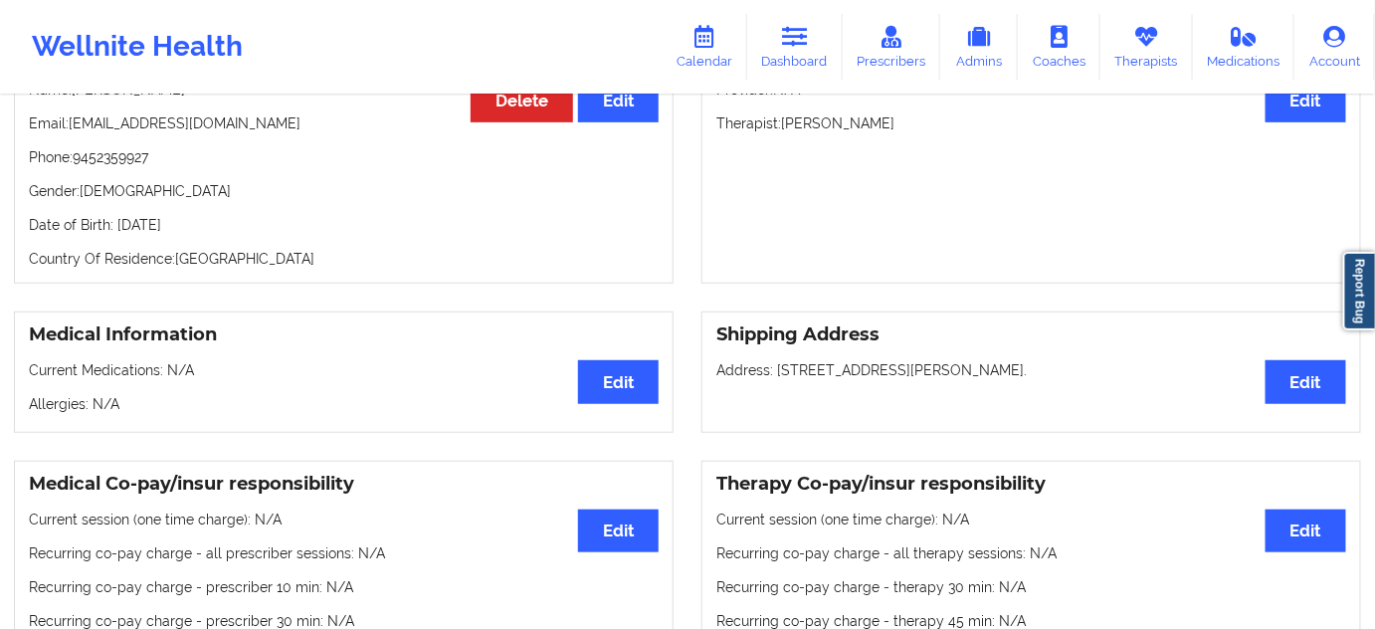
click at [1096, 368] on p "Address: 16505 La Cantera Pkwy Apt. 1013, San Antonio, 78256, TX, United States." at bounding box center [1032, 370] width 630 height 20
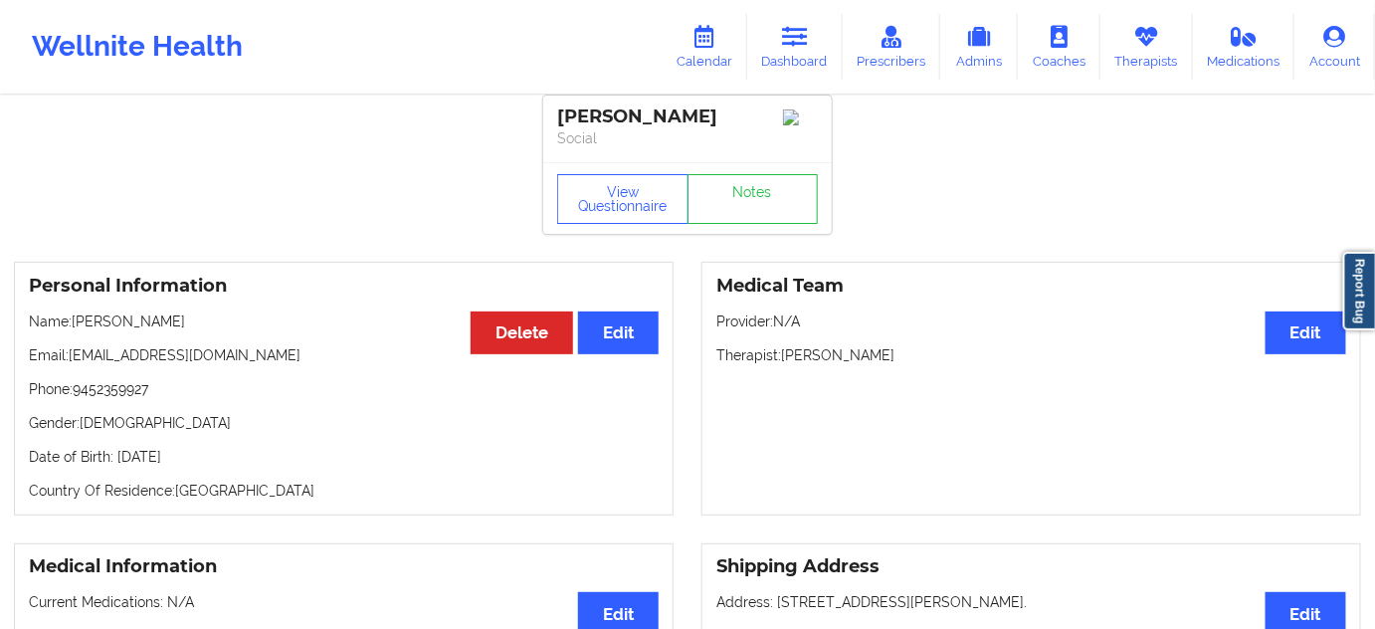
scroll to position [0, 0]
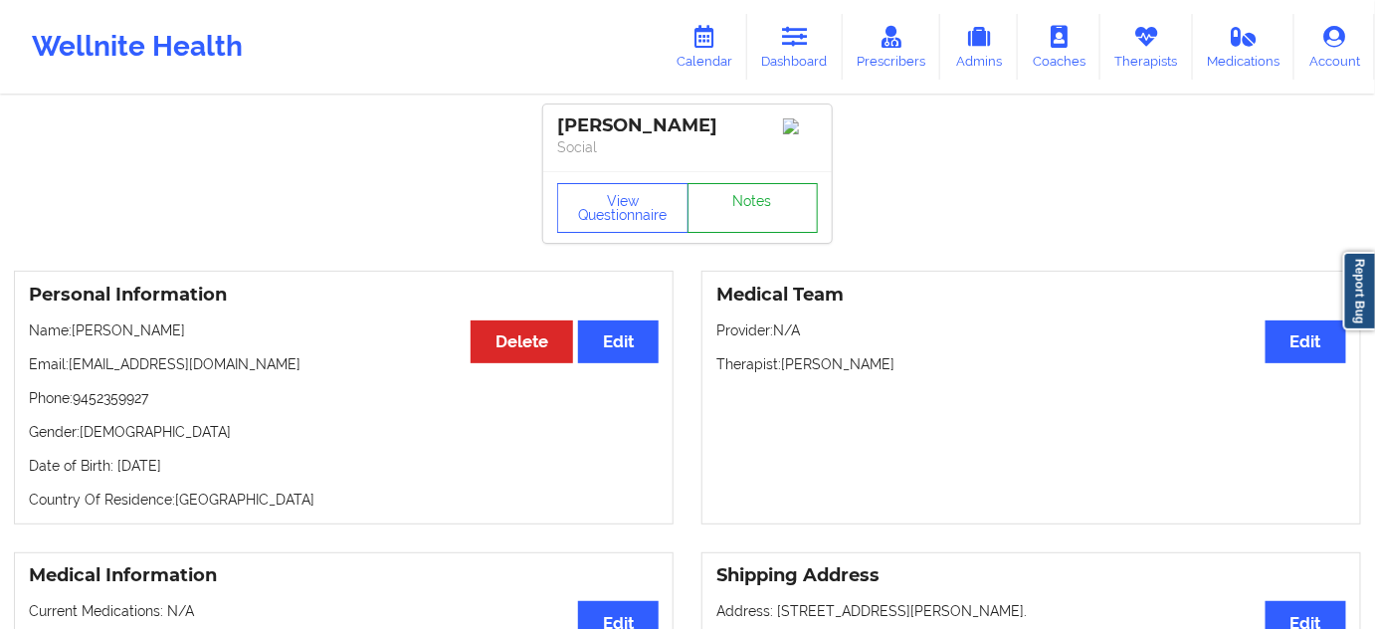
click at [761, 219] on link "Notes" at bounding box center [753, 208] width 131 height 50
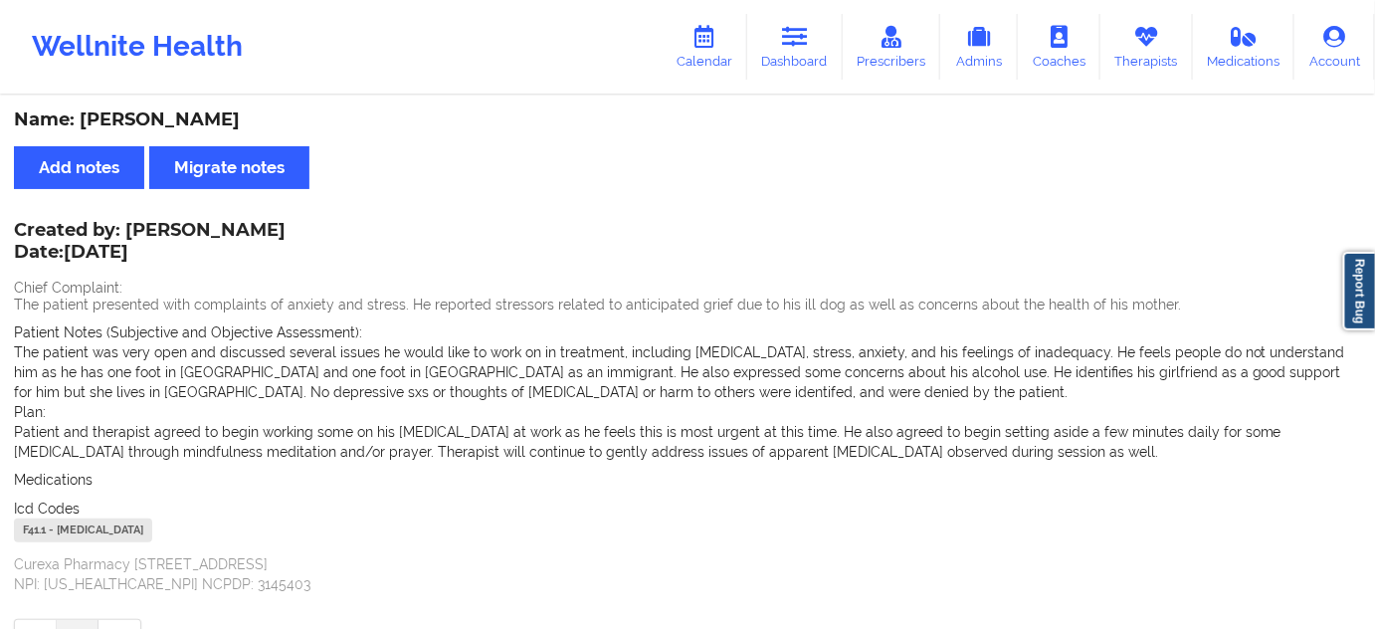
click at [31, 526] on div "F41.1 - Generalized Anxiety Disorder" at bounding box center [83, 531] width 138 height 24
drag, startPoint x: 786, startPoint y: 52, endPoint x: 725, endPoint y: 83, distance: 69.0
click at [786, 52] on link "Dashboard" at bounding box center [795, 47] width 96 height 66
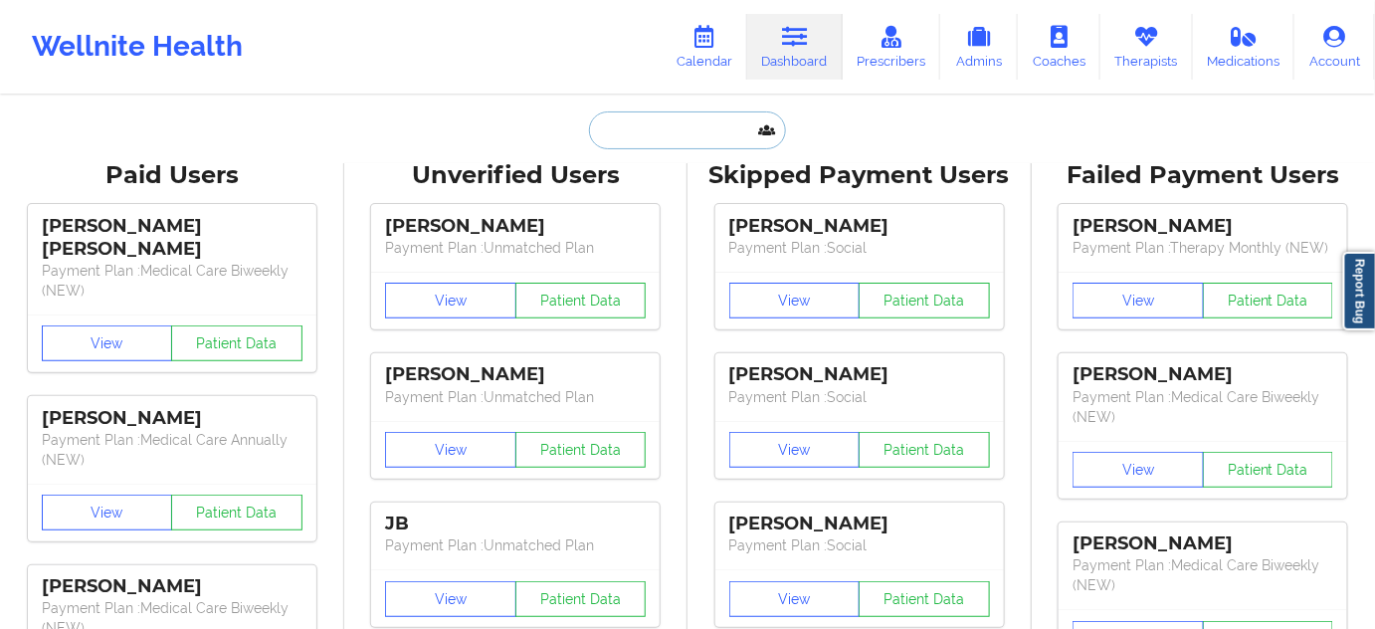
type input "s"
click at [655, 132] on input "s" at bounding box center [687, 130] width 197 height 38
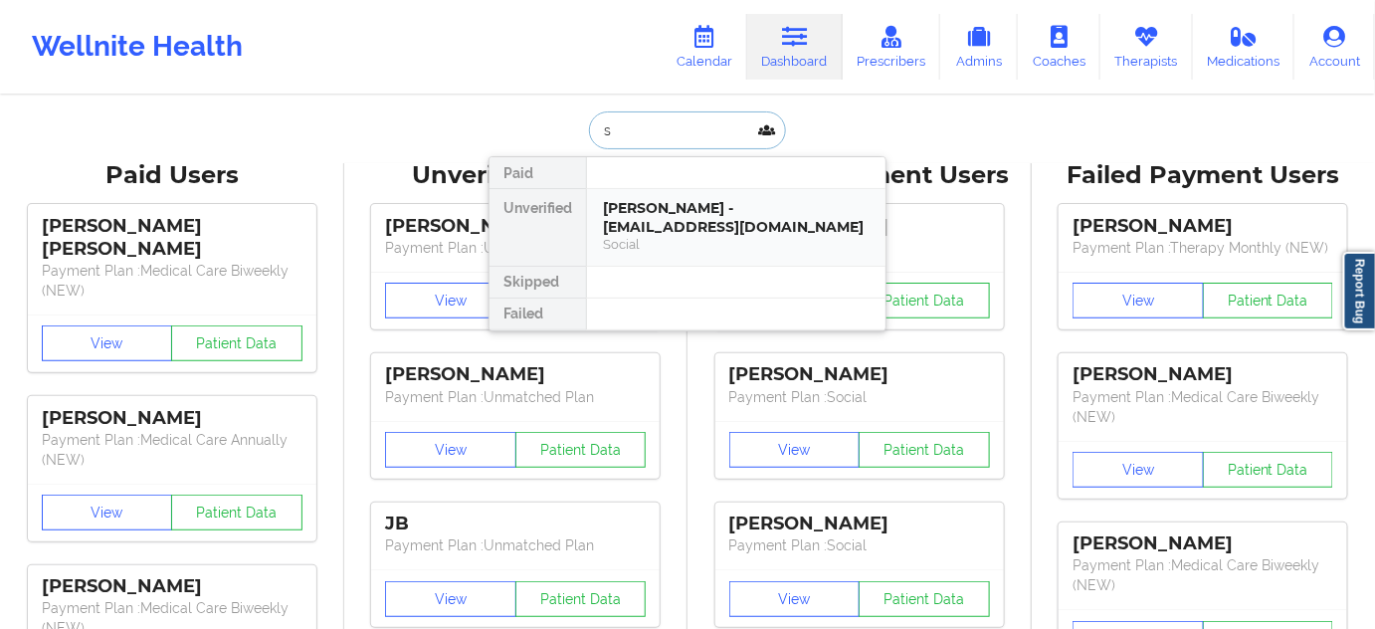
click at [645, 206] on div "Erick Aguirre Cantu - erickaguirre677@gmail.com" at bounding box center [736, 217] width 267 height 37
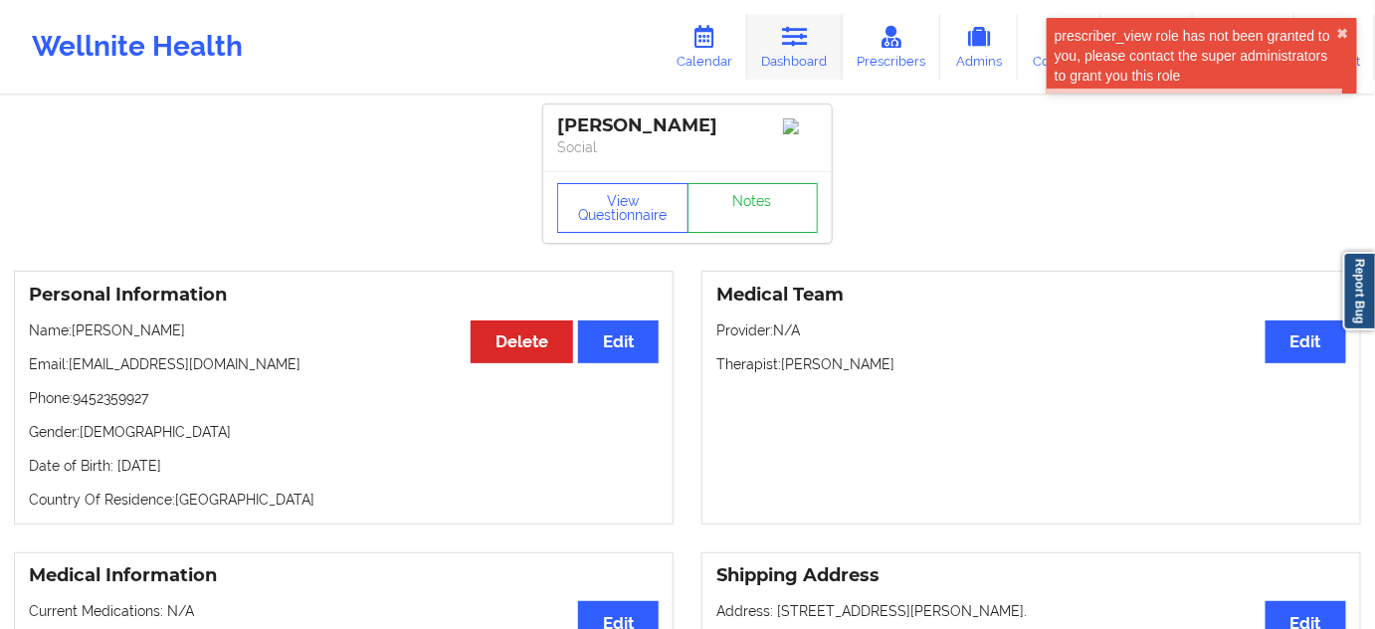
click at [793, 58] on link "Dashboard" at bounding box center [795, 47] width 96 height 66
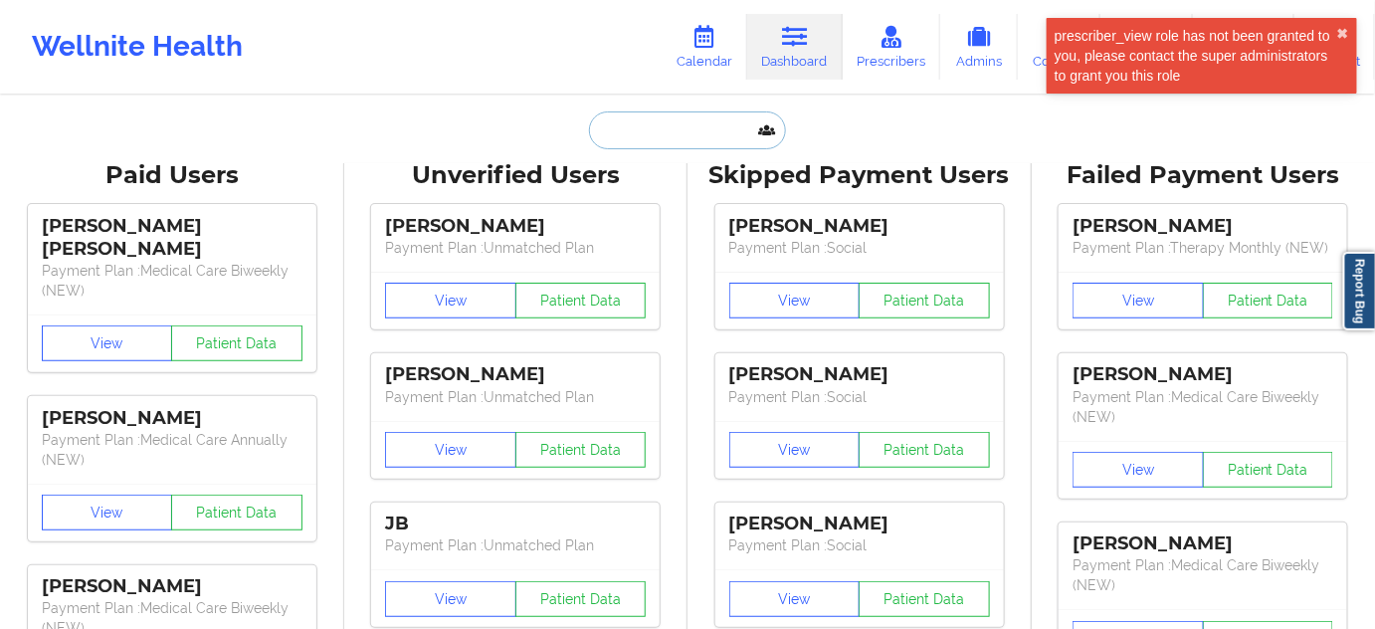
click at [716, 123] on input "text" at bounding box center [687, 130] width 197 height 38
paste input "[EMAIL_ADDRESS][DOMAIN_NAME]"
type input "[EMAIL_ADDRESS][DOMAIN_NAME]"
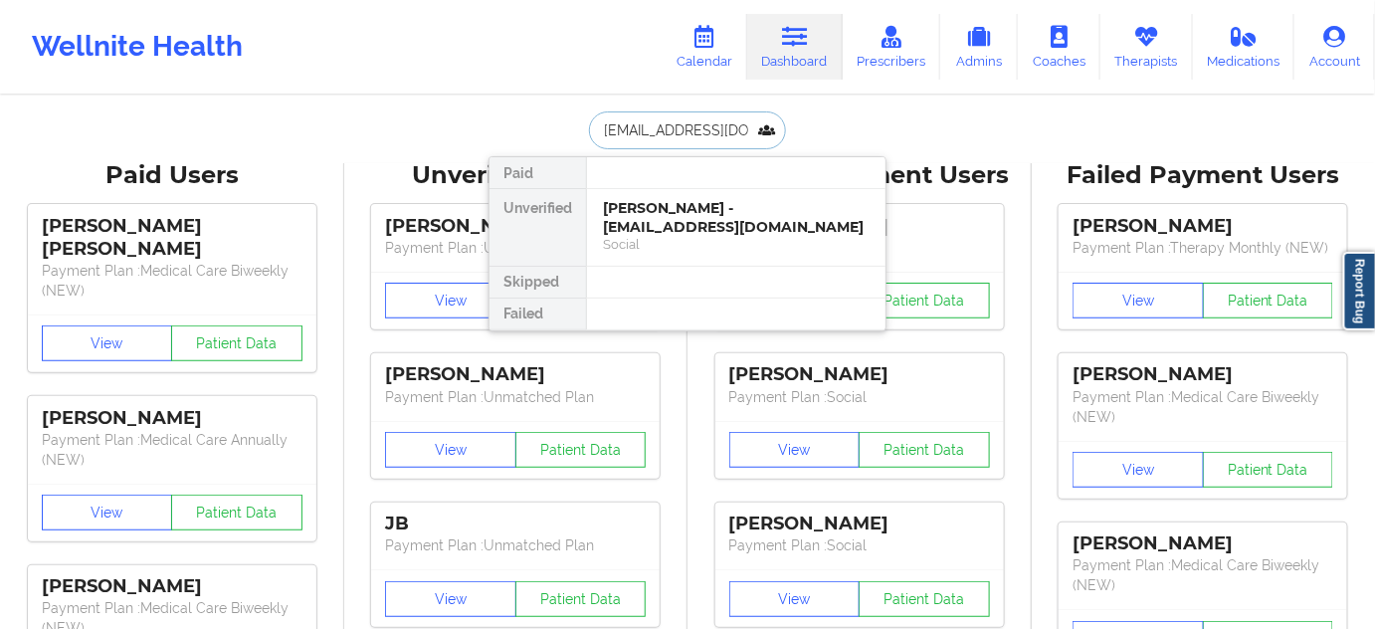
click at [679, 219] on div "Chad Dorsett - cdorsett74@gmail.com" at bounding box center [736, 217] width 267 height 37
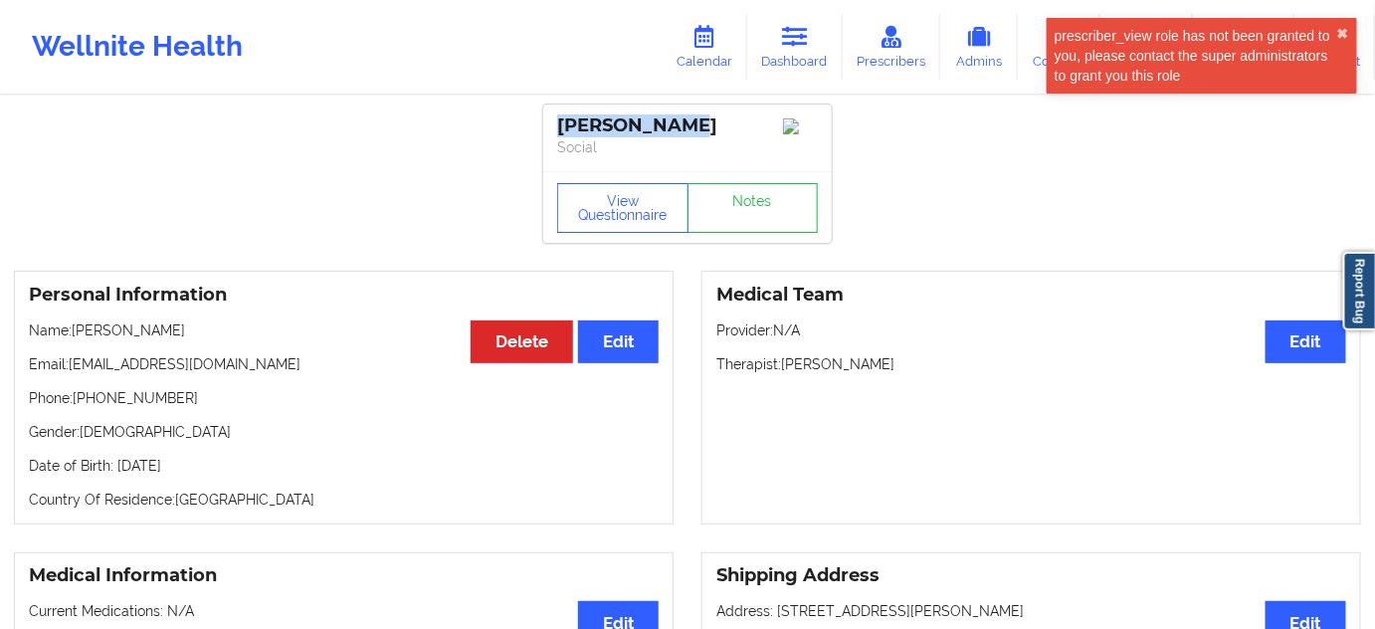
drag, startPoint x: 672, startPoint y: 120, endPoint x: 526, endPoint y: 93, distance: 148.9
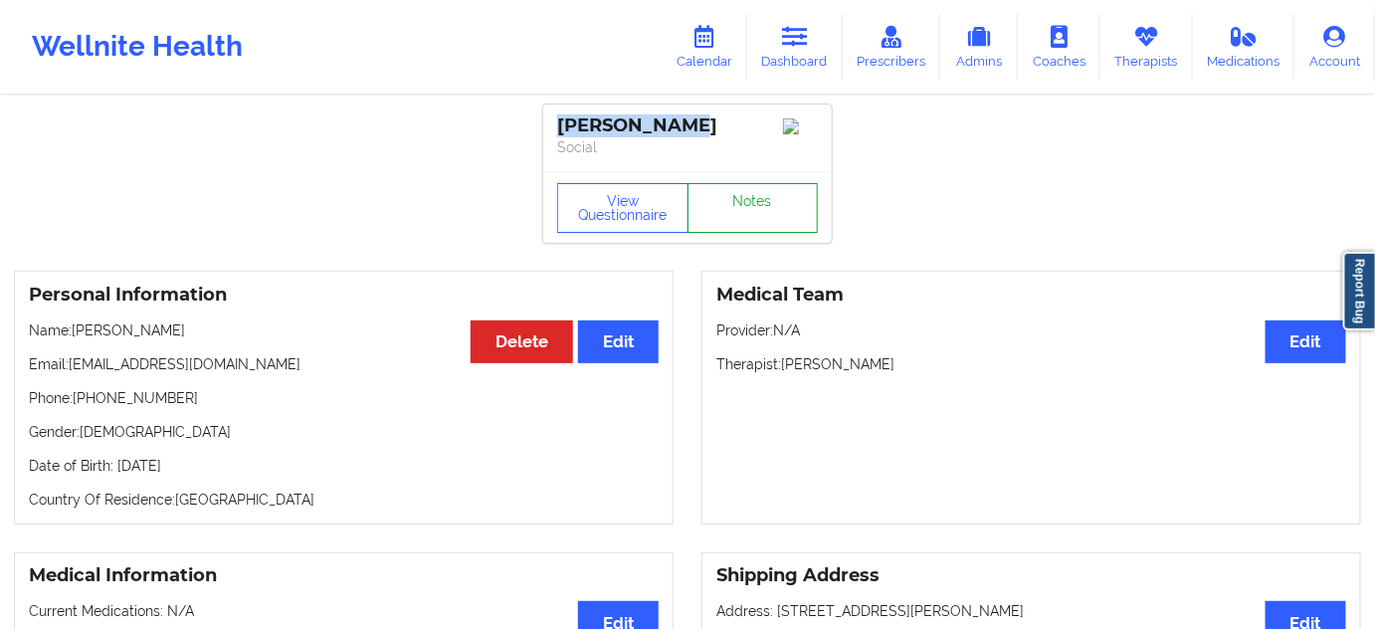
click at [756, 228] on link "Notes" at bounding box center [753, 208] width 131 height 50
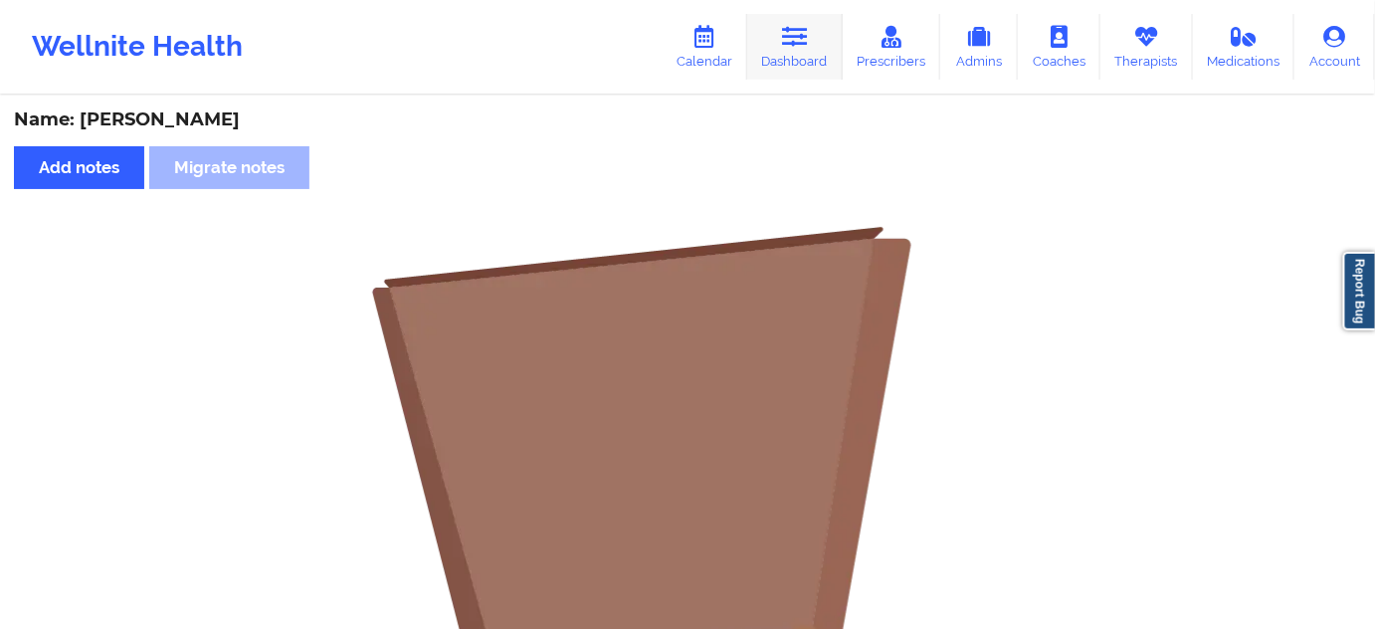
click at [803, 50] on link "Dashboard" at bounding box center [795, 47] width 96 height 66
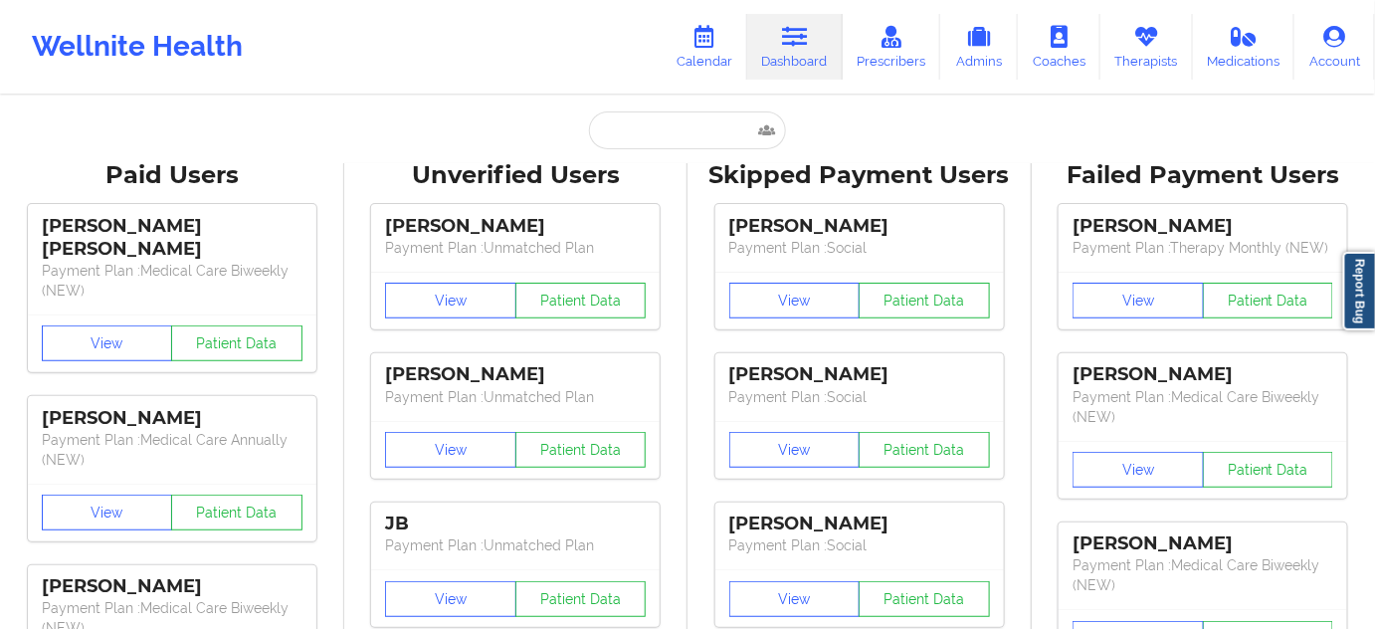
click at [666, 125] on input "text" at bounding box center [687, 130] width 197 height 38
paste input "[EMAIL_ADDRESS][DOMAIN_NAME]"
type input "[EMAIL_ADDRESS][DOMAIN_NAME]"
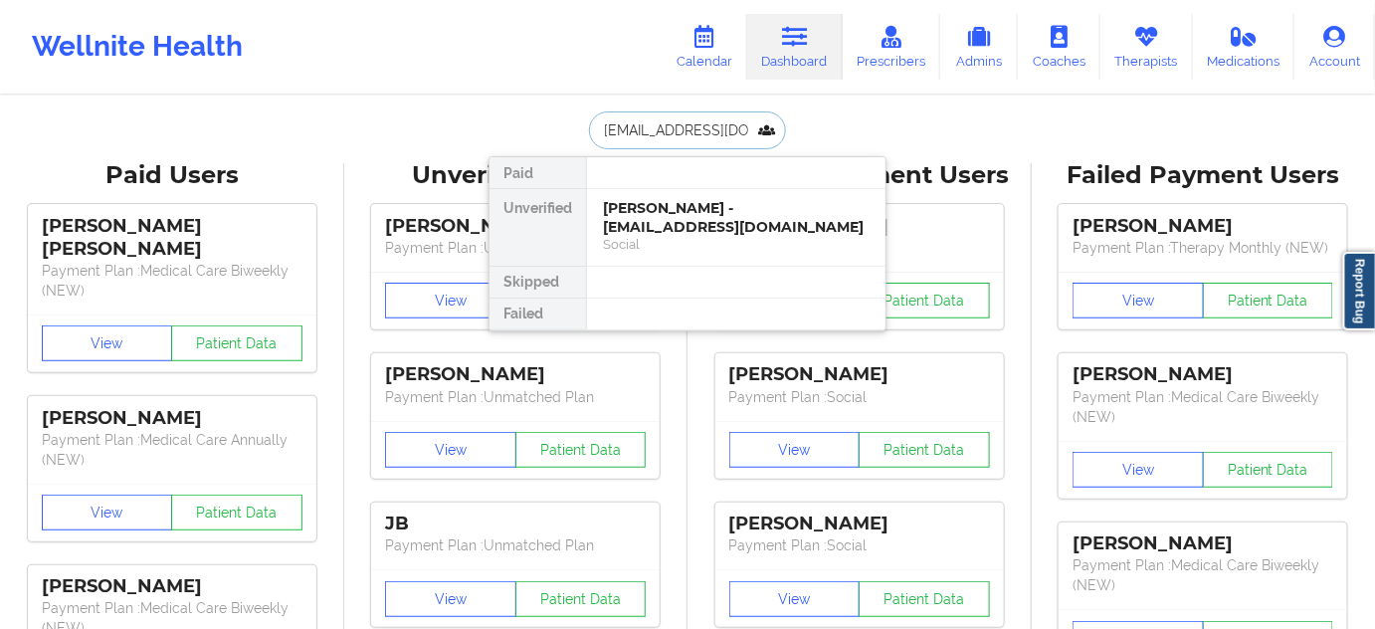
click at [685, 227] on div "Alexa Mari Mills - amills0418@yahoo.com" at bounding box center [736, 217] width 267 height 37
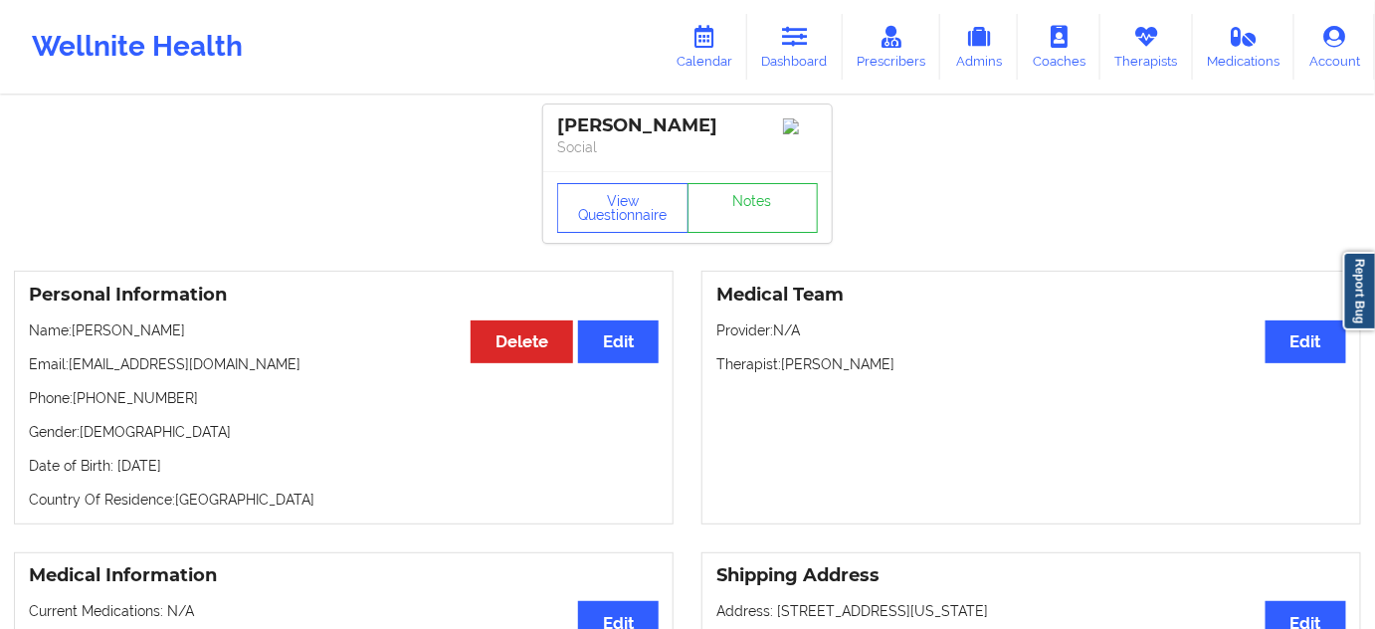
drag, startPoint x: 722, startPoint y: 129, endPoint x: 545, endPoint y: 117, distance: 176.6
click at [545, 117] on div "Alexa Mari Mills Social" at bounding box center [687, 138] width 289 height 67
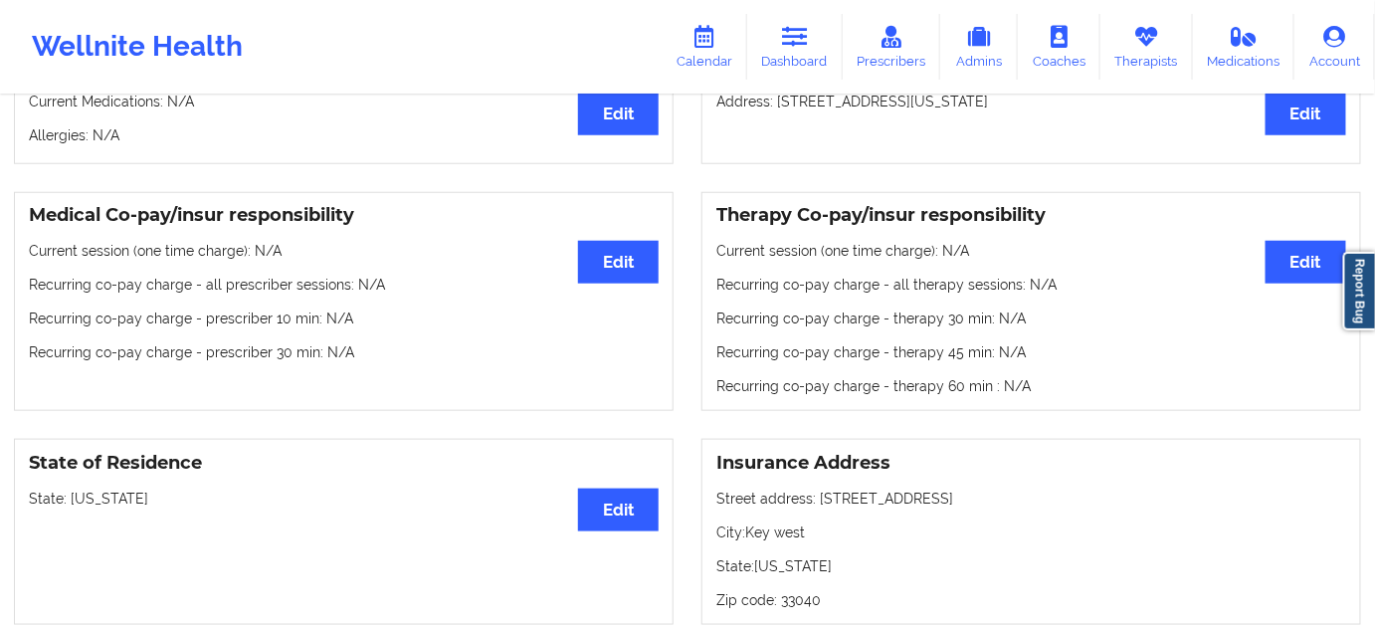
scroll to position [724, 0]
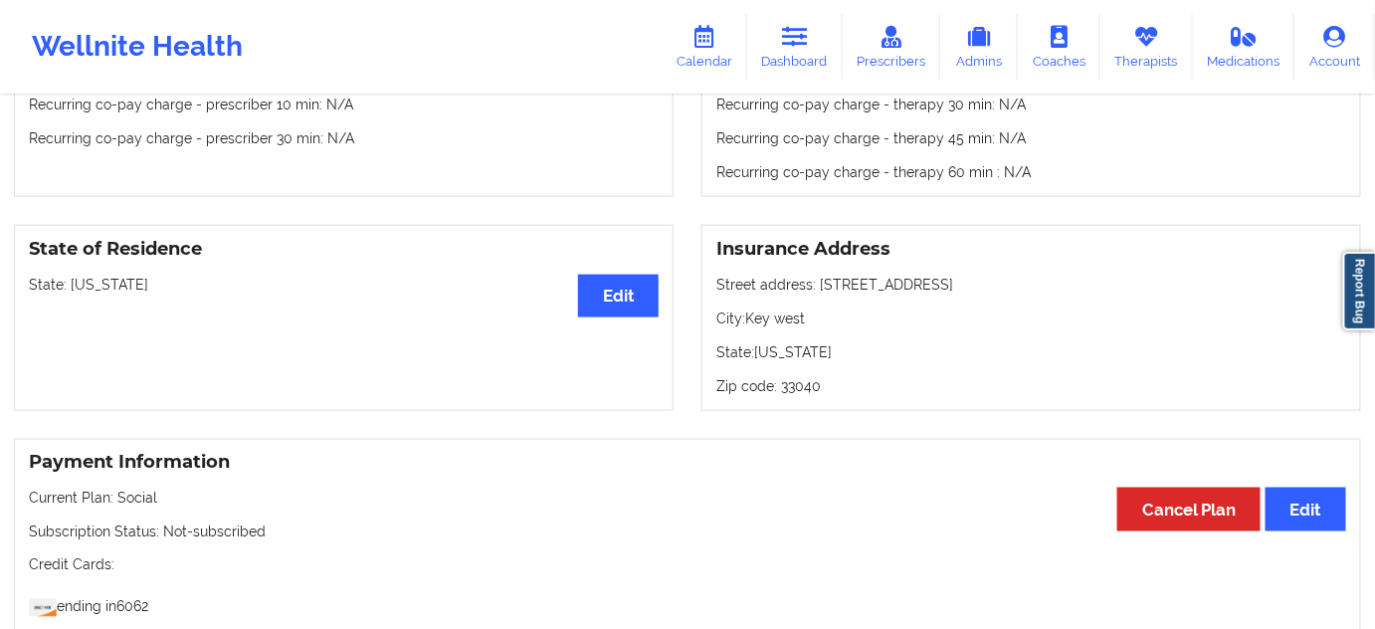
drag, startPoint x: 817, startPoint y: 291, endPoint x: 989, endPoint y: 286, distance: 172.3
click at [989, 286] on p "Street address: 3333 Duck Ave Apt M208" at bounding box center [1032, 285] width 630 height 20
drag, startPoint x: 756, startPoint y: 321, endPoint x: 820, endPoint y: 330, distance: 64.3
click at [820, 328] on p "City: Key west" at bounding box center [1032, 319] width 630 height 20
click at [806, 388] on p "Zip code: 33040" at bounding box center [1032, 386] width 630 height 20
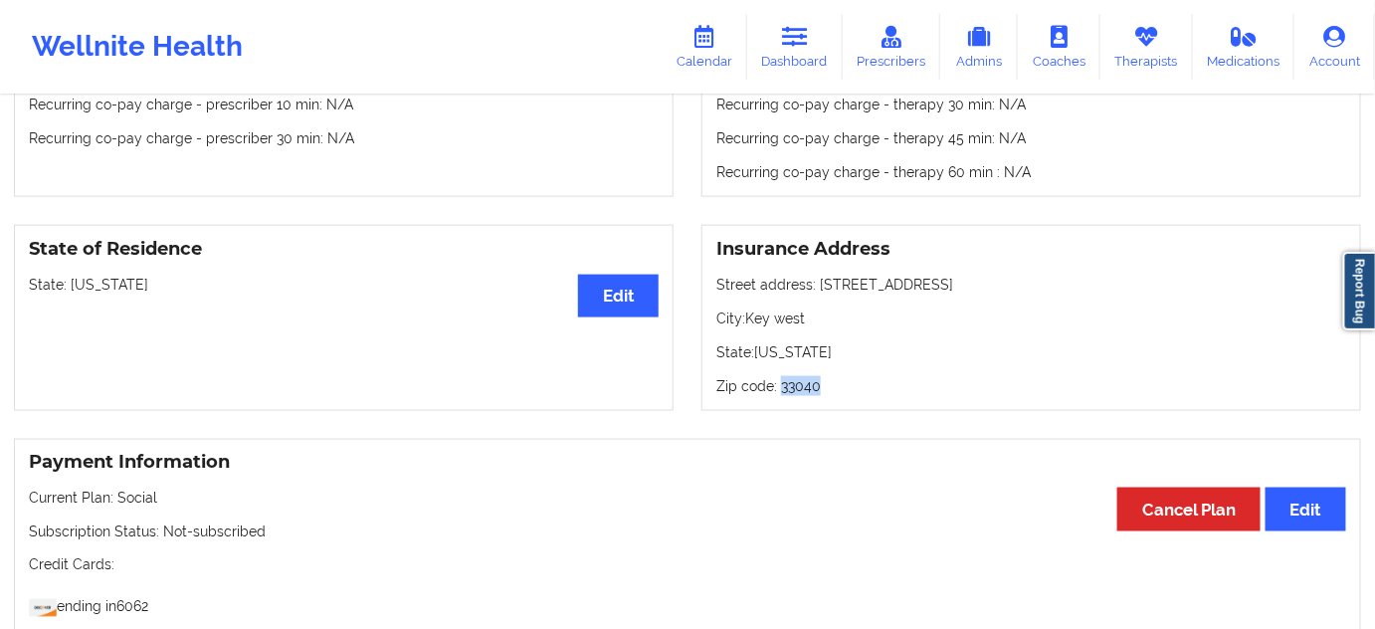
click at [806, 388] on p "Zip code: 33040" at bounding box center [1032, 386] width 630 height 20
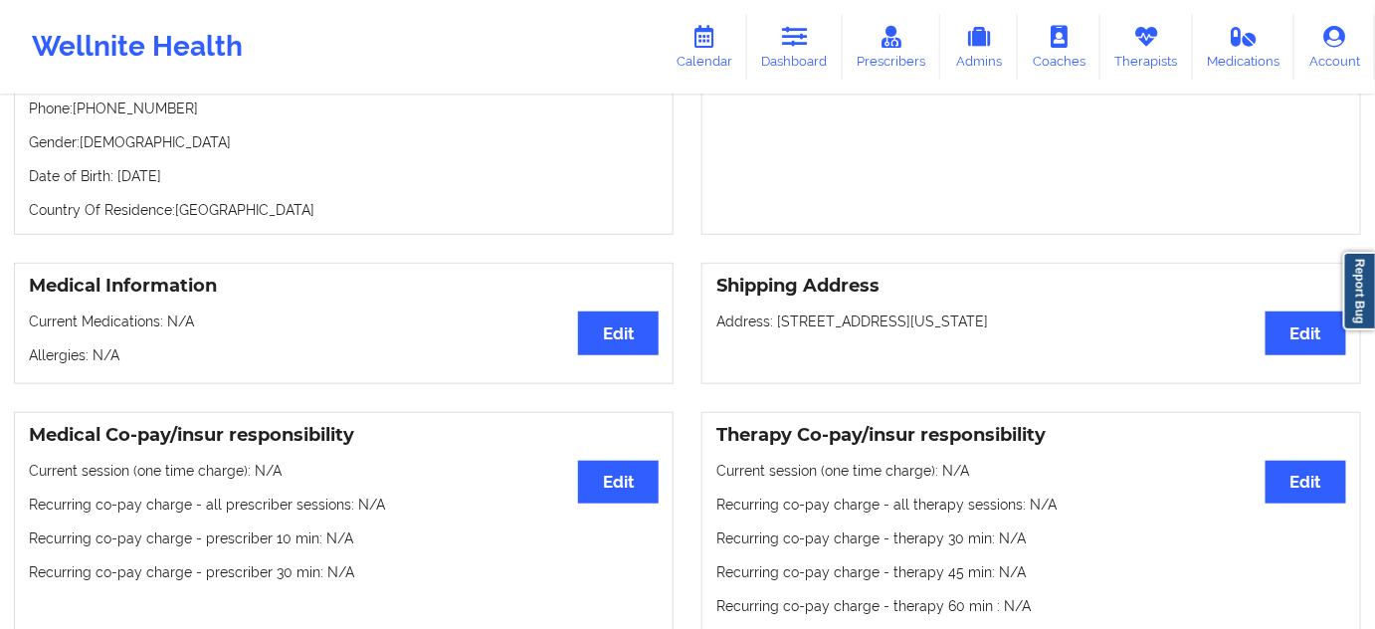
scroll to position [0, 0]
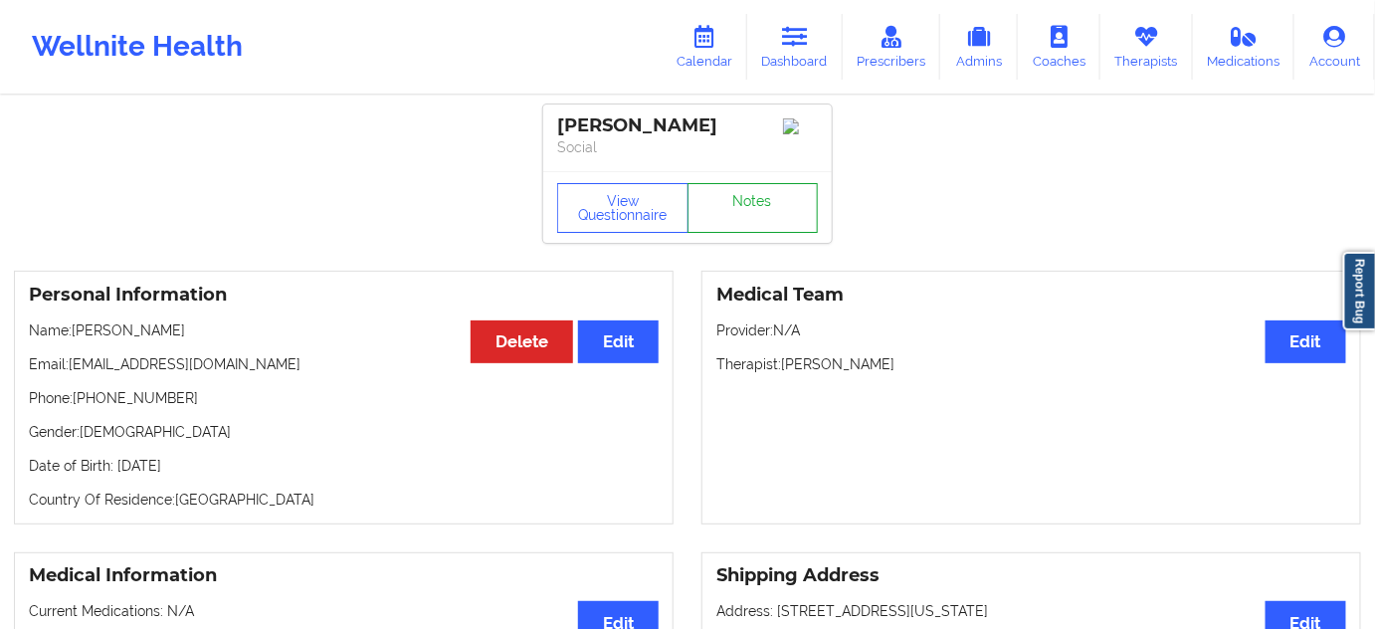
click at [802, 231] on link "Notes" at bounding box center [753, 208] width 131 height 50
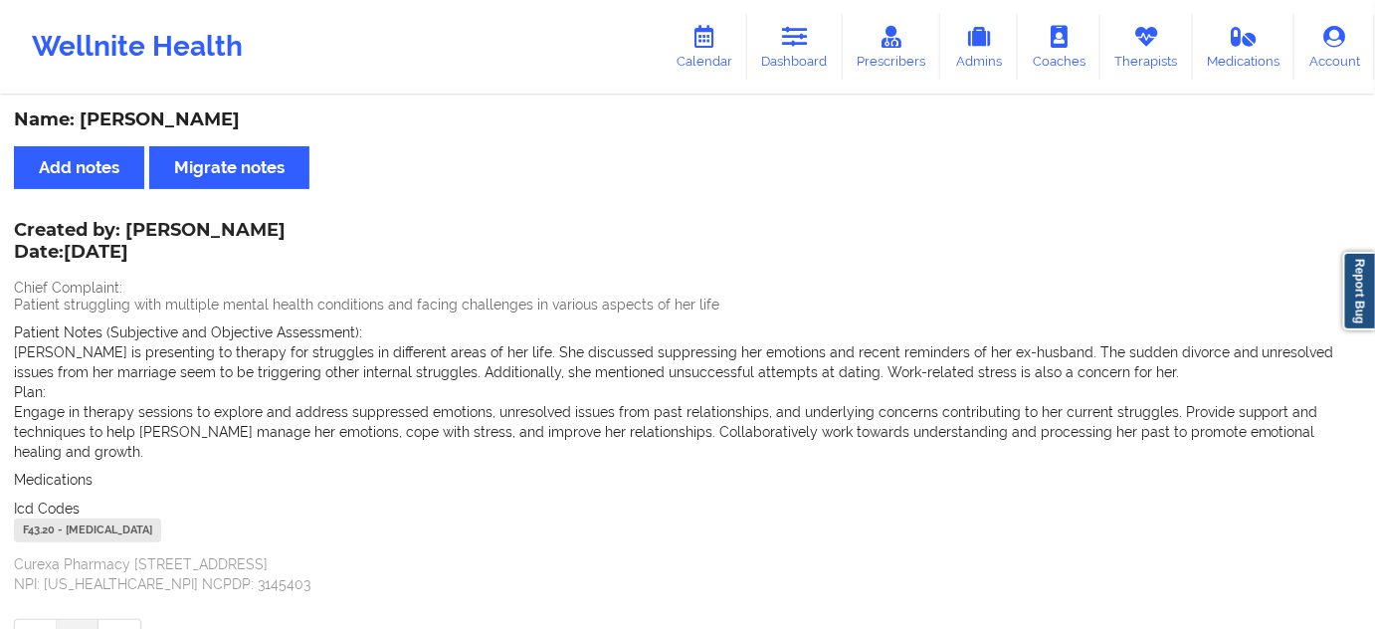
click at [38, 519] on div "F43.20 - Adjustment Disorder, Unspecified" at bounding box center [87, 531] width 147 height 24
drag, startPoint x: 796, startPoint y: 52, endPoint x: 673, endPoint y: 86, distance: 128.0
click at [796, 52] on link "Dashboard" at bounding box center [795, 47] width 96 height 66
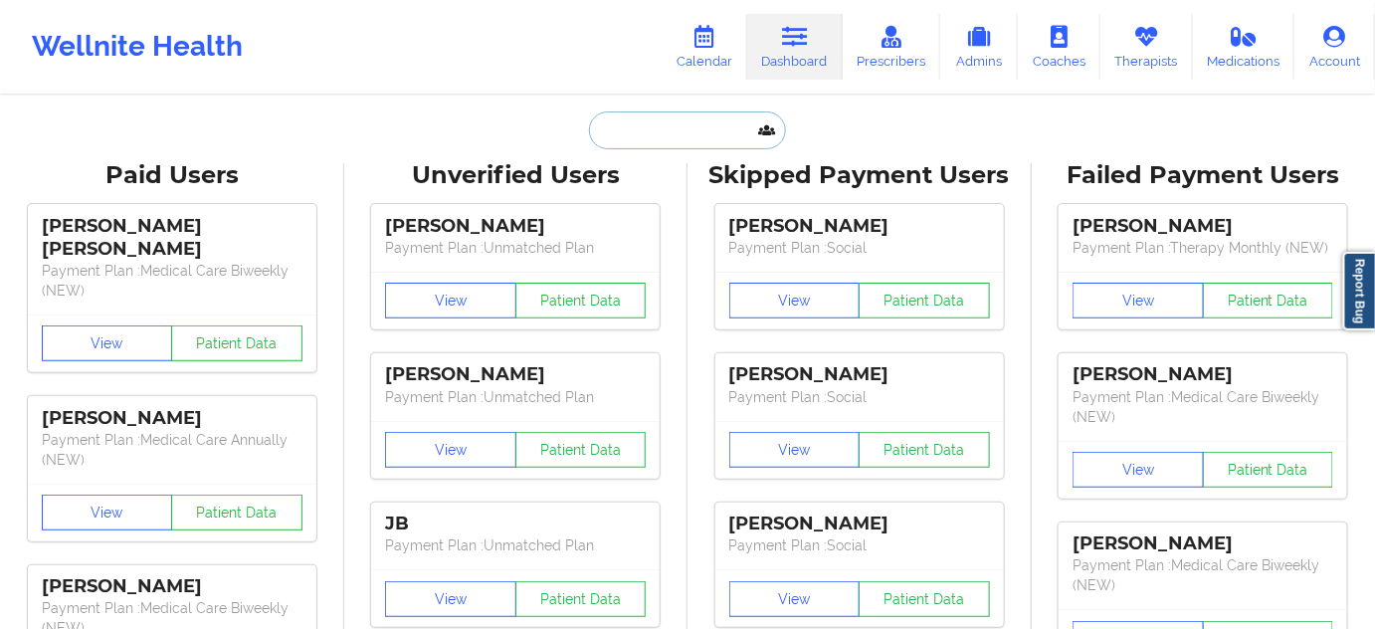
click at [666, 127] on input "text" at bounding box center [687, 130] width 197 height 38
paste input "ory.Engelhardt@gmail.com"
type input "ory.Engelhardt@gmail.com"
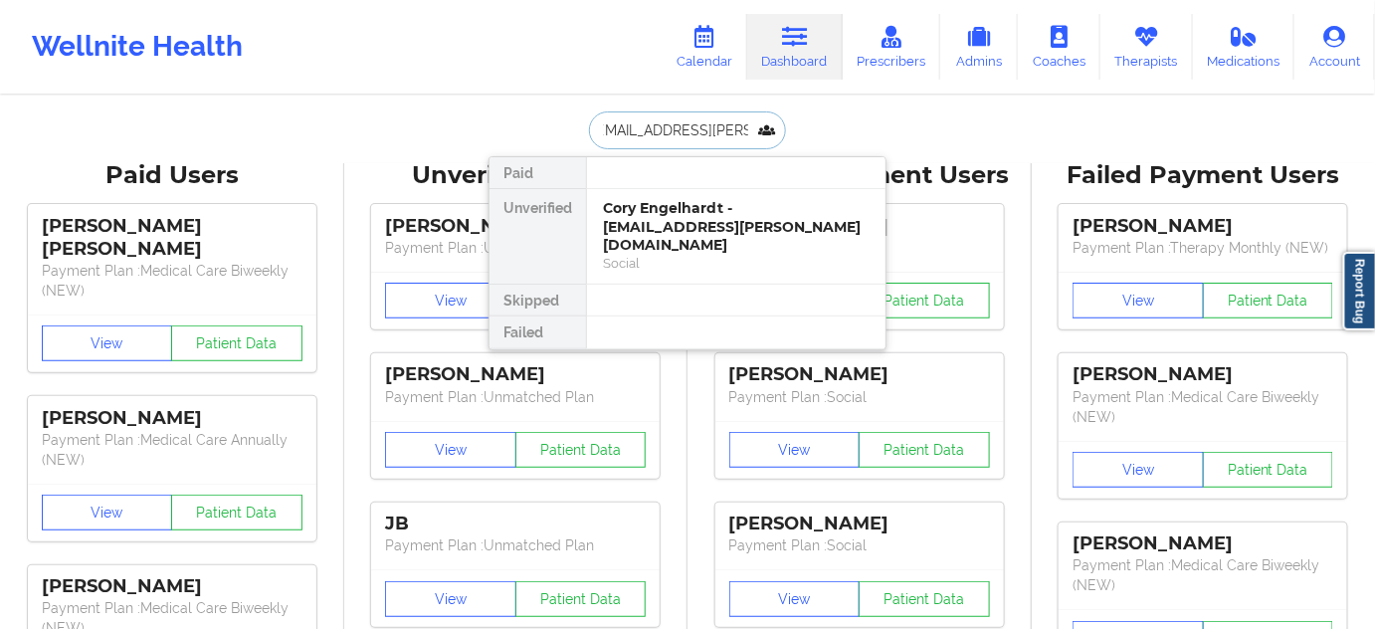
click at [664, 210] on div "Cory Engelhardt - cory.engelhardt@gmail.com" at bounding box center [736, 227] width 267 height 56
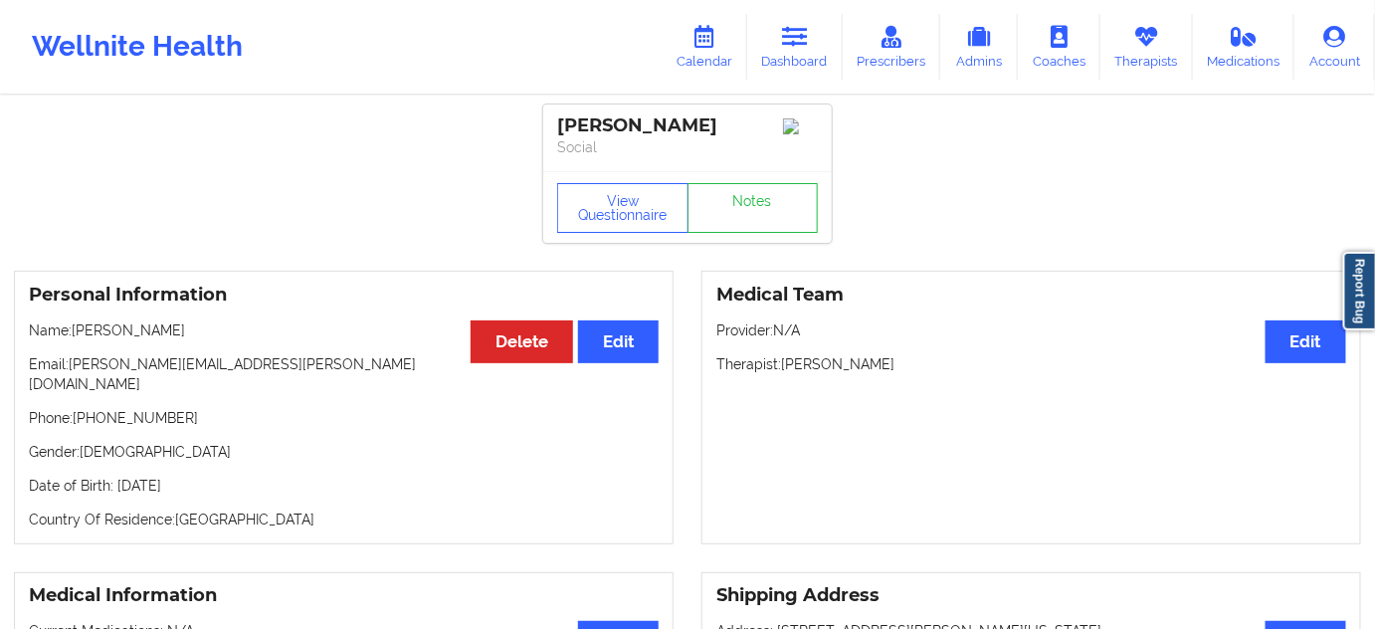
drag, startPoint x: 740, startPoint y: 121, endPoint x: 557, endPoint y: 126, distance: 183.2
click at [557, 126] on div "Cory Engelhardt" at bounding box center [687, 125] width 261 height 23
drag, startPoint x: 781, startPoint y: 373, endPoint x: 896, endPoint y: 379, distance: 114.6
click at [894, 374] on p "Therapist: Darcel Tyson" at bounding box center [1032, 364] width 630 height 20
click at [745, 233] on link "Notes" at bounding box center [753, 208] width 131 height 50
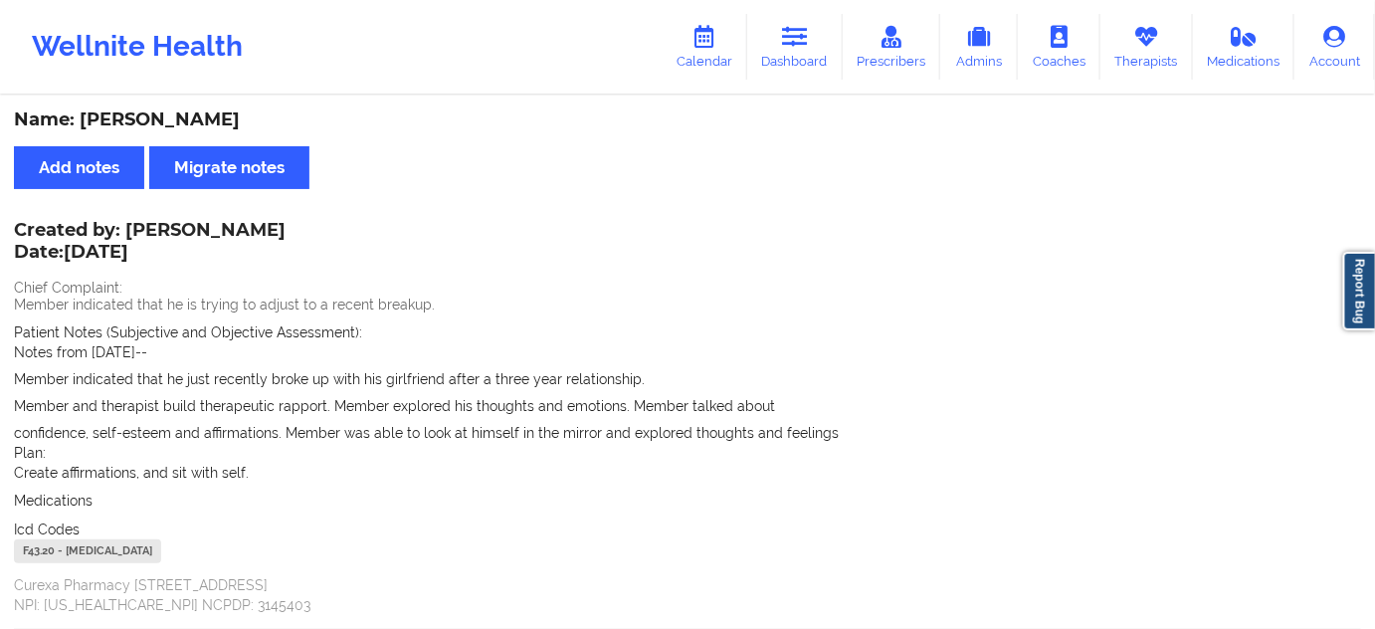
click at [42, 548] on div "F43.20 - Adjustment Disorder, Unspecified" at bounding box center [87, 551] width 147 height 24
click at [822, 79] on link "Dashboard" at bounding box center [795, 47] width 96 height 66
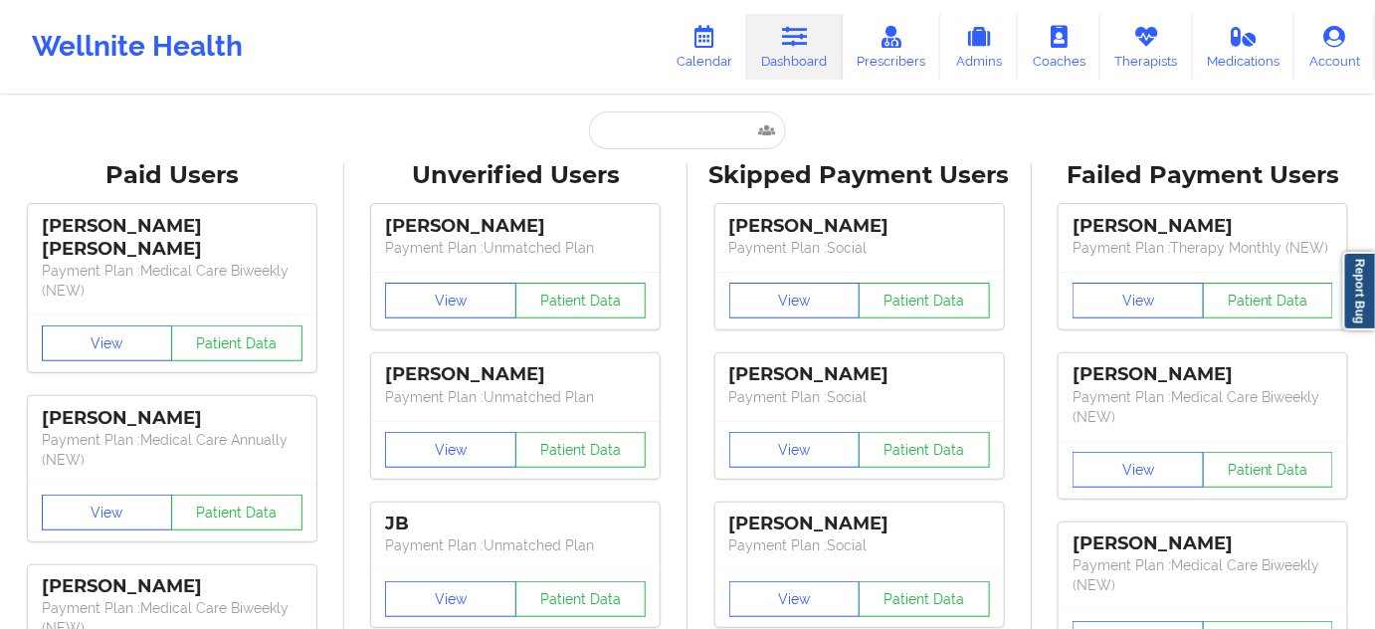
click at [812, 66] on link "Dashboard" at bounding box center [795, 47] width 96 height 66
click at [671, 143] on input "text" at bounding box center [687, 130] width 197 height 38
paste input "sarahnicollep@gmail.com"
type input "sarahnicollep@gmail.com"
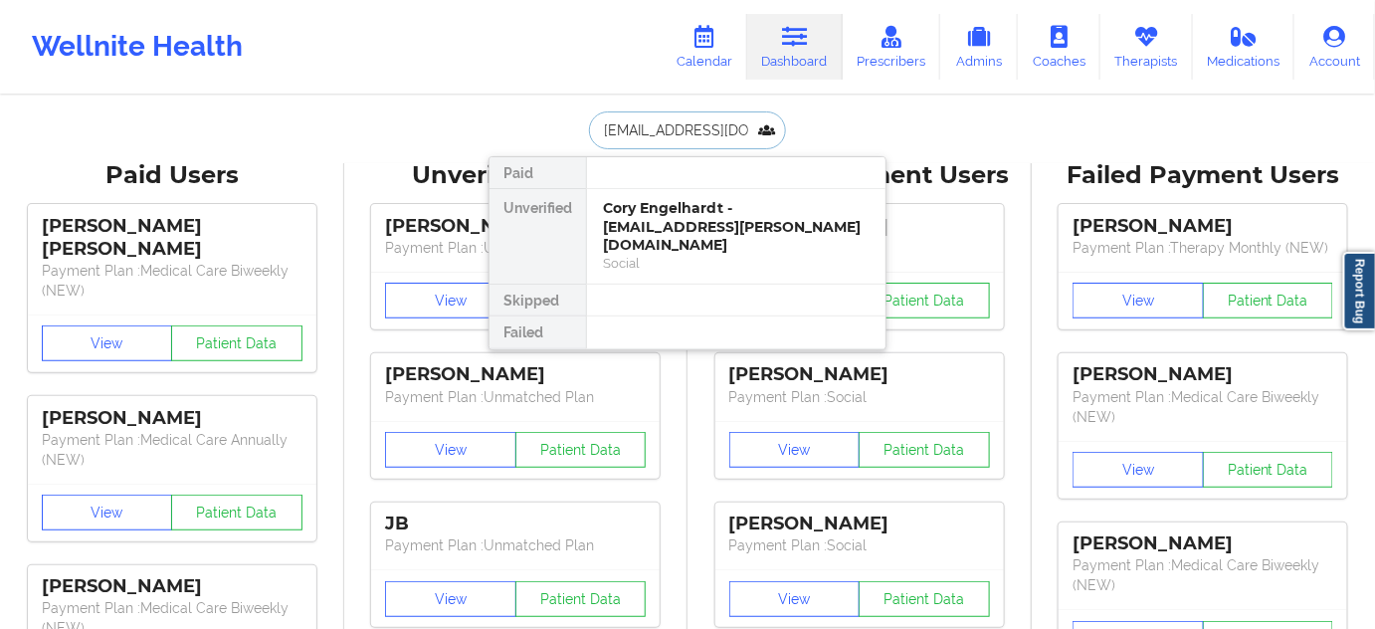
scroll to position [0, 5]
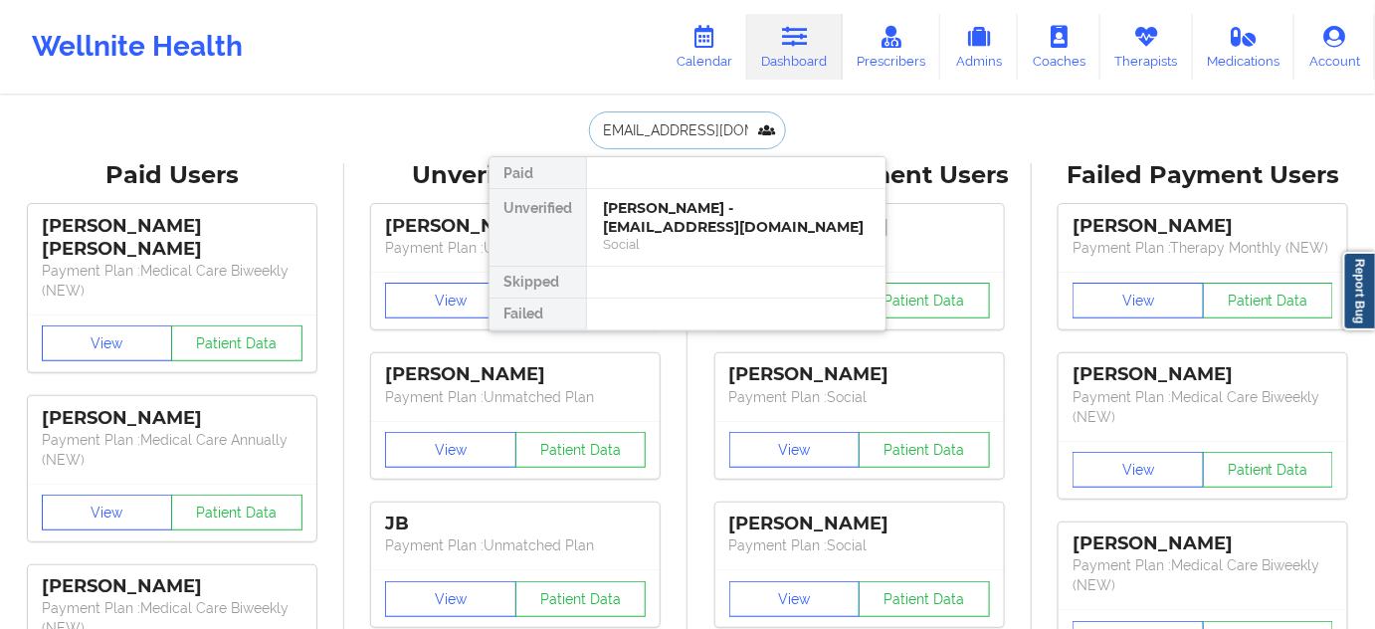
click at [660, 209] on div "sarah pallardy - sarahnicollep@gmail.com" at bounding box center [736, 217] width 267 height 37
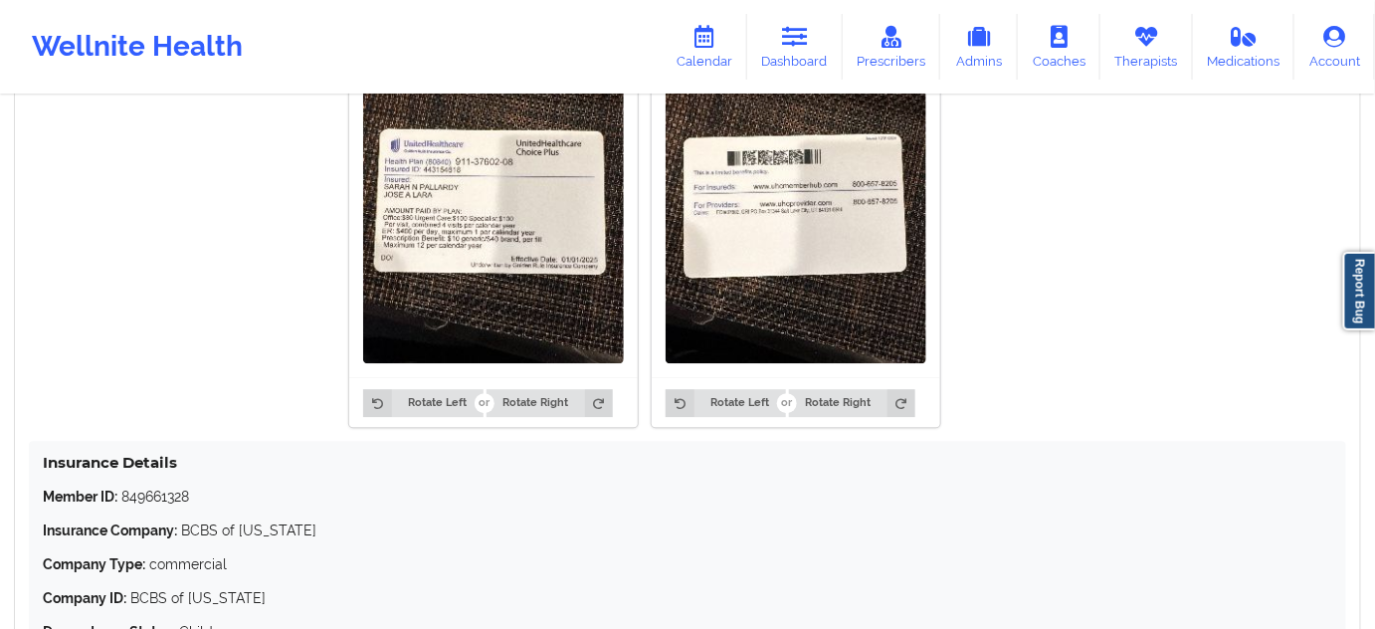
scroll to position [1607, 0]
